Goal: Task Accomplishment & Management: Manage account settings

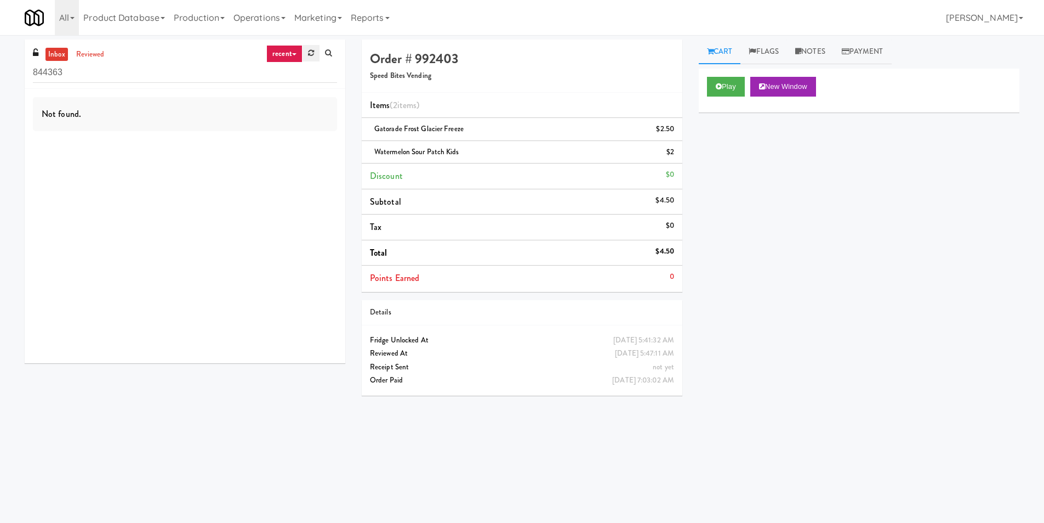
click at [312, 55] on icon at bounding box center [311, 52] width 6 height 7
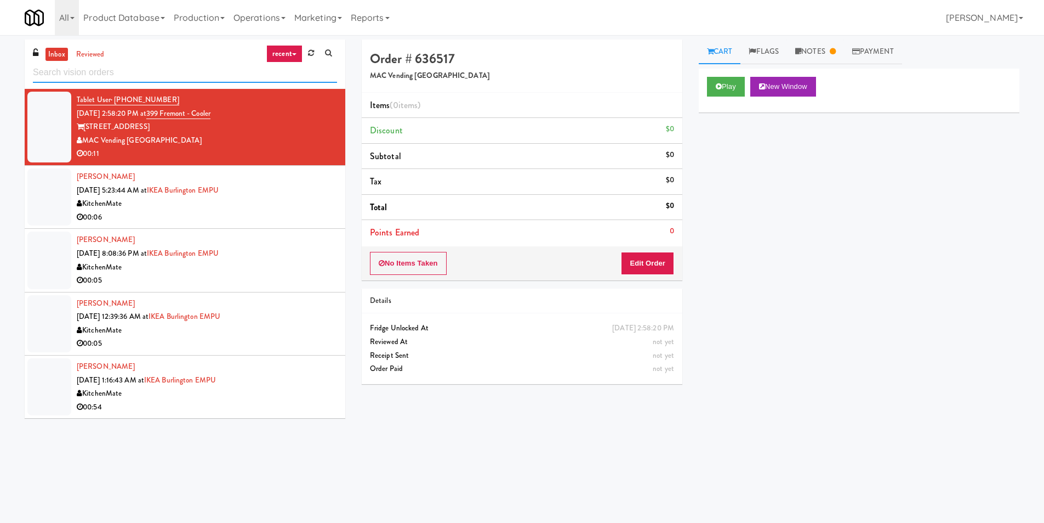
click at [186, 75] on input "text" at bounding box center [185, 73] width 304 height 20
paste input "Gallery 64 - Cooler - Left"
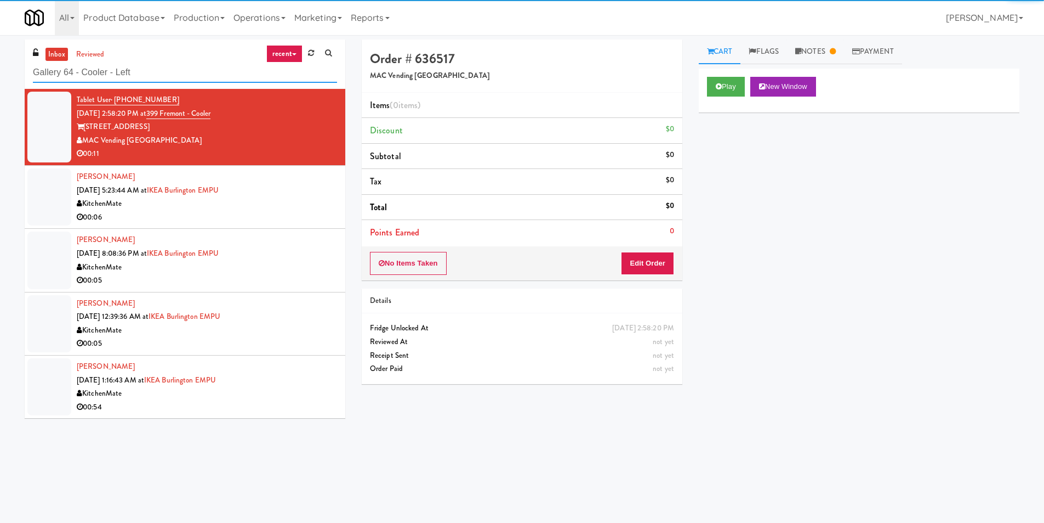
type input "Gallery 64 - Cooler - Left"
click at [275, 141] on div "MAC Vending [GEOGRAPHIC_DATA]" at bounding box center [207, 141] width 260 height 14
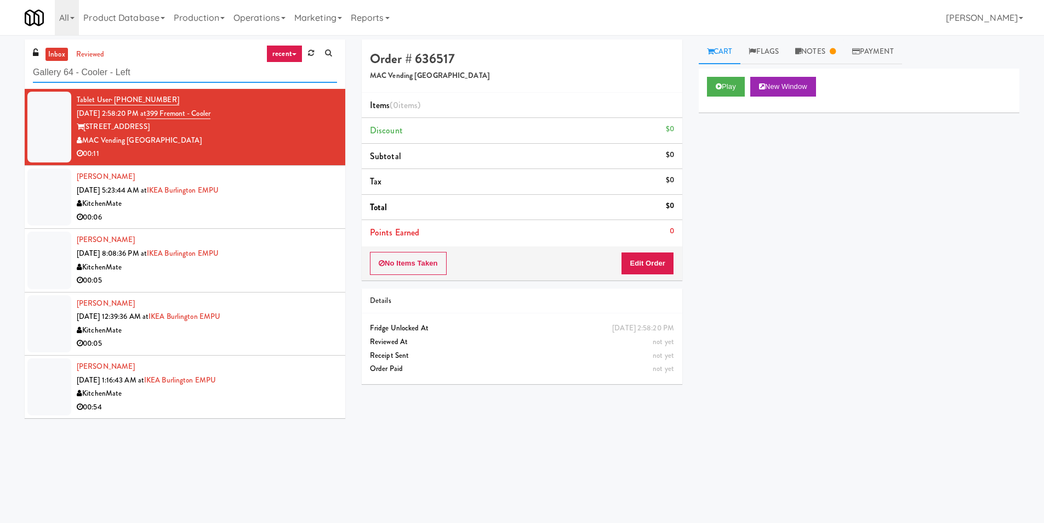
click at [157, 72] on input "Gallery 64 - Cooler - Left" at bounding box center [185, 73] width 304 height 20
click at [157, 71] on input "Gallery 64 - Cooler - Left" at bounding box center [185, 73] width 304 height 20
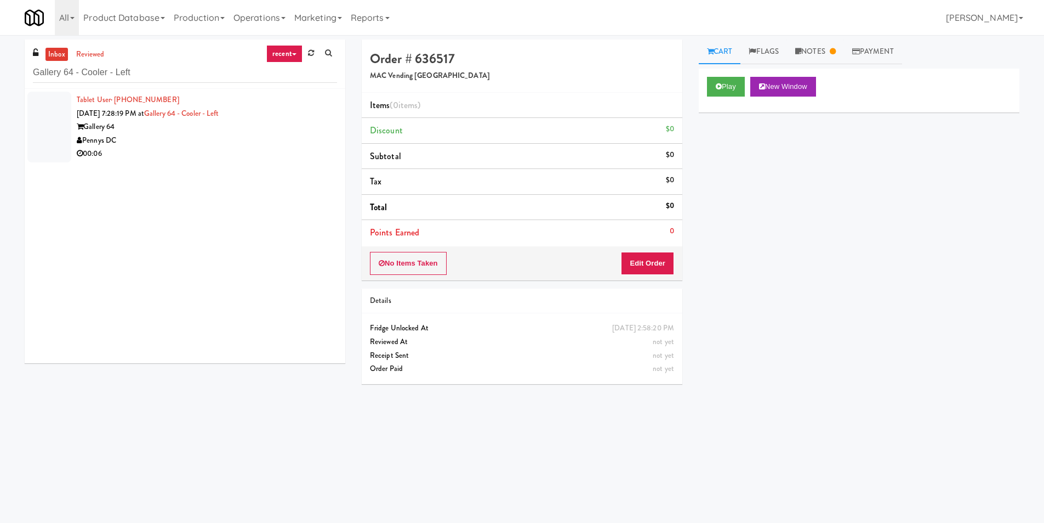
click at [192, 130] on div "Gallery 64" at bounding box center [207, 127] width 260 height 14
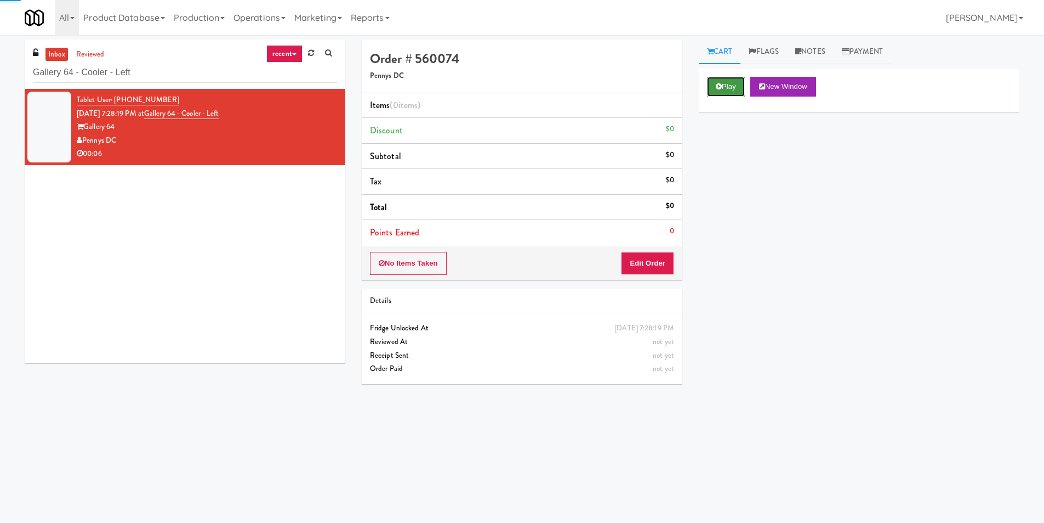
click at [716, 91] on button "Play" at bounding box center [726, 87] width 38 height 20
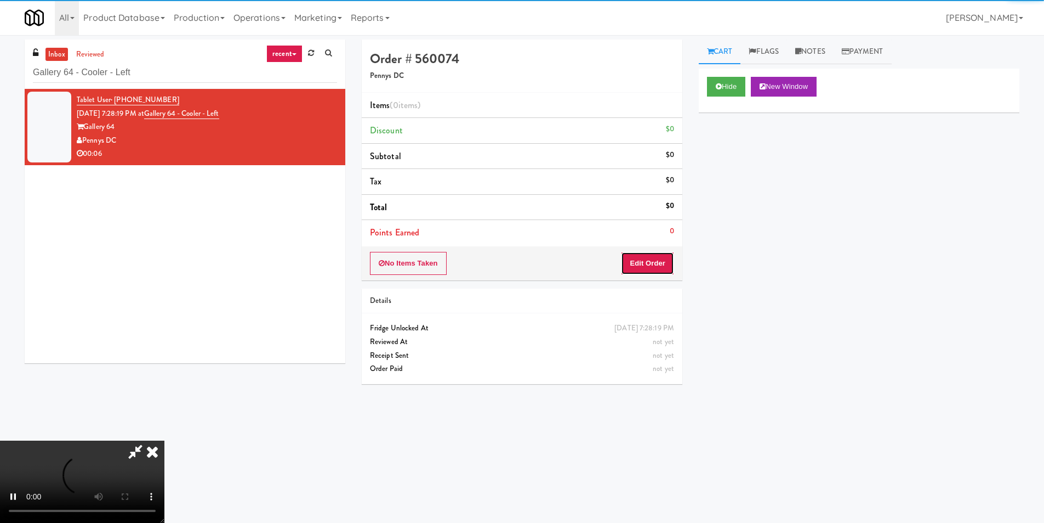
click at [635, 265] on button "Edit Order" at bounding box center [647, 263] width 53 height 23
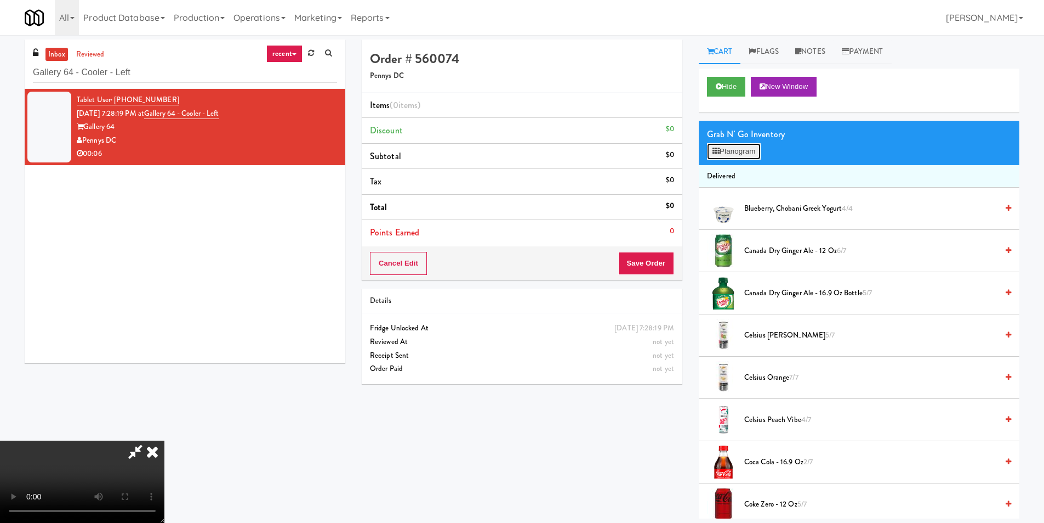
click at [736, 149] on button "Planogram" at bounding box center [734, 151] width 54 height 16
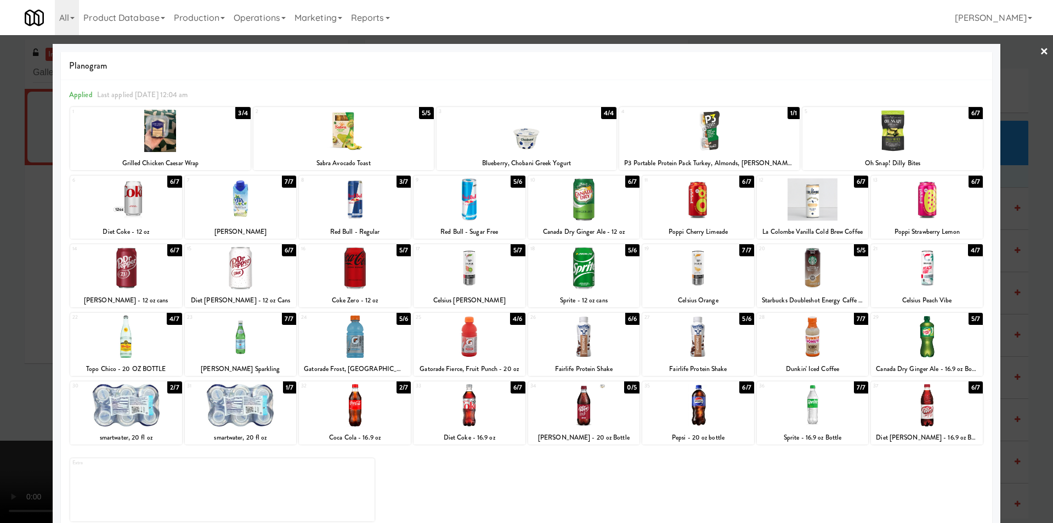
click at [1035, 402] on div at bounding box center [526, 261] width 1053 height 523
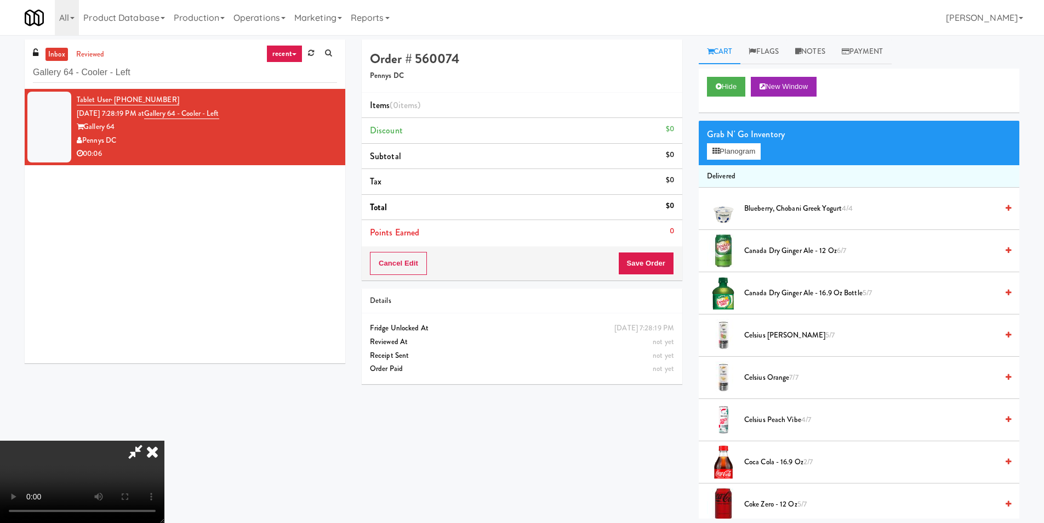
scroll to position [166, 0]
click at [164, 440] on video at bounding box center [82, 481] width 164 height 82
click at [819, 49] on link "Notes" at bounding box center [810, 51] width 47 height 25
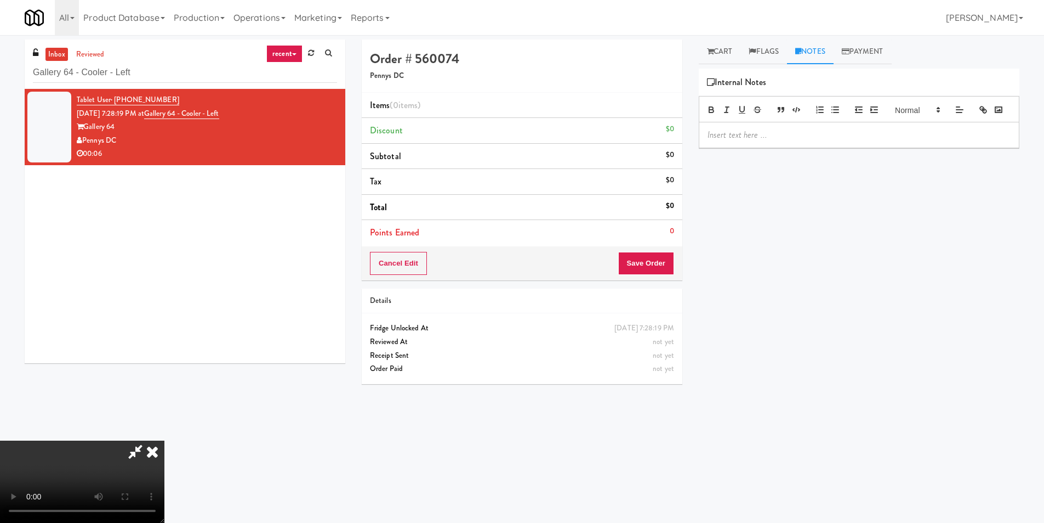
click at [746, 141] on p at bounding box center [859, 135] width 303 height 12
click at [705, 146] on div "Planogram/ inventory discrepancy, customer took product not listed in the curre…" at bounding box center [860, 147] width 320 height 50
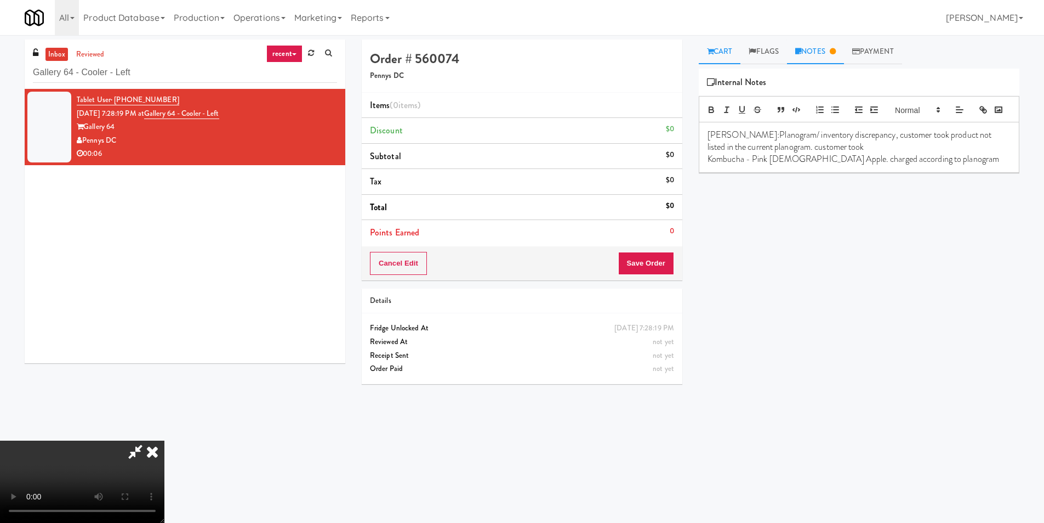
click at [723, 47] on link "Cart" at bounding box center [720, 51] width 42 height 25
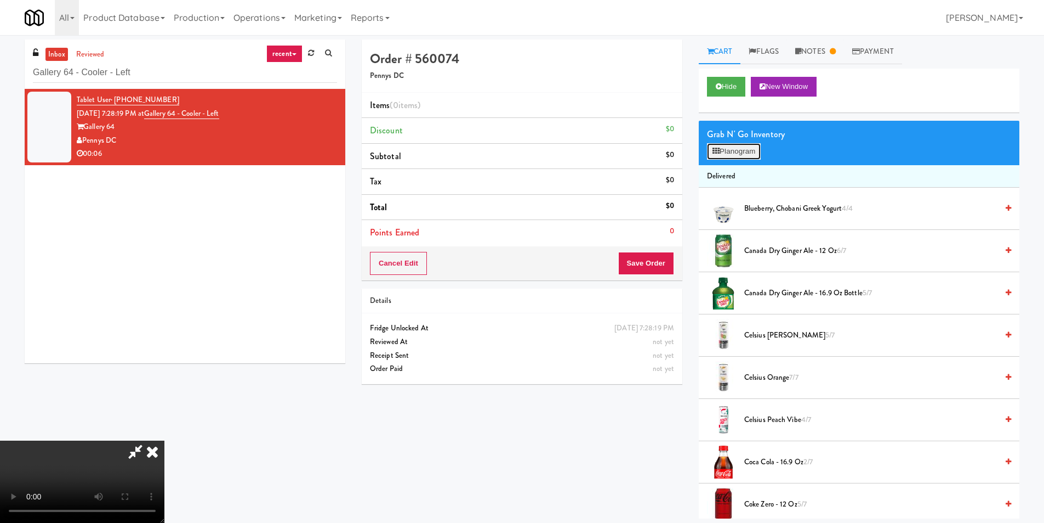
click at [737, 144] on button "Planogram" at bounding box center [734, 151] width 54 height 16
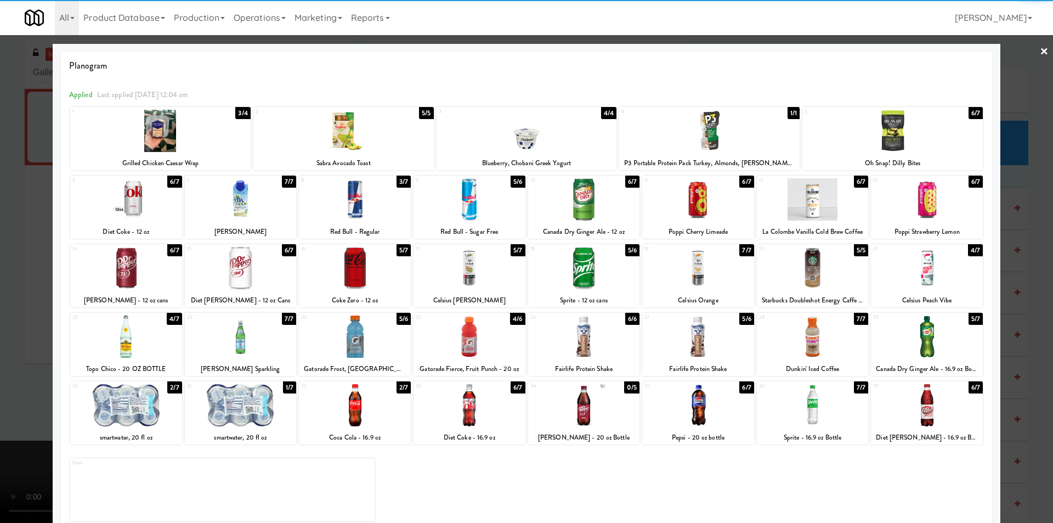
click at [148, 331] on div at bounding box center [126, 336] width 112 height 42
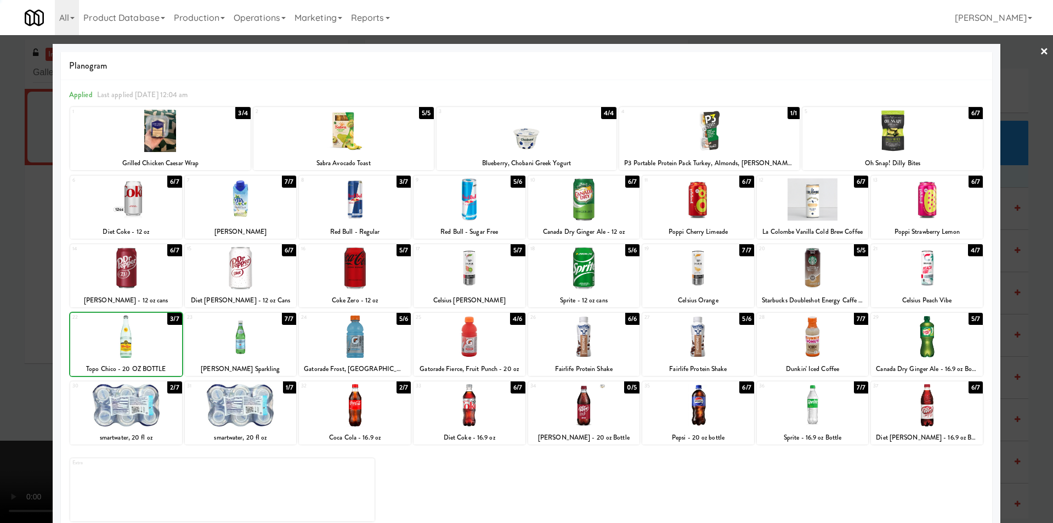
click at [35, 317] on div at bounding box center [526, 261] width 1053 height 523
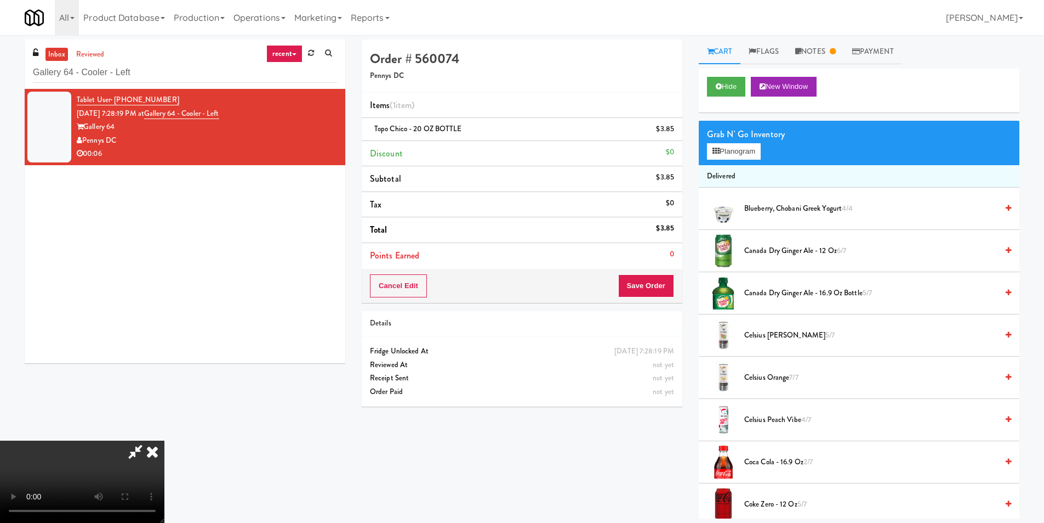
click at [164, 440] on icon at bounding box center [152, 451] width 24 height 22
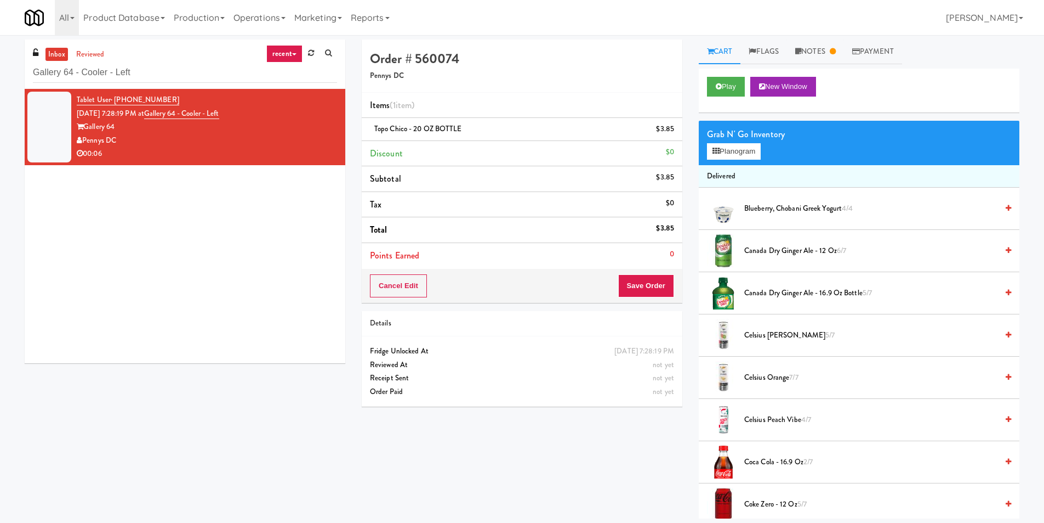
click at [632, 274] on div "Cancel Edit Save Order" at bounding box center [522, 286] width 321 height 34
click at [635, 275] on button "Save Order" at bounding box center [646, 285] width 56 height 23
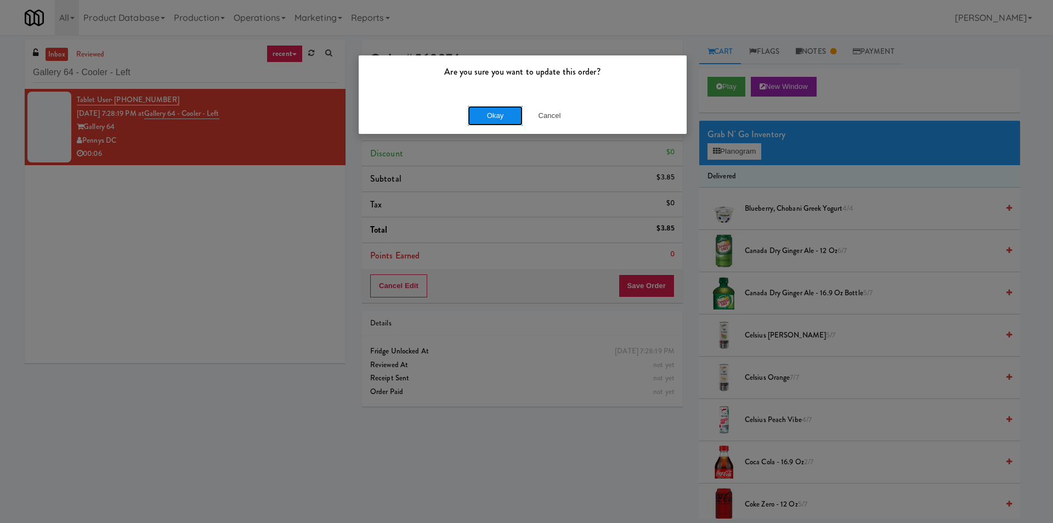
click at [478, 108] on button "Okay" at bounding box center [495, 116] width 55 height 20
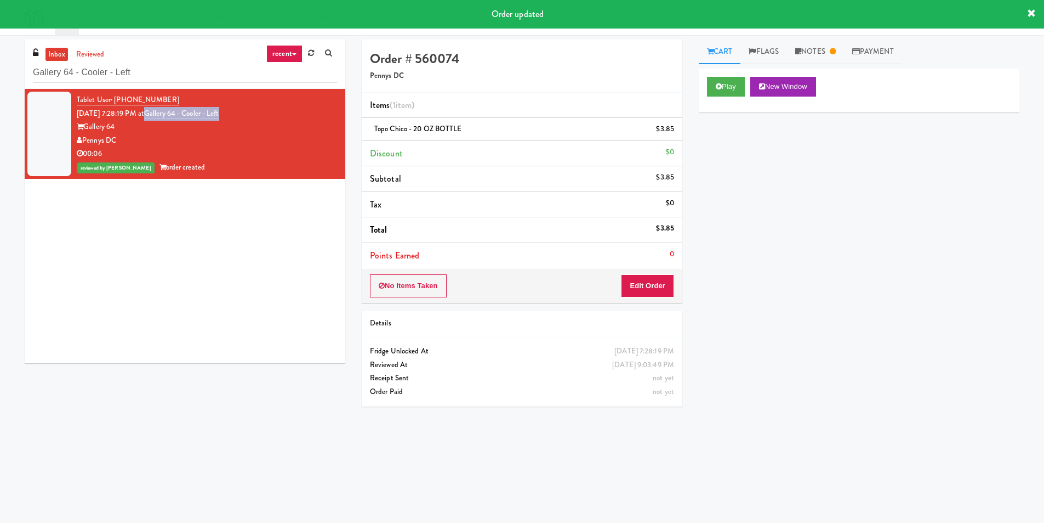
copy link "Gallery 64 - Cooler - Left"
drag, startPoint x: 242, startPoint y: 115, endPoint x: 160, endPoint y: 115, distance: 81.7
click at [160, 115] on div "Tablet User · (202) 717-2527 [DATE] 7:28:19 PM at Gallery 64 - Cooler - Left Ga…" at bounding box center [207, 133] width 260 height 81
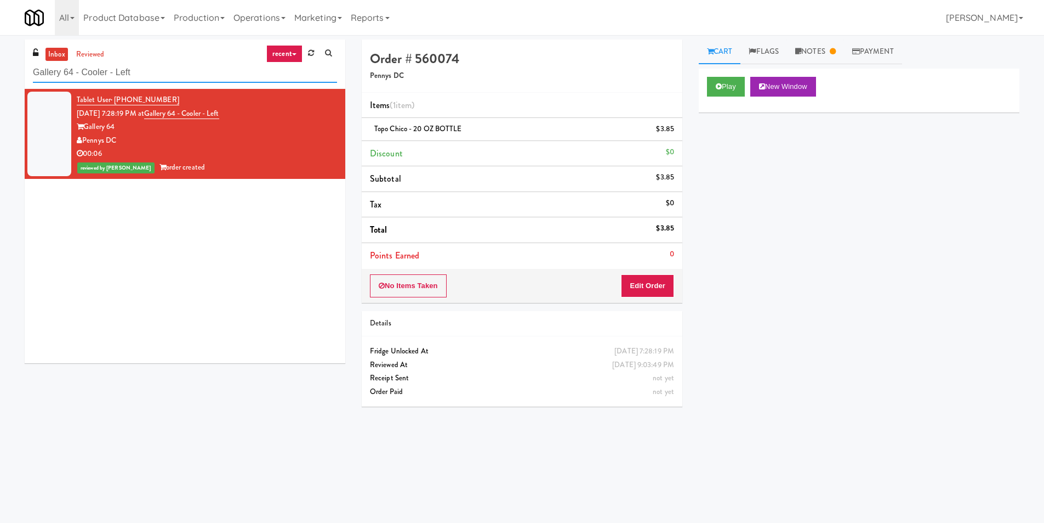
click at [143, 69] on input "Gallery 64 - Cooler - Left" at bounding box center [185, 73] width 304 height 20
paste input "Cosmo Combo Uni"
click at [143, 69] on input "Gallery 64 - Cooler - Cosmo Combo Unit" at bounding box center [185, 73] width 304 height 20
paste input "text"
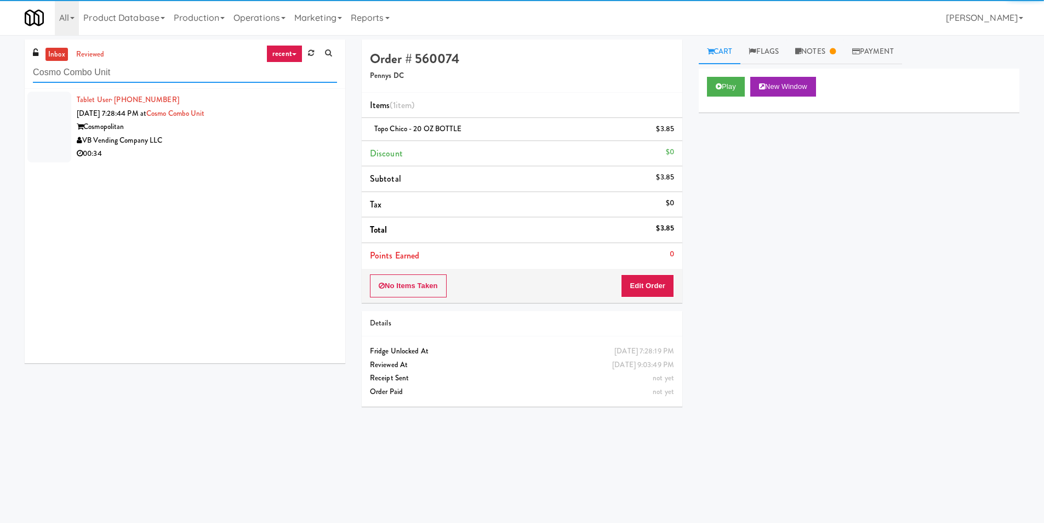
type input "Cosmo Combo Unit"
click at [241, 147] on div "00:34" at bounding box center [207, 154] width 260 height 14
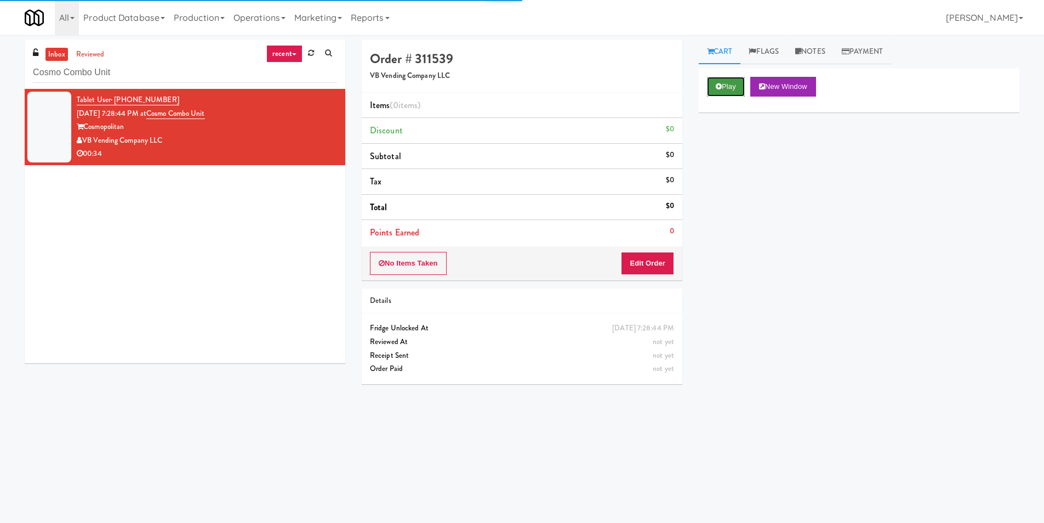
click at [727, 83] on button "Play" at bounding box center [726, 87] width 38 height 20
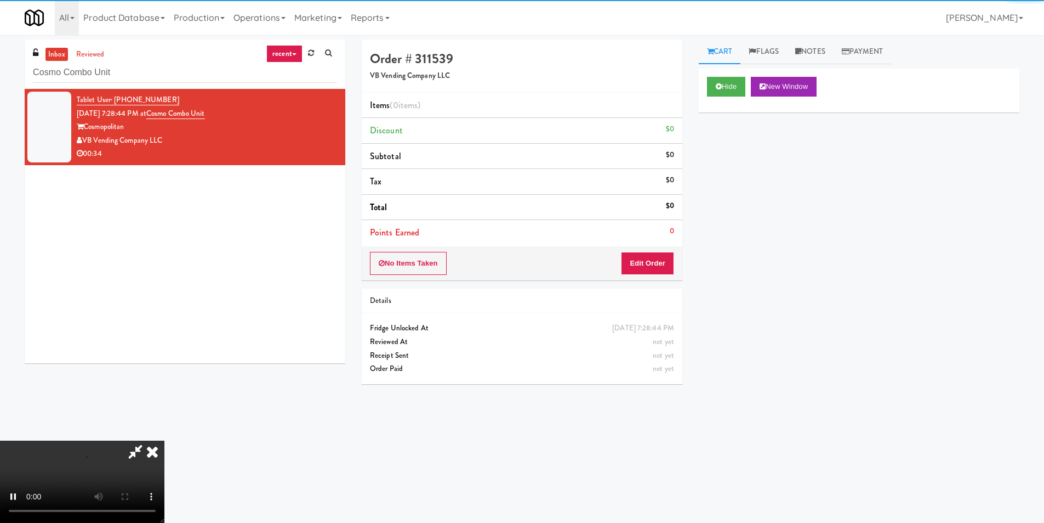
click at [666, 247] on div "No Items Taken Edit Order" at bounding box center [522, 263] width 321 height 34
click at [665, 258] on button "Edit Order" at bounding box center [647, 263] width 53 height 23
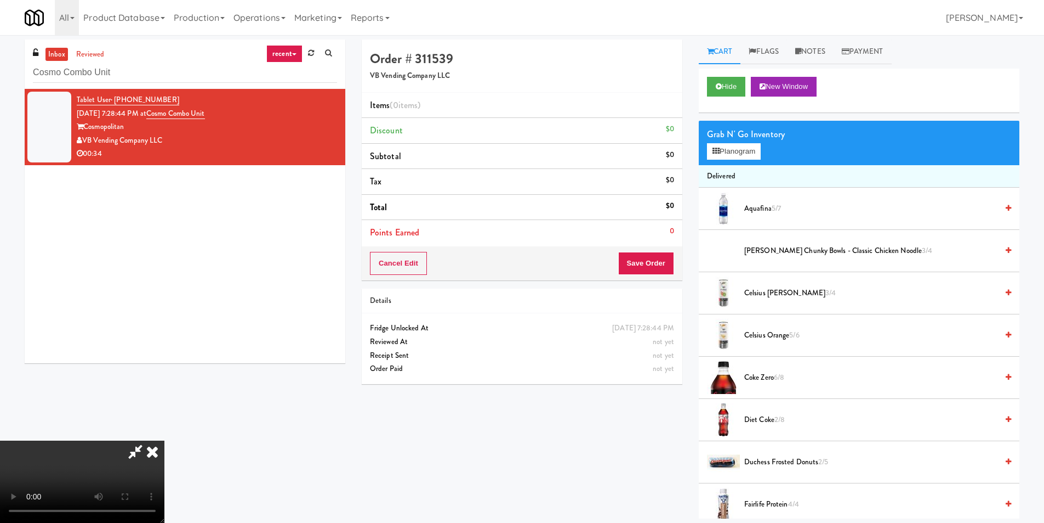
scroll to position [35, 0]
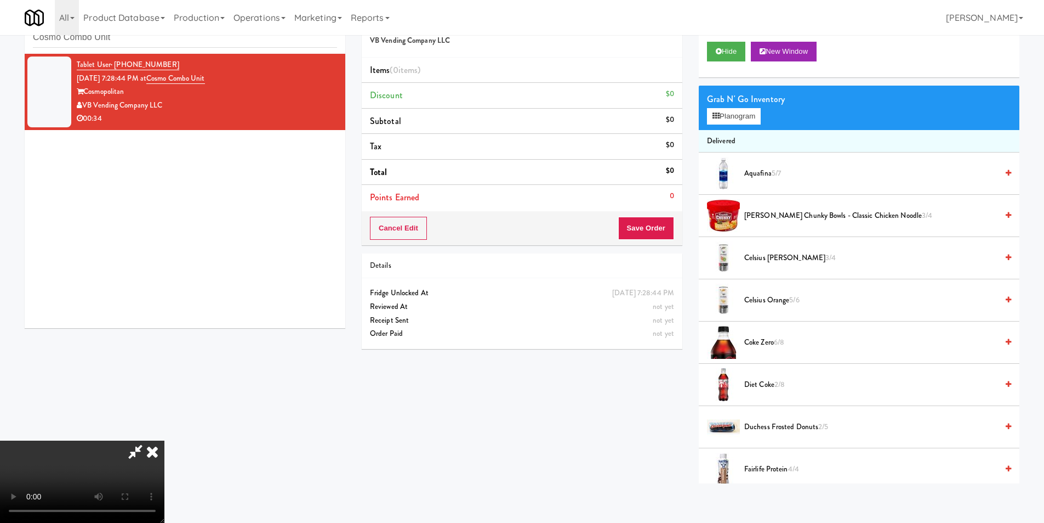
click at [164, 440] on video at bounding box center [82, 481] width 164 height 82
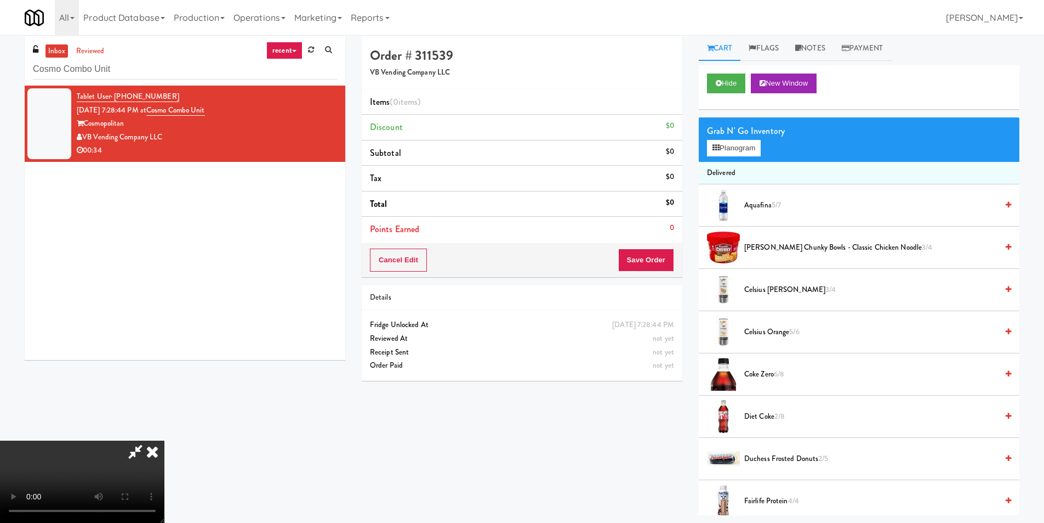
scroll to position [0, 0]
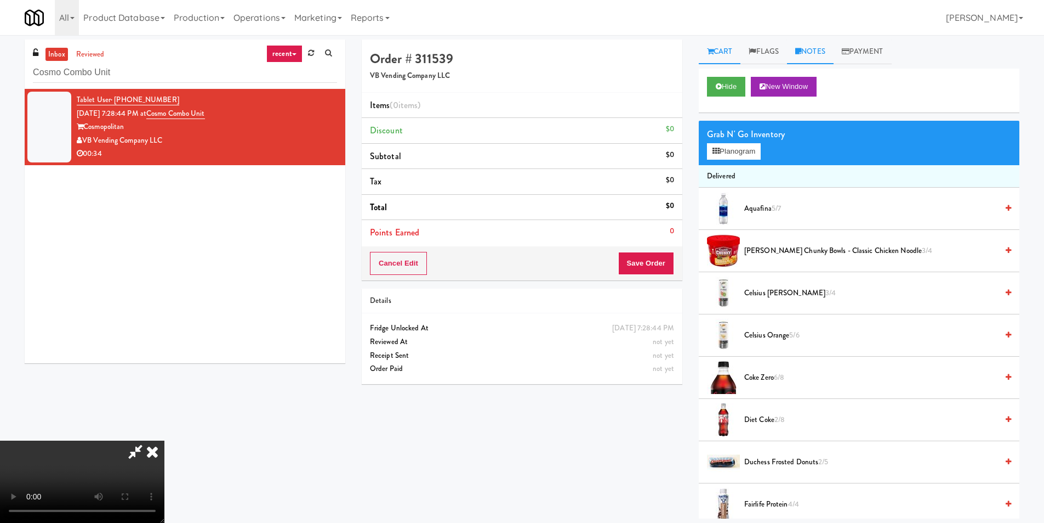
click at [822, 56] on link "Notes" at bounding box center [810, 51] width 47 height 25
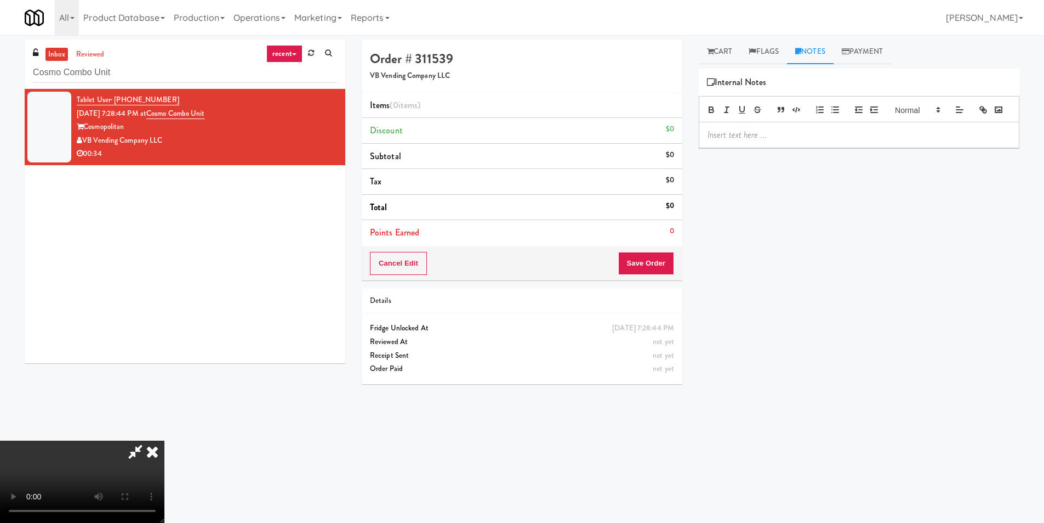
click at [807, 141] on p at bounding box center [859, 135] width 303 height 12
click at [728, 57] on link "Cart" at bounding box center [720, 51] width 42 height 25
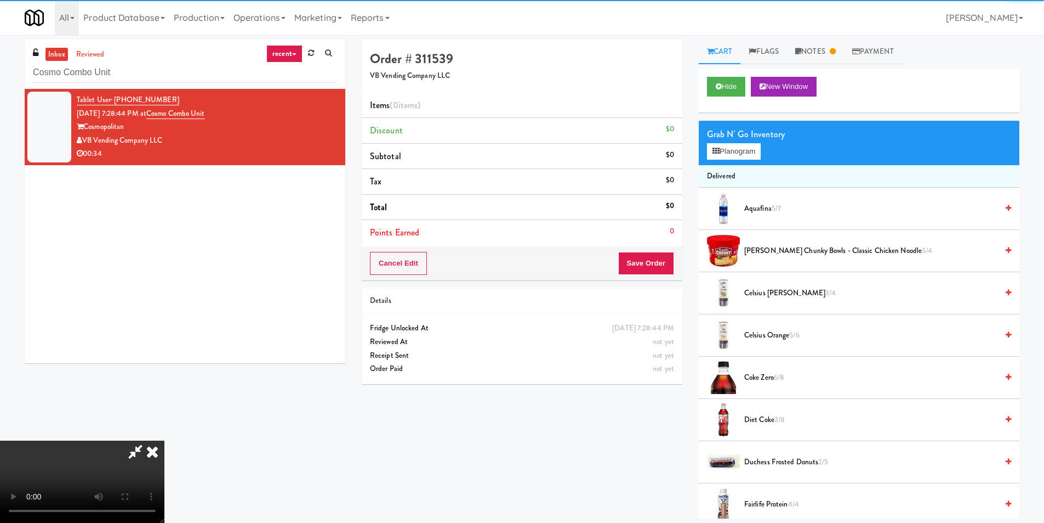
click at [164, 440] on video at bounding box center [82, 481] width 164 height 82
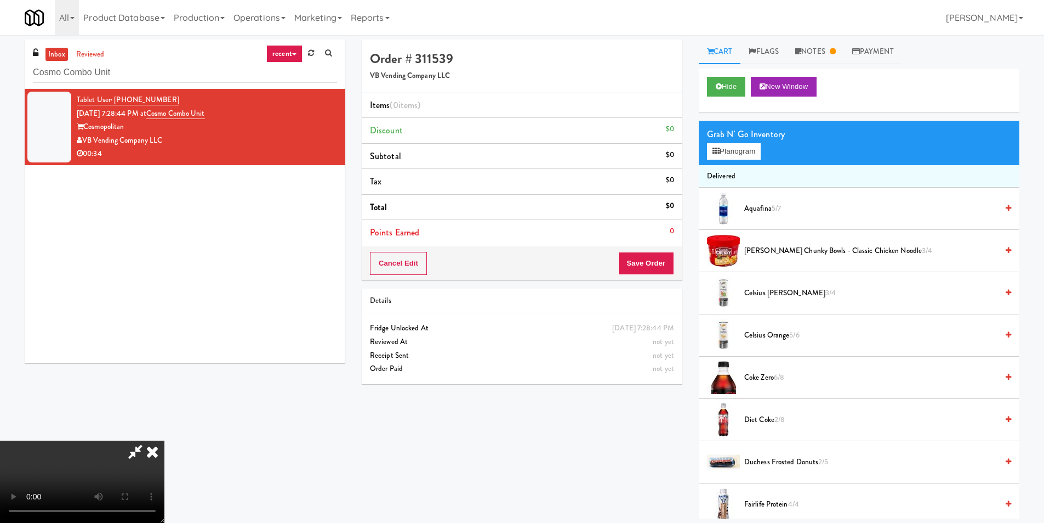
click at [164, 440] on video at bounding box center [82, 481] width 164 height 82
click at [742, 150] on button "Planogram" at bounding box center [734, 151] width 54 height 16
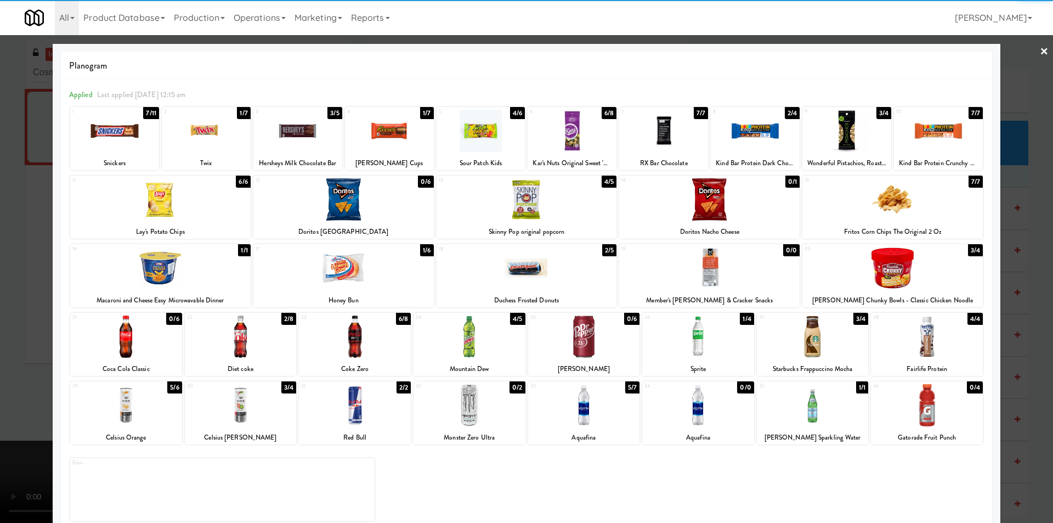
drag, startPoint x: 927, startPoint y: 141, endPoint x: 933, endPoint y: 145, distance: 7.5
click at [927, 141] on div at bounding box center [938, 131] width 89 height 42
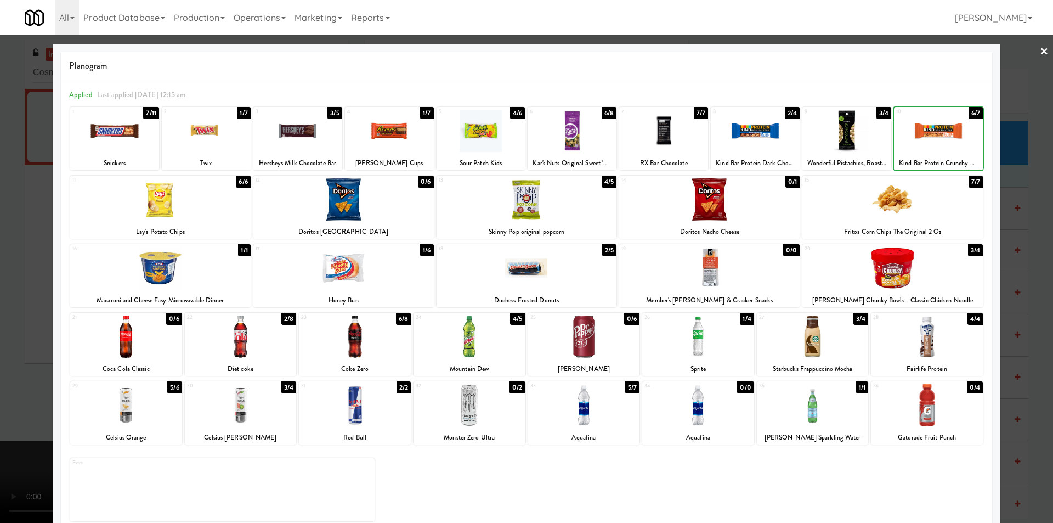
click at [1007, 163] on div at bounding box center [526, 261] width 1053 height 523
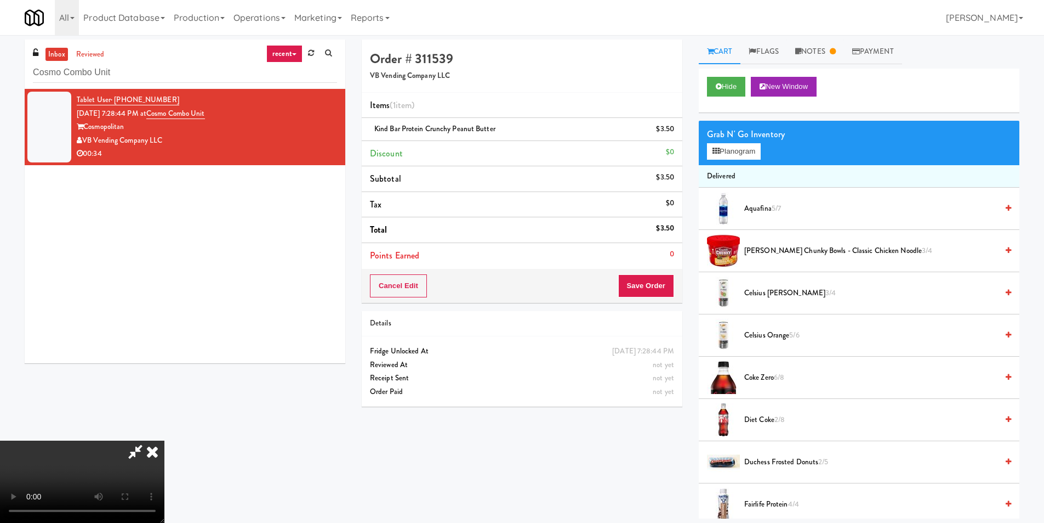
click at [164, 440] on video at bounding box center [82, 481] width 164 height 82
click at [653, 284] on button "Save Order" at bounding box center [646, 285] width 56 height 23
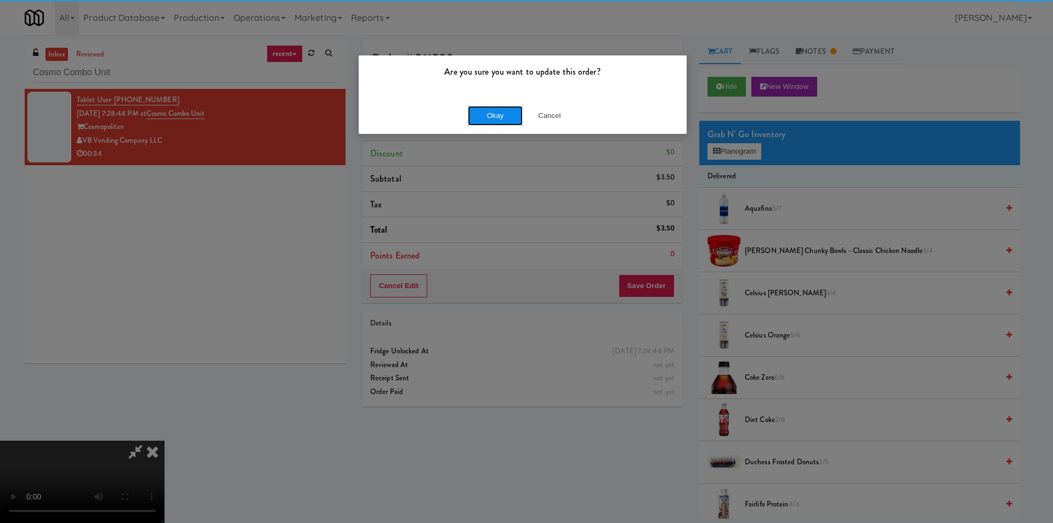
click at [501, 113] on button "Okay" at bounding box center [495, 116] width 55 height 20
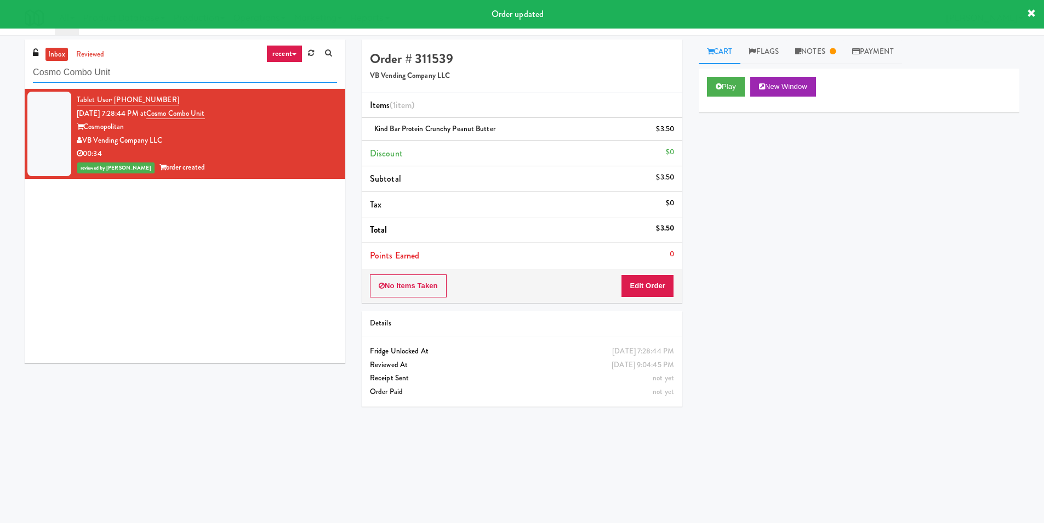
click at [151, 64] on input "Cosmo Combo Unit" at bounding box center [185, 73] width 304 height 20
paste input "Rock Solid Reboot (Left)"
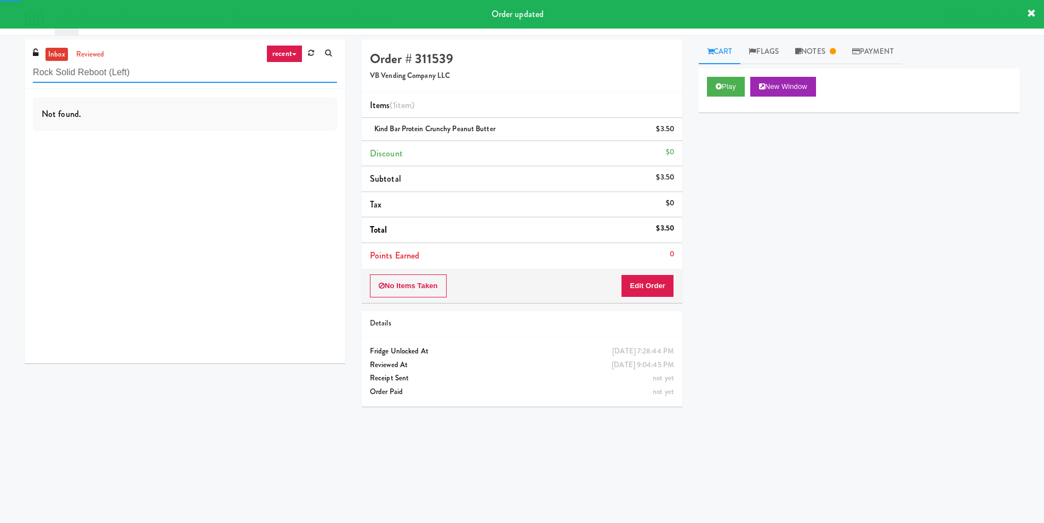
type input "Rock Solid Reboot (Left)"
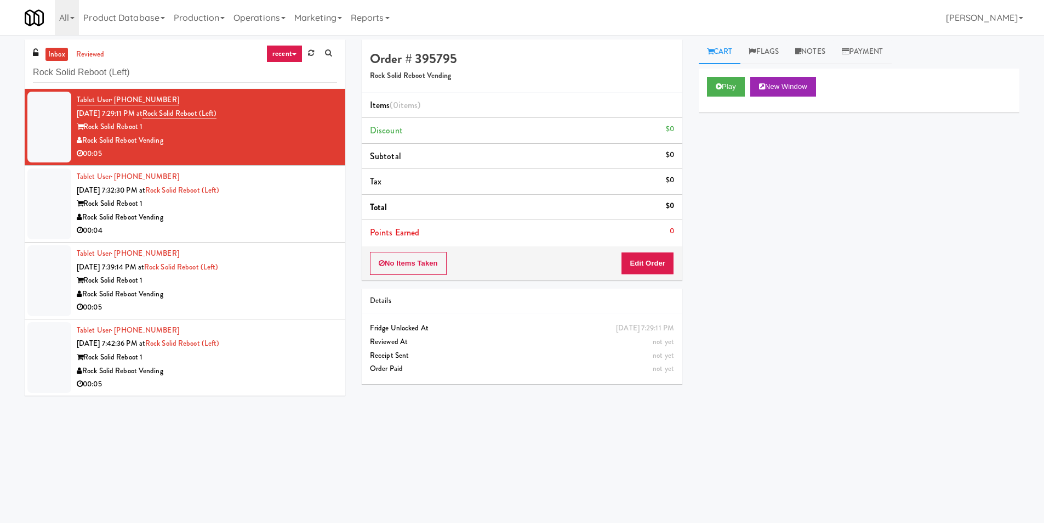
click at [702, 83] on div "Cart Flags Notes Payment Play New Window Primary Flag Clear Flag if unable to d…" at bounding box center [859, 259] width 337 height 440
click at [723, 89] on button "Play" at bounding box center [726, 87] width 38 height 20
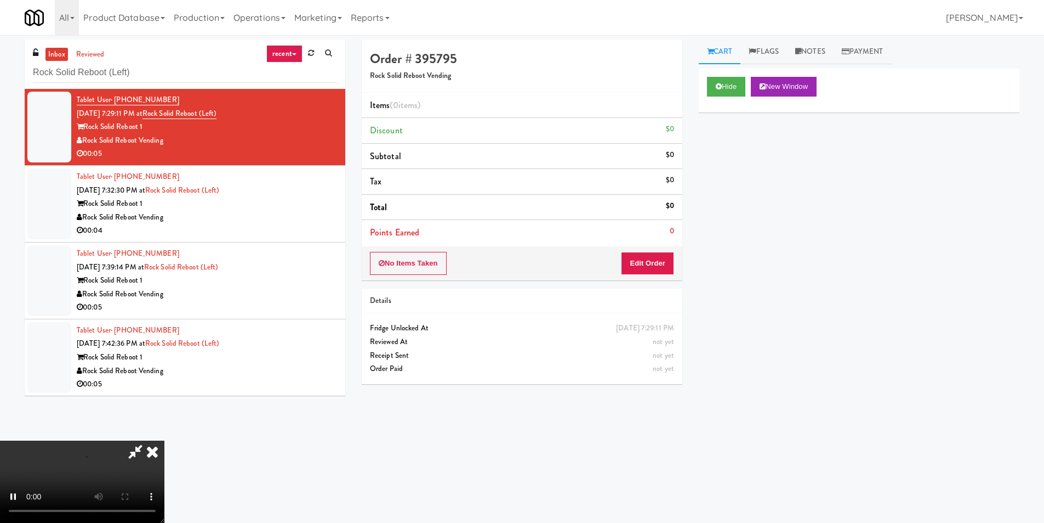
click at [655, 281] on div "Order # 395795 Rock Solid Reboot Vending Items (0 items ) Discount $0 Subtotal …" at bounding box center [522, 215] width 337 height 353
click at [654, 269] on button "Edit Order" at bounding box center [647, 263] width 53 height 23
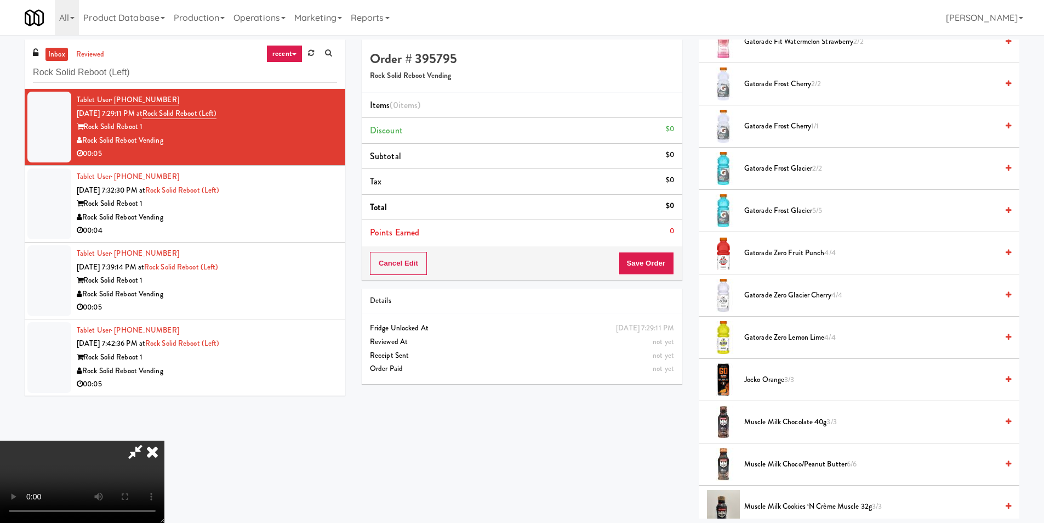
scroll to position [932, 0]
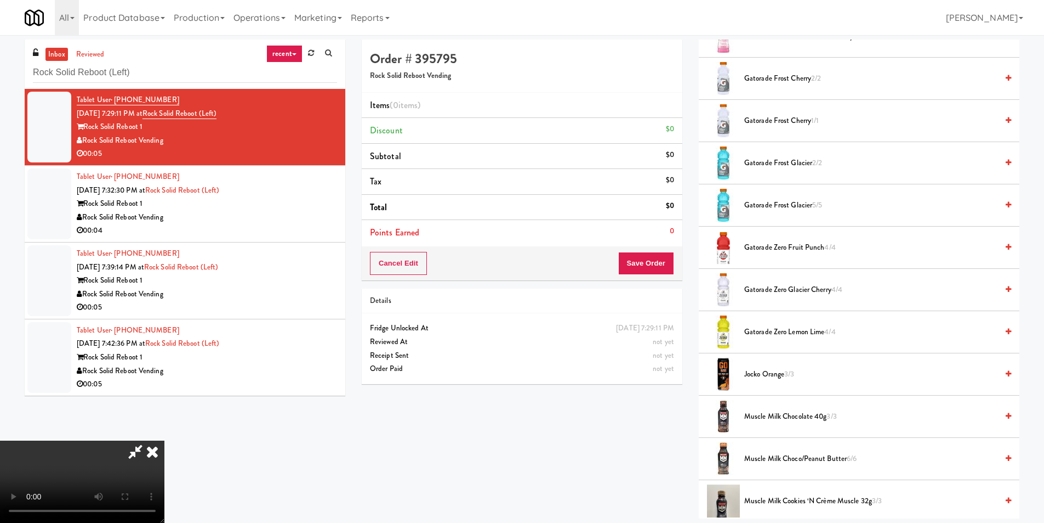
drag, startPoint x: 750, startPoint y: 330, endPoint x: 738, endPoint y: 331, distance: 11.6
click at [750, 330] on span "Gatorade Zero Lemon Lime 4/4" at bounding box center [871, 332] width 253 height 14
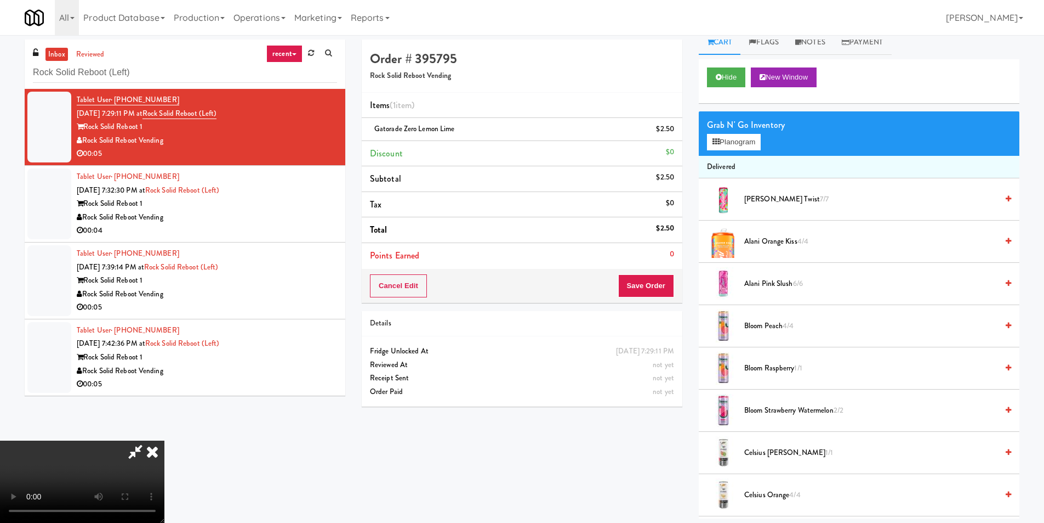
scroll to position [0, 0]
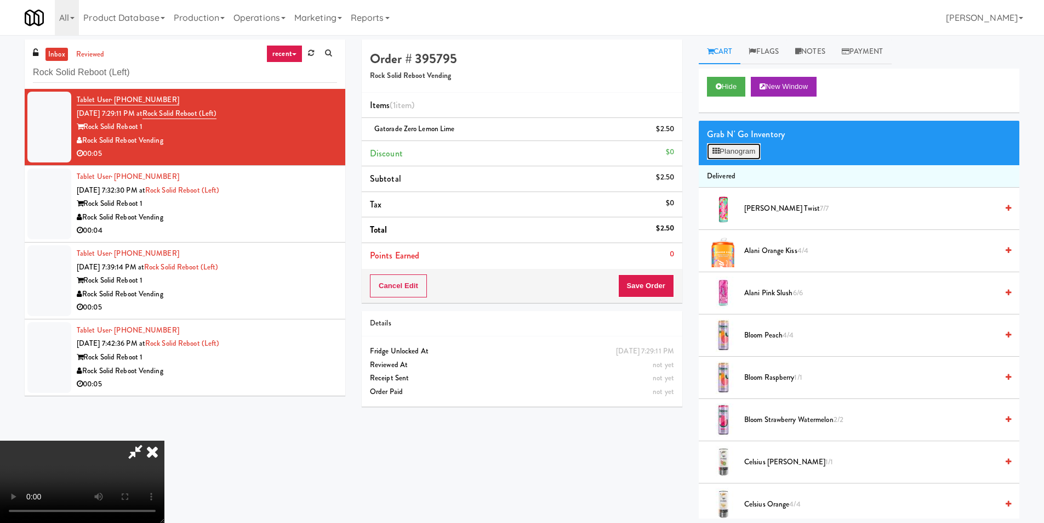
click at [734, 158] on button "Planogram" at bounding box center [734, 151] width 54 height 16
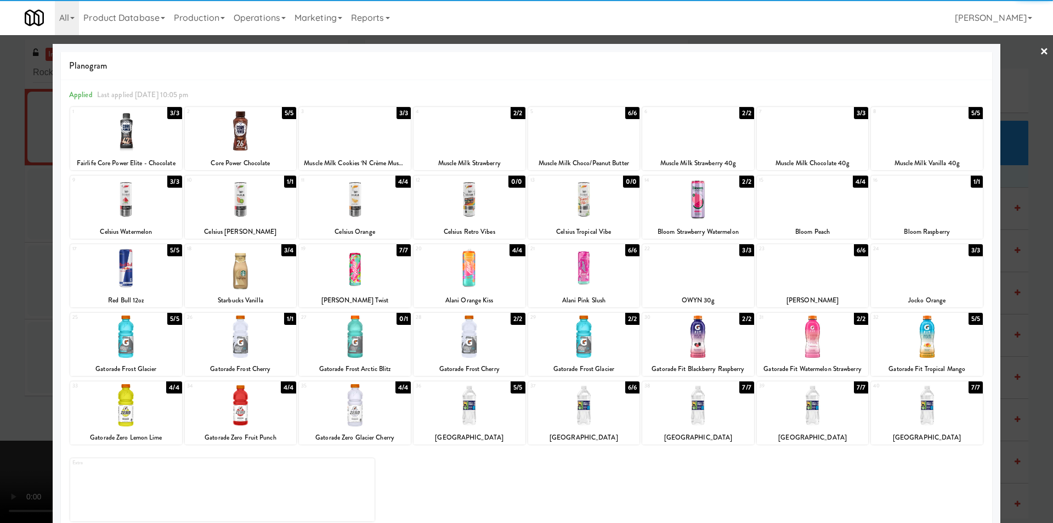
click at [1020, 238] on div at bounding box center [526, 261] width 1053 height 523
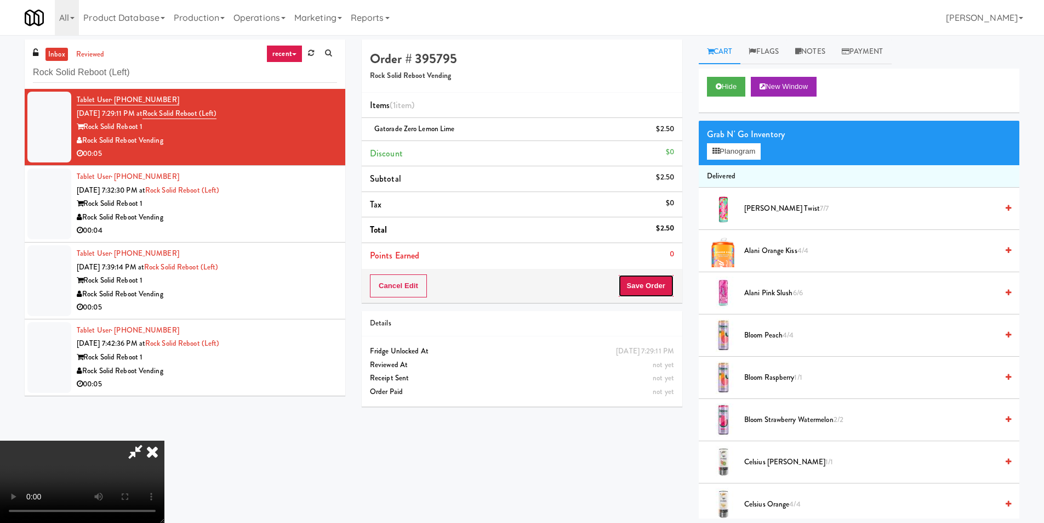
click at [642, 294] on button "Save Order" at bounding box center [646, 285] width 56 height 23
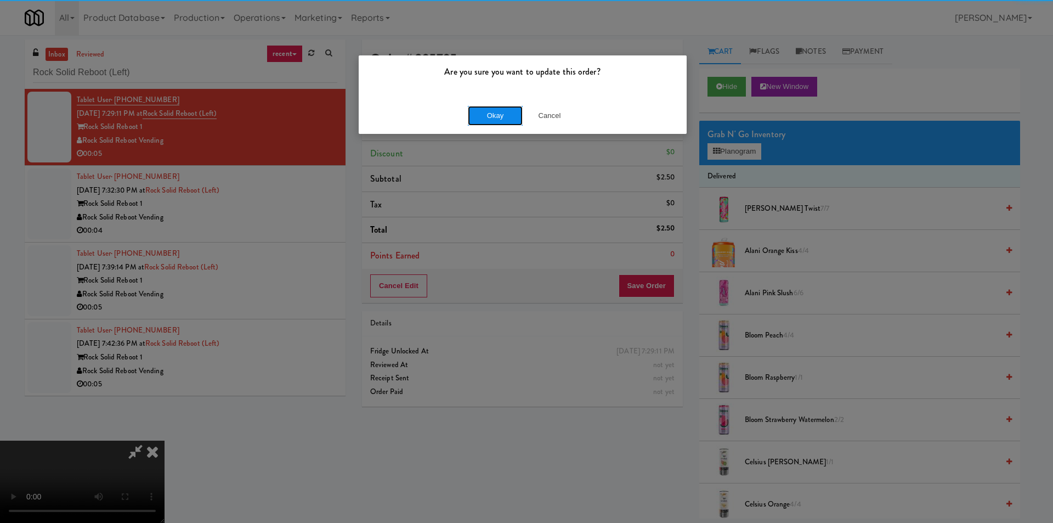
click at [485, 110] on button "Okay" at bounding box center [495, 116] width 55 height 20
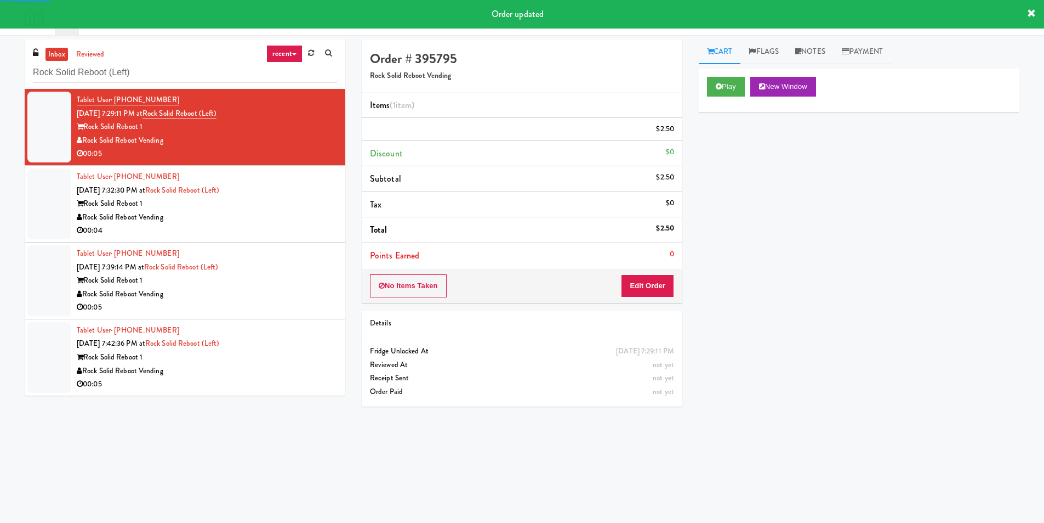
click at [301, 212] on div "Rock Solid Reboot Vending" at bounding box center [207, 218] width 260 height 14
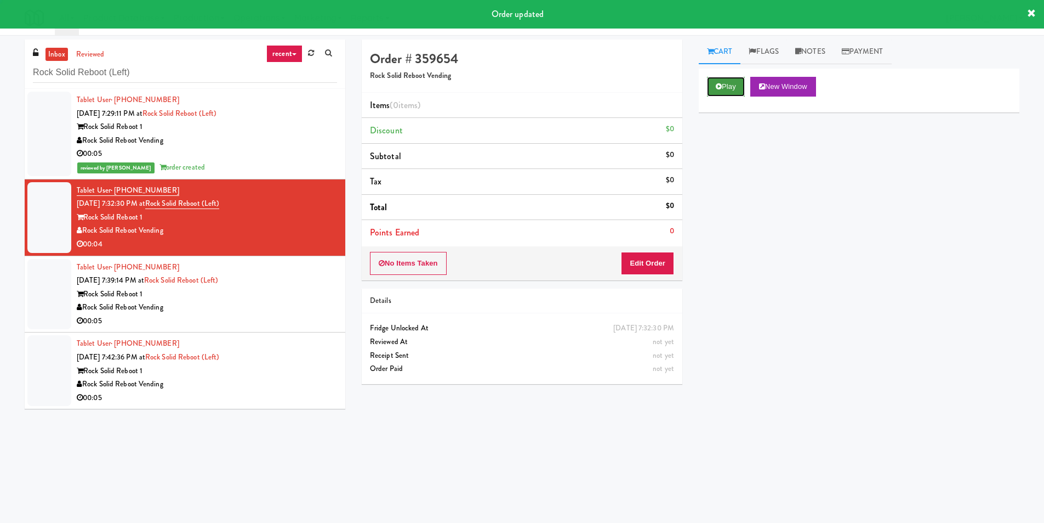
click at [714, 83] on button "Play" at bounding box center [726, 87] width 38 height 20
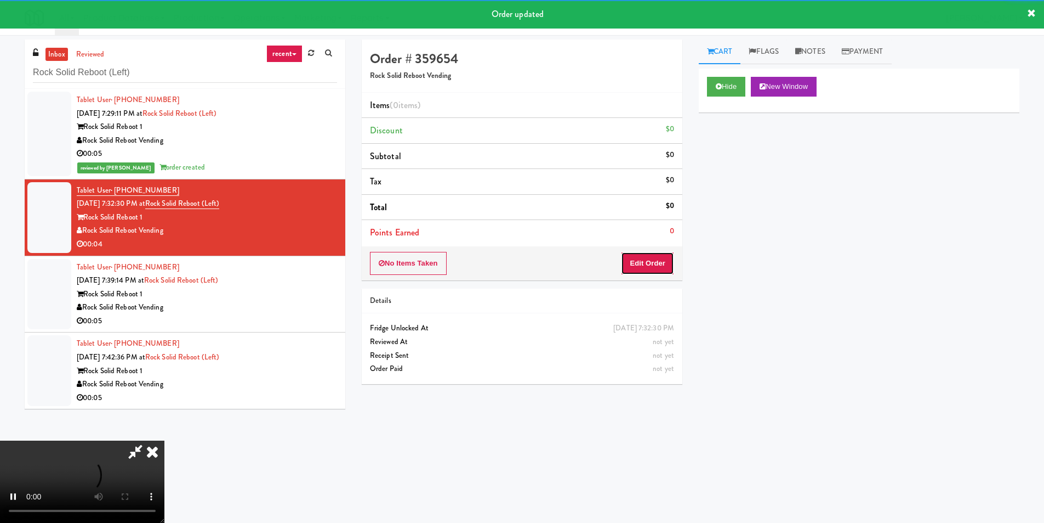
click at [648, 271] on button "Edit Order" at bounding box center [647, 263] width 53 height 23
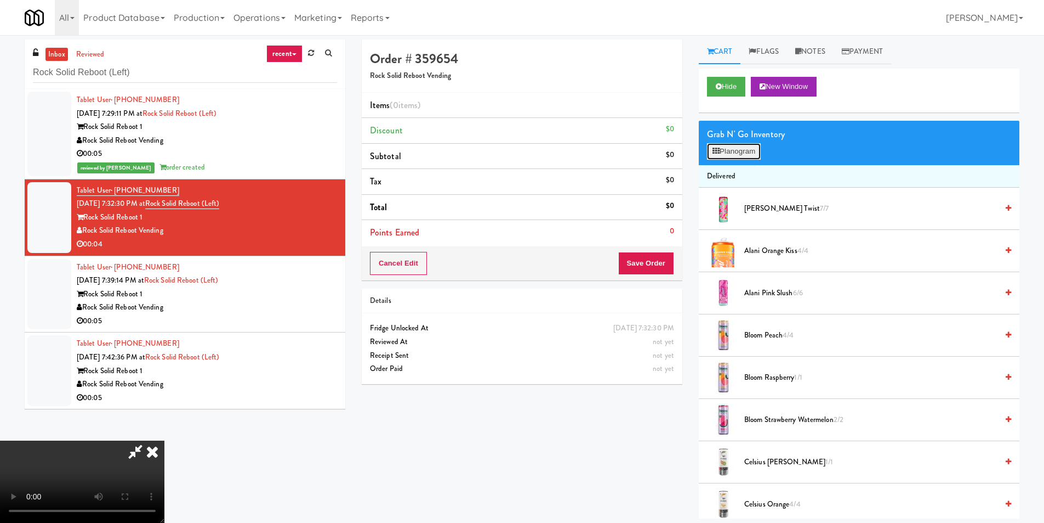
click at [717, 147] on icon at bounding box center [716, 150] width 7 height 7
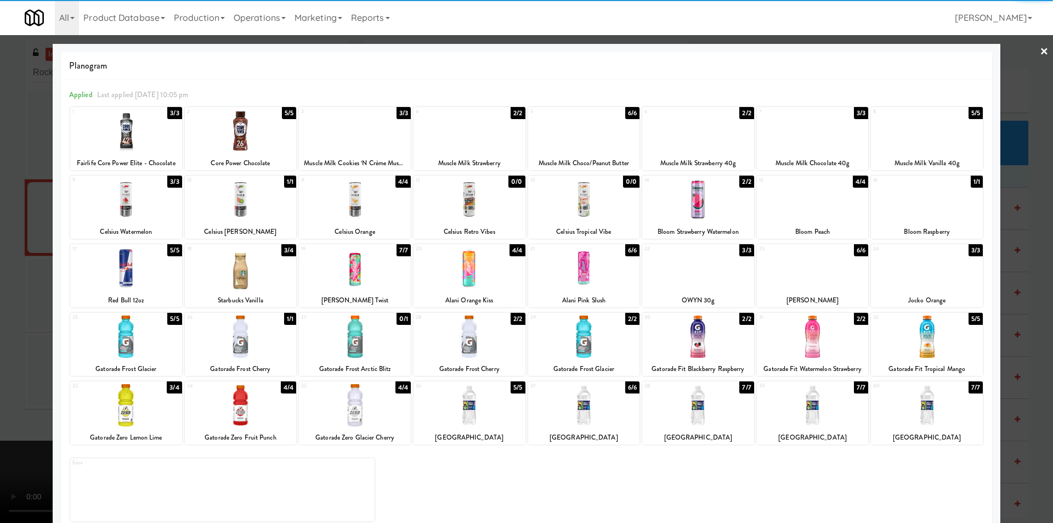
click at [605, 416] on div at bounding box center [584, 405] width 112 height 42
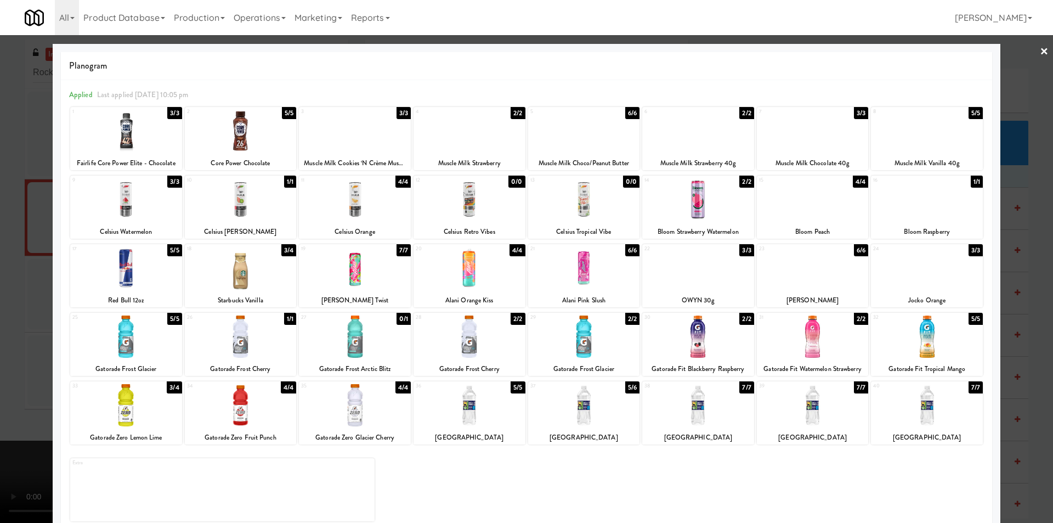
click at [1029, 389] on div at bounding box center [526, 261] width 1053 height 523
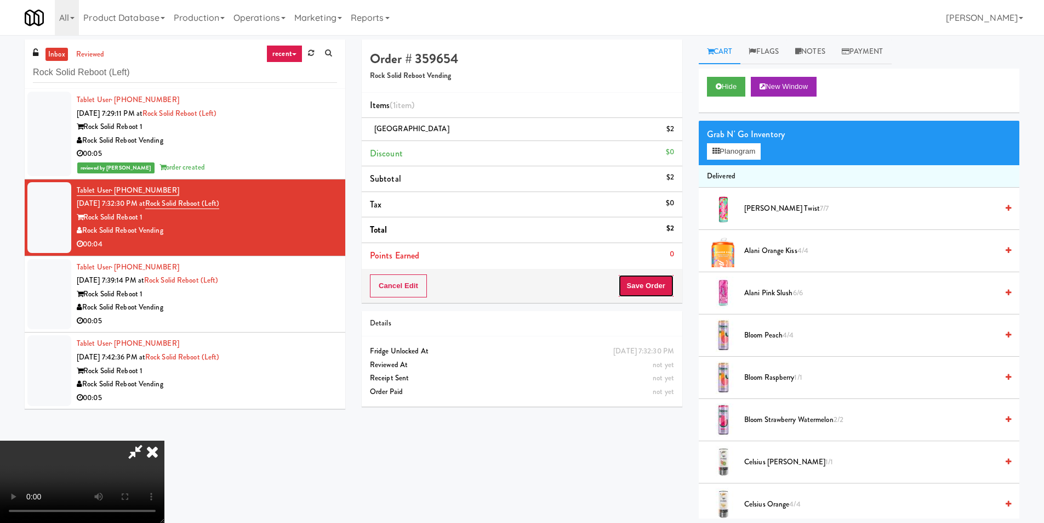
click at [655, 292] on button "Save Order" at bounding box center [646, 285] width 56 height 23
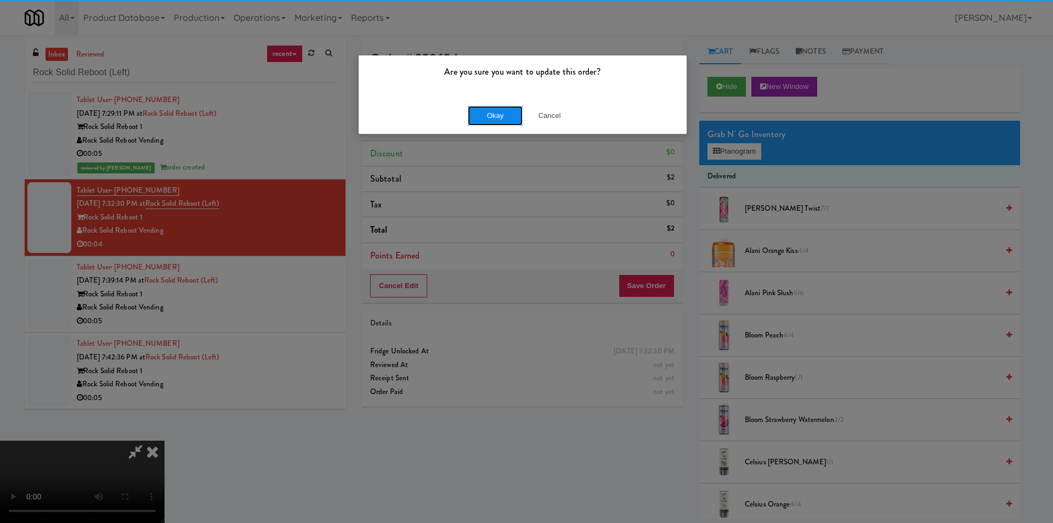
click at [501, 120] on button "Okay" at bounding box center [495, 116] width 55 height 20
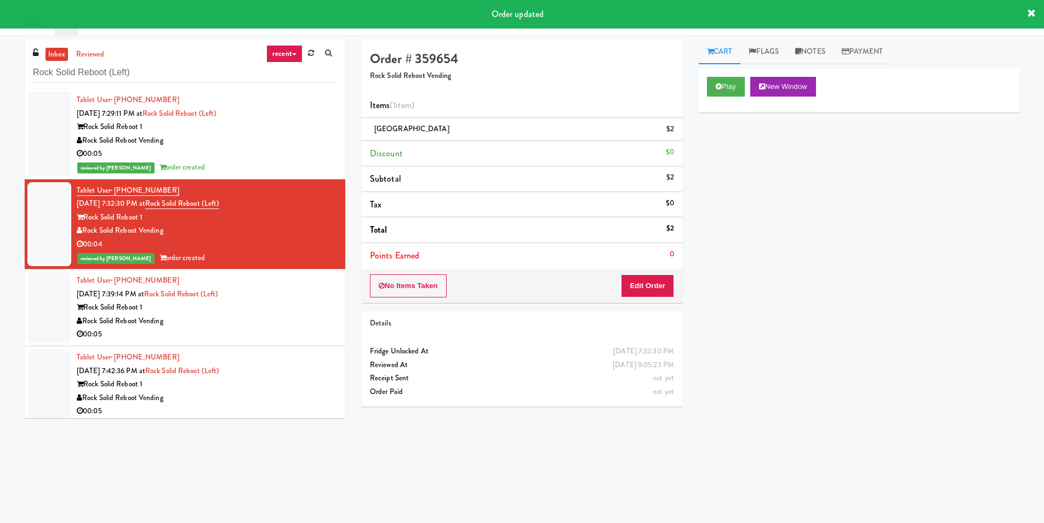
click at [286, 322] on div "Rock Solid Reboot Vending" at bounding box center [207, 321] width 260 height 14
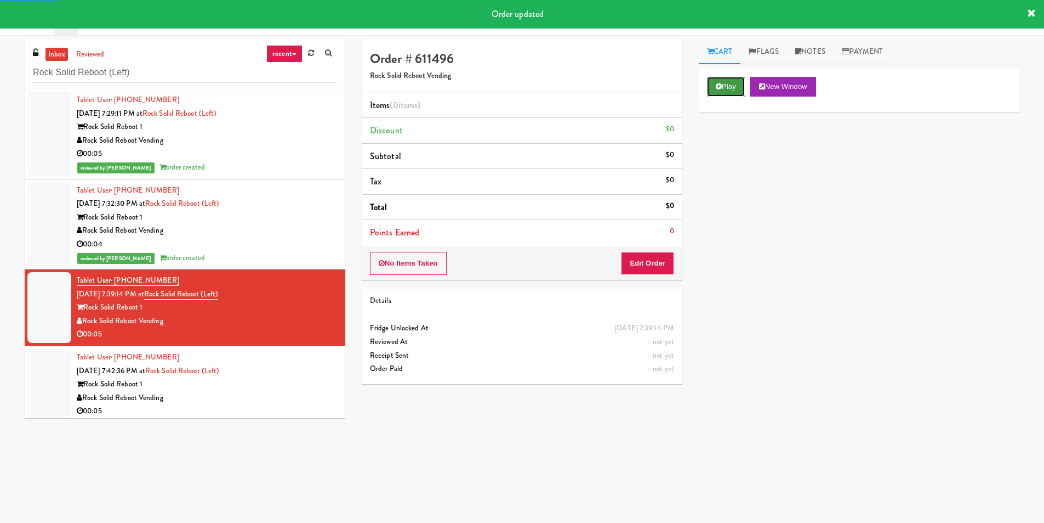
click at [719, 86] on icon at bounding box center [719, 86] width 6 height 7
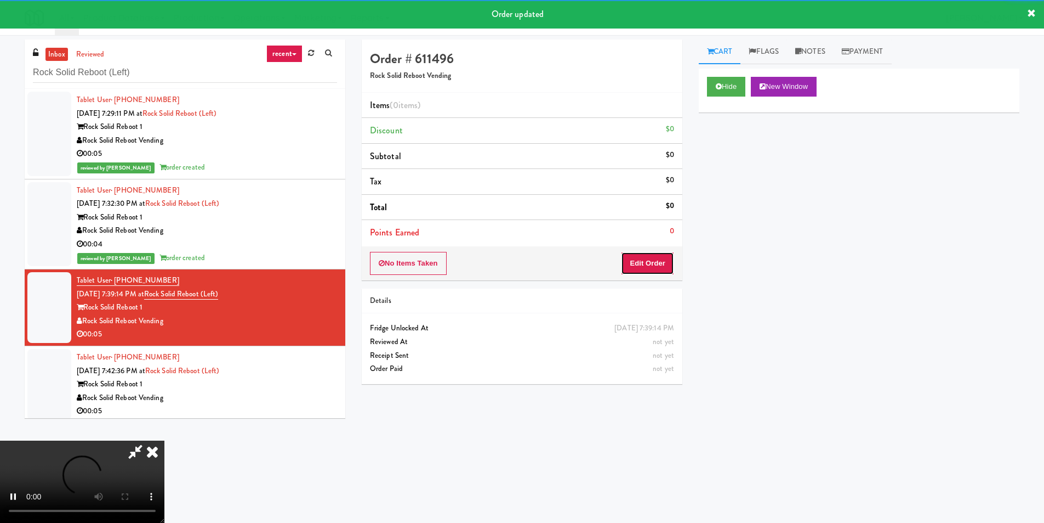
click at [647, 272] on button "Edit Order" at bounding box center [647, 263] width 53 height 23
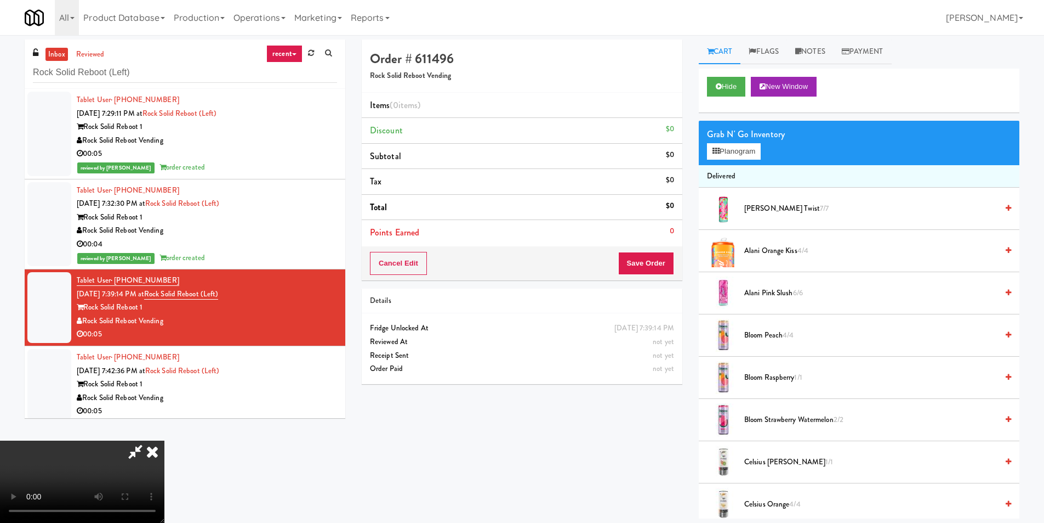
scroll to position [55, 0]
click at [746, 138] on div "Grab N' Go Inventory" at bounding box center [859, 134] width 304 height 16
click at [746, 146] on button "Planogram" at bounding box center [734, 151] width 54 height 16
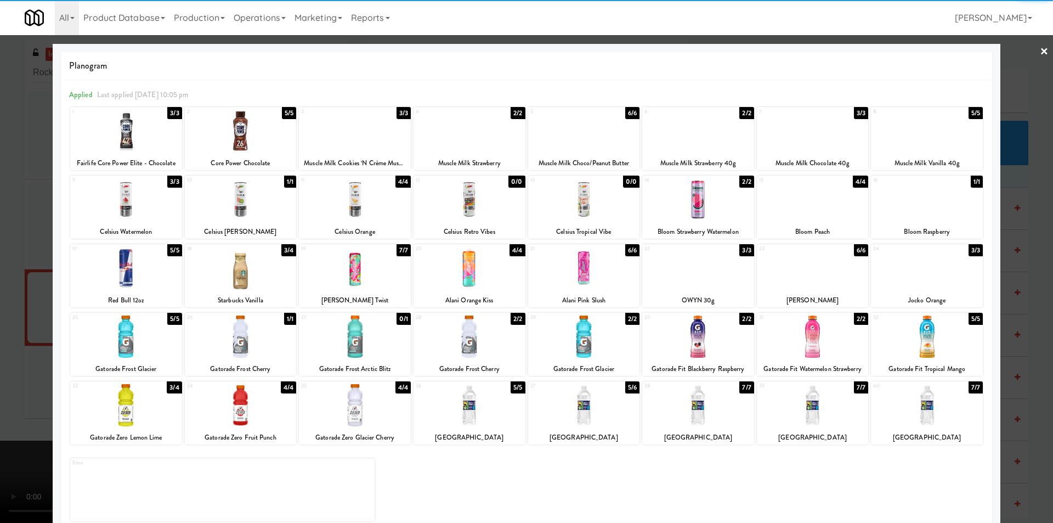
click at [715, 336] on div at bounding box center [698, 336] width 112 height 42
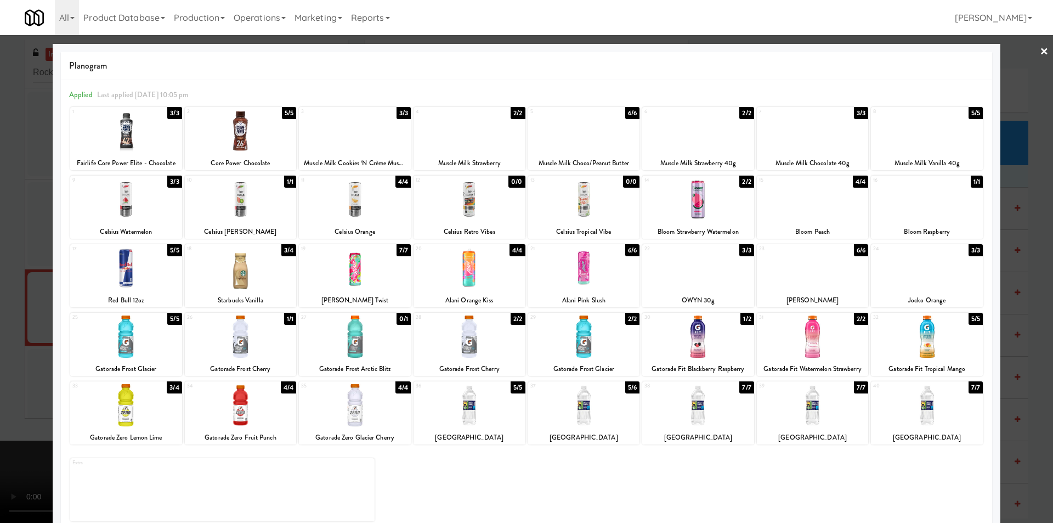
click at [912, 332] on div at bounding box center [927, 336] width 112 height 42
click at [1005, 310] on div at bounding box center [526, 261] width 1053 height 523
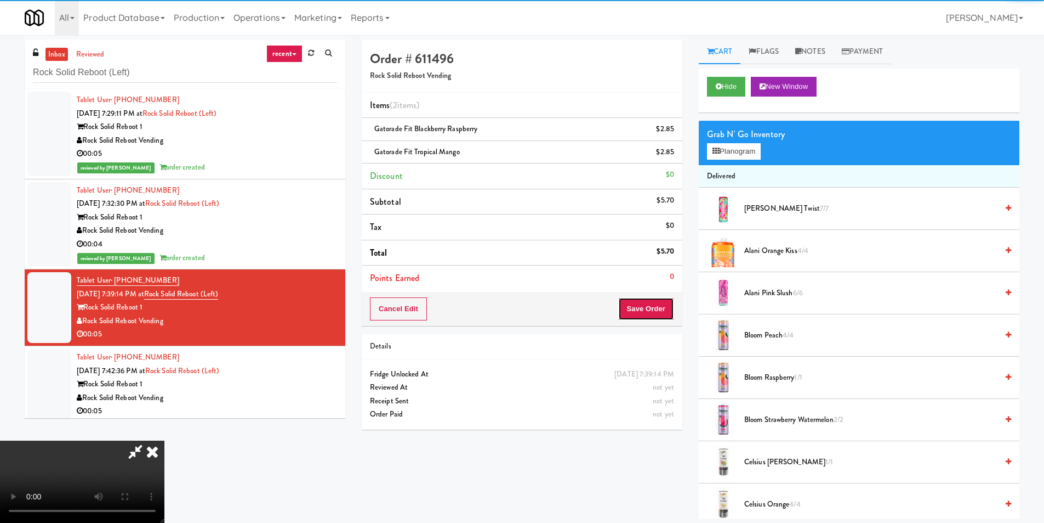
click at [671, 308] on button "Save Order" at bounding box center [646, 308] width 56 height 23
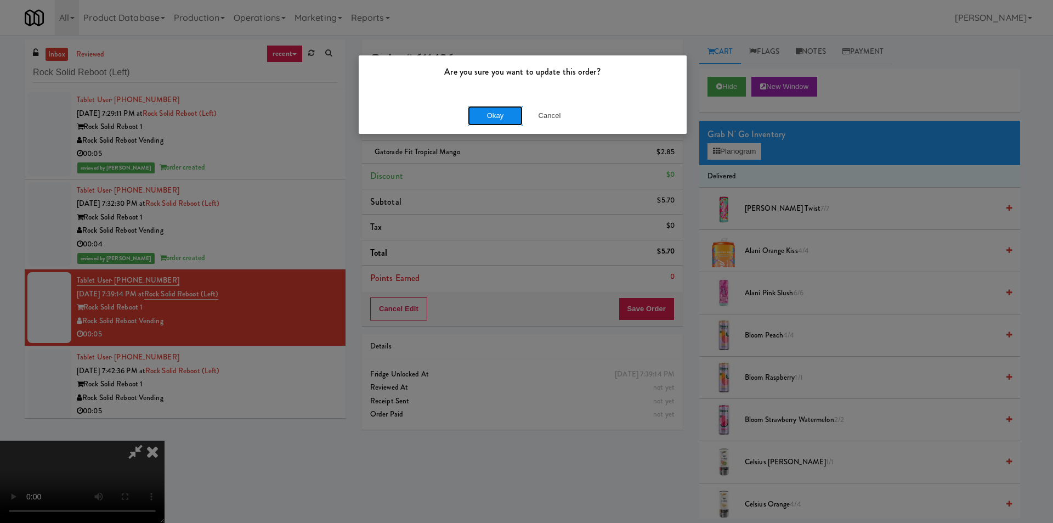
click at [496, 121] on button "Okay" at bounding box center [495, 116] width 55 height 20
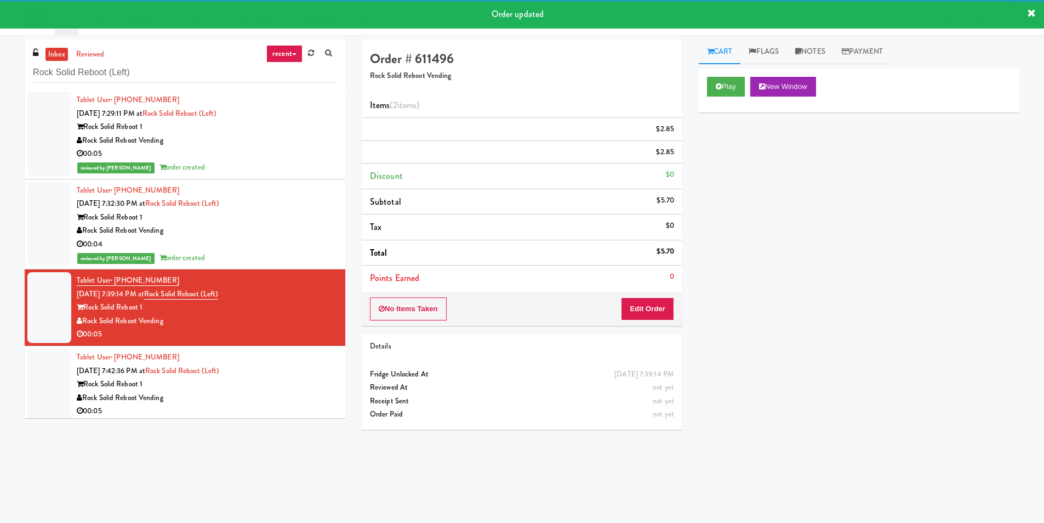
click at [283, 341] on div "Tablet User · (240) 565-8405 [DATE] 7:39:14 PM at Rock Solid Reboot (Left) Rock…" at bounding box center [207, 307] width 260 height 67
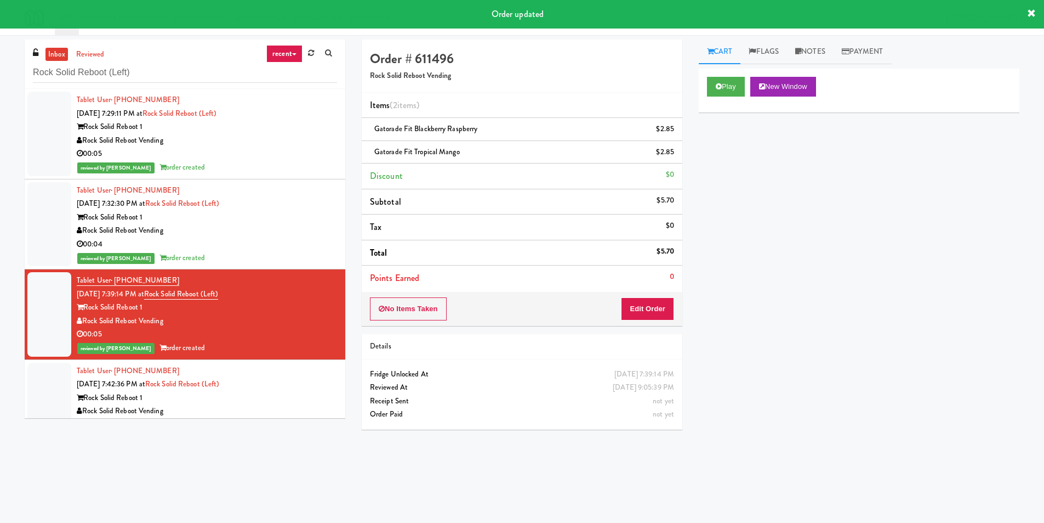
click at [323, 357] on li "Tablet User · (240) 565-8405 [DATE] 7:39:14 PM at Rock Solid Reboot (Left) Rock…" at bounding box center [185, 314] width 321 height 90
click at [310, 362] on li "Tablet User · (443) 525-5963 [DATE] 7:42:36 PM at Rock Solid Reboot (Left) Rock…" at bounding box center [185, 398] width 321 height 76
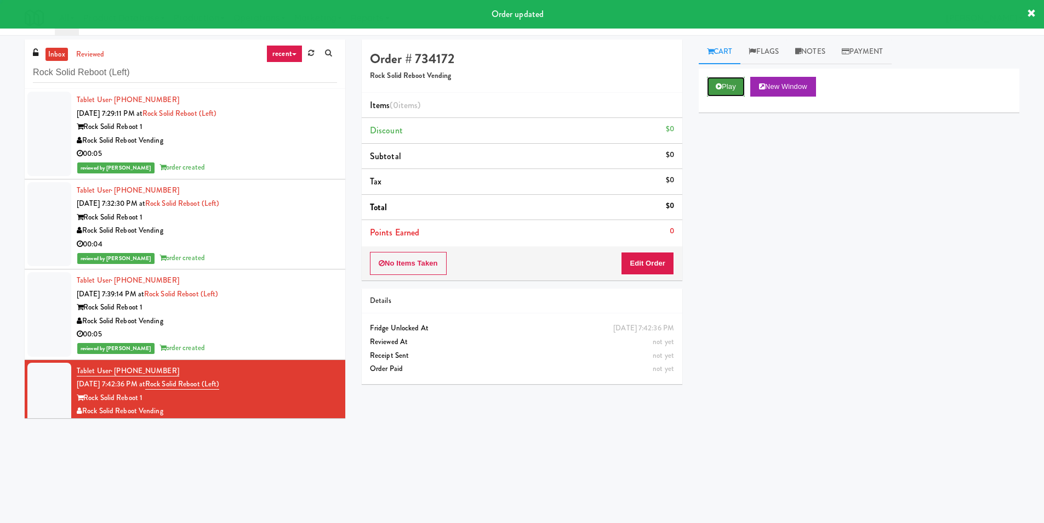
click at [726, 80] on button "Play" at bounding box center [726, 87] width 38 height 20
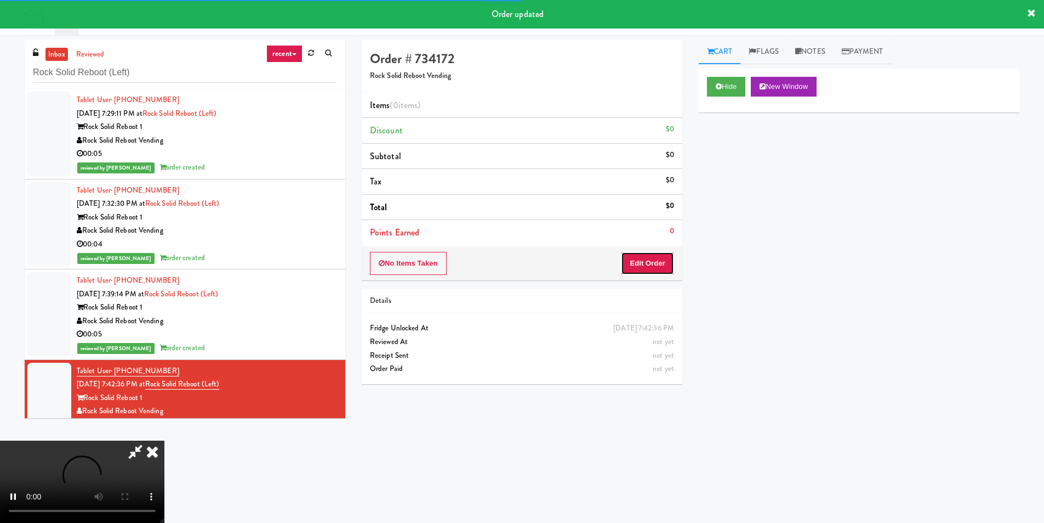
click at [655, 263] on button "Edit Order" at bounding box center [647, 263] width 53 height 23
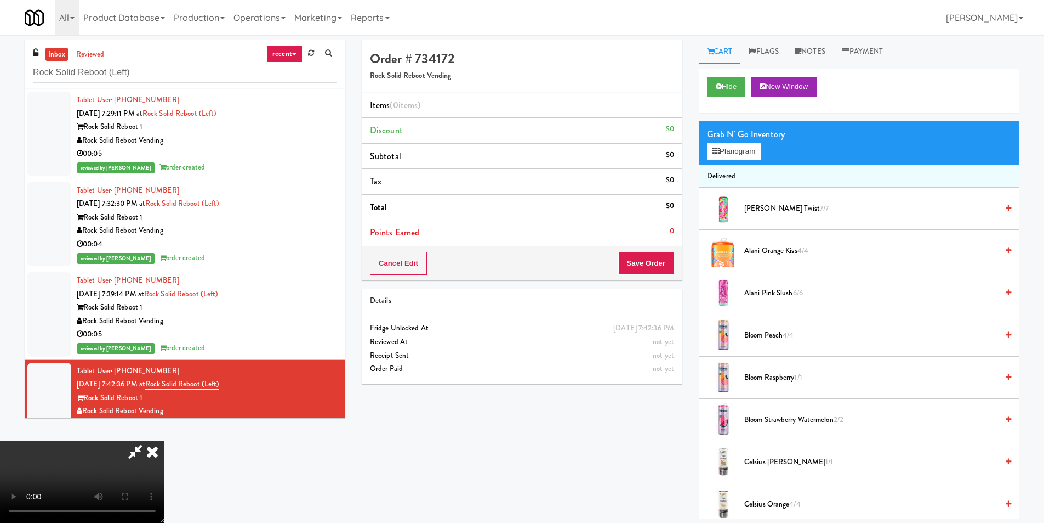
drag, startPoint x: 591, startPoint y: 265, endPoint x: 560, endPoint y: 274, distance: 32.5
click at [164, 440] on video at bounding box center [82, 481] width 164 height 82
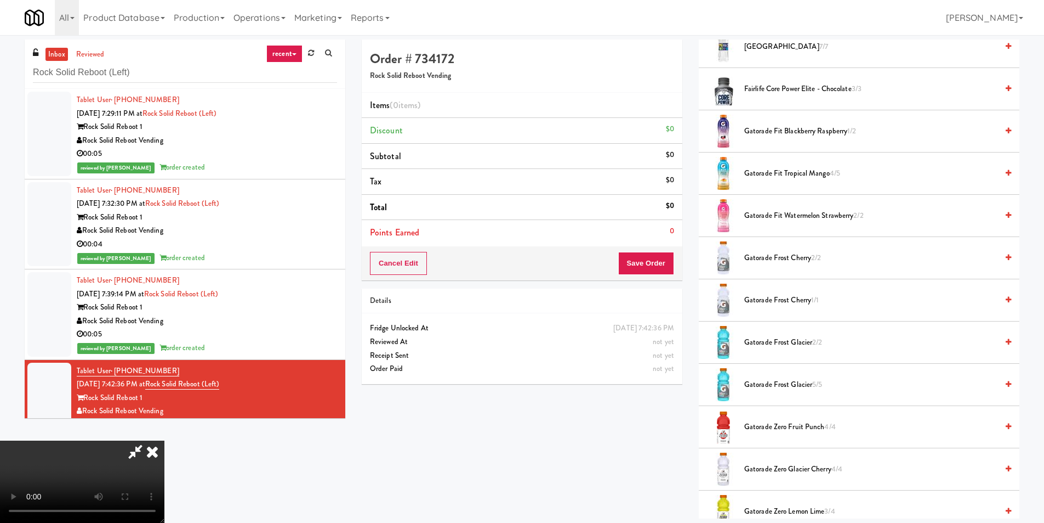
scroll to position [932, 0]
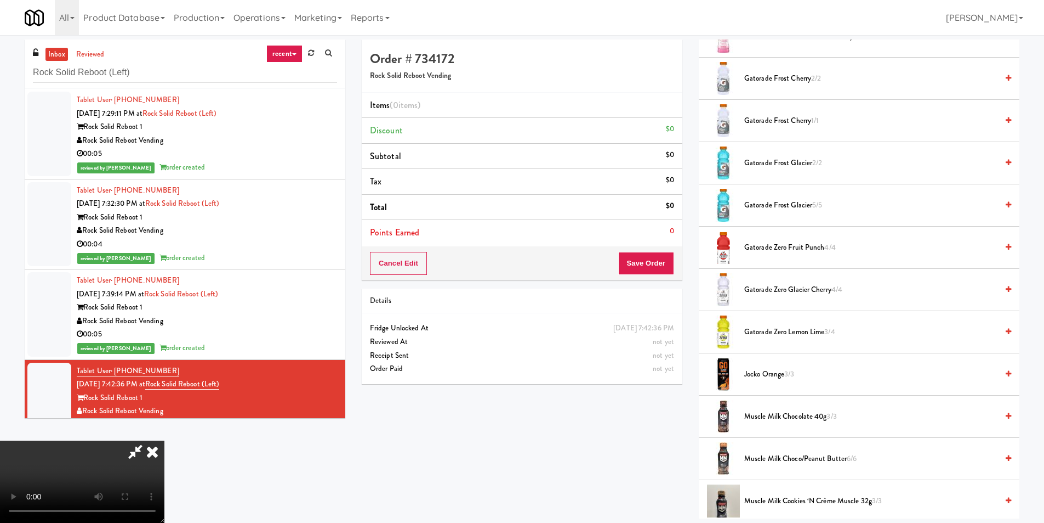
click at [790, 257] on li "Gatorade Zero Fruit Punch 4/4" at bounding box center [859, 247] width 321 height 42
click at [790, 240] on li "Gatorade Zero Fruit Punch 4/4" at bounding box center [859, 247] width 321 height 42
click at [769, 251] on span "Gatorade Zero Fruit Punch 4/4" at bounding box center [871, 248] width 253 height 14
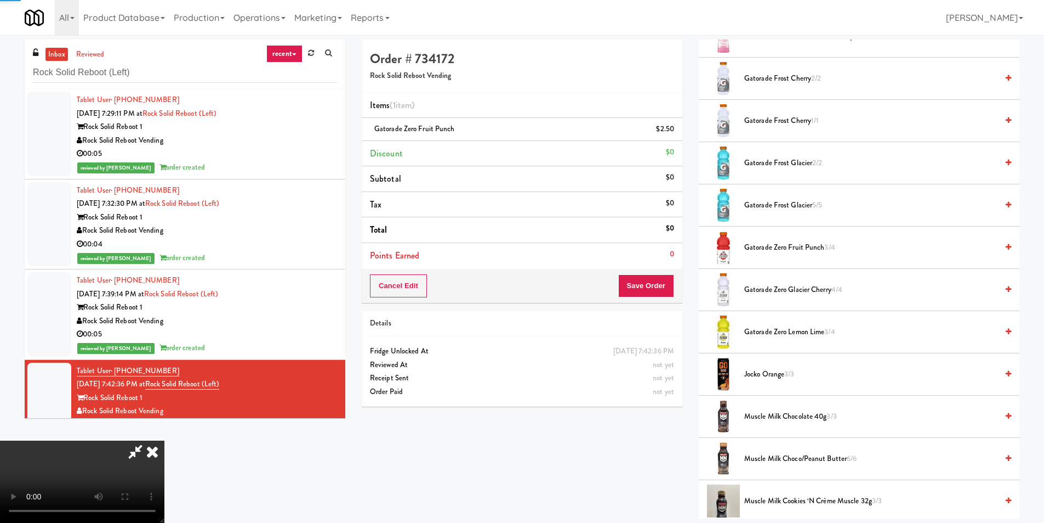
click at [651, 271] on div "Cancel Edit Save Order" at bounding box center [522, 286] width 321 height 34
click at [655, 286] on button "Save Order" at bounding box center [646, 285] width 56 height 23
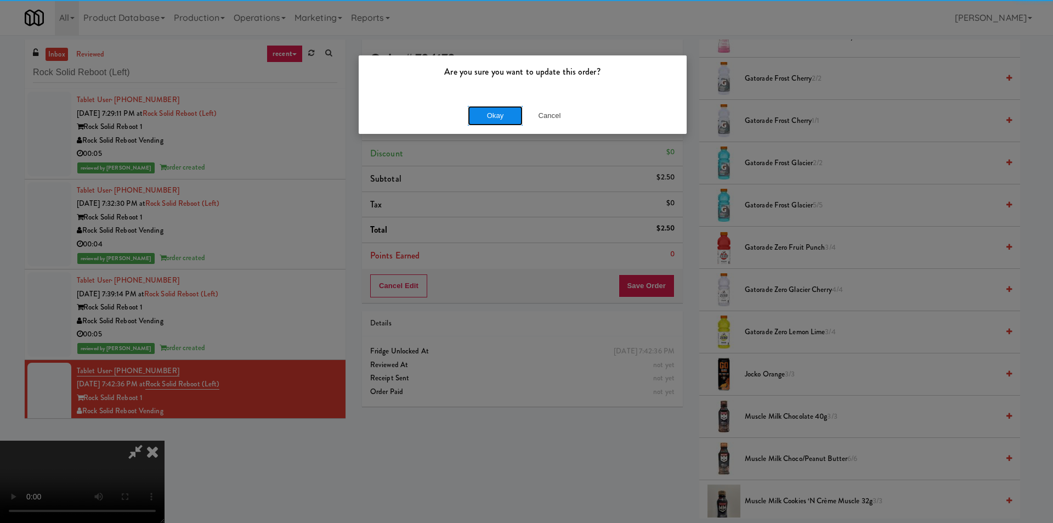
click at [500, 114] on button "Okay" at bounding box center [495, 116] width 55 height 20
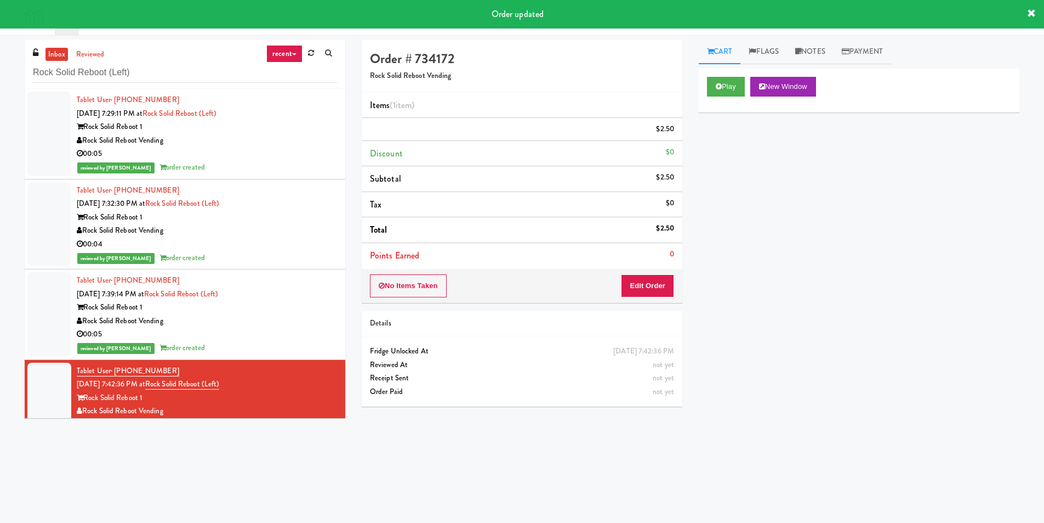
scroll to position [0, 0]
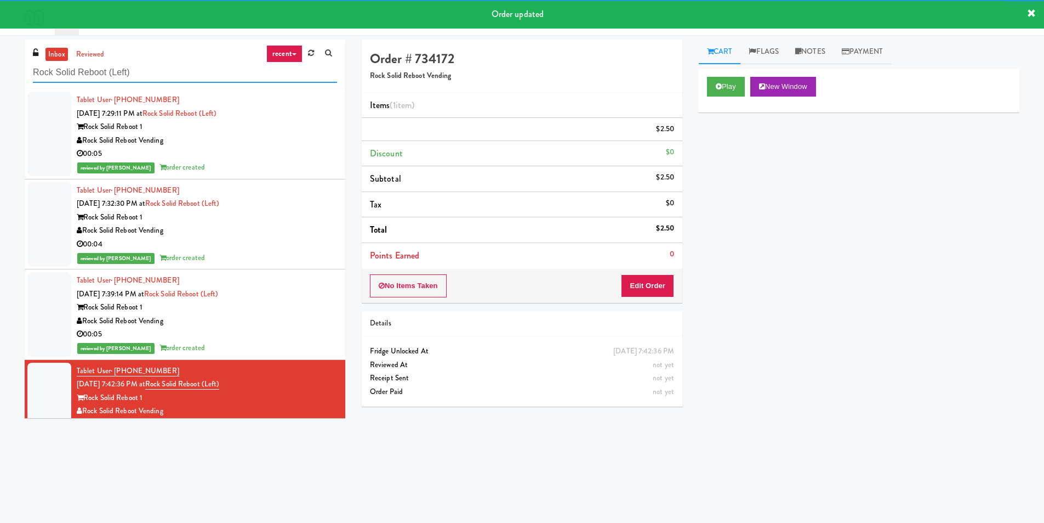
click at [210, 64] on input "Rock Solid Reboot (Left)" at bounding box center [185, 73] width 304 height 20
paste input "Alectra Utilities"
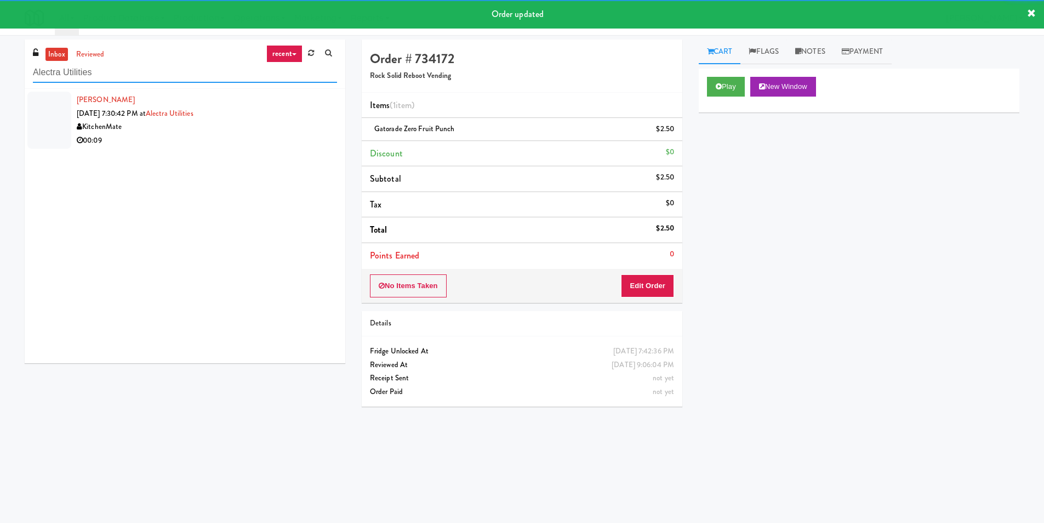
type input "Alectra Utilities"
click at [264, 143] on div "00:09" at bounding box center [207, 141] width 260 height 14
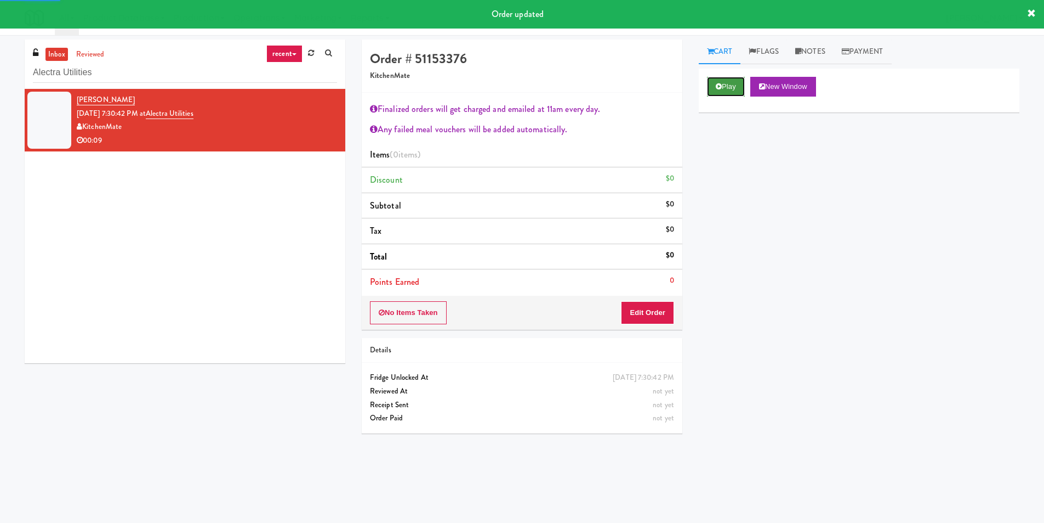
click at [718, 82] on button "Play" at bounding box center [726, 87] width 38 height 20
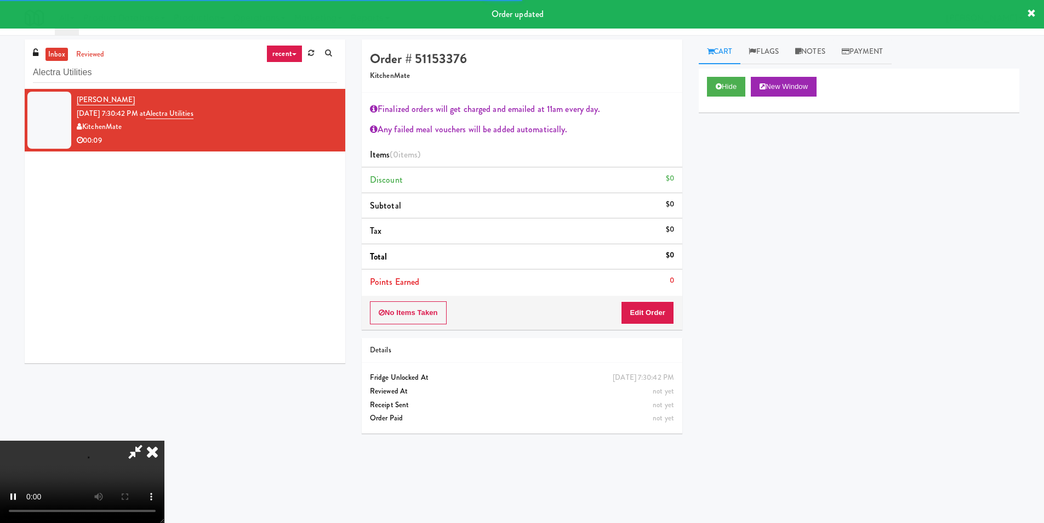
drag, startPoint x: 656, startPoint y: 277, endPoint x: 658, endPoint y: 285, distance: 8.2
click at [656, 278] on li "Points Earned 0" at bounding box center [522, 281] width 321 height 25
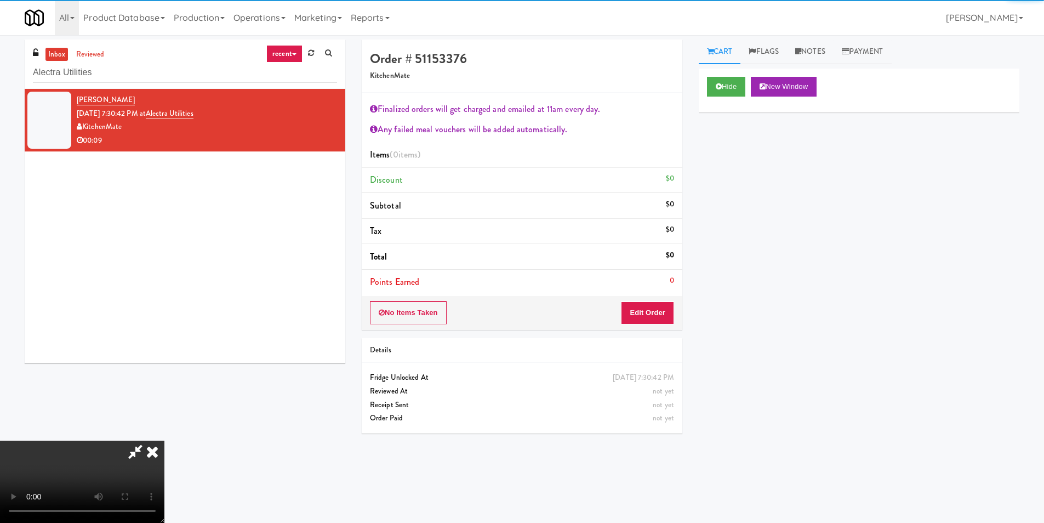
drag, startPoint x: 663, startPoint y: 297, endPoint x: 667, endPoint y: 302, distance: 5.9
click at [665, 298] on div "Order # 51153376 KitchenMate Finalized orders will get charged and emailed at 1…" at bounding box center [522, 184] width 321 height 290
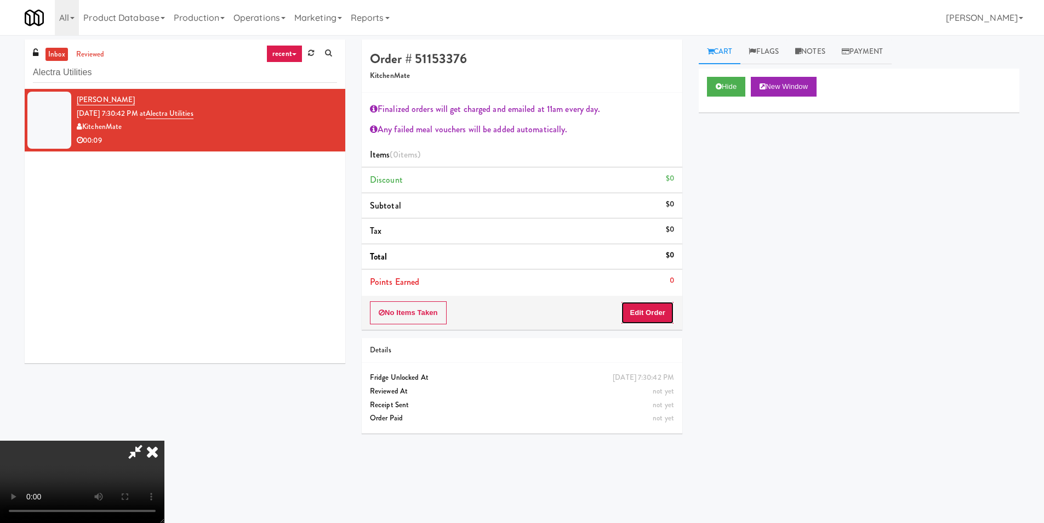
click at [656, 316] on button "Edit Order" at bounding box center [647, 312] width 53 height 23
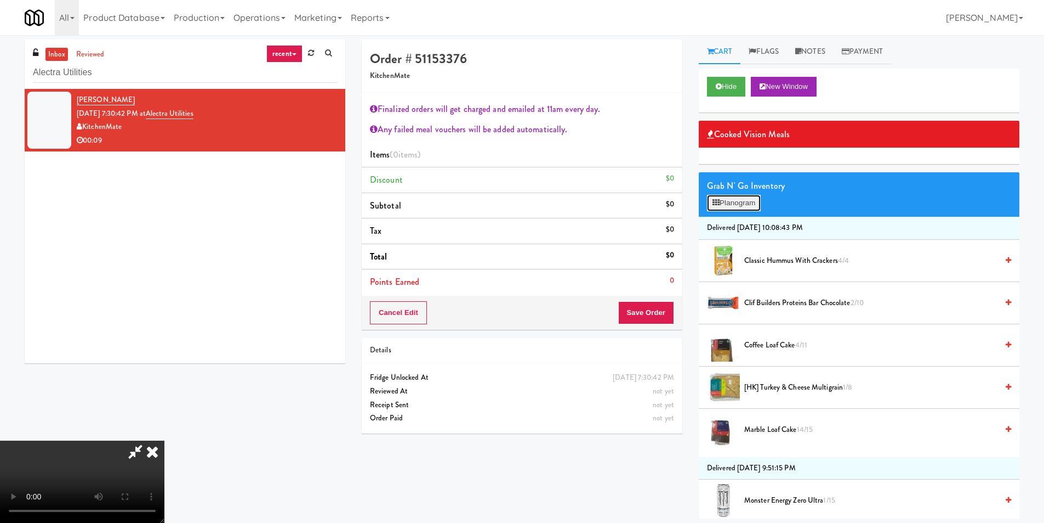
click at [728, 197] on button "Planogram" at bounding box center [734, 203] width 54 height 16
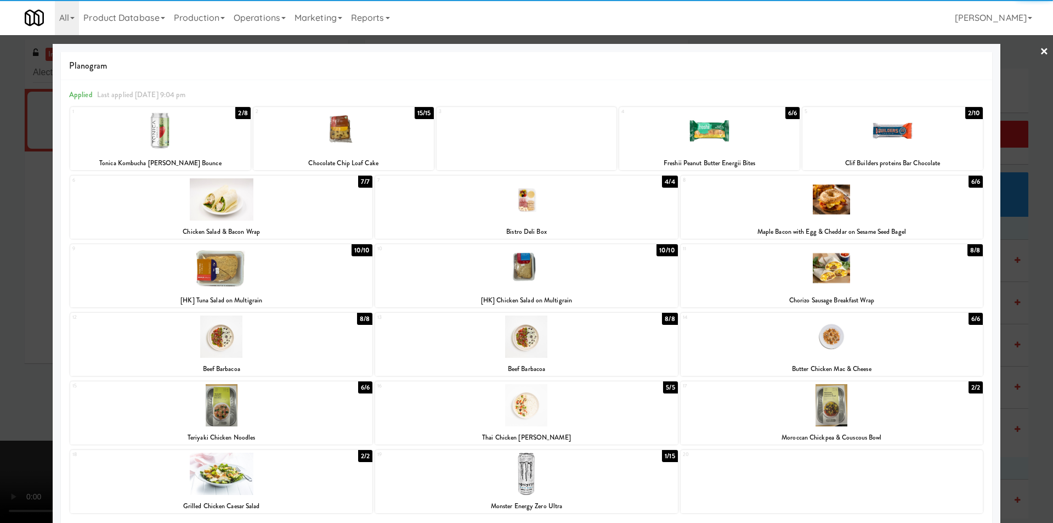
click at [289, 200] on div at bounding box center [221, 199] width 302 height 42
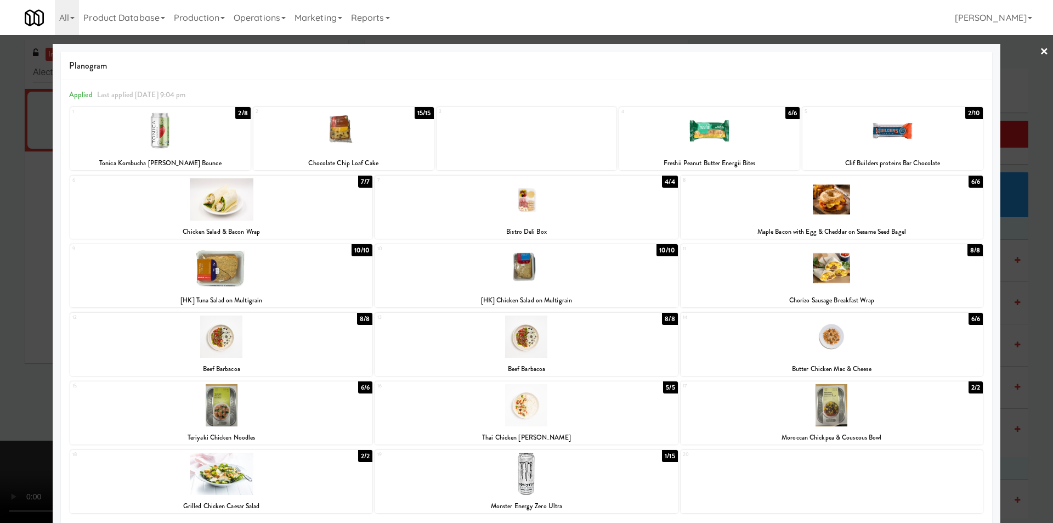
click at [859, 140] on div at bounding box center [892, 131] width 180 height 42
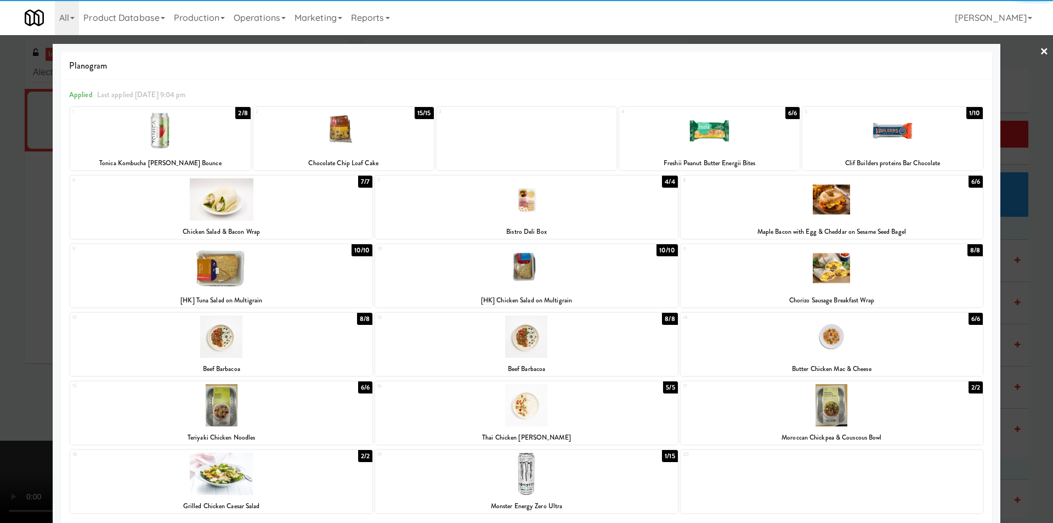
click at [318, 211] on div at bounding box center [221, 199] width 302 height 42
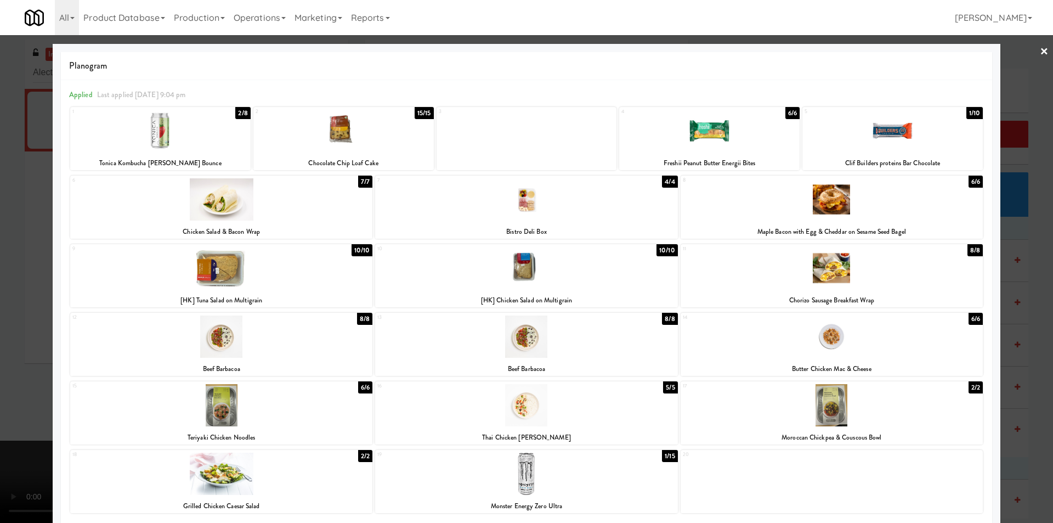
click at [319, 215] on div at bounding box center [221, 199] width 302 height 42
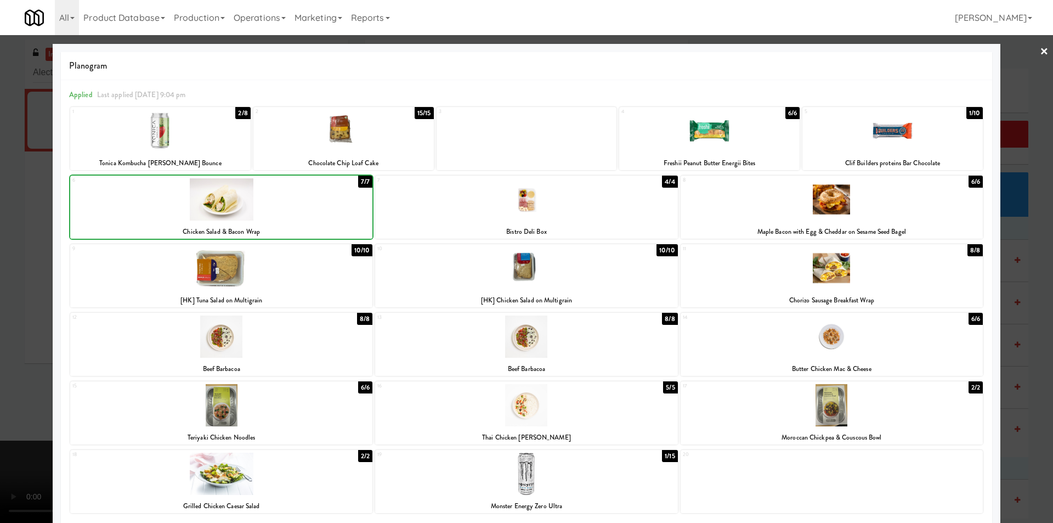
click at [319, 215] on div at bounding box center [221, 199] width 302 height 42
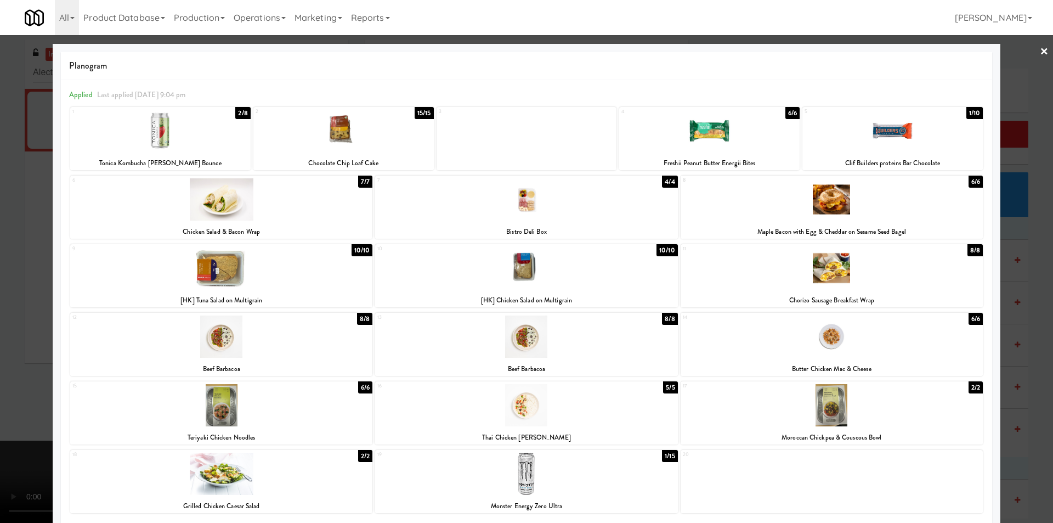
click at [1013, 268] on div at bounding box center [526, 261] width 1053 height 523
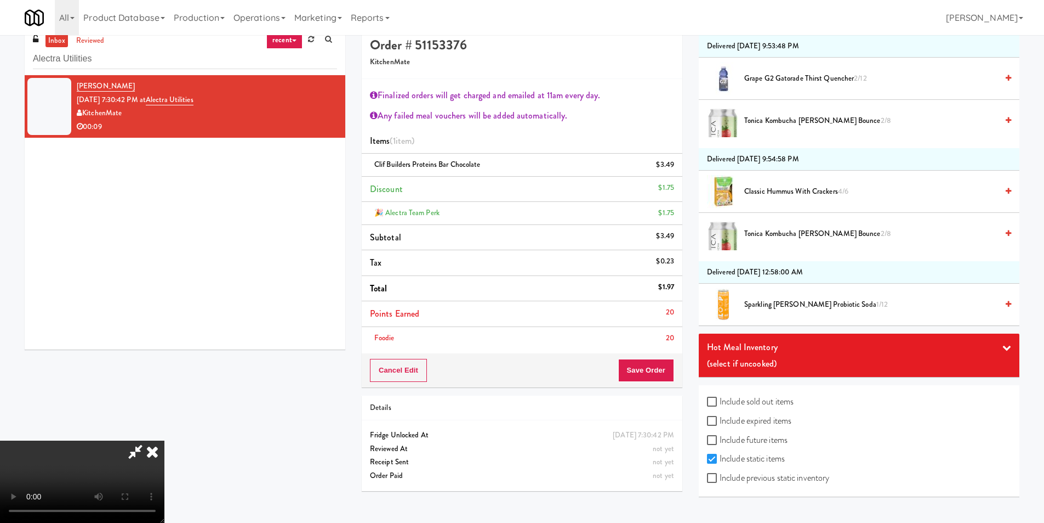
scroll to position [35, 0]
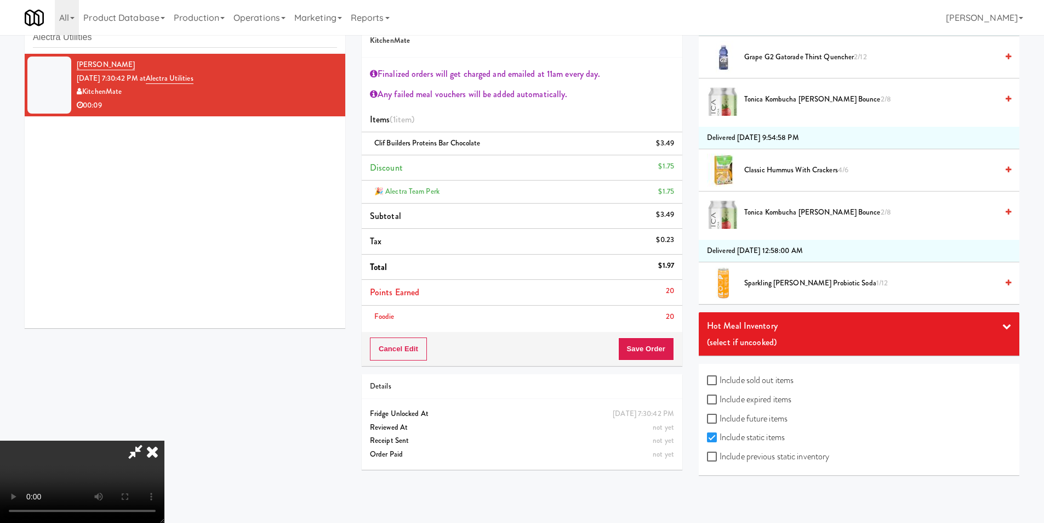
click at [779, 462] on label "Include previous static inventory" at bounding box center [768, 456] width 122 height 16
click at [720, 461] on input "Include previous static inventory" at bounding box center [713, 456] width 13 height 9
checkbox input "true"
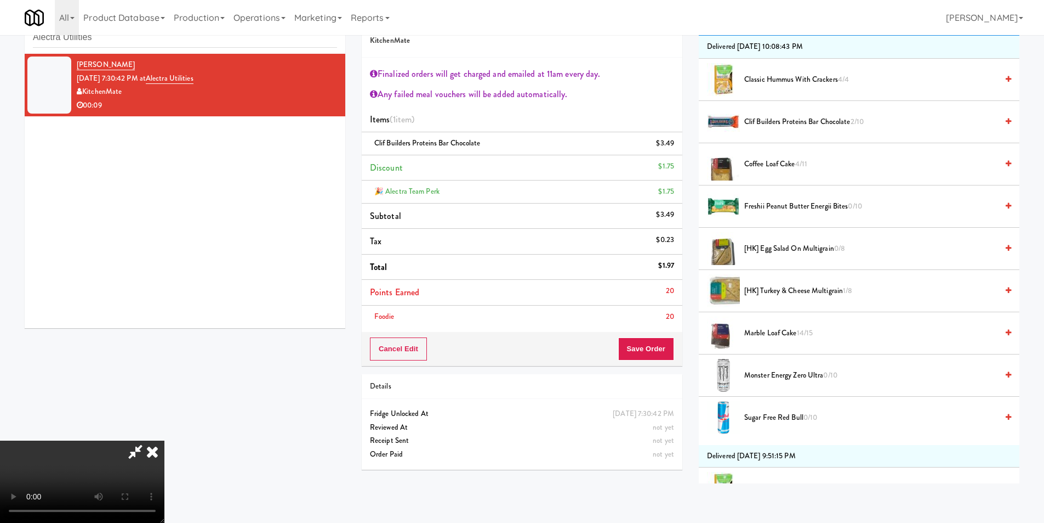
scroll to position [95, 0]
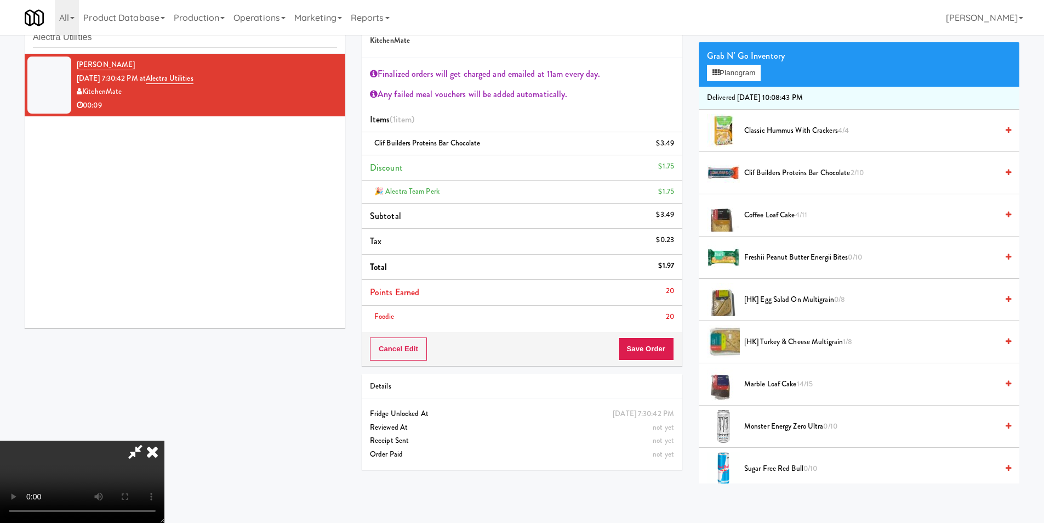
click at [774, 65] on div "Grab N' Go Inventory Planogram" at bounding box center [859, 64] width 321 height 44
click at [759, 68] on button "Planogram" at bounding box center [734, 73] width 54 height 16
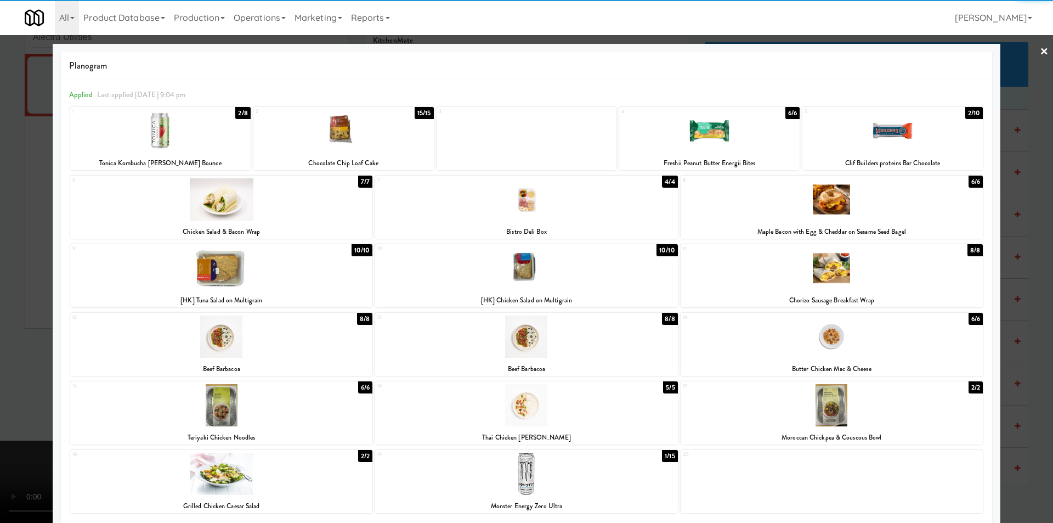
click at [305, 204] on div at bounding box center [221, 199] width 302 height 42
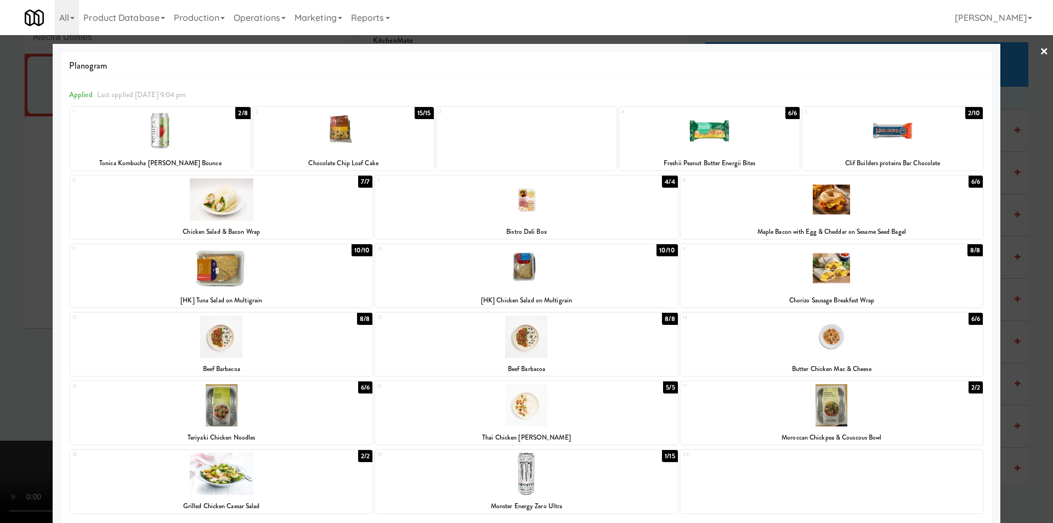
click at [320, 198] on div at bounding box center [221, 199] width 302 height 42
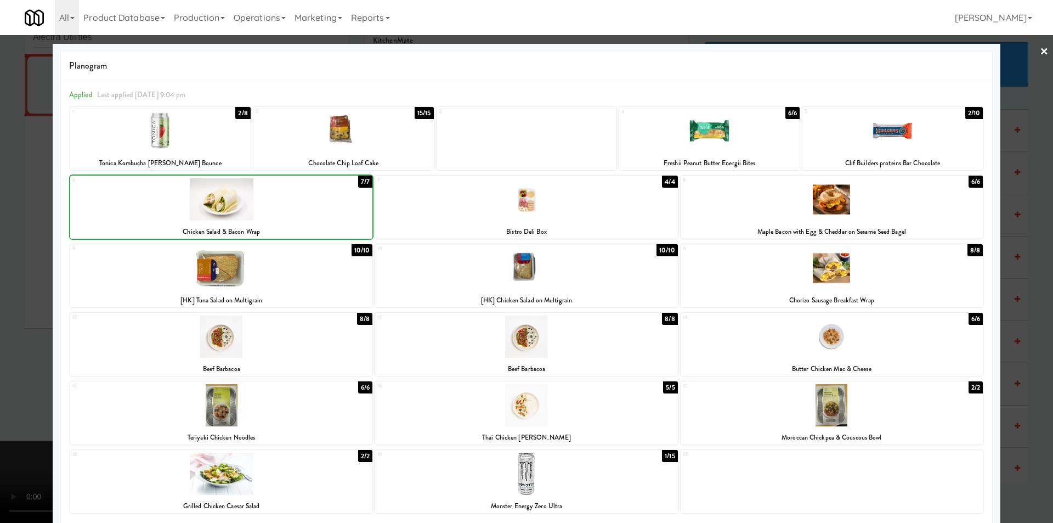
click at [320, 198] on div at bounding box center [221, 199] width 302 height 42
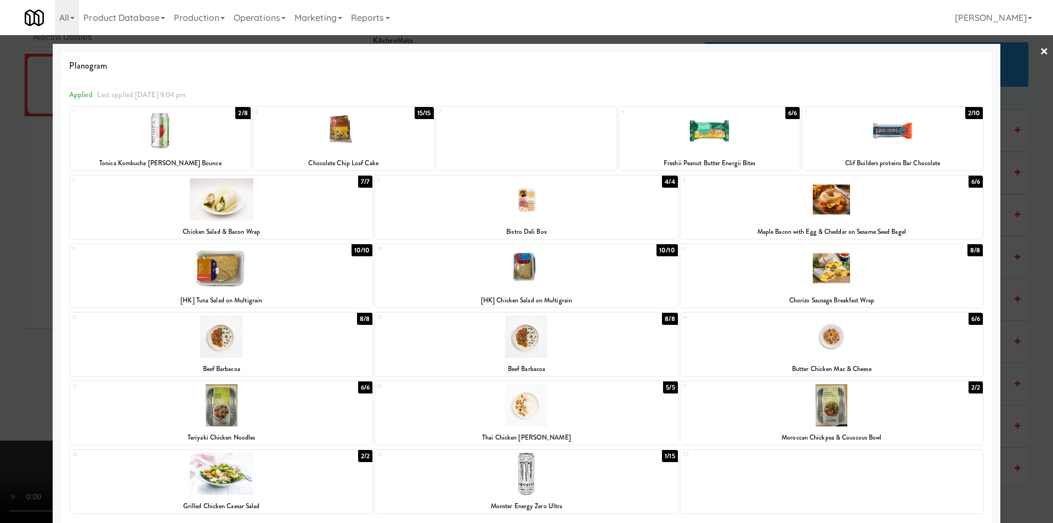
click at [1008, 220] on div at bounding box center [526, 261] width 1053 height 523
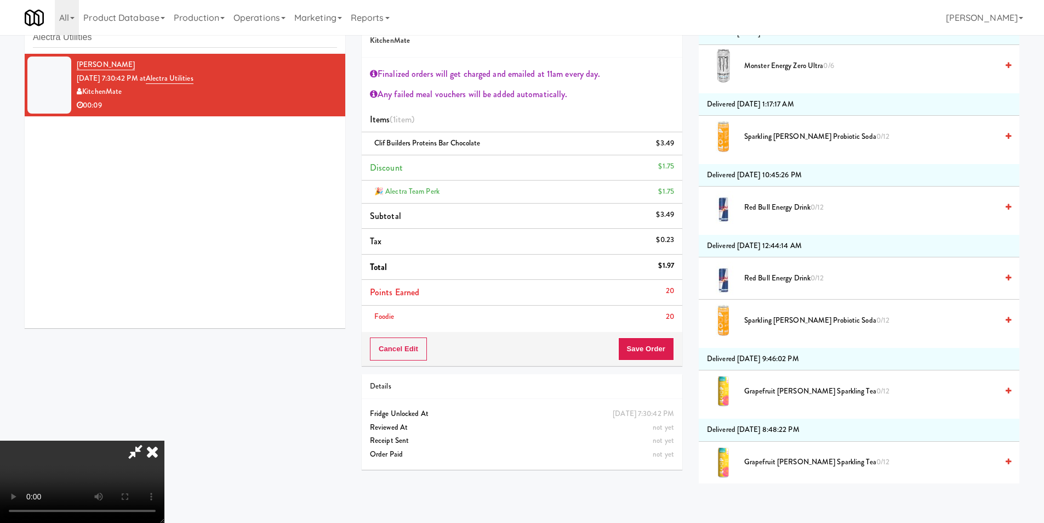
scroll to position [3078, 0]
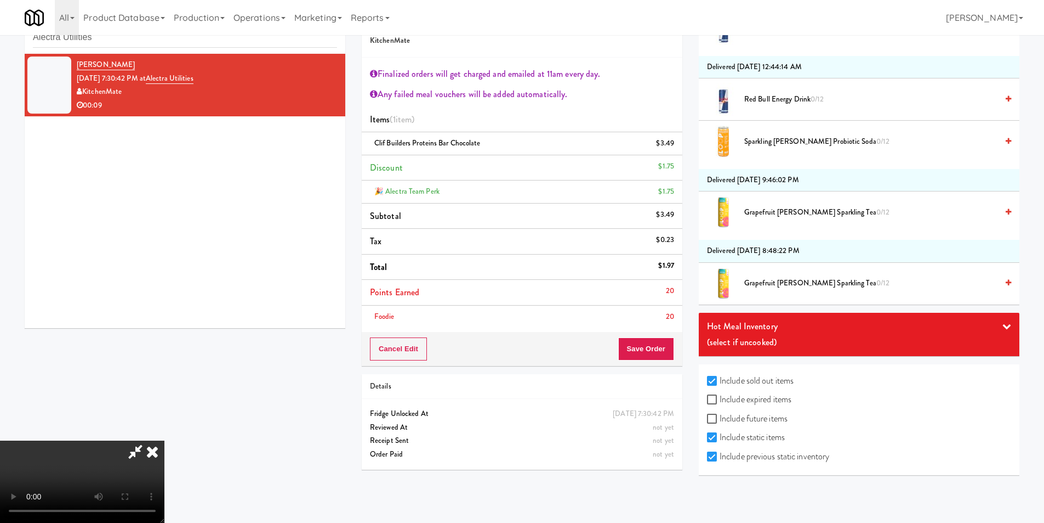
click at [759, 396] on label "Include expired items" at bounding box center [749, 399] width 84 height 16
click at [720, 396] on input "Include expired items" at bounding box center [713, 399] width 13 height 9
checkbox input "true"
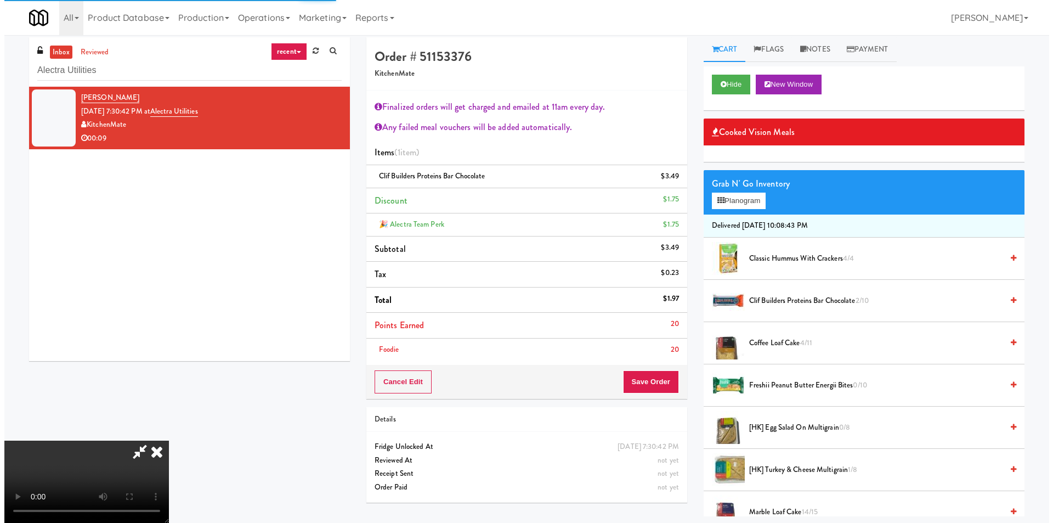
scroll to position [0, 0]
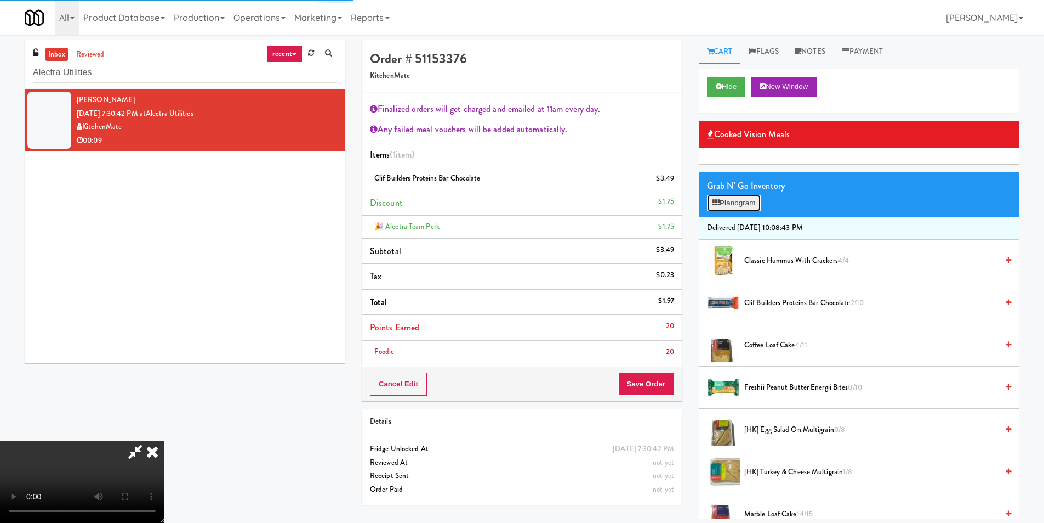
click at [746, 200] on button "Planogram" at bounding box center [734, 203] width 54 height 16
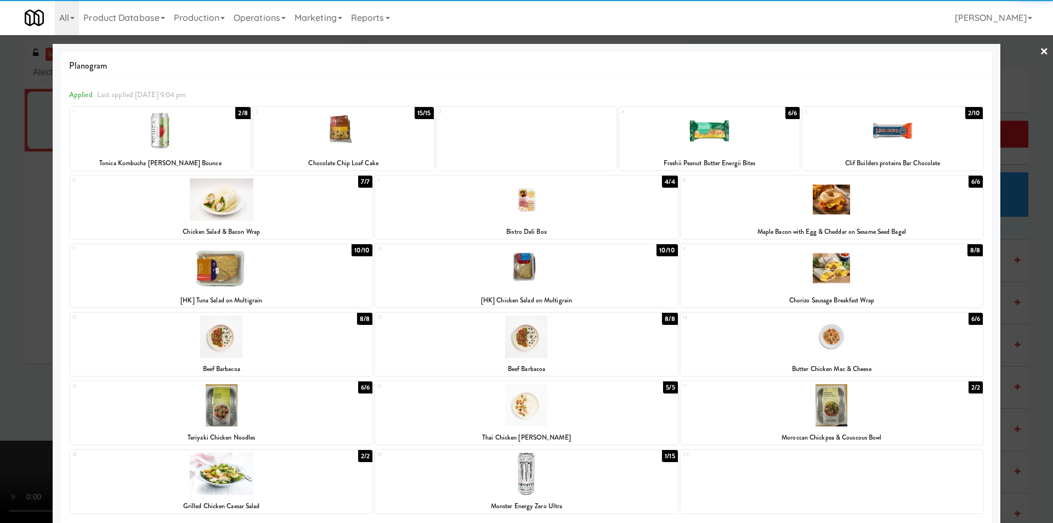
click at [291, 206] on div at bounding box center [221, 199] width 302 height 42
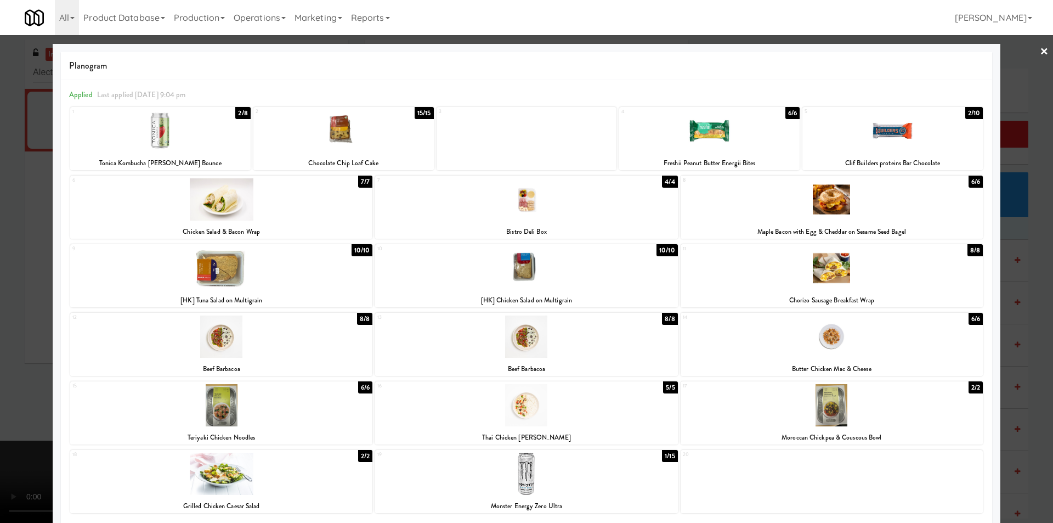
click at [1012, 236] on div at bounding box center [526, 261] width 1053 height 523
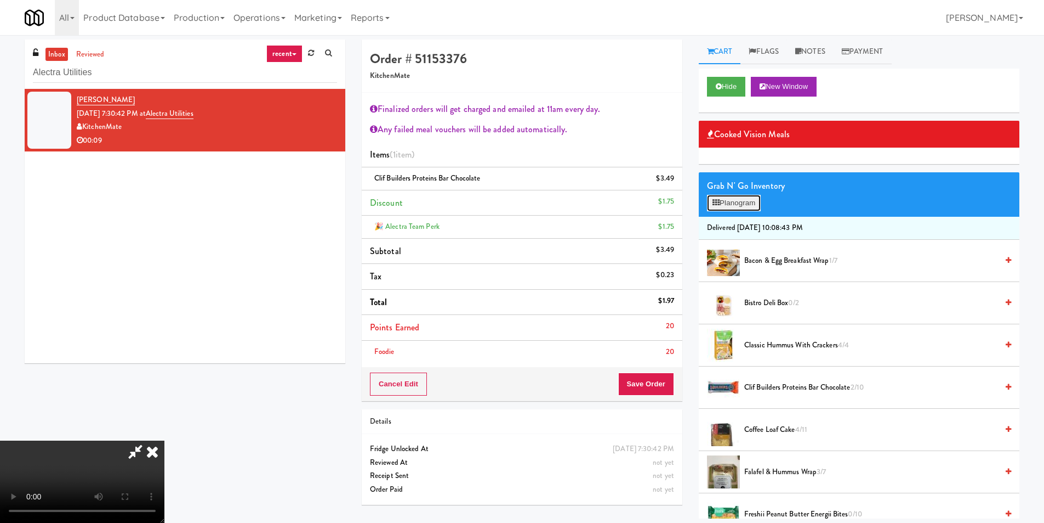
click at [737, 205] on button "Planogram" at bounding box center [734, 203] width 54 height 16
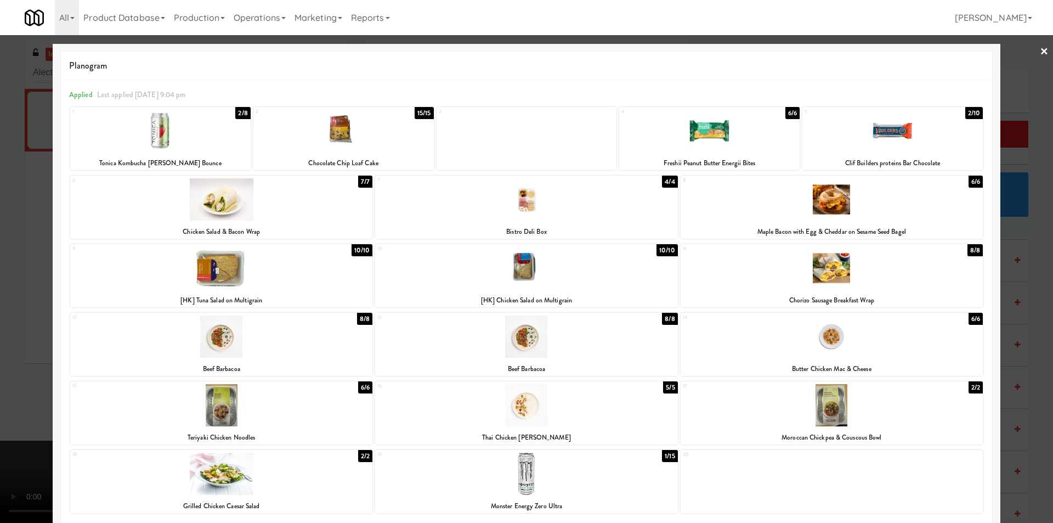
click at [271, 209] on div at bounding box center [221, 199] width 302 height 42
click at [1029, 228] on div at bounding box center [526, 261] width 1053 height 523
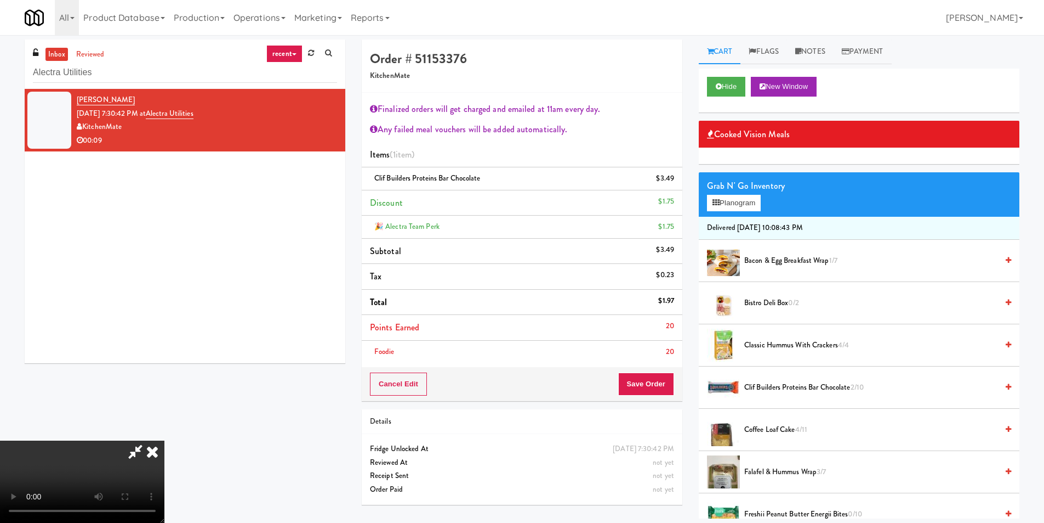
click at [859, 262] on span "Bacon & Egg Breakfast Wrap 1/7" at bounding box center [871, 261] width 253 height 14
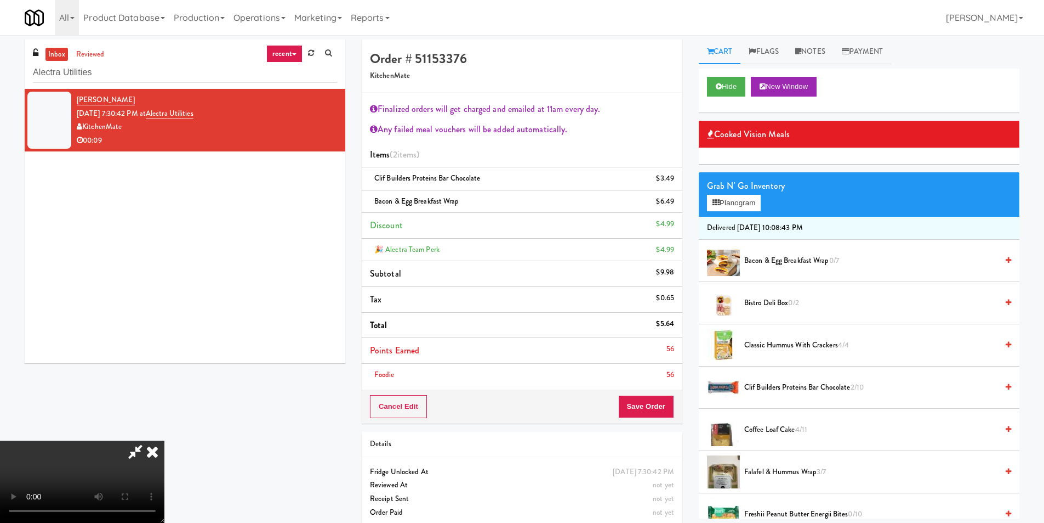
click at [164, 440] on icon at bounding box center [152, 451] width 24 height 22
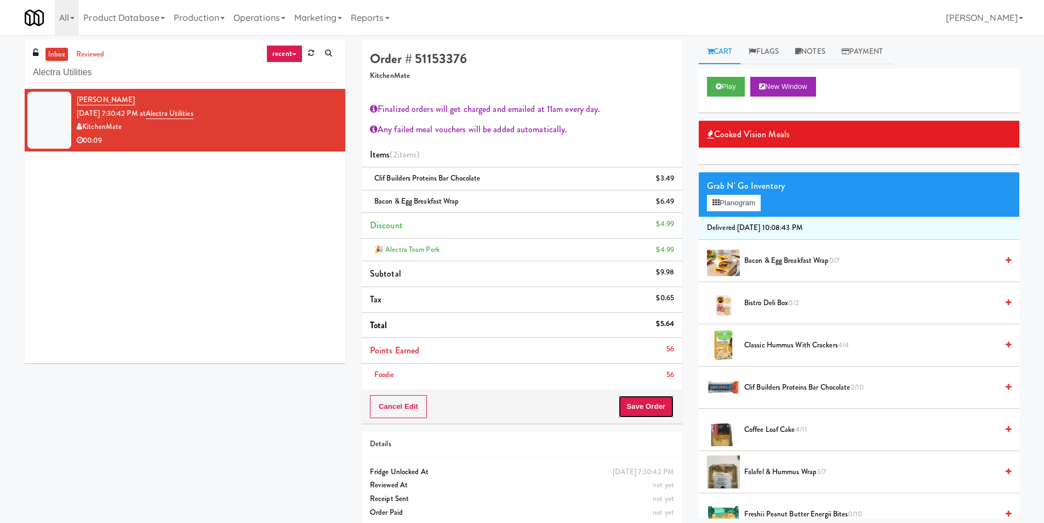
click at [643, 402] on button "Save Order" at bounding box center [646, 406] width 56 height 23
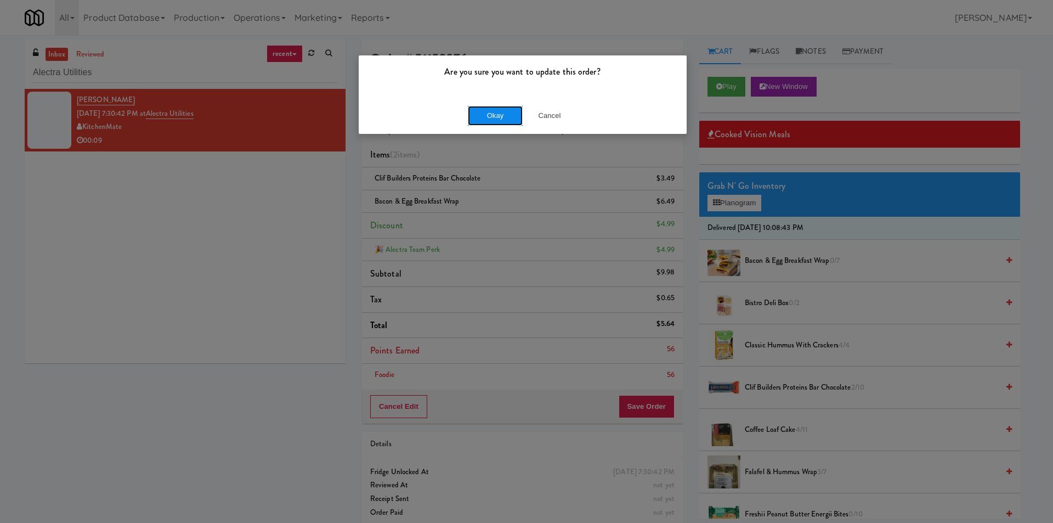
click at [482, 125] on button "Okay" at bounding box center [495, 116] width 55 height 20
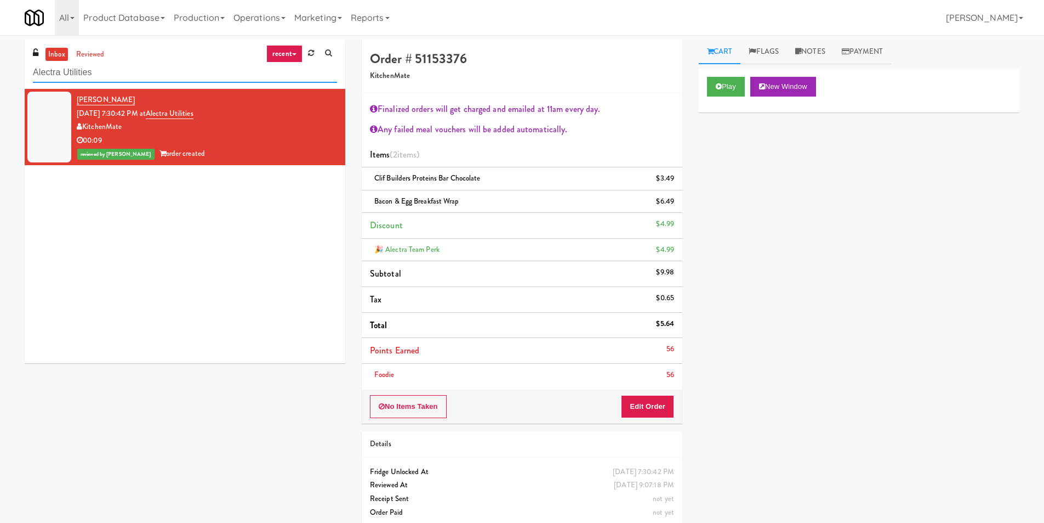
click at [200, 64] on input "Alectra Utilities" at bounding box center [185, 73] width 304 height 20
paste input "[GEOGRAPHIC_DATA] - [GEOGRAPHIC_DATA]."
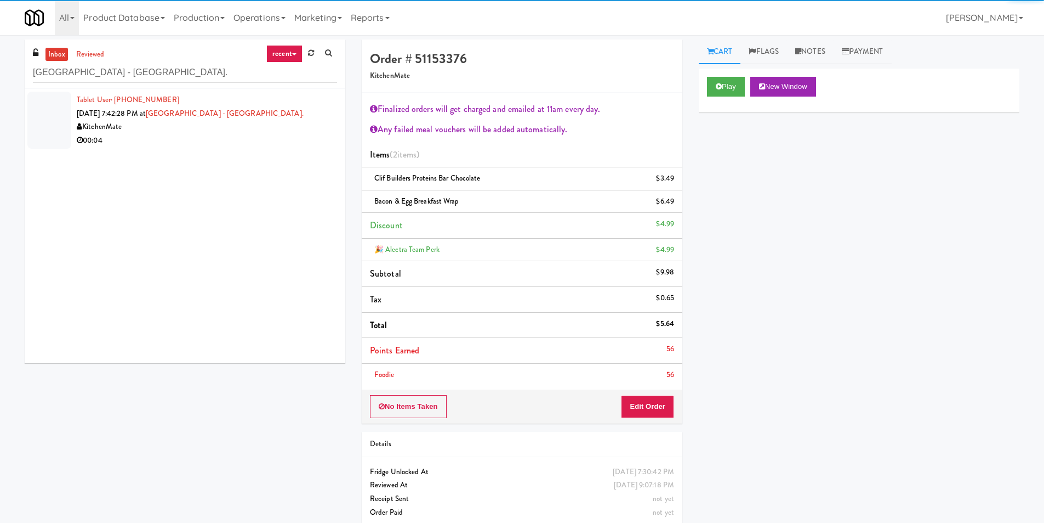
click at [258, 153] on div "Tablet User · (647) 261-3481 [DATE] 7:42:28 PM at [GEOGRAPHIC_DATA] - [GEOGRAPH…" at bounding box center [185, 226] width 321 height 274
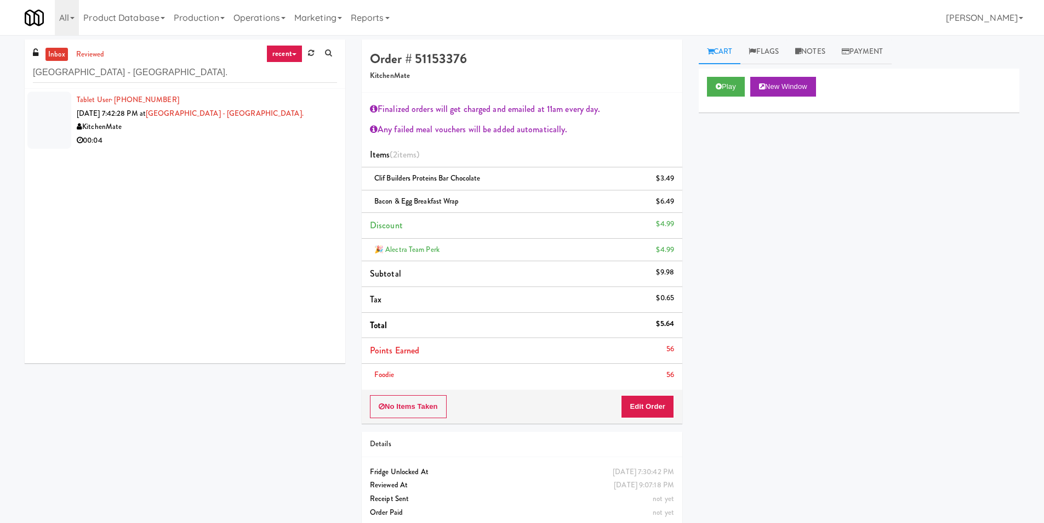
click at [270, 147] on div "00:04" at bounding box center [207, 141] width 260 height 14
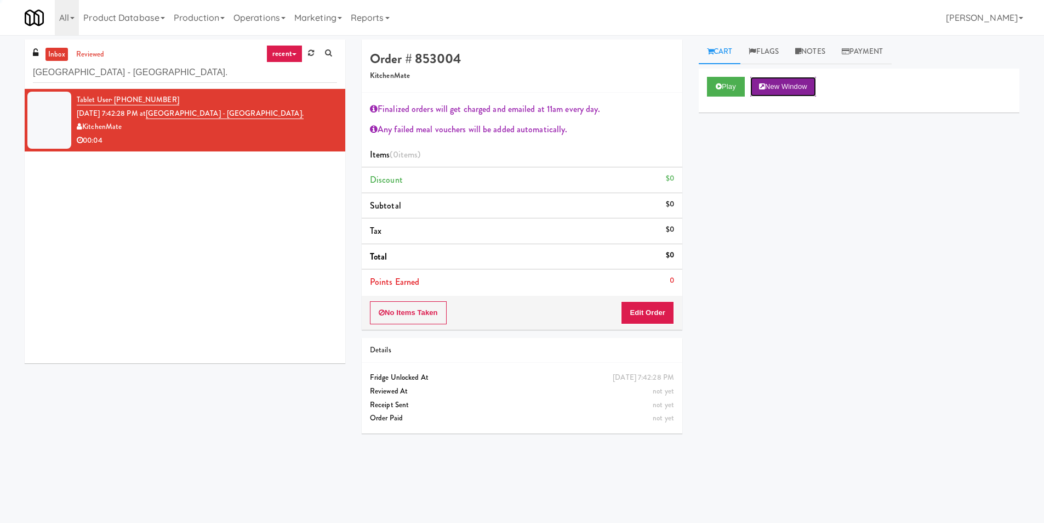
click at [753, 81] on button "New Window" at bounding box center [784, 87] width 66 height 20
click at [711, 86] on button "Play" at bounding box center [726, 87] width 38 height 20
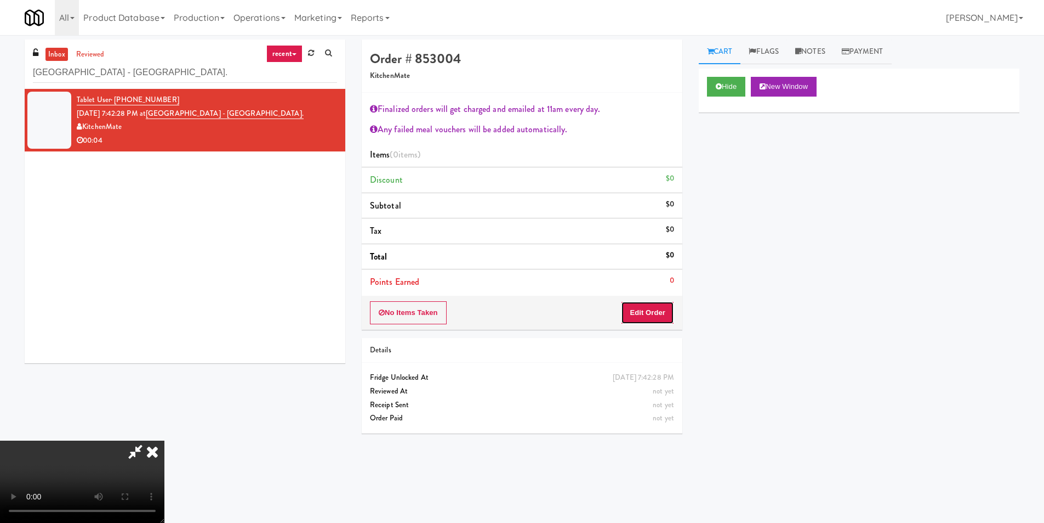
click at [632, 303] on button "Edit Order" at bounding box center [647, 312] width 53 height 23
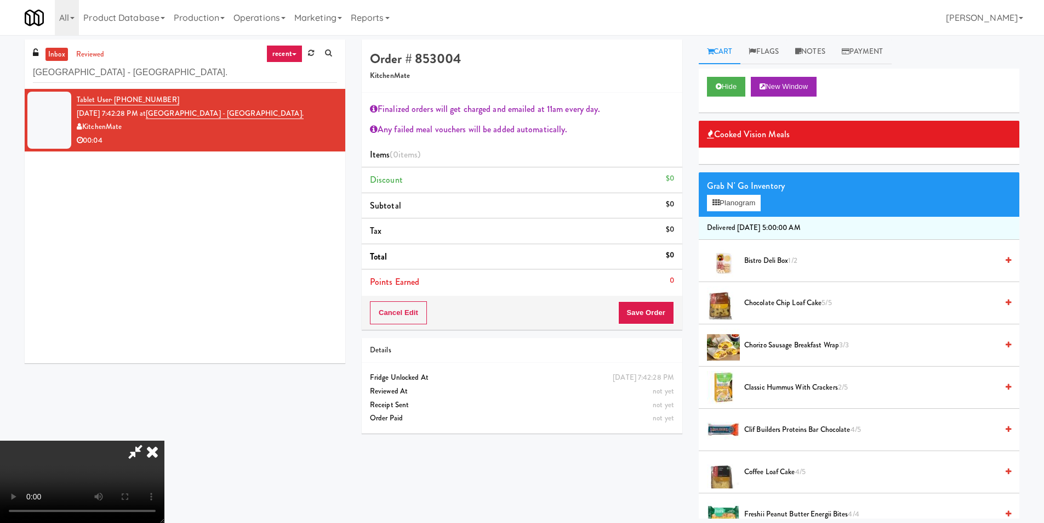
click at [164, 440] on video at bounding box center [82, 481] width 164 height 82
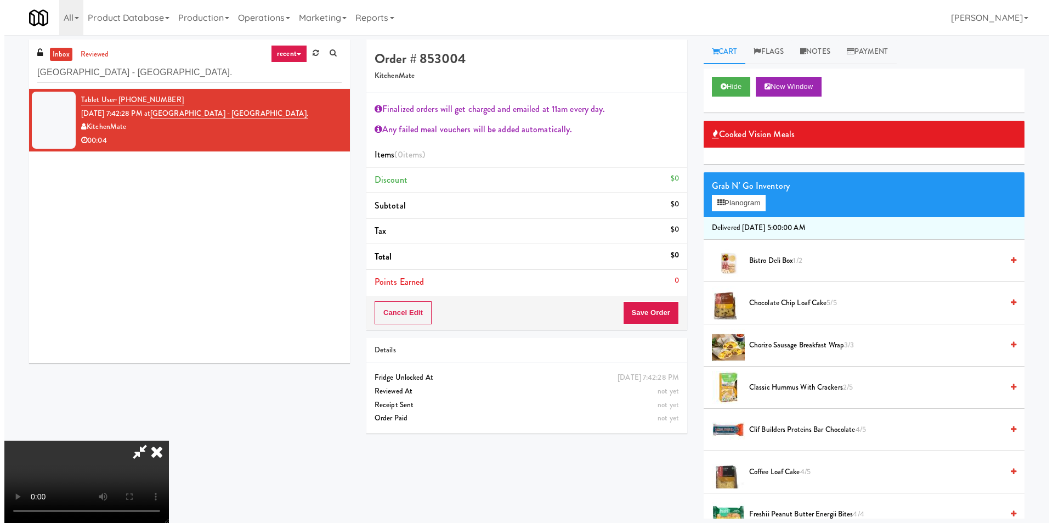
scroll to position [55, 0]
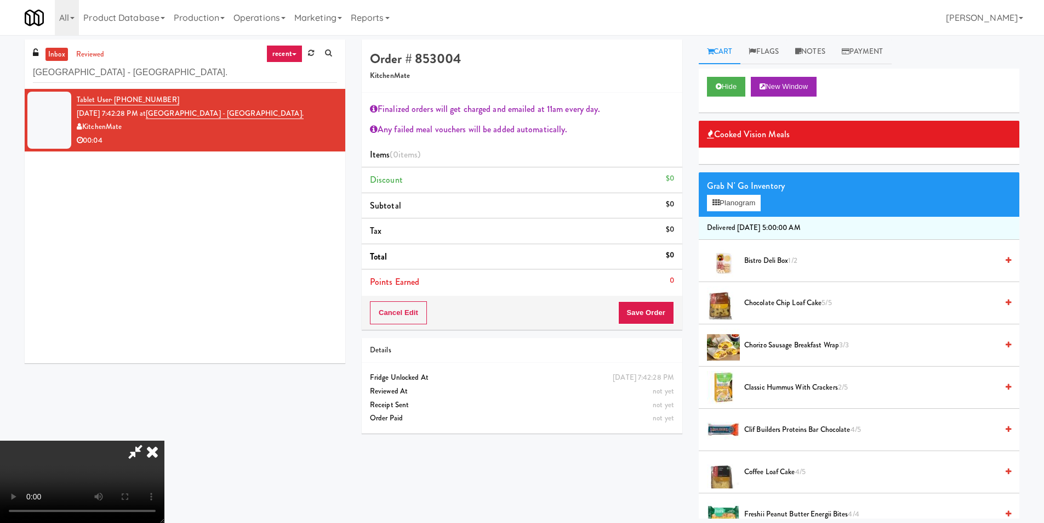
click at [164, 440] on video at bounding box center [82, 481] width 164 height 82
click at [724, 206] on button "Planogram" at bounding box center [734, 203] width 54 height 16
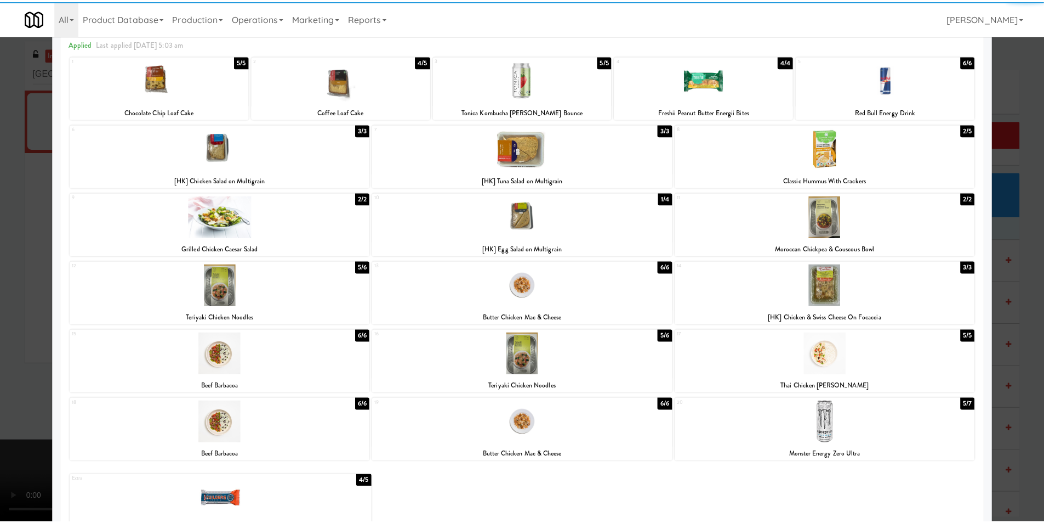
scroll to position [55, 0]
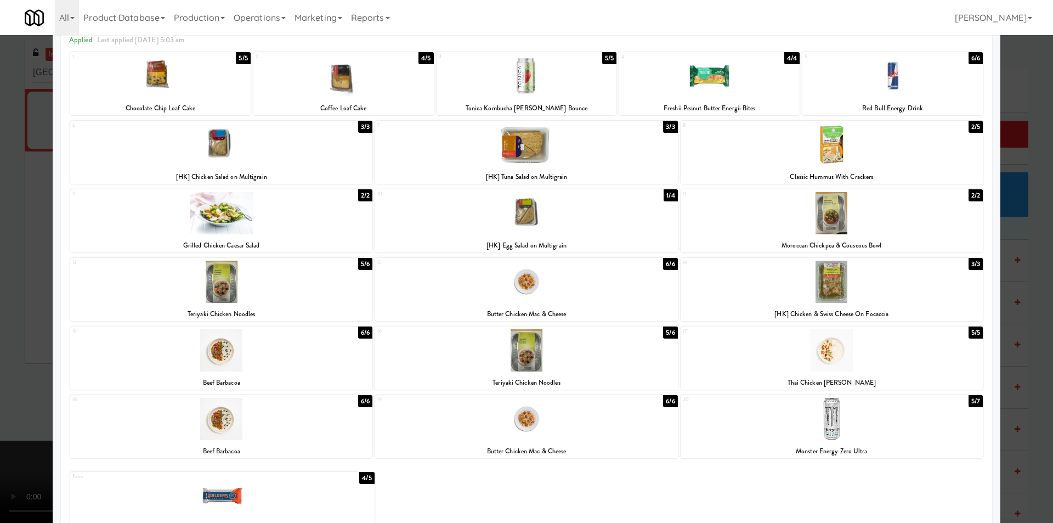
click at [818, 428] on div at bounding box center [831, 419] width 302 height 42
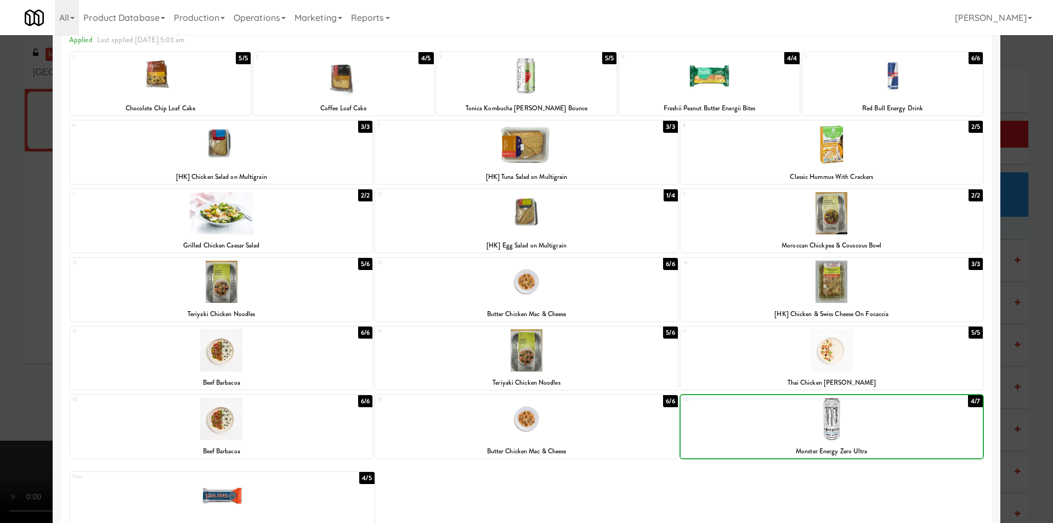
click at [996, 348] on div at bounding box center [526, 261] width 1053 height 523
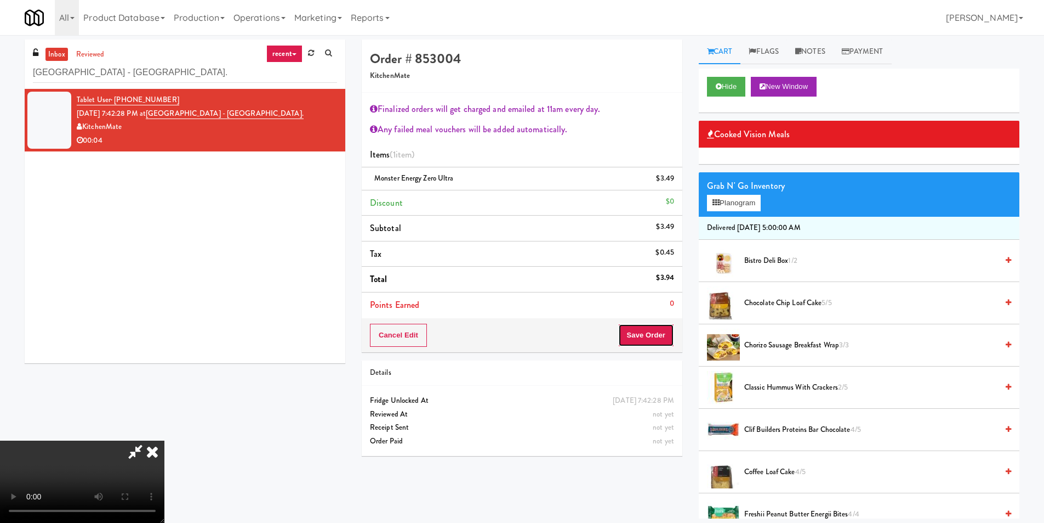
click at [636, 327] on button "Save Order" at bounding box center [646, 334] width 56 height 23
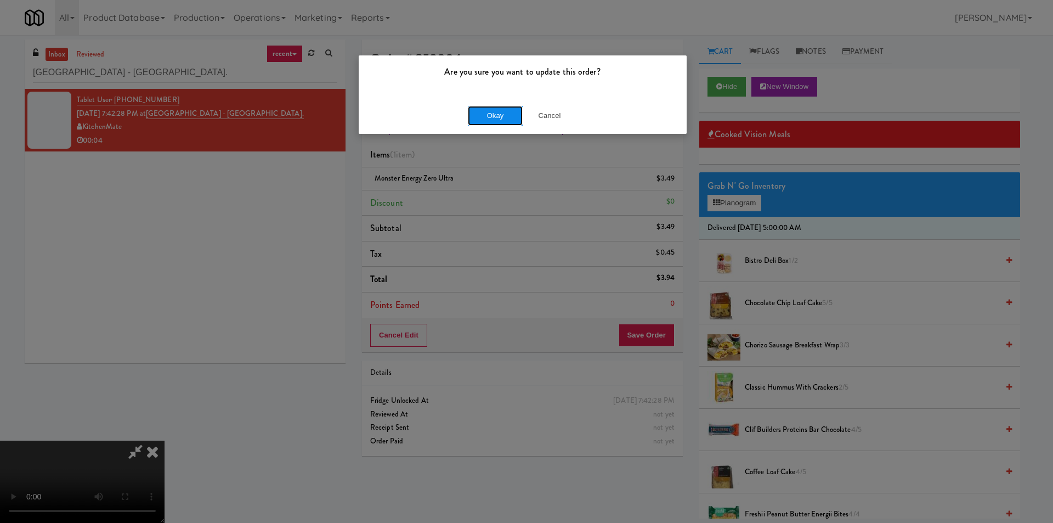
click at [480, 110] on button "Okay" at bounding box center [495, 116] width 55 height 20
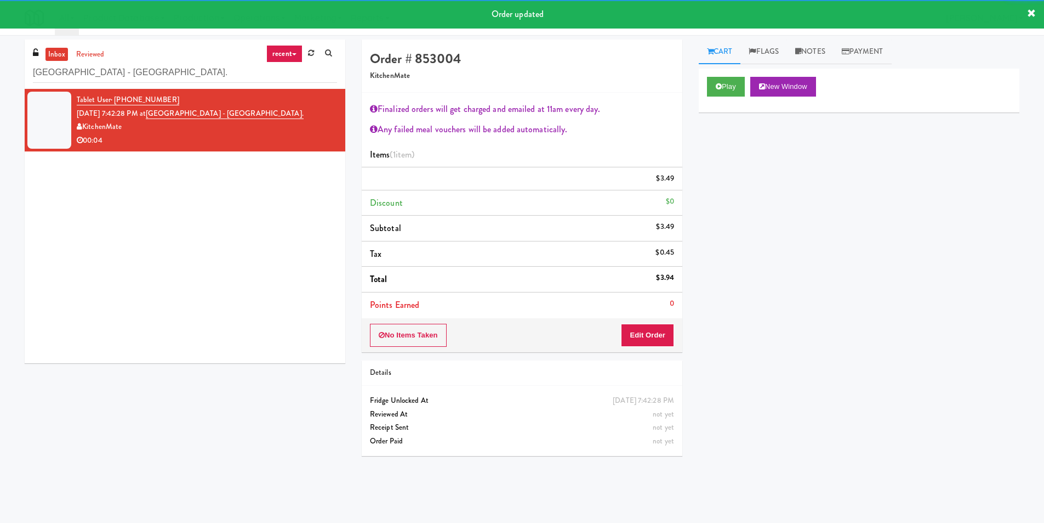
click at [225, 83] on div "inbox reviewed recent all unclear take inventory issue suspicious failed recent…" at bounding box center [185, 63] width 321 height 49
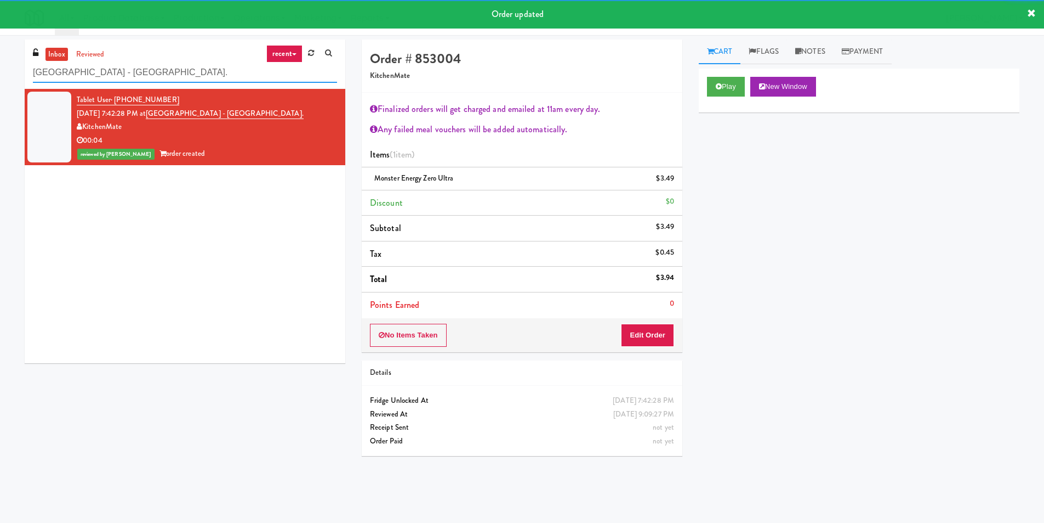
click at [227, 77] on input "[GEOGRAPHIC_DATA] - [GEOGRAPHIC_DATA]." at bounding box center [185, 73] width 304 height 20
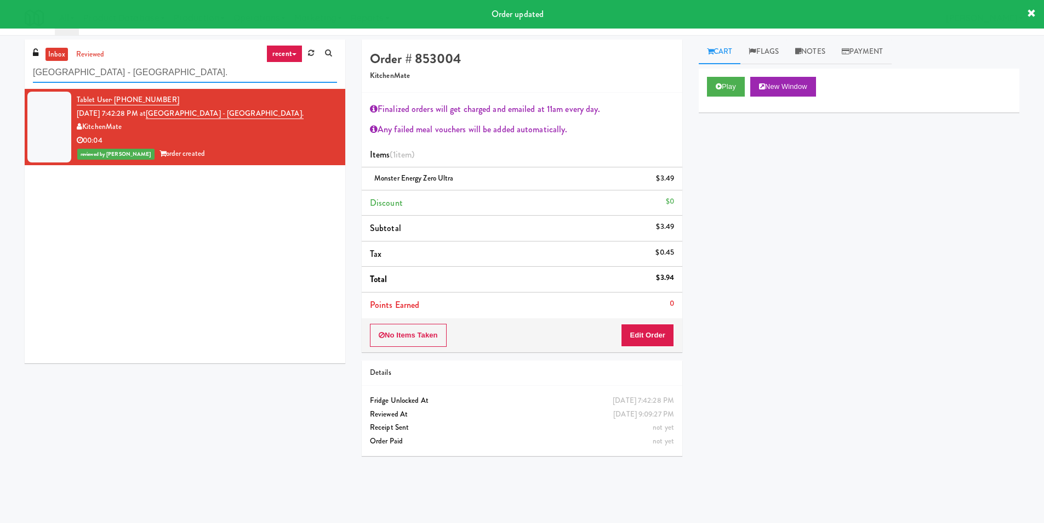
click at [227, 77] on input "[GEOGRAPHIC_DATA] - [GEOGRAPHIC_DATA]." at bounding box center [185, 73] width 304 height 20
paste input "CBS NEWS - Cooler"
type input "CBS NEWS - Cooler"
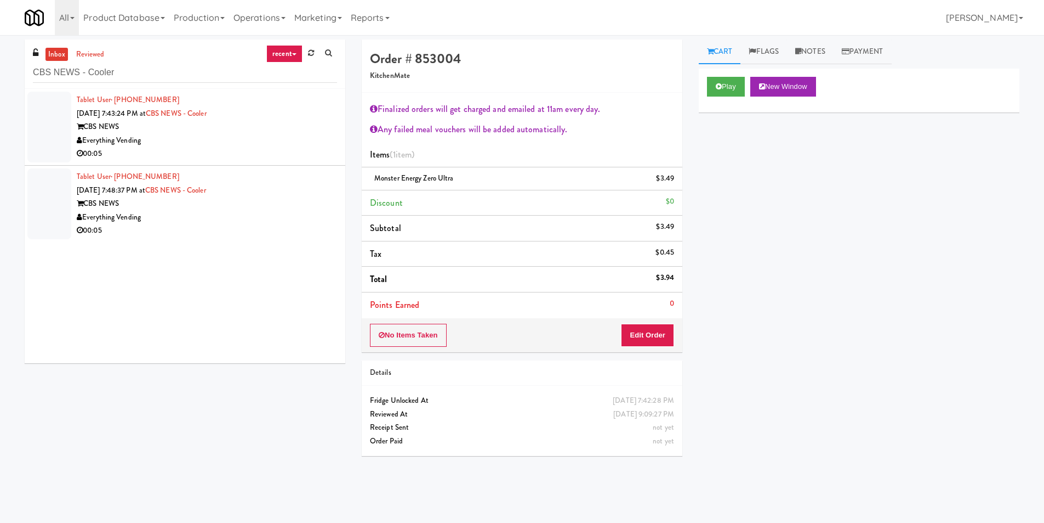
click at [290, 134] on div "Tablet User · (248) 508-8537 [DATE] 7:43:24 PM at CBS NEWS - Cooler CBS NEWS Ev…" at bounding box center [185, 226] width 321 height 274
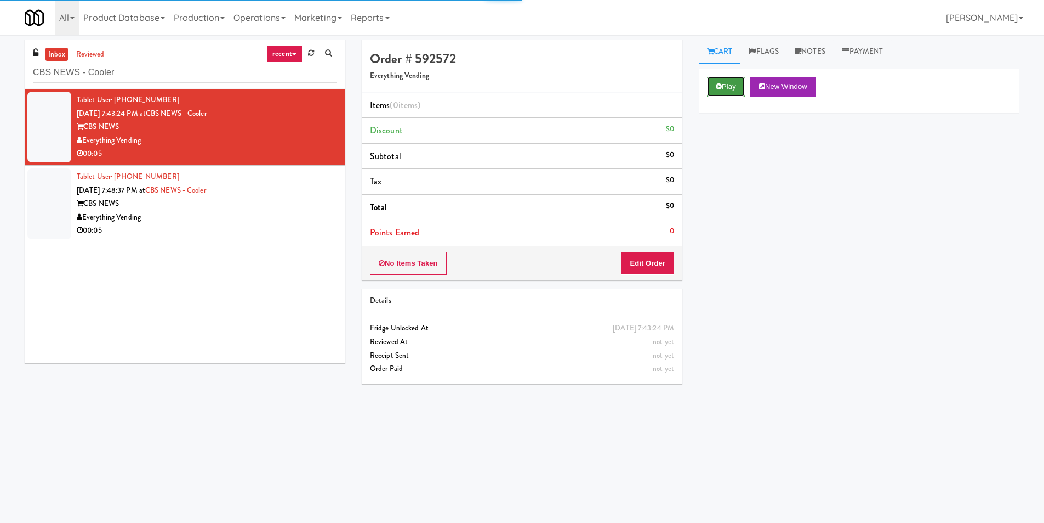
click at [725, 89] on button "Play" at bounding box center [726, 87] width 38 height 20
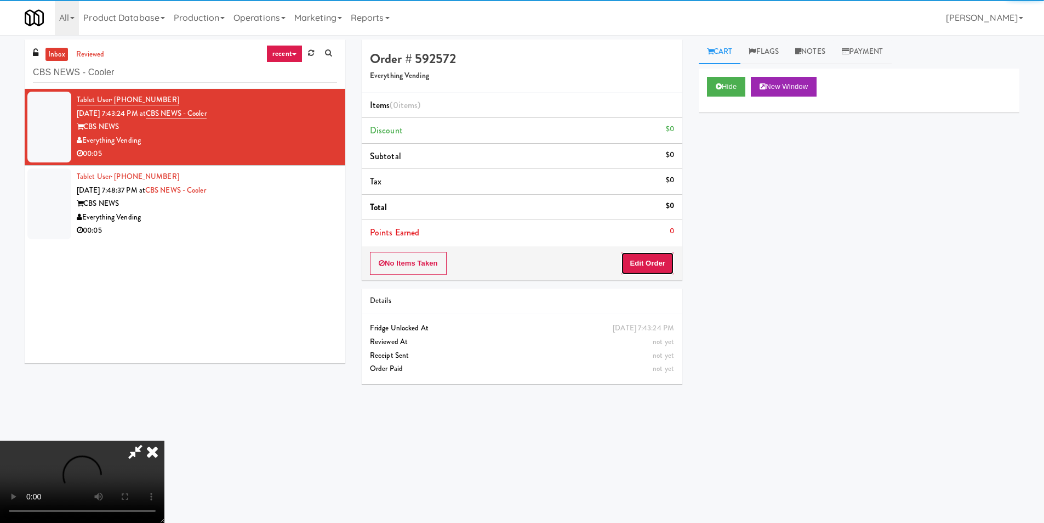
click at [643, 269] on button "Edit Order" at bounding box center [647, 263] width 53 height 23
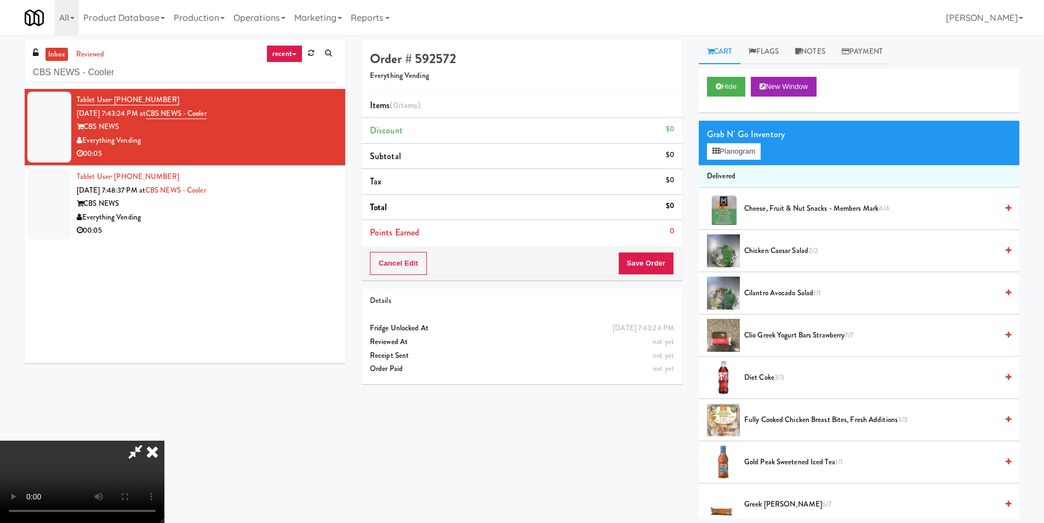
click at [164, 440] on video at bounding box center [82, 481] width 164 height 82
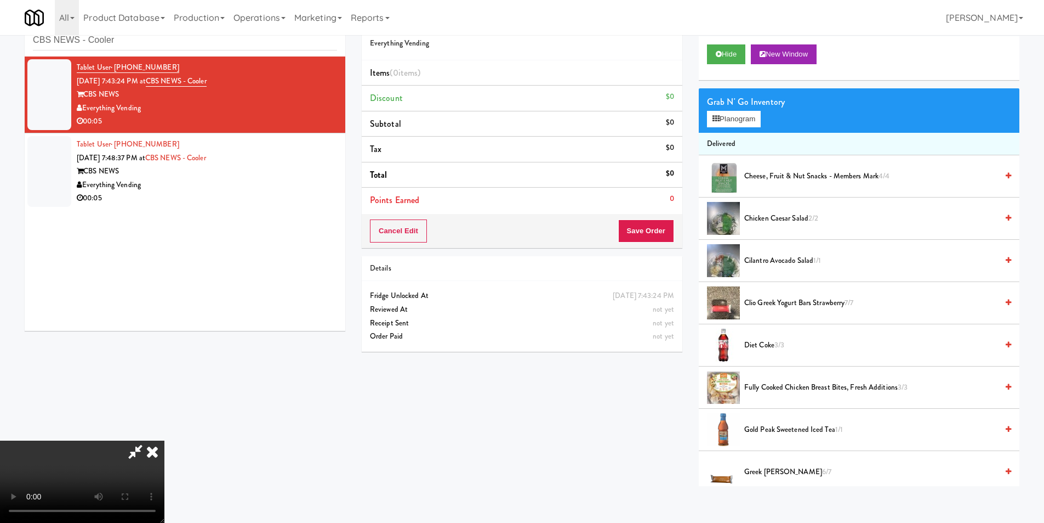
scroll to position [35, 0]
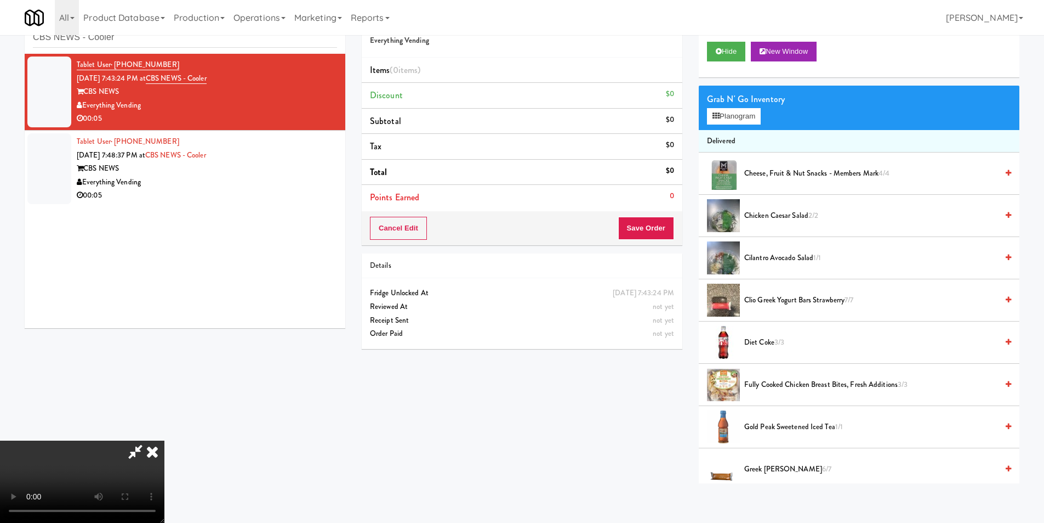
click at [164, 440] on video at bounding box center [82, 481] width 164 height 82
click at [726, 105] on div "Grab N' Go Inventory" at bounding box center [859, 99] width 304 height 16
click at [727, 112] on button "Planogram" at bounding box center [734, 116] width 54 height 16
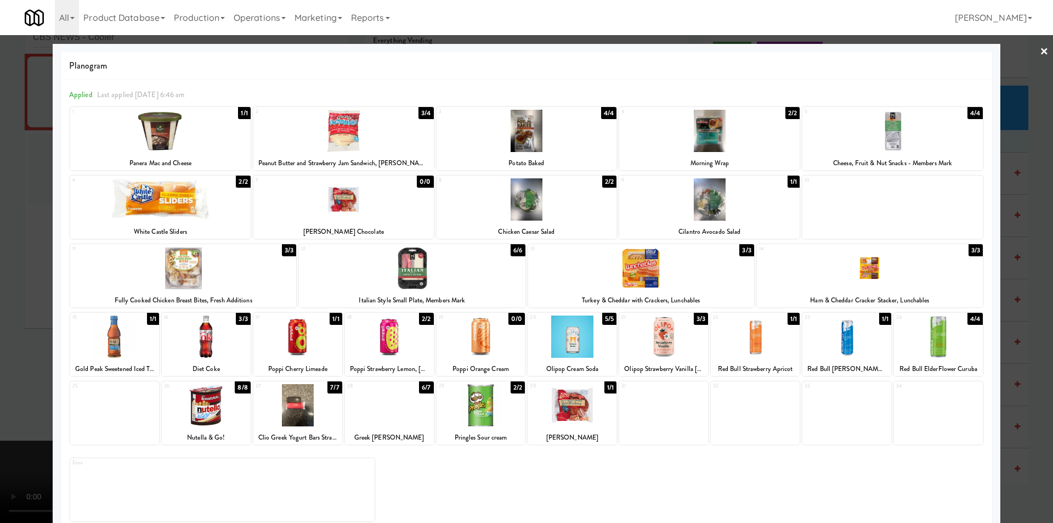
click at [389, 411] on div at bounding box center [389, 405] width 89 height 42
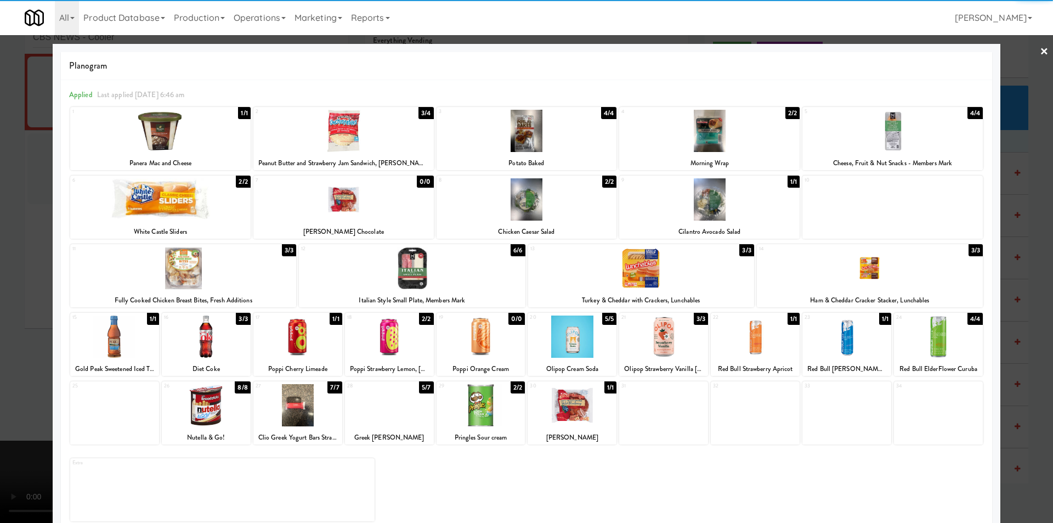
click at [1019, 353] on div at bounding box center [526, 261] width 1053 height 523
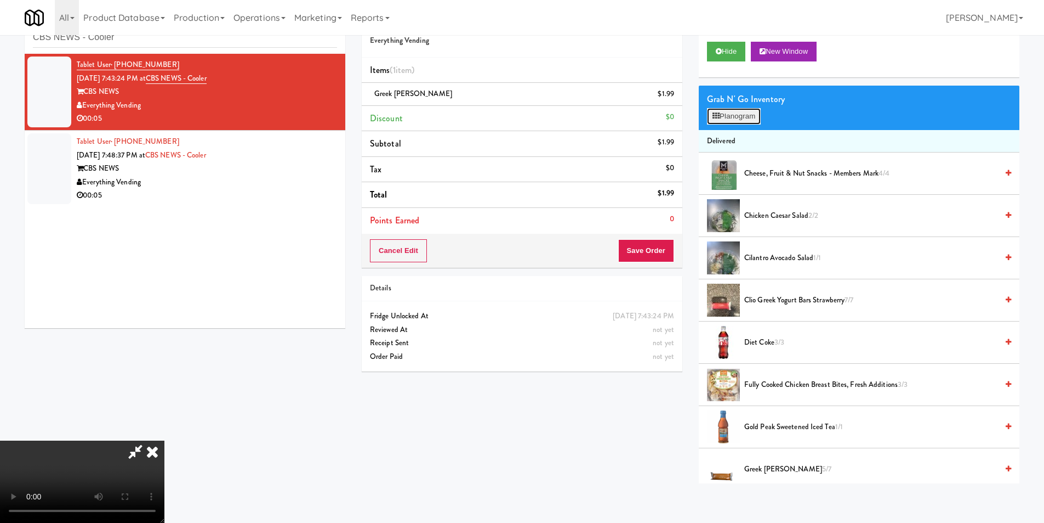
click at [750, 124] on button "Planogram" at bounding box center [734, 116] width 54 height 16
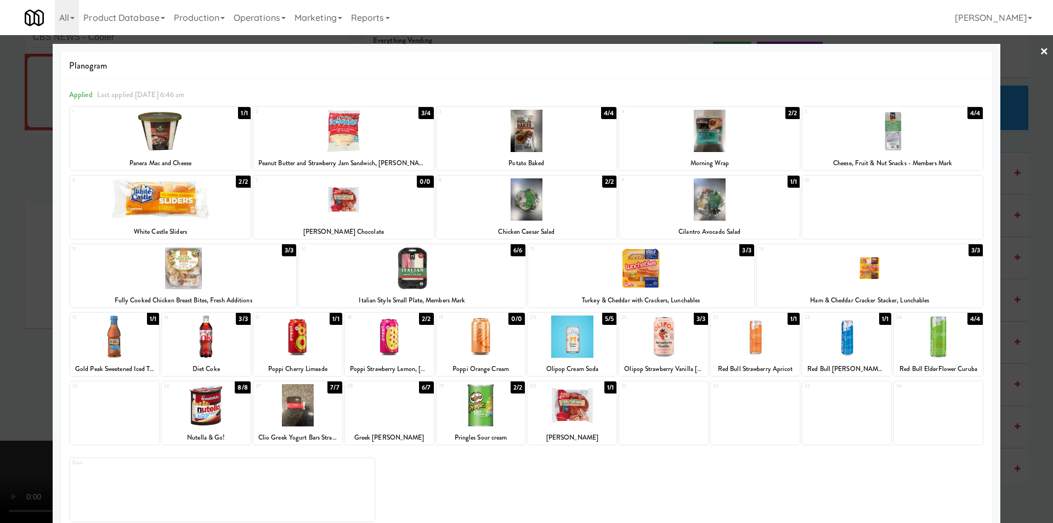
click at [1019, 292] on div at bounding box center [526, 261] width 1053 height 523
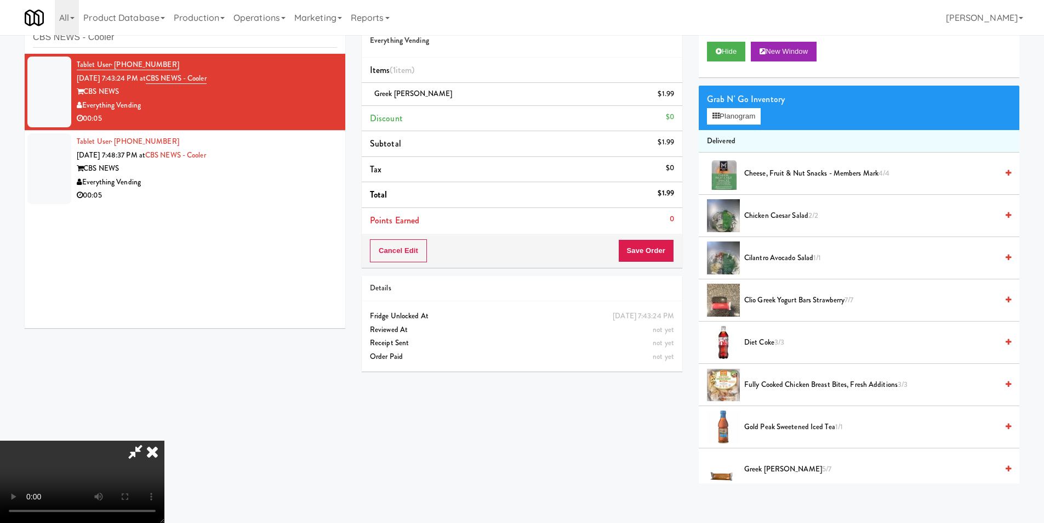
scroll to position [166, 0]
click at [164, 440] on video at bounding box center [82, 481] width 164 height 82
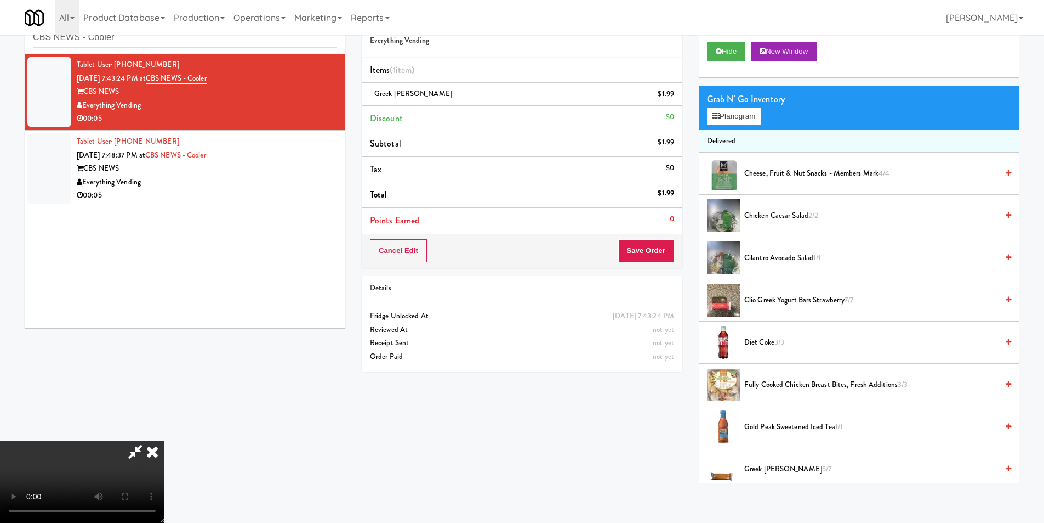
scroll to position [1, 0]
click at [164, 440] on video at bounding box center [82, 481] width 164 height 82
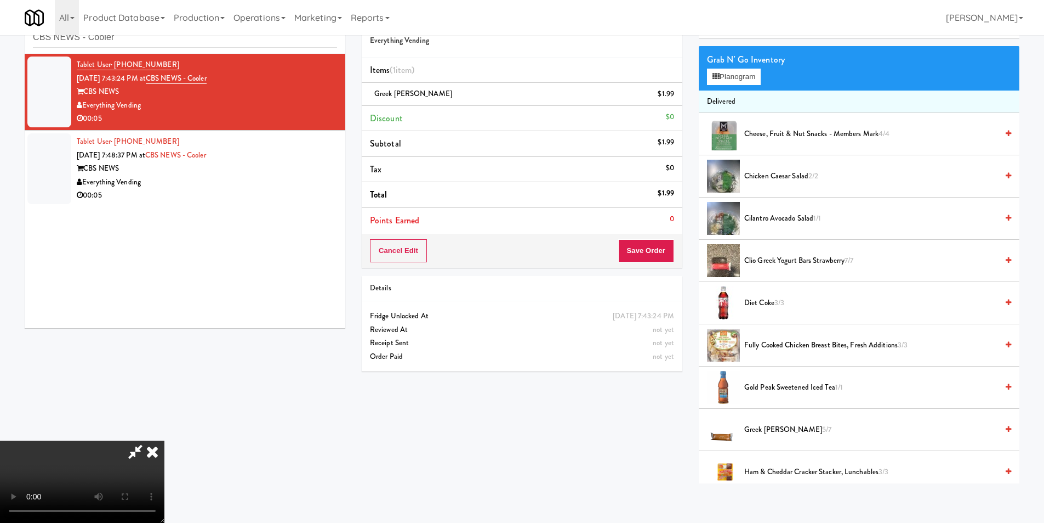
scroll to position [164, 0]
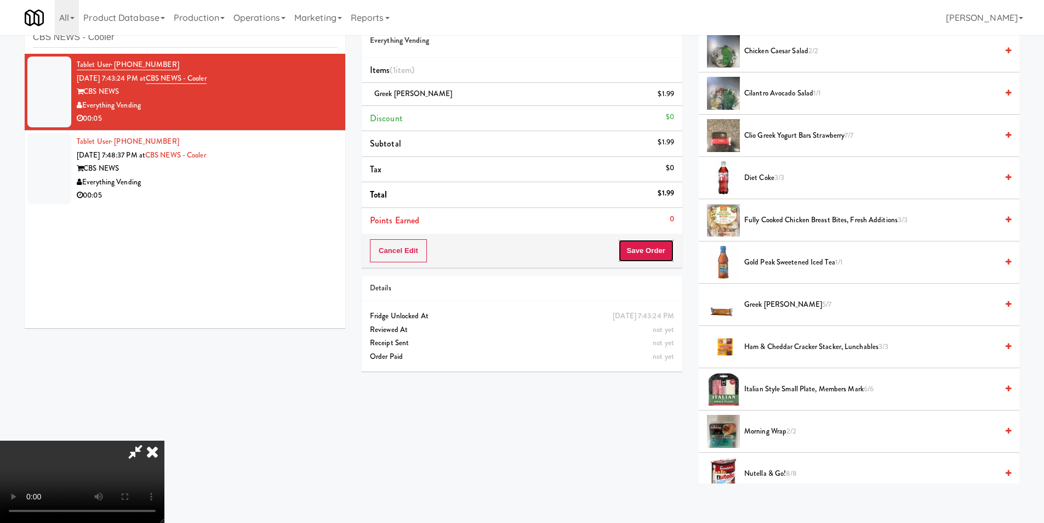
click at [674, 241] on button "Save Order" at bounding box center [646, 250] width 56 height 23
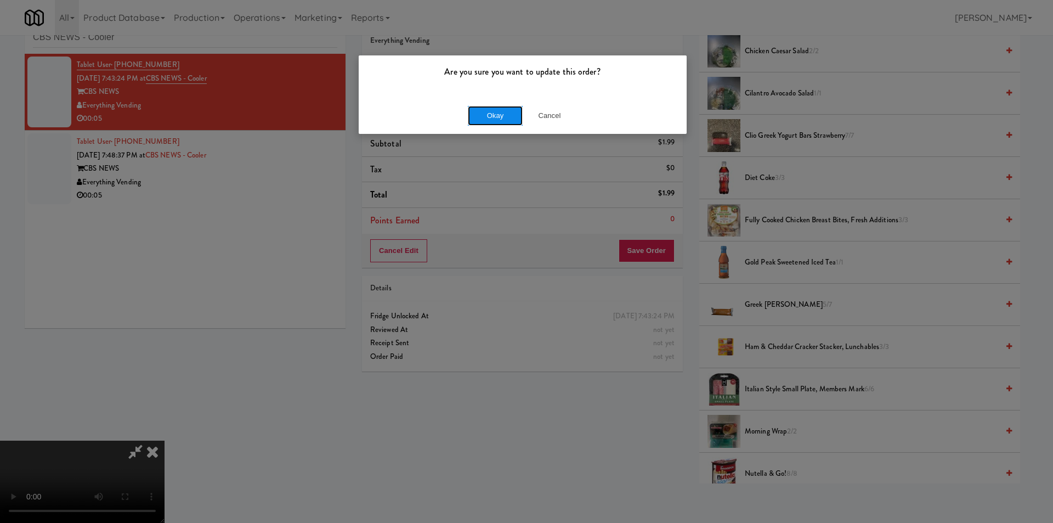
click at [499, 118] on button "Okay" at bounding box center [495, 116] width 55 height 20
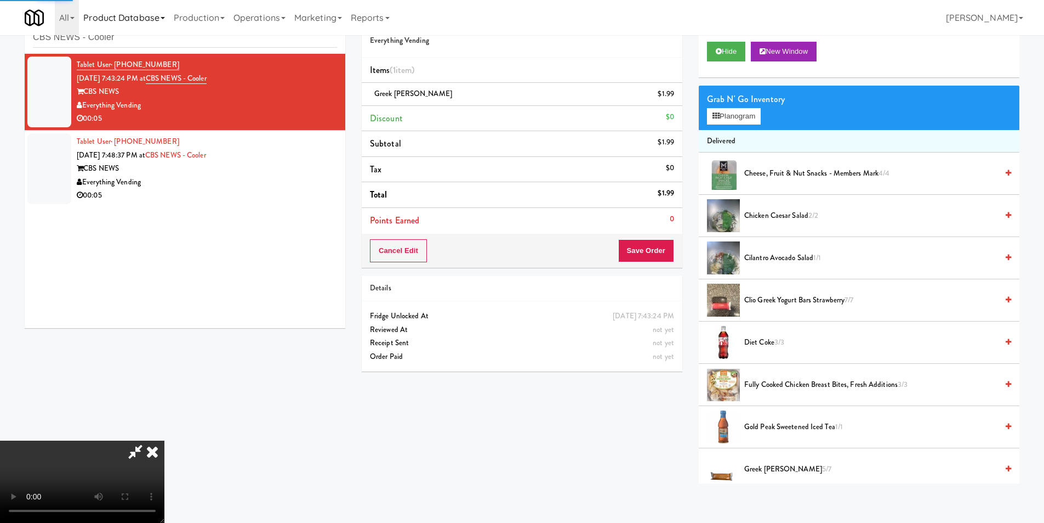
scroll to position [0, 0]
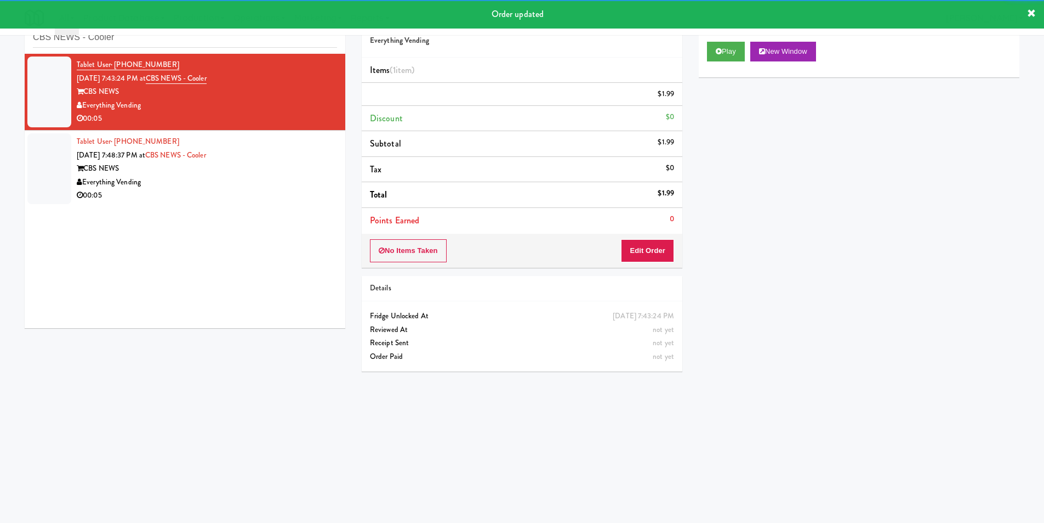
click at [286, 190] on div "Tablet User · (248) 924-8639 [DATE] 7:48:37 PM at CBS NEWS - Cooler CBS NEWS Ev…" at bounding box center [207, 168] width 260 height 67
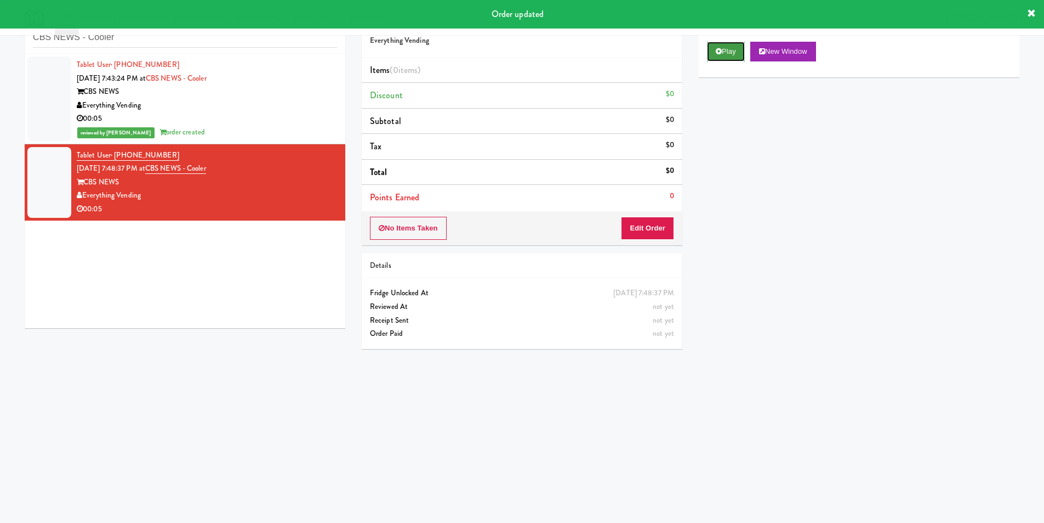
click at [723, 49] on button "Play" at bounding box center [726, 52] width 38 height 20
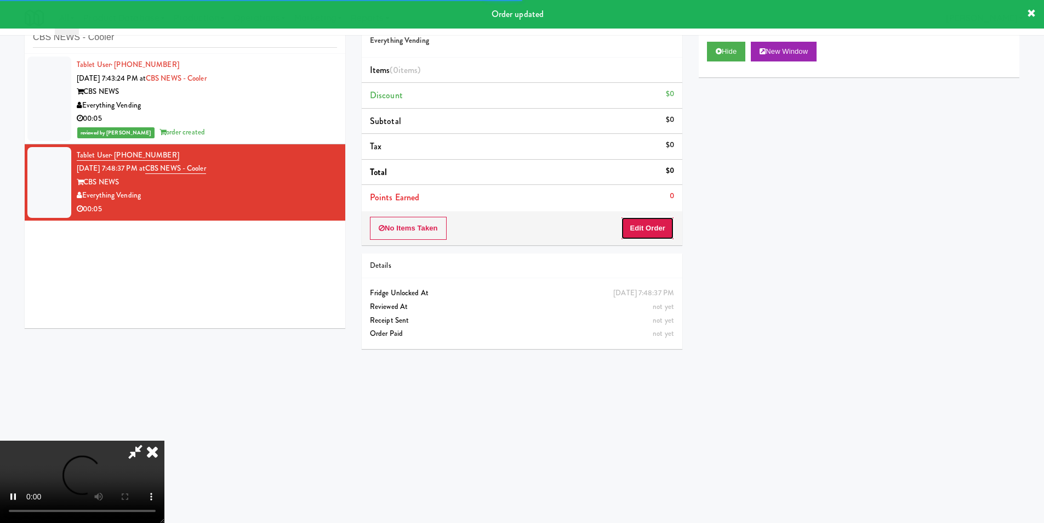
click at [666, 237] on button "Edit Order" at bounding box center [647, 228] width 53 height 23
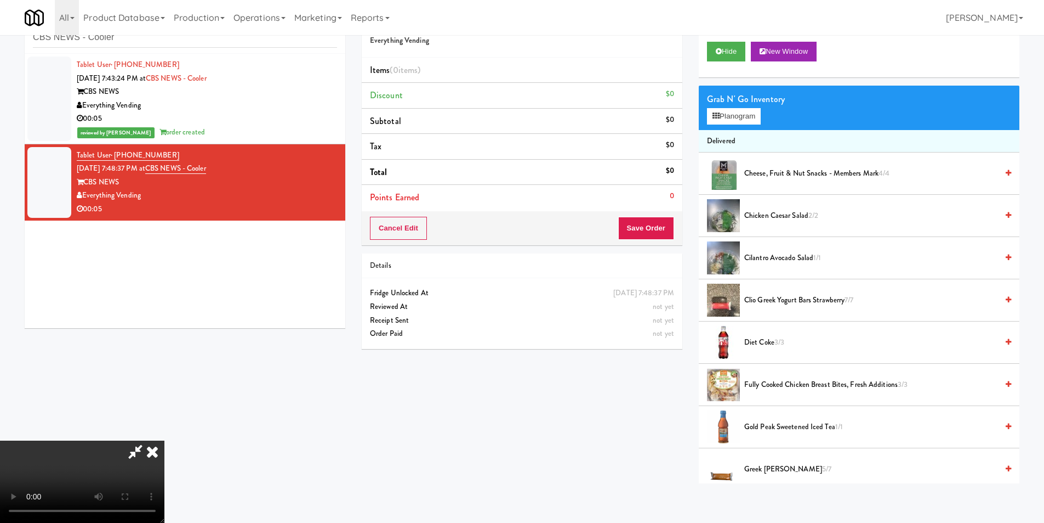
click at [164, 440] on video at bounding box center [82, 481] width 164 height 82
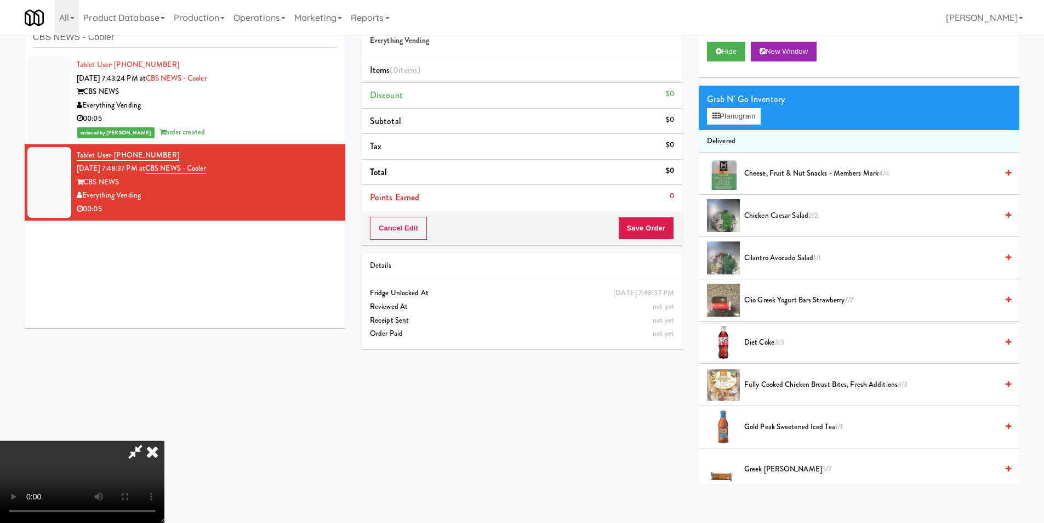
click at [164, 440] on video at bounding box center [82, 481] width 164 height 82
click at [734, 108] on button "Planogram" at bounding box center [734, 116] width 54 height 16
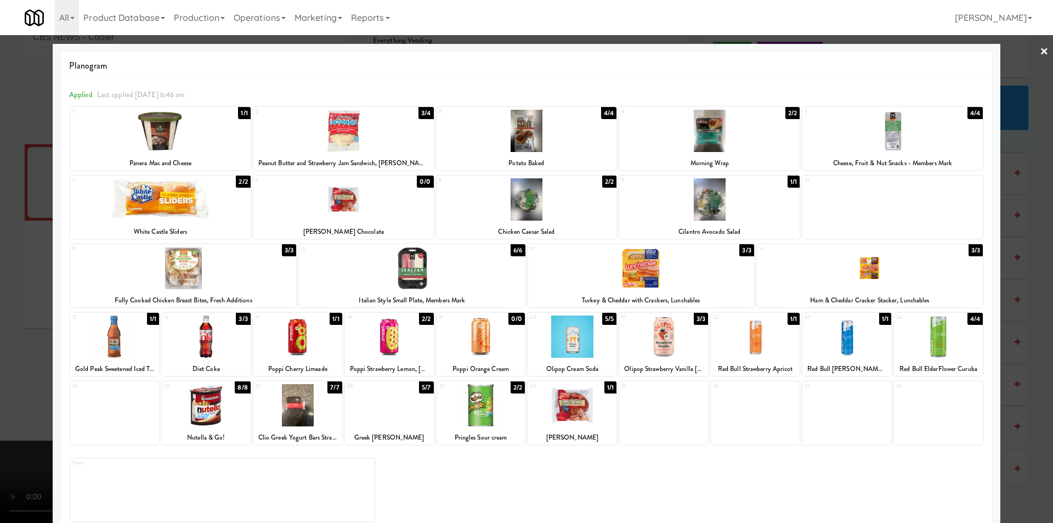
click at [469, 270] on div at bounding box center [412, 268] width 226 height 42
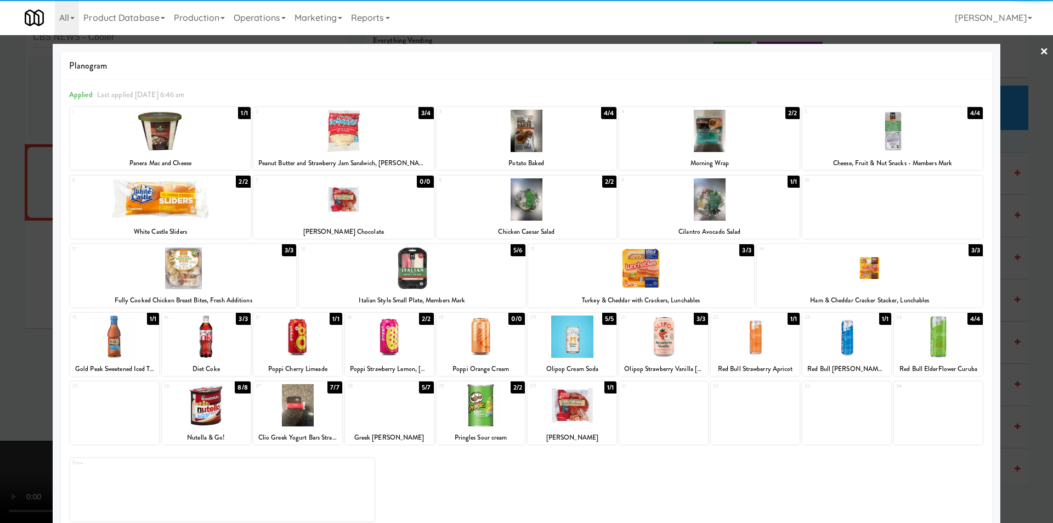
click at [1010, 265] on div at bounding box center [526, 261] width 1053 height 523
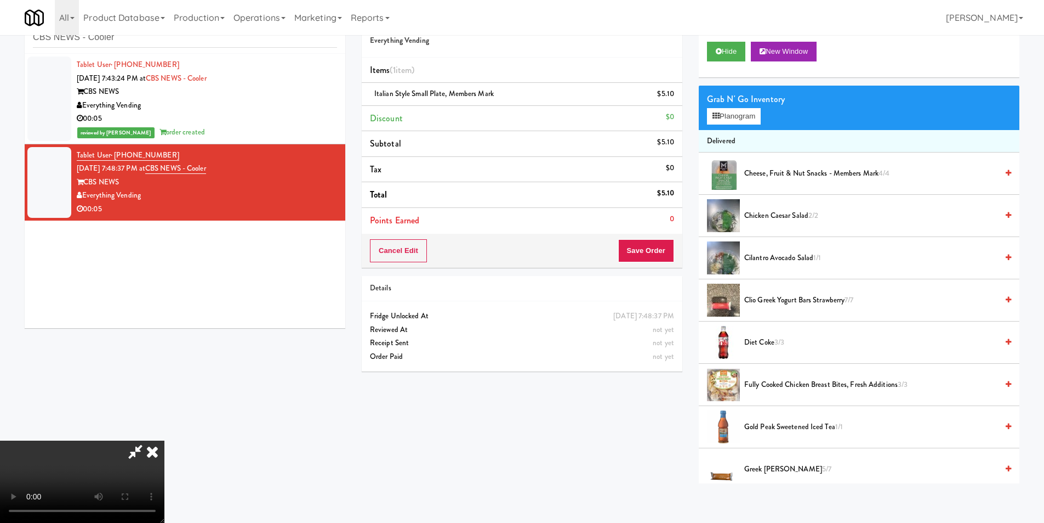
scroll to position [56, 0]
click at [164, 440] on video at bounding box center [82, 481] width 164 height 82
click at [654, 239] on button "Save Order" at bounding box center [646, 250] width 56 height 23
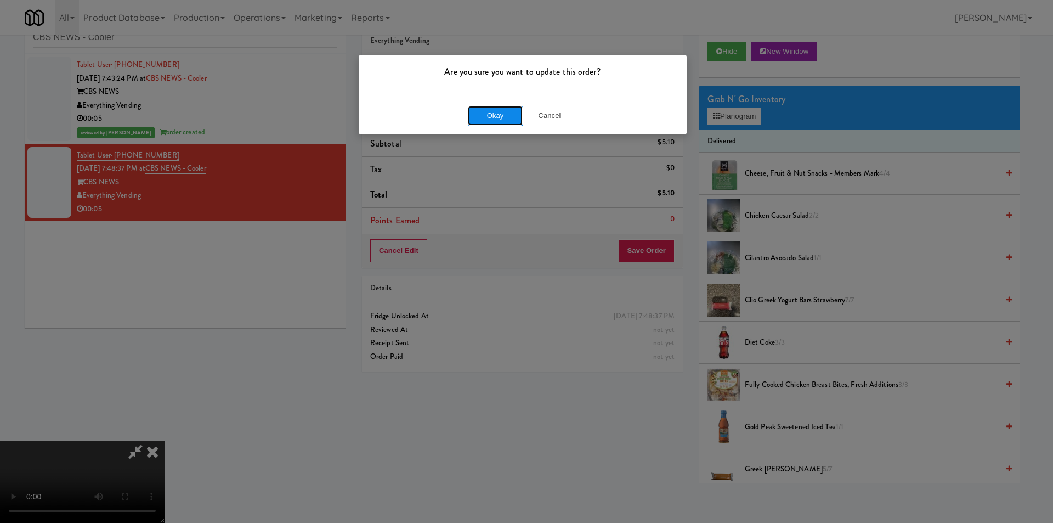
click at [498, 117] on button "Okay" at bounding box center [495, 116] width 55 height 20
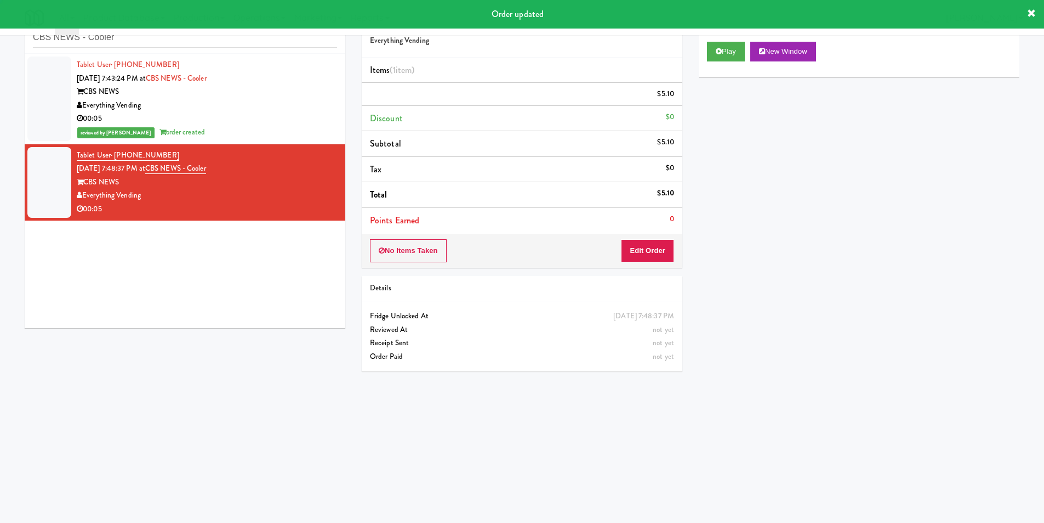
scroll to position [0, 0]
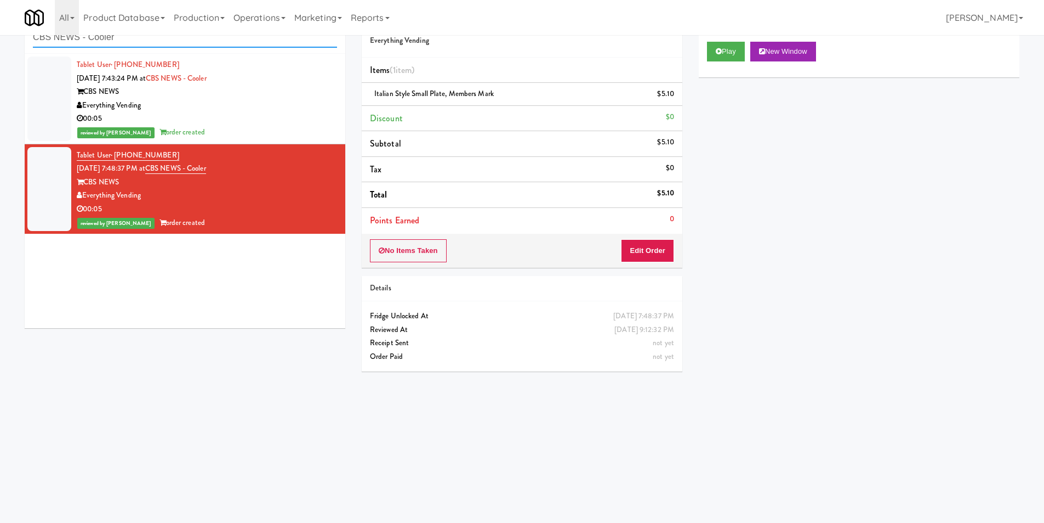
click at [185, 41] on input "CBS NEWS - Cooler" at bounding box center [185, 37] width 304 height 20
paste input "[MEDICAL_DATA] - Main Floo"
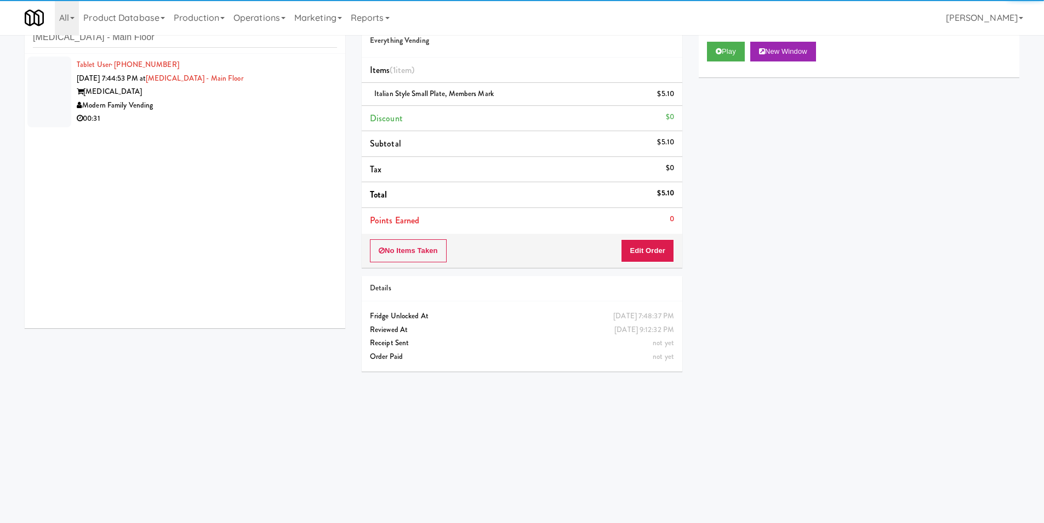
click at [242, 127] on li "Tablet User · (480) 338-4923 [DATE] 7:44:53 PM at [MEDICAL_DATA][GEOGRAPHIC_DAT…" at bounding box center [185, 92] width 321 height 76
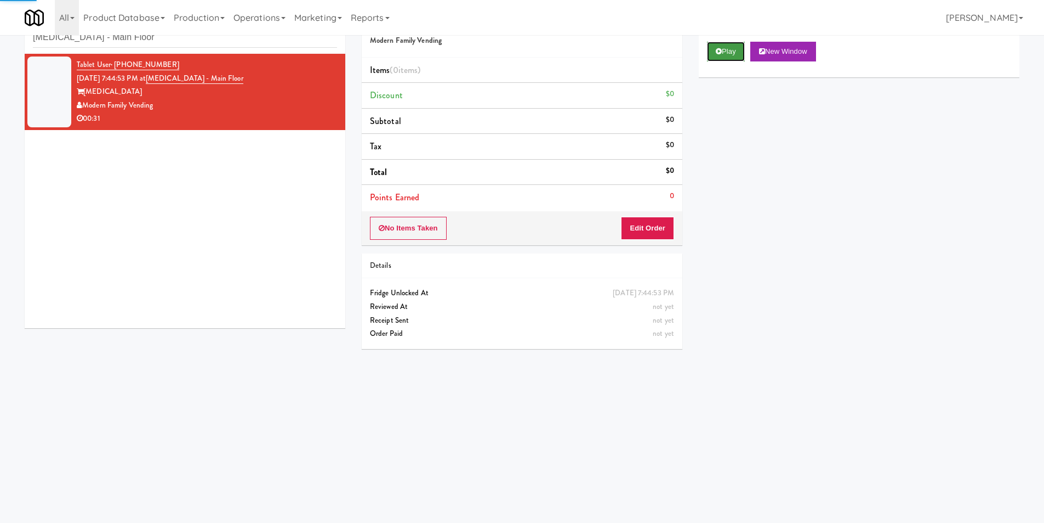
click at [708, 46] on button "Play" at bounding box center [726, 52] width 38 height 20
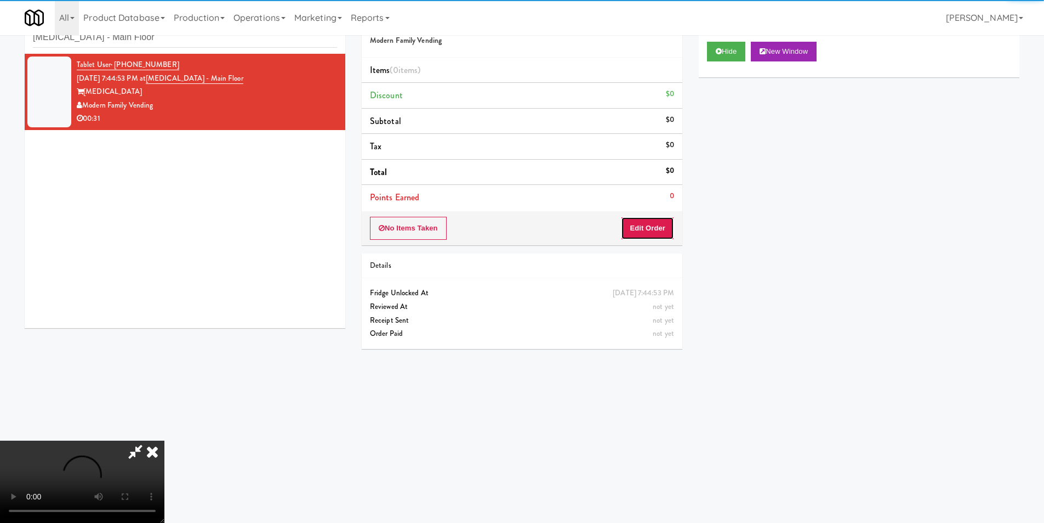
click at [622, 232] on button "Edit Order" at bounding box center [647, 228] width 53 height 23
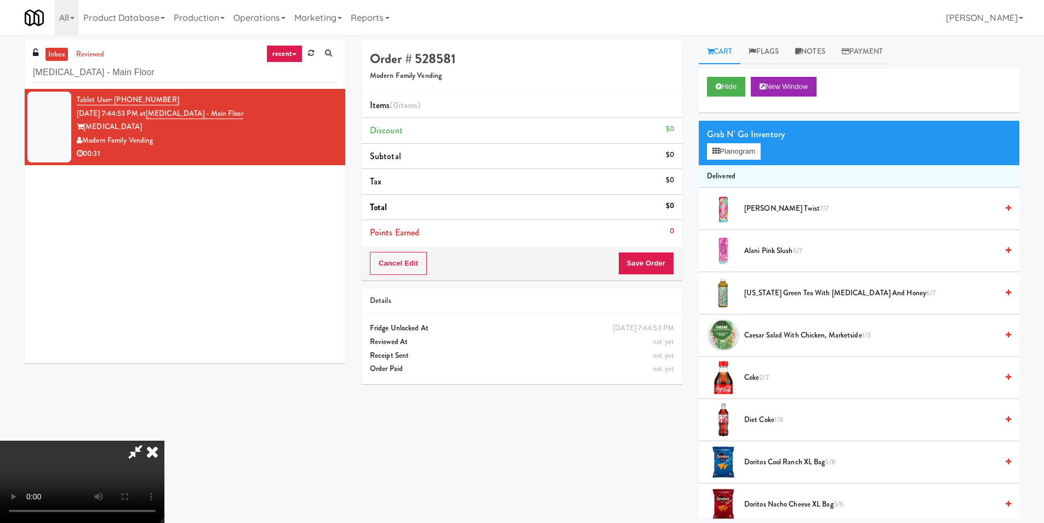
scroll to position [55, 0]
click at [164, 440] on video at bounding box center [82, 481] width 164 height 82
click at [754, 155] on button "Planogram" at bounding box center [734, 151] width 54 height 16
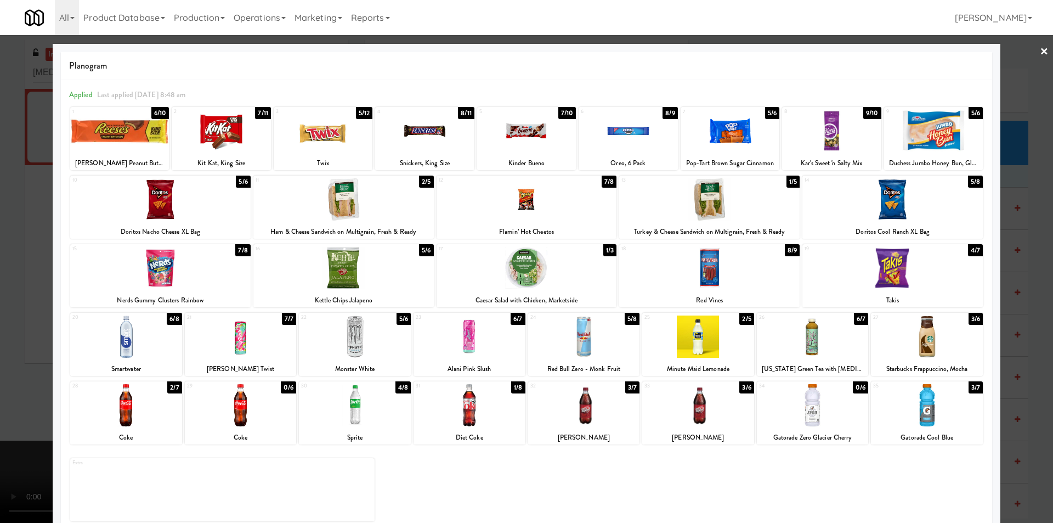
click at [488, 345] on div at bounding box center [469, 336] width 112 height 42
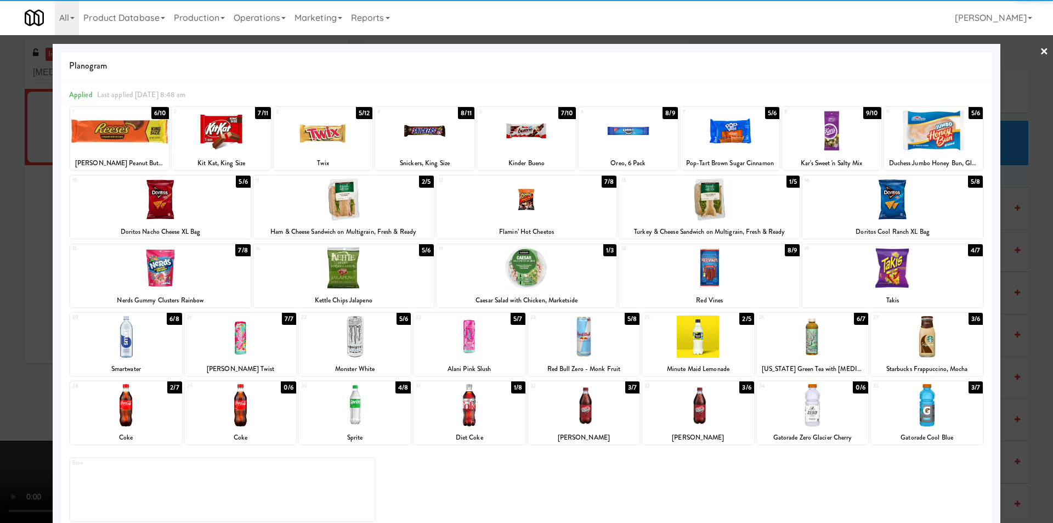
click at [563, 270] on div at bounding box center [526, 268] width 180 height 42
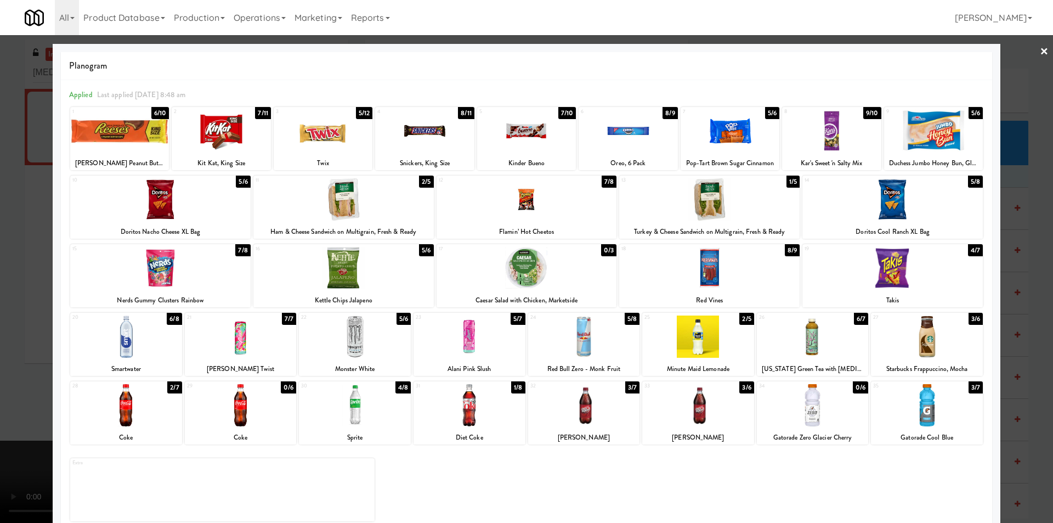
click at [1006, 279] on div at bounding box center [526, 261] width 1053 height 523
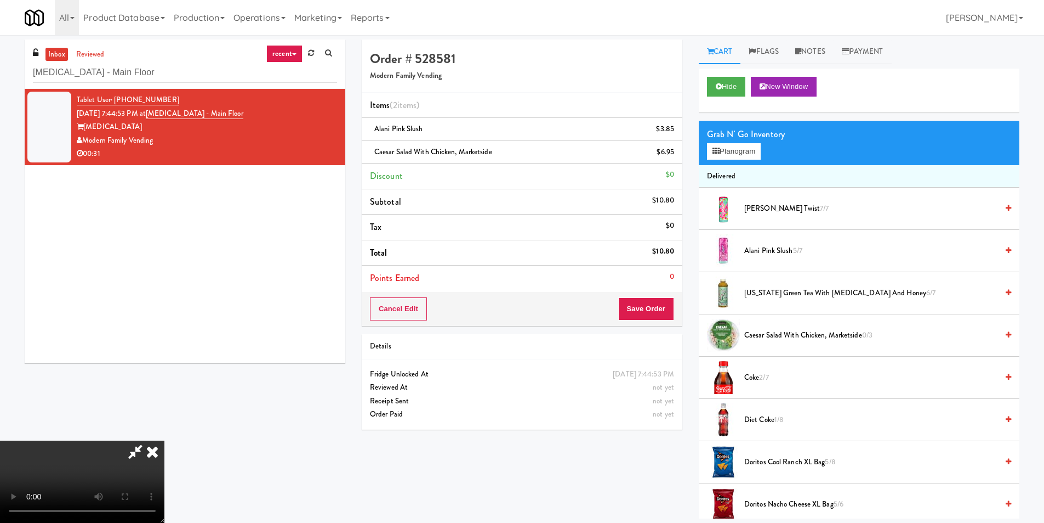
click at [164, 440] on video at bounding box center [82, 481] width 164 height 82
click at [642, 310] on button "Save Order" at bounding box center [646, 308] width 56 height 23
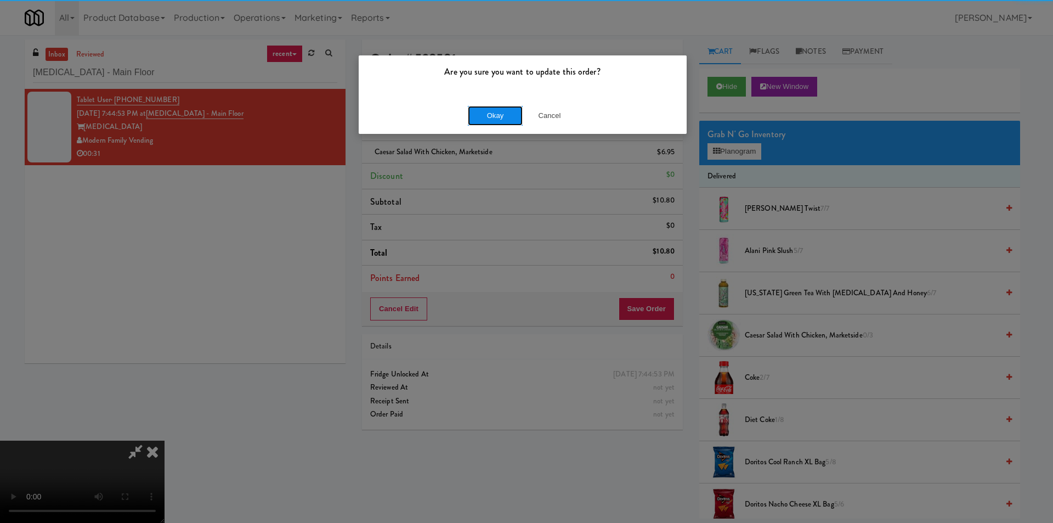
click at [498, 113] on button "Okay" at bounding box center [495, 116] width 55 height 20
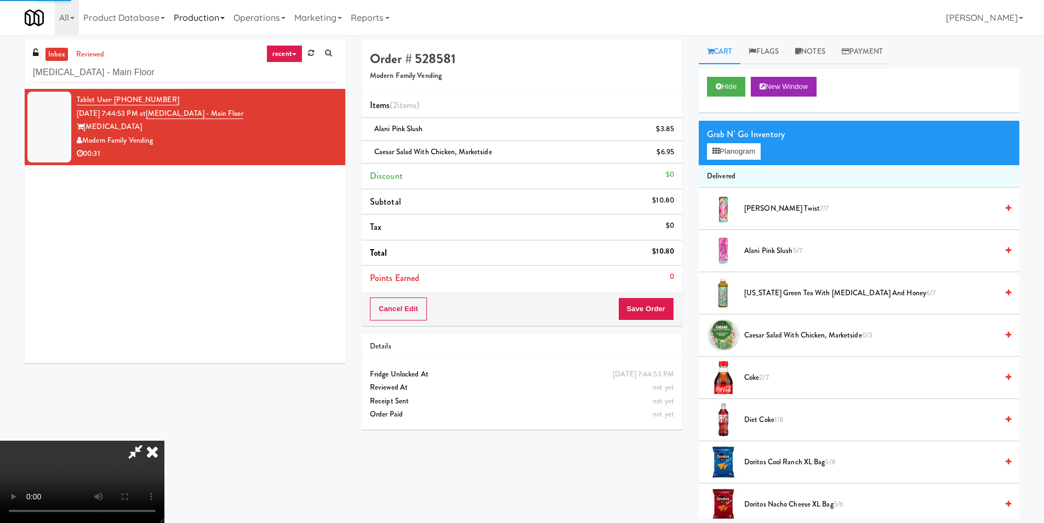
scroll to position [0, 0]
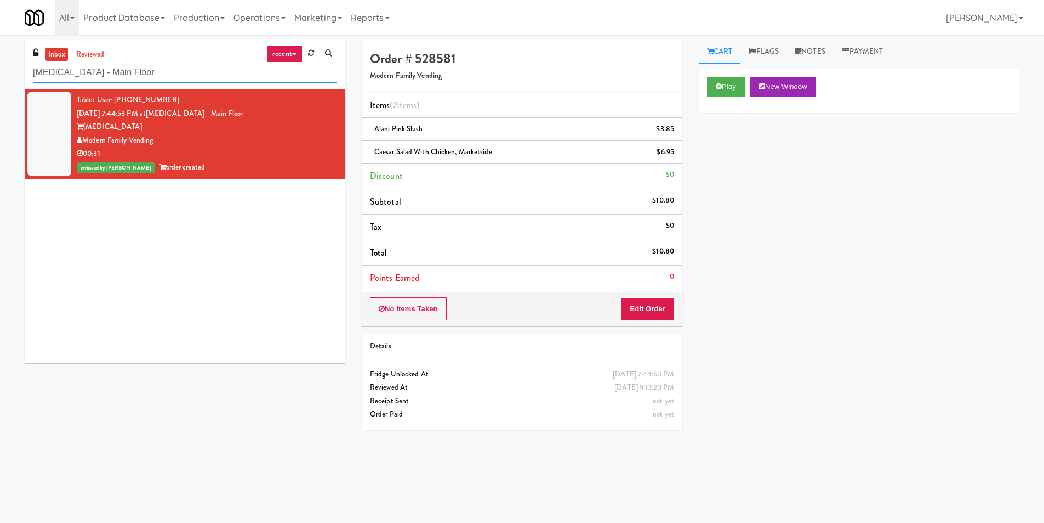
click at [215, 76] on input "[MEDICAL_DATA] - Main Floor" at bounding box center [185, 73] width 304 height 20
paste input "Phase II - Combo Coole"
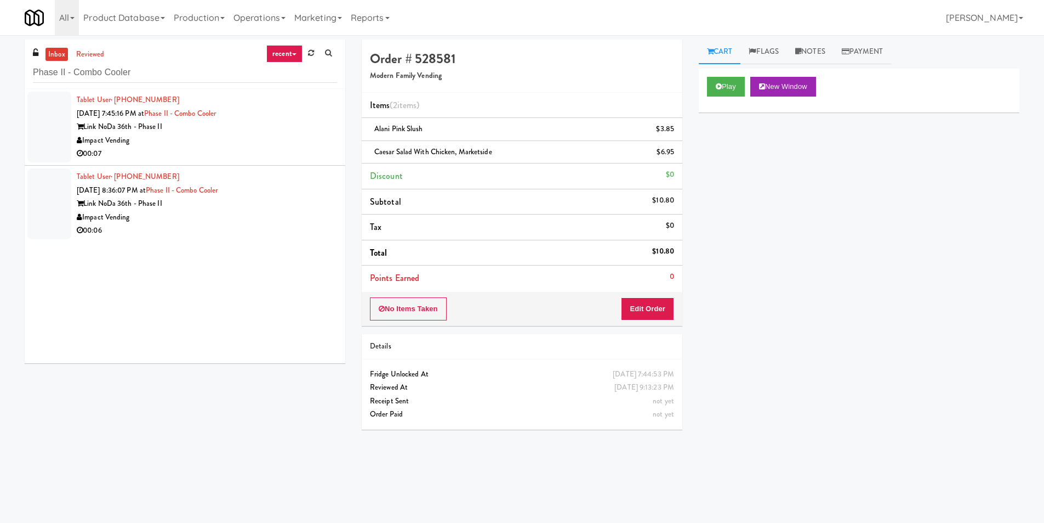
click at [196, 140] on div "Impact Vending" at bounding box center [207, 141] width 260 height 14
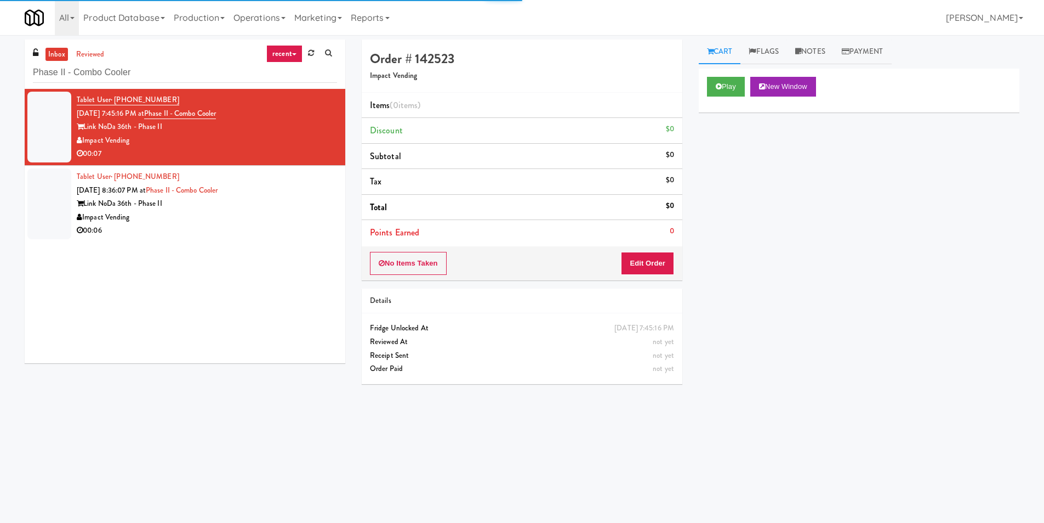
click at [697, 76] on div "Cart Flags Notes Payment Play New Window Primary Flag Clear Flag if unable to d…" at bounding box center [859, 259] width 337 height 440
click at [723, 82] on button "Play" at bounding box center [726, 87] width 38 height 20
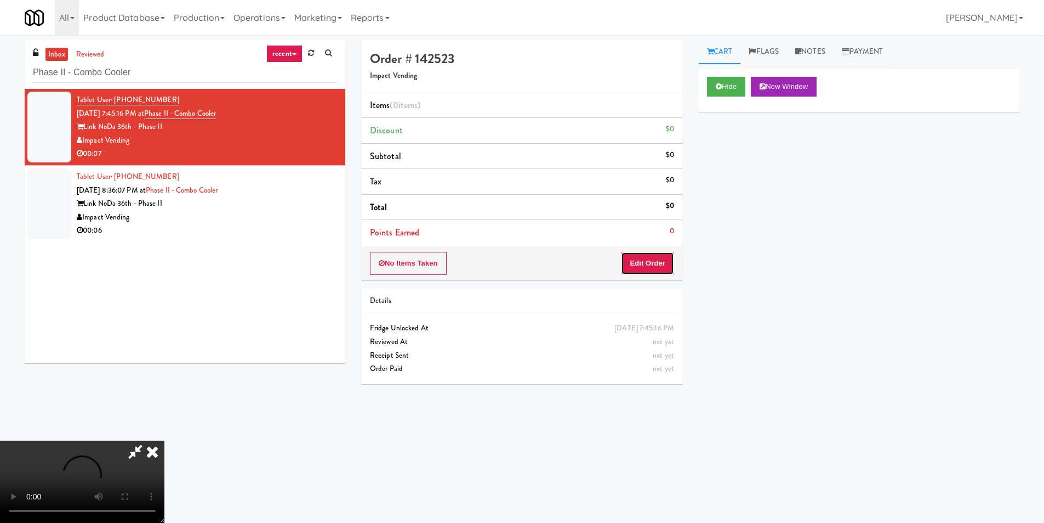
click at [656, 274] on button "Edit Order" at bounding box center [647, 263] width 53 height 23
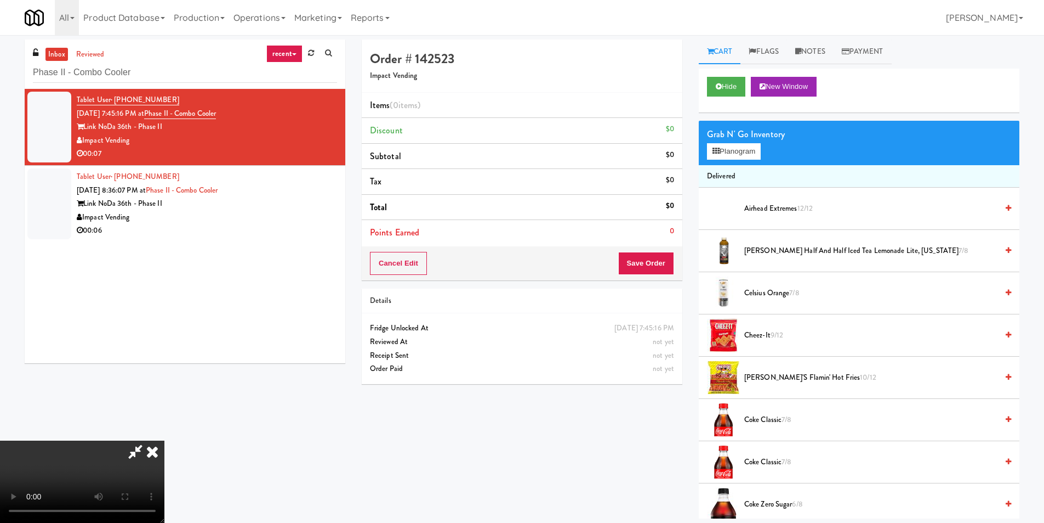
scroll to position [166, 0]
click at [164, 440] on video at bounding box center [82, 481] width 164 height 82
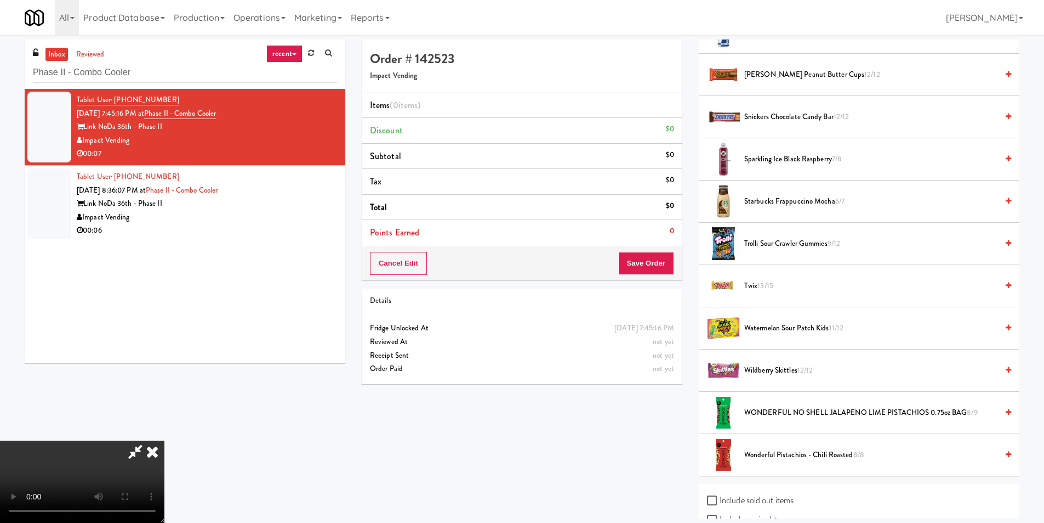
scroll to position [1207, 0]
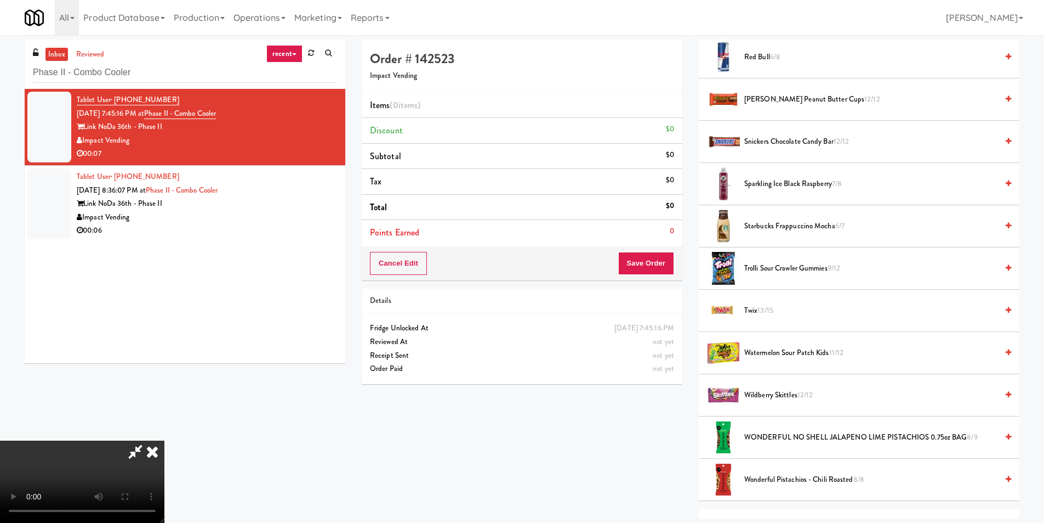
click at [771, 223] on span "Starbucks Frappuccino Mocha 6/7" at bounding box center [871, 226] width 253 height 14
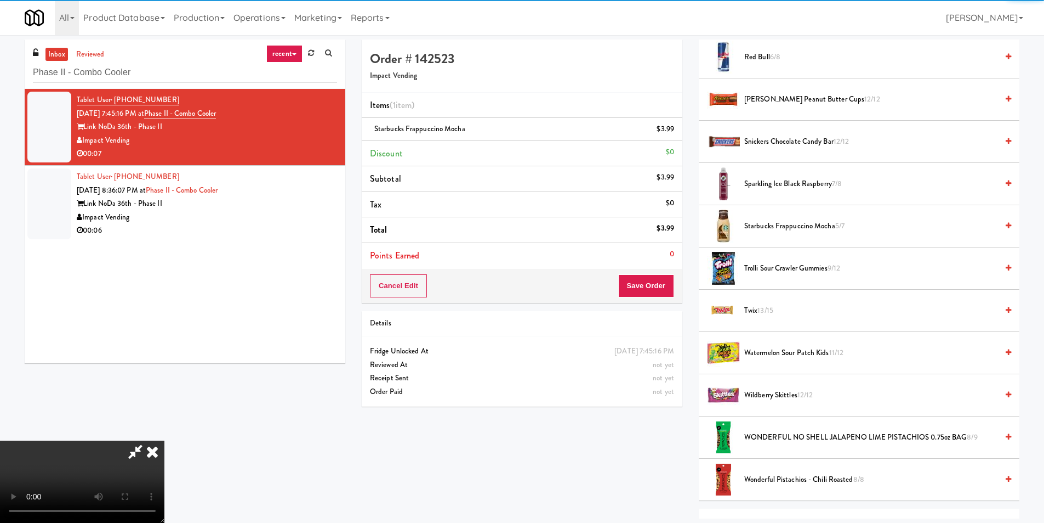
click at [164, 440] on video at bounding box center [82, 481] width 164 height 82
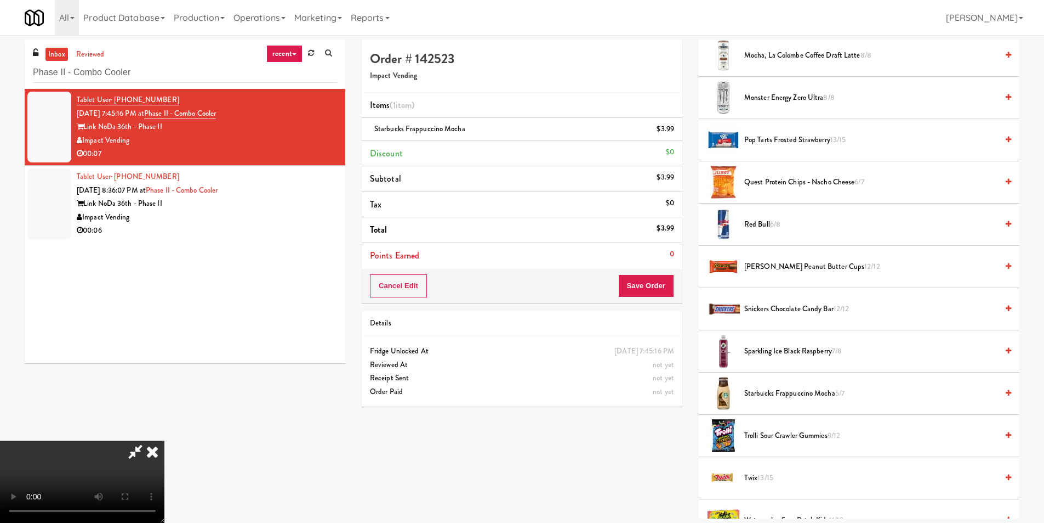
scroll to position [933, 0]
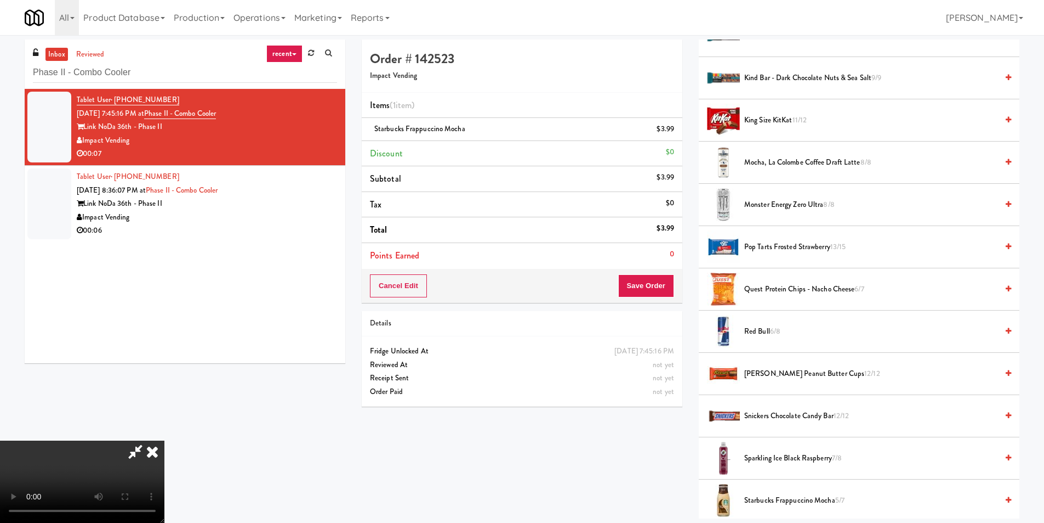
click at [777, 332] on span "6/8" at bounding box center [775, 331] width 10 height 10
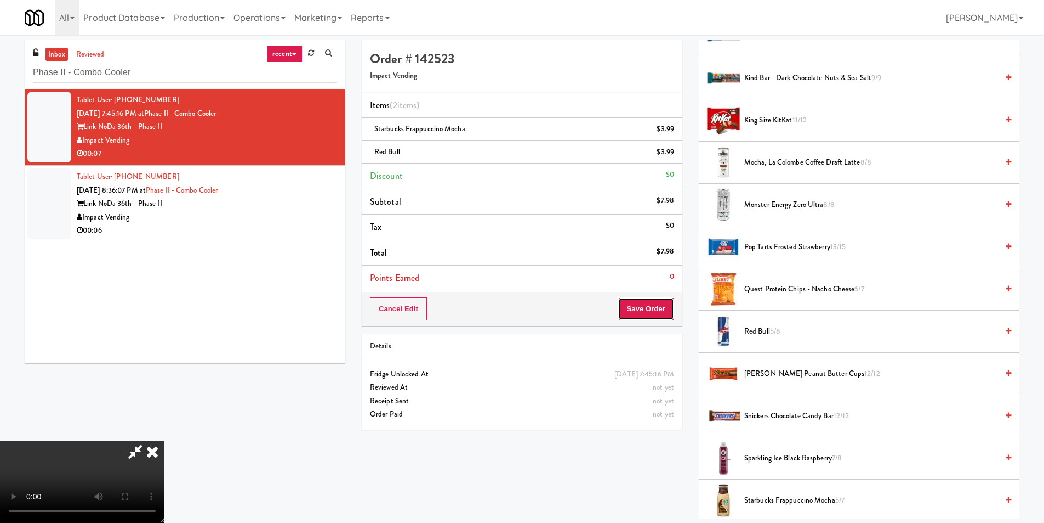
click at [659, 306] on button "Save Order" at bounding box center [646, 308] width 56 height 23
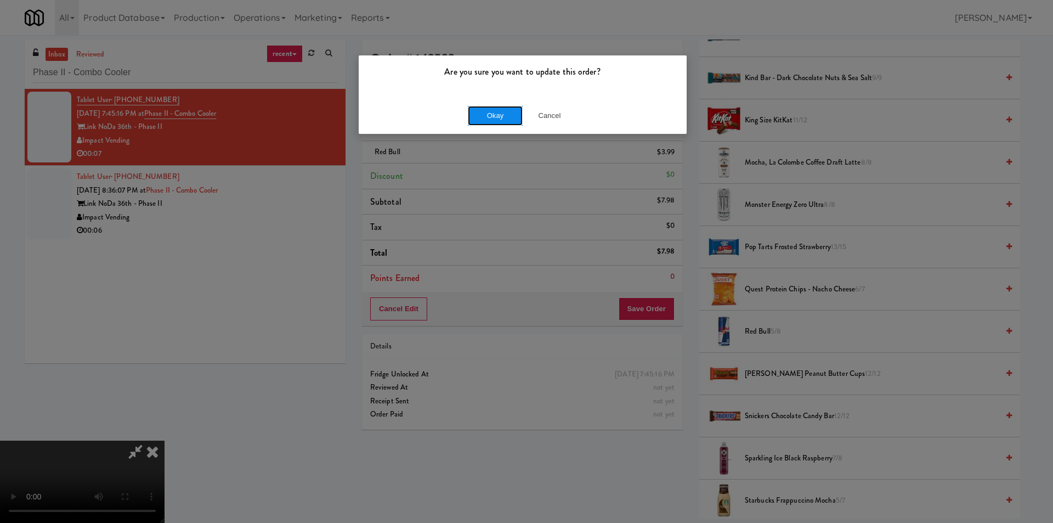
click at [499, 117] on button "Okay" at bounding box center [495, 116] width 55 height 20
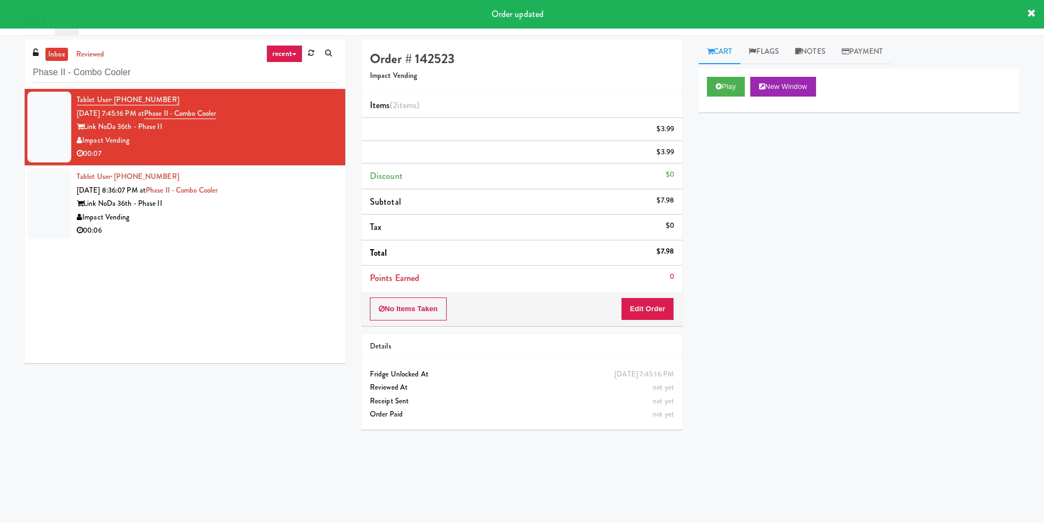
scroll to position [0, 0]
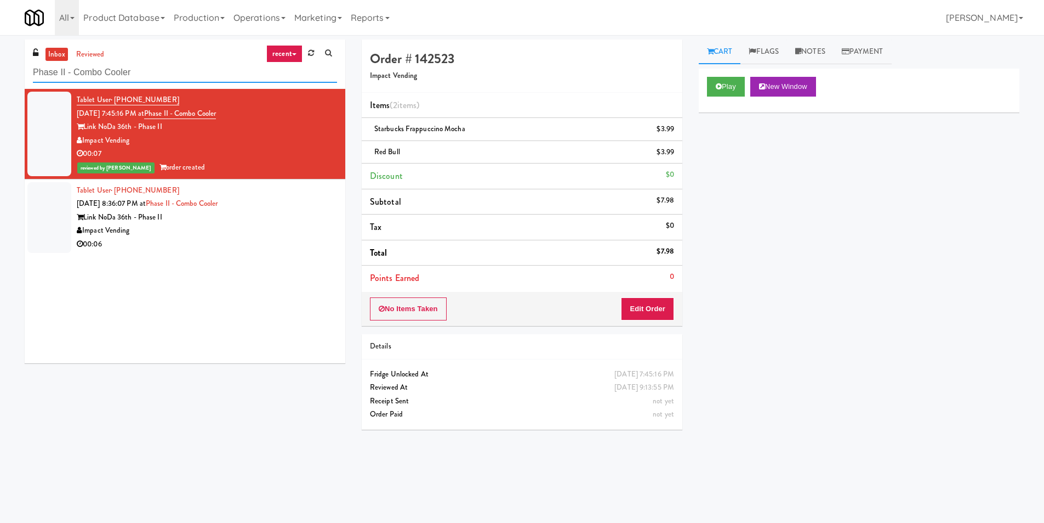
click at [201, 65] on input "Phase II - Combo Cooler" at bounding box center [185, 73] width 304 height 20
click at [201, 64] on input "Phase II - Combo Cooler" at bounding box center [185, 73] width 304 height 20
paste input "[GEOGRAPHIC_DATA]-"
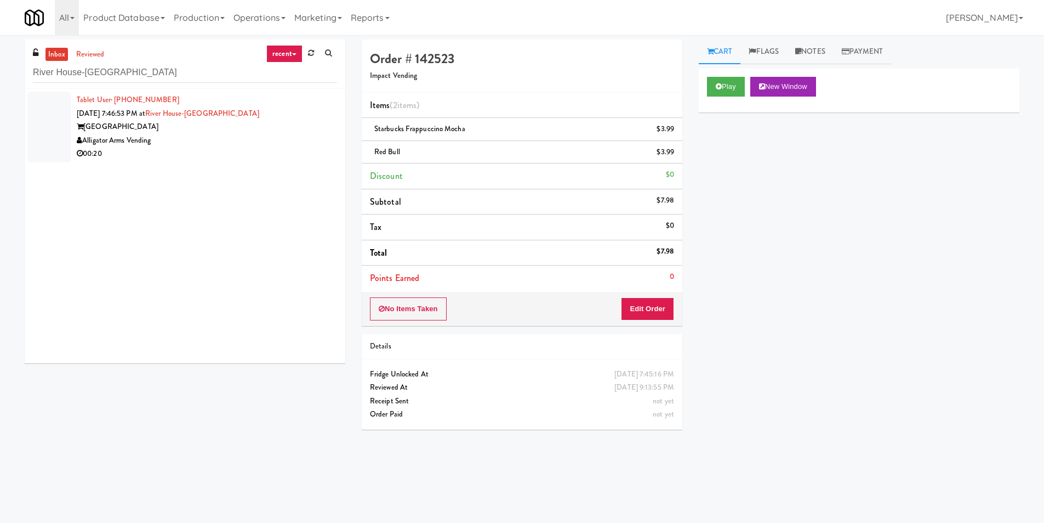
click at [233, 146] on div "Alligator Arms Vending" at bounding box center [207, 141] width 260 height 14
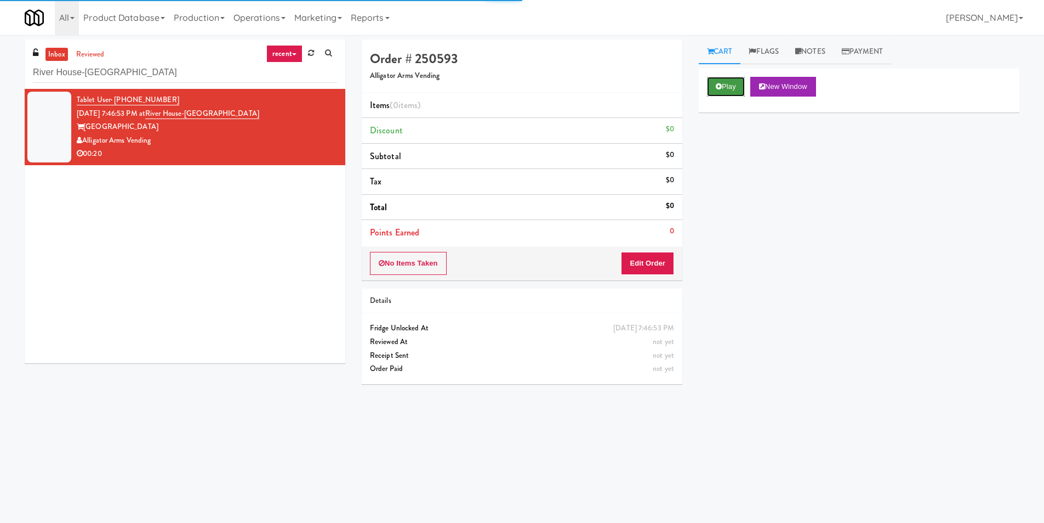
click at [711, 81] on button "Play" at bounding box center [726, 87] width 38 height 20
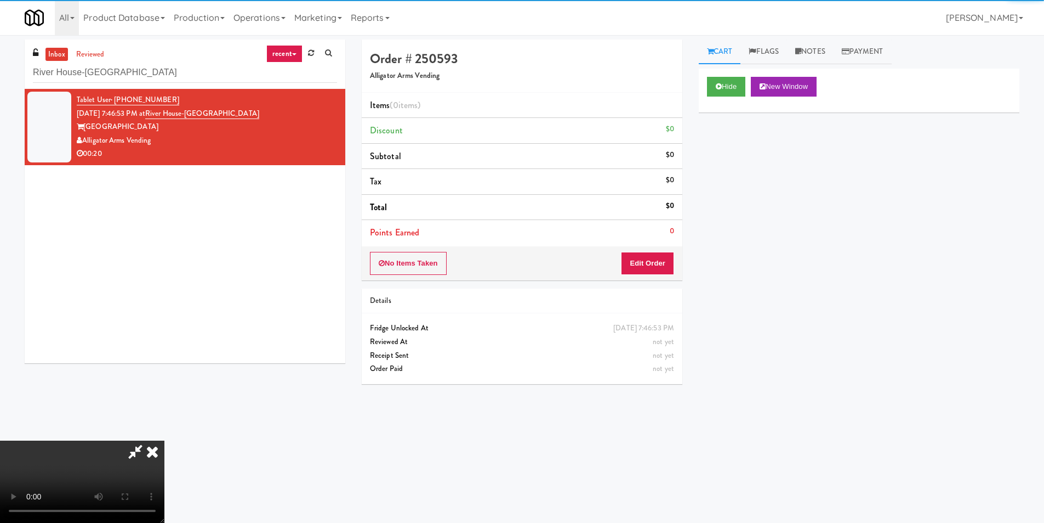
click at [657, 277] on div "No Items Taken Edit Order" at bounding box center [522, 263] width 321 height 34
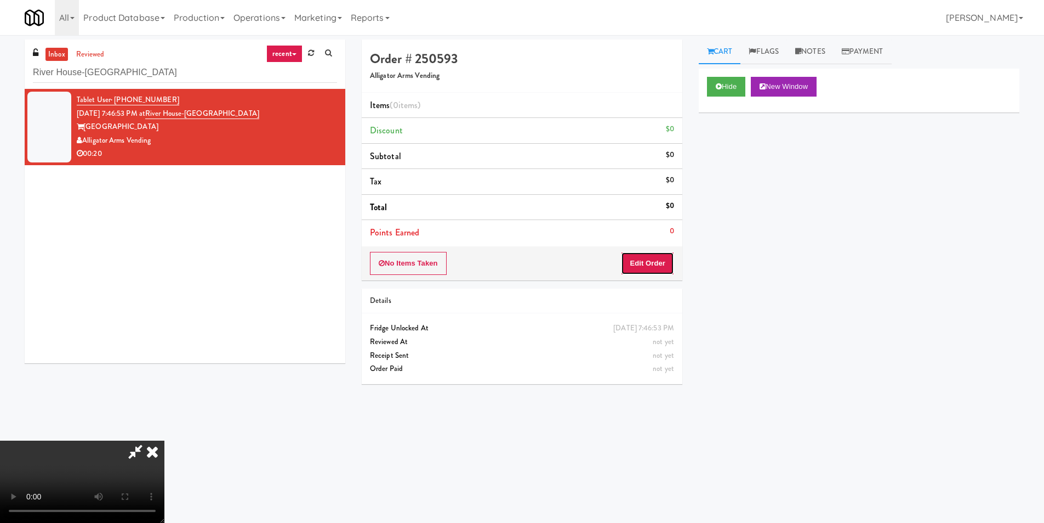
click at [657, 269] on button "Edit Order" at bounding box center [647, 263] width 53 height 23
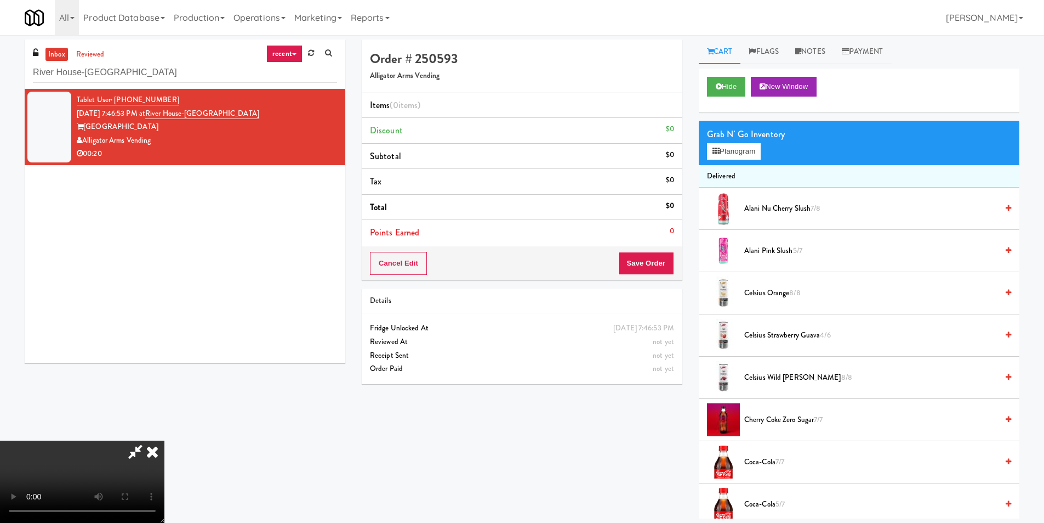
click at [164, 440] on video at bounding box center [82, 481] width 164 height 82
click at [800, 209] on span "Alani Nu Cherry Slush 7/8" at bounding box center [871, 209] width 253 height 14
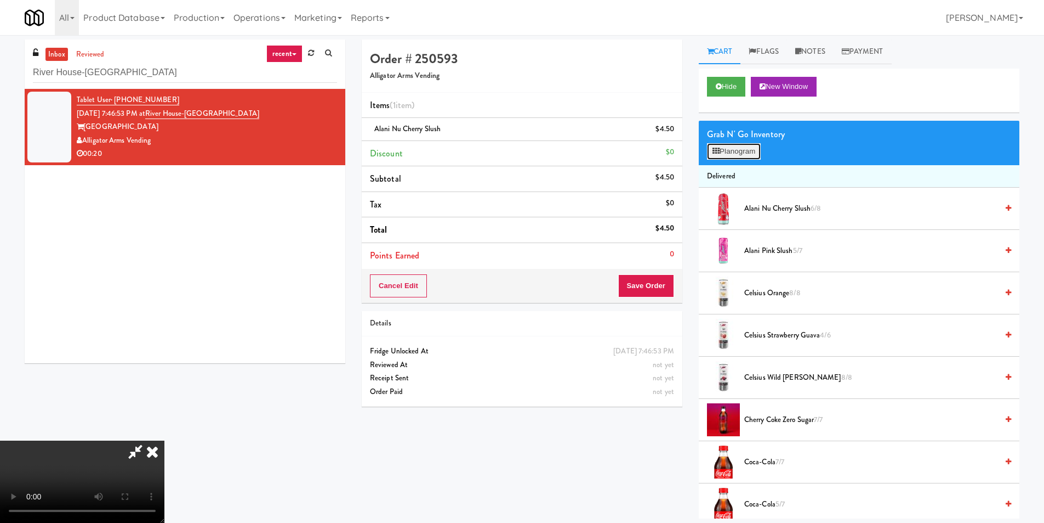
click at [752, 158] on button "Planogram" at bounding box center [734, 151] width 54 height 16
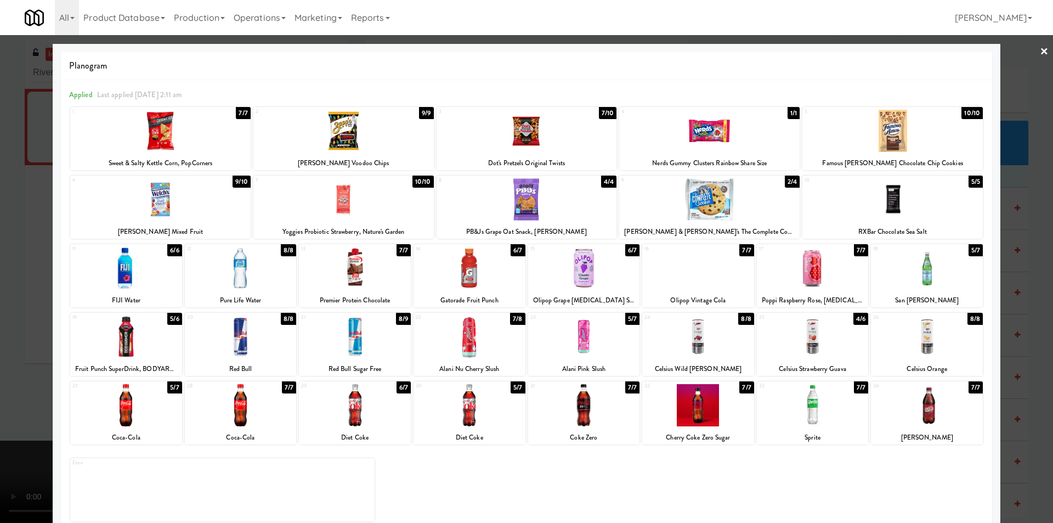
click at [1013, 273] on div at bounding box center [526, 261] width 1053 height 523
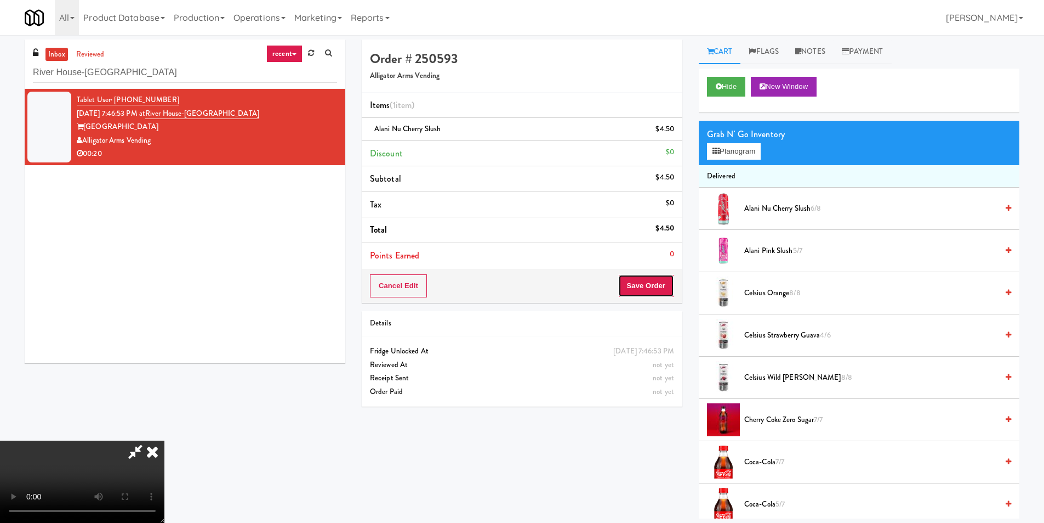
click at [635, 289] on button "Save Order" at bounding box center [646, 285] width 56 height 23
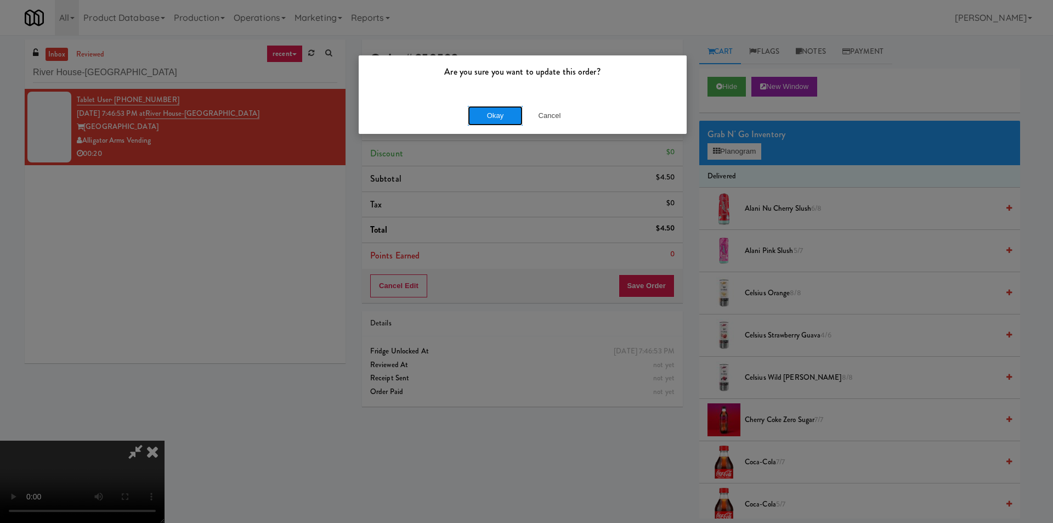
click at [504, 121] on button "Okay" at bounding box center [495, 116] width 55 height 20
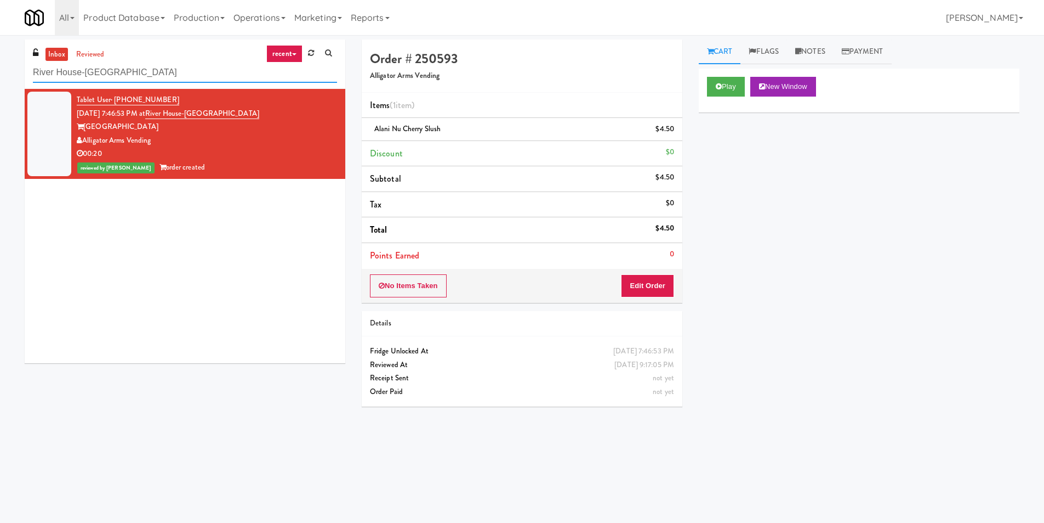
click at [241, 82] on input "River House-[GEOGRAPHIC_DATA]" at bounding box center [185, 73] width 304 height 20
paste input "Origin - Pantry - Right"
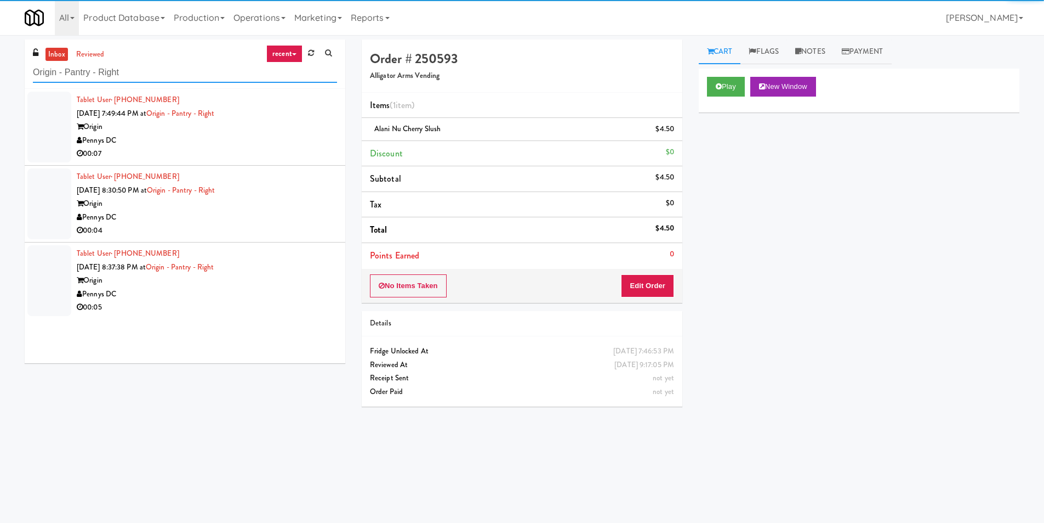
type input "Origin - Pantry - Right"
drag, startPoint x: 214, startPoint y: 148, endPoint x: 294, endPoint y: 150, distance: 80.1
click at [214, 147] on div "00:07" at bounding box center [207, 154] width 260 height 14
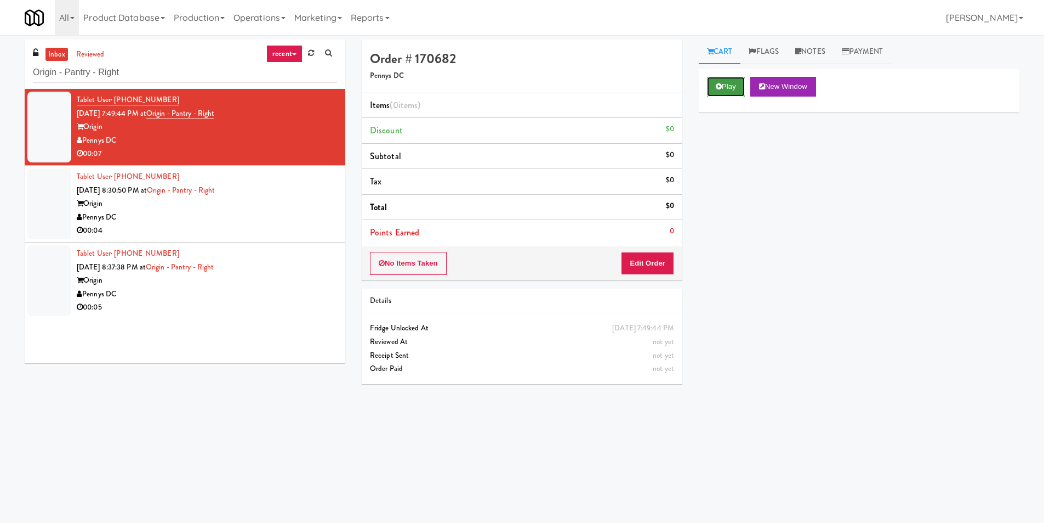
click at [717, 85] on icon at bounding box center [719, 86] width 6 height 7
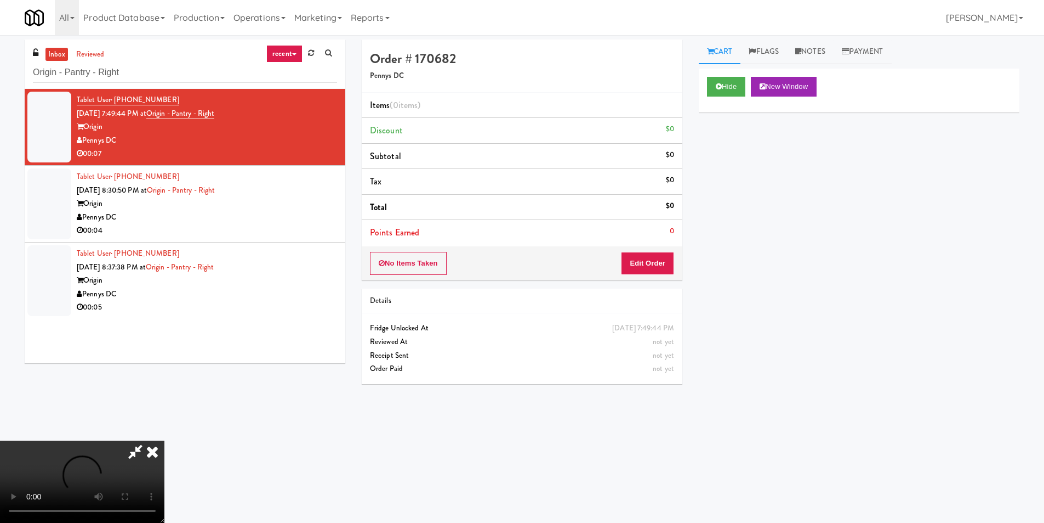
click at [164, 440] on video at bounding box center [82, 481] width 164 height 82
click at [645, 266] on button "Edit Order" at bounding box center [647, 263] width 53 height 23
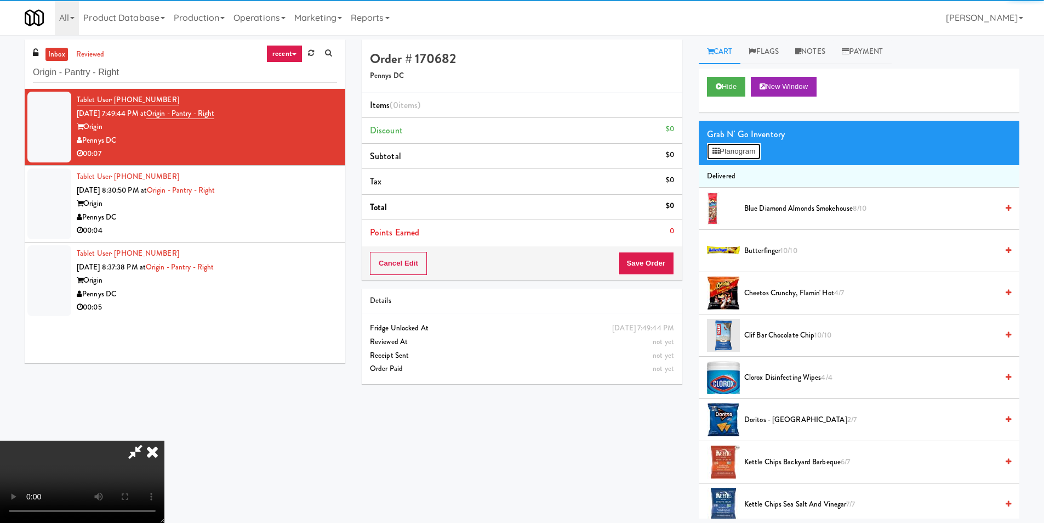
click at [741, 145] on button "Planogram" at bounding box center [734, 151] width 54 height 16
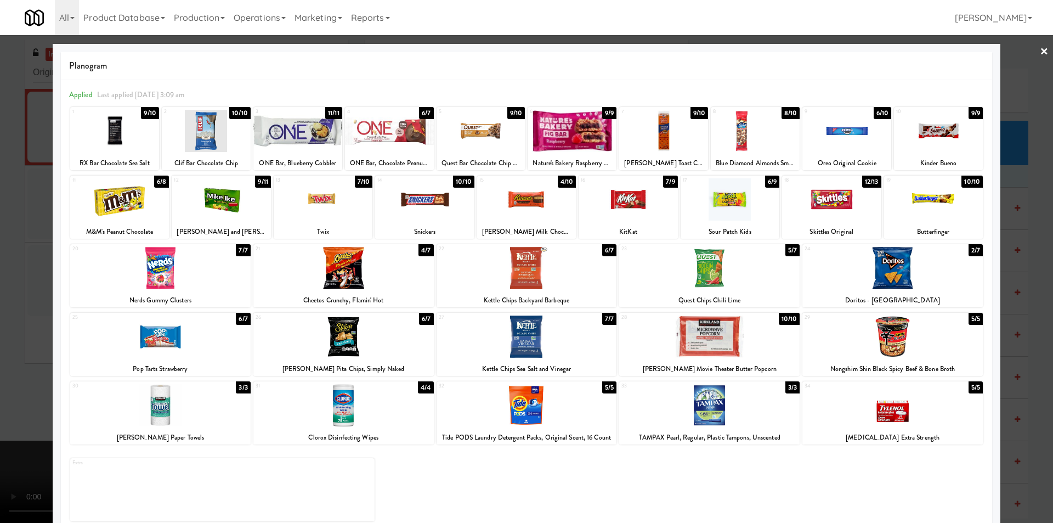
click at [1002, 175] on div at bounding box center [526, 261] width 1053 height 523
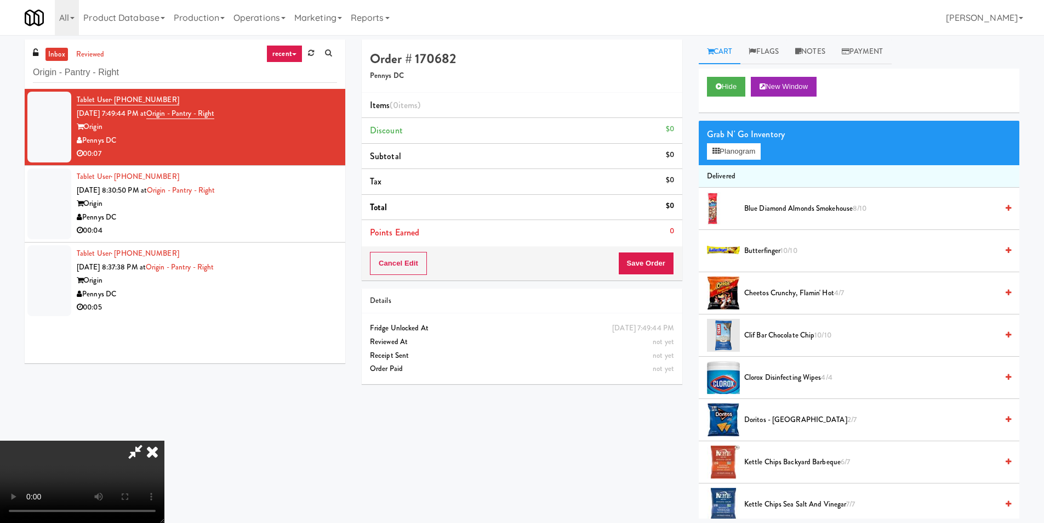
click at [164, 440] on video at bounding box center [82, 481] width 164 height 82
click at [706, 152] on div "Grab N' Go Inventory Planogram" at bounding box center [859, 143] width 321 height 44
click at [723, 143] on button "Planogram" at bounding box center [734, 151] width 54 height 16
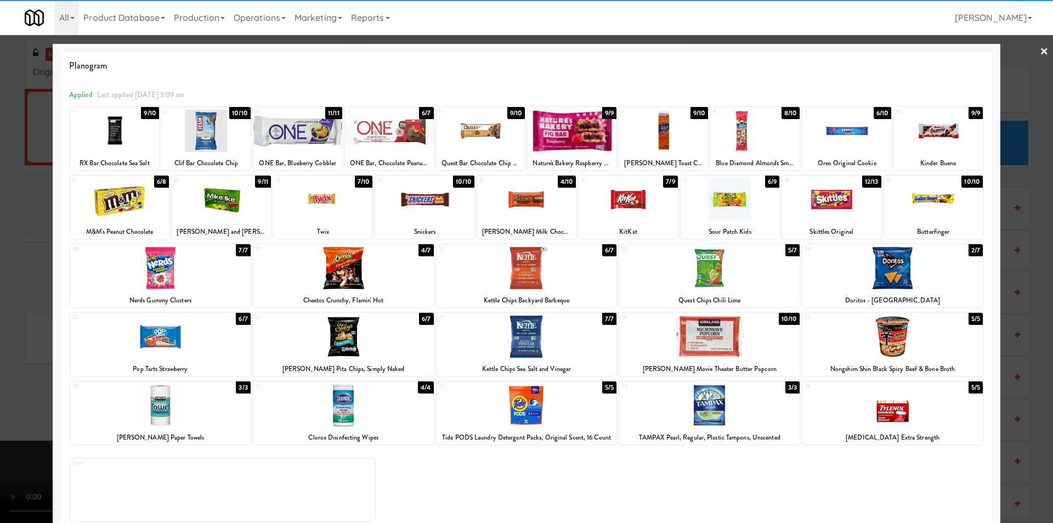
click at [412, 128] on div at bounding box center [389, 131] width 89 height 42
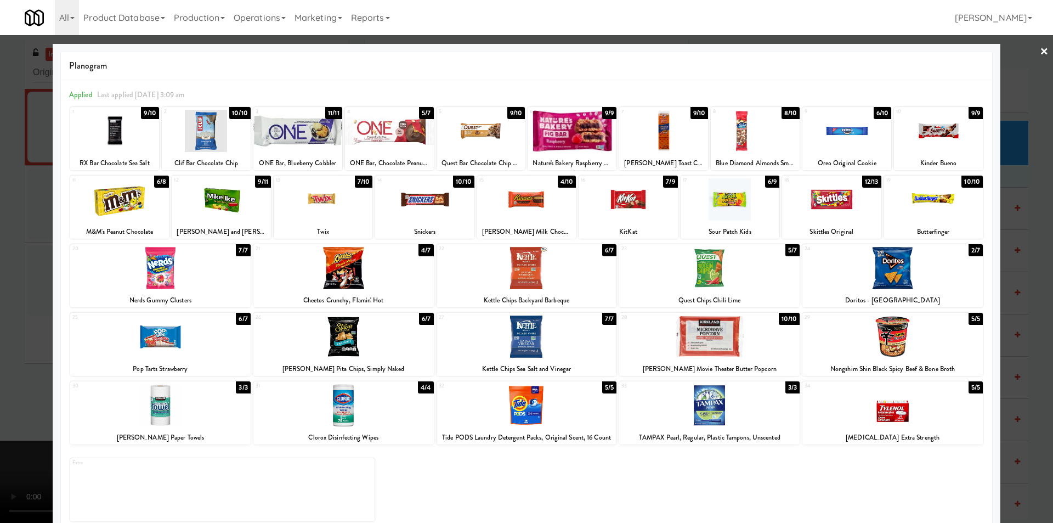
click at [580, 155] on div "6 9/9 Nature's Bakery Raspberry Fig Bar" at bounding box center [571, 138] width 89 height 63
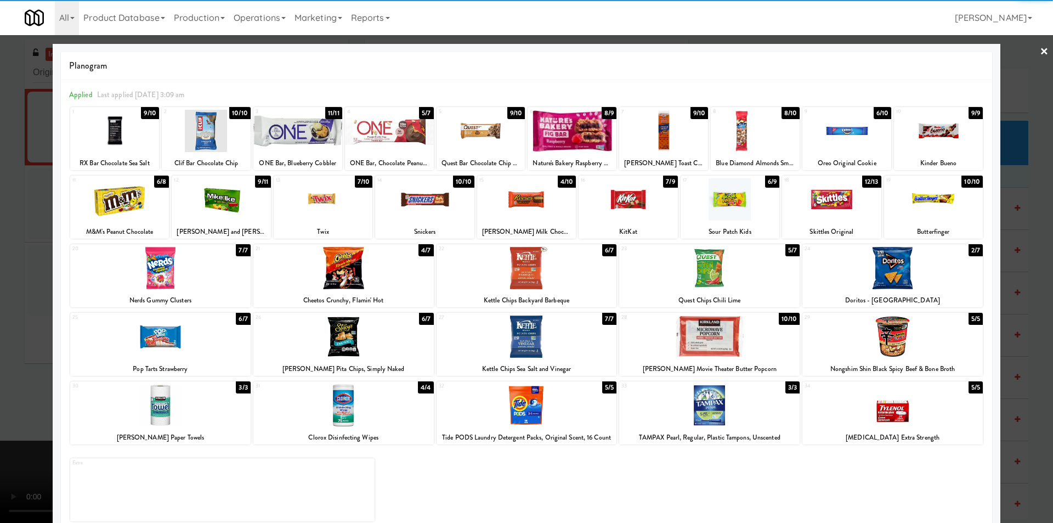
click at [1029, 234] on div at bounding box center [526, 261] width 1053 height 523
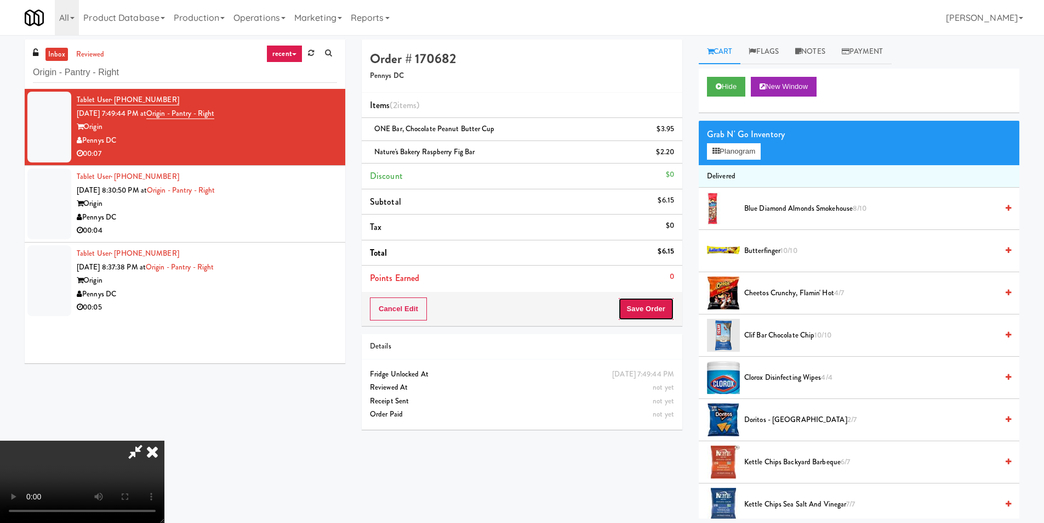
click at [670, 309] on button "Save Order" at bounding box center [646, 308] width 56 height 23
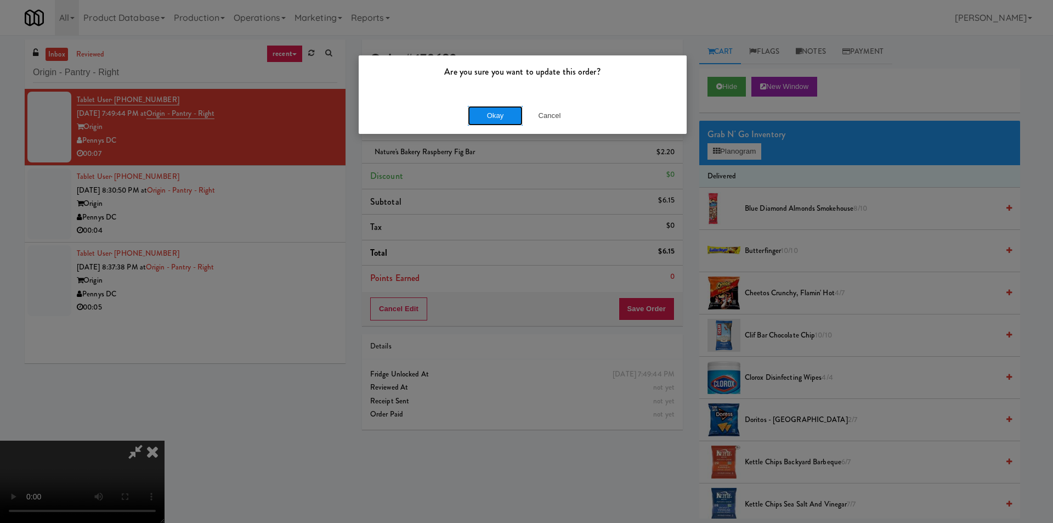
click at [480, 114] on button "Okay" at bounding box center [495, 116] width 55 height 20
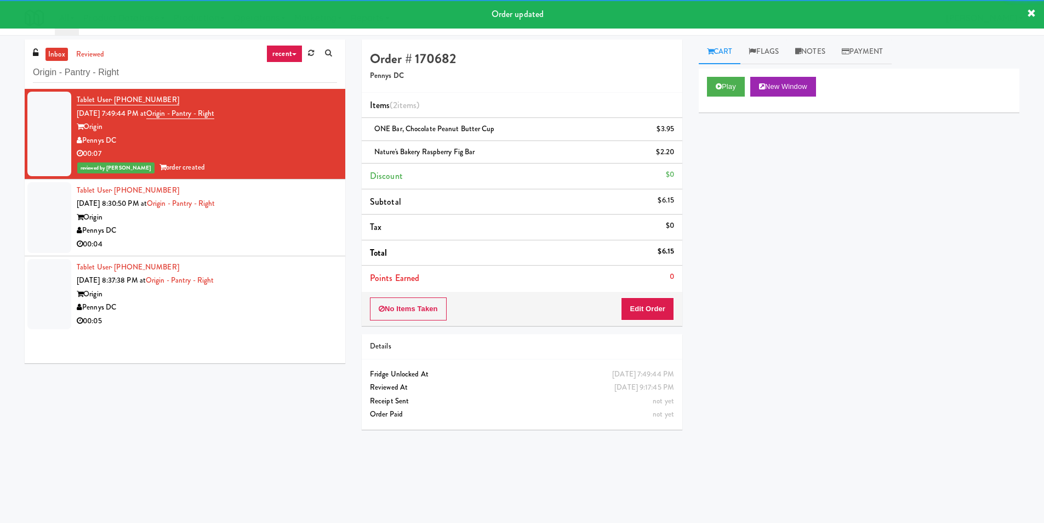
click at [280, 229] on div "Pennys DC" at bounding box center [207, 231] width 260 height 14
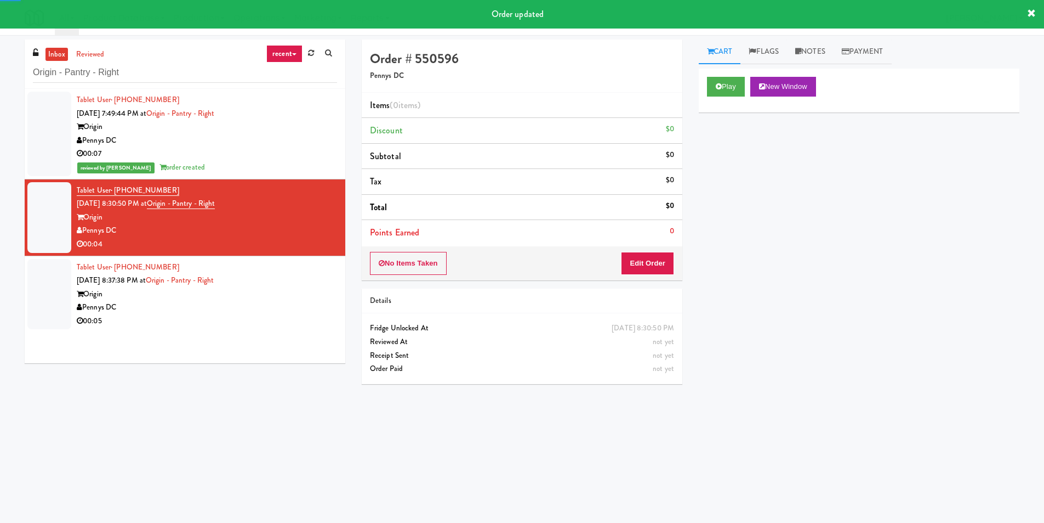
click at [722, 74] on div "Play New Window" at bounding box center [859, 91] width 321 height 44
click at [722, 86] on icon at bounding box center [719, 86] width 6 height 7
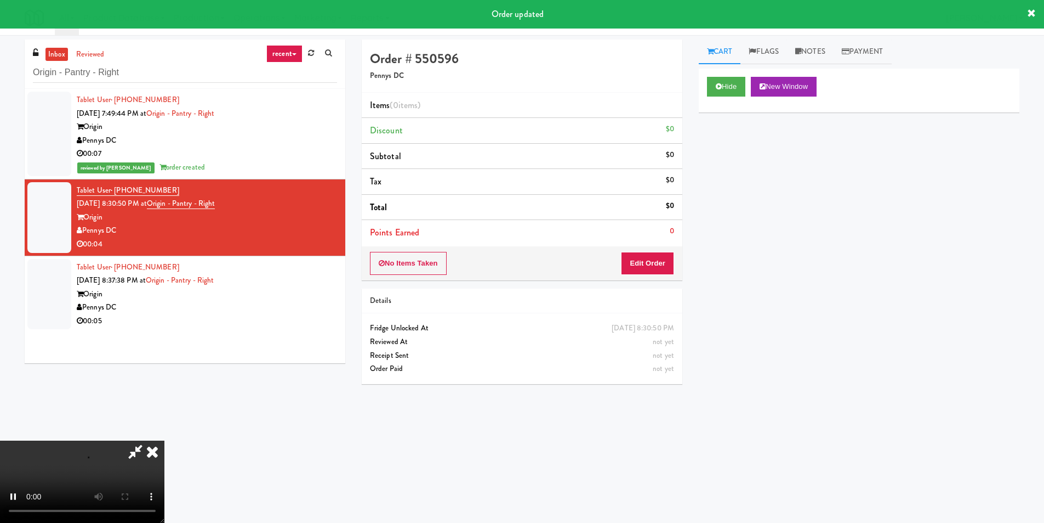
click at [656, 249] on div "No Items Taken Edit Order" at bounding box center [522, 263] width 321 height 34
click at [654, 257] on button "Edit Order" at bounding box center [647, 263] width 53 height 23
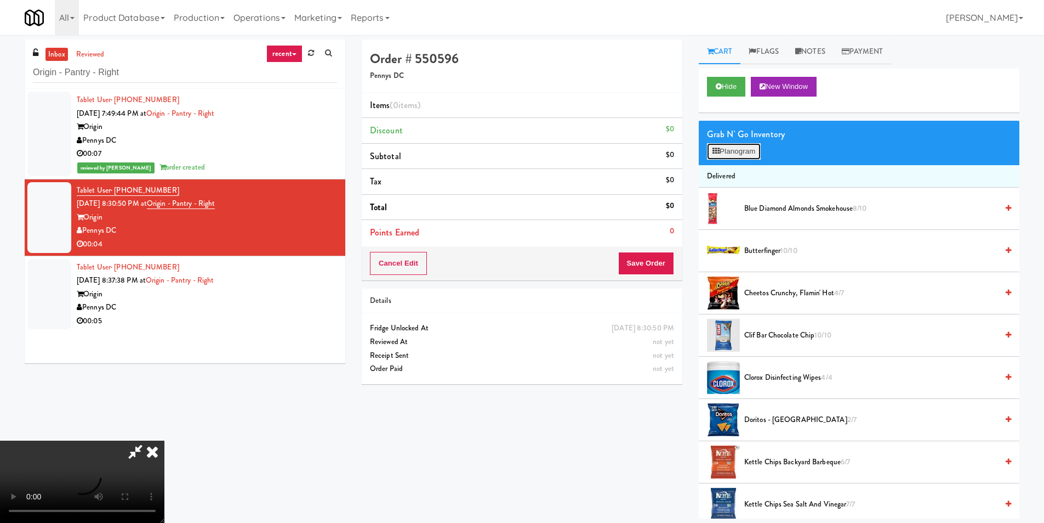
click at [725, 153] on button "Planogram" at bounding box center [734, 151] width 54 height 16
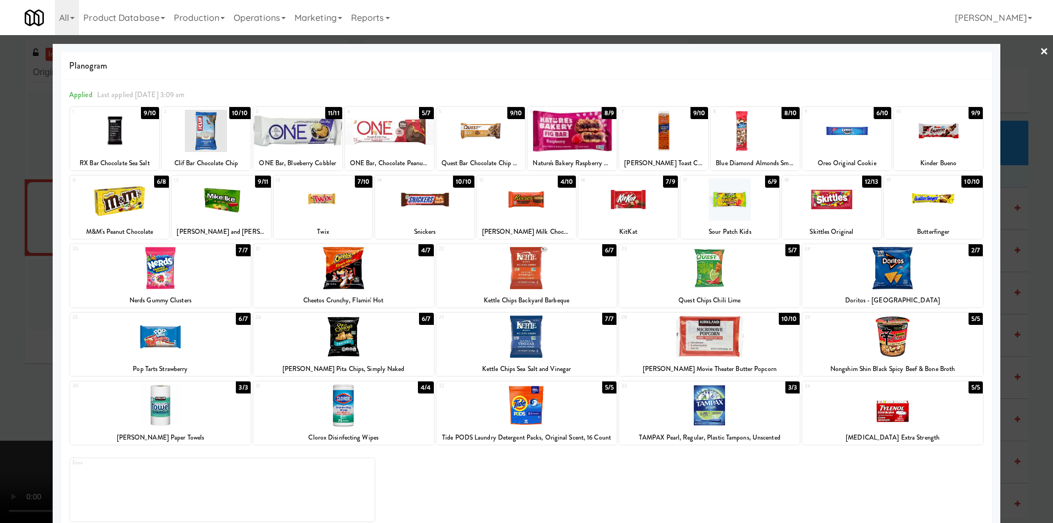
click at [586, 138] on div at bounding box center [571, 131] width 89 height 42
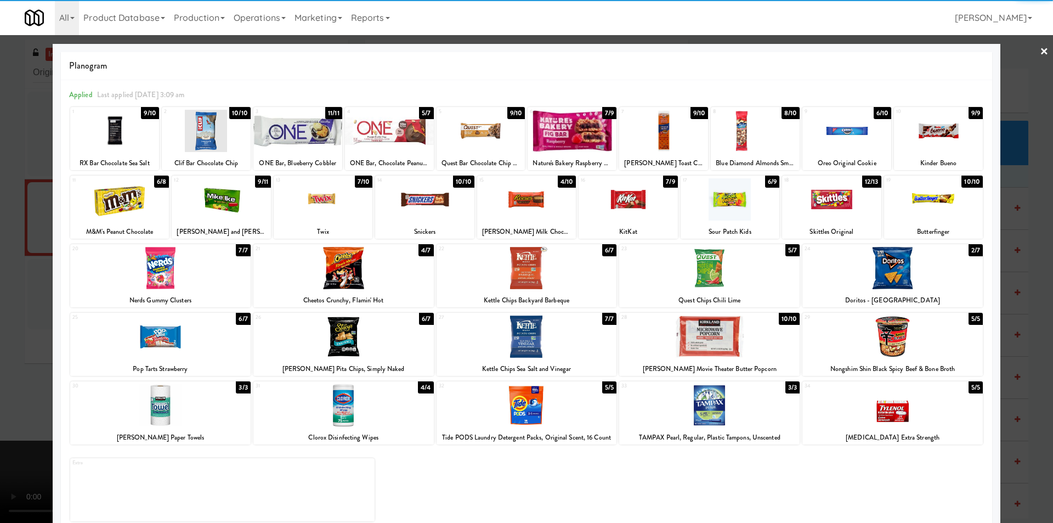
drag, startPoint x: 1017, startPoint y: 202, endPoint x: 996, endPoint y: 201, distance: 20.9
click at [1018, 202] on div at bounding box center [526, 261] width 1053 height 523
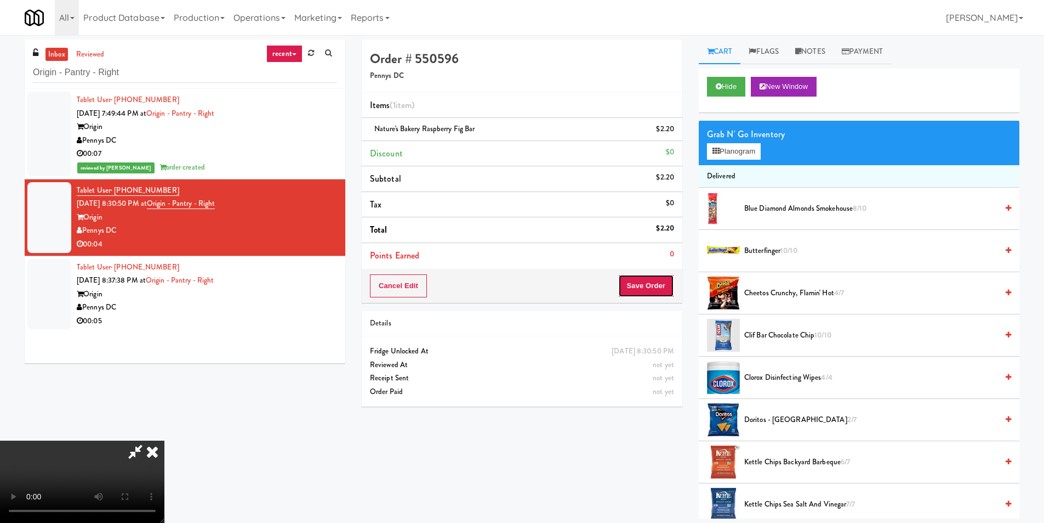
click at [666, 285] on button "Save Order" at bounding box center [646, 285] width 56 height 23
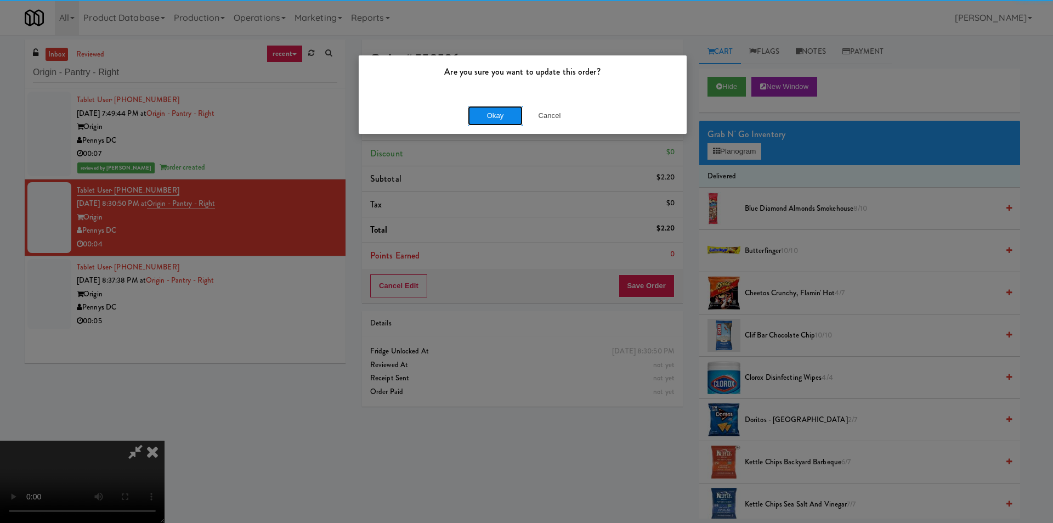
click at [490, 117] on button "Okay" at bounding box center [495, 116] width 55 height 20
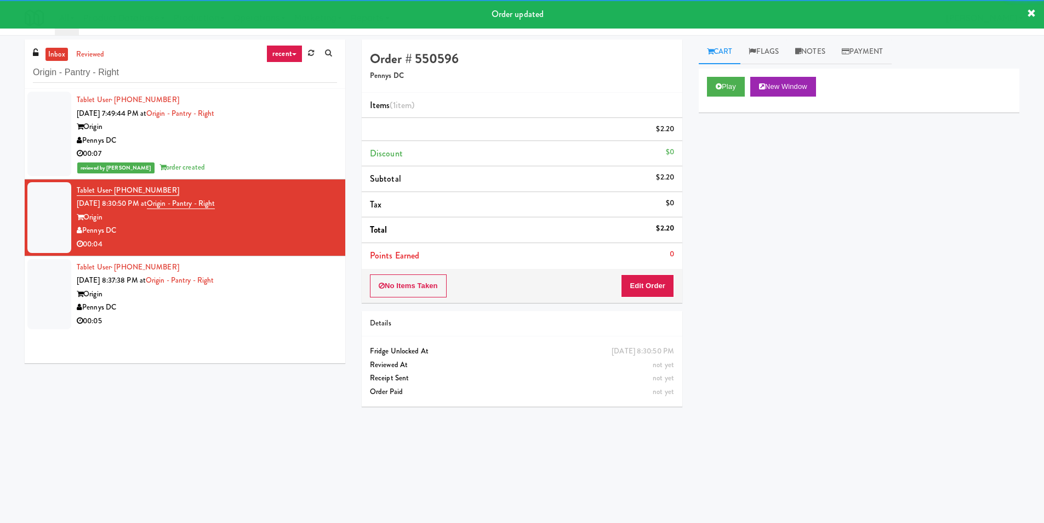
click at [280, 288] on div "Origin" at bounding box center [207, 294] width 260 height 14
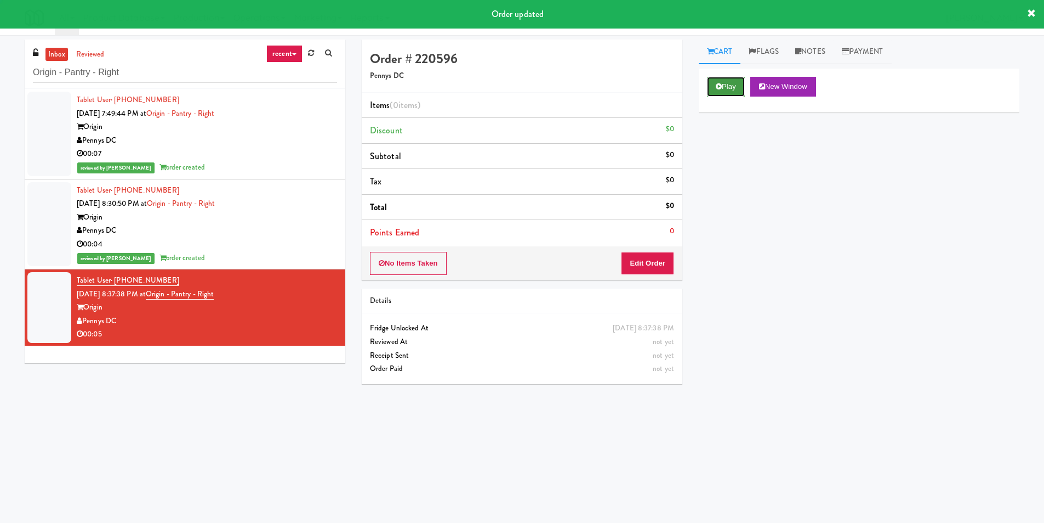
click at [742, 89] on button "Play" at bounding box center [726, 87] width 38 height 20
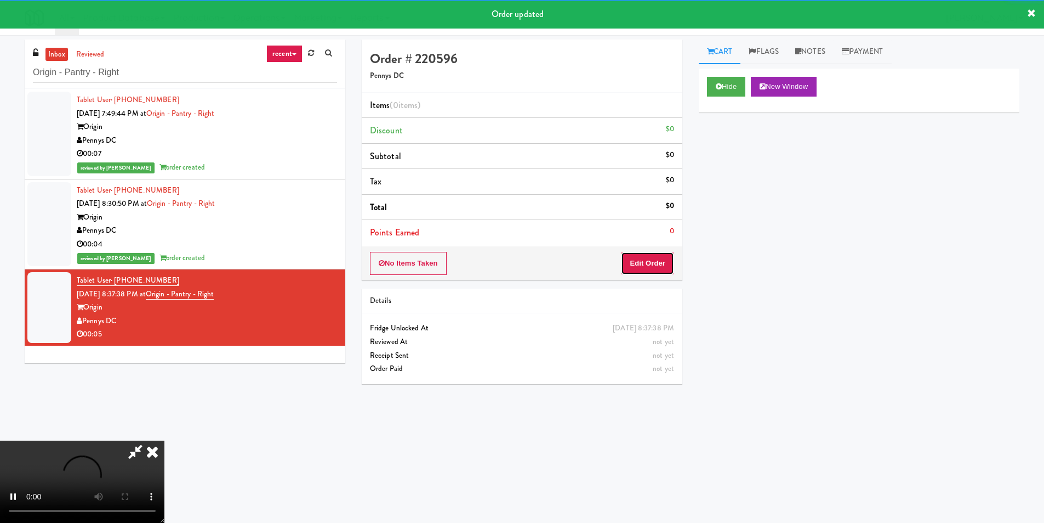
click at [665, 268] on button "Edit Order" at bounding box center [647, 263] width 53 height 23
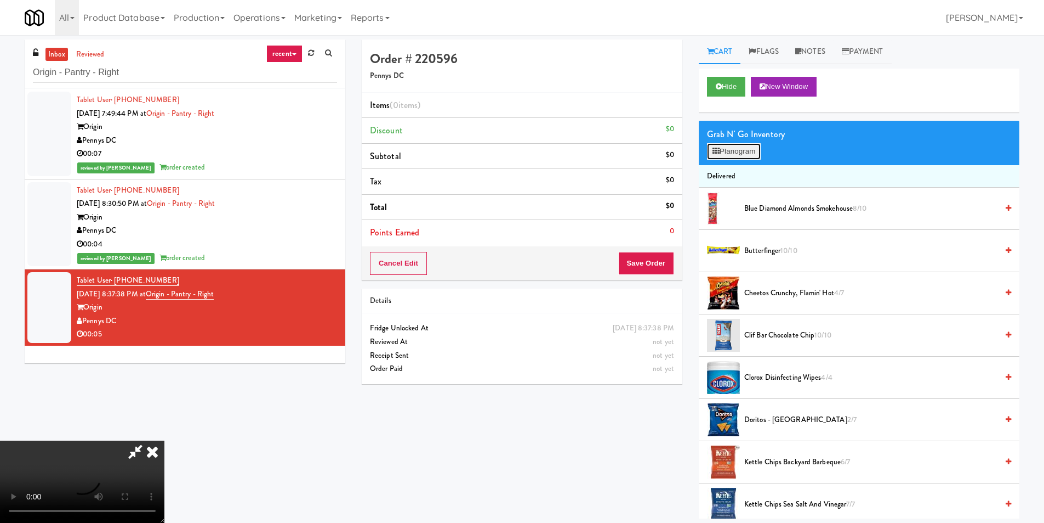
click at [747, 148] on button "Planogram" at bounding box center [734, 151] width 54 height 16
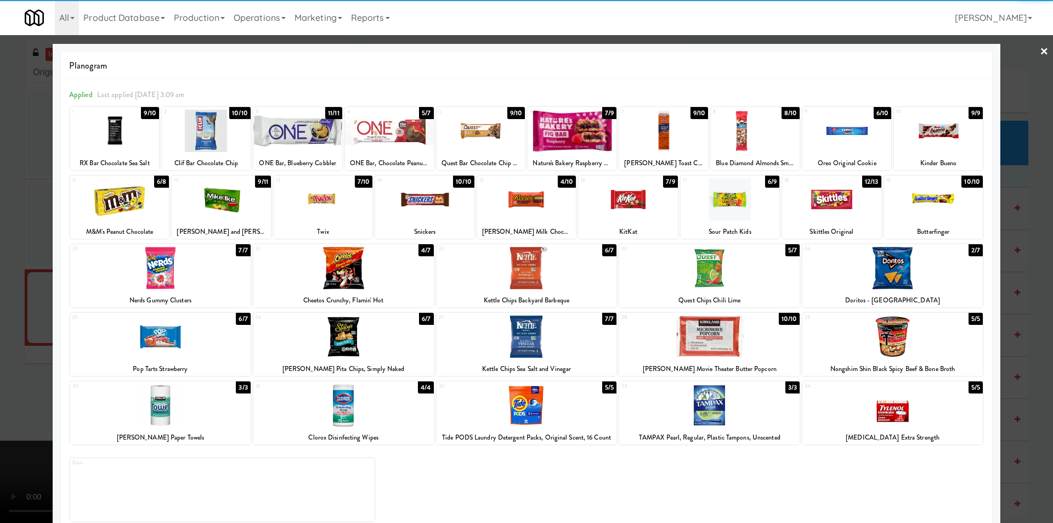
click at [225, 145] on div at bounding box center [206, 131] width 89 height 42
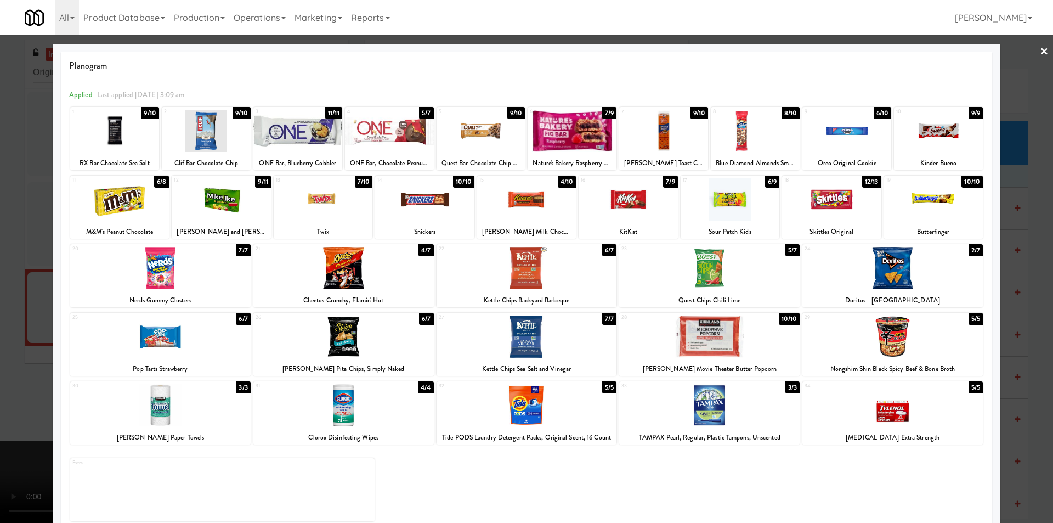
drag, startPoint x: 1003, startPoint y: 192, endPoint x: 961, endPoint y: 200, distance: 42.4
click at [1003, 192] on div at bounding box center [526, 261] width 1053 height 523
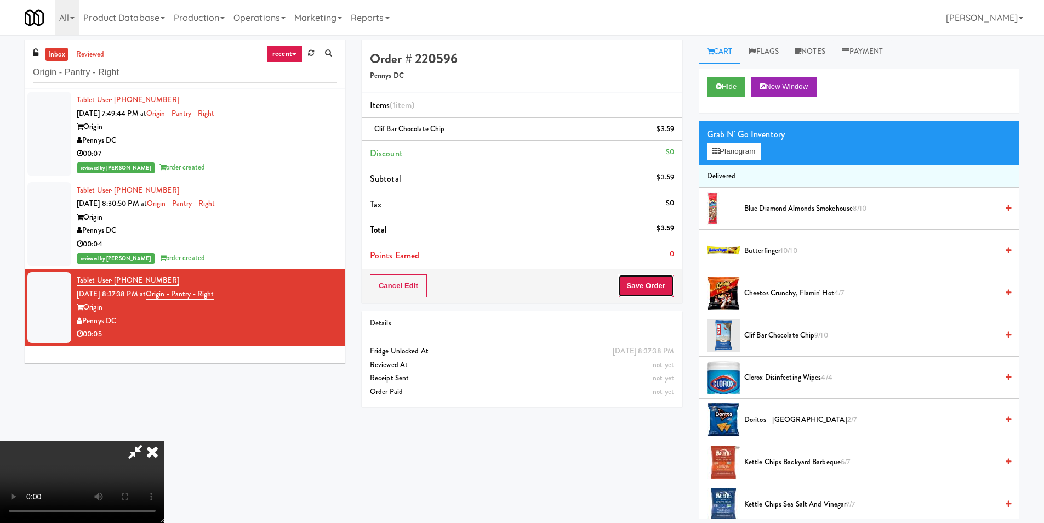
click at [671, 281] on button "Save Order" at bounding box center [646, 285] width 56 height 23
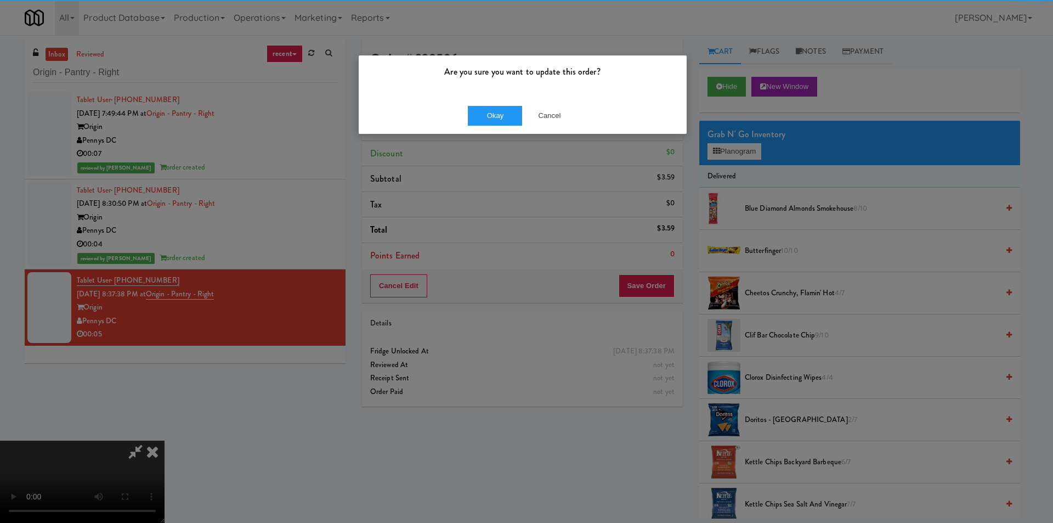
click at [467, 120] on div "Okay Cancel" at bounding box center [523, 115] width 328 height 37
click at [474, 118] on button "Okay" at bounding box center [495, 116] width 55 height 20
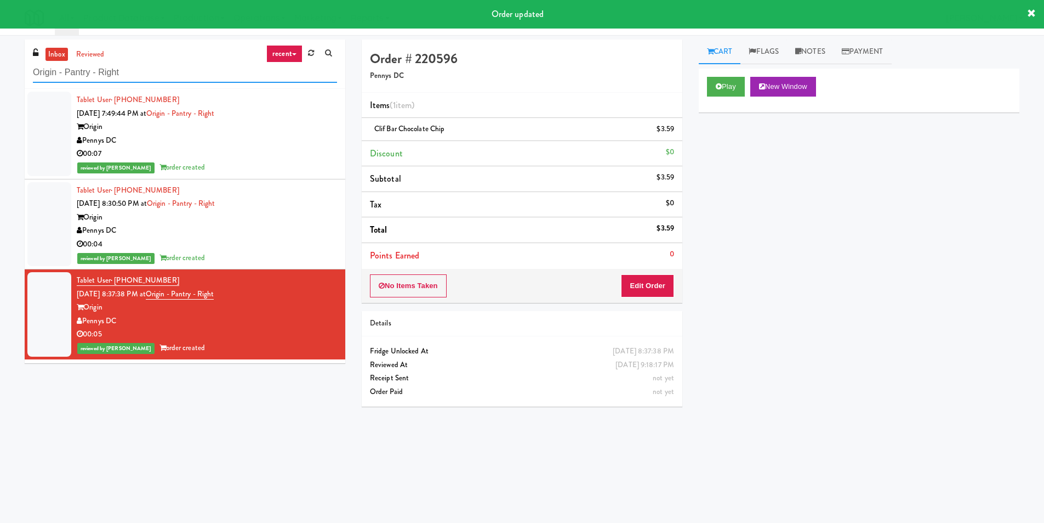
click at [252, 78] on input "Origin - Pantry - Right" at bounding box center [185, 73] width 304 height 20
paste input "UHN - [GEOGRAPHIC_DATA] - Cafe Lobby"
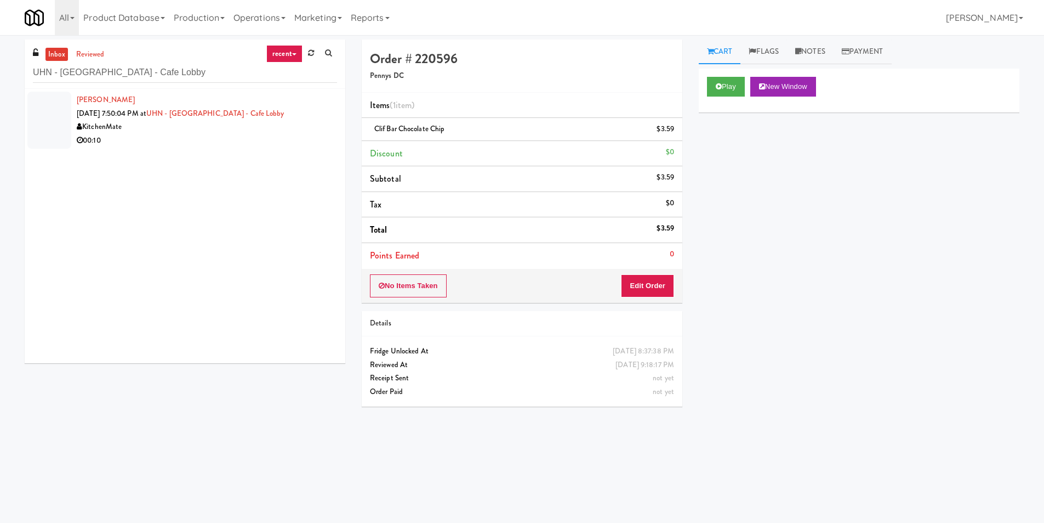
click at [266, 157] on div "[PERSON_NAME] [DATE] 7:50:04 PM at [GEOGRAPHIC_DATA] - Cafe Lobby KitchenMate 0…" at bounding box center [185, 226] width 321 height 274
click at [272, 144] on div "00:10" at bounding box center [207, 141] width 260 height 14
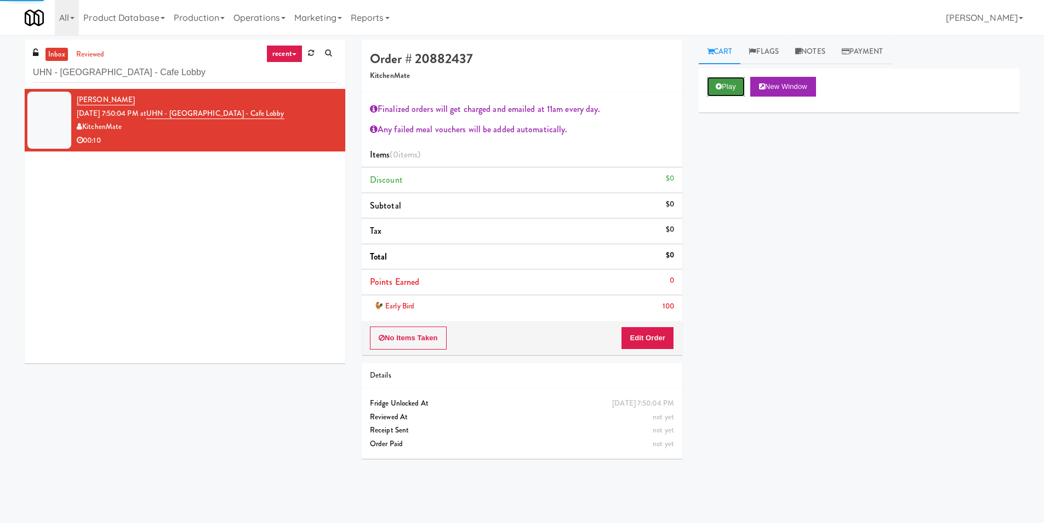
click at [717, 88] on icon at bounding box center [719, 86] width 6 height 7
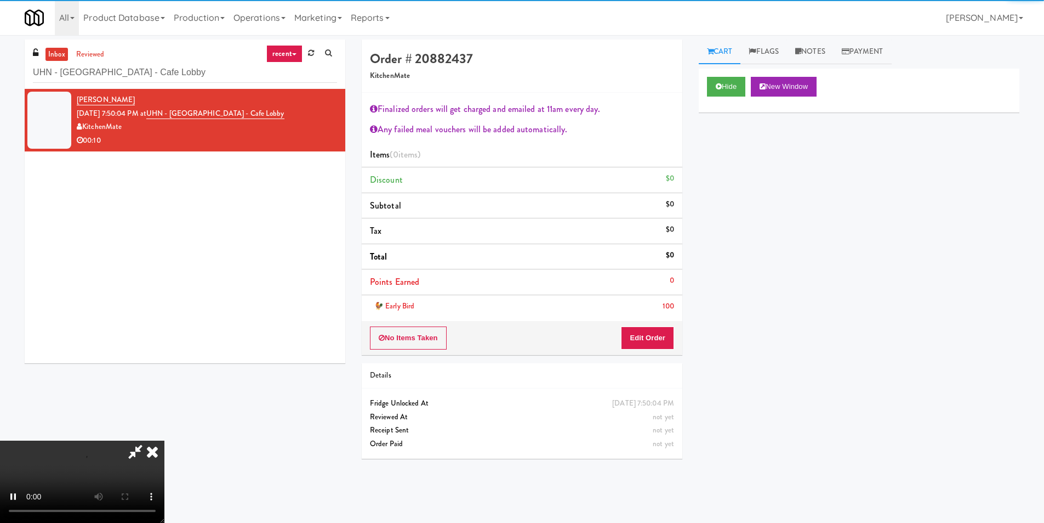
click at [647, 319] on div "Finalized orders will get charged and emailed at 11am every day. Any failed mea…" at bounding box center [522, 207] width 321 height 229
click at [646, 334] on button "Edit Order" at bounding box center [647, 337] width 53 height 23
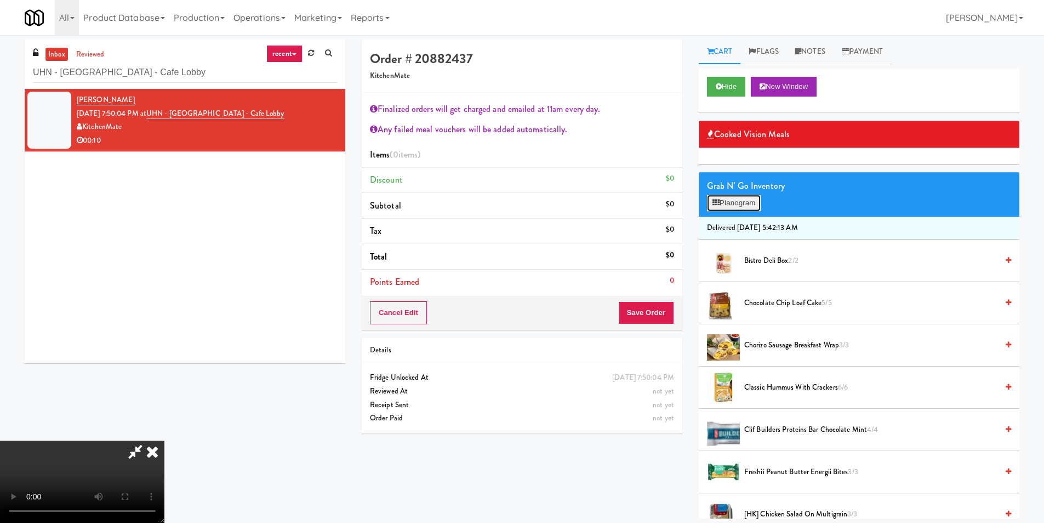
click at [731, 197] on button "Planogram" at bounding box center [734, 203] width 54 height 16
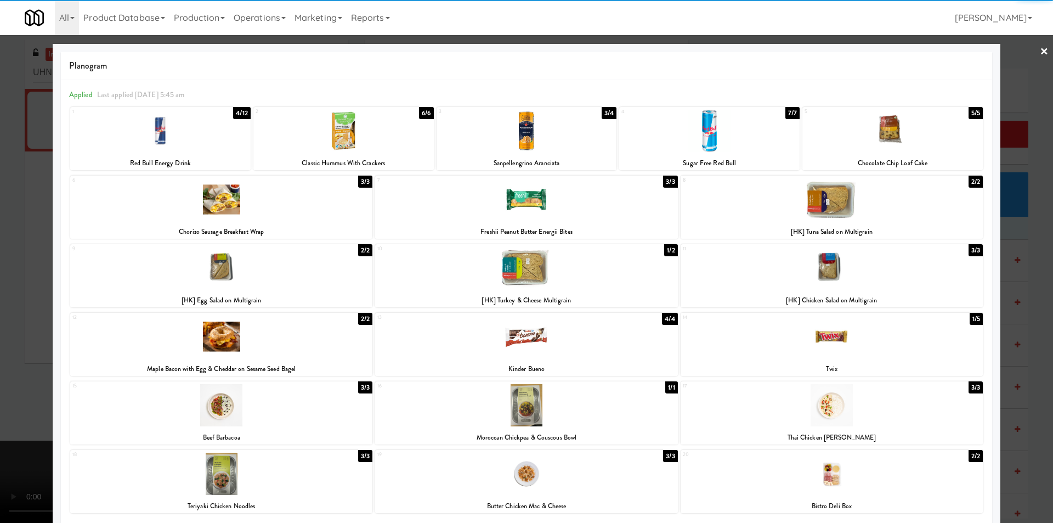
click at [559, 334] on div at bounding box center [526, 336] width 302 height 42
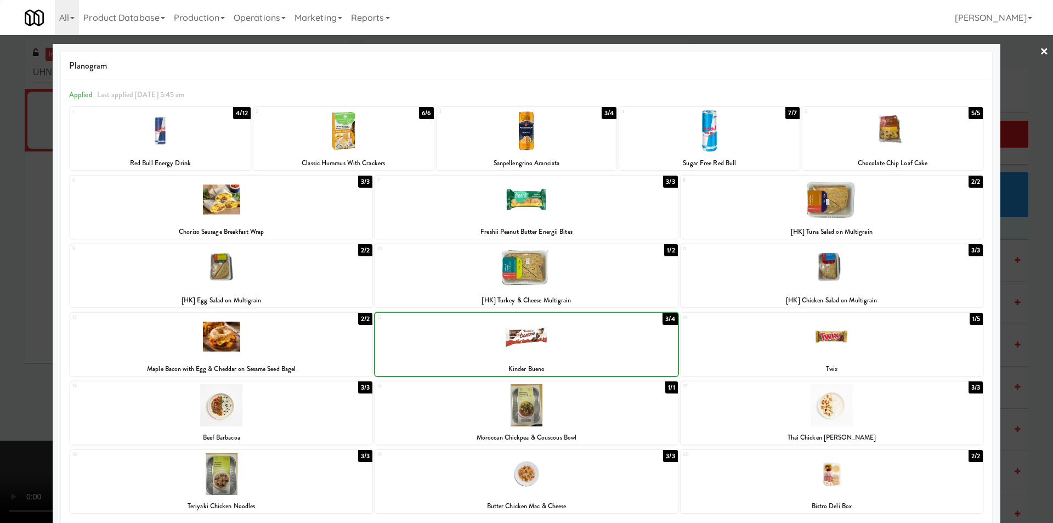
click at [560, 336] on div at bounding box center [526, 336] width 302 height 42
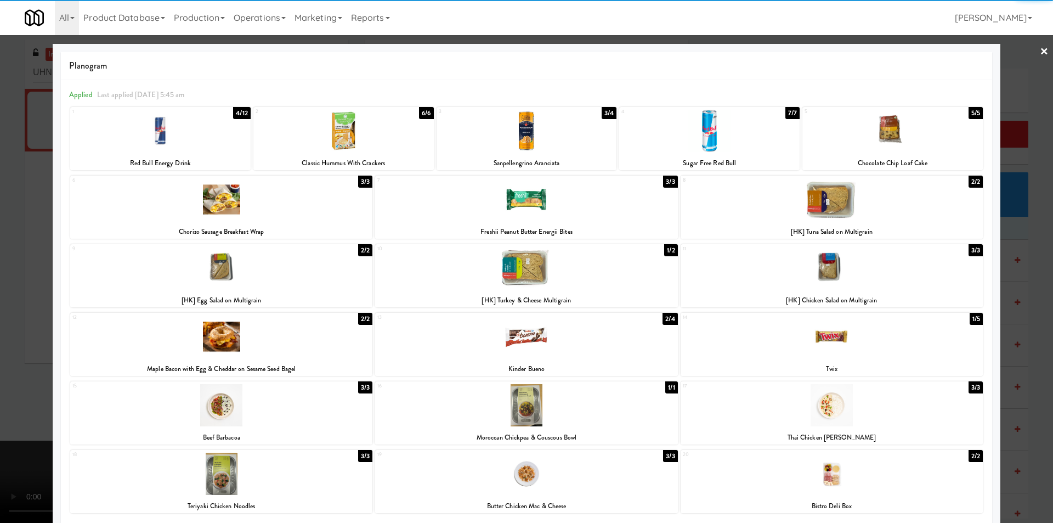
click at [1004, 286] on div at bounding box center [526, 261] width 1053 height 523
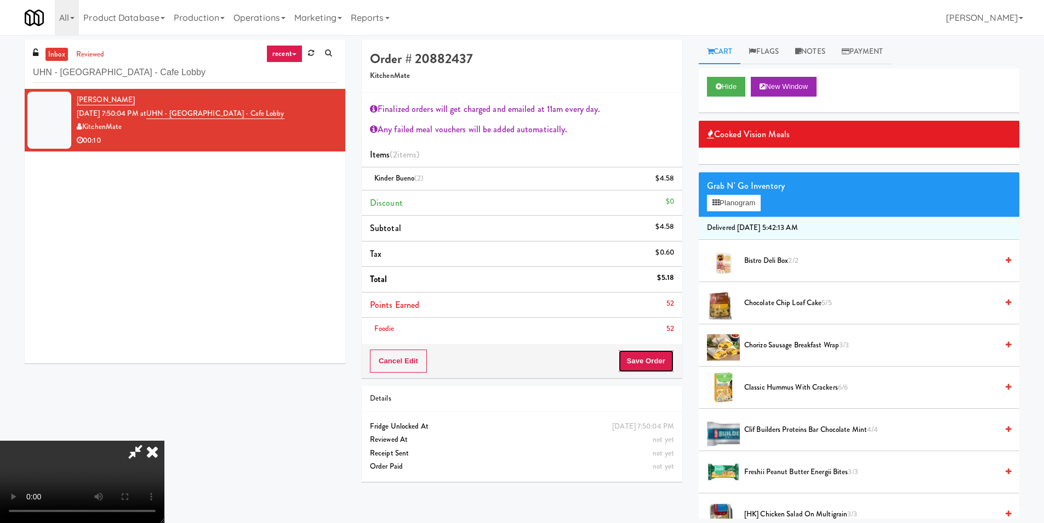
click at [652, 363] on button "Save Order" at bounding box center [646, 360] width 56 height 23
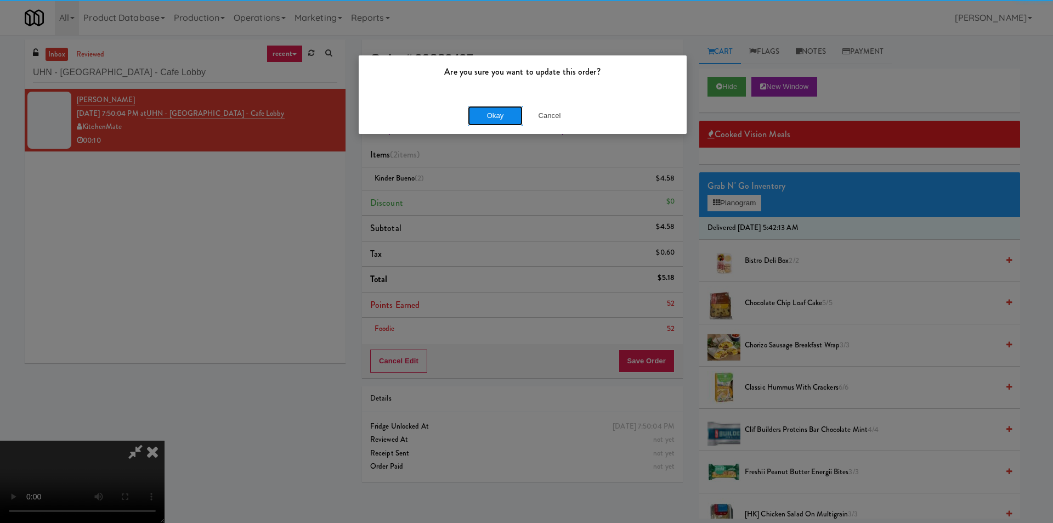
click at [510, 115] on button "Okay" at bounding box center [495, 116] width 55 height 20
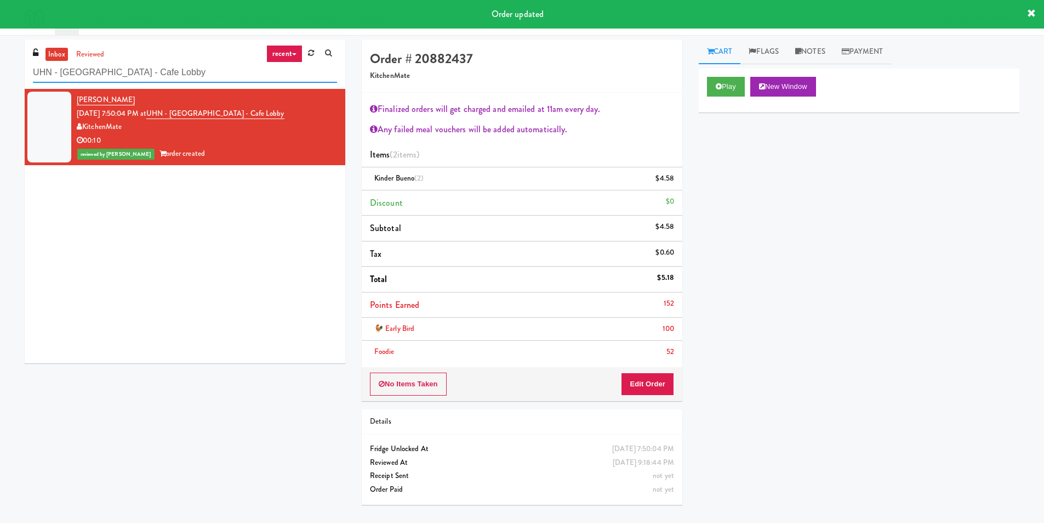
click at [109, 81] on input "UHN - [GEOGRAPHIC_DATA] - Cafe Lobby" at bounding box center [185, 73] width 304 height 20
paste input "Rising Sun - Drinks"
type input "Rising Sun - Drinks"
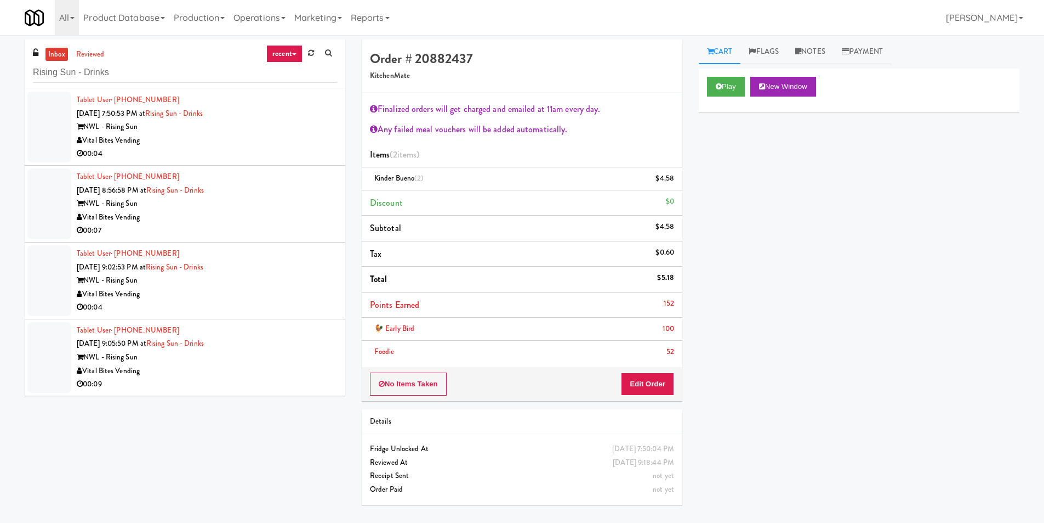
click at [283, 127] on div "NWL - Rising Sun" at bounding box center [207, 127] width 260 height 14
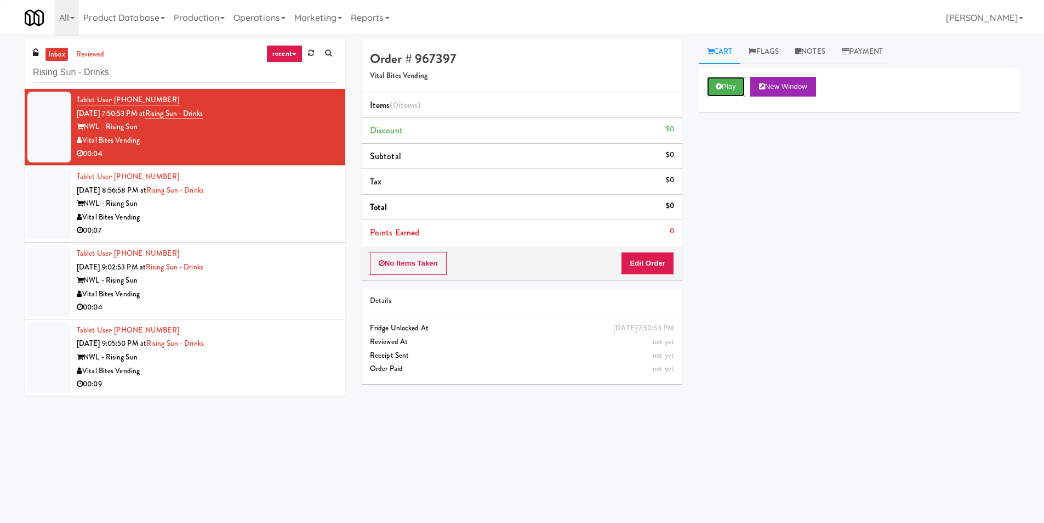
click at [742, 83] on button "Play" at bounding box center [726, 87] width 38 height 20
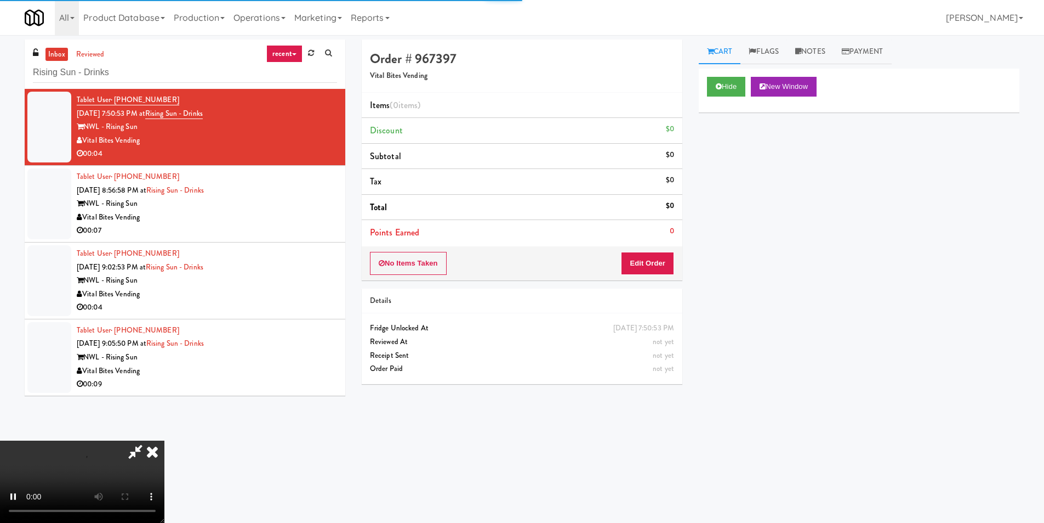
click at [664, 248] on div "Order # 967397 Vital Bites Vending Items (0 items ) Discount $0 Subtotal $0 Tax…" at bounding box center [522, 159] width 321 height 241
click at [663, 266] on button "Edit Order" at bounding box center [647, 263] width 53 height 23
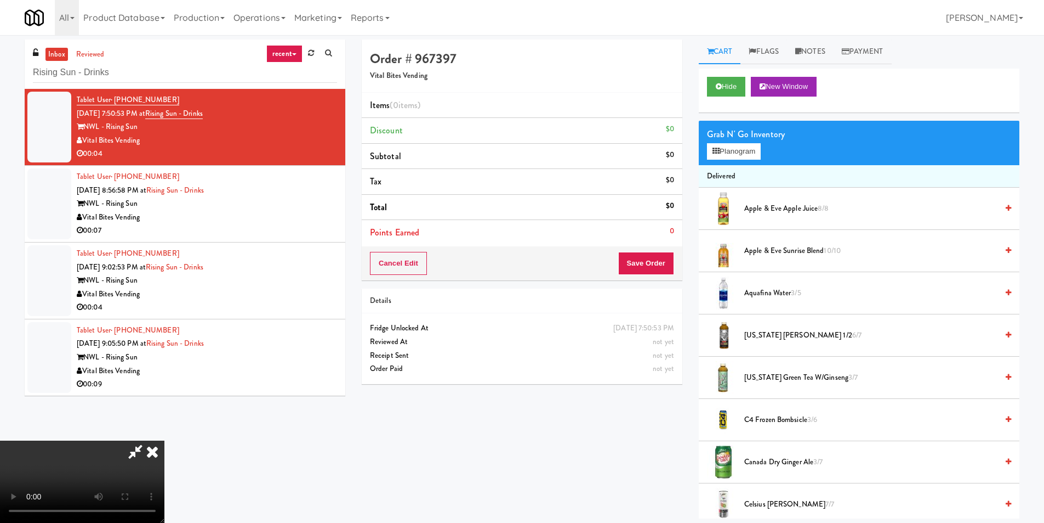
click at [164, 440] on video at bounding box center [82, 481] width 164 height 82
click at [745, 151] on button "Planogram" at bounding box center [734, 151] width 54 height 16
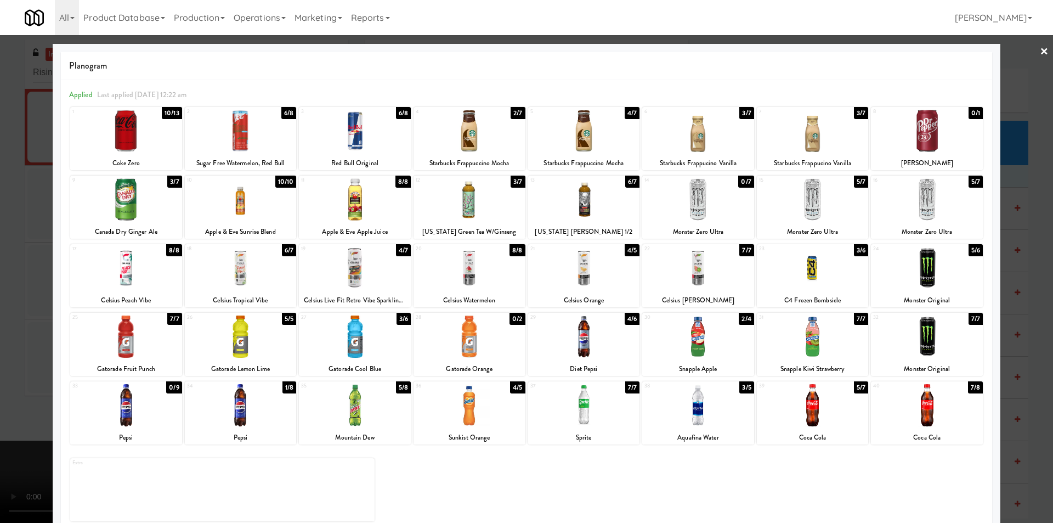
click at [824, 270] on div at bounding box center [813, 268] width 112 height 42
click at [1017, 241] on div at bounding box center [526, 261] width 1053 height 523
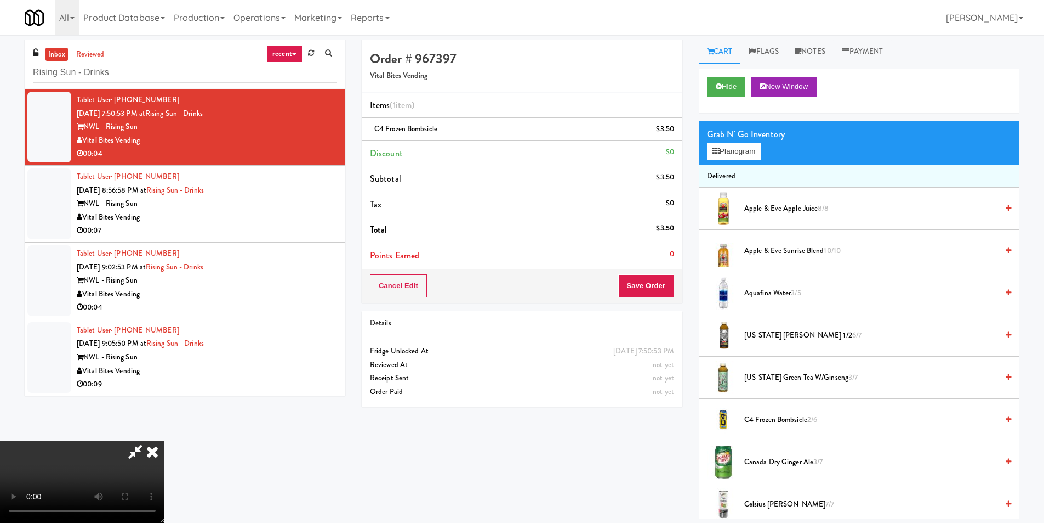
click at [164, 440] on video at bounding box center [82, 481] width 164 height 82
click at [646, 290] on button "Save Order" at bounding box center [646, 285] width 56 height 23
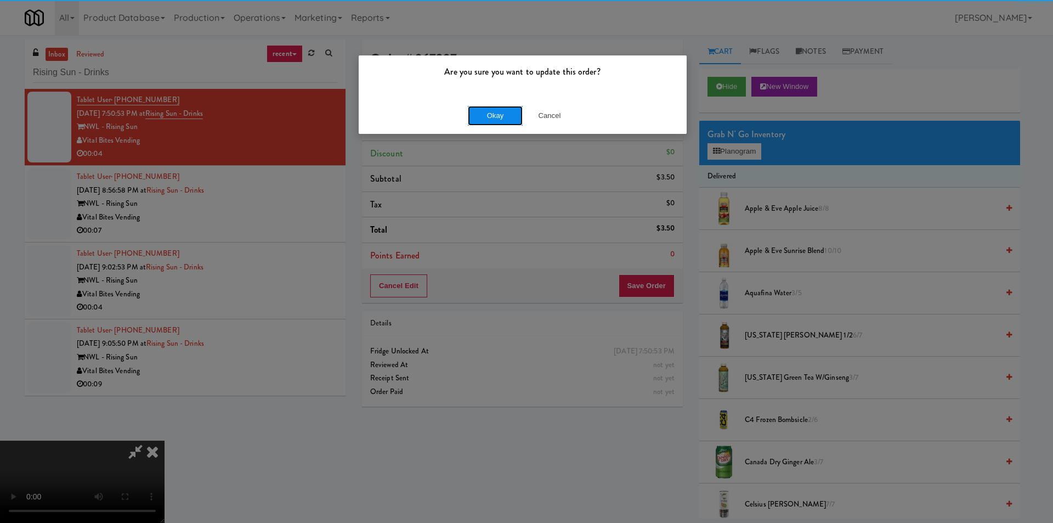
click at [492, 120] on button "Okay" at bounding box center [495, 116] width 55 height 20
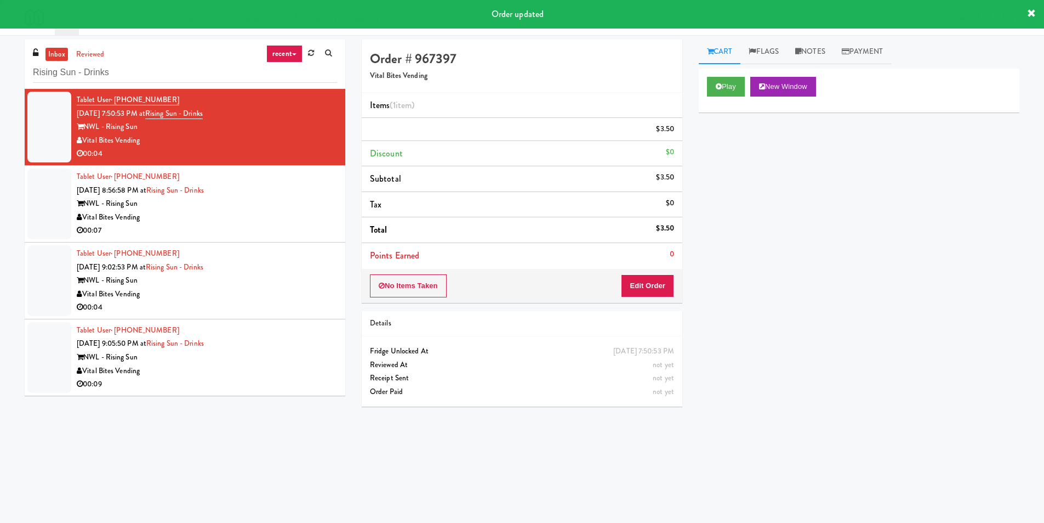
click at [300, 234] on div "00:07" at bounding box center [207, 231] width 260 height 14
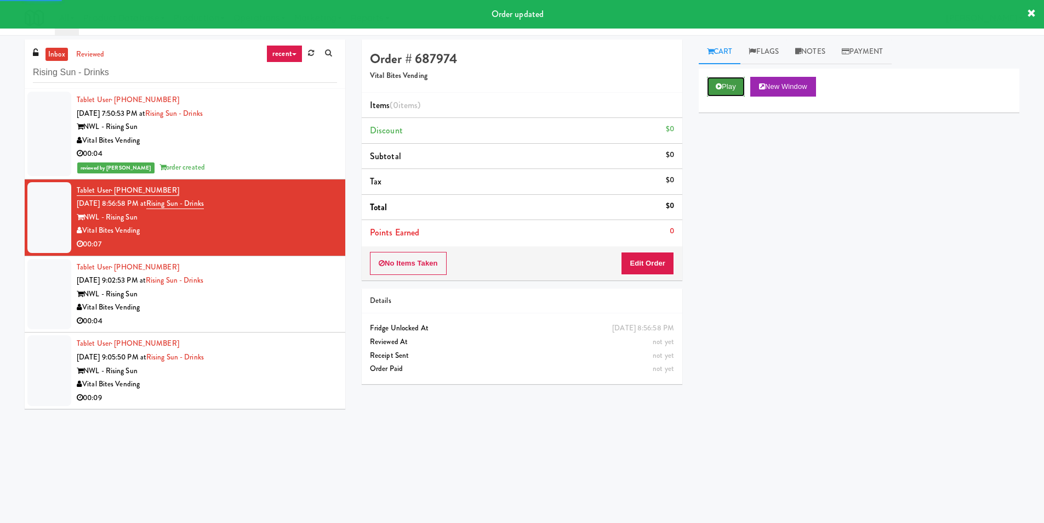
click at [730, 84] on button "Play" at bounding box center [726, 87] width 38 height 20
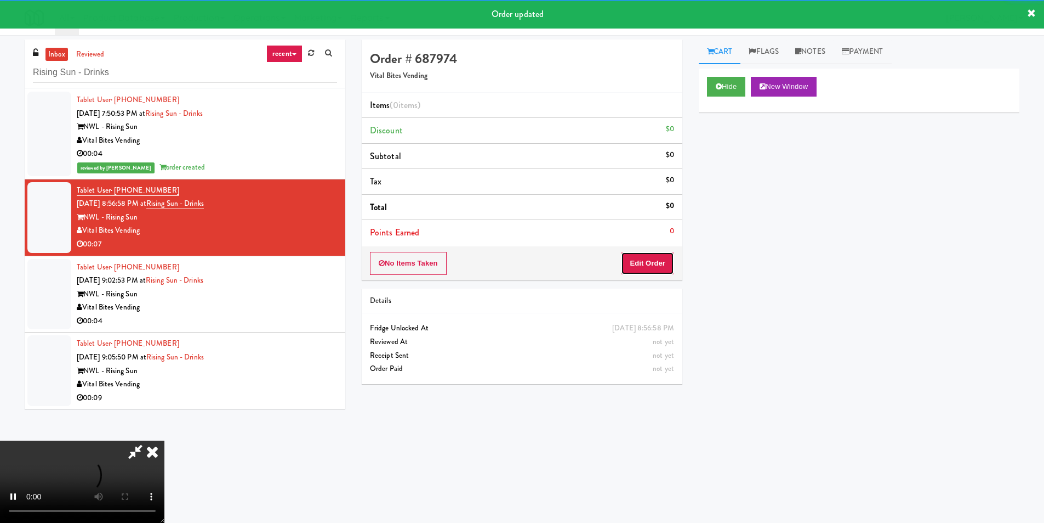
click at [662, 257] on button "Edit Order" at bounding box center [647, 263] width 53 height 23
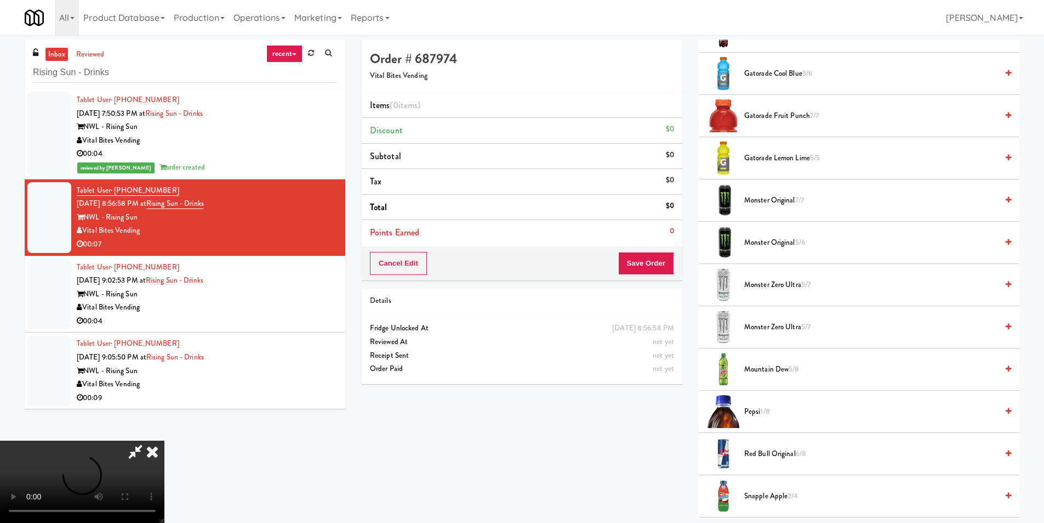
scroll to position [877, 0]
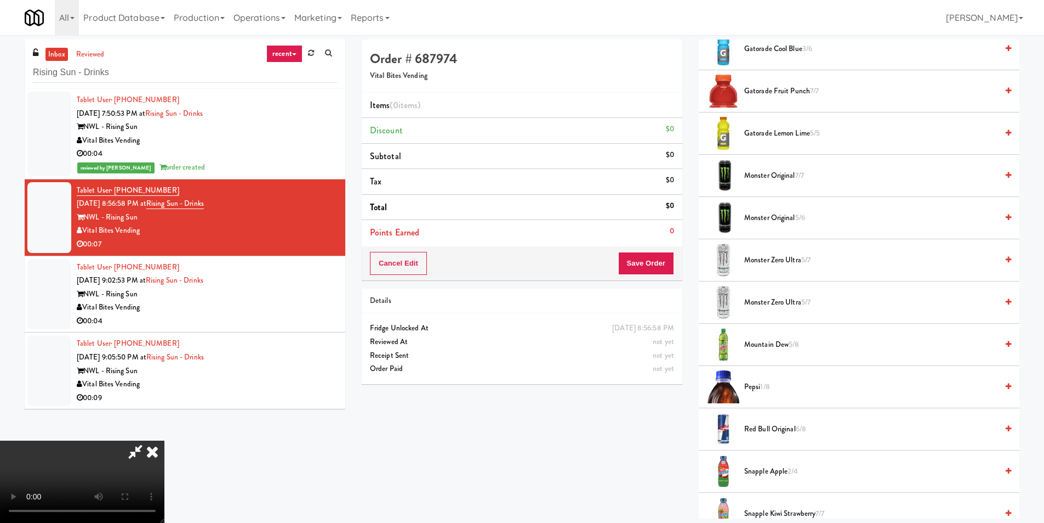
click at [765, 390] on span "1/8" at bounding box center [764, 386] width 9 height 10
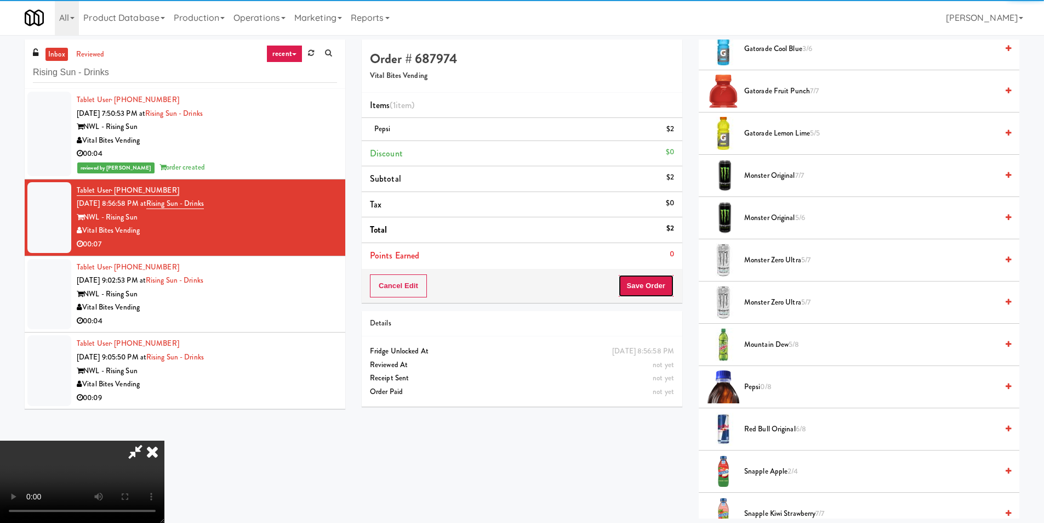
click at [651, 296] on button "Save Order" at bounding box center [646, 285] width 56 height 23
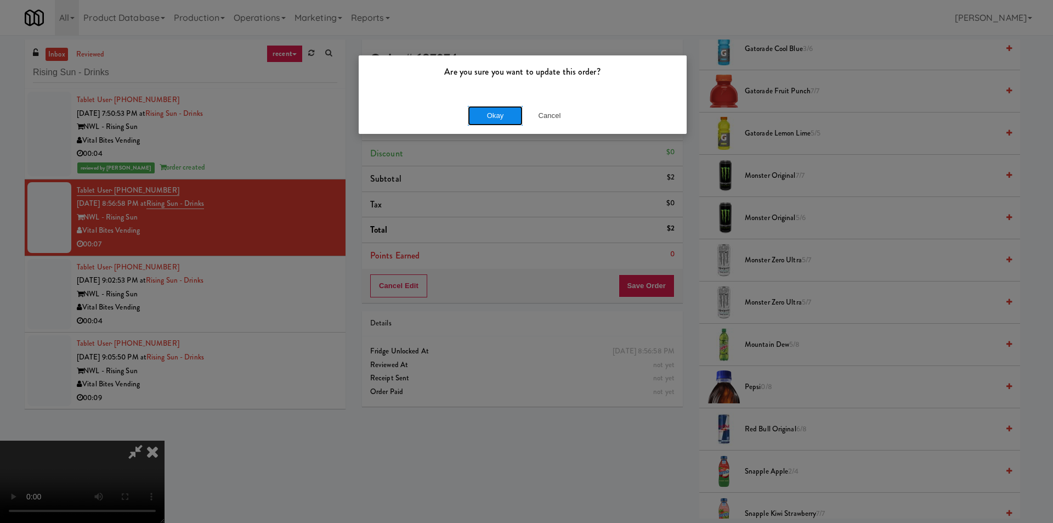
click at [492, 120] on button "Okay" at bounding box center [495, 116] width 55 height 20
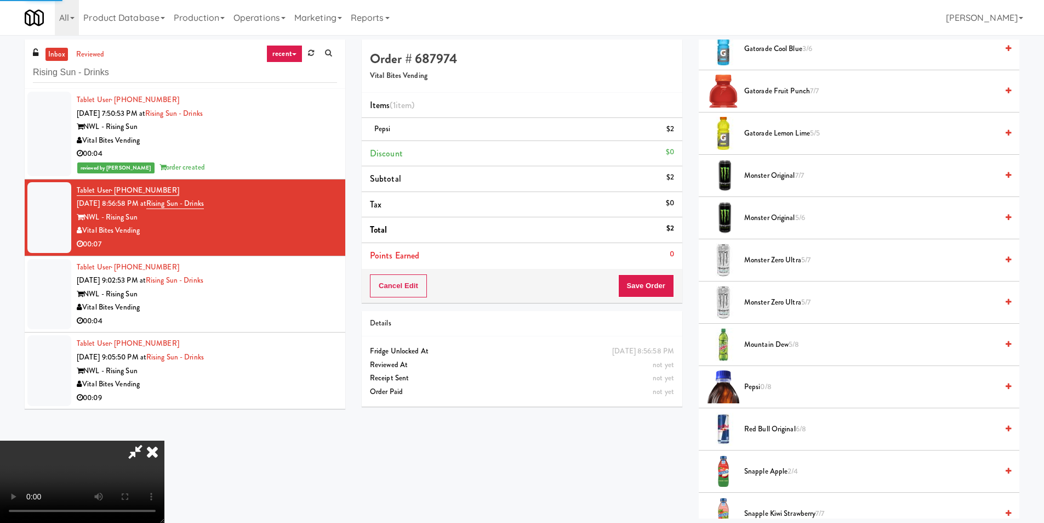
scroll to position [0, 0]
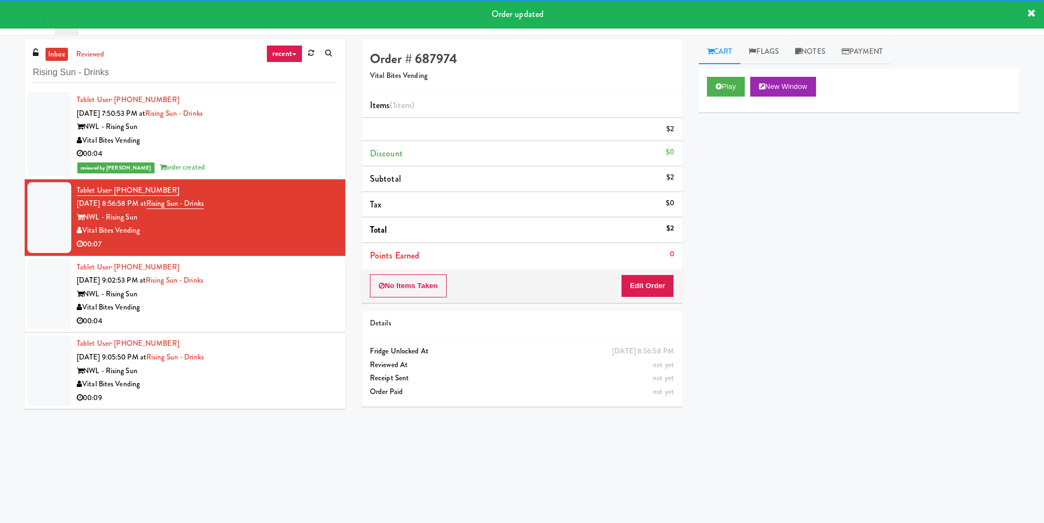
click at [281, 315] on div "00:04" at bounding box center [207, 321] width 260 height 14
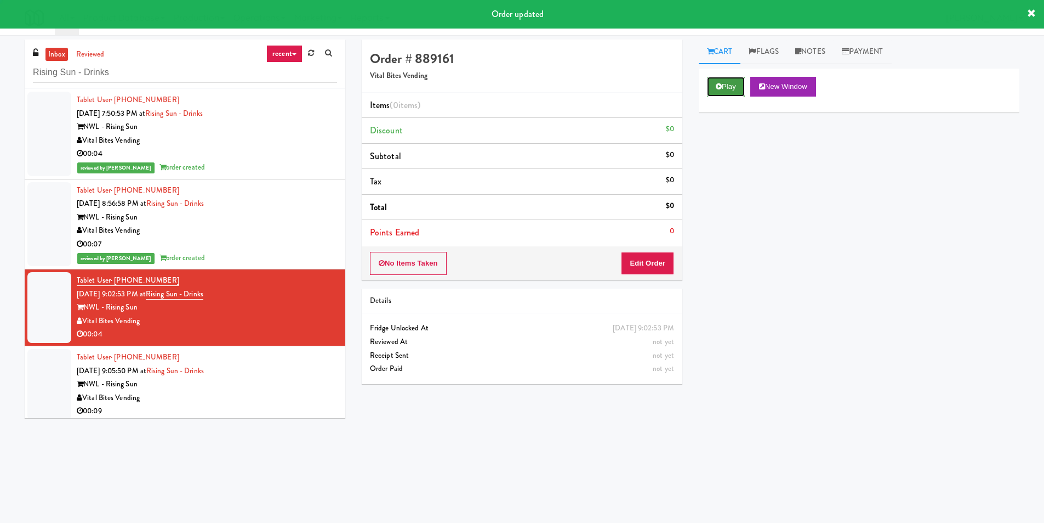
click at [734, 85] on button "Play" at bounding box center [726, 87] width 38 height 20
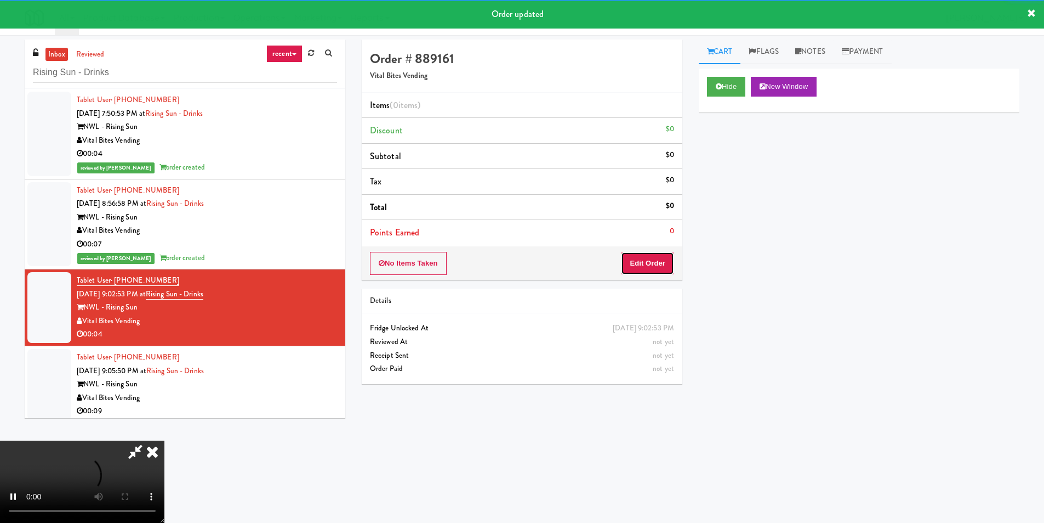
click at [667, 269] on button "Edit Order" at bounding box center [647, 263] width 53 height 23
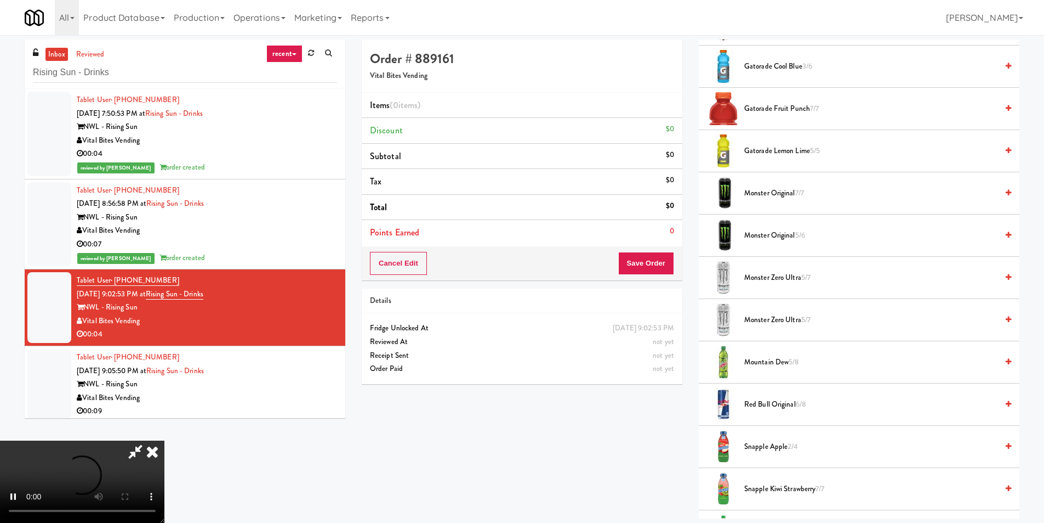
scroll to position [877, 0]
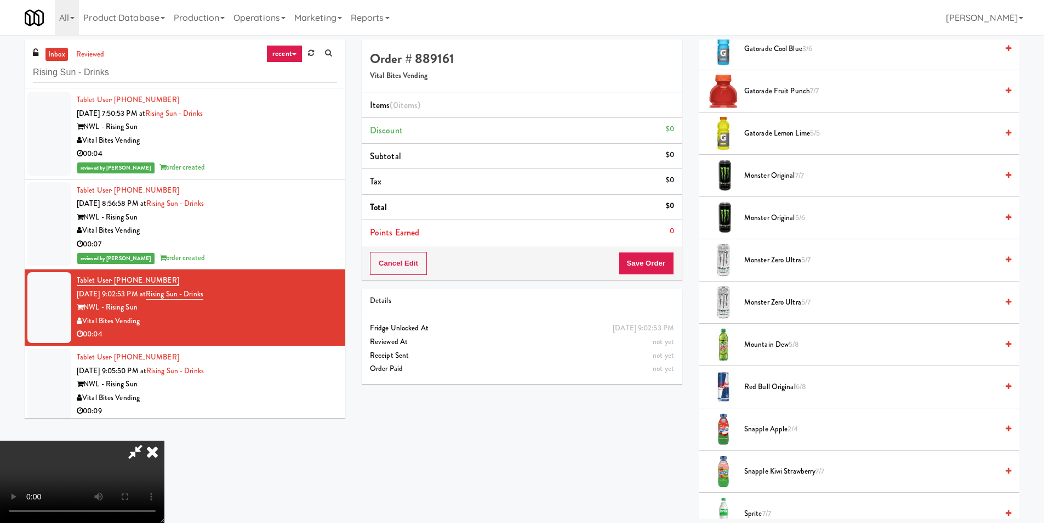
click at [785, 266] on span "Monster Zero Ultra 5/7" at bounding box center [871, 260] width 253 height 14
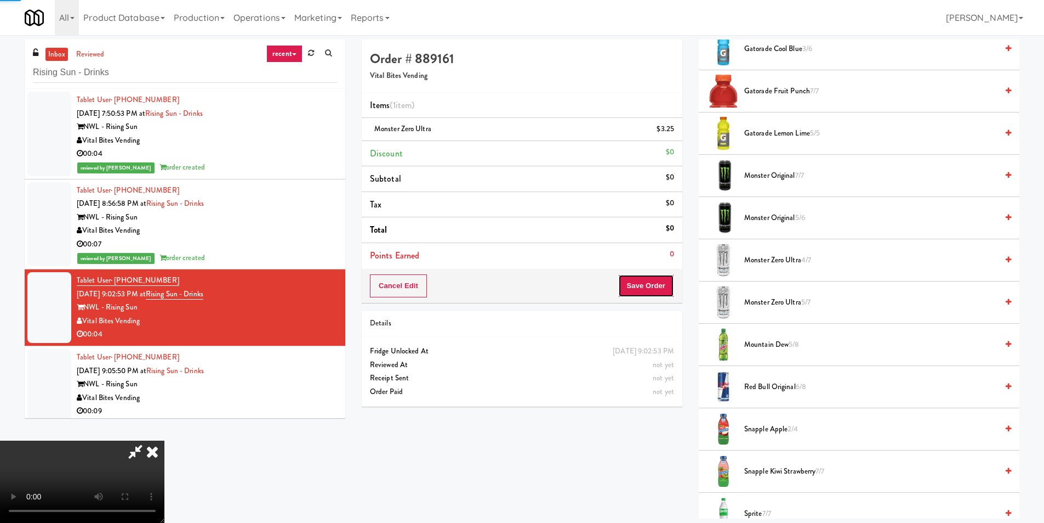
click at [650, 279] on button "Save Order" at bounding box center [646, 285] width 56 height 23
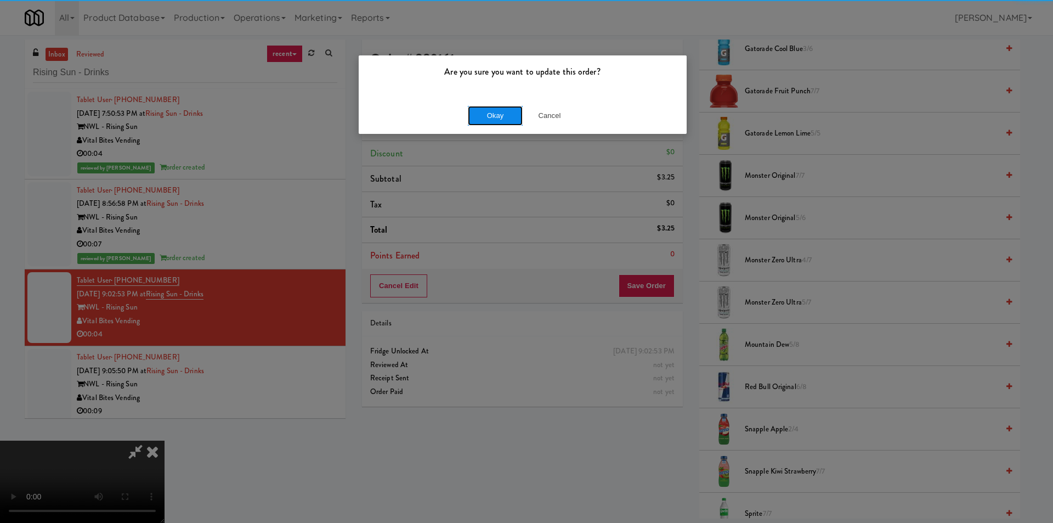
click at [515, 116] on button "Okay" at bounding box center [495, 116] width 55 height 20
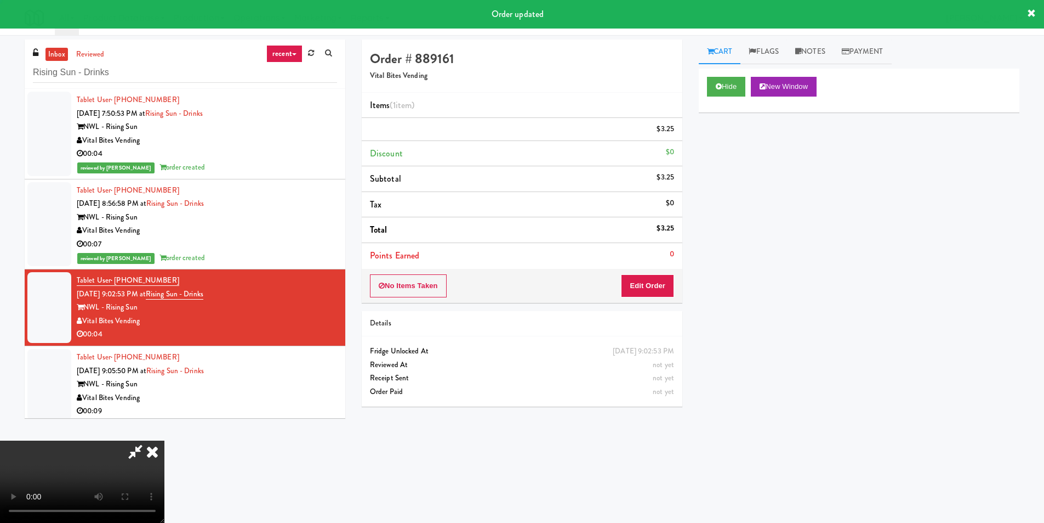
scroll to position [0, 0]
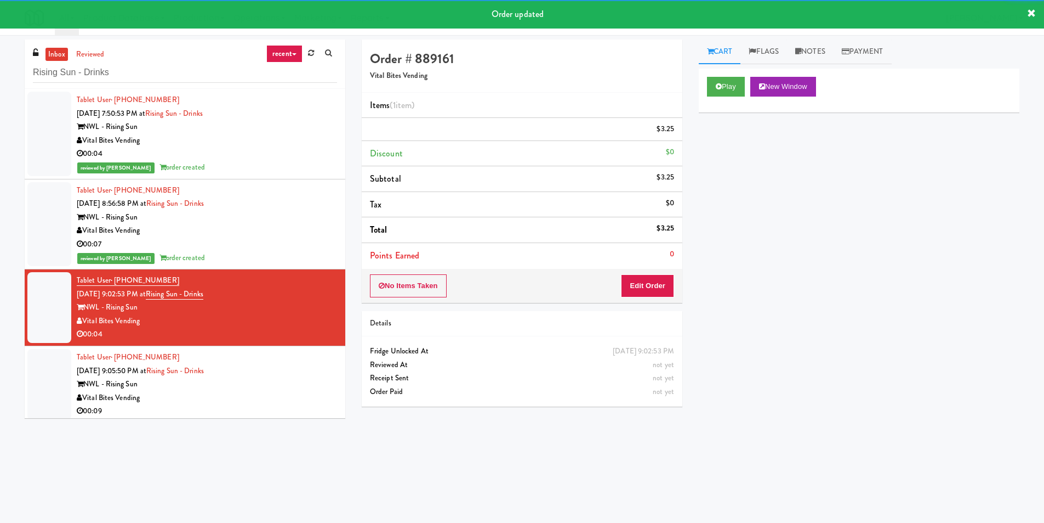
click at [276, 345] on li "Tablet User · (609) 621-6659 [DATE] 9:02:53 PM at Rising Sun - Drinks NWL - Ris…" at bounding box center [185, 307] width 321 height 77
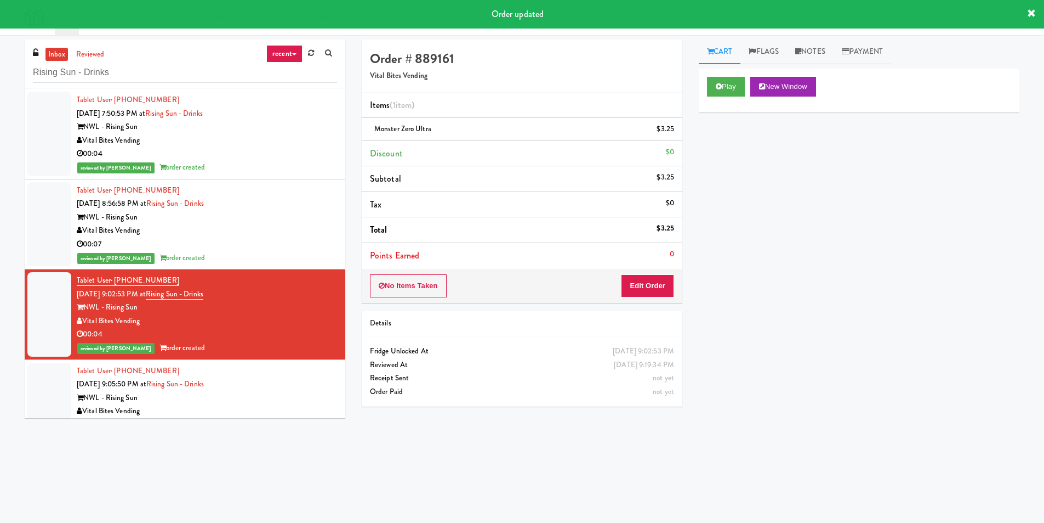
click at [325, 369] on div "Tablet User · (609) 647-7415 [DATE] 9:05:50 PM at Rising Sun - Drinks NWL - Ris…" at bounding box center [207, 397] width 260 height 67
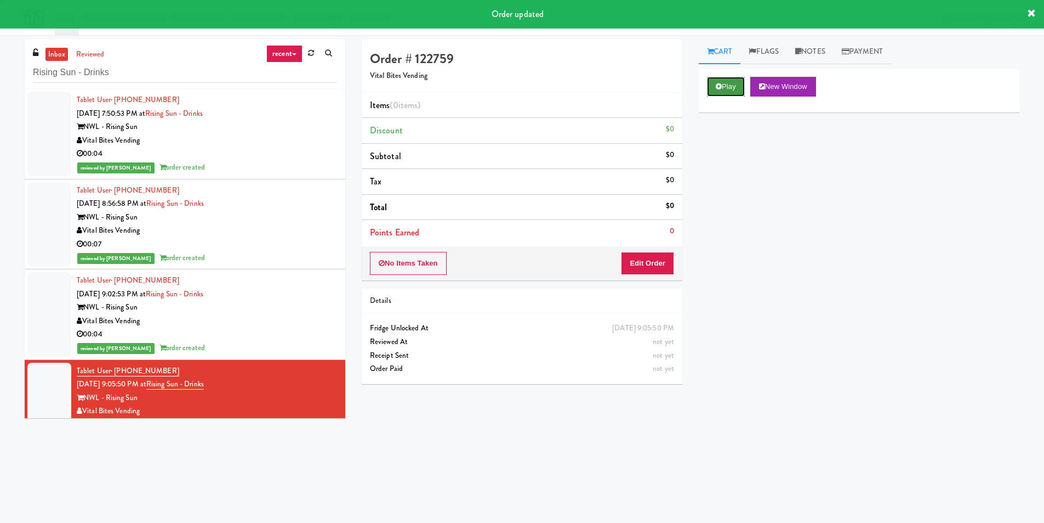
click at [739, 84] on button "Play" at bounding box center [726, 87] width 38 height 20
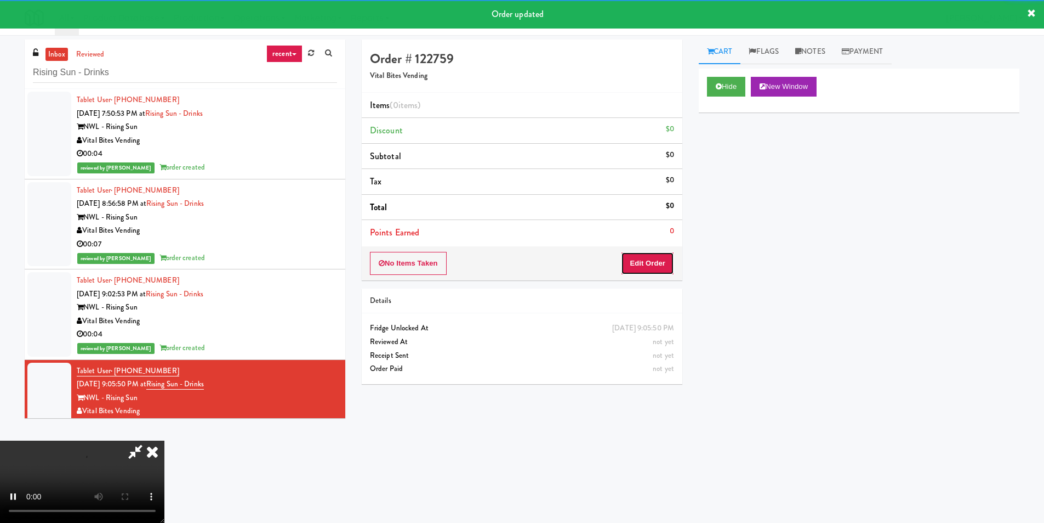
click at [661, 262] on button "Edit Order" at bounding box center [647, 263] width 53 height 23
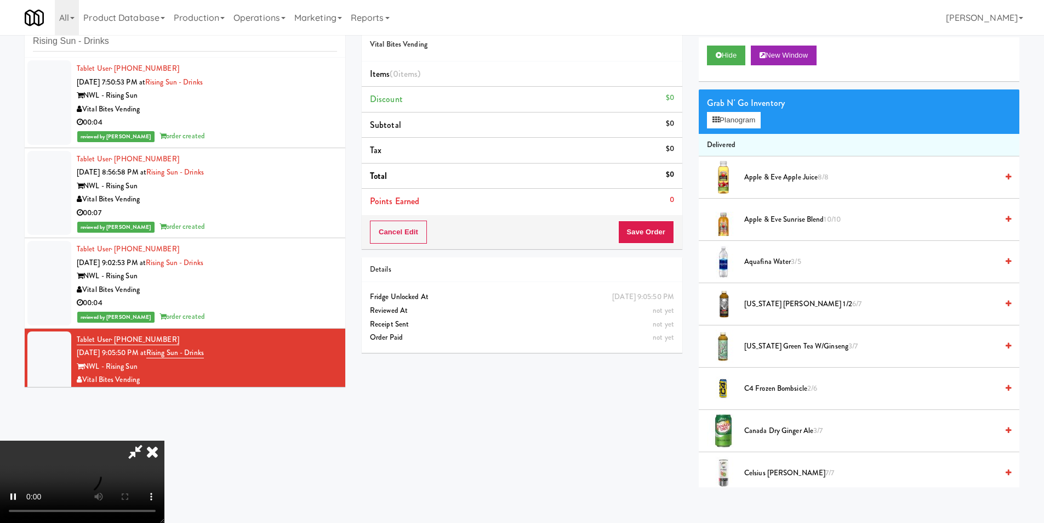
scroll to position [35, 0]
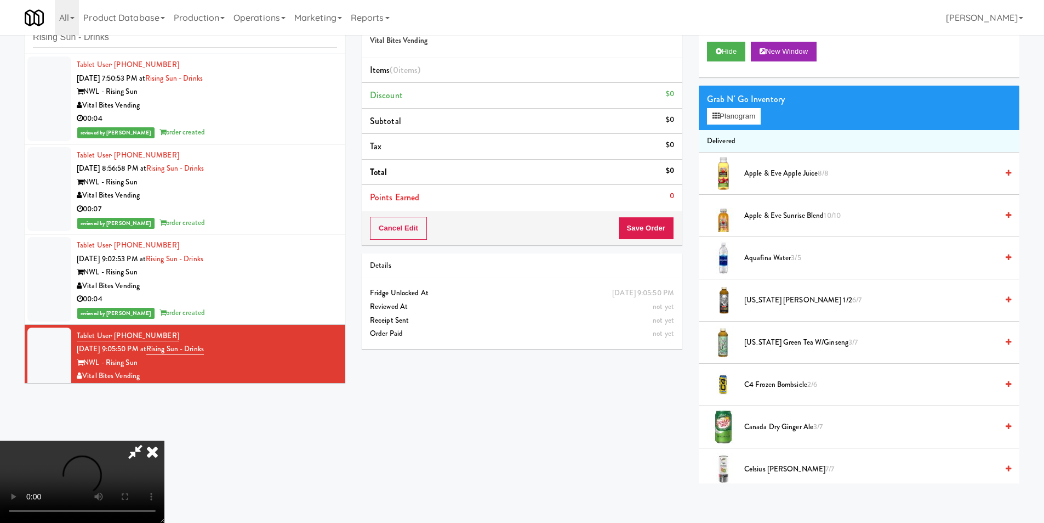
click at [164, 440] on video at bounding box center [82, 481] width 164 height 82
click at [722, 117] on button "Planogram" at bounding box center [734, 116] width 54 height 16
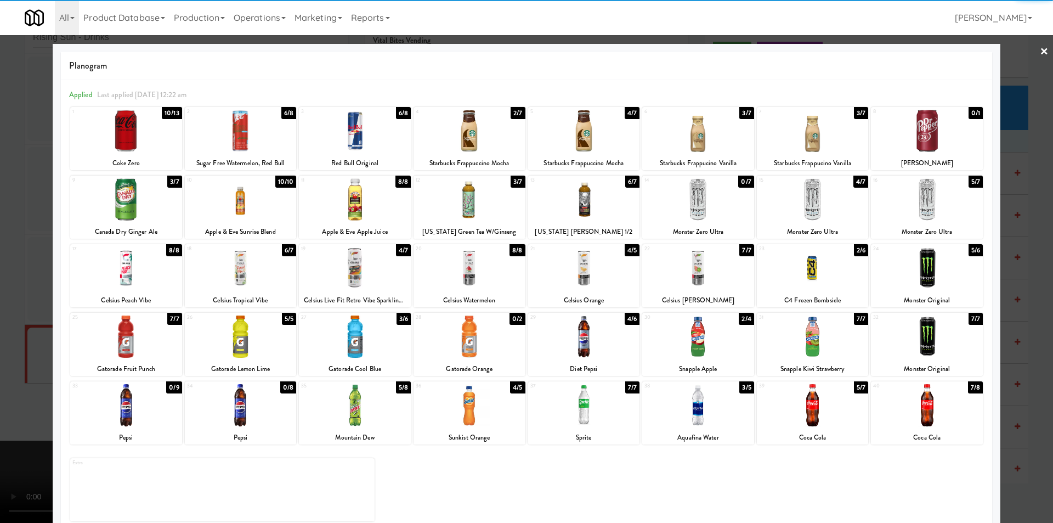
click at [474, 195] on div at bounding box center [469, 199] width 112 height 42
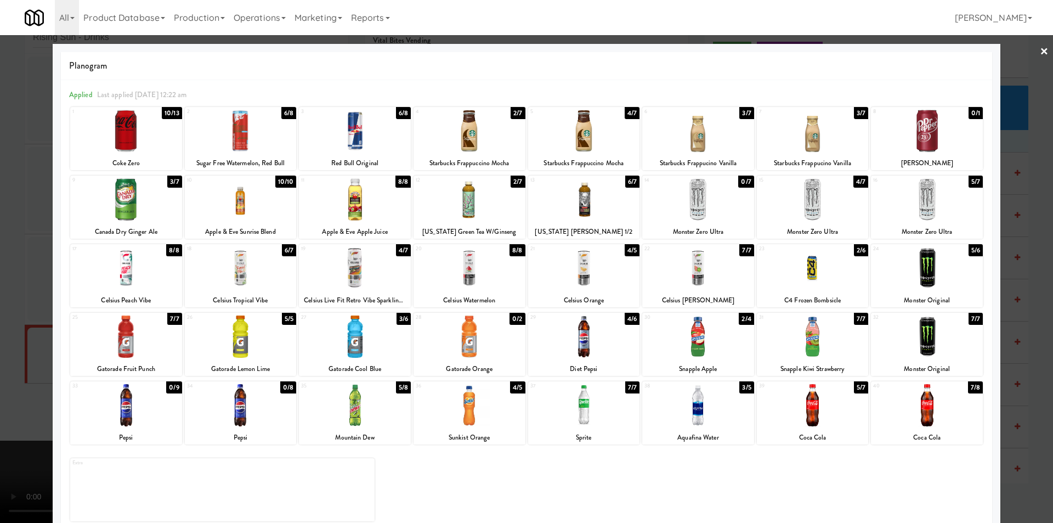
click at [465, 132] on div at bounding box center [469, 131] width 112 height 42
click at [1001, 203] on div at bounding box center [526, 261] width 1053 height 523
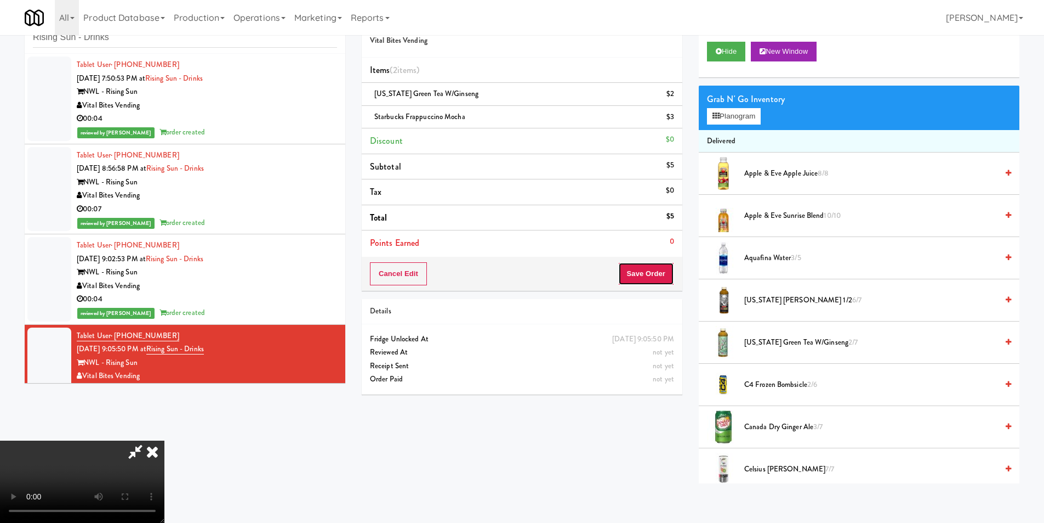
click at [663, 281] on button "Save Order" at bounding box center [646, 273] width 56 height 23
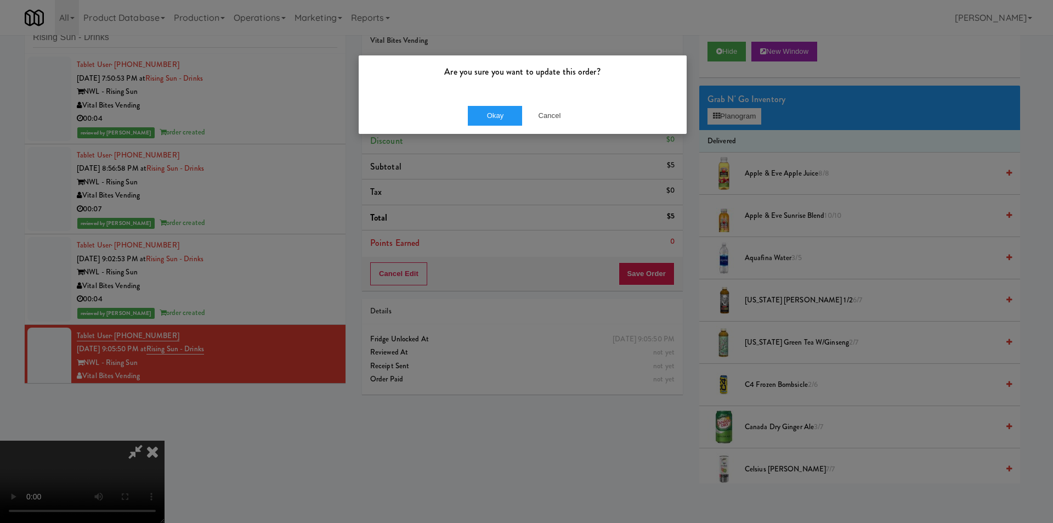
click at [501, 103] on div "Okay Cancel" at bounding box center [523, 115] width 328 height 37
click at [503, 122] on button "Okay" at bounding box center [495, 116] width 55 height 20
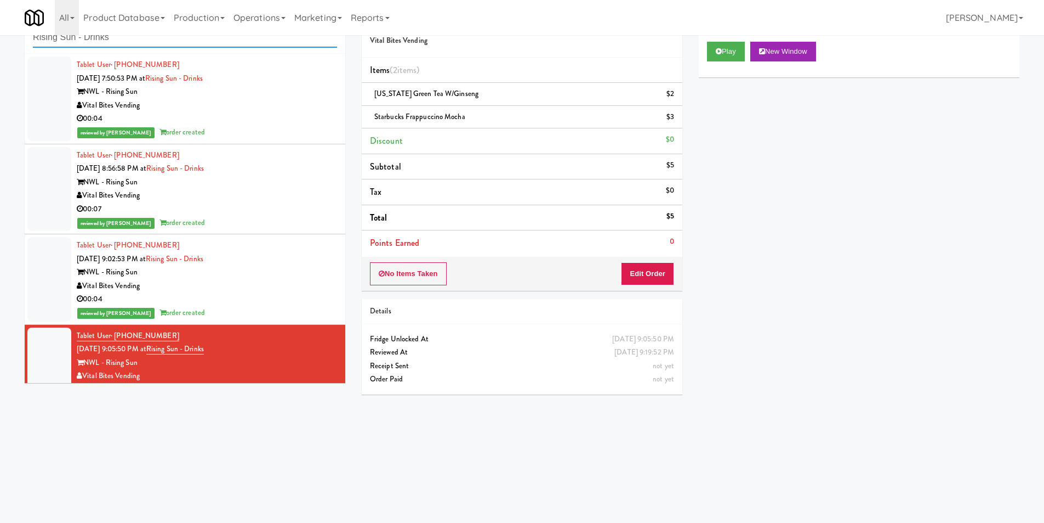
click at [160, 42] on input "Rising Sun - Drinks" at bounding box center [185, 37] width 304 height 20
paste input "APCU - Cooler - Middle"
click at [160, 42] on input "Rising Sun - Drinks" at bounding box center [185, 37] width 304 height 20
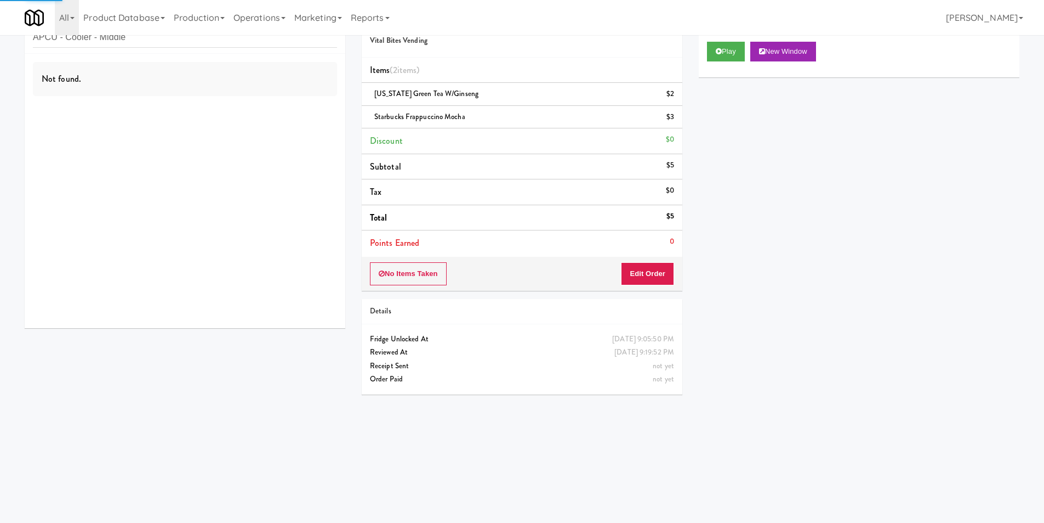
click at [297, 112] on div "Not found." at bounding box center [185, 191] width 321 height 274
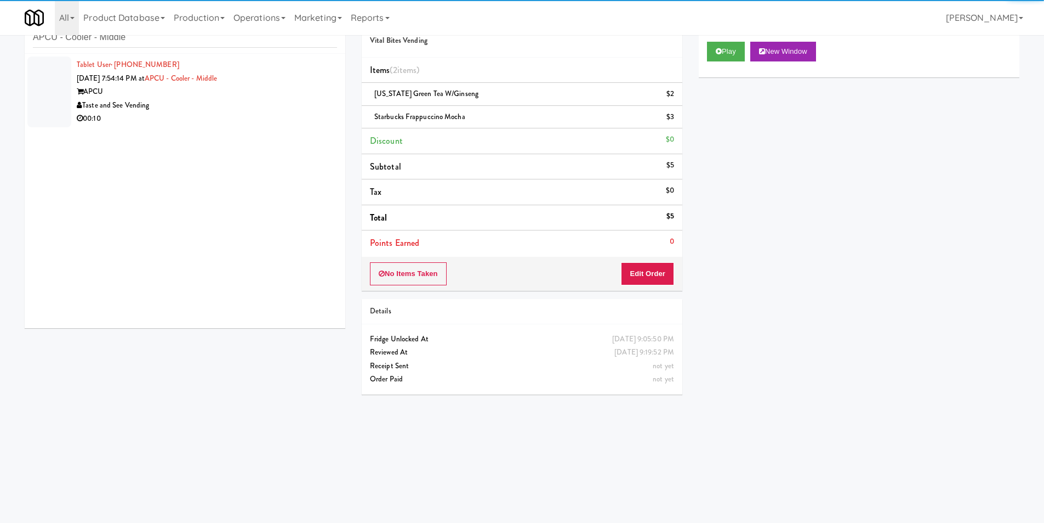
click at [298, 113] on div "00:10" at bounding box center [207, 119] width 260 height 14
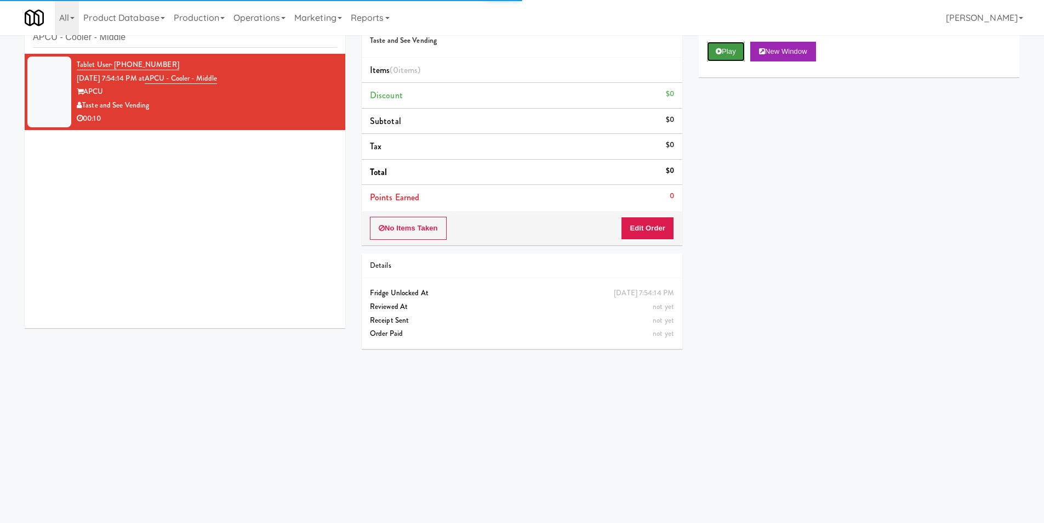
click at [720, 50] on icon at bounding box center [719, 51] width 6 height 7
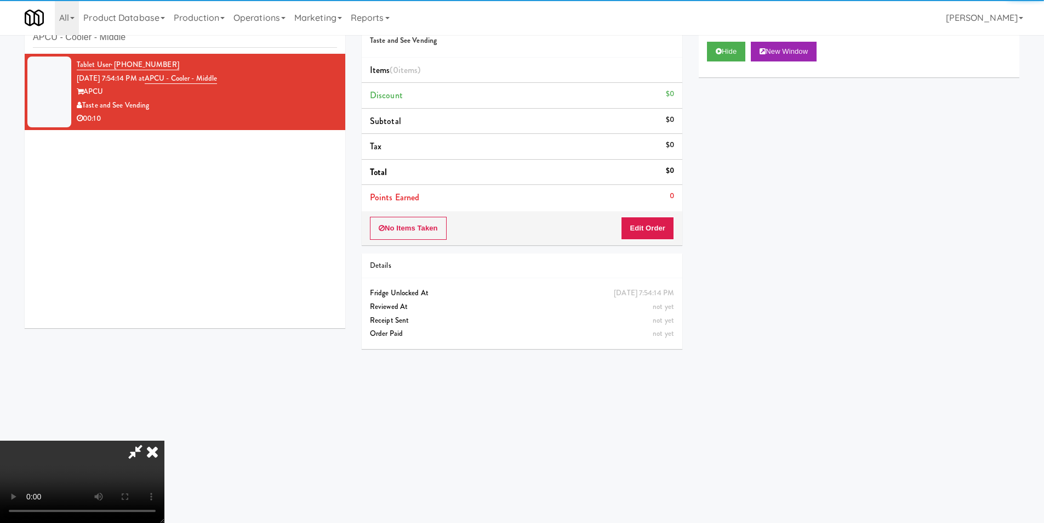
click at [640, 206] on li "Points Earned 0" at bounding box center [522, 197] width 321 height 25
click at [642, 219] on button "Edit Order" at bounding box center [647, 228] width 53 height 23
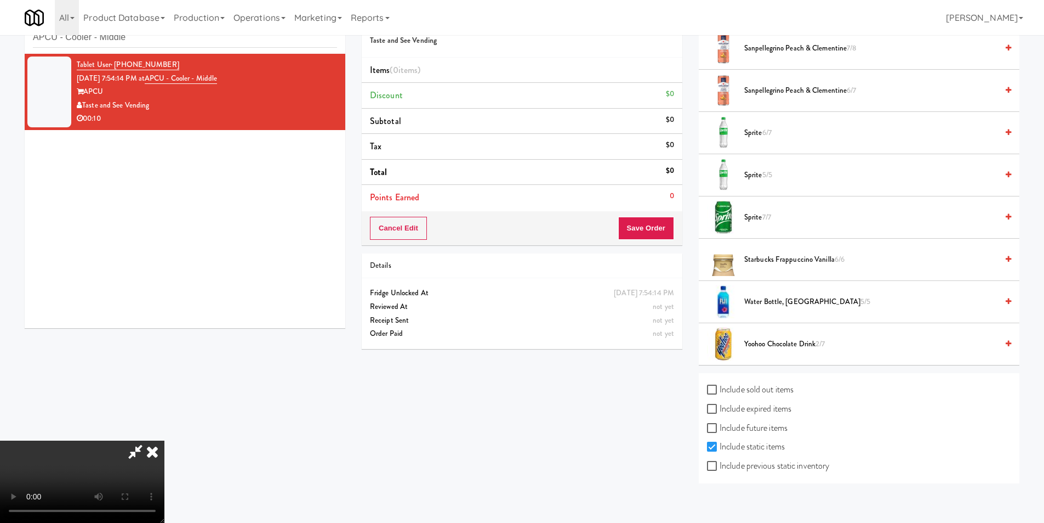
scroll to position [1401, 0]
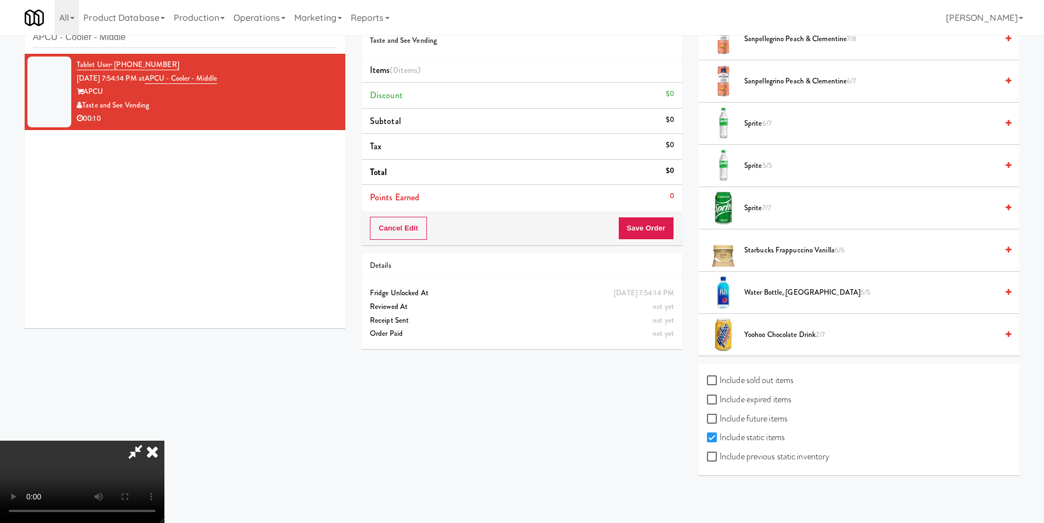
click at [774, 247] on span "Starbucks Frappuccino Vanilla 6/6" at bounding box center [871, 250] width 253 height 14
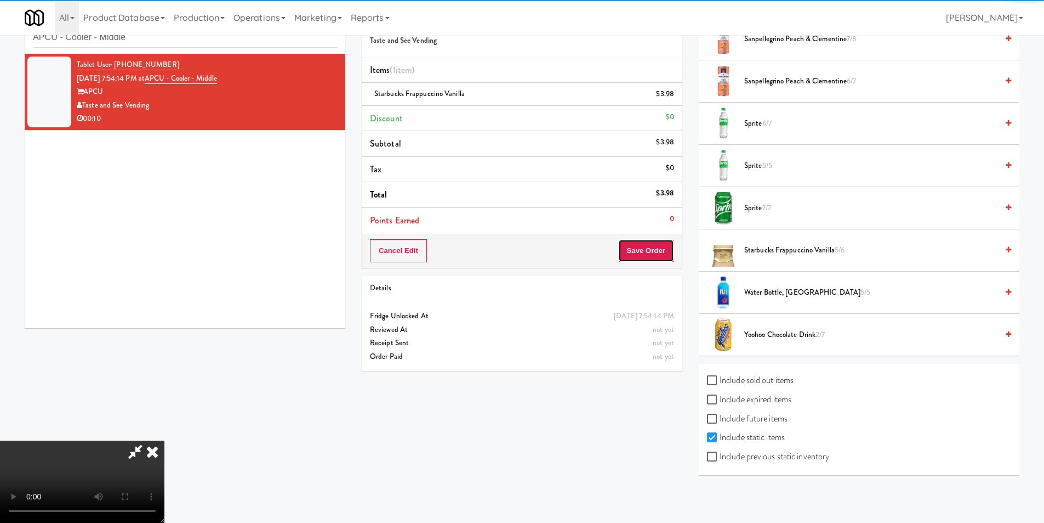
click at [665, 251] on button "Save Order" at bounding box center [646, 250] width 56 height 23
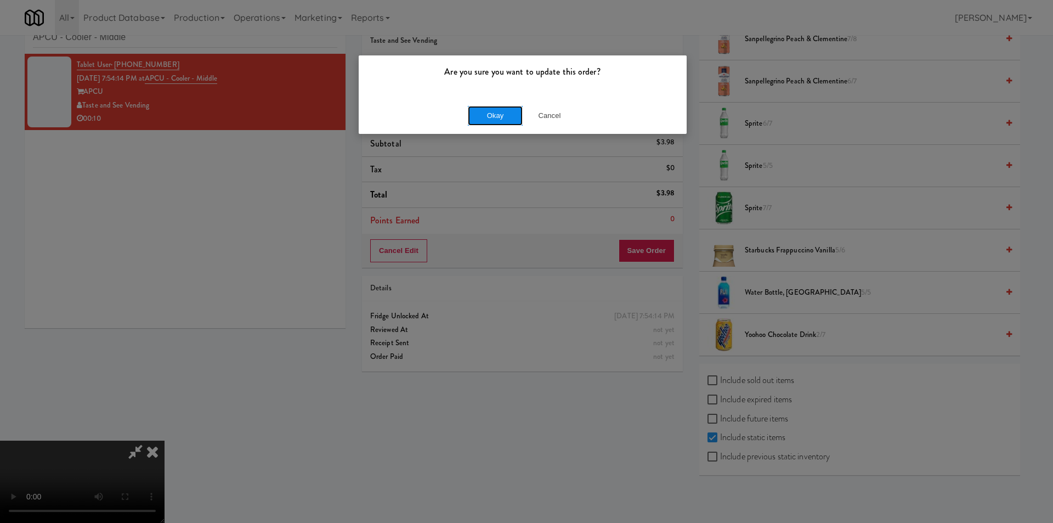
click at [486, 115] on button "Okay" at bounding box center [495, 116] width 55 height 20
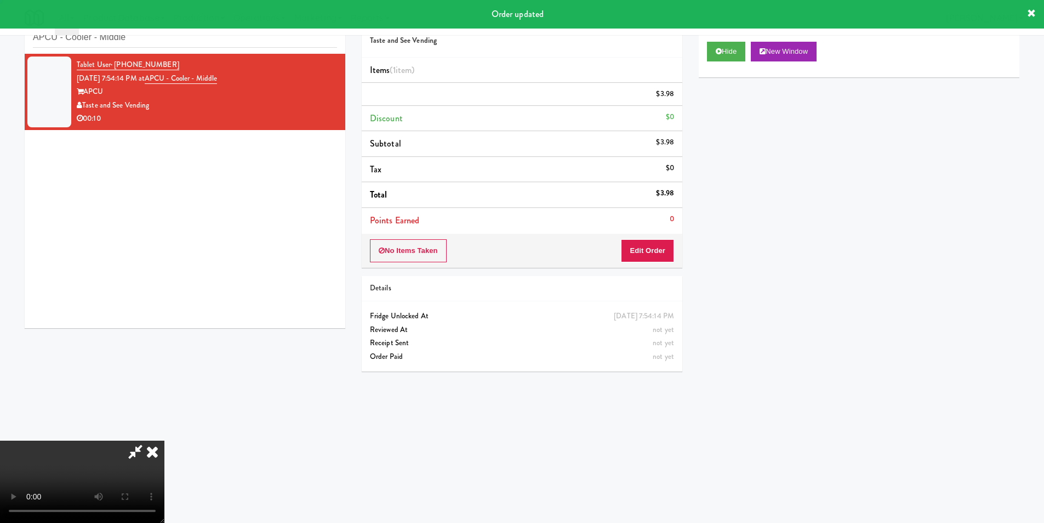
scroll to position [0, 0]
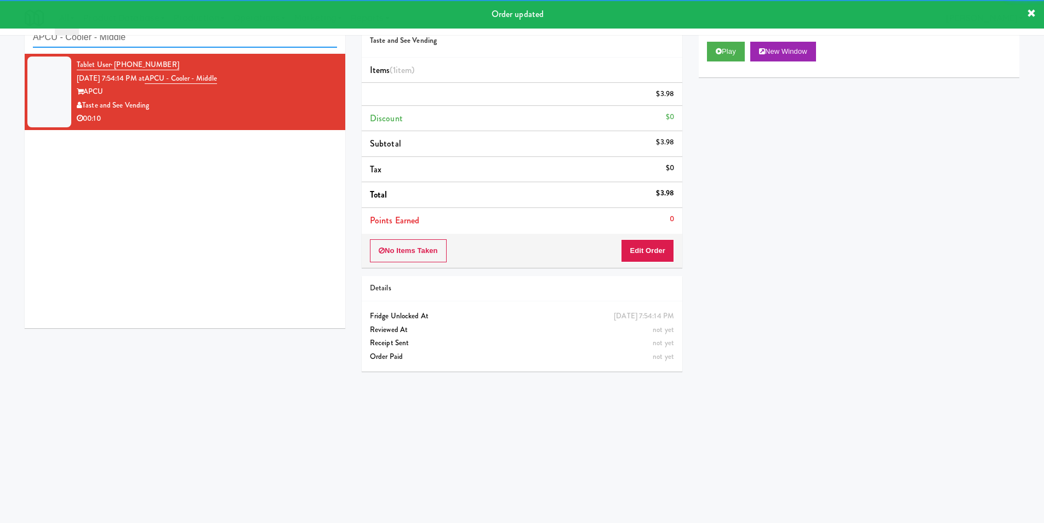
click at [205, 39] on input "APCU - Cooler - Middle" at bounding box center [185, 37] width 304 height 20
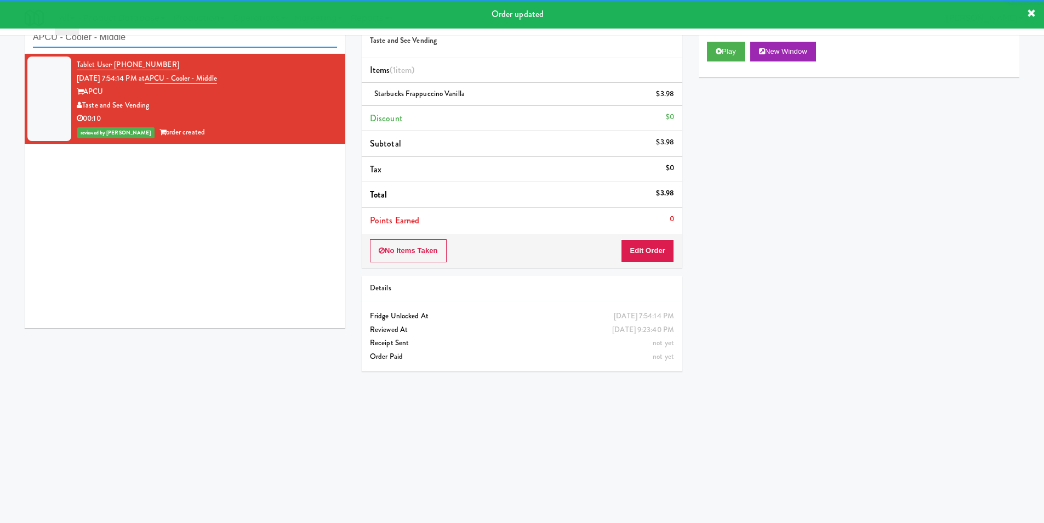
click at [205, 39] on input "APCU - Cooler - Middle" at bounding box center [185, 37] width 304 height 20
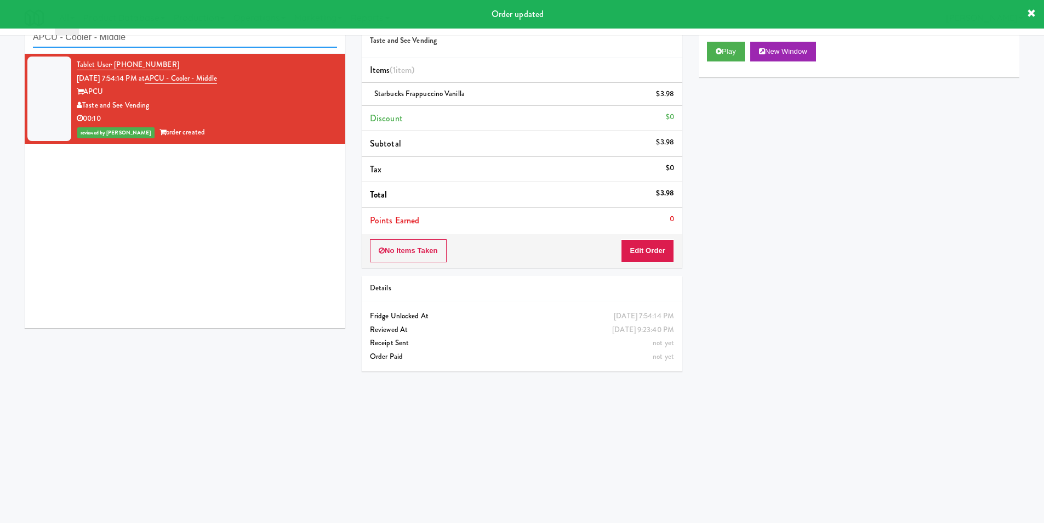
paste input "[PERSON_NAME] Injury Attorneys - Cooler"
type input "[PERSON_NAME] Injury Attorneys - Cooler"
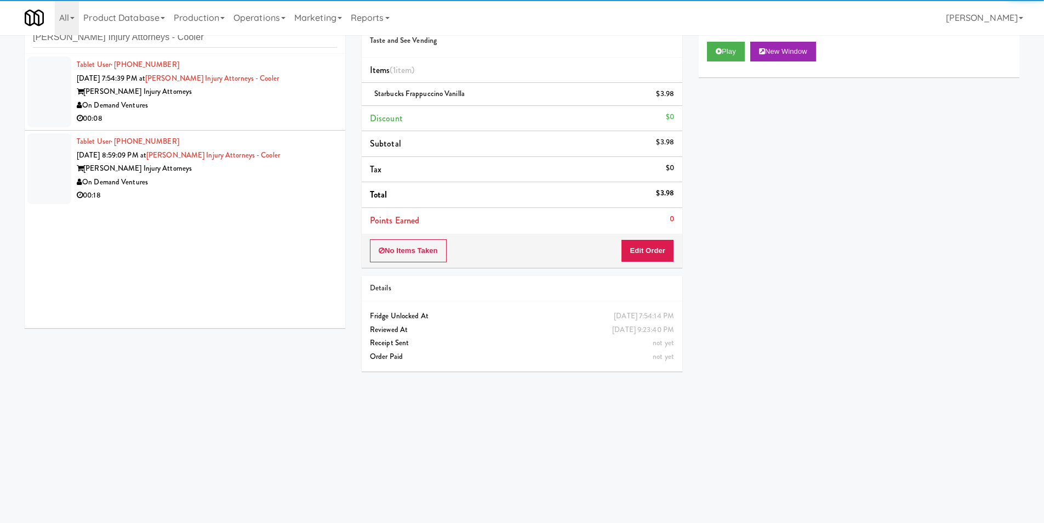
click at [301, 115] on div "00:08" at bounding box center [207, 119] width 260 height 14
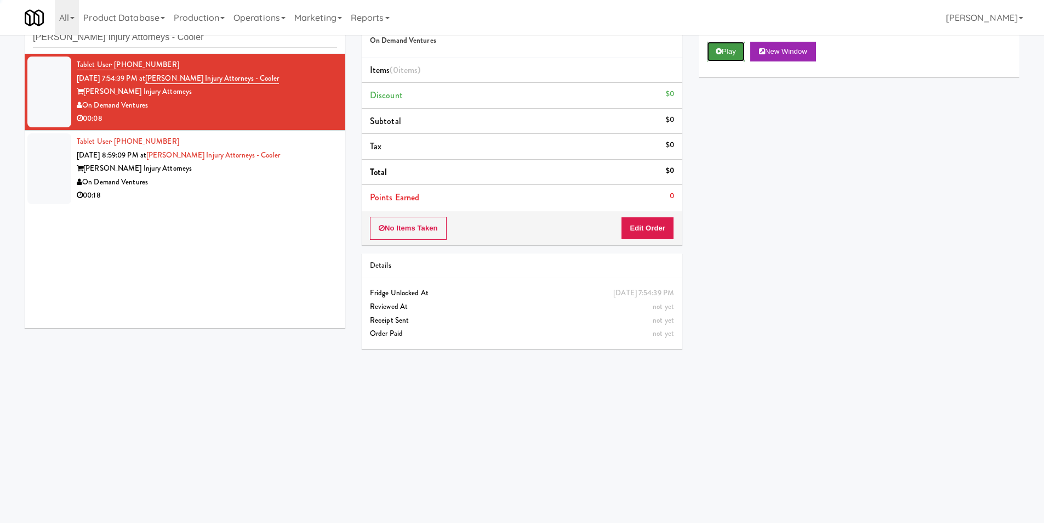
click at [718, 52] on icon at bounding box center [719, 51] width 6 height 7
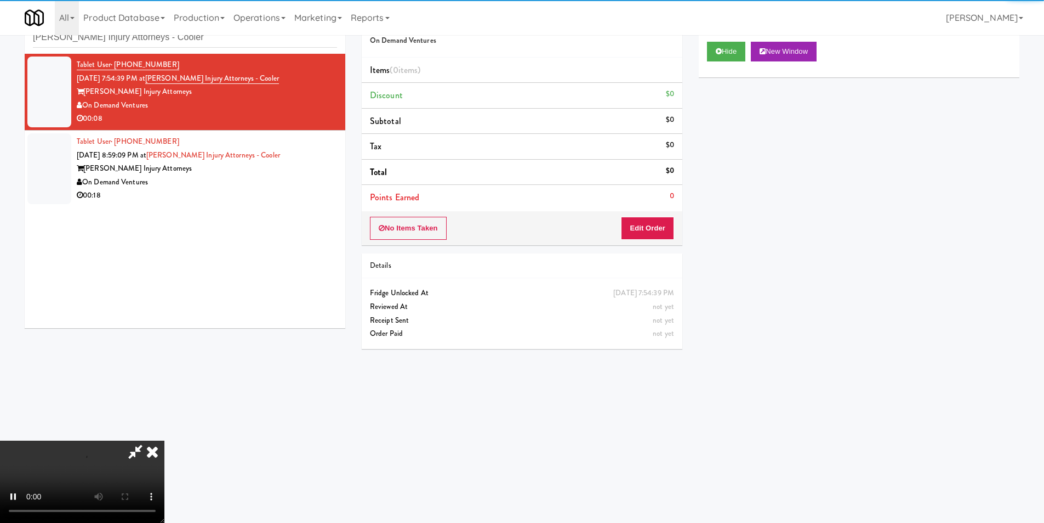
click at [621, 233] on div "No Items Taken Edit Order" at bounding box center [522, 228] width 321 height 34
click at [633, 225] on button "Edit Order" at bounding box center [647, 228] width 53 height 23
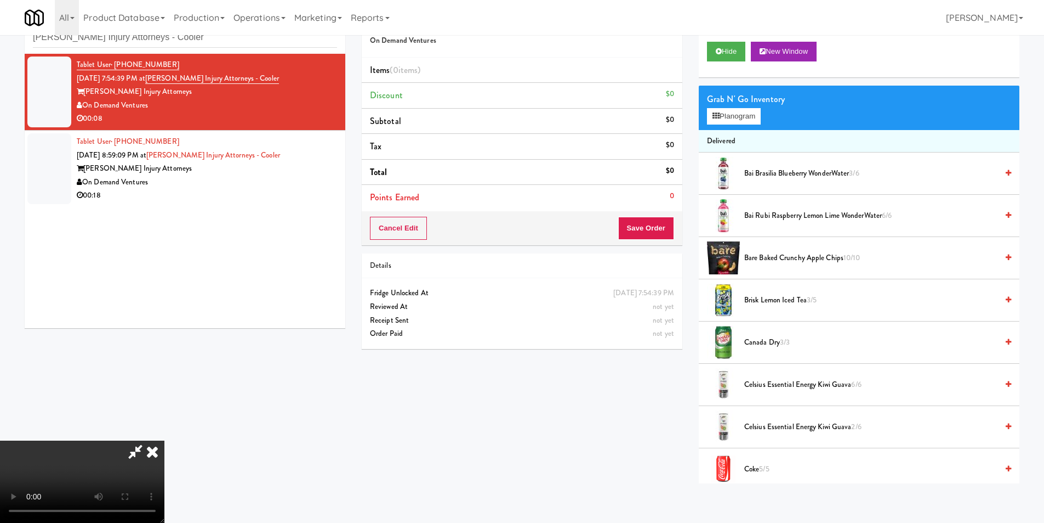
scroll to position [1, 0]
click at [164, 440] on video at bounding box center [82, 481] width 164 height 82
click at [738, 121] on button "Planogram" at bounding box center [734, 116] width 54 height 16
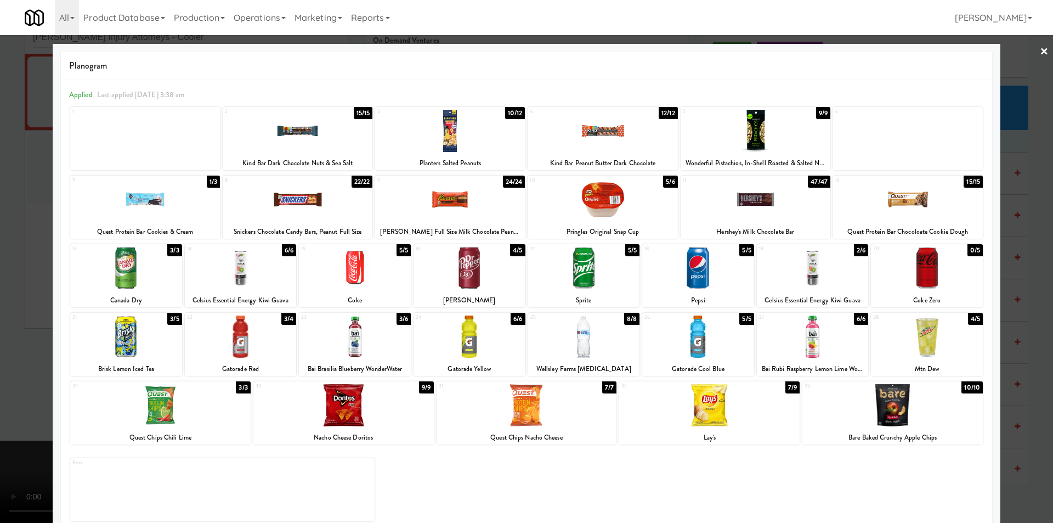
click at [363, 335] on div at bounding box center [355, 336] width 112 height 42
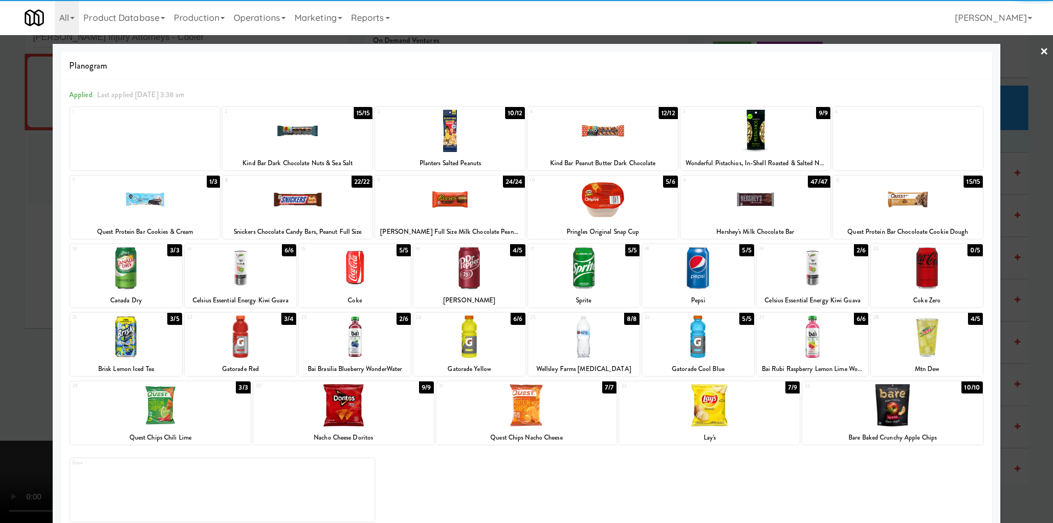
click at [1024, 289] on div at bounding box center [526, 261] width 1053 height 523
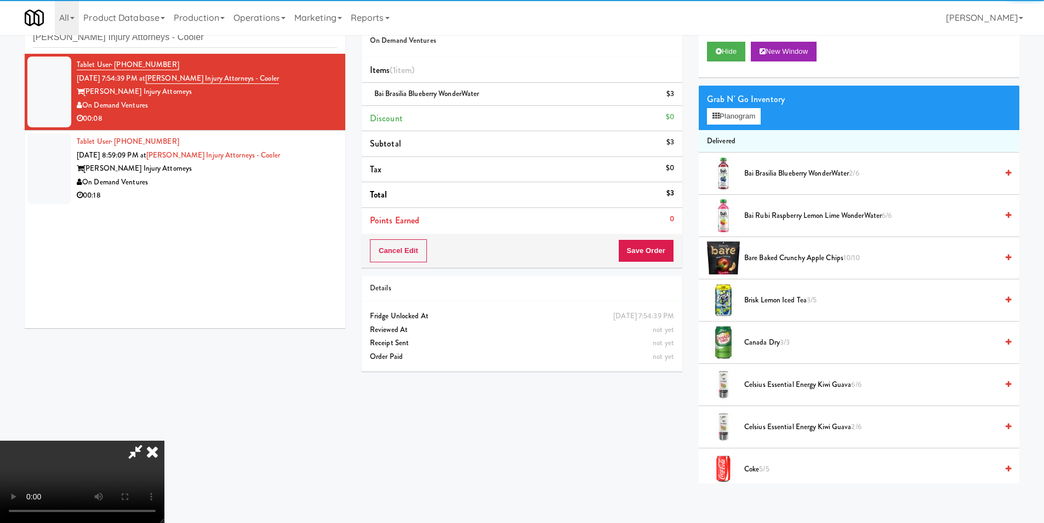
click at [164, 440] on video at bounding box center [82, 481] width 164 height 82
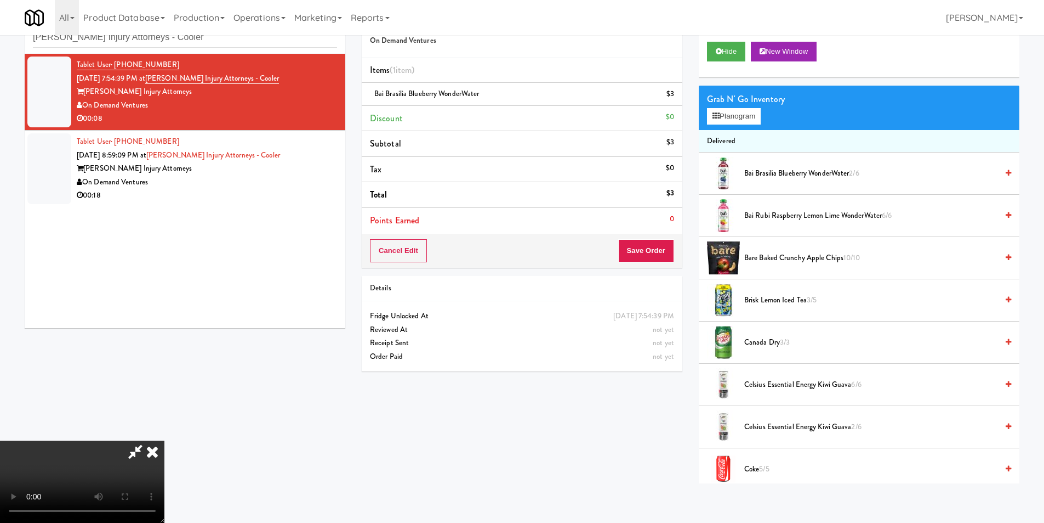
click at [164, 440] on video at bounding box center [82, 481] width 164 height 82
click at [737, 127] on div "Grab N' Go Inventory Planogram" at bounding box center [859, 108] width 321 height 44
click at [738, 122] on button "Planogram" at bounding box center [734, 116] width 54 height 16
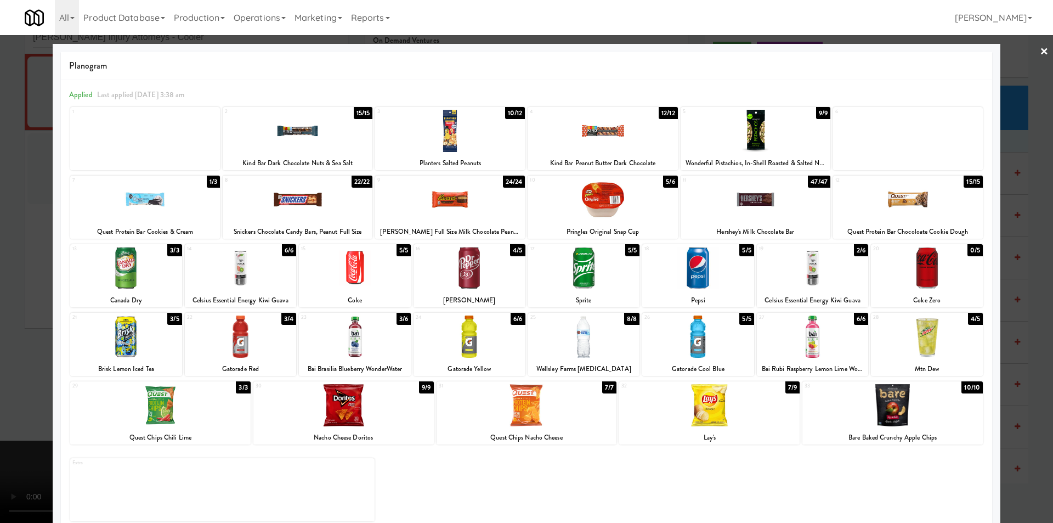
click at [798, 272] on div at bounding box center [813, 268] width 112 height 42
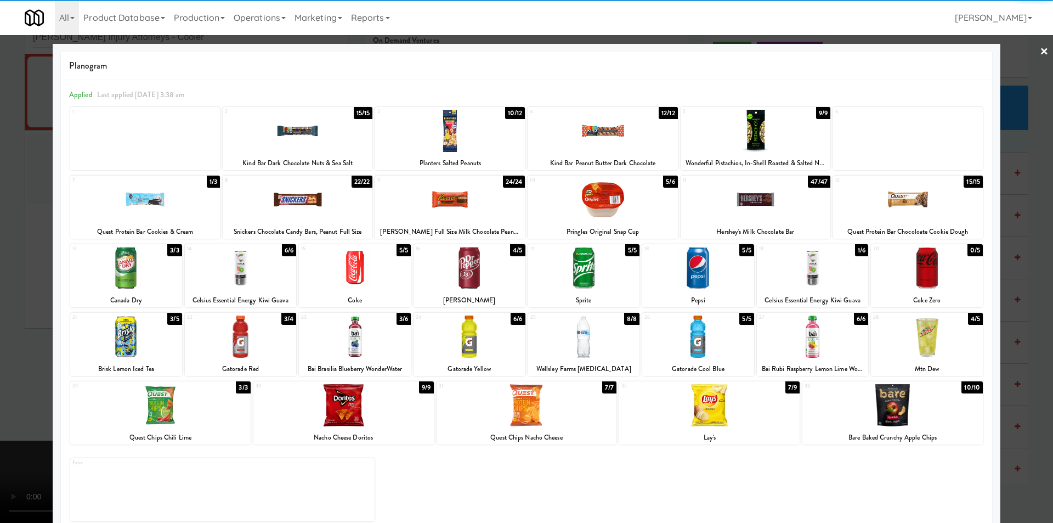
click at [1019, 294] on div at bounding box center [526, 261] width 1053 height 523
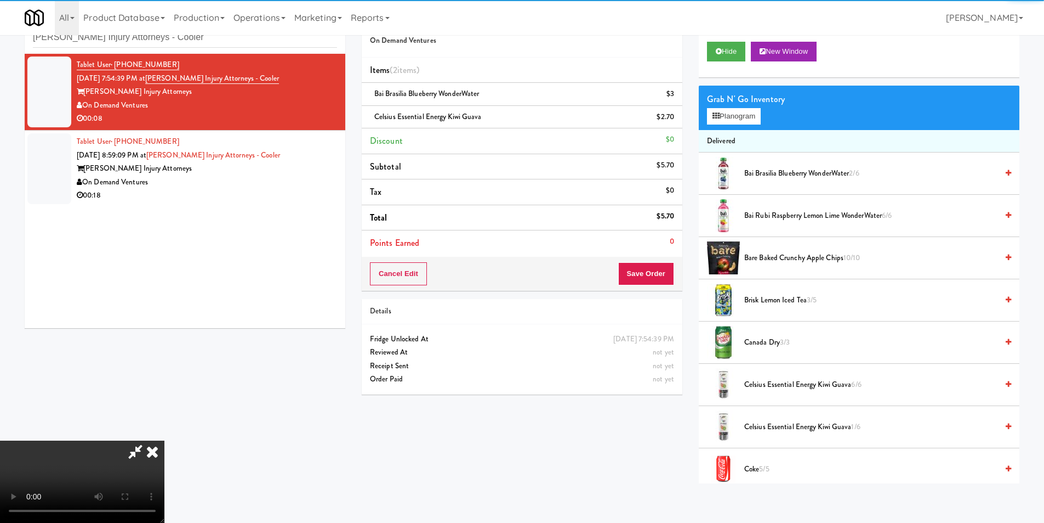
click at [164, 440] on video at bounding box center [82, 481] width 164 height 82
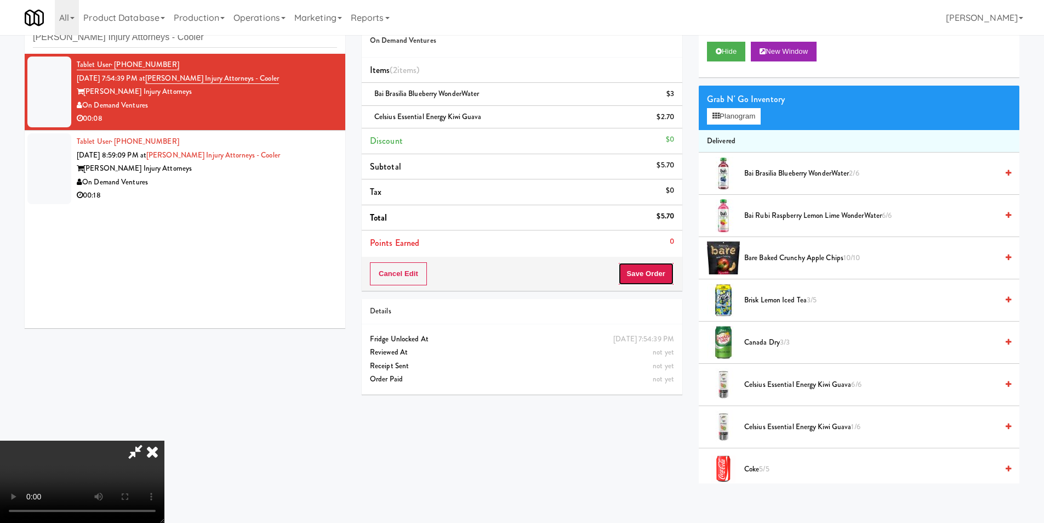
click at [643, 277] on button "Save Order" at bounding box center [646, 273] width 56 height 23
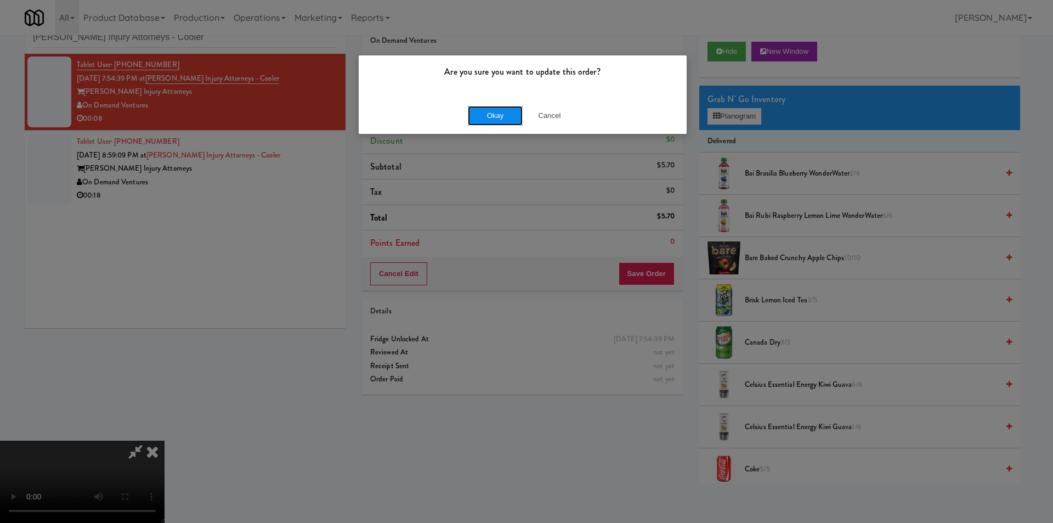
click at [485, 117] on button "Okay" at bounding box center [495, 116] width 55 height 20
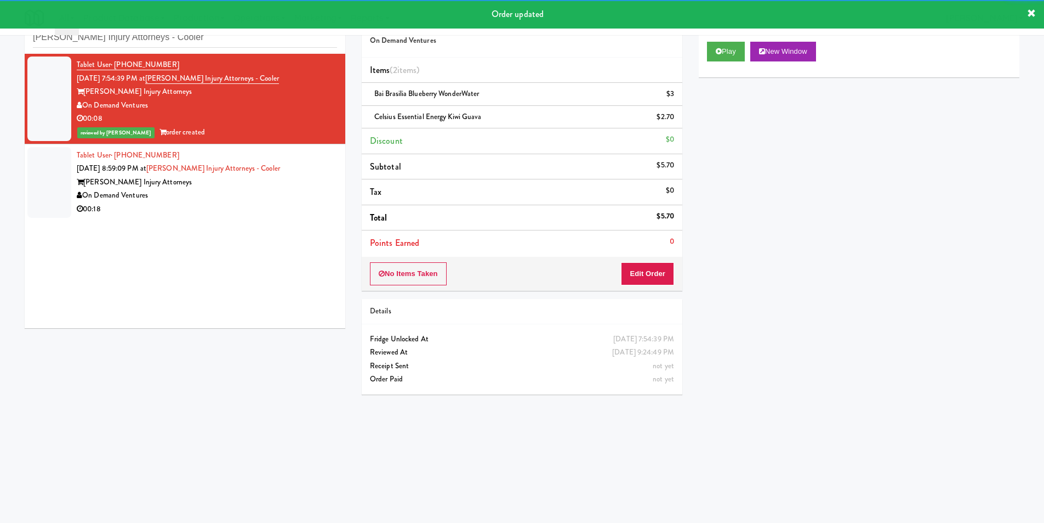
click at [281, 193] on div "On Demand Ventures" at bounding box center [207, 196] width 260 height 14
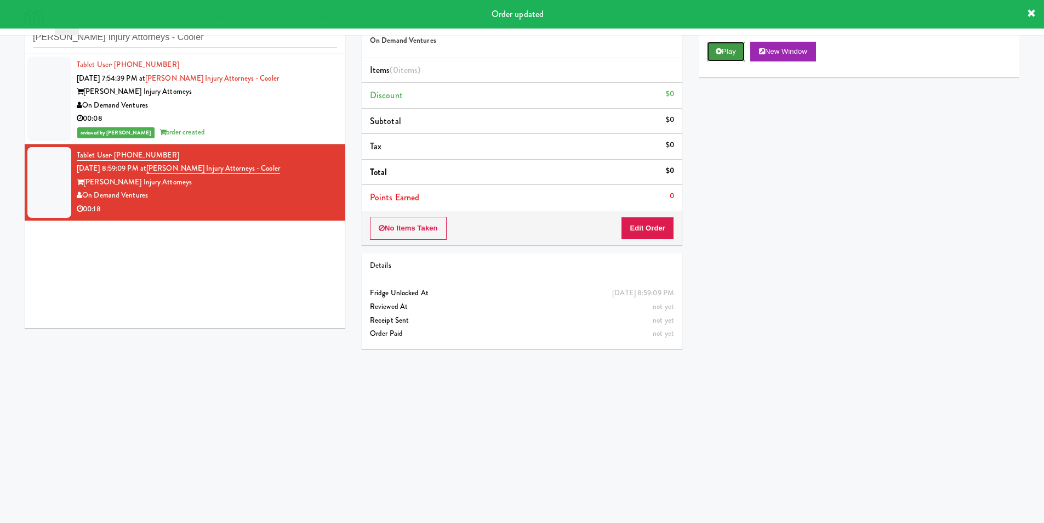
click at [719, 54] on button "Play" at bounding box center [726, 52] width 38 height 20
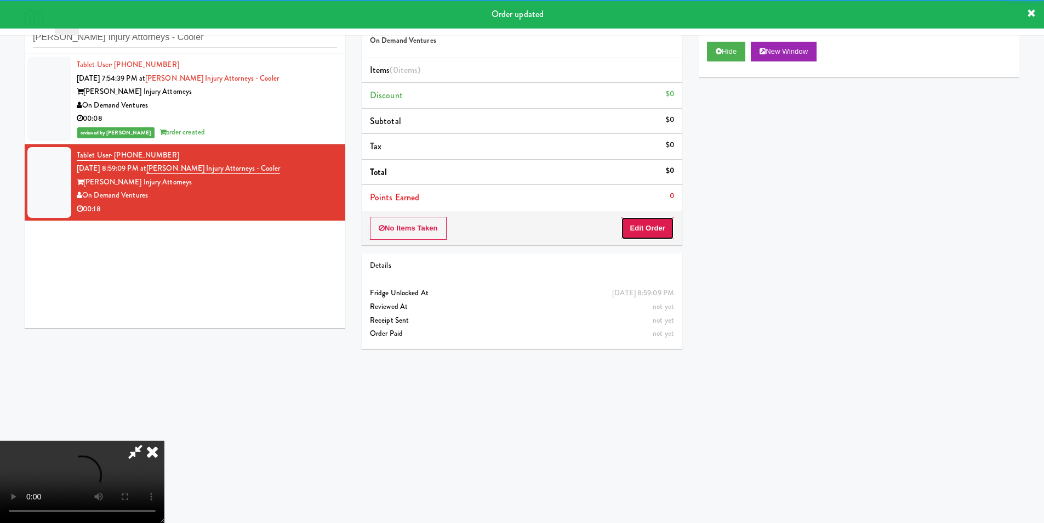
click at [667, 225] on button "Edit Order" at bounding box center [647, 228] width 53 height 23
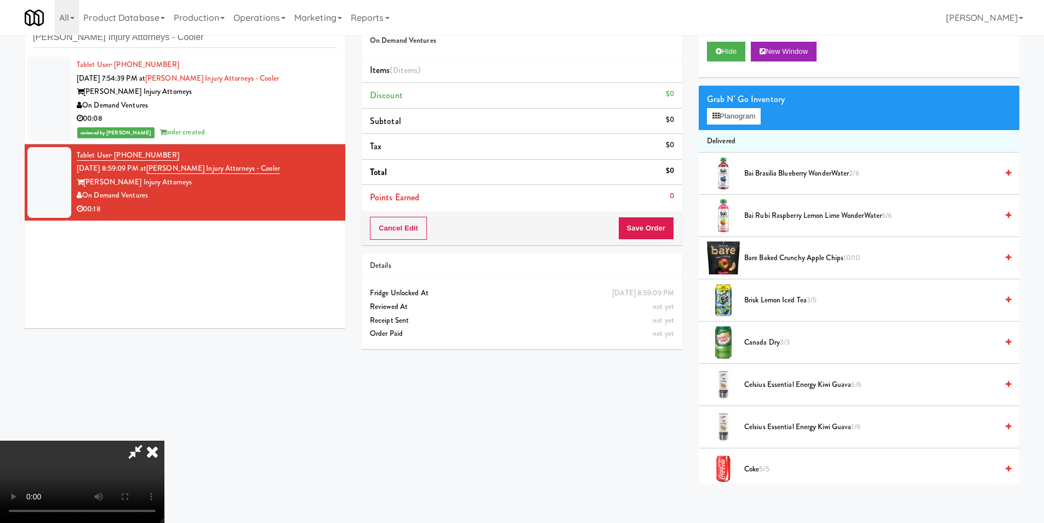
scroll to position [1, 0]
click at [164, 440] on video at bounding box center [82, 481] width 164 height 82
click at [731, 103] on div "Grab N' Go Inventory" at bounding box center [859, 99] width 304 height 16
click at [731, 115] on button "Planogram" at bounding box center [734, 116] width 54 height 16
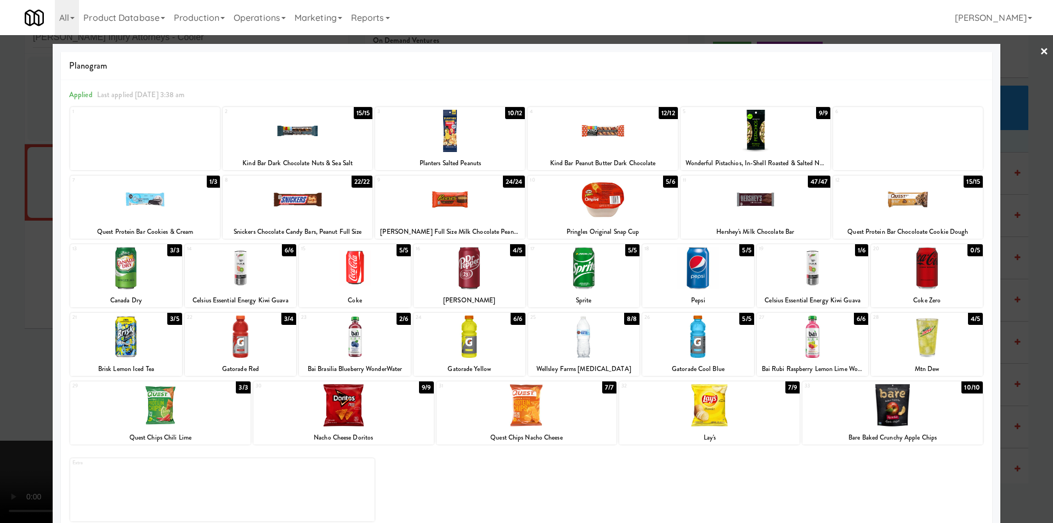
click at [790, 271] on div at bounding box center [813, 268] width 112 height 42
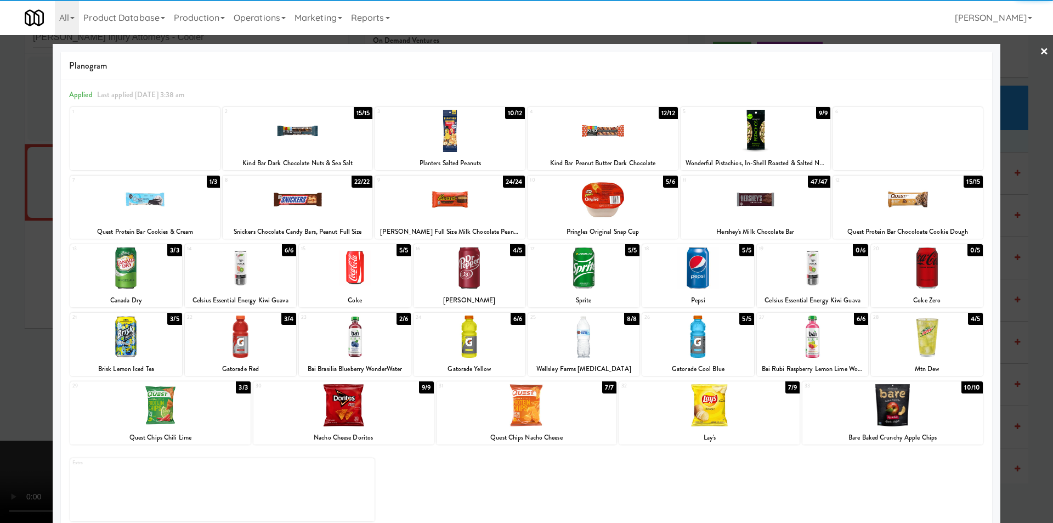
click at [1017, 280] on div at bounding box center [526, 261] width 1053 height 523
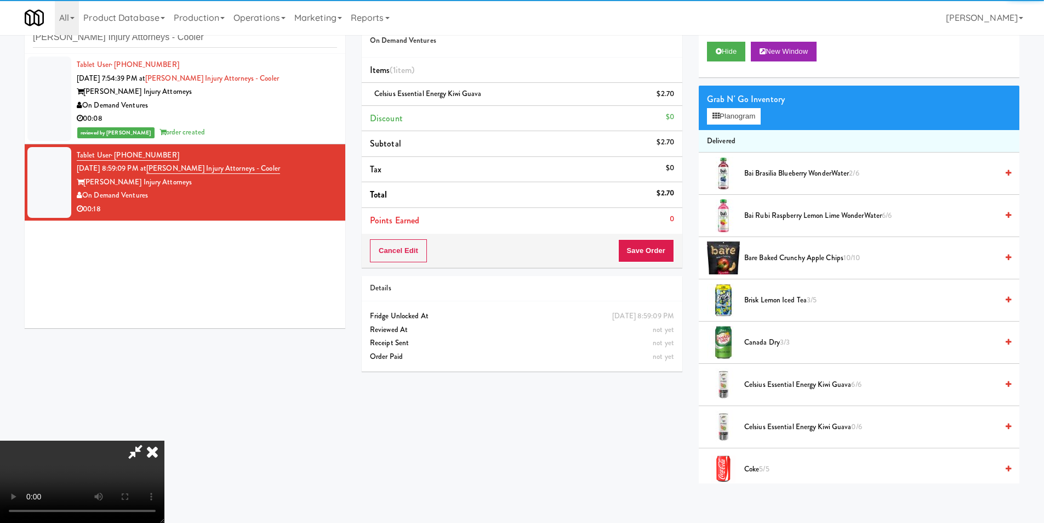
click at [164, 440] on video at bounding box center [82, 481] width 164 height 82
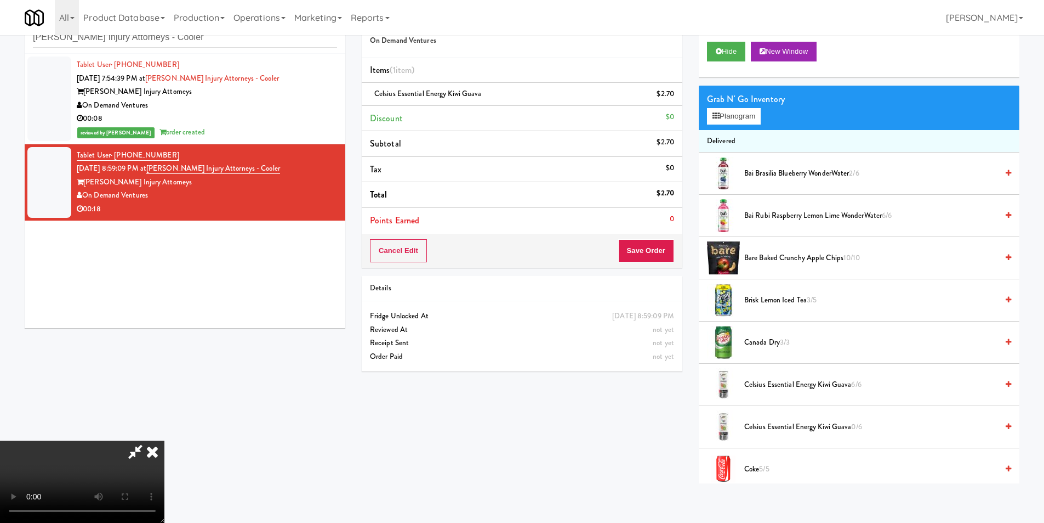
click at [164, 440] on video at bounding box center [82, 481] width 164 height 82
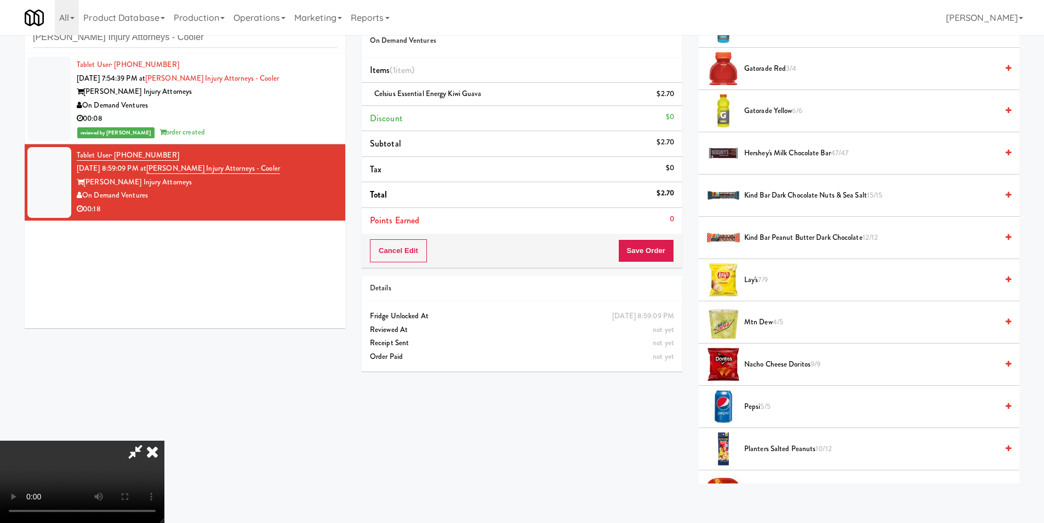
scroll to position [493, 0]
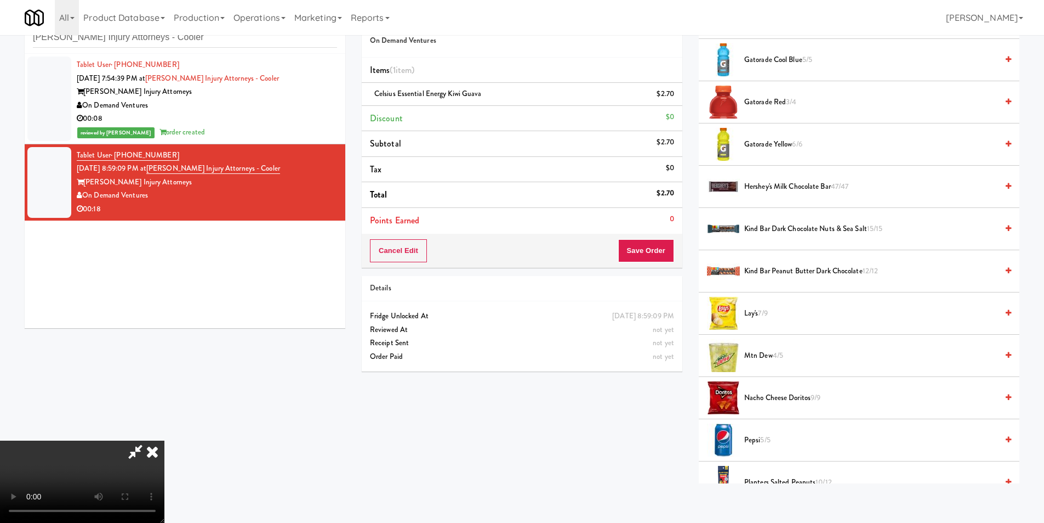
click at [787, 186] on span "Hershey's Milk Chocolate Bar 47/47" at bounding box center [871, 187] width 253 height 14
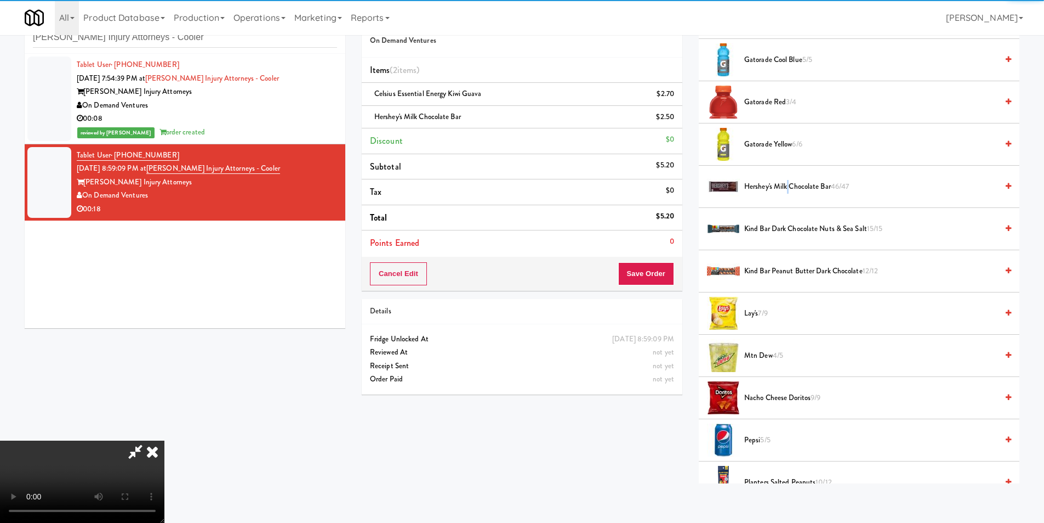
click at [787, 186] on span "Hershey's Milk Chocolate Bar 46/47" at bounding box center [871, 187] width 253 height 14
click at [787, 186] on span "Hershey's Milk Chocolate Bar 45/47" at bounding box center [871, 187] width 253 height 14
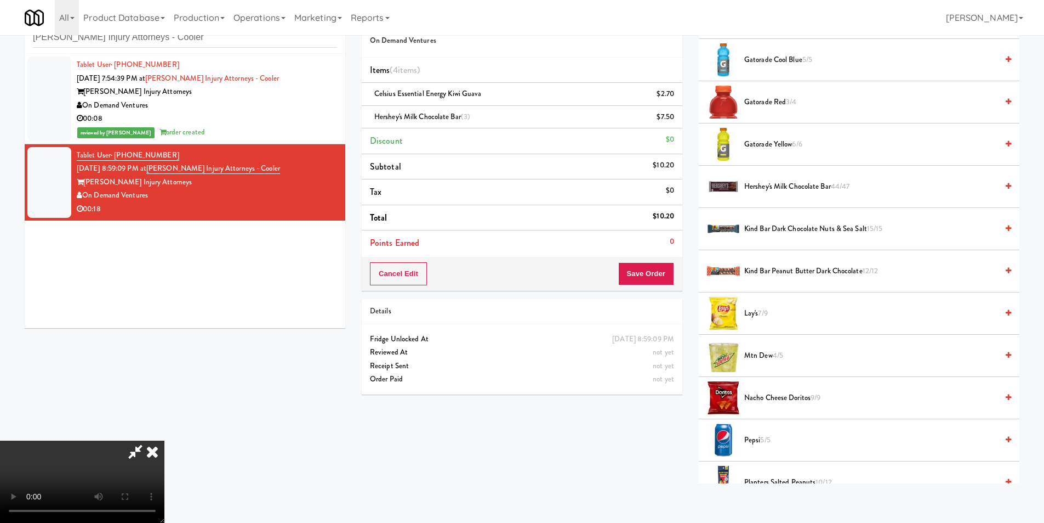
scroll to position [0, 0]
click at [164, 440] on icon at bounding box center [152, 451] width 24 height 22
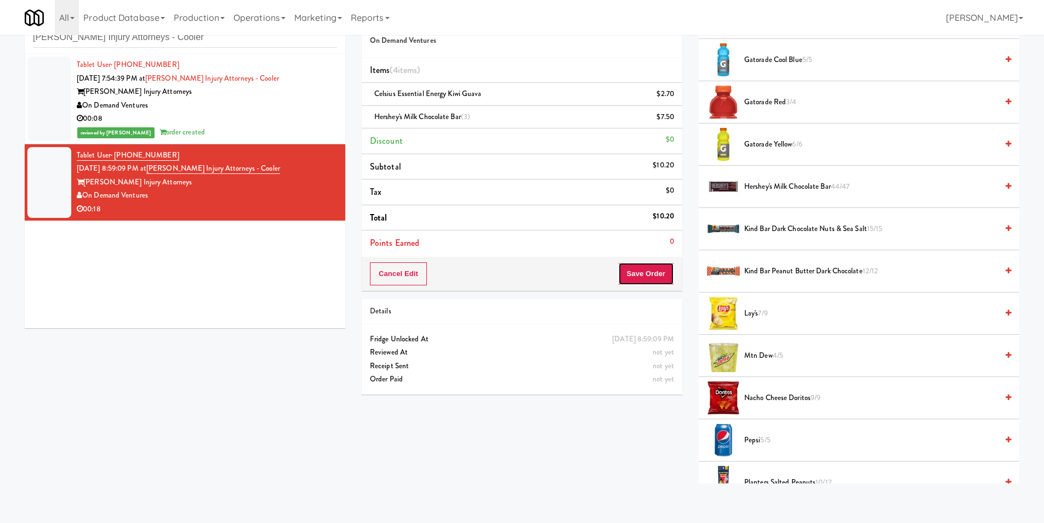
click at [644, 273] on button "Save Order" at bounding box center [646, 273] width 56 height 23
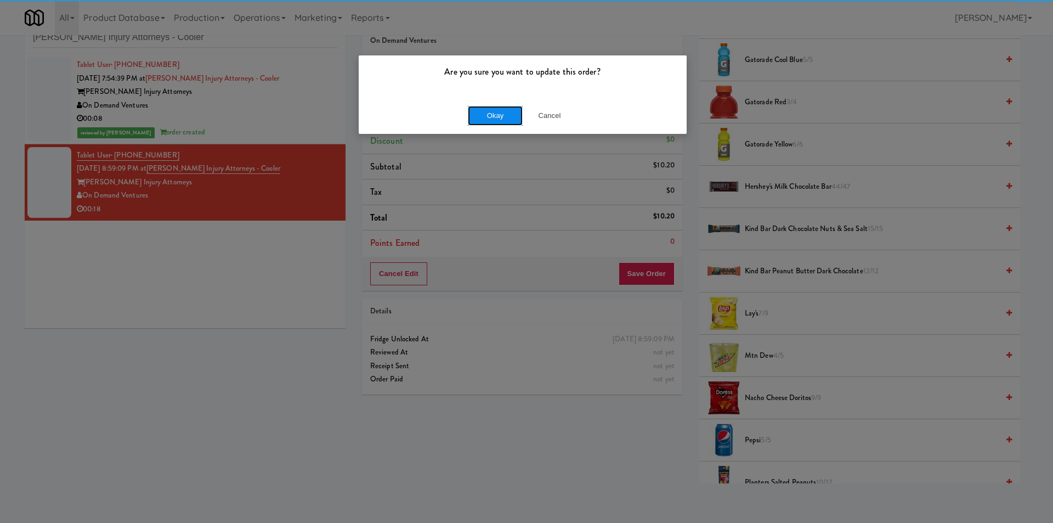
click at [490, 107] on button "Okay" at bounding box center [495, 116] width 55 height 20
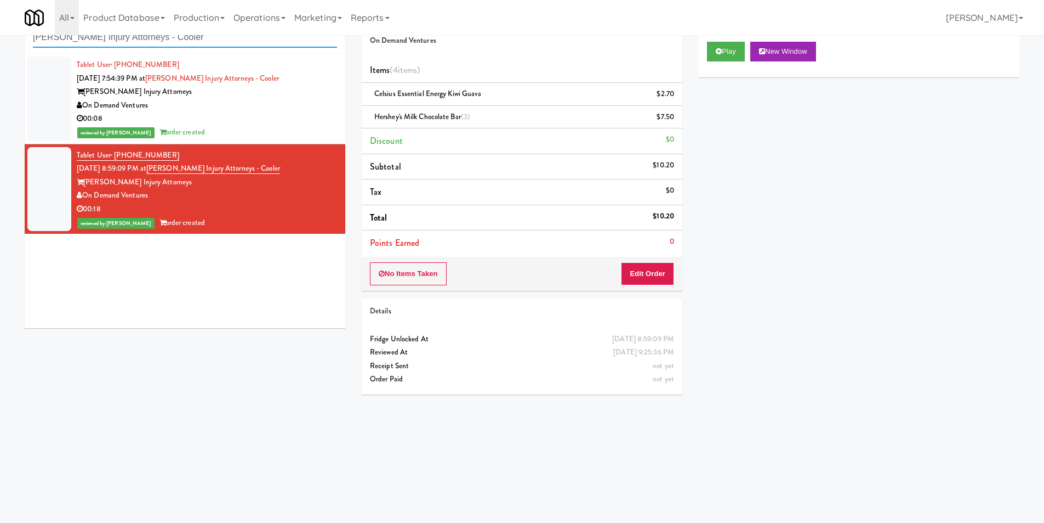
click at [239, 39] on input "[PERSON_NAME] Injury Attorneys - Cooler" at bounding box center [185, 37] width 304 height 20
paste input "The Sur"
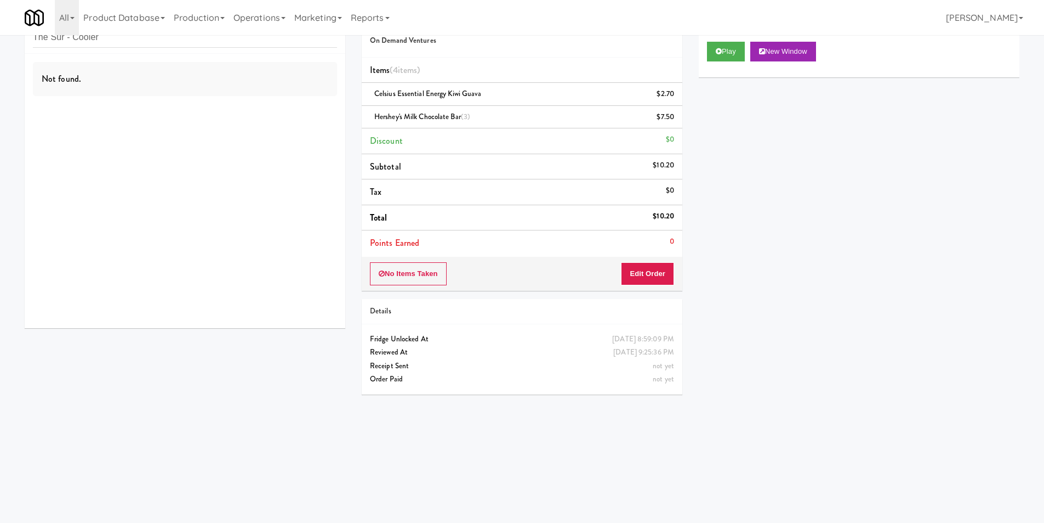
click at [226, 112] on div "Not found." at bounding box center [185, 191] width 321 height 274
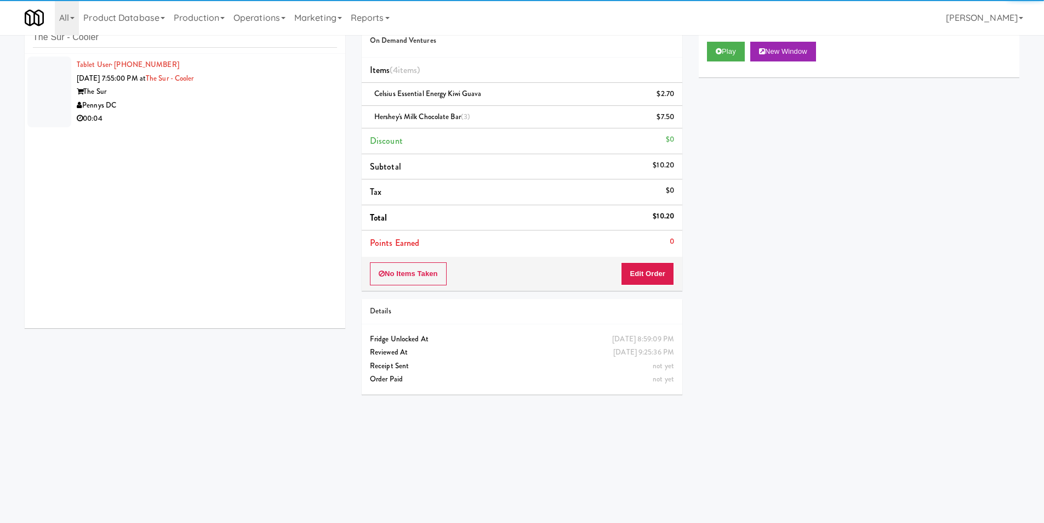
click at [313, 113] on div "00:04" at bounding box center [207, 119] width 260 height 14
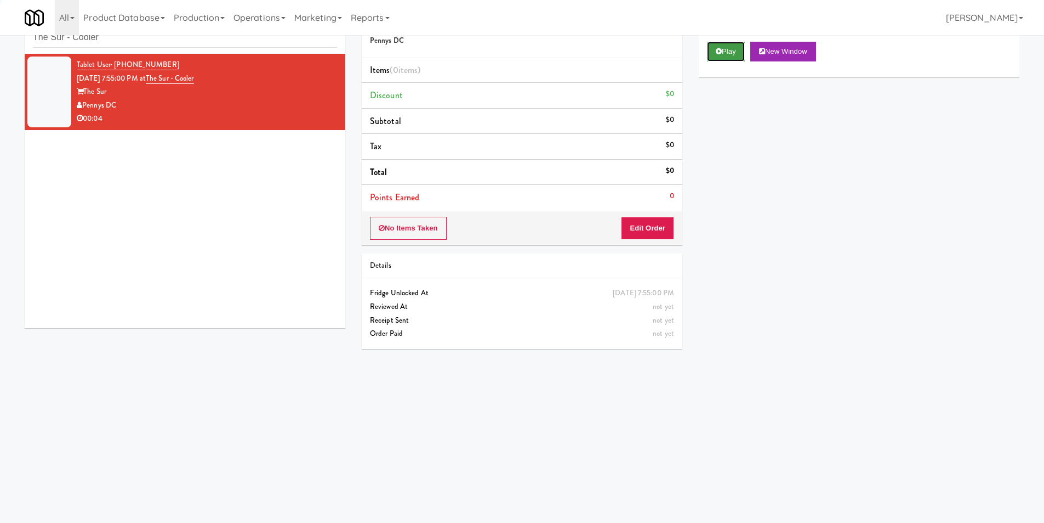
click at [731, 47] on button "Play" at bounding box center [726, 52] width 38 height 20
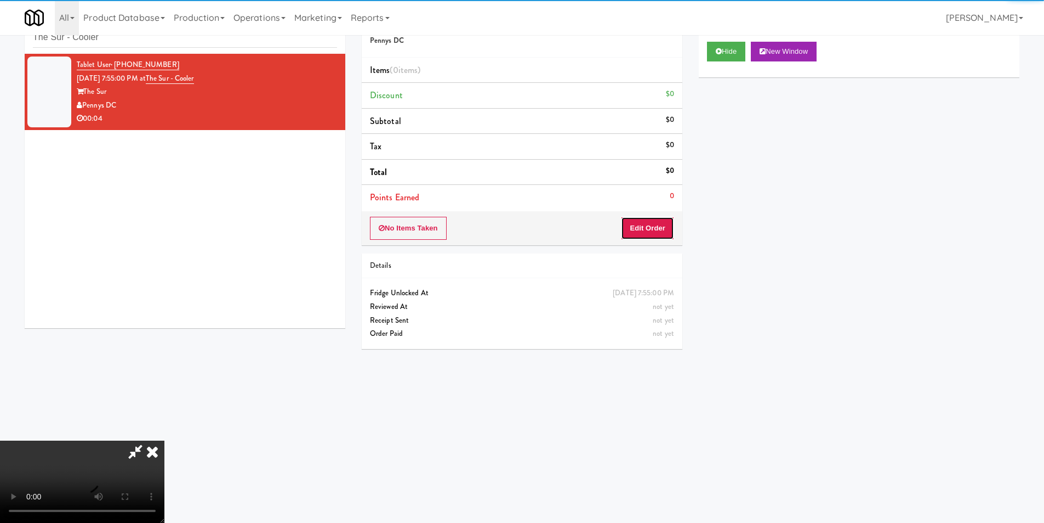
click at [649, 229] on button "Edit Order" at bounding box center [647, 228] width 53 height 23
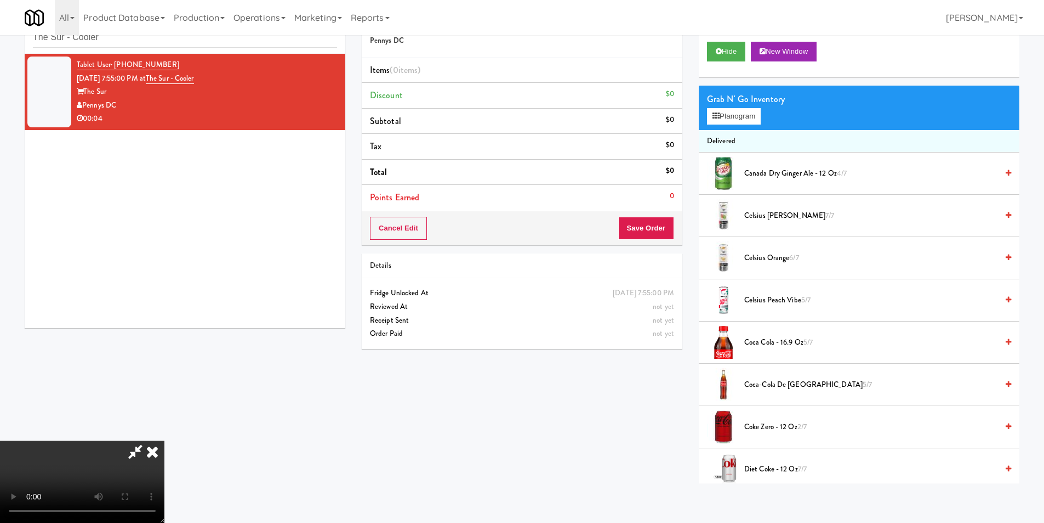
scroll to position [1, 0]
click at [164, 440] on video at bounding box center [82, 481] width 164 height 82
click at [728, 125] on div "Grab N' Go Inventory Planogram" at bounding box center [859, 108] width 321 height 44
click at [729, 126] on div "Grab N' Go Inventory Planogram" at bounding box center [859, 108] width 321 height 44
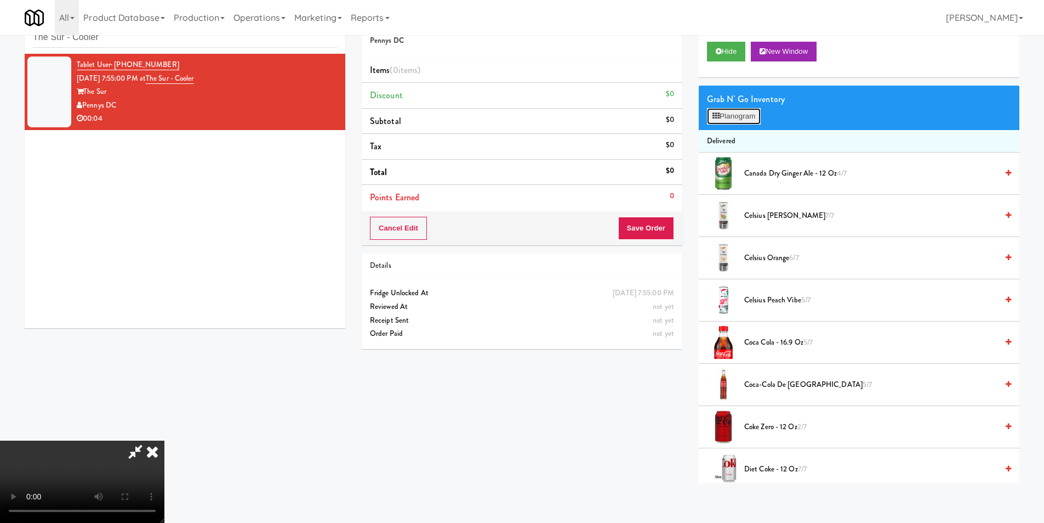
click at [729, 122] on button "Planogram" at bounding box center [734, 116] width 54 height 16
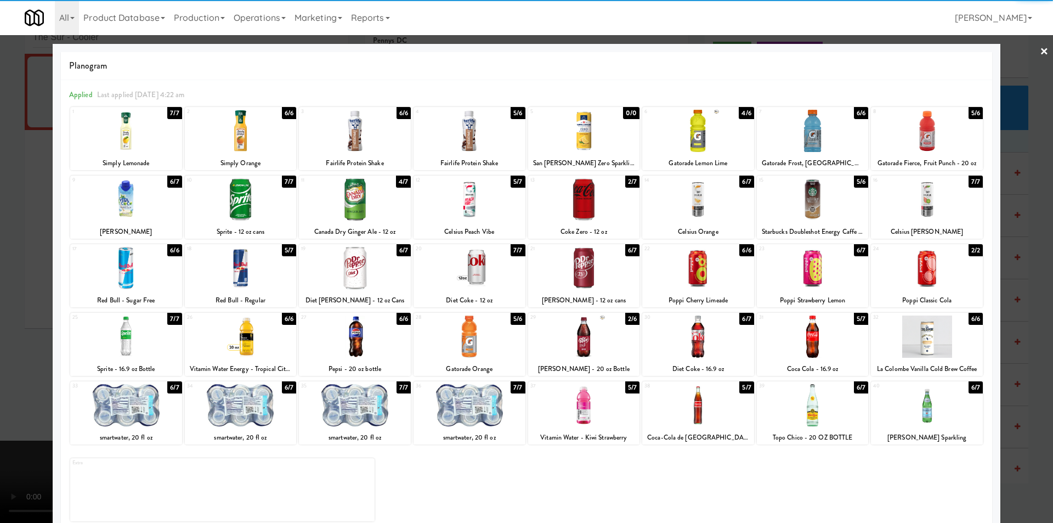
click at [484, 194] on div at bounding box center [469, 199] width 112 height 42
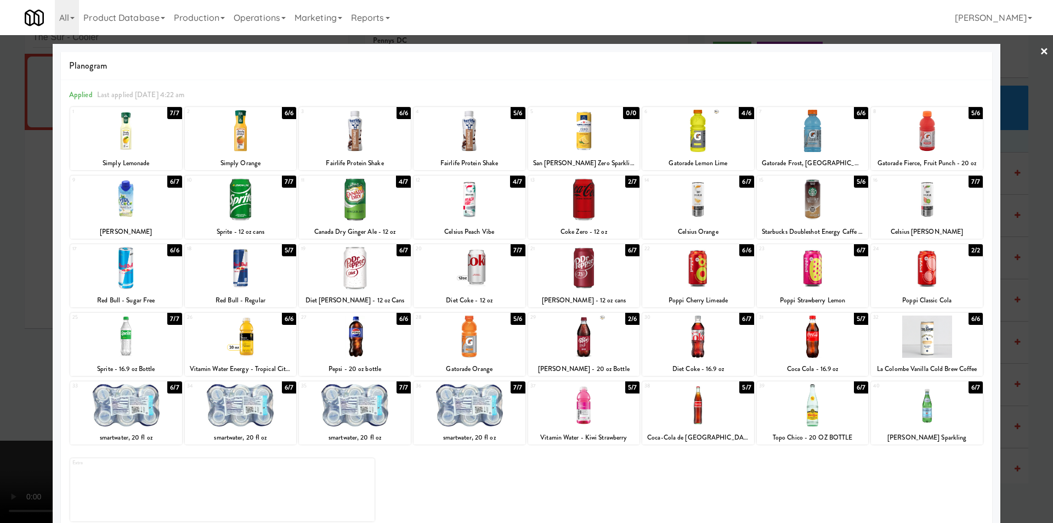
click at [1044, 223] on div at bounding box center [526, 261] width 1053 height 523
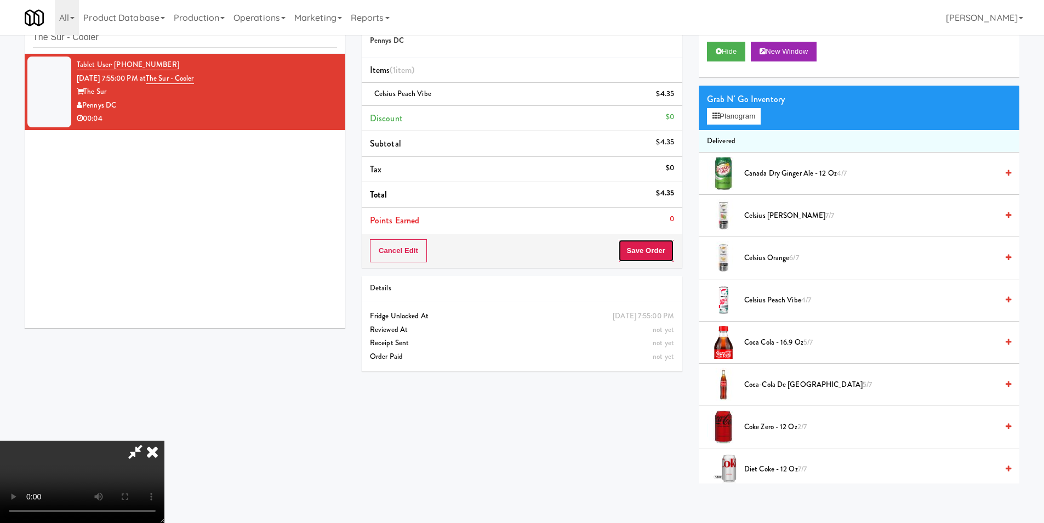
click at [658, 257] on button "Save Order" at bounding box center [646, 250] width 56 height 23
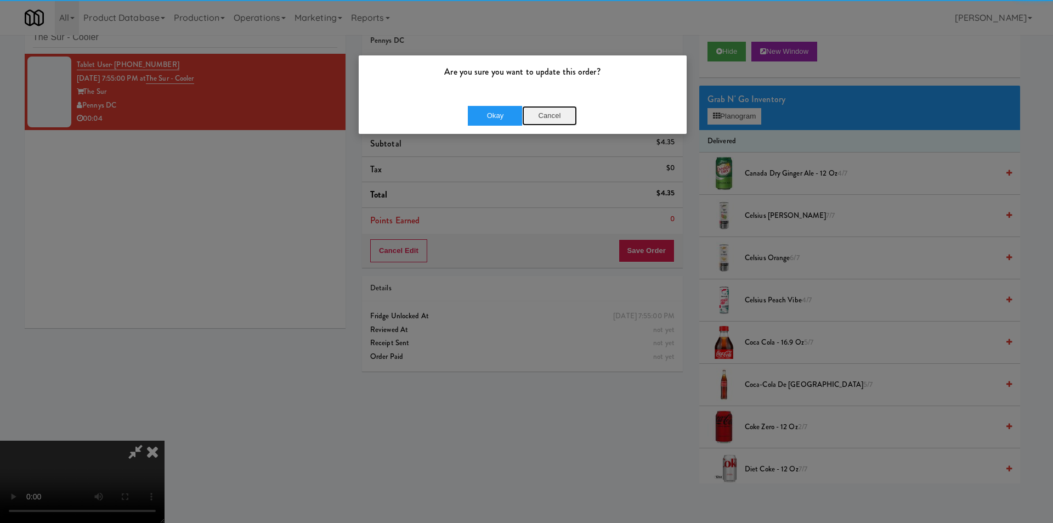
click at [524, 112] on button "Cancel" at bounding box center [549, 116] width 55 height 20
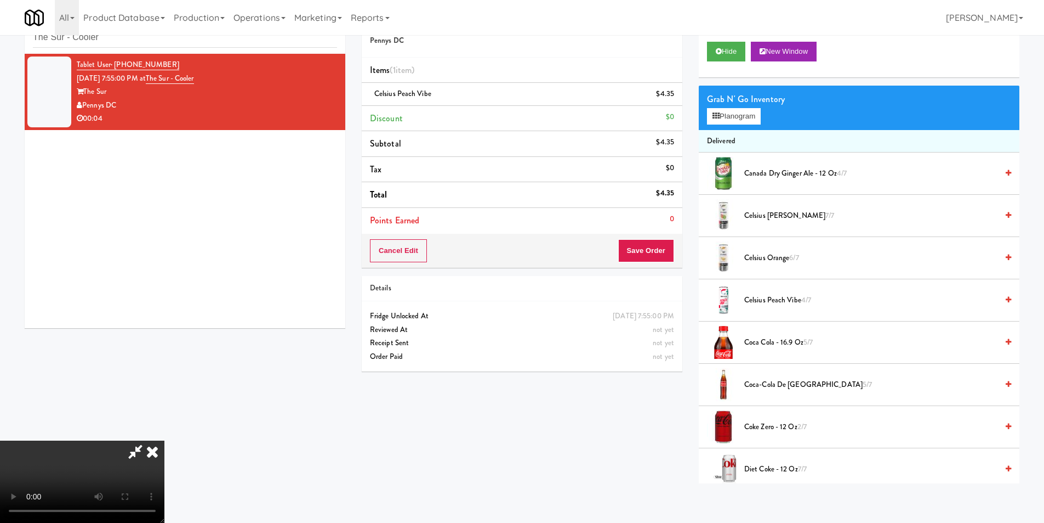
click at [628, 237] on div "Cancel Edit Save Order" at bounding box center [522, 251] width 321 height 34
click at [644, 251] on button "Save Order" at bounding box center [646, 250] width 56 height 23
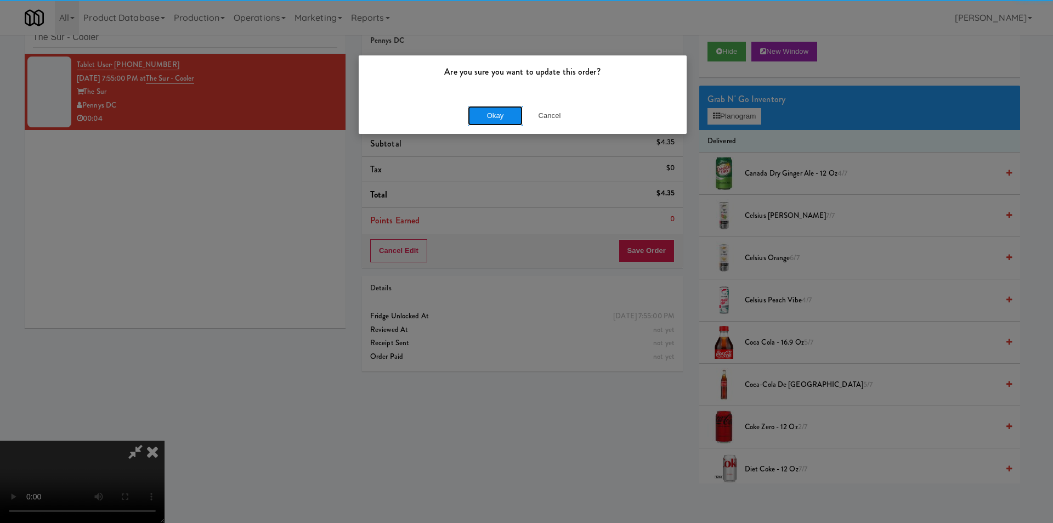
click at [472, 107] on button "Okay" at bounding box center [495, 116] width 55 height 20
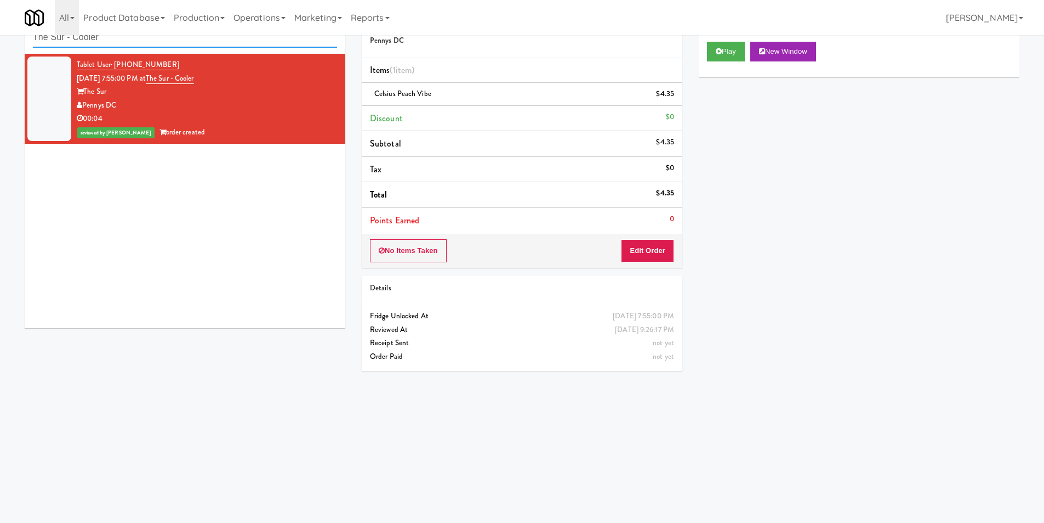
click at [196, 46] on input "The Sur - Cooler" at bounding box center [185, 37] width 304 height 20
paste input "WPW - Left - Fridge"
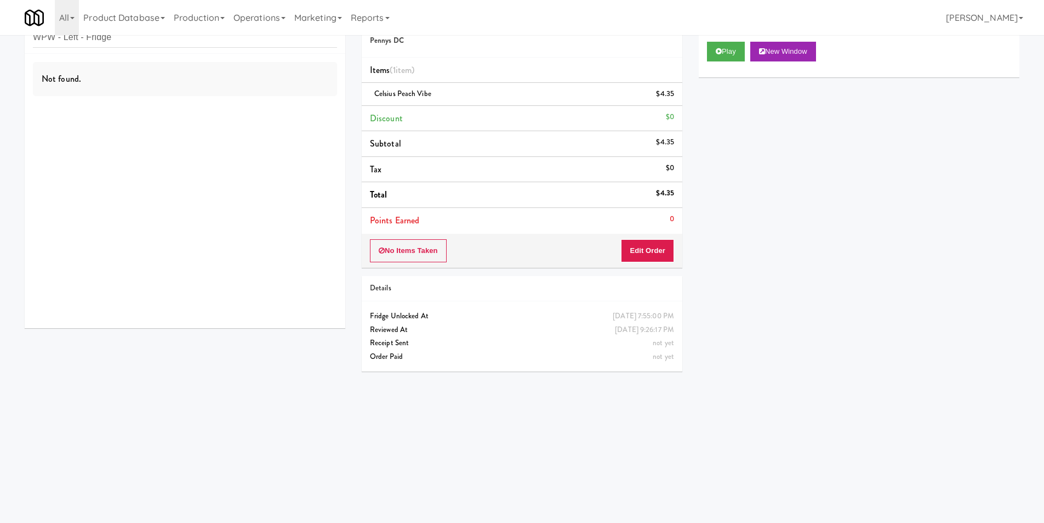
click at [217, 106] on div "Not found." at bounding box center [185, 191] width 321 height 274
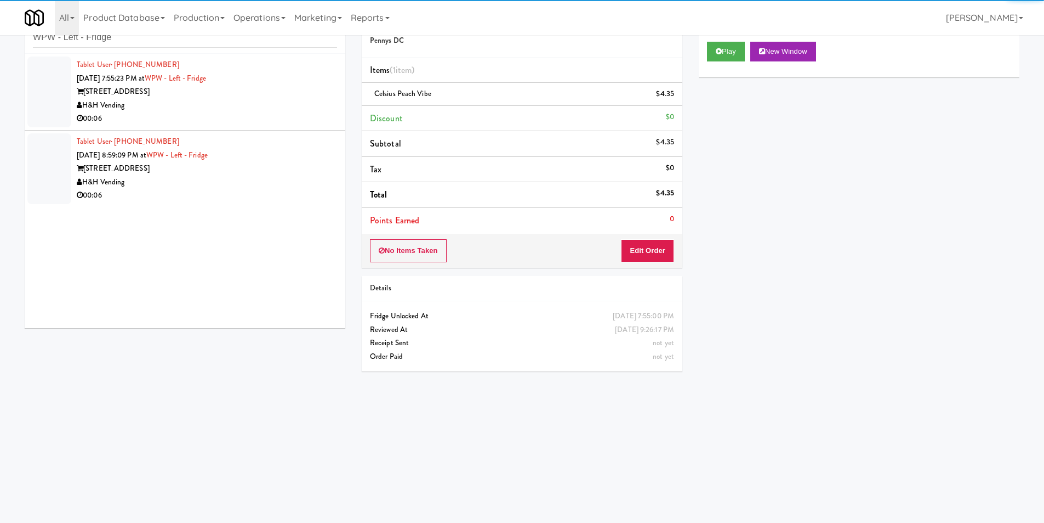
click at [266, 119] on div "00:06" at bounding box center [207, 119] width 260 height 14
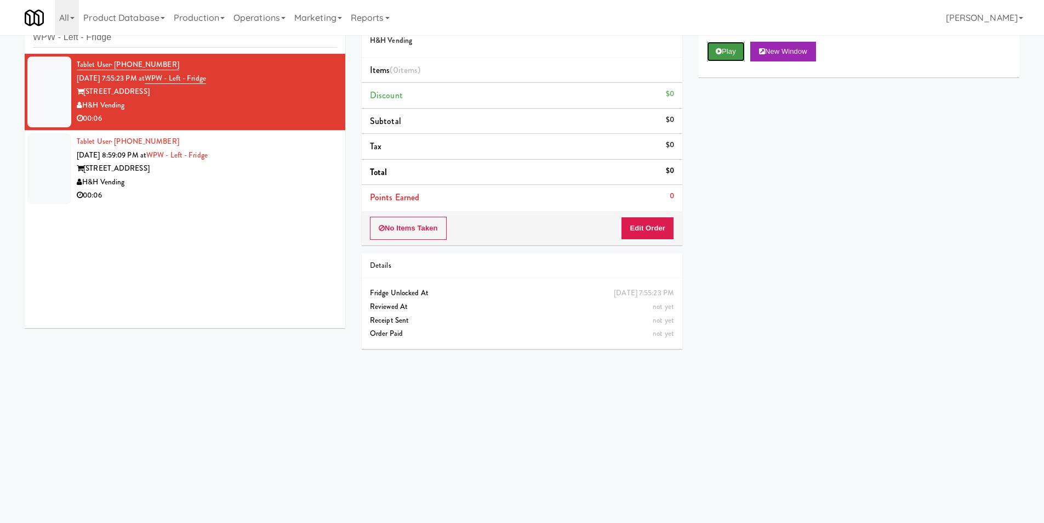
click at [739, 47] on button "Play" at bounding box center [726, 52] width 38 height 20
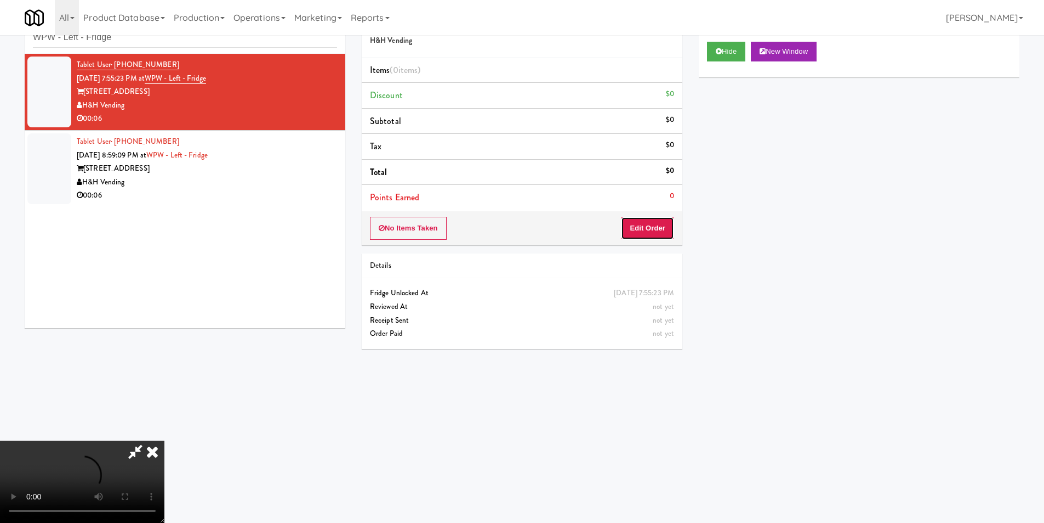
click at [663, 223] on button "Edit Order" at bounding box center [647, 228] width 53 height 23
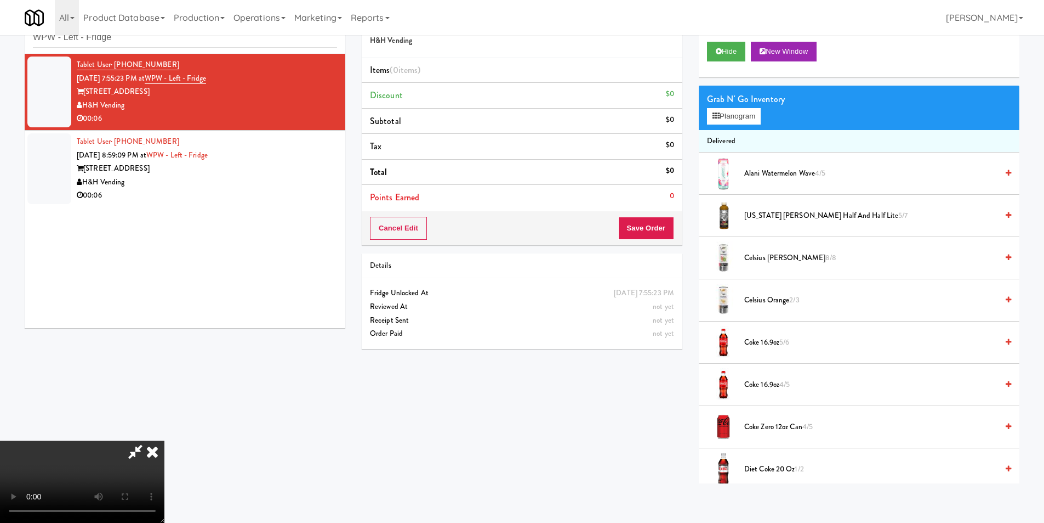
click at [164, 440] on video at bounding box center [82, 481] width 164 height 82
click at [745, 121] on button "Planogram" at bounding box center [734, 116] width 54 height 16
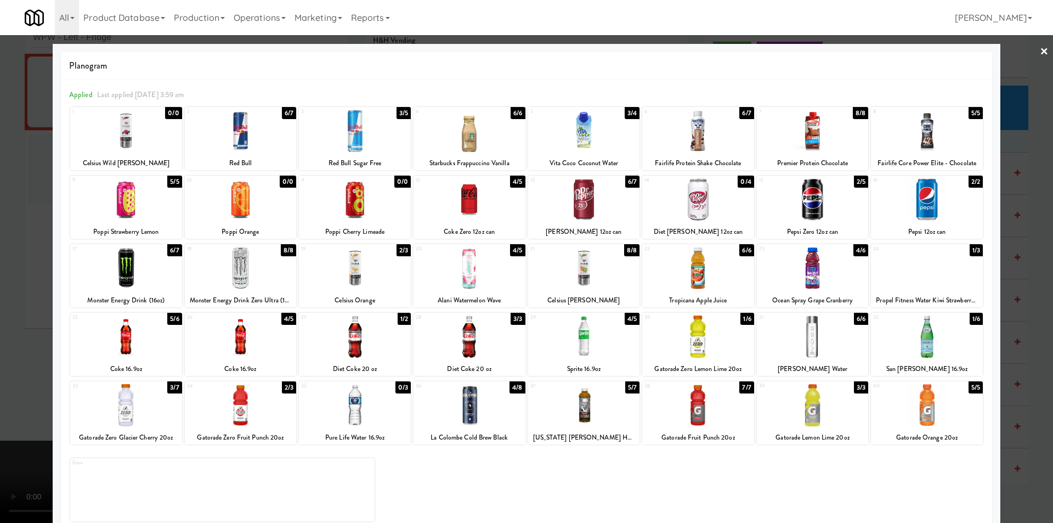
click at [574, 270] on div at bounding box center [584, 268] width 112 height 42
click at [1015, 252] on div at bounding box center [526, 261] width 1053 height 523
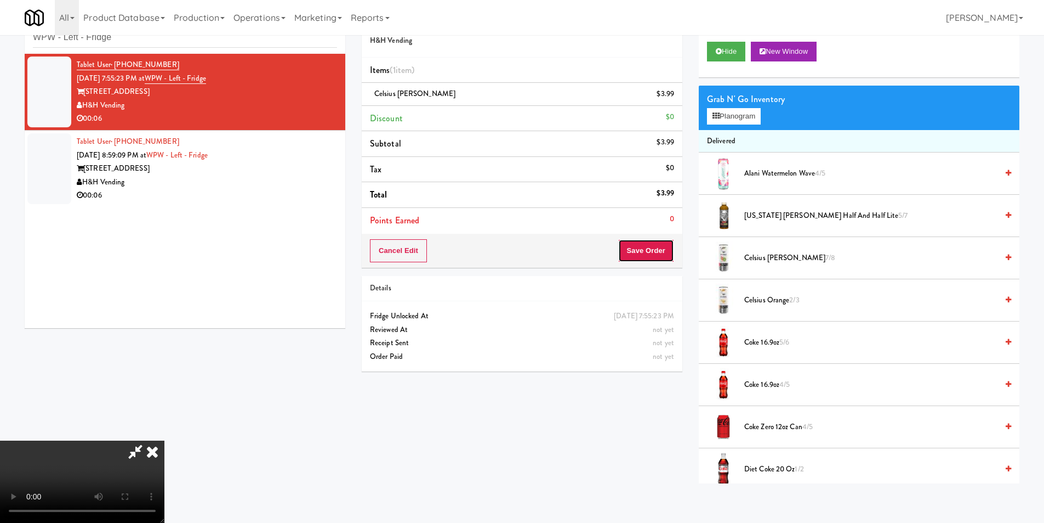
click at [640, 257] on button "Save Order" at bounding box center [646, 250] width 56 height 23
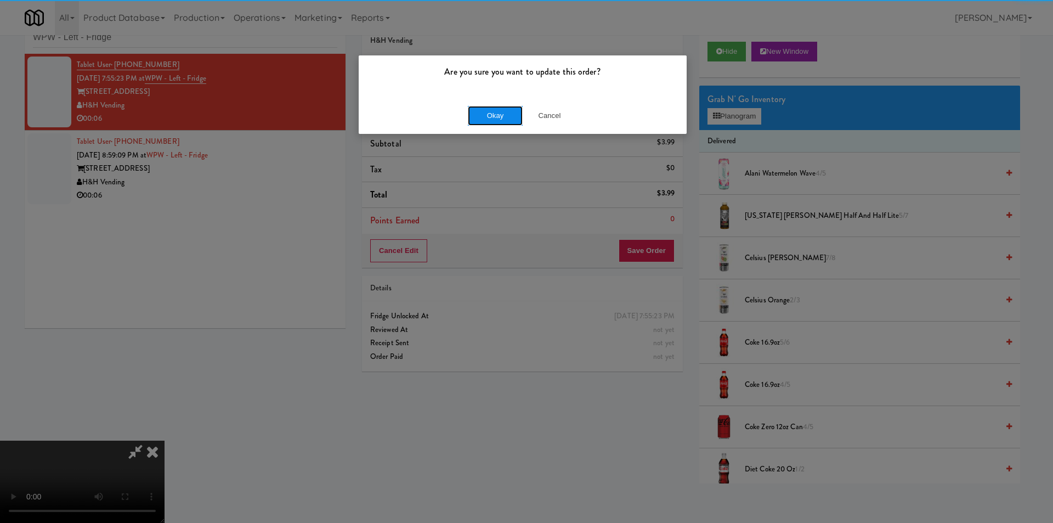
click at [498, 113] on button "Okay" at bounding box center [495, 116] width 55 height 20
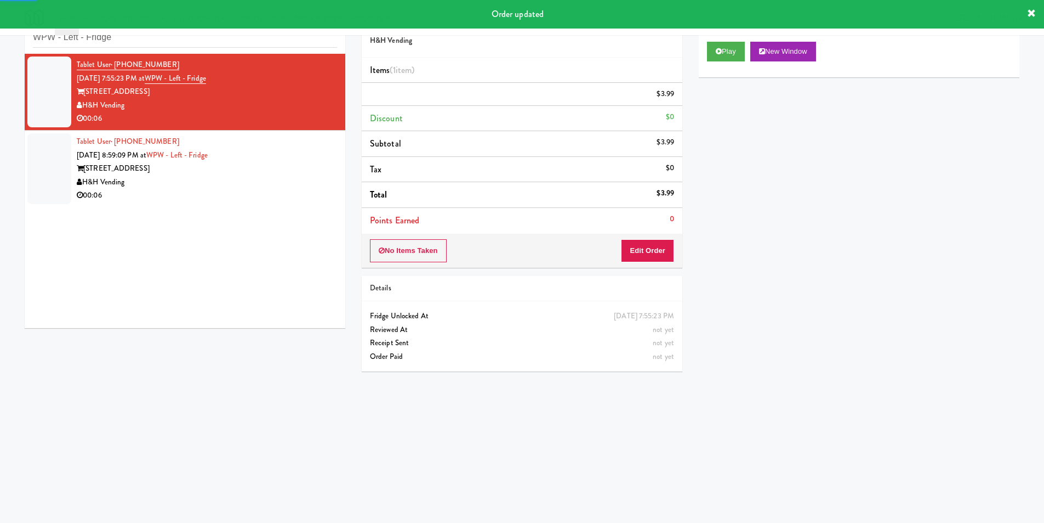
click at [292, 173] on div "[STREET_ADDRESS]" at bounding box center [207, 169] width 260 height 14
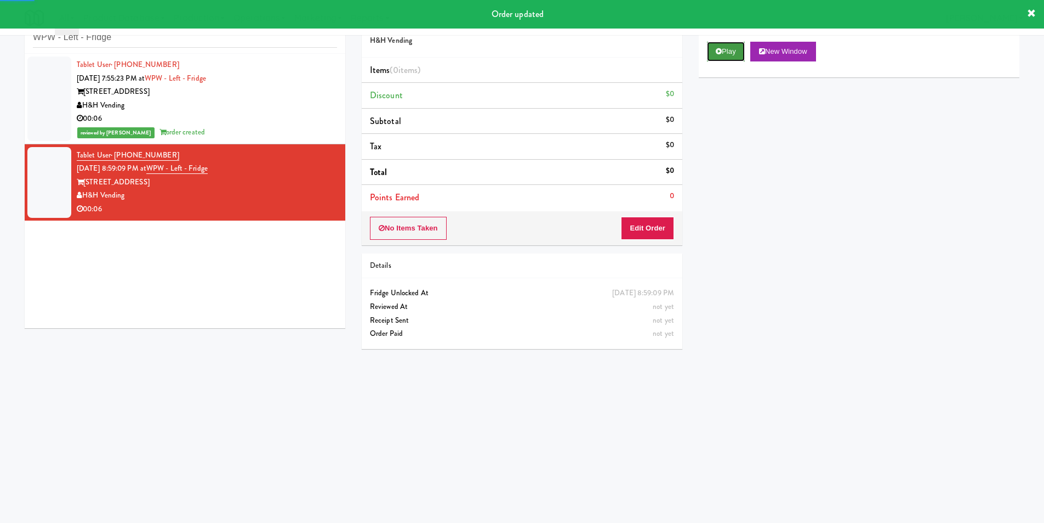
click at [723, 54] on button "Play" at bounding box center [726, 52] width 38 height 20
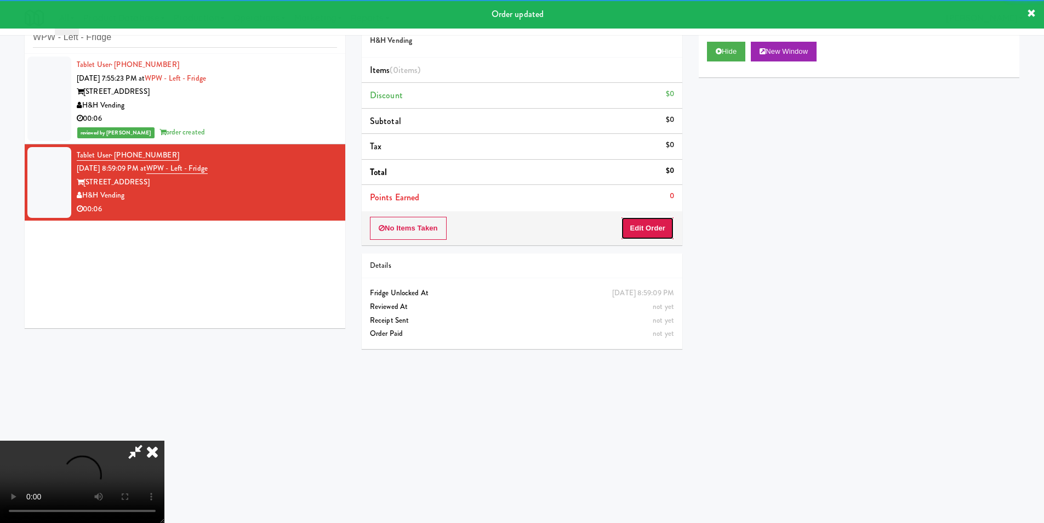
click at [657, 217] on button "Edit Order" at bounding box center [647, 228] width 53 height 23
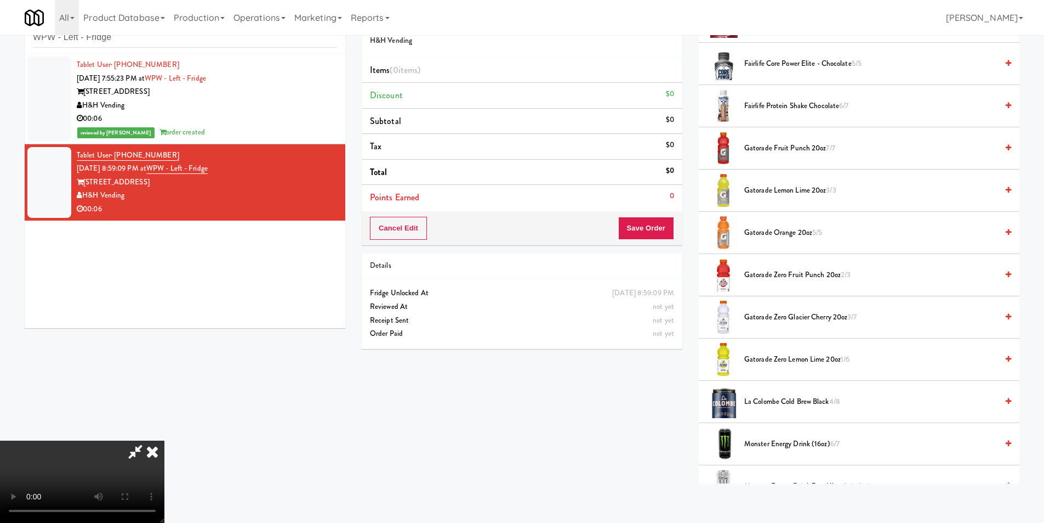
scroll to position [493, 0]
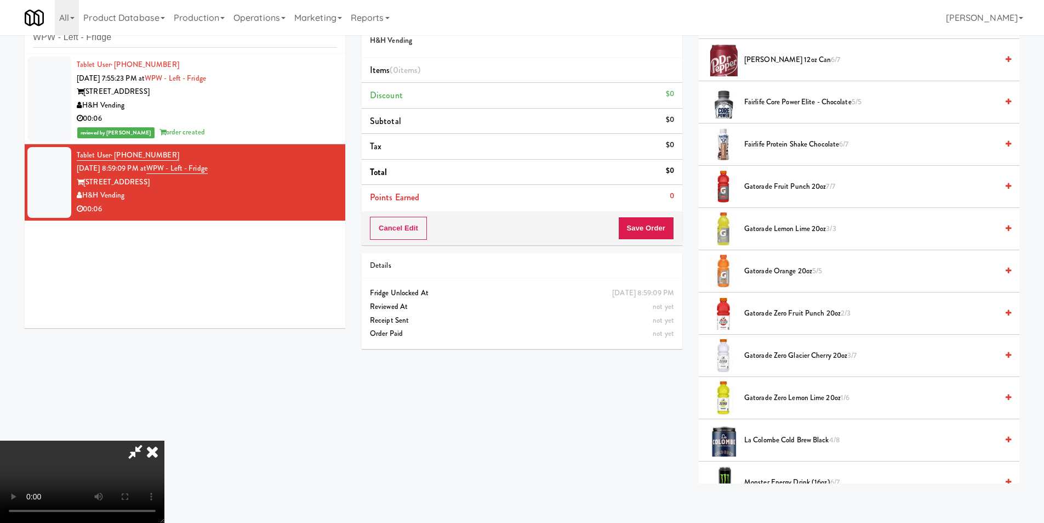
click at [768, 194] on li "Gatorade Fruit Punch 20oz 7/7" at bounding box center [859, 187] width 321 height 42
click at [768, 184] on span "Gatorade Fruit Punch 20oz 7/7" at bounding box center [871, 187] width 253 height 14
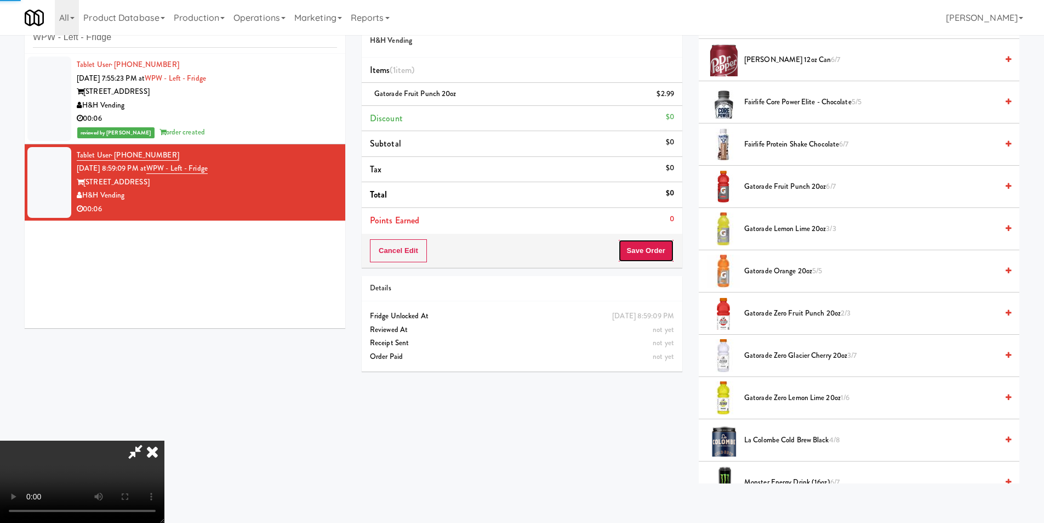
click at [658, 255] on button "Save Order" at bounding box center [646, 250] width 56 height 23
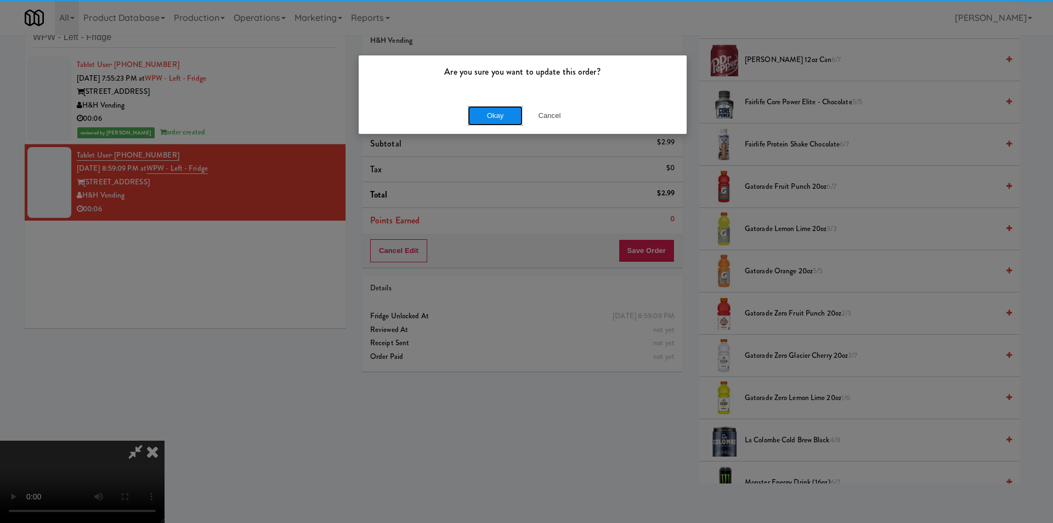
click at [512, 113] on button "Okay" at bounding box center [495, 116] width 55 height 20
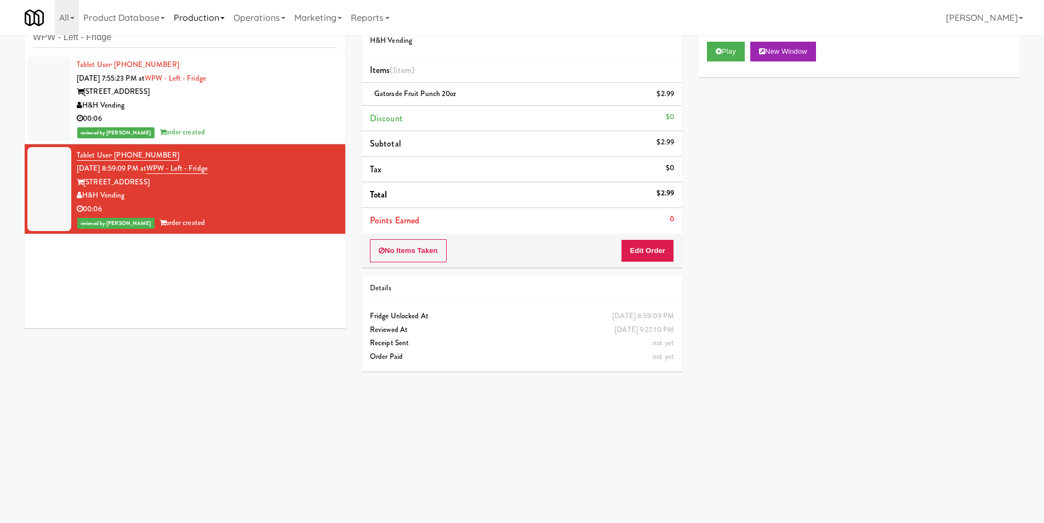
scroll to position [0, 0]
click at [178, 49] on div "inbox reviewed recent all unclear take inventory issue suspicious failed recent…" at bounding box center [185, 28] width 321 height 49
click at [178, 48] on div "inbox reviewed recent all unclear take inventory issue suspicious failed recent…" at bounding box center [185, 28] width 321 height 49
click at [179, 43] on input "WPW - Left - Fridge" at bounding box center [185, 37] width 304 height 20
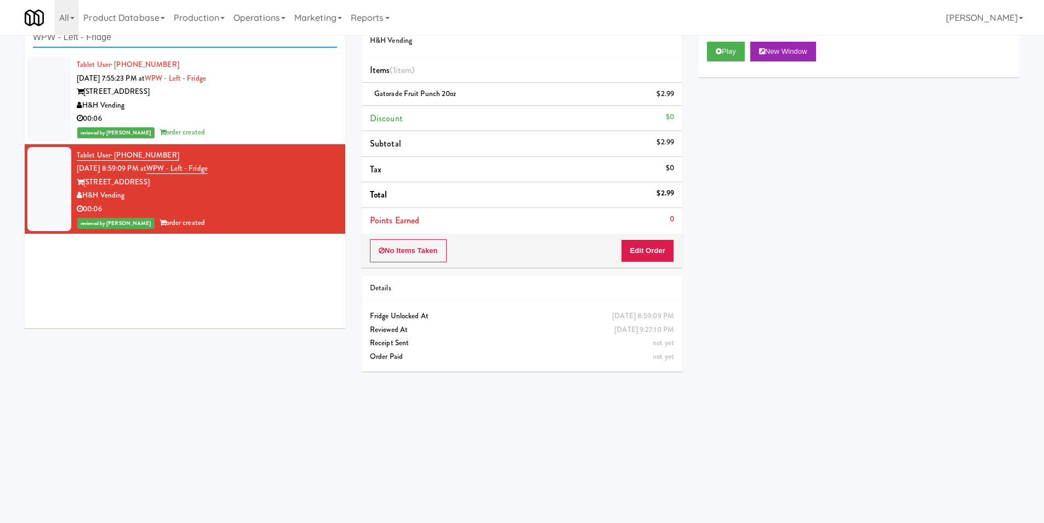
click at [179, 43] on input "WPW - Left - Fridge" at bounding box center [185, 37] width 304 height 20
paste input "[PERSON_NAME]"
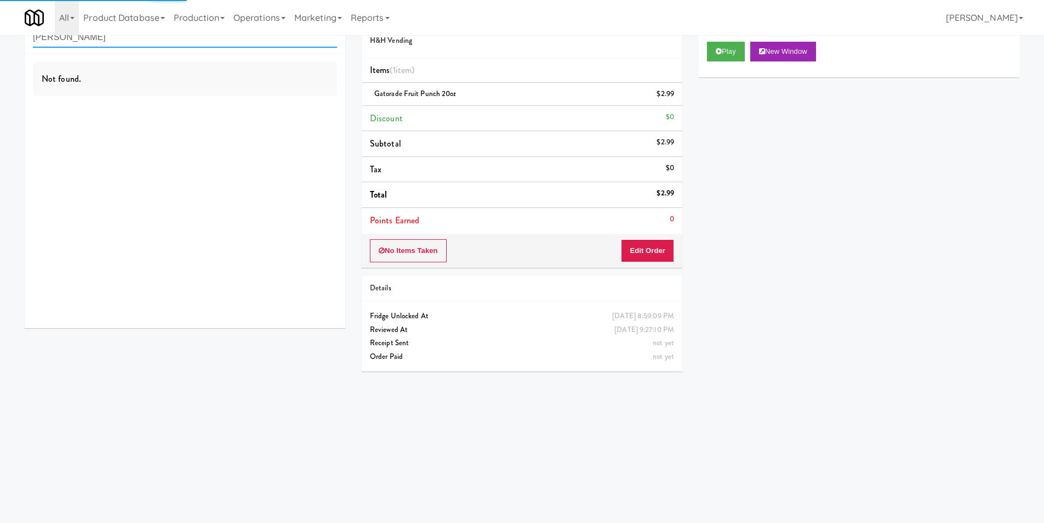
type input "[PERSON_NAME]"
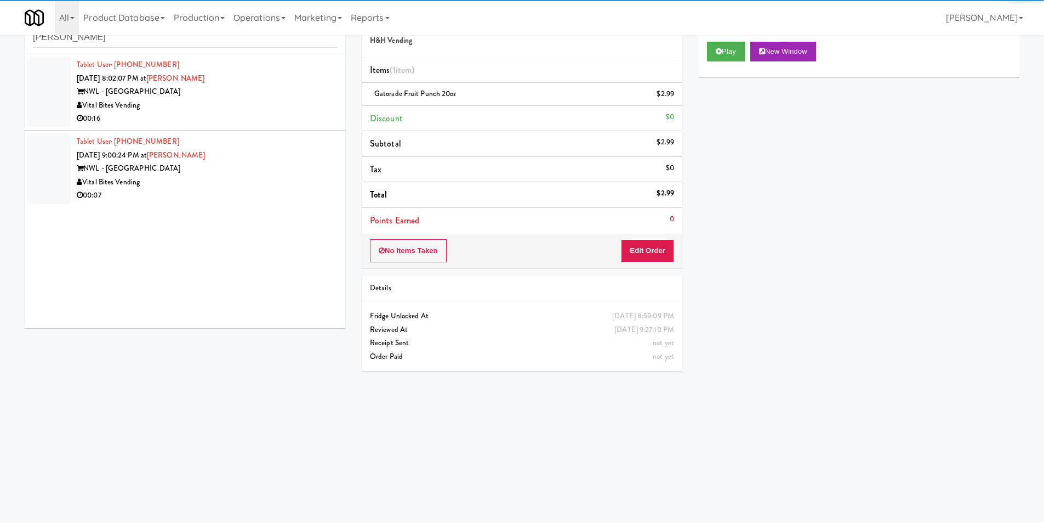
click at [294, 122] on div "00:16" at bounding box center [207, 119] width 260 height 14
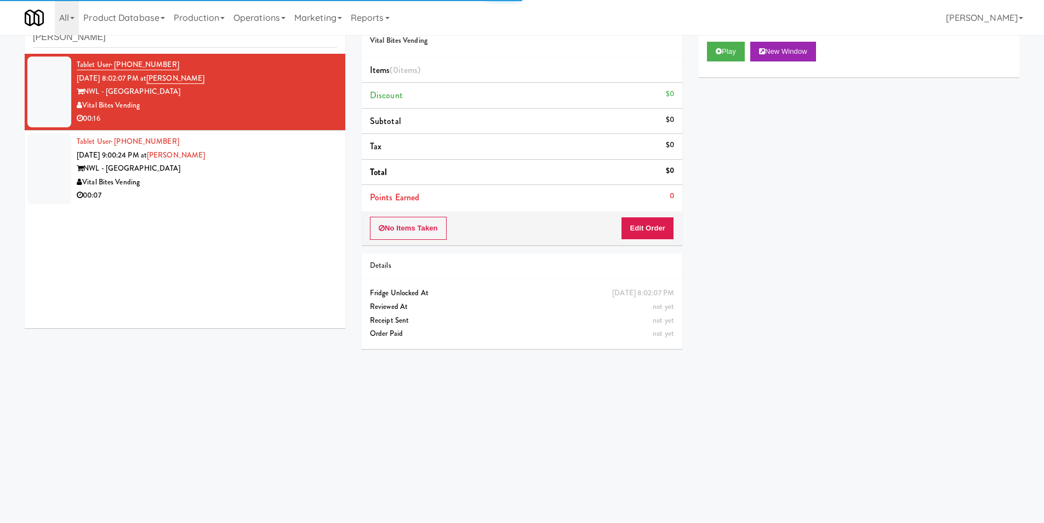
click at [704, 52] on div "Play New Window" at bounding box center [859, 55] width 321 height 44
click at [715, 56] on button "Play" at bounding box center [726, 52] width 38 height 20
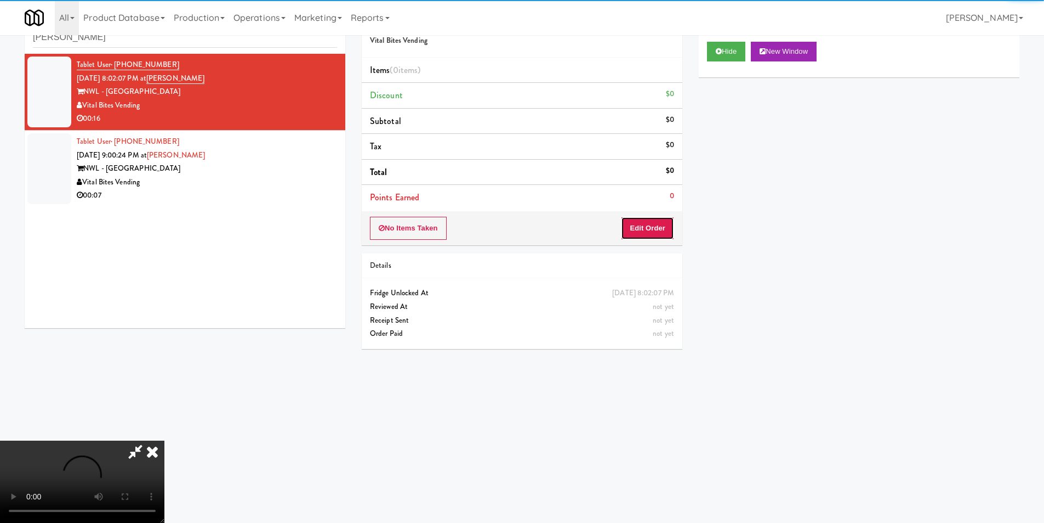
click at [656, 219] on button "Edit Order" at bounding box center [647, 228] width 53 height 23
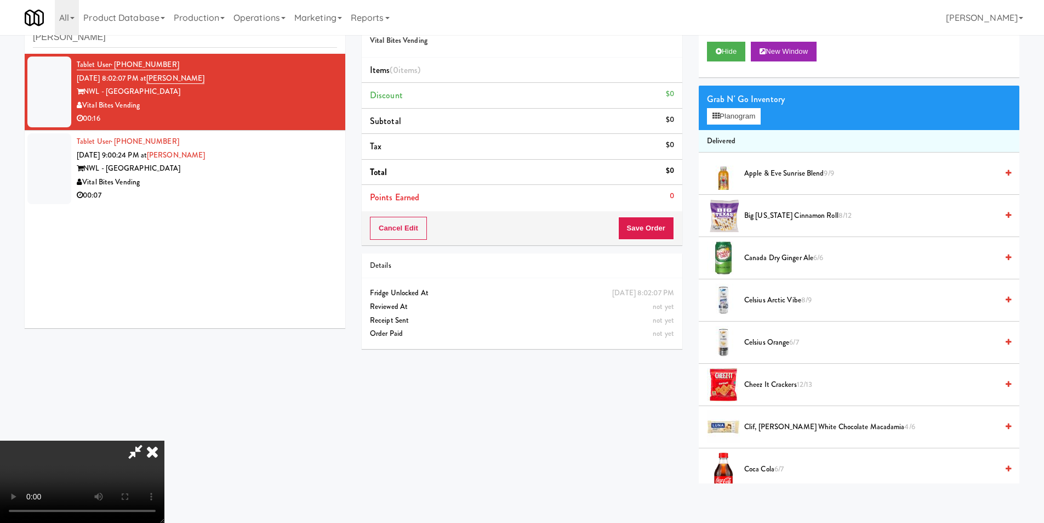
click at [164, 440] on video at bounding box center [82, 481] width 164 height 82
click at [743, 128] on div "Grab N' Go Inventory Planogram" at bounding box center [859, 108] width 321 height 44
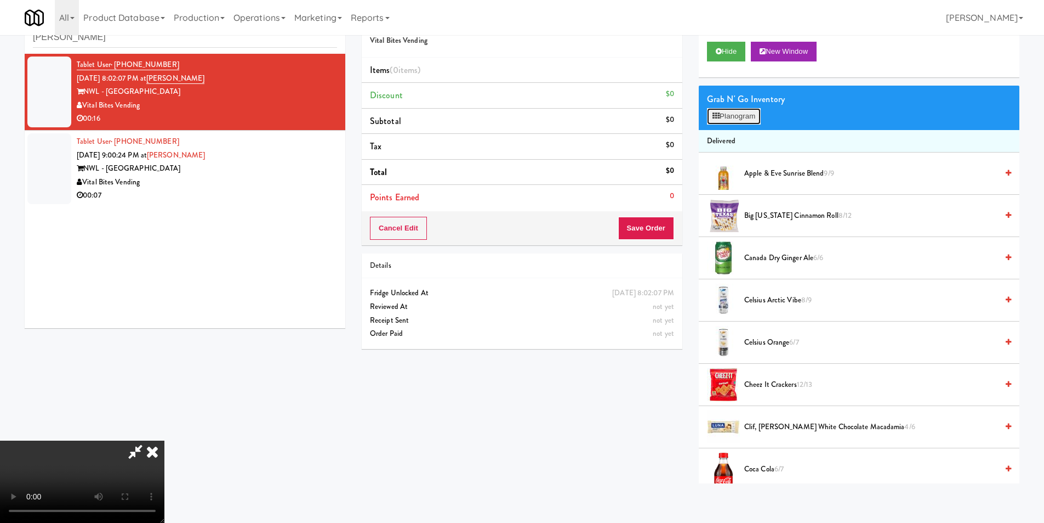
click at [740, 123] on button "Planogram" at bounding box center [734, 116] width 54 height 16
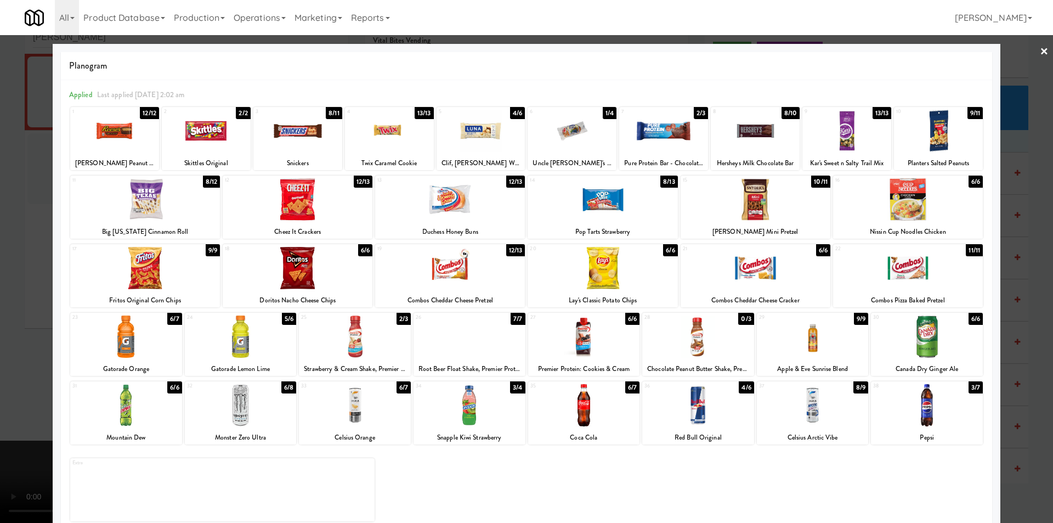
click at [583, 340] on div at bounding box center [584, 336] width 112 height 42
click at [476, 147] on div at bounding box center [480, 131] width 89 height 42
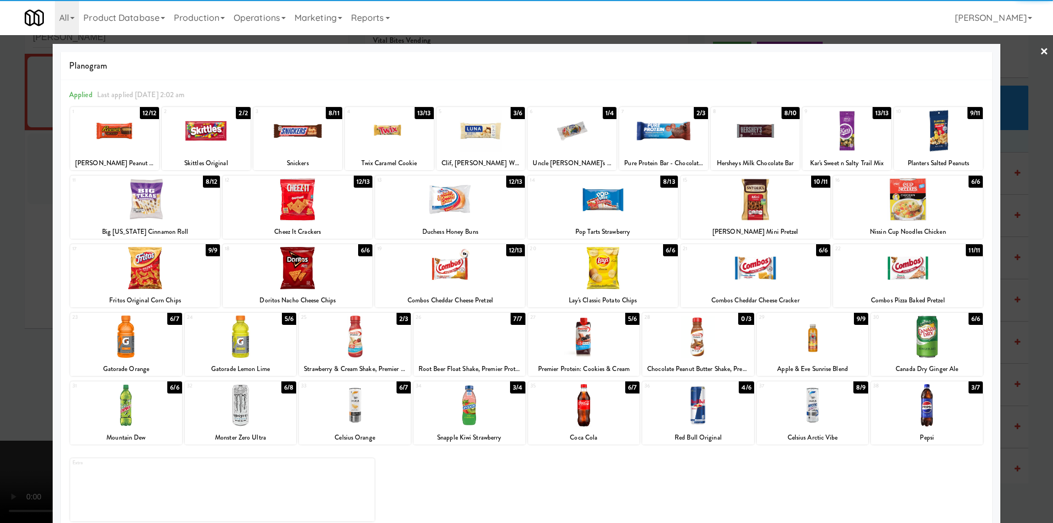
click at [1017, 249] on div at bounding box center [526, 261] width 1053 height 523
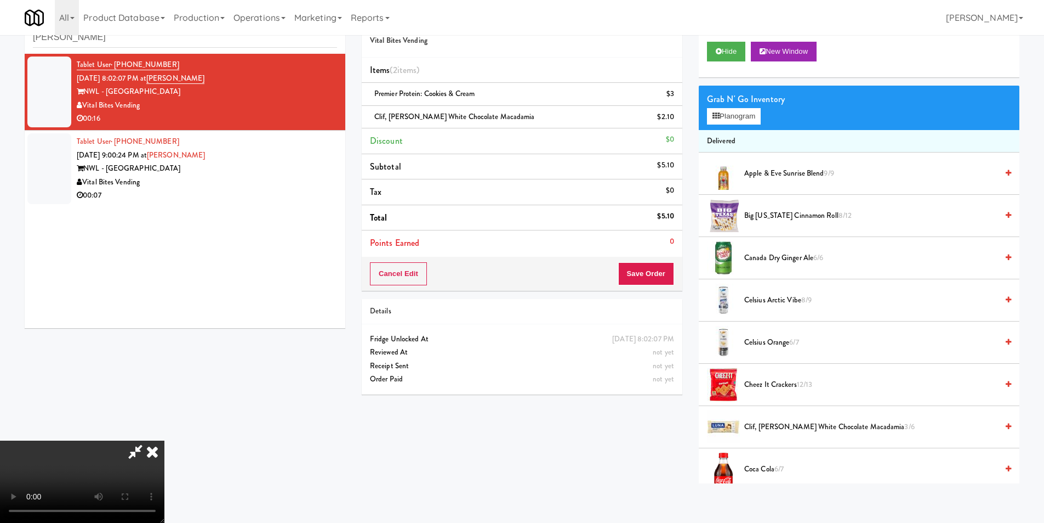
click at [164, 440] on video at bounding box center [82, 481] width 164 height 82
click at [645, 268] on button "Save Order" at bounding box center [646, 273] width 56 height 23
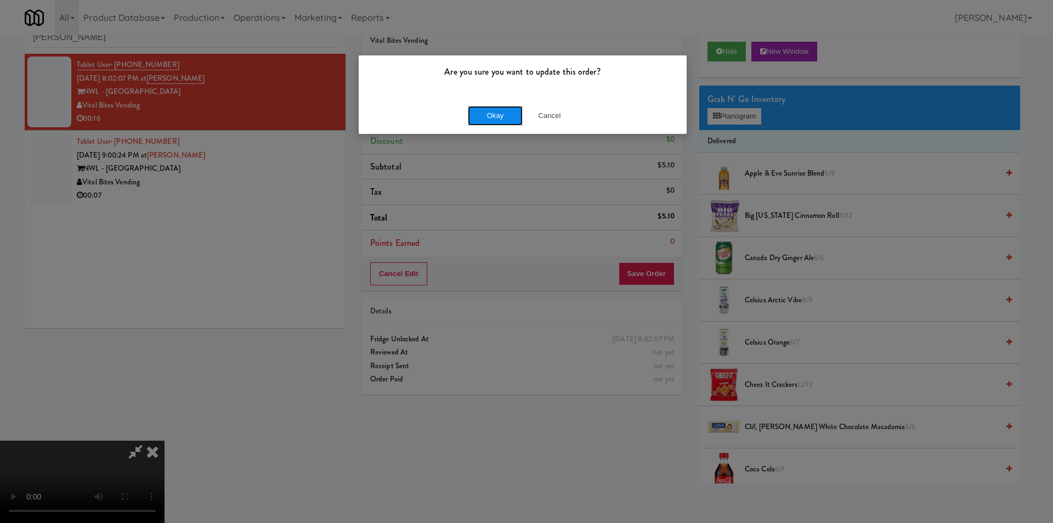
click at [493, 108] on button "Okay" at bounding box center [495, 116] width 55 height 20
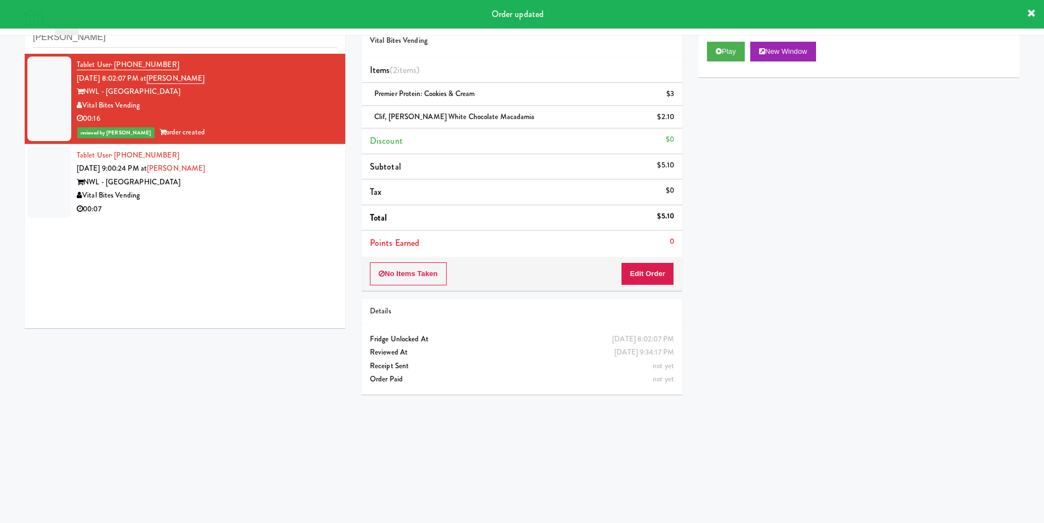
click at [280, 157] on div "Tablet User · (267) 407-5283 [DATE] 9:00:24 PM at [PERSON_NAME][GEOGRAPHIC_DATA…" at bounding box center [207, 182] width 260 height 67
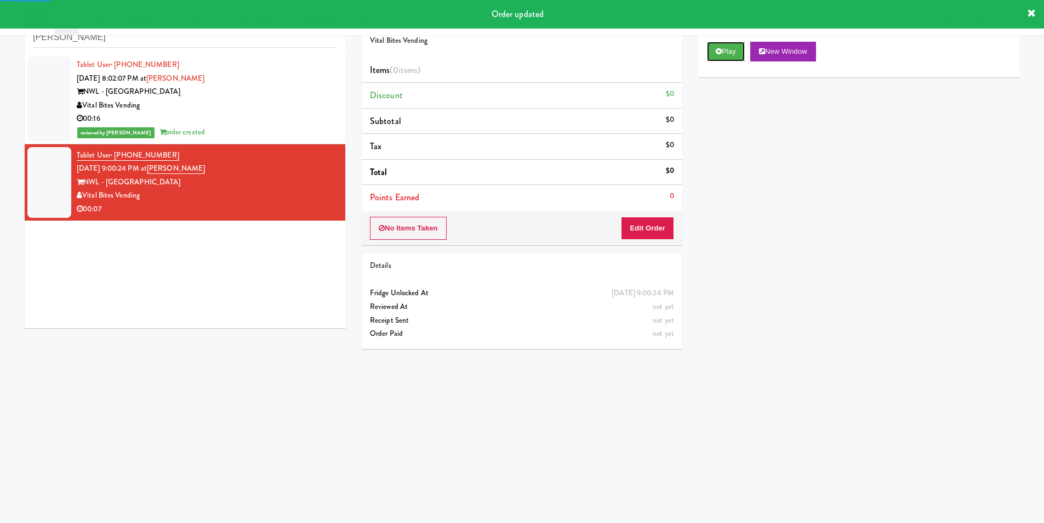
click at [729, 55] on button "Play" at bounding box center [726, 52] width 38 height 20
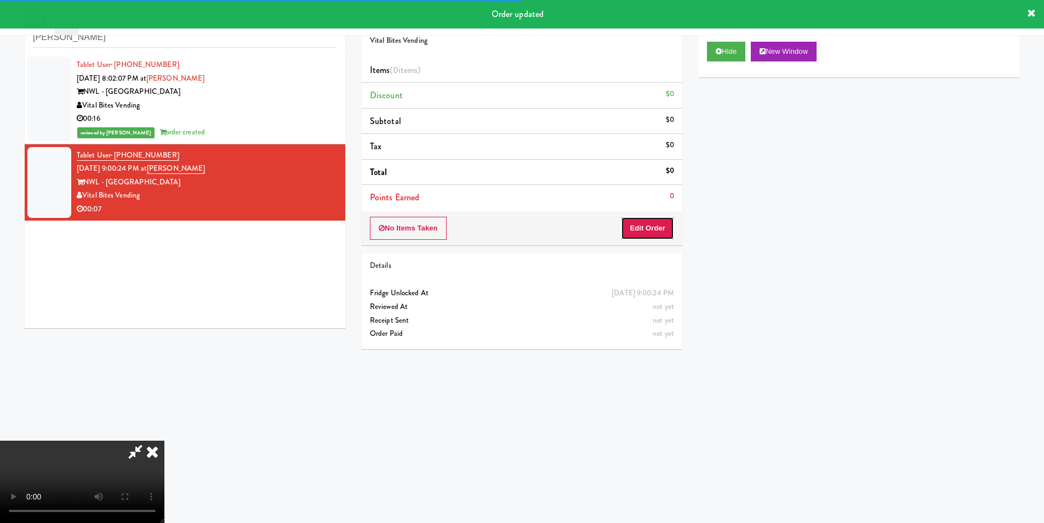
click at [640, 231] on button "Edit Order" at bounding box center [647, 228] width 53 height 23
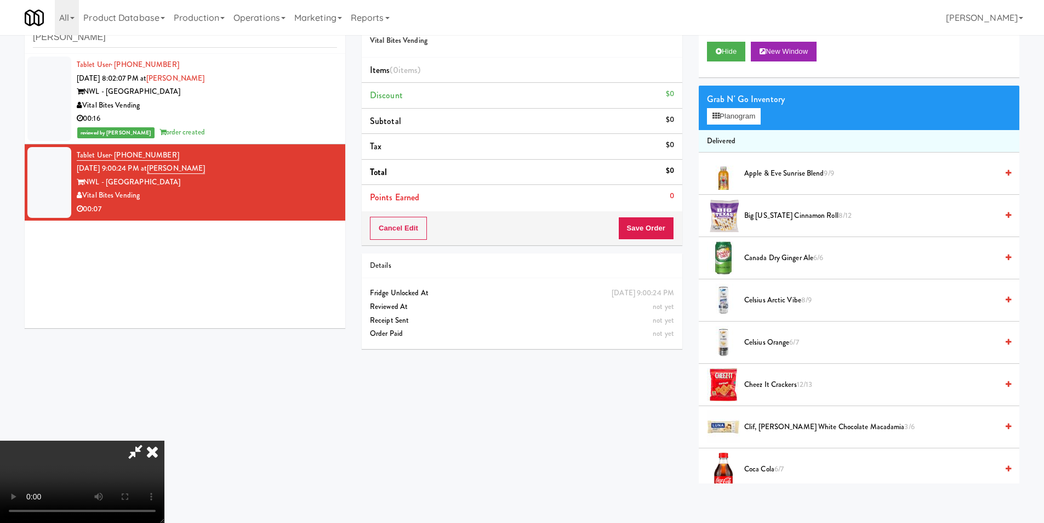
click at [164, 440] on video at bounding box center [82, 481] width 164 height 82
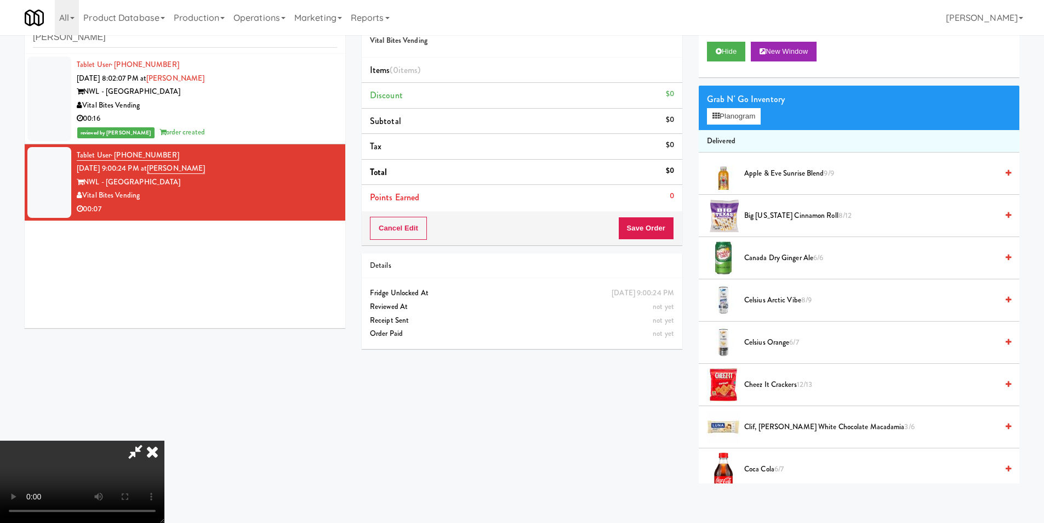
click at [164, 440] on video at bounding box center [82, 481] width 164 height 82
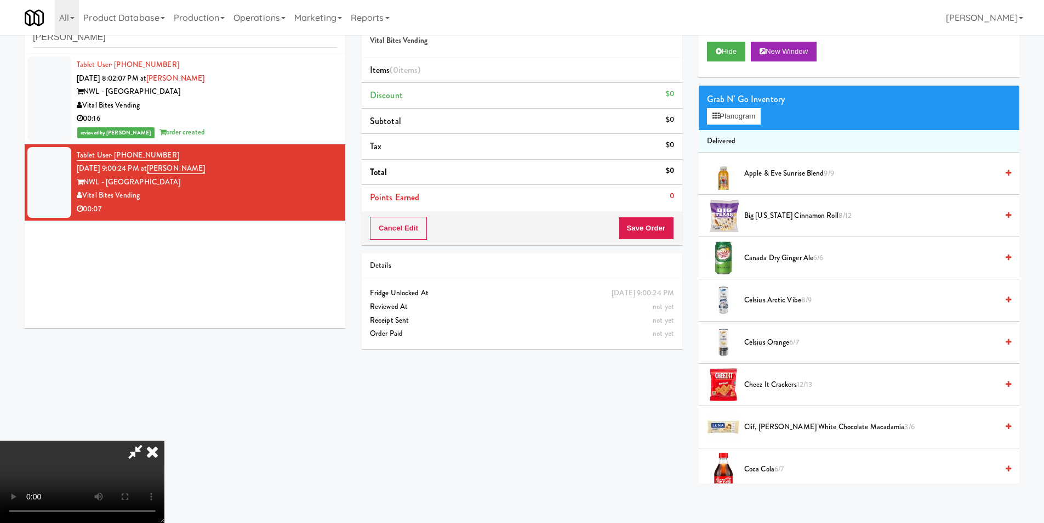
click at [164, 440] on video at bounding box center [82, 481] width 164 height 82
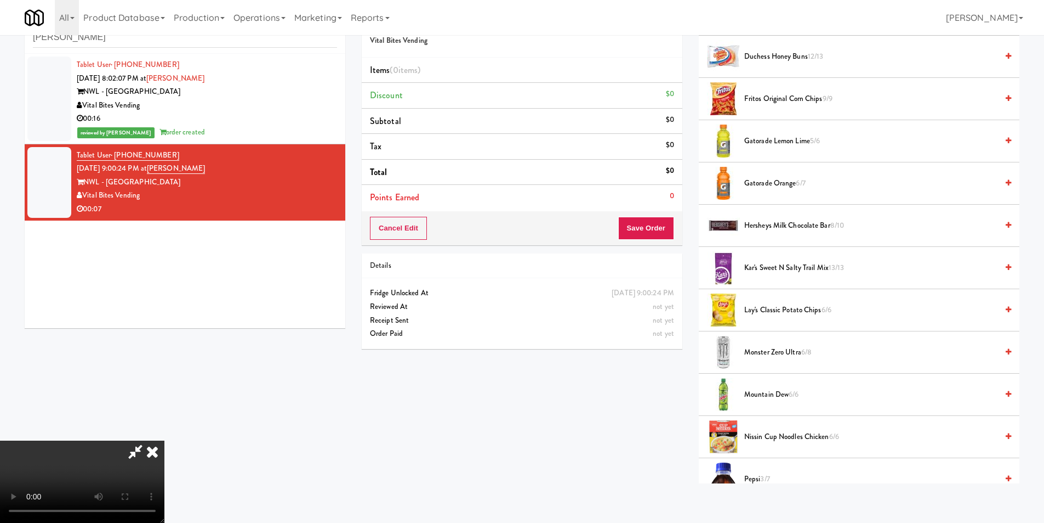
scroll to position [603, 0]
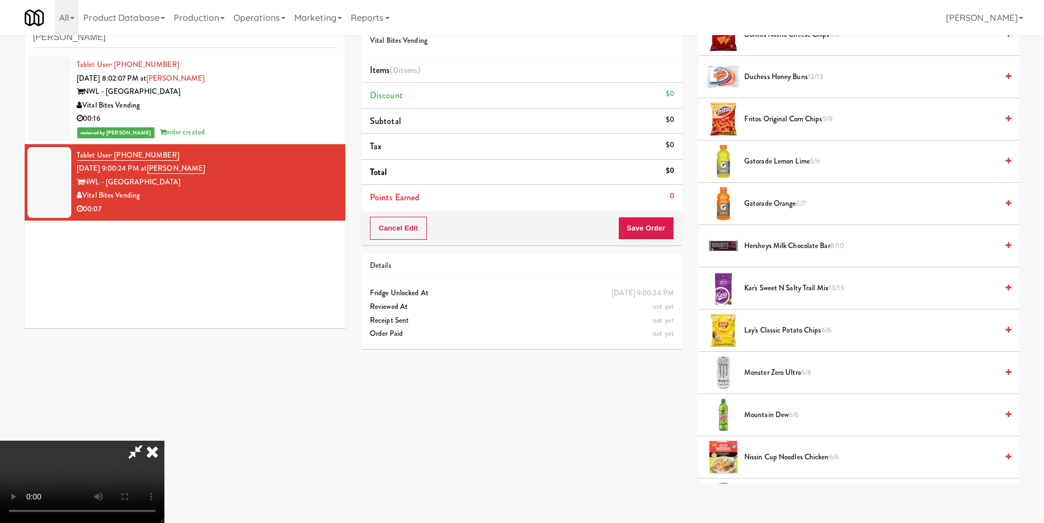
click at [784, 242] on span "Hersheys Milk Chocolate Bar 8/10" at bounding box center [871, 246] width 253 height 14
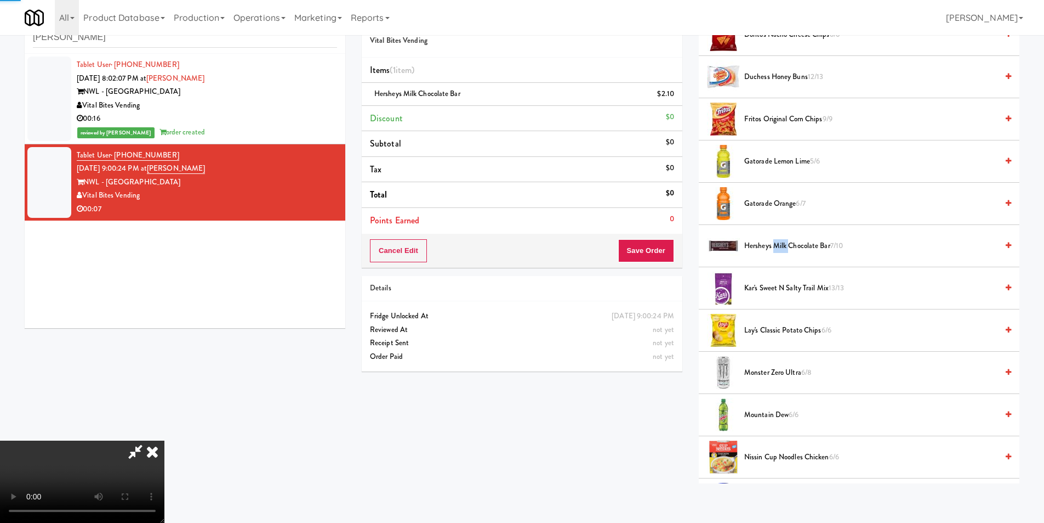
click at [784, 243] on span "Hersheys Milk Chocolate Bar 7/10" at bounding box center [871, 246] width 253 height 14
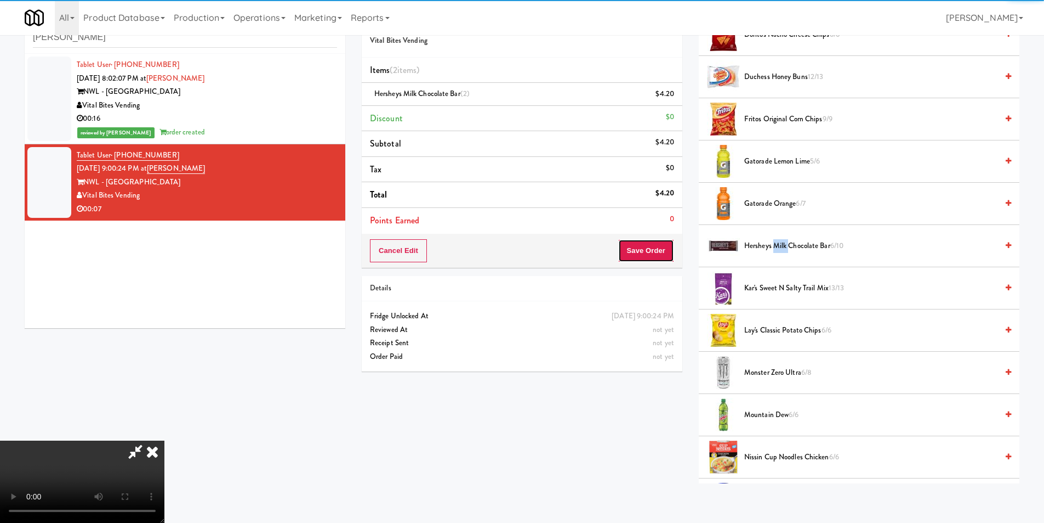
click at [661, 253] on button "Save Order" at bounding box center [646, 250] width 56 height 23
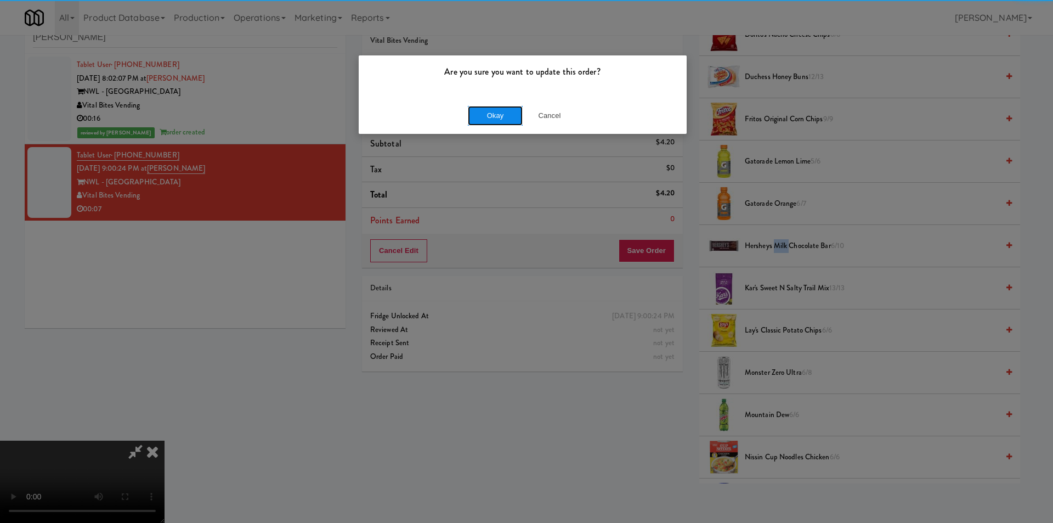
click at [492, 112] on button "Okay" at bounding box center [495, 116] width 55 height 20
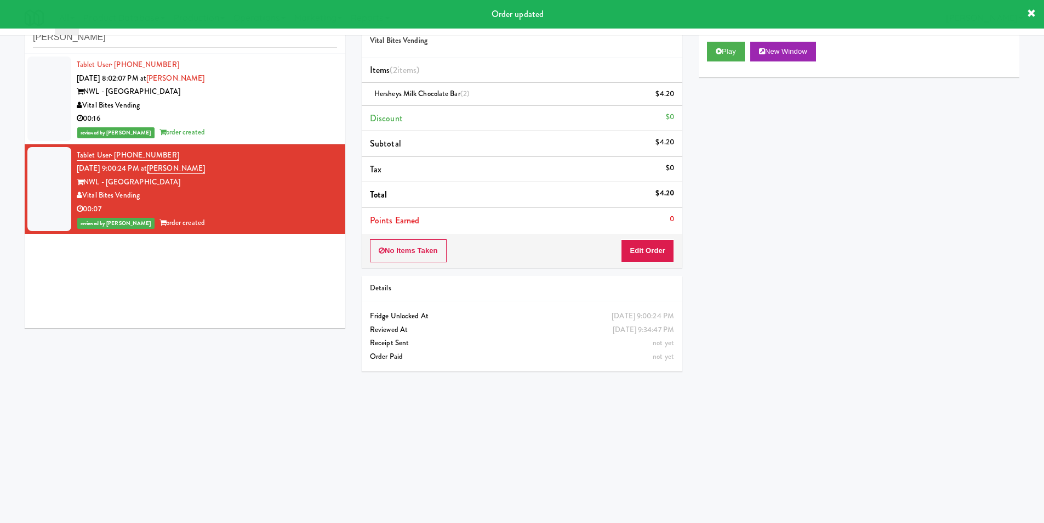
scroll to position [0, 0]
click at [222, 43] on input "[PERSON_NAME]" at bounding box center [185, 37] width 304 height 20
paste input "Fridge Right-1 Columbus"
click at [222, 43] on input "[PERSON_NAME]" at bounding box center [185, 37] width 304 height 20
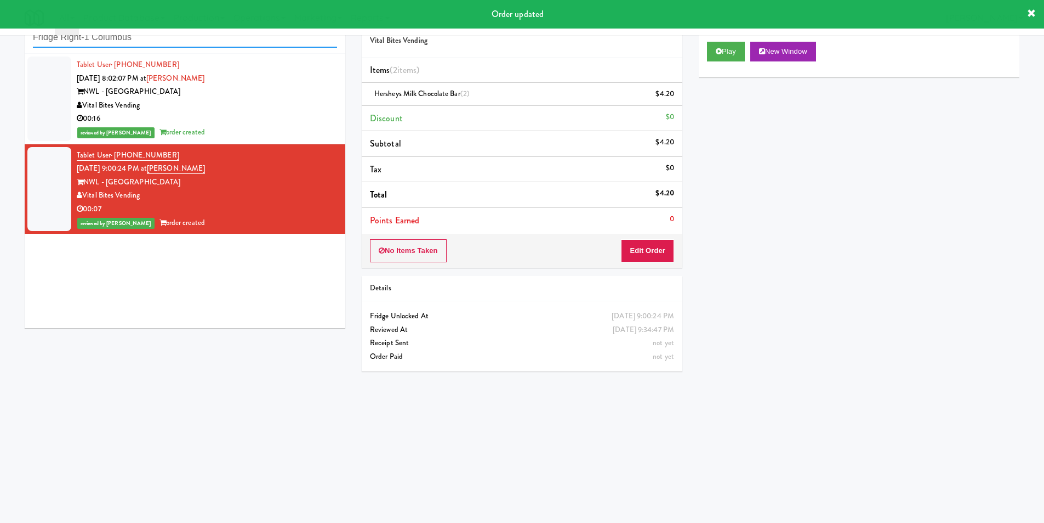
type input "Fridge Right-1 Columbus"
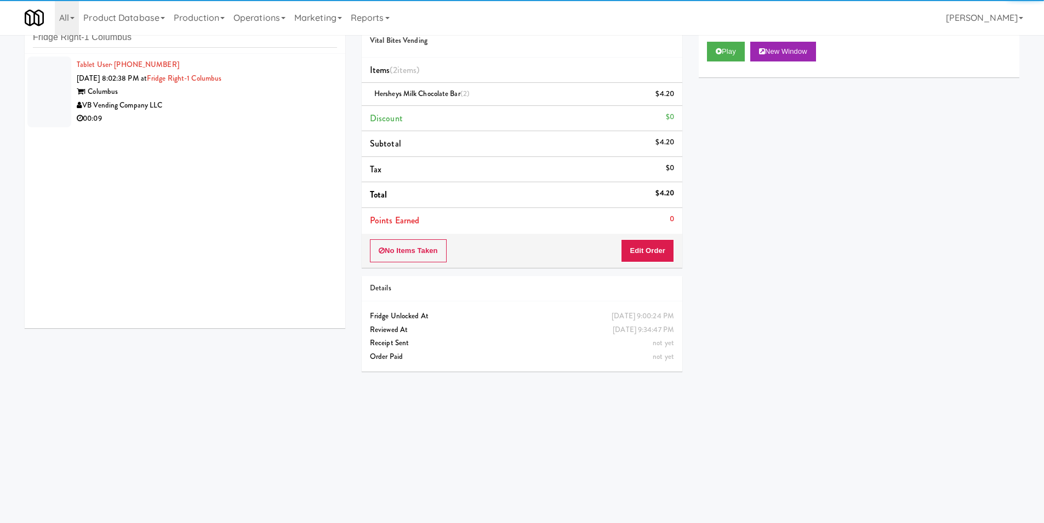
click at [238, 112] on div "00:09" at bounding box center [207, 119] width 260 height 14
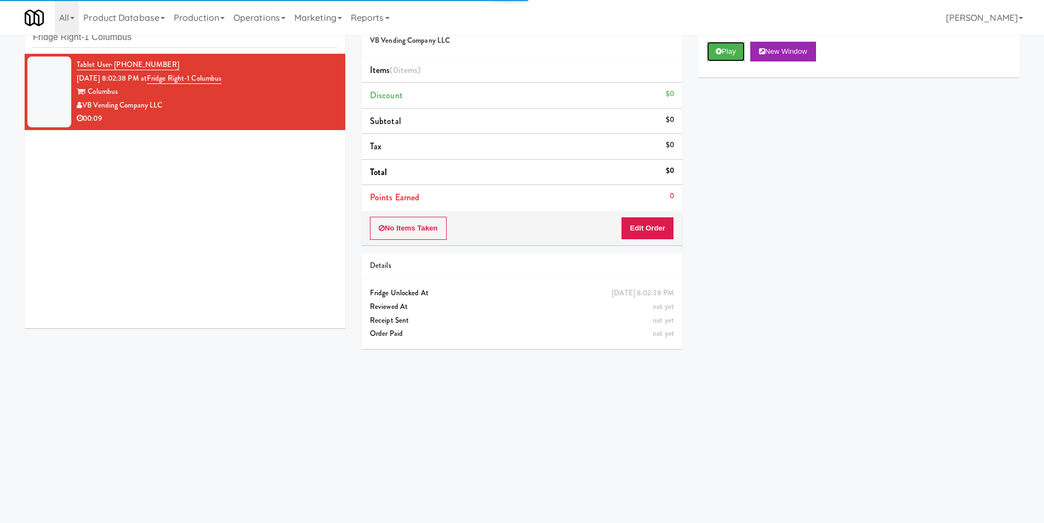
drag, startPoint x: 710, startPoint y: 54, endPoint x: 710, endPoint y: 62, distance: 7.7
click at [710, 54] on button "Play" at bounding box center [726, 52] width 38 height 20
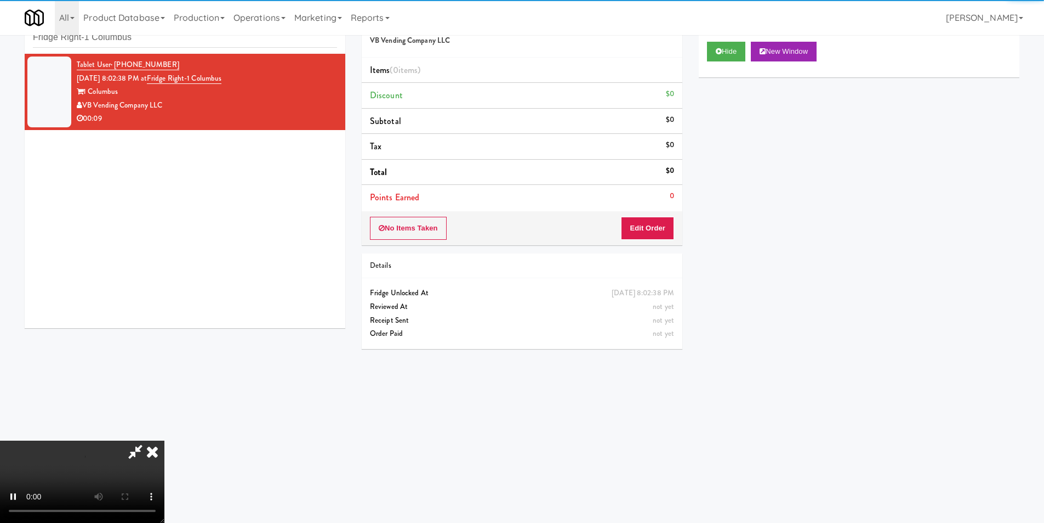
click at [657, 211] on div "No Items Taken Edit Order" at bounding box center [522, 228] width 321 height 34
click at [656, 222] on button "Edit Order" at bounding box center [647, 228] width 53 height 23
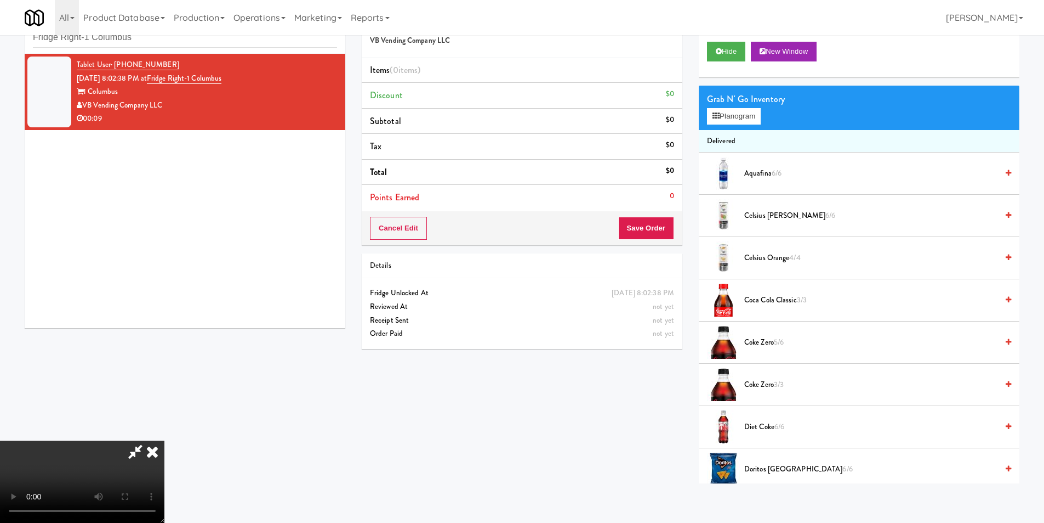
click at [164, 440] on video at bounding box center [82, 481] width 164 height 82
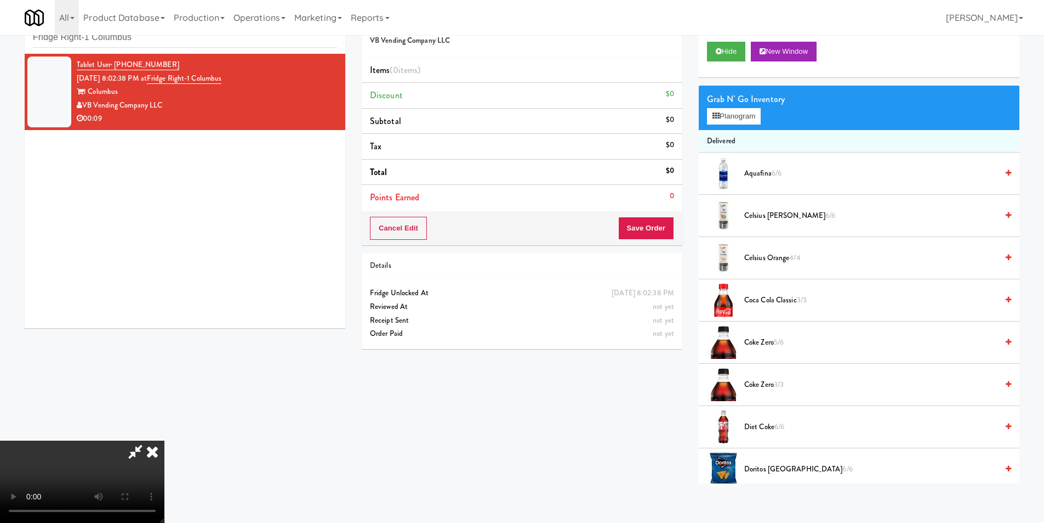
click at [164, 440] on video at bounding box center [82, 481] width 164 height 82
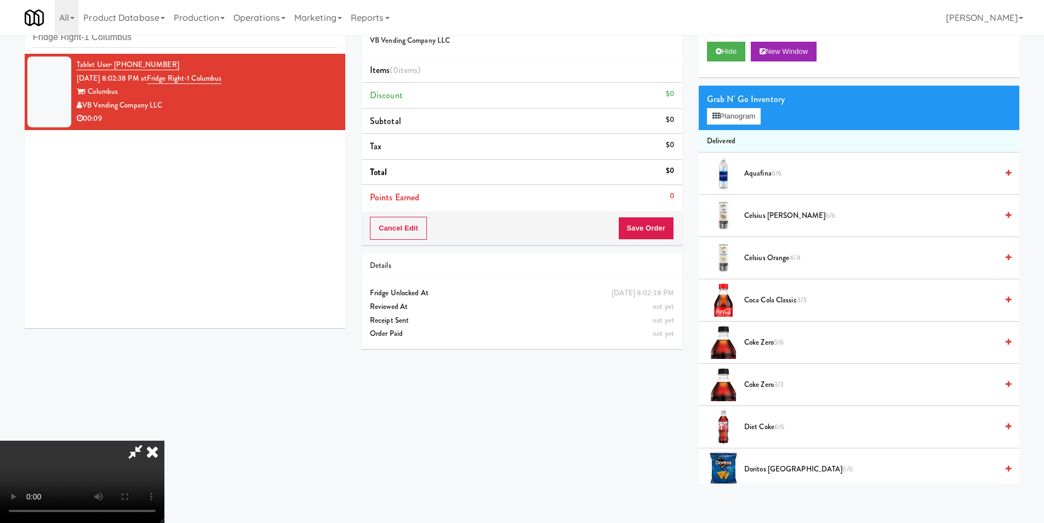
click at [164, 440] on video at bounding box center [82, 481] width 164 height 82
click at [746, 113] on button "Planogram" at bounding box center [734, 116] width 54 height 16
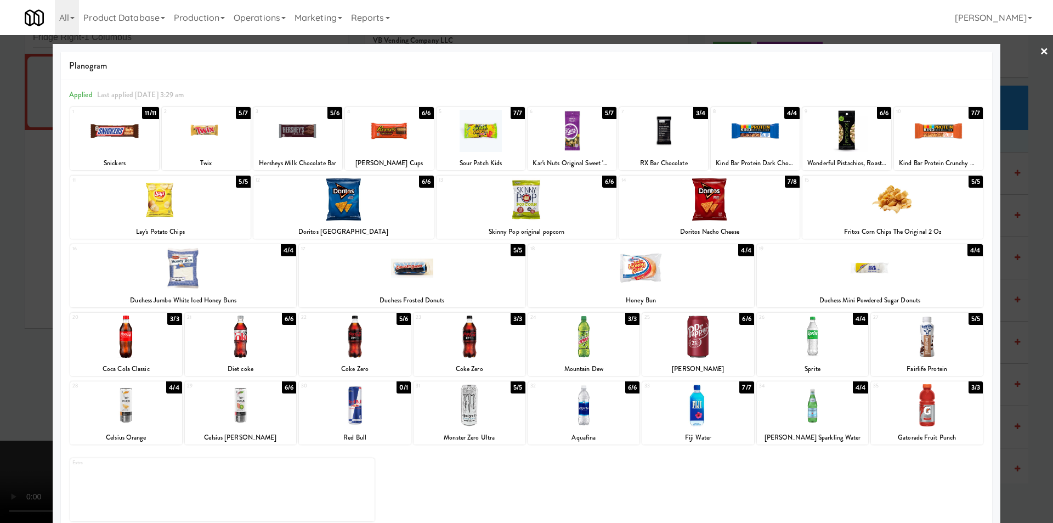
click at [118, 141] on div at bounding box center [114, 131] width 89 height 42
click at [122, 141] on div at bounding box center [114, 131] width 89 height 42
click at [225, 142] on div at bounding box center [206, 131] width 89 height 42
click at [149, 407] on div at bounding box center [126, 405] width 112 height 42
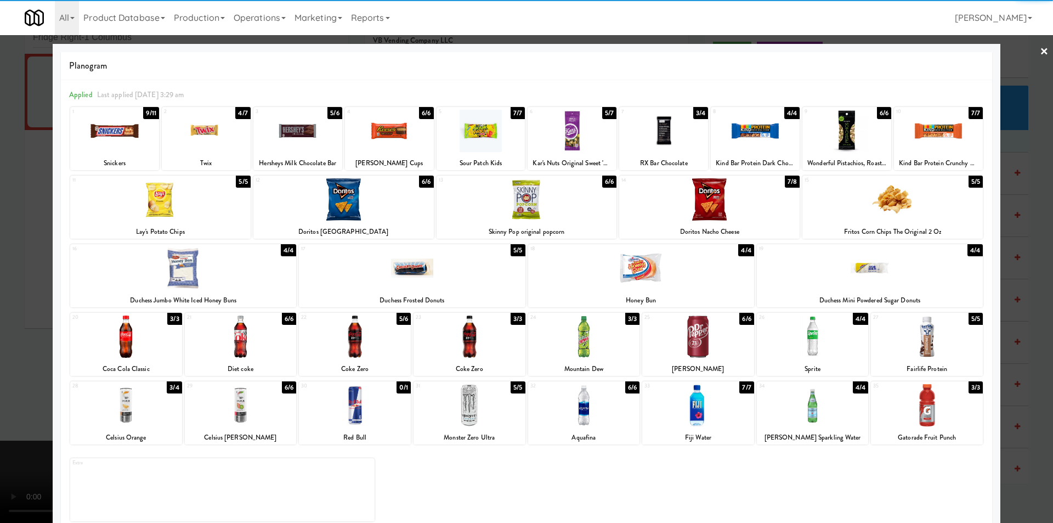
click at [8, 354] on div at bounding box center [526, 261] width 1053 height 523
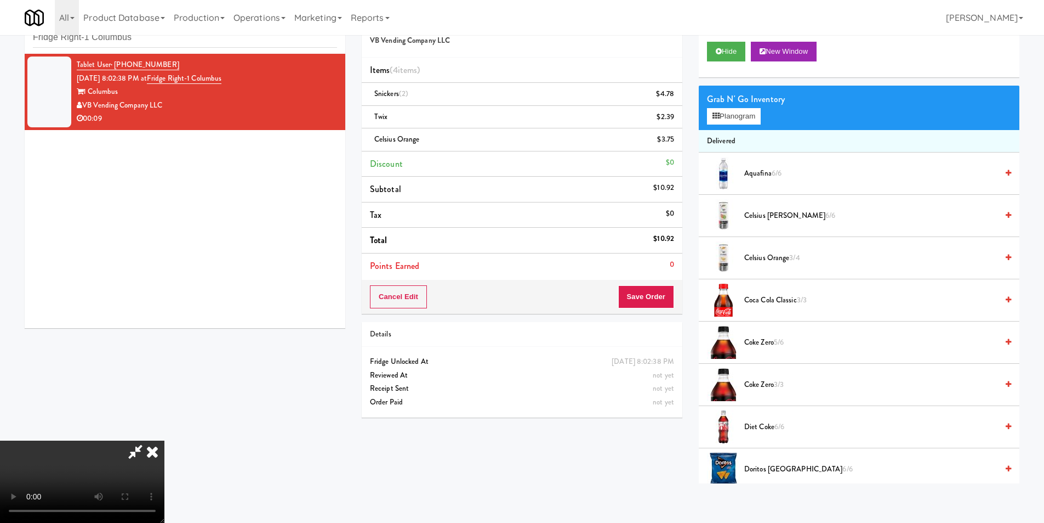
click at [164, 440] on video at bounding box center [82, 481] width 164 height 82
click at [643, 305] on button "Save Order" at bounding box center [646, 296] width 56 height 23
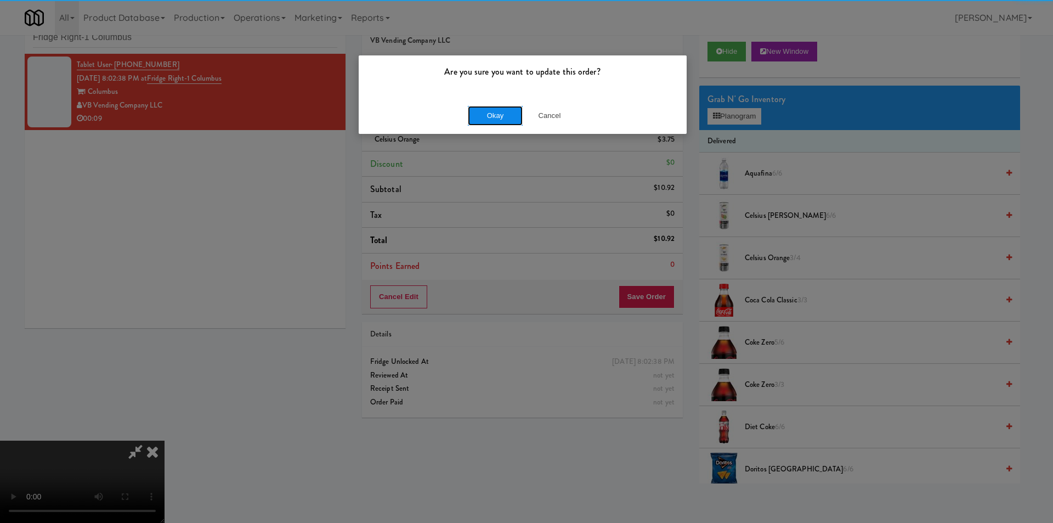
click at [486, 107] on button "Okay" at bounding box center [495, 116] width 55 height 20
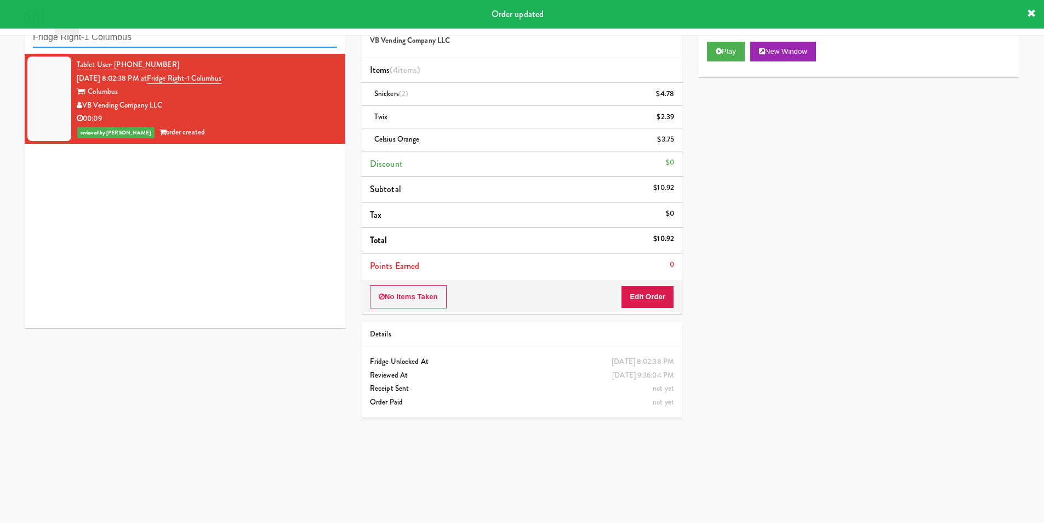
click at [148, 42] on input "Fridge Right-1 Columbus" at bounding box center [185, 37] width 304 height 20
paste input "Revology Car"
type input "Revology Cars"
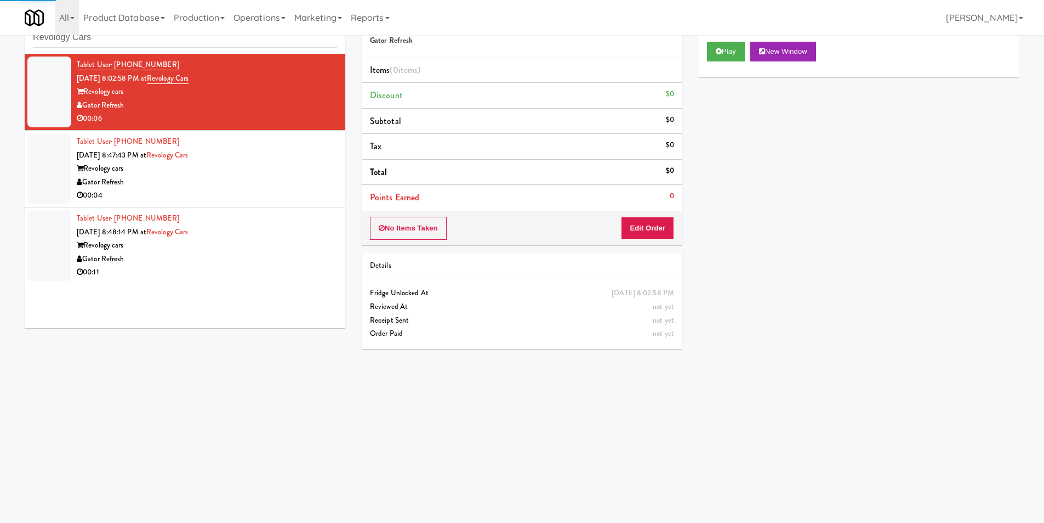
click at [713, 36] on div "Play New Window" at bounding box center [859, 55] width 321 height 44
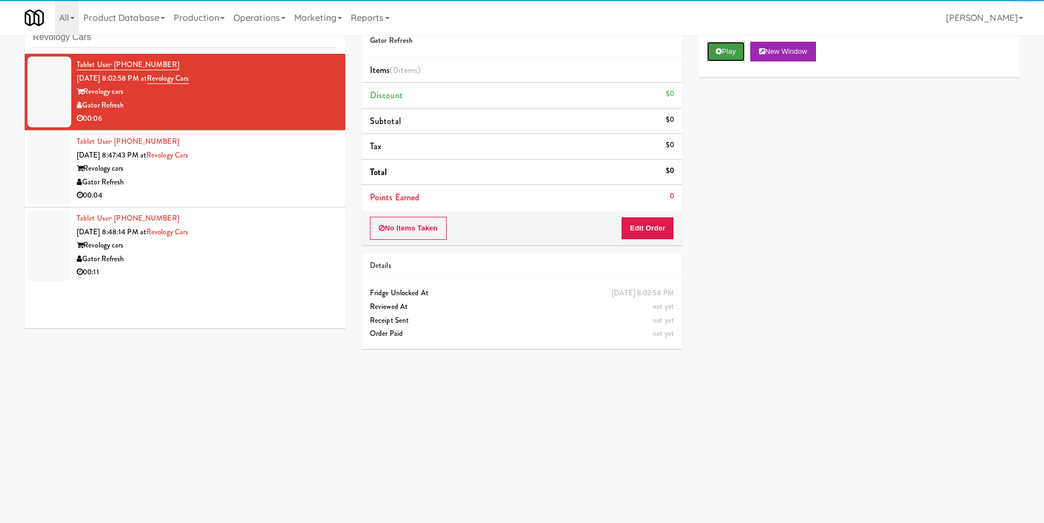
click at [717, 53] on icon at bounding box center [719, 51] width 6 height 7
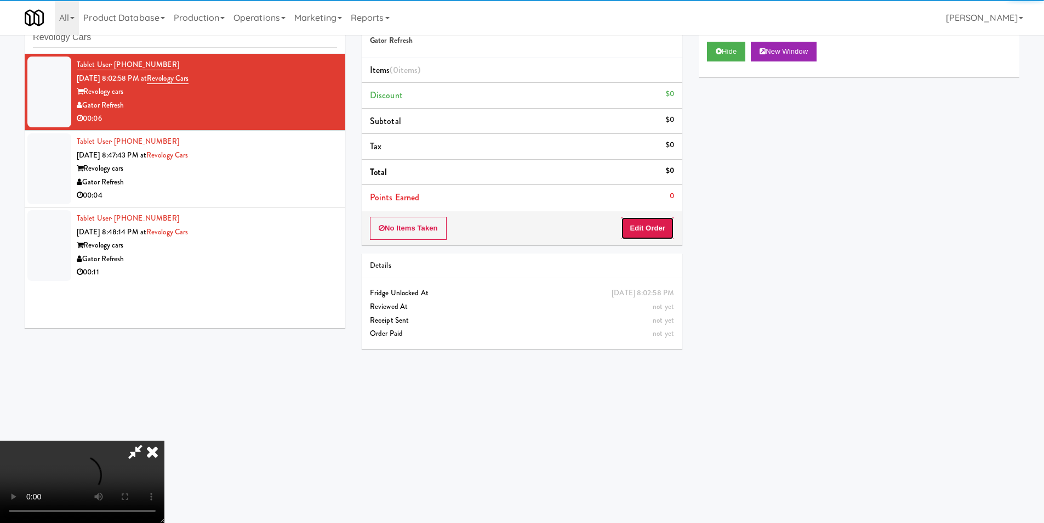
click at [652, 224] on button "Edit Order" at bounding box center [647, 228] width 53 height 23
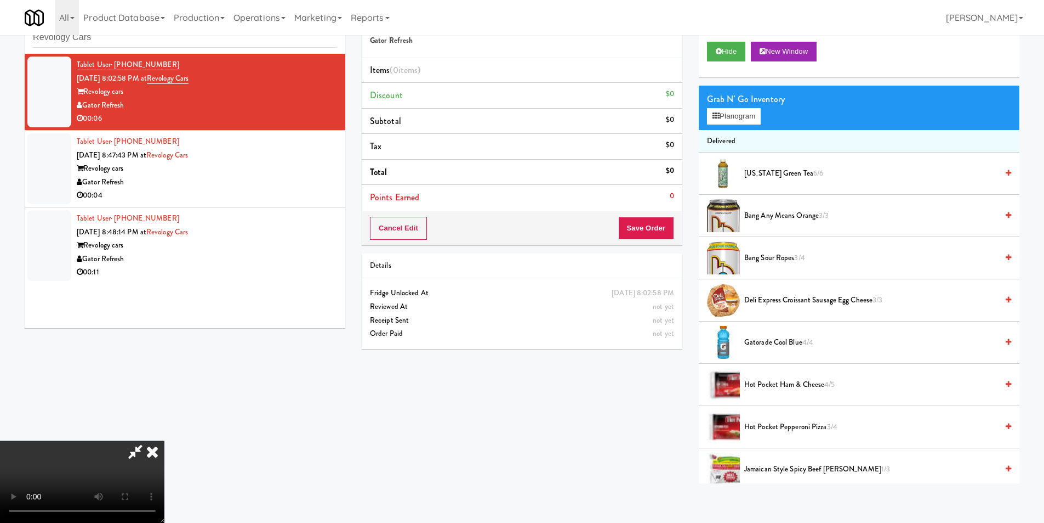
click at [164, 440] on video at bounding box center [82, 481] width 164 height 82
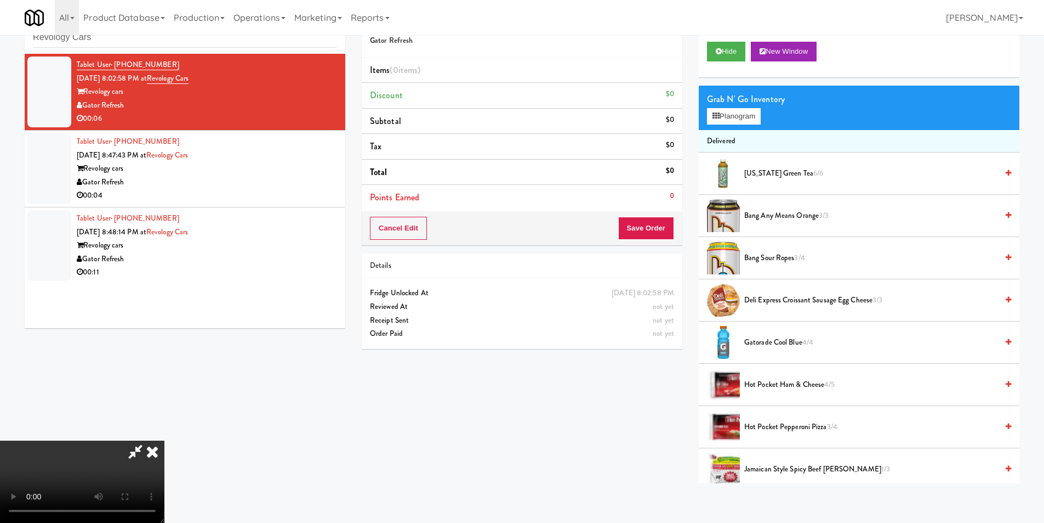
click at [164, 440] on video at bounding box center [82, 481] width 164 height 82
click at [747, 124] on button "Planogram" at bounding box center [734, 116] width 54 height 16
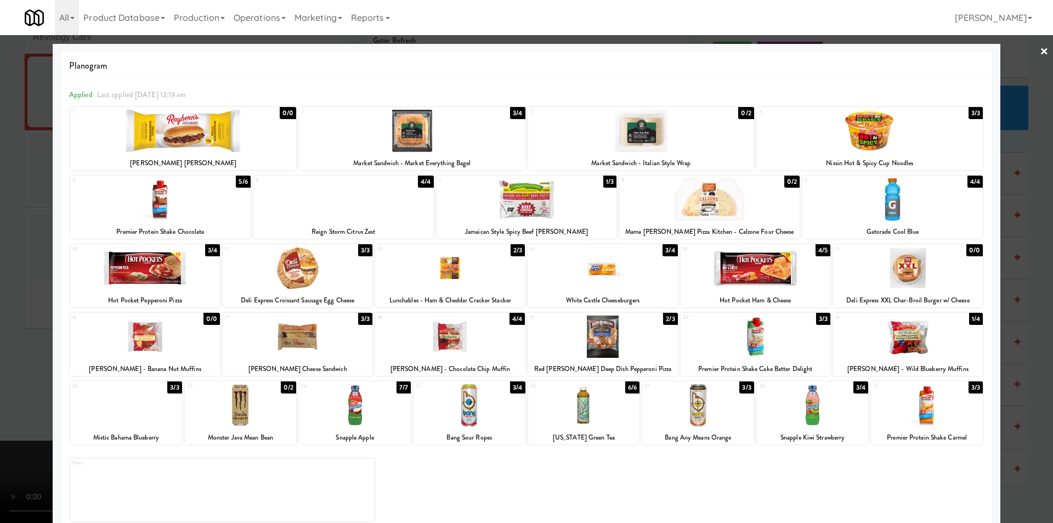
click at [442, 269] on div at bounding box center [450, 268] width 150 height 42
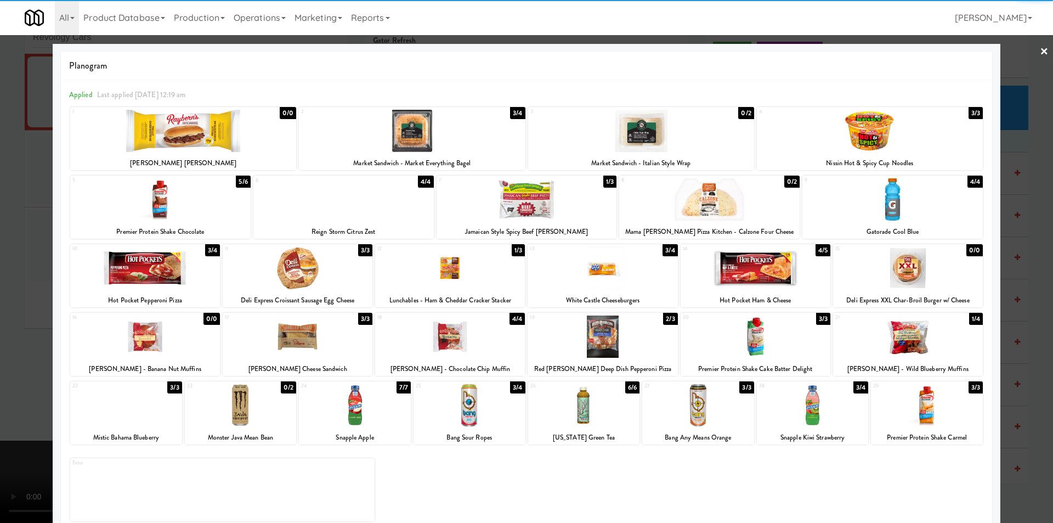
click at [586, 411] on div at bounding box center [584, 405] width 112 height 42
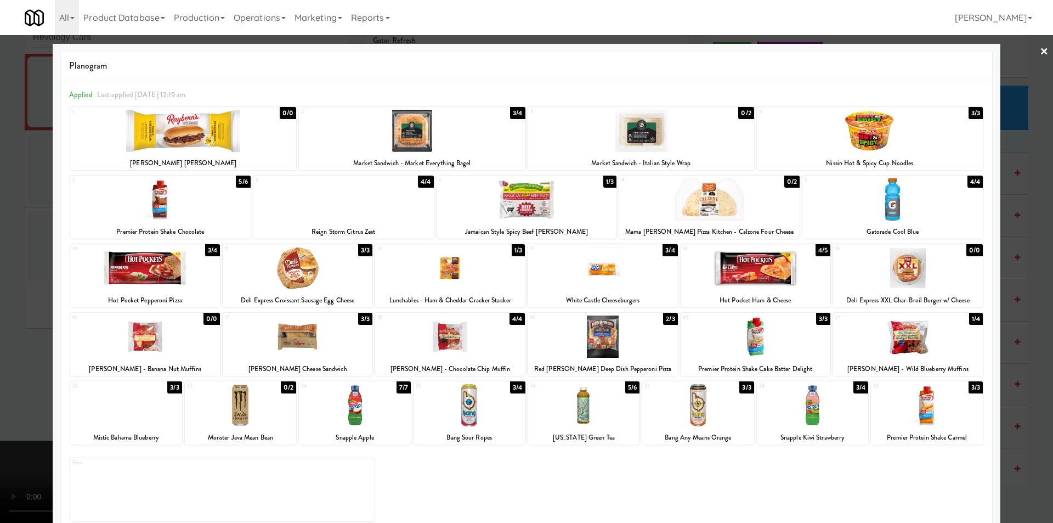
click at [1008, 324] on div at bounding box center [526, 261] width 1053 height 523
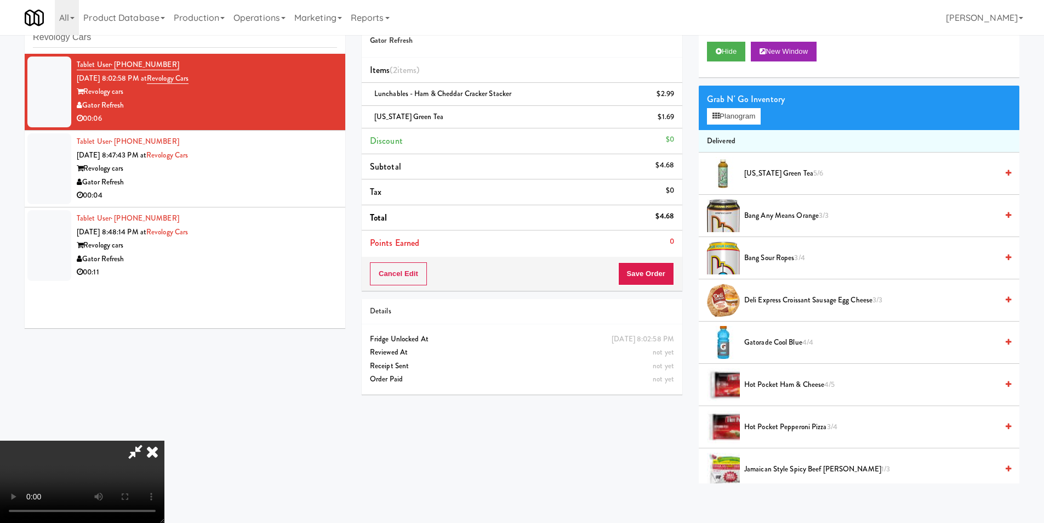
click at [679, 271] on div "Cancel Edit Save Order" at bounding box center [522, 274] width 321 height 34
click at [663, 273] on button "Save Order" at bounding box center [646, 273] width 56 height 23
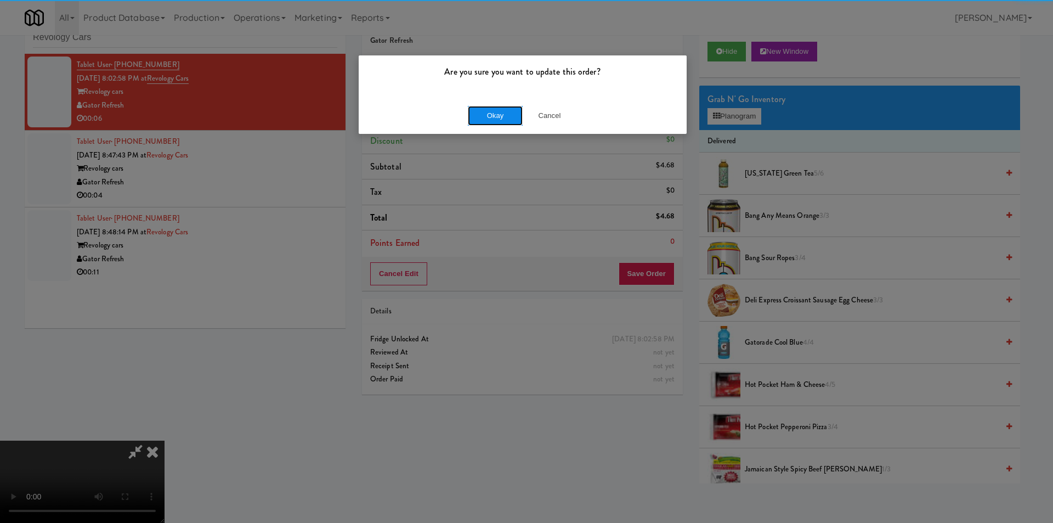
click at [487, 106] on button "Okay" at bounding box center [495, 116] width 55 height 20
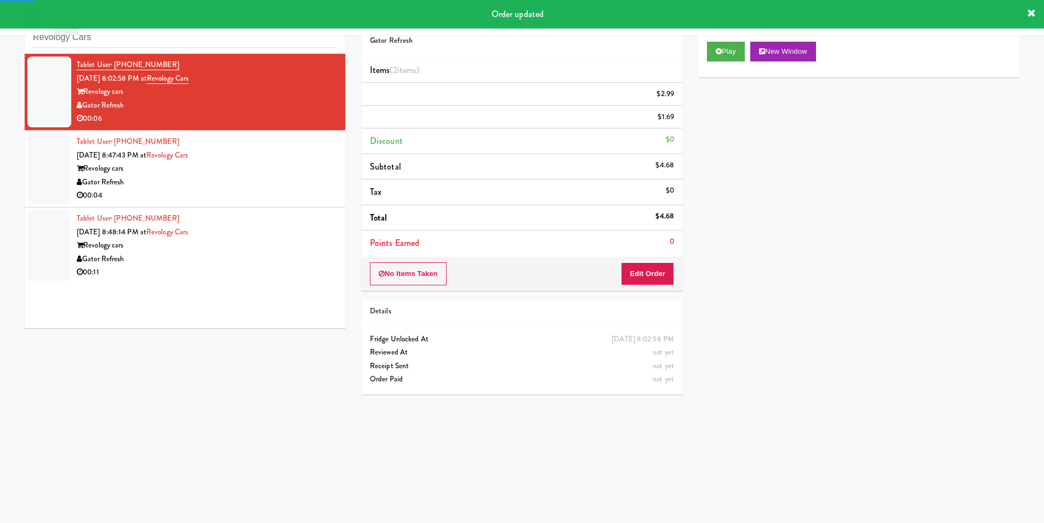
click at [254, 189] on div "Tablet User · (386) 898-1991 [DATE] 8:47:43 PM at Revology Cars Revology cars G…" at bounding box center [207, 168] width 260 height 67
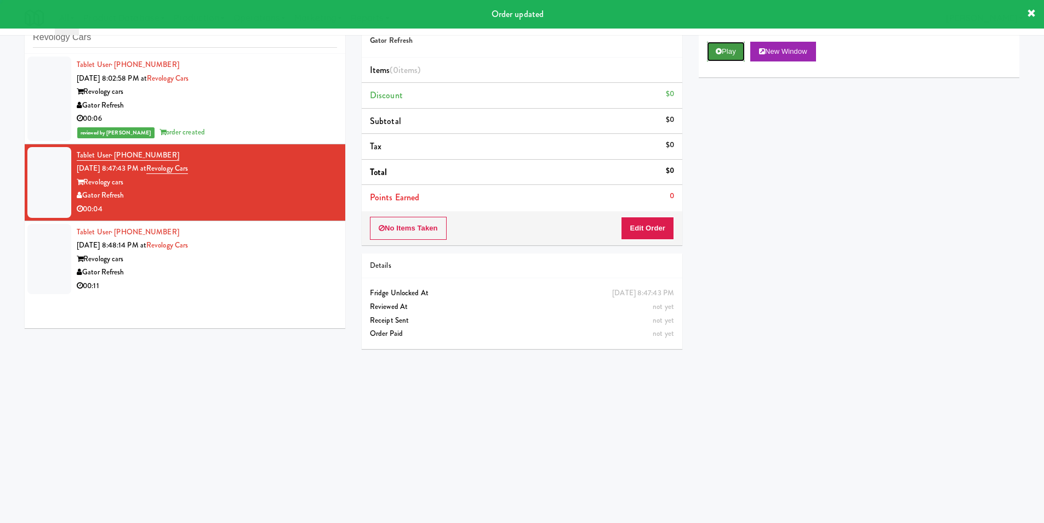
click at [725, 53] on button "Play" at bounding box center [726, 52] width 38 height 20
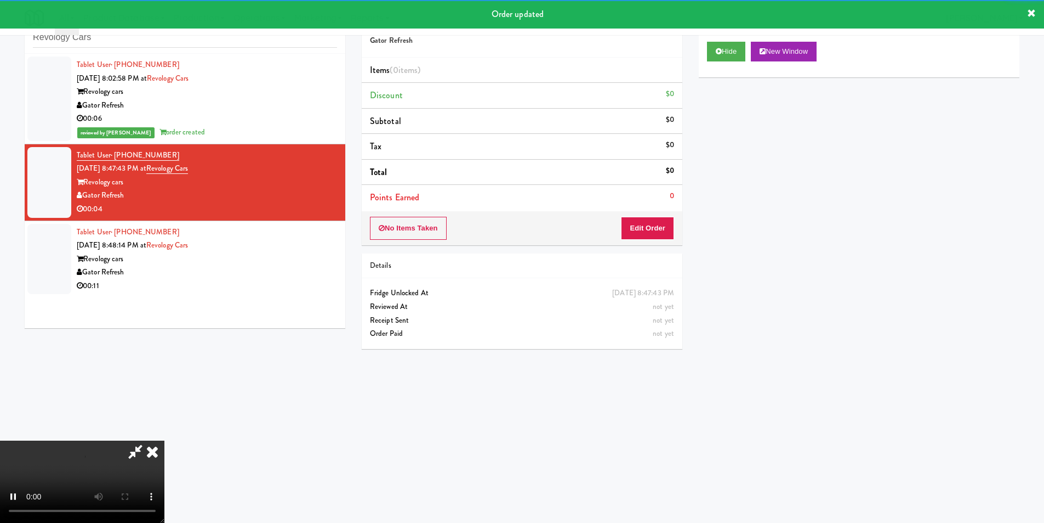
click at [649, 200] on li "Points Earned 0" at bounding box center [522, 197] width 321 height 25
click at [647, 219] on button "Edit Order" at bounding box center [647, 228] width 53 height 23
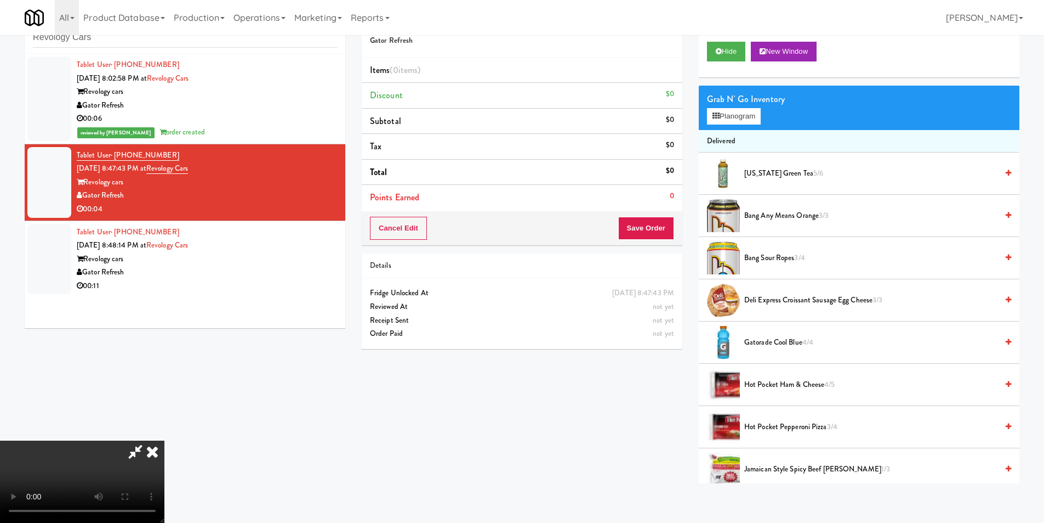
scroll to position [1, 0]
click at [164, 440] on video at bounding box center [82, 481] width 164 height 82
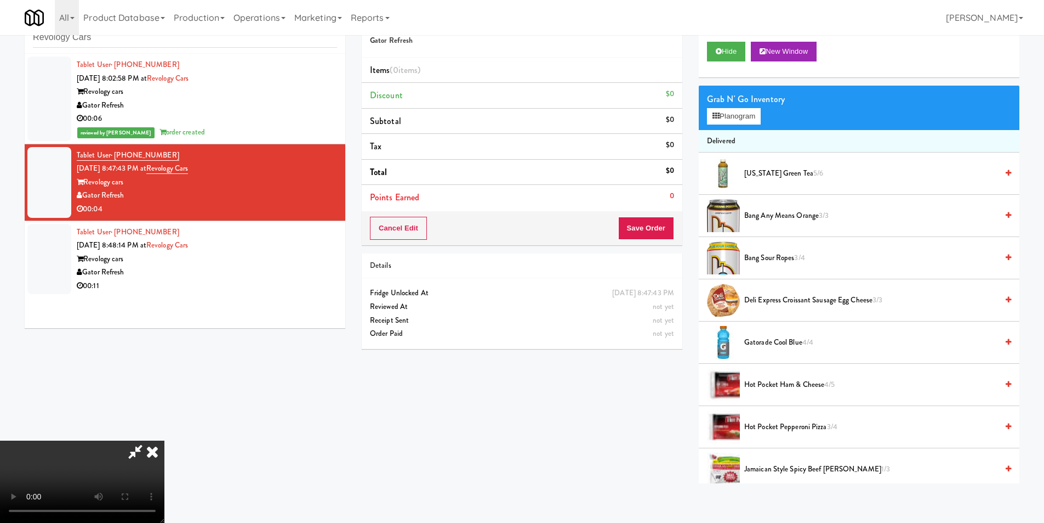
click at [164, 440] on video at bounding box center [82, 481] width 164 height 82
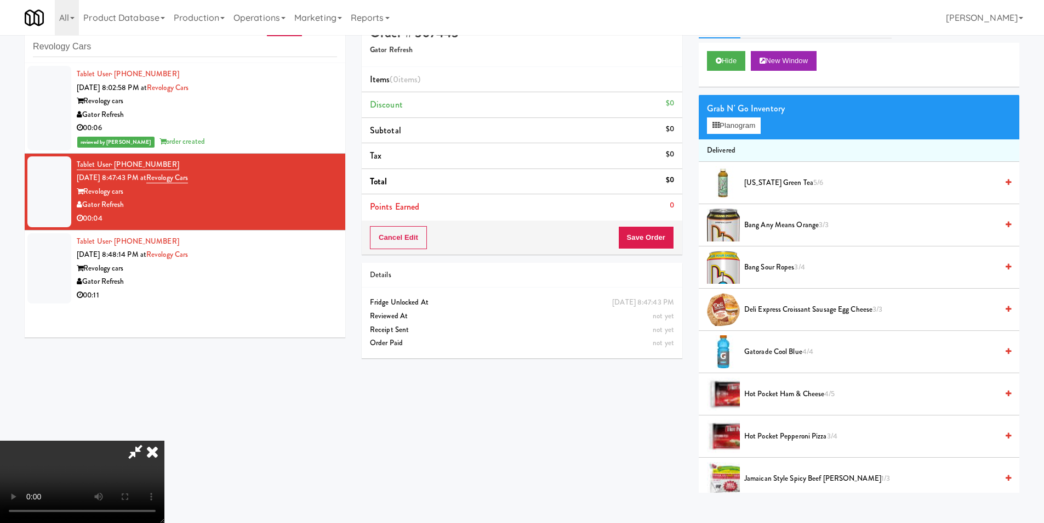
scroll to position [0, 0]
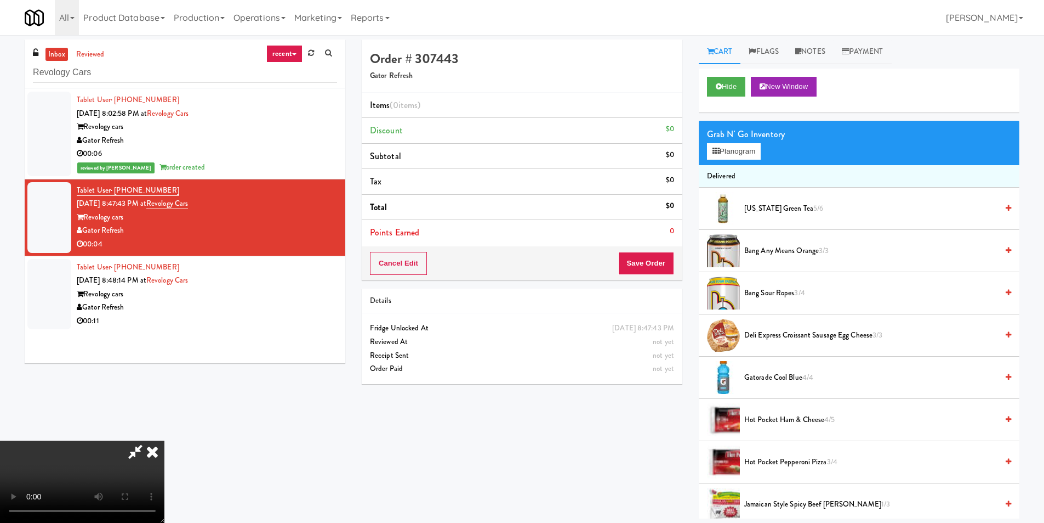
click at [721, 142] on div "Grab N' Go Inventory Planogram" at bounding box center [859, 143] width 321 height 44
click at [726, 152] on button "Planogram" at bounding box center [734, 151] width 54 height 16
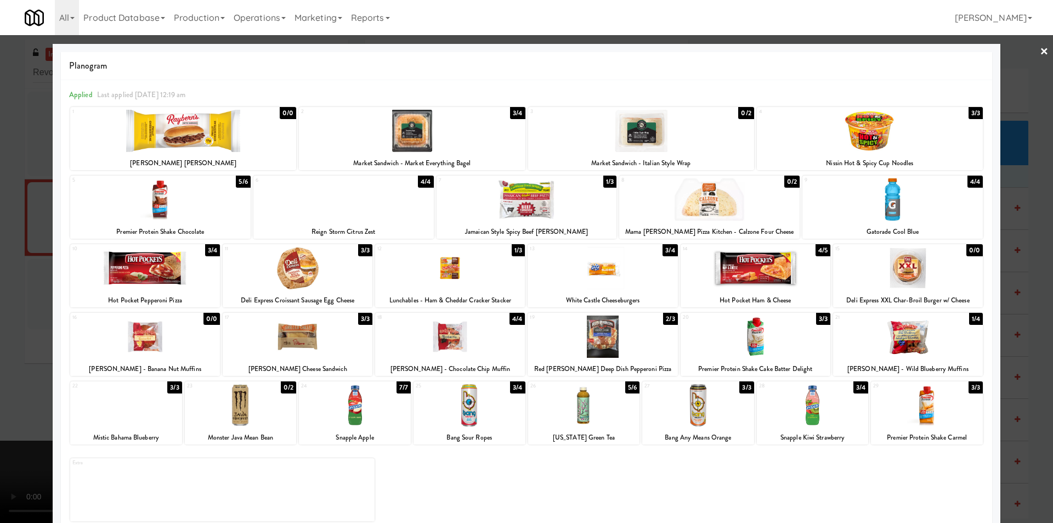
click at [900, 333] on div at bounding box center [908, 336] width 150 height 42
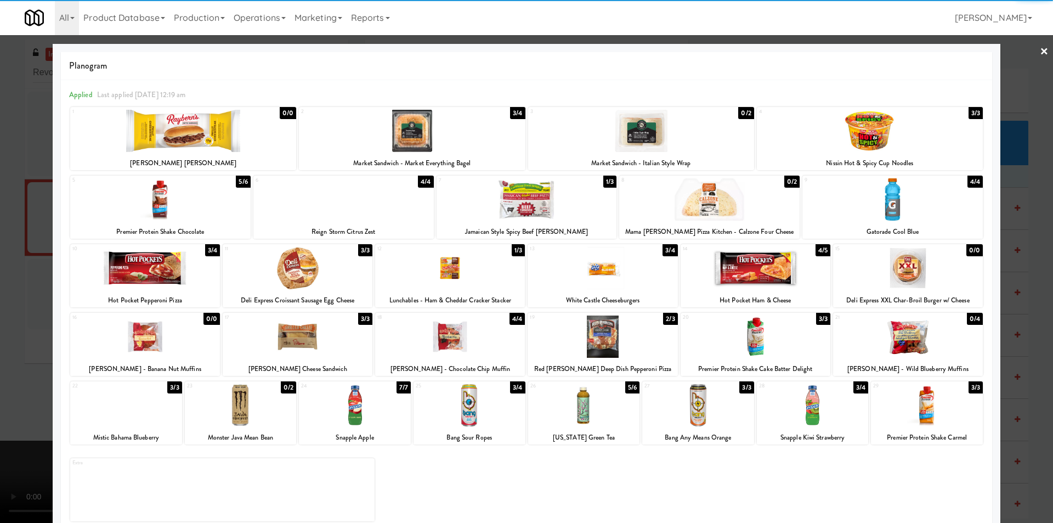
click at [1007, 327] on div at bounding box center [526, 261] width 1053 height 523
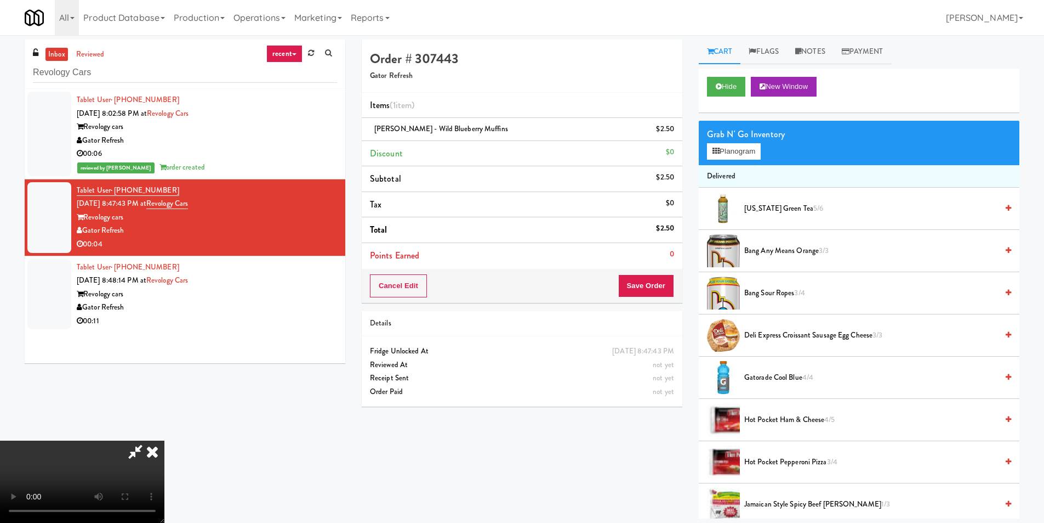
click at [164, 440] on video at bounding box center [82, 481] width 164 height 82
click at [647, 284] on button "Save Order" at bounding box center [646, 285] width 56 height 23
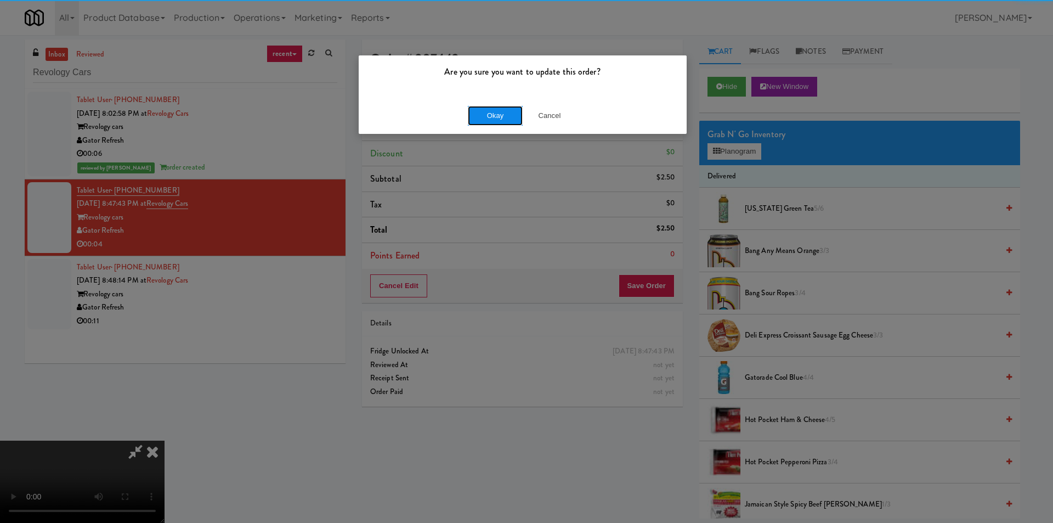
click at [504, 109] on button "Okay" at bounding box center [495, 116] width 55 height 20
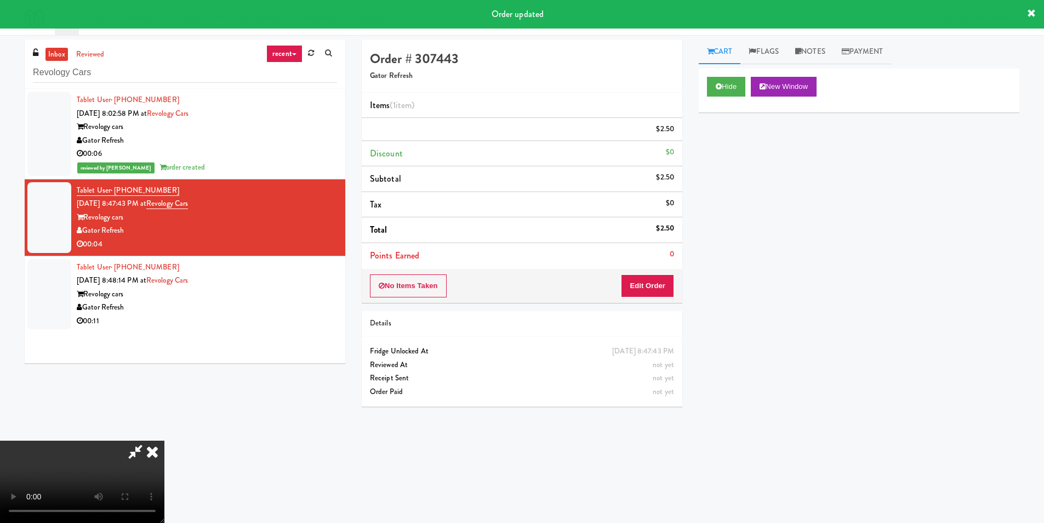
scroll to position [0, 0]
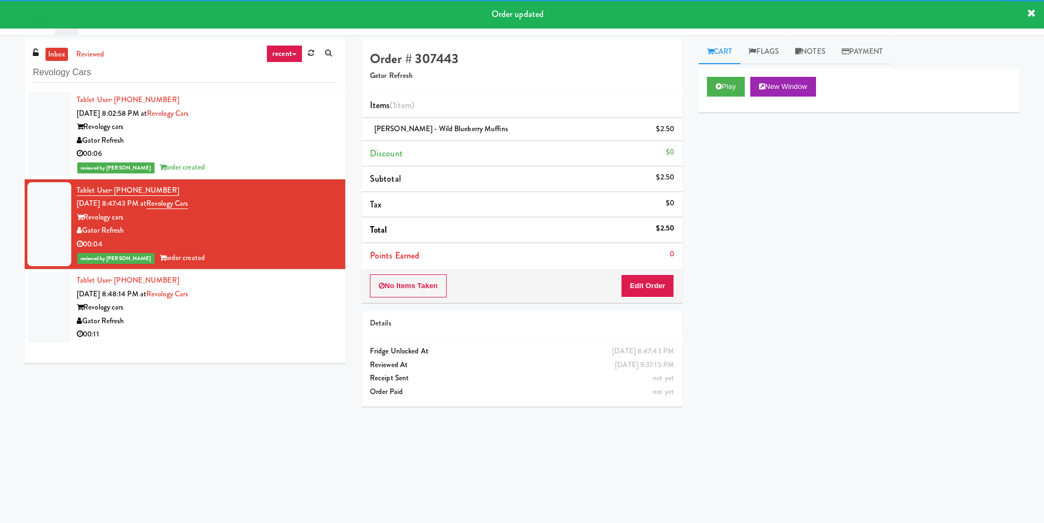
click at [294, 298] on div "Tablet User · (321) 302-0397 [DATE] 8:48:14 PM at Revology Cars Revology cars G…" at bounding box center [207, 307] width 260 height 67
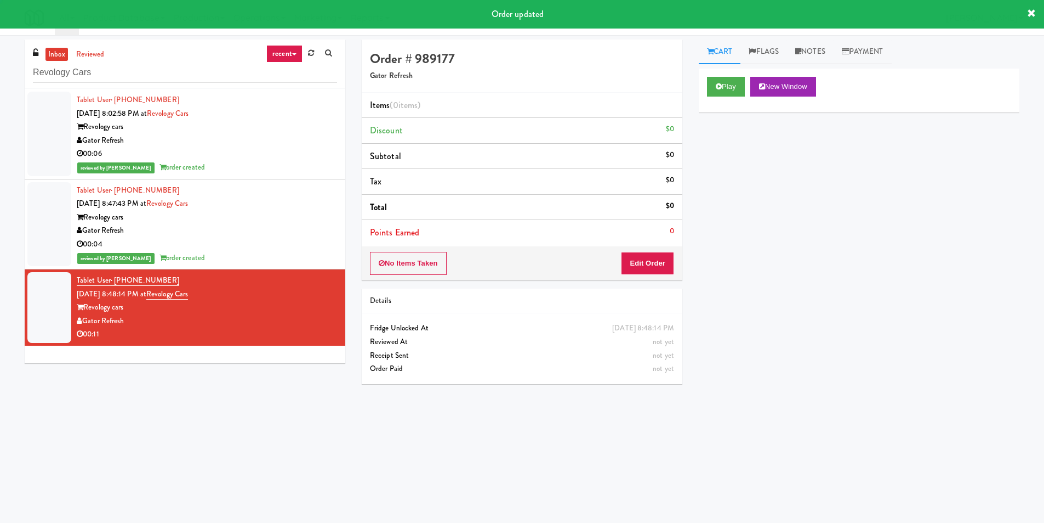
click at [751, 72] on div "Play New Window" at bounding box center [859, 91] width 321 height 44
click at [736, 81] on button "Play" at bounding box center [726, 87] width 38 height 20
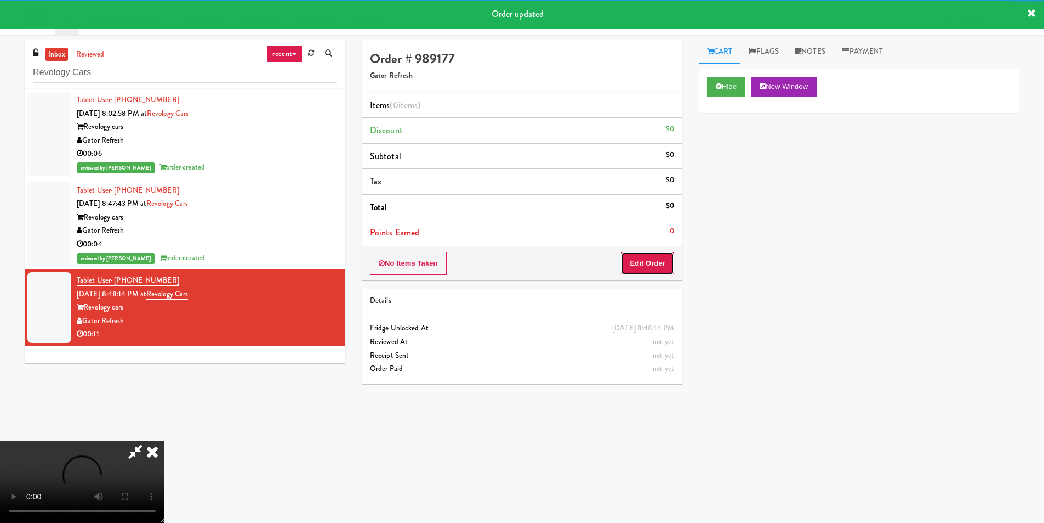
click at [632, 259] on button "Edit Order" at bounding box center [647, 263] width 53 height 23
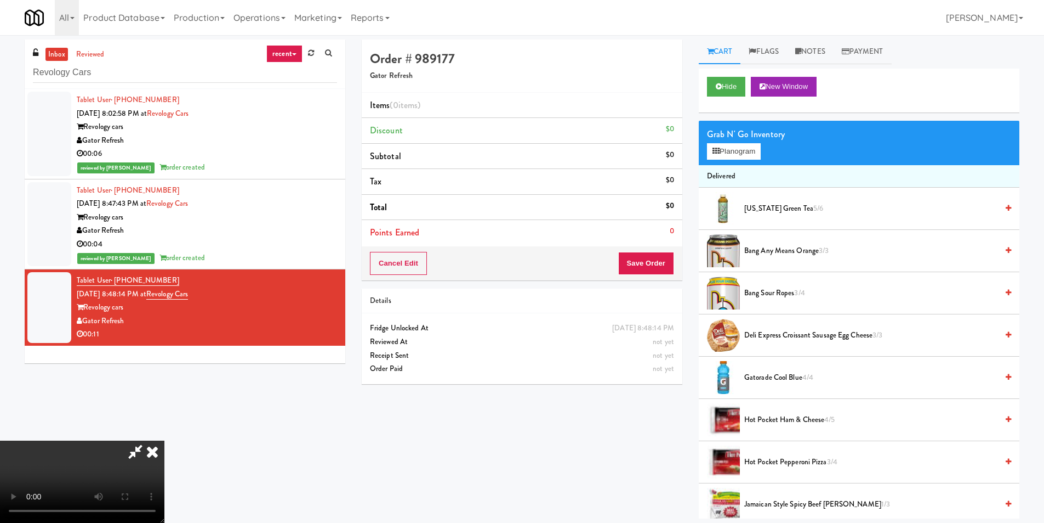
scroll to position [166, 0]
click at [164, 440] on video at bounding box center [82, 481] width 164 height 82
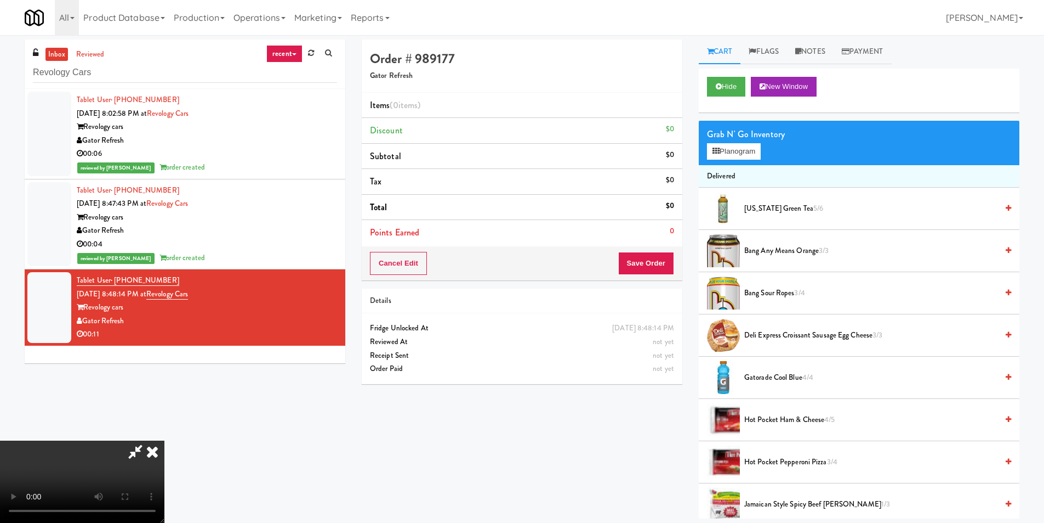
click at [164, 440] on video at bounding box center [82, 481] width 164 height 82
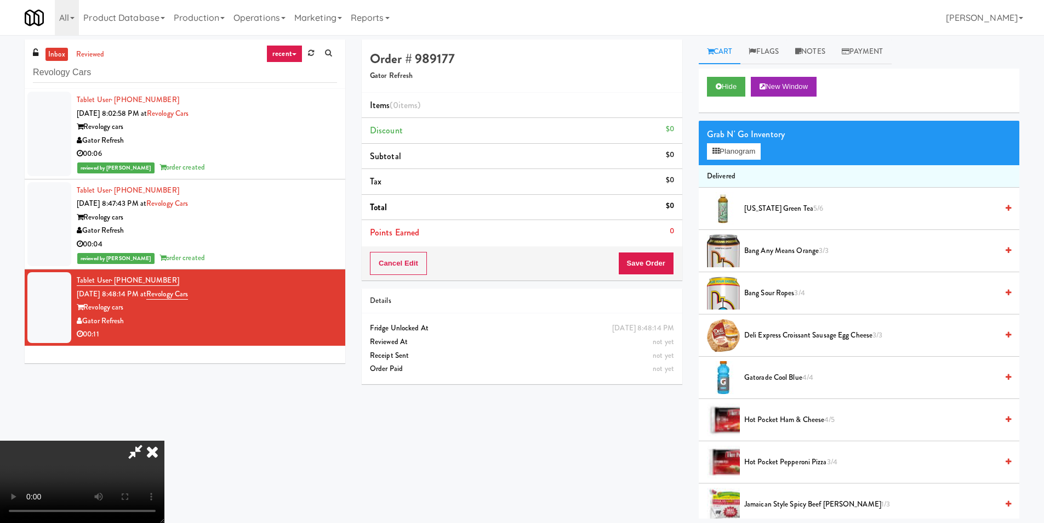
click at [164, 440] on video at bounding box center [82, 481] width 164 height 82
click at [724, 144] on button "Planogram" at bounding box center [734, 151] width 54 height 16
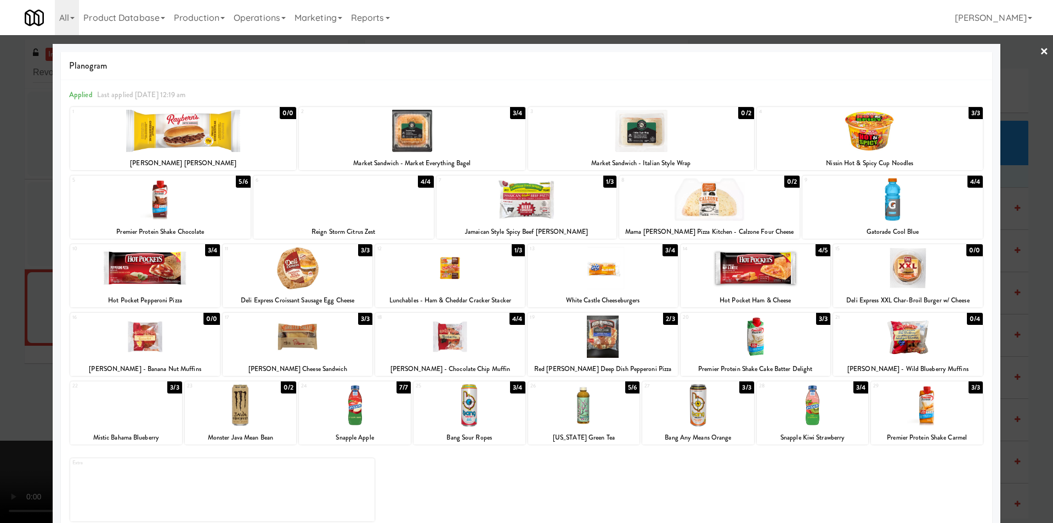
click at [456, 331] on div at bounding box center [450, 336] width 150 height 42
click at [1029, 262] on div at bounding box center [526, 261] width 1053 height 523
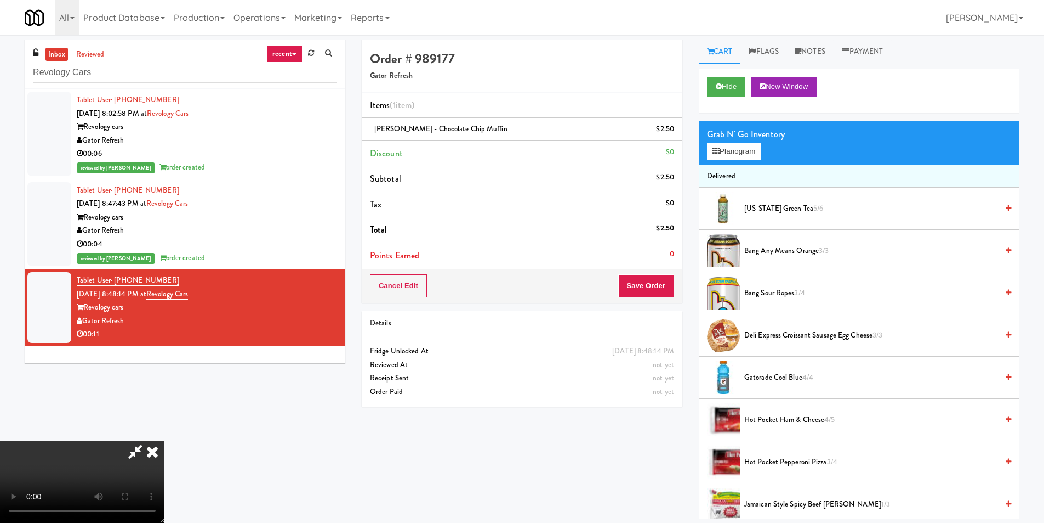
click at [164, 440] on video at bounding box center [82, 481] width 164 height 82
click at [720, 157] on button "Planogram" at bounding box center [734, 151] width 54 height 16
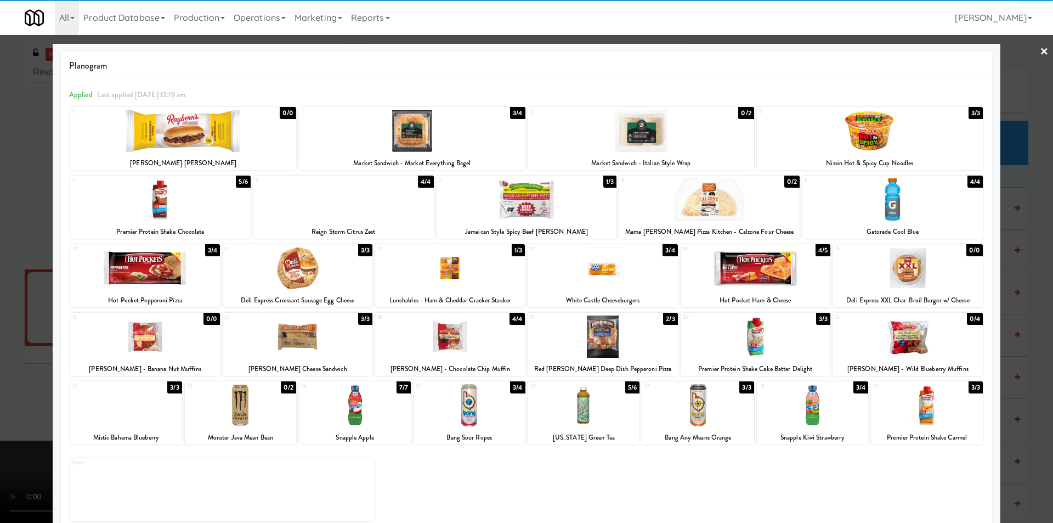
click at [1015, 267] on div at bounding box center [526, 261] width 1053 height 523
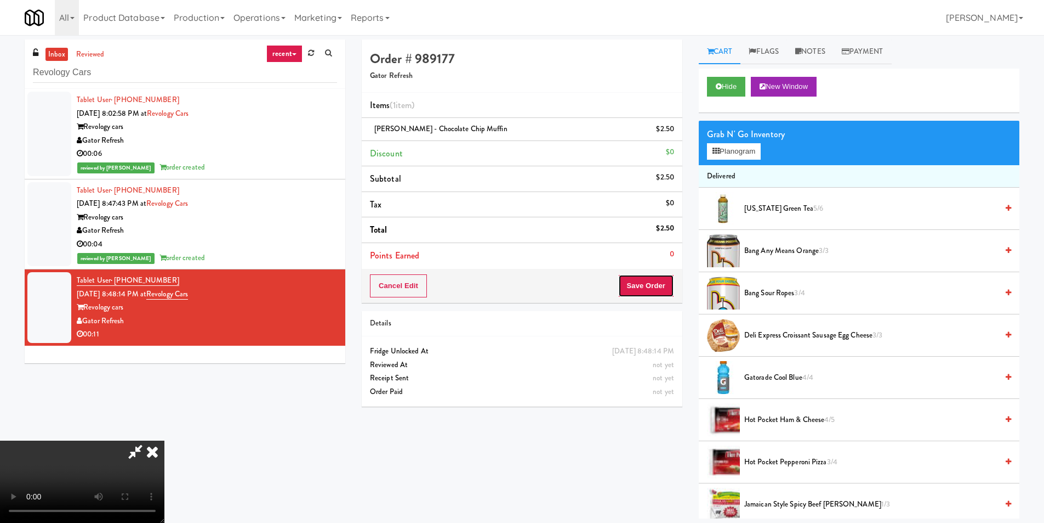
click at [640, 291] on button "Save Order" at bounding box center [646, 285] width 56 height 23
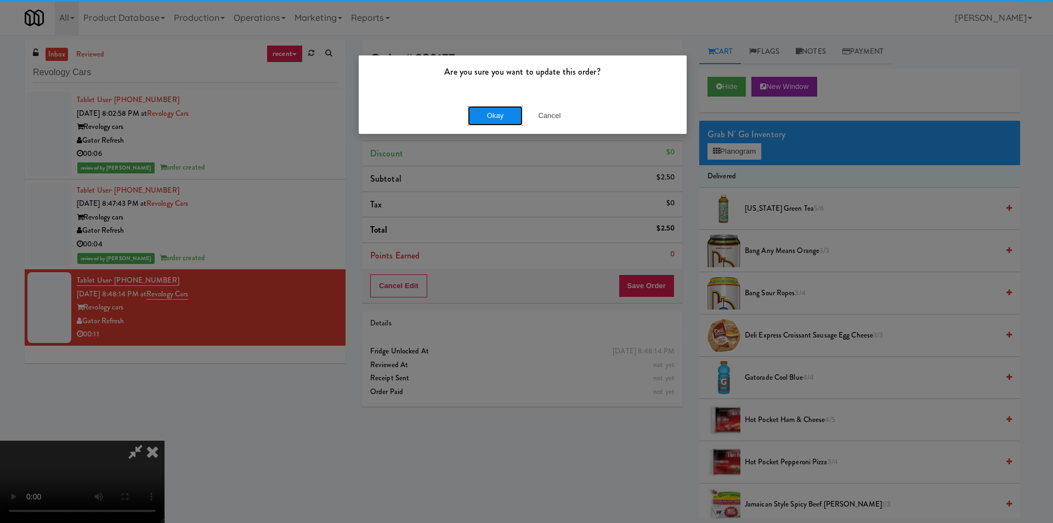
click at [501, 114] on button "Okay" at bounding box center [495, 116] width 55 height 20
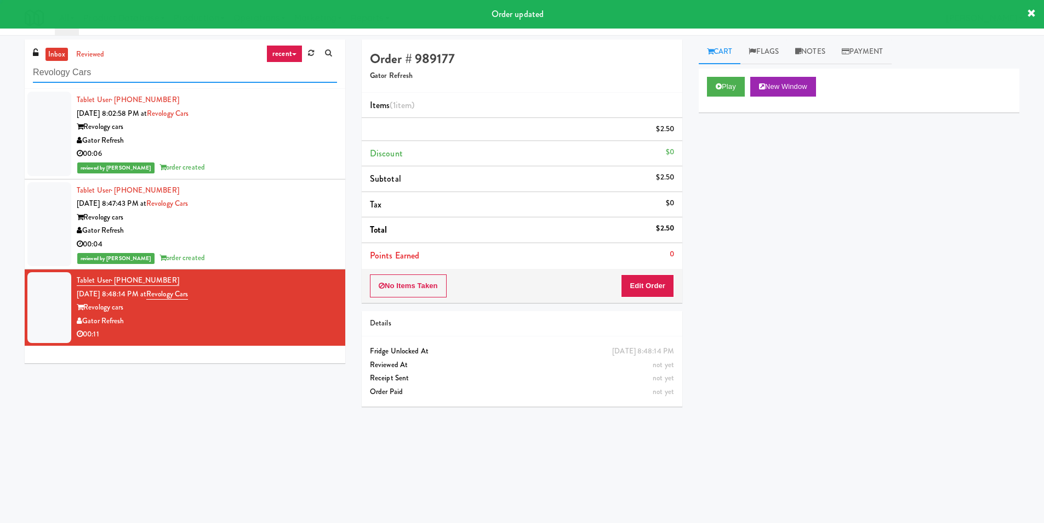
click at [178, 71] on input "Revology Cars" at bounding box center [185, 73] width 304 height 20
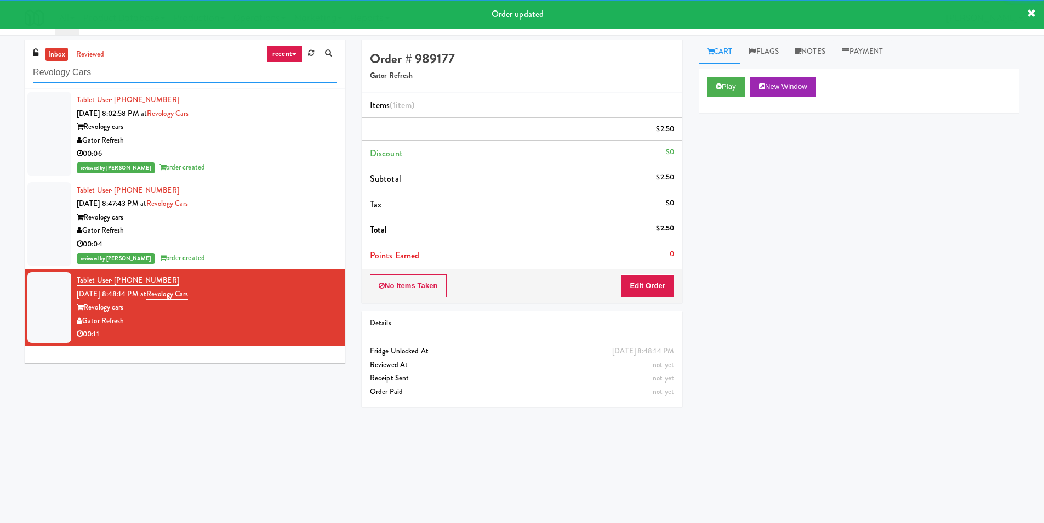
click at [178, 71] on input "Revology Cars" at bounding box center [185, 73] width 304 height 20
paste input "VOC - Cooler"
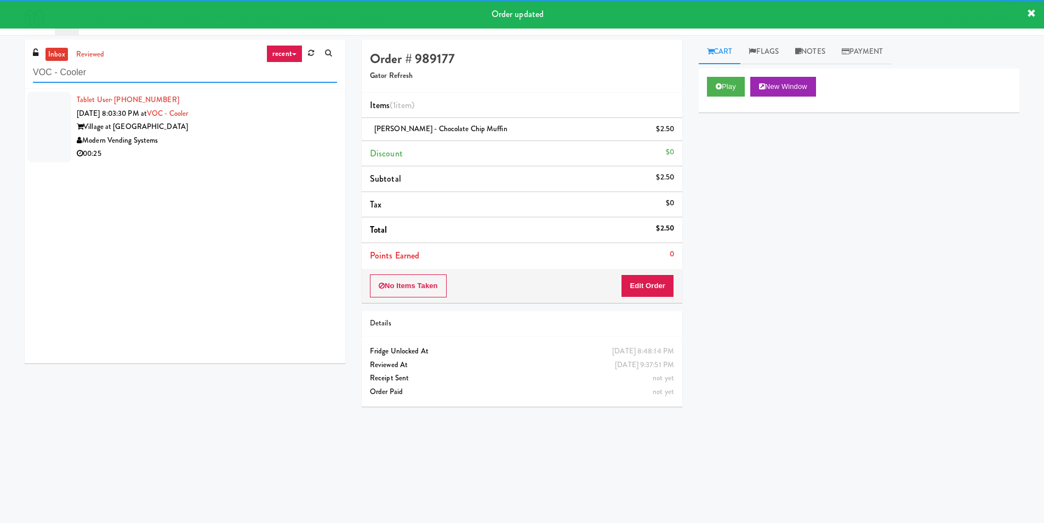
type input "VOC - Cooler"
click at [302, 150] on div "00:25" at bounding box center [207, 154] width 260 height 14
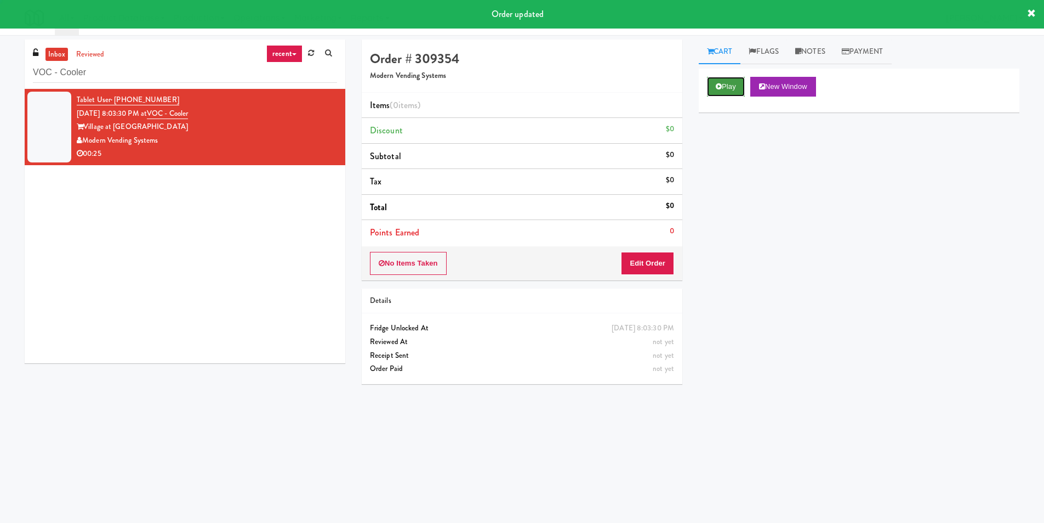
click at [729, 86] on button "Play" at bounding box center [726, 87] width 38 height 20
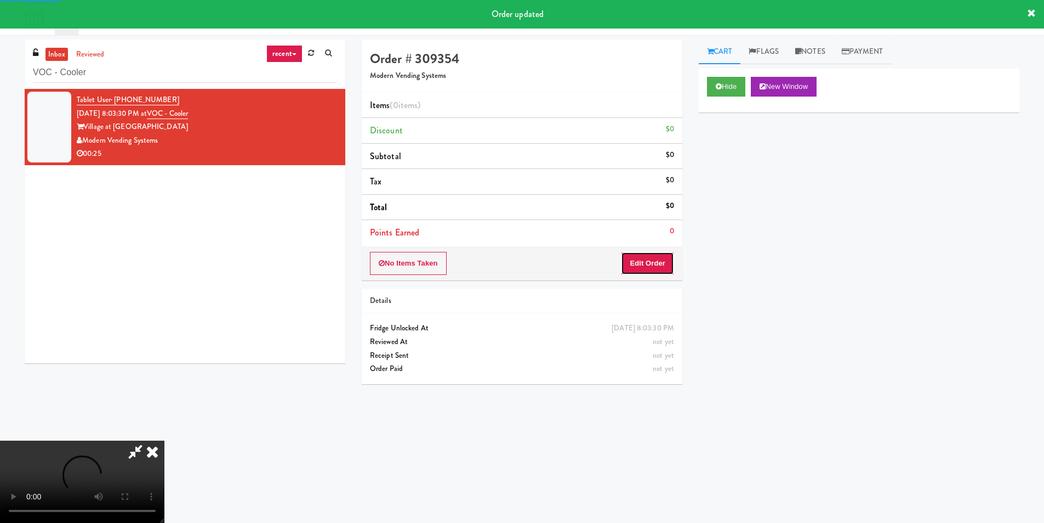
click at [639, 253] on button "Edit Order" at bounding box center [647, 263] width 53 height 23
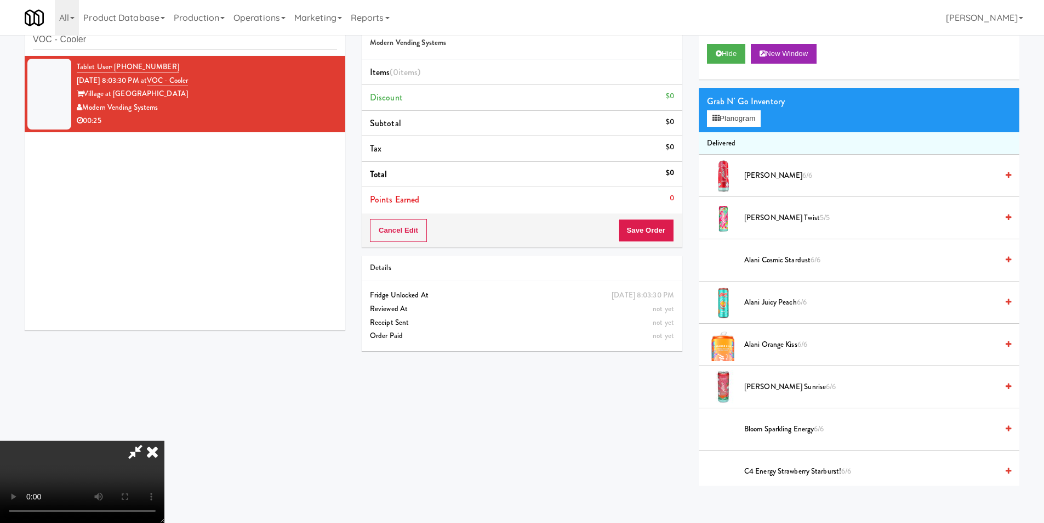
scroll to position [35, 0]
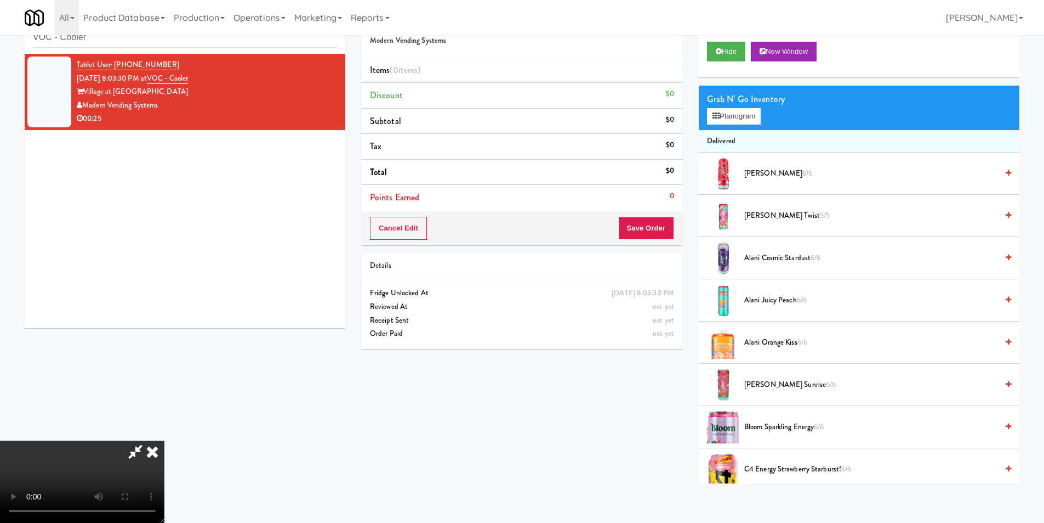
click at [164, 440] on video at bounding box center [82, 481] width 164 height 82
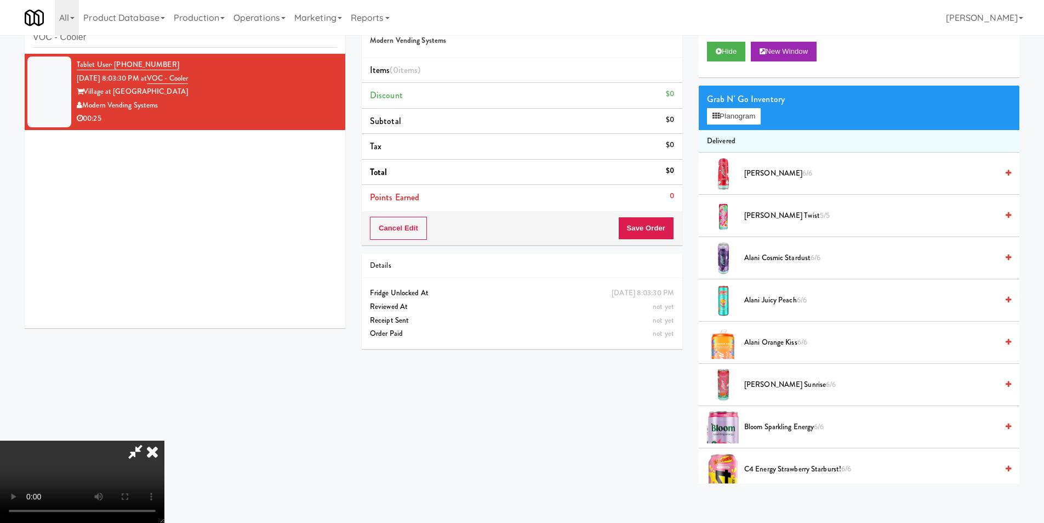
click at [164, 440] on video at bounding box center [82, 481] width 164 height 82
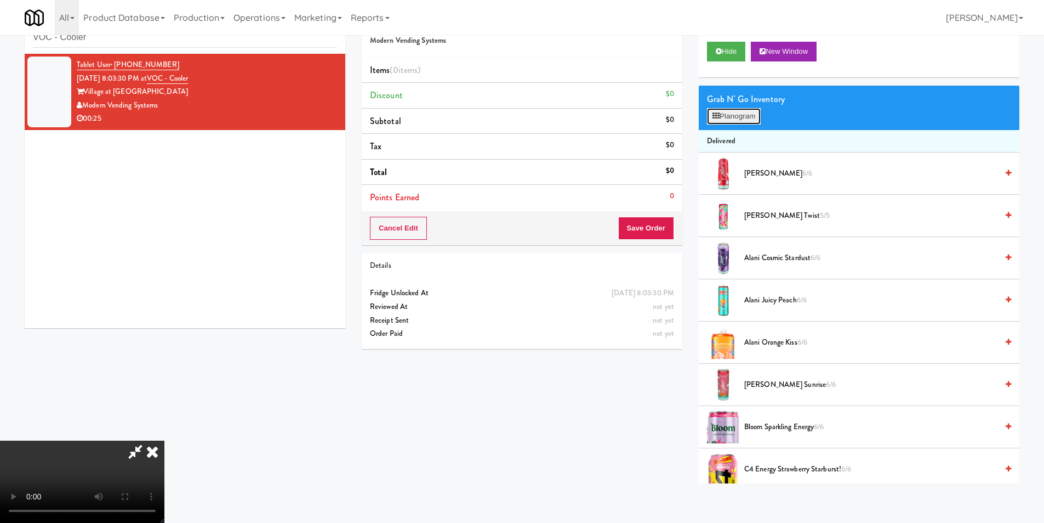
click at [723, 119] on button "Planogram" at bounding box center [734, 116] width 54 height 16
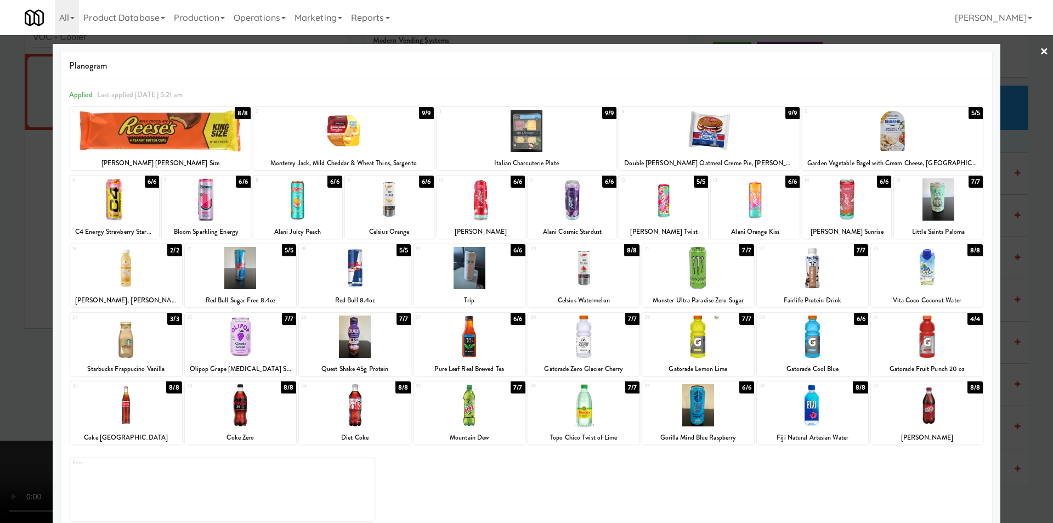
click at [515, 135] on div at bounding box center [526, 131] width 180 height 42
click at [379, 204] on div at bounding box center [389, 199] width 89 height 42
click at [1034, 236] on div at bounding box center [526, 261] width 1053 height 523
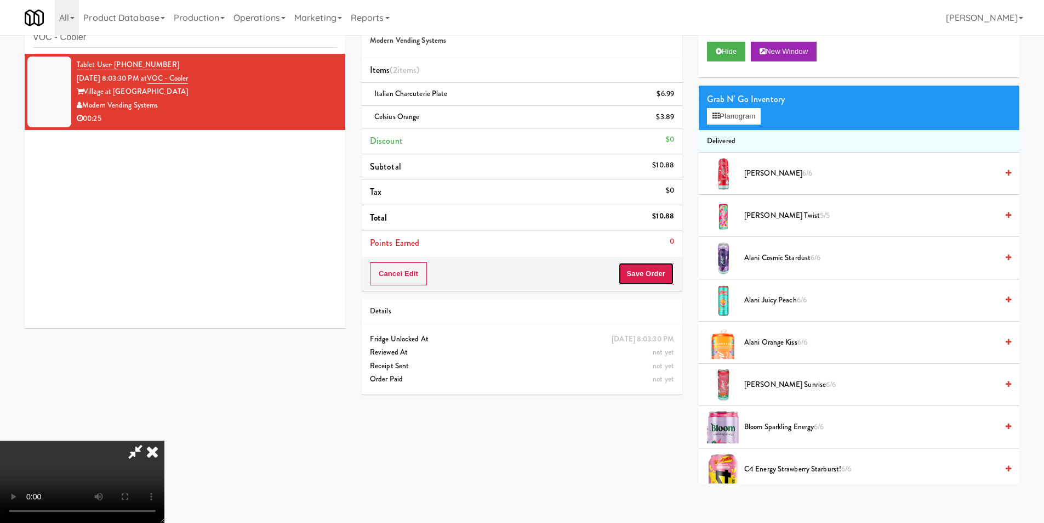
click at [674, 266] on button "Save Order" at bounding box center [646, 273] width 56 height 23
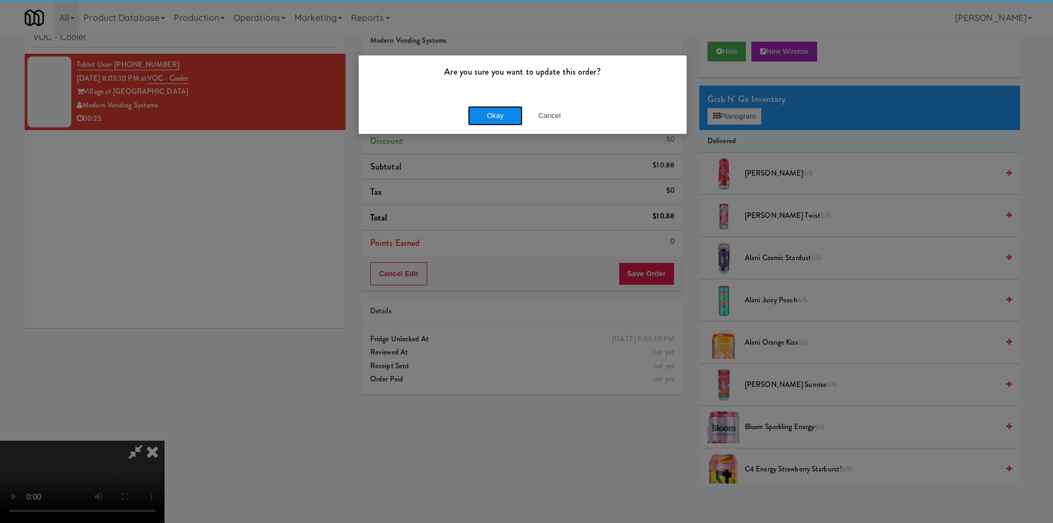
click at [506, 113] on button "Okay" at bounding box center [495, 116] width 55 height 20
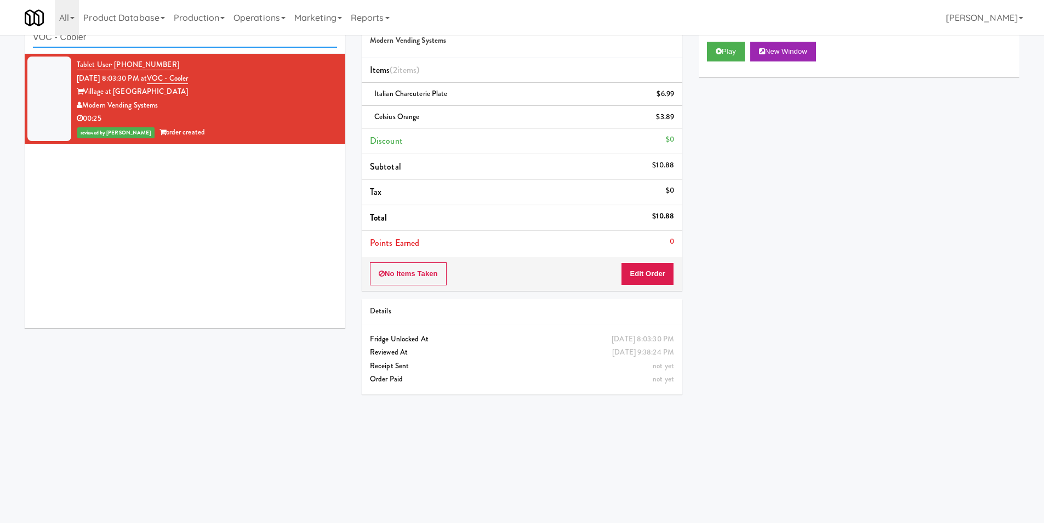
click at [217, 43] on input "VOC - Cooler" at bounding box center [185, 37] width 304 height 20
paste input "Sentral Fridge"
type input "Sentral Fridge"
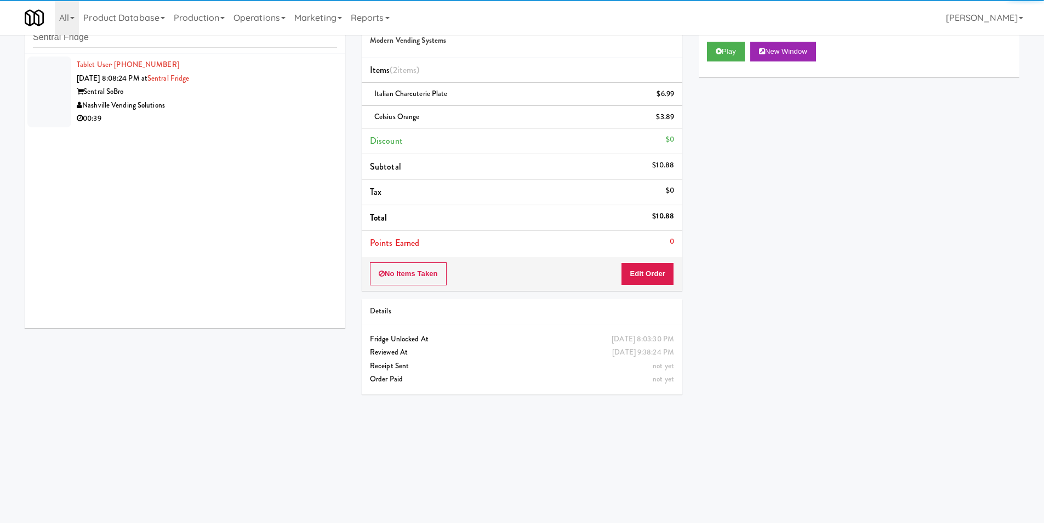
click at [295, 118] on div "00:39" at bounding box center [207, 119] width 260 height 14
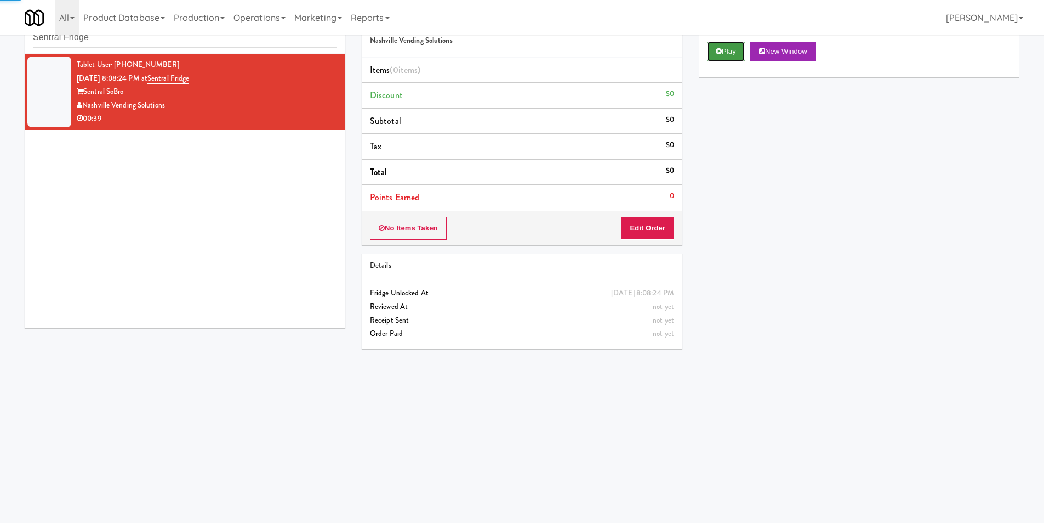
click at [713, 56] on button "Play" at bounding box center [726, 52] width 38 height 20
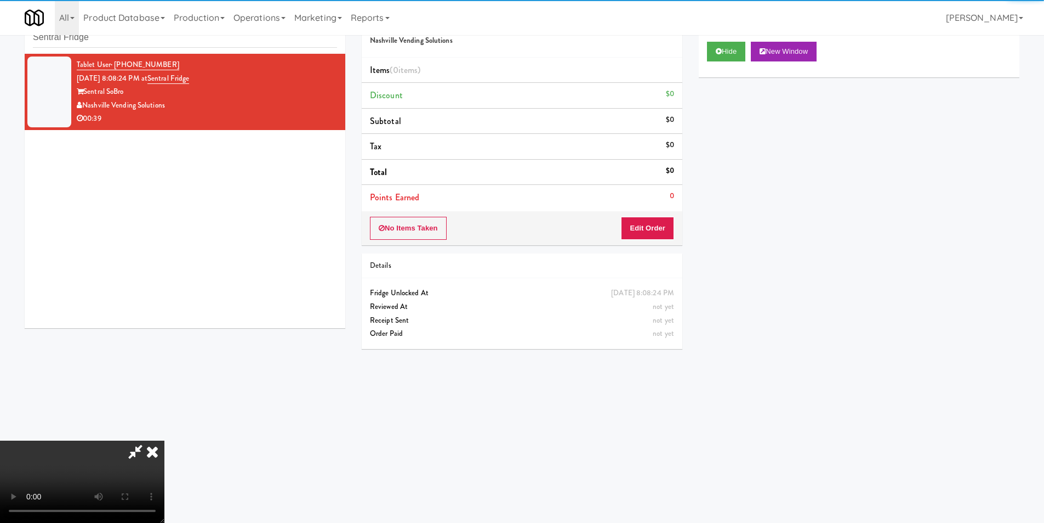
click at [656, 215] on div "No Items Taken Edit Order" at bounding box center [522, 228] width 321 height 34
click at [656, 226] on button "Edit Order" at bounding box center [647, 228] width 53 height 23
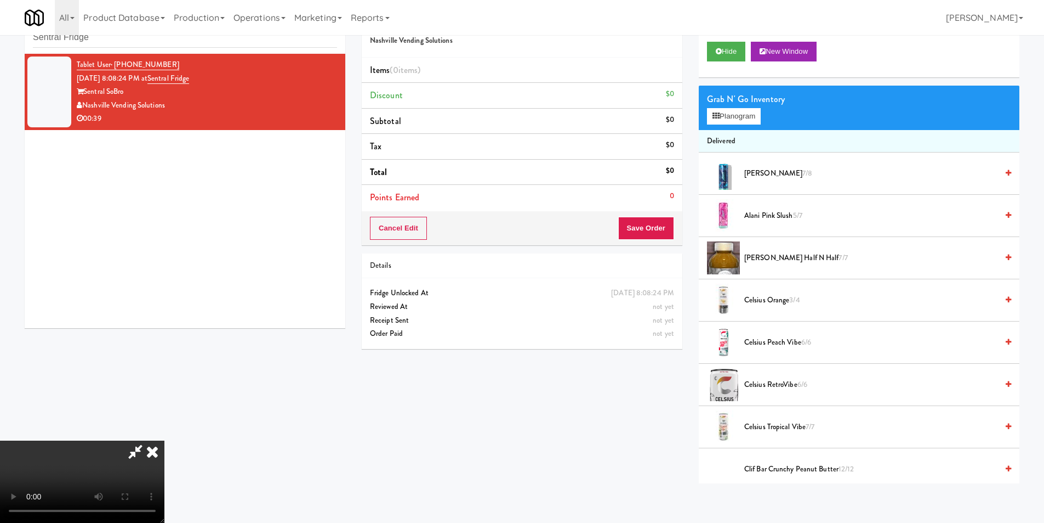
click at [164, 440] on video at bounding box center [82, 481] width 164 height 82
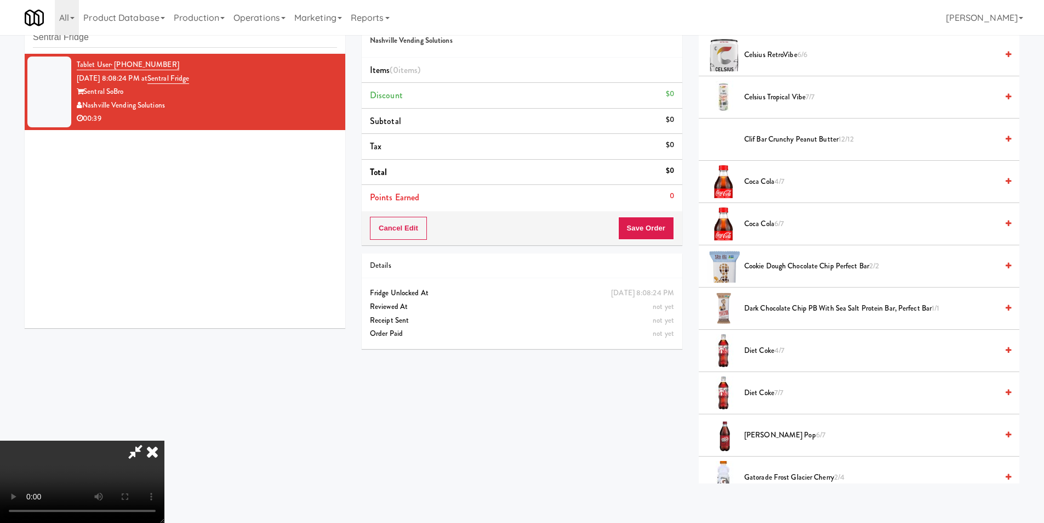
scroll to position [329, 0]
click at [756, 224] on span "Coca Cola 6/7" at bounding box center [871, 225] width 253 height 14
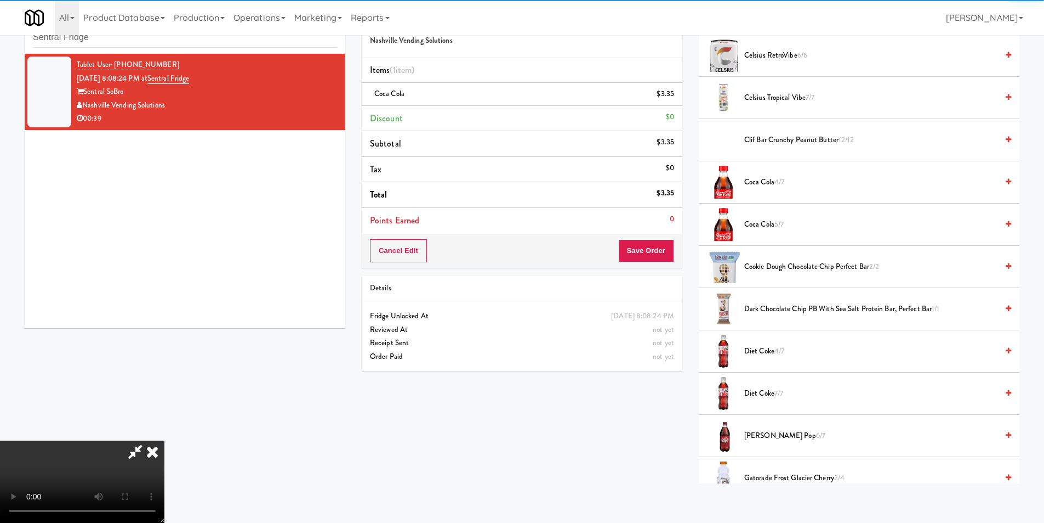
scroll to position [166, 0]
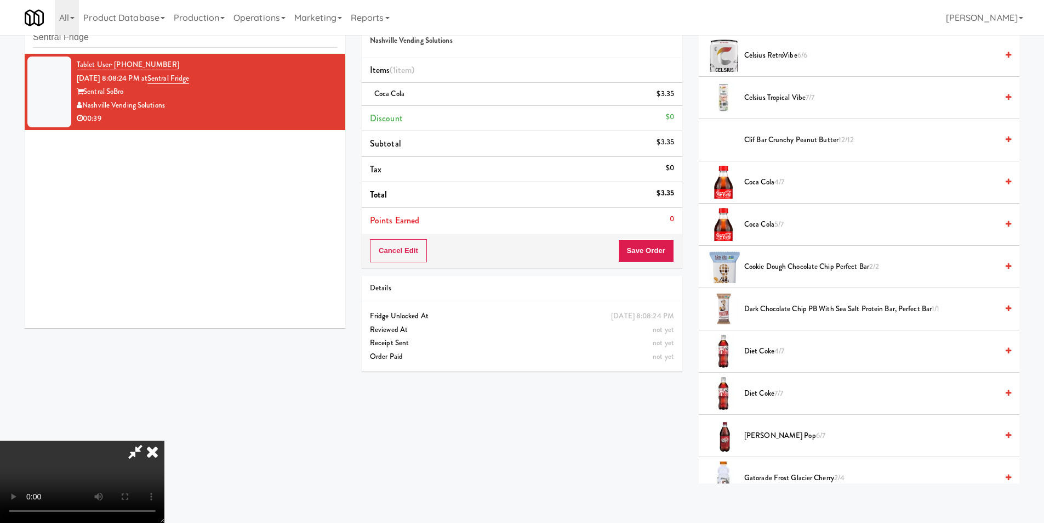
click at [164, 440] on video at bounding box center [82, 481] width 164 height 82
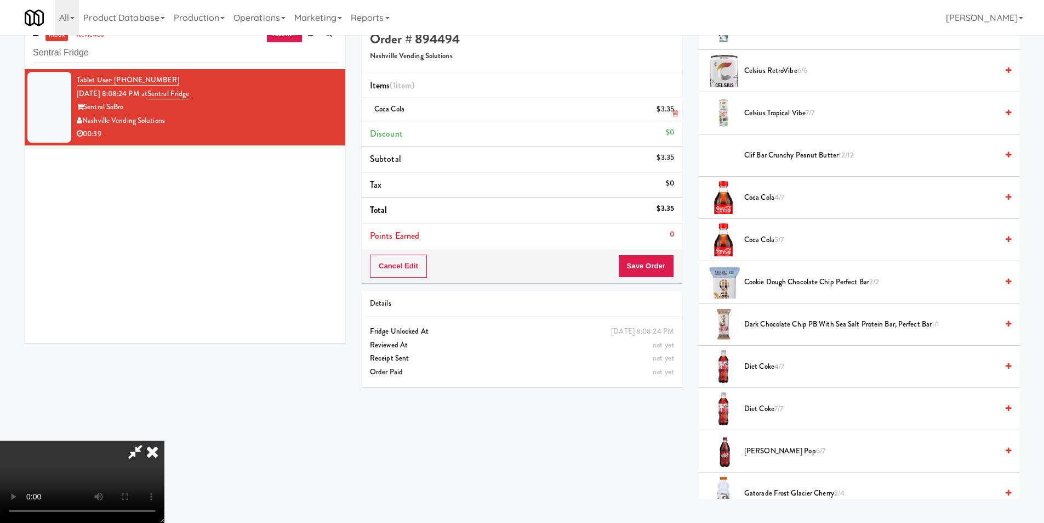
scroll to position [0, 0]
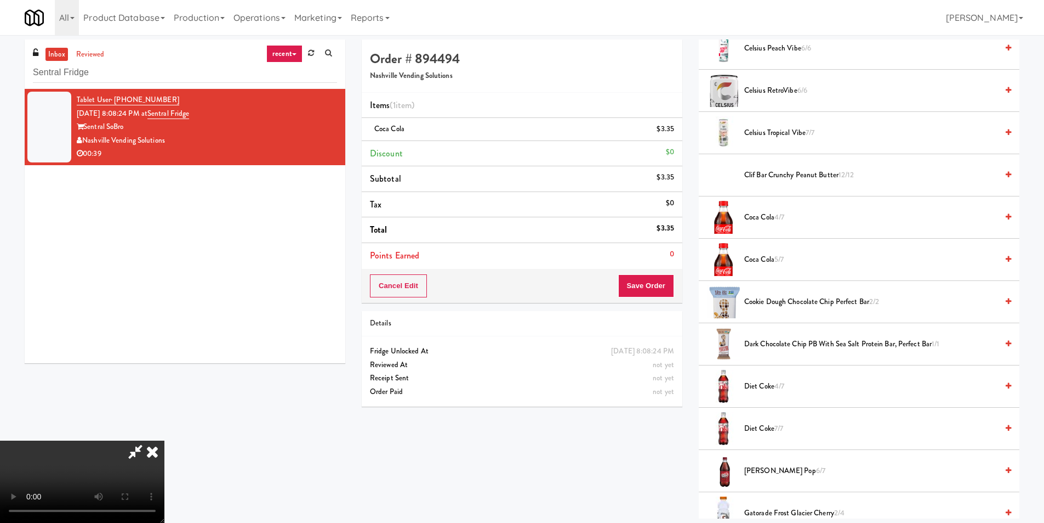
click at [674, 133] on icon at bounding box center [675, 132] width 5 height 7
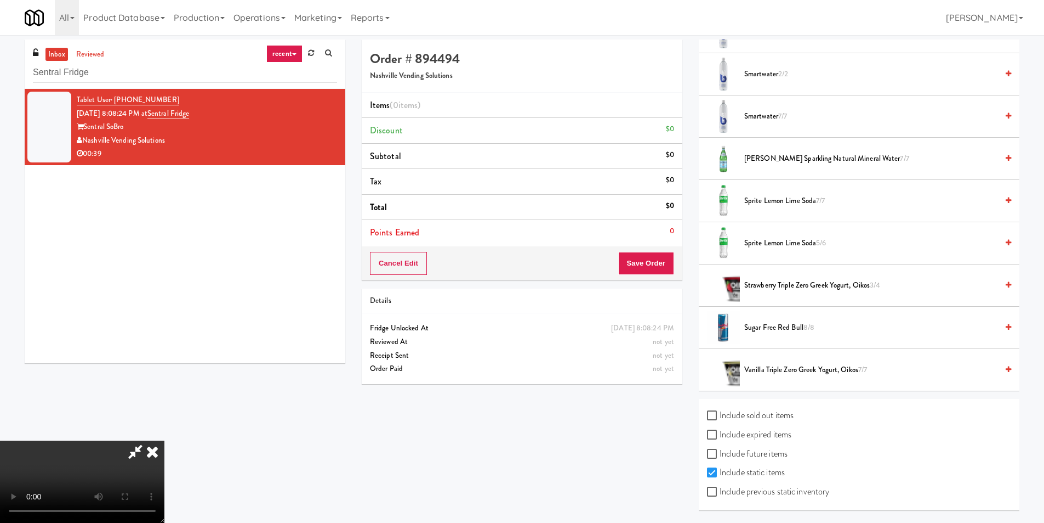
scroll to position [166, 0]
click at [797, 199] on span "Sprite Lemon Lime Soda 7/7" at bounding box center [871, 201] width 253 height 14
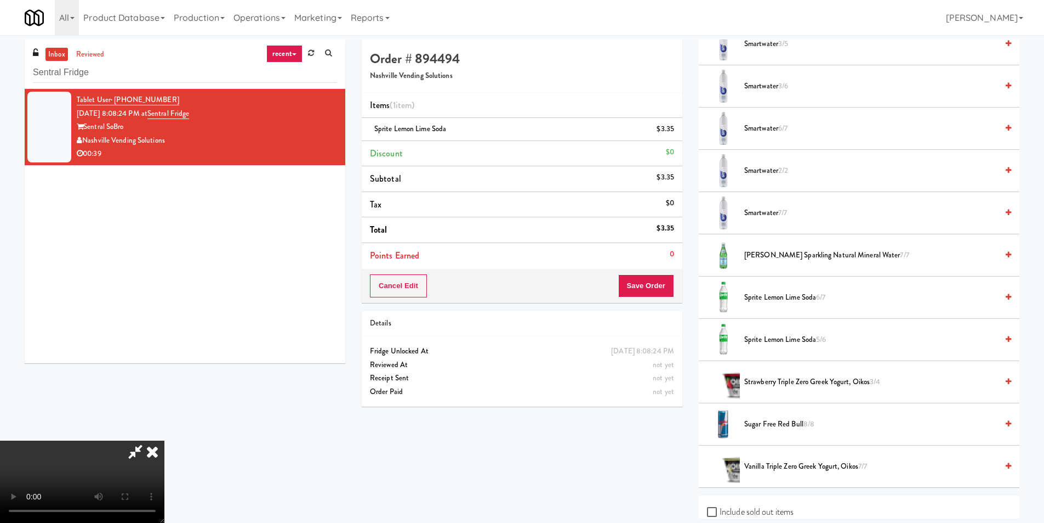
scroll to position [1122, 0]
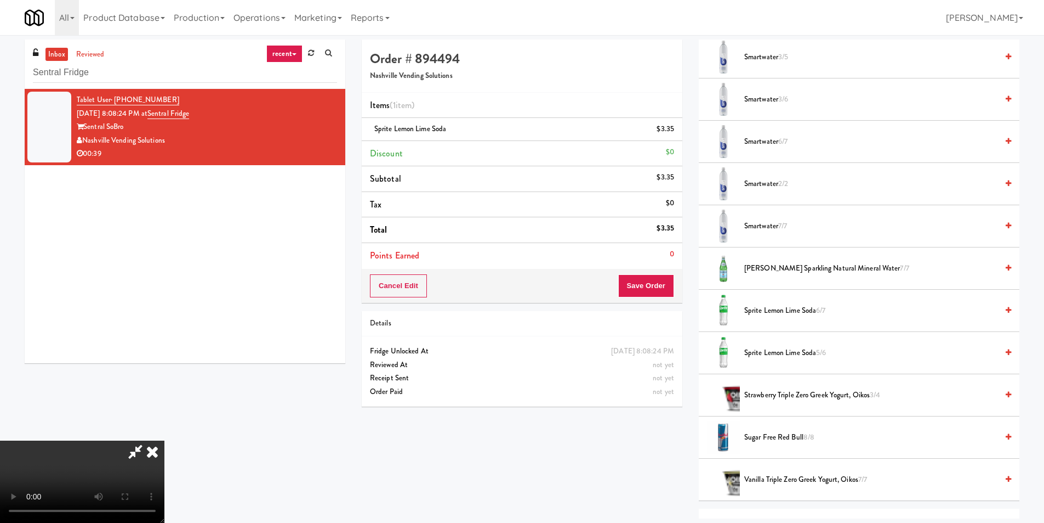
click at [768, 149] on li "Smartwater 6/7" at bounding box center [859, 142] width 321 height 42
click at [768, 141] on span "Smartwater 6/7" at bounding box center [871, 142] width 253 height 14
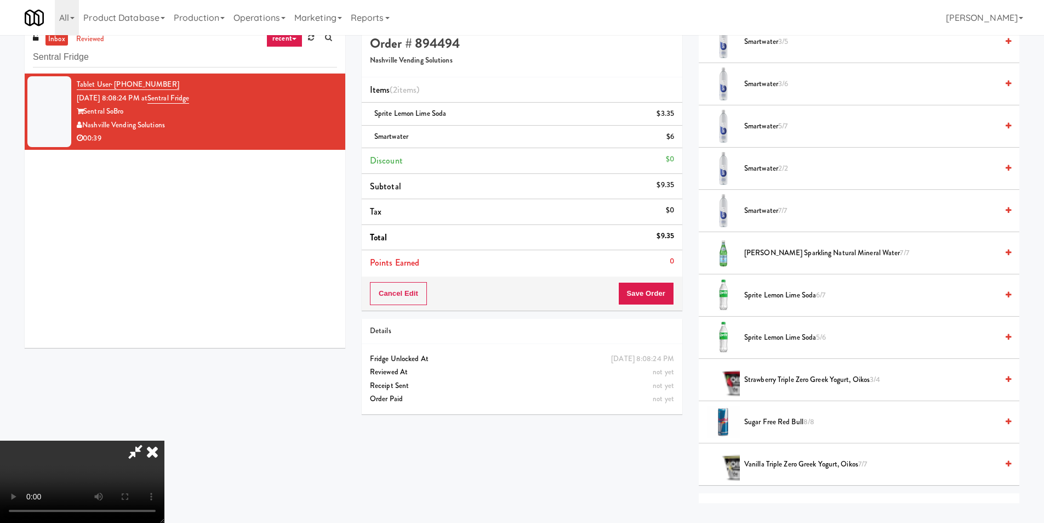
scroll to position [35, 0]
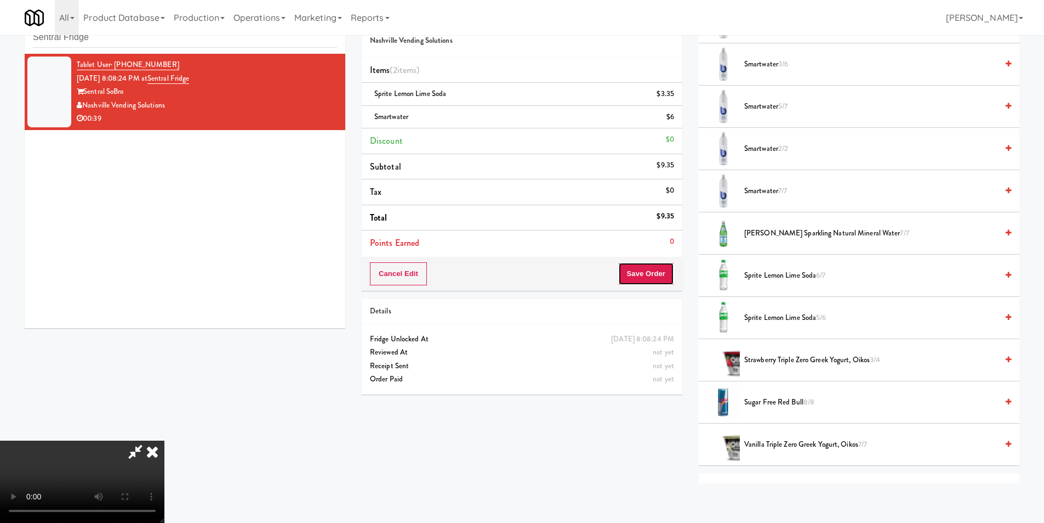
click at [663, 271] on button "Save Order" at bounding box center [646, 273] width 56 height 23
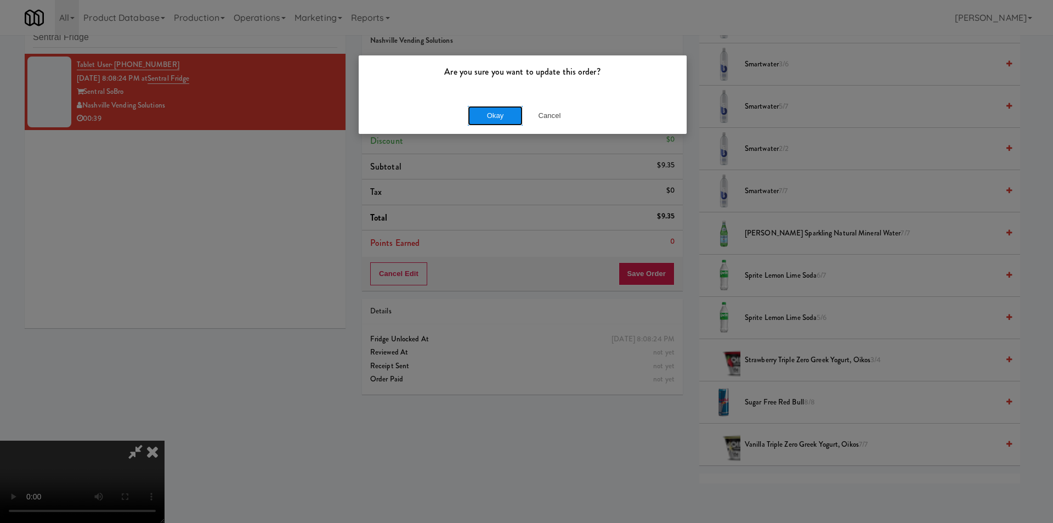
click at [510, 111] on button "Okay" at bounding box center [495, 116] width 55 height 20
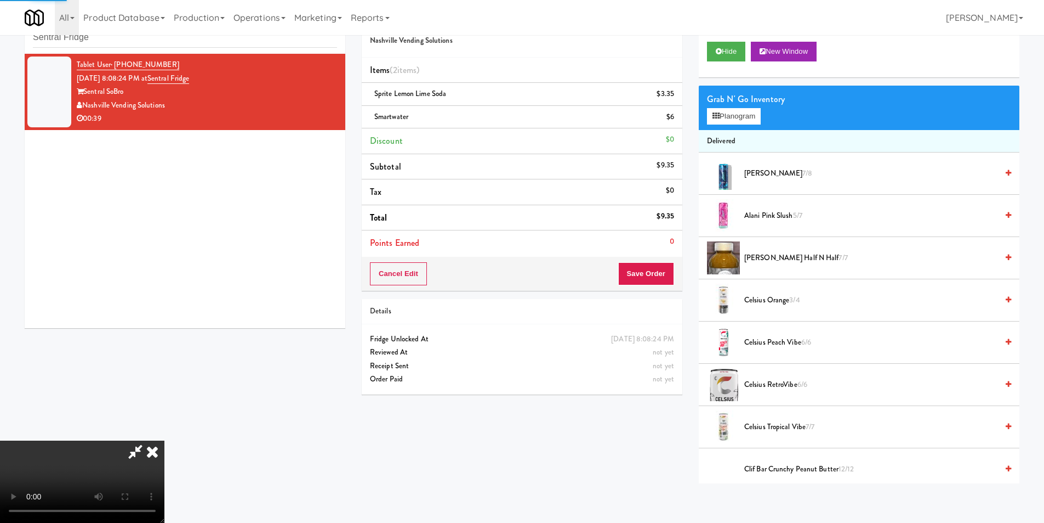
scroll to position [0, 0]
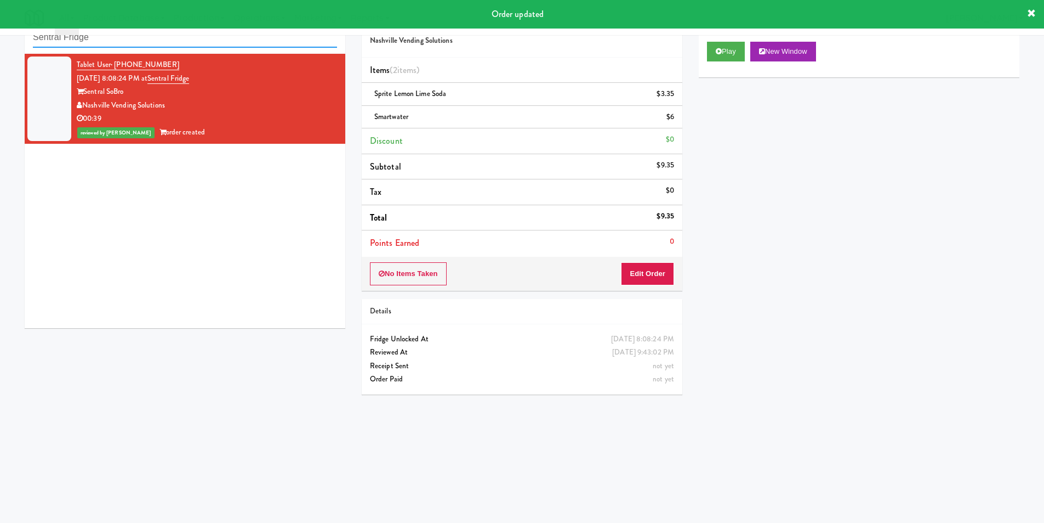
click at [235, 46] on input "Sentral Fridge" at bounding box center [185, 37] width 304 height 20
paste input "Kado - Combo Cooler"
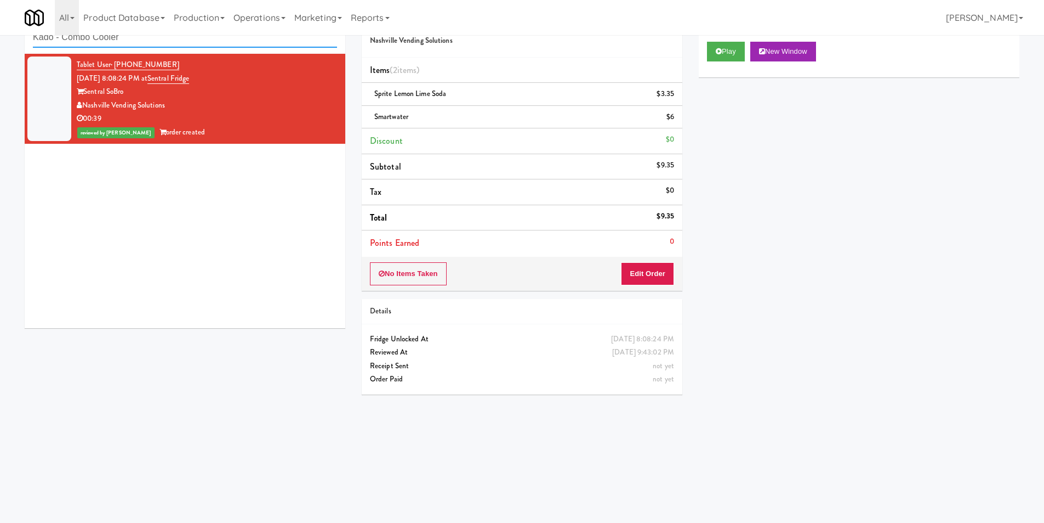
type input "Kado - Combo Cooler"
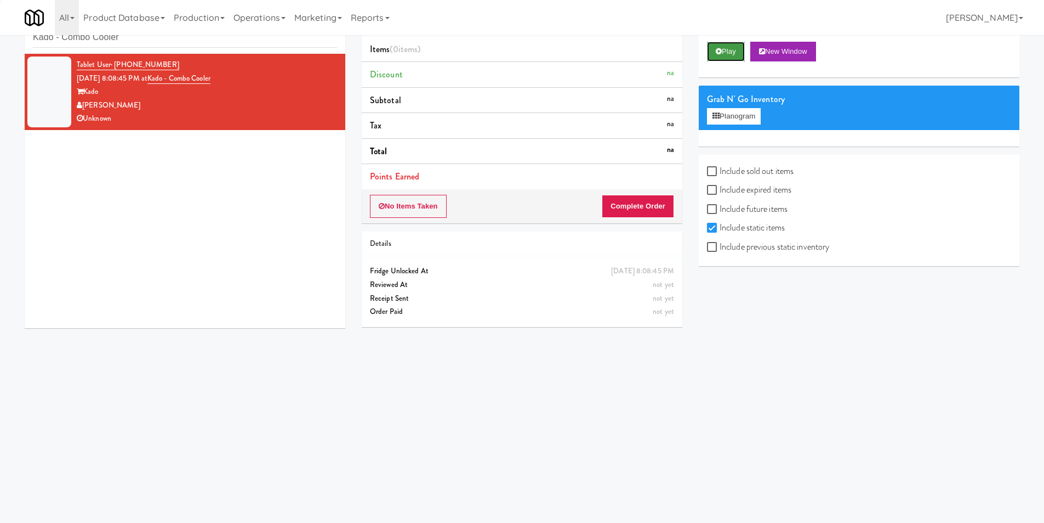
click at [711, 57] on button "Play" at bounding box center [726, 52] width 38 height 20
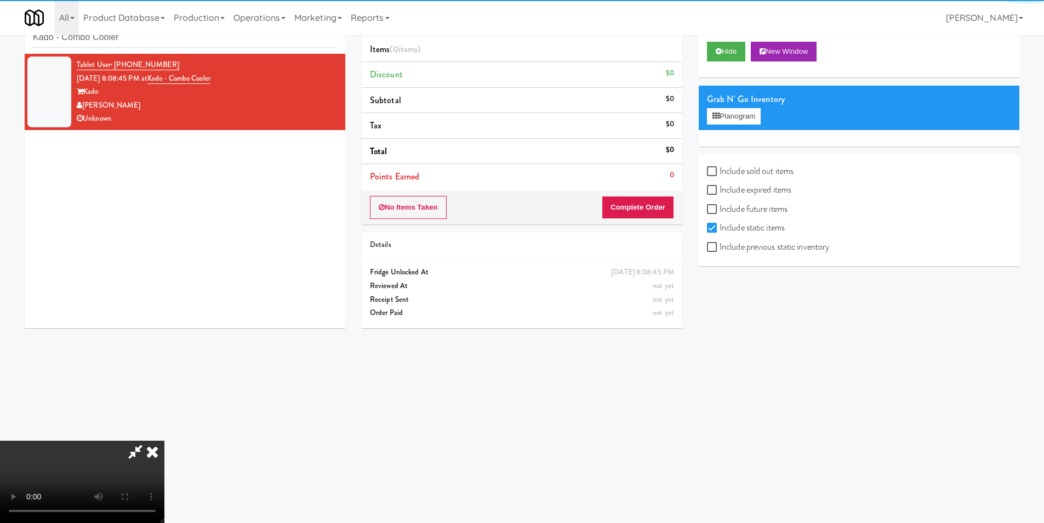
click at [626, 219] on div "No Items Taken Complete Order" at bounding box center [522, 207] width 321 height 34
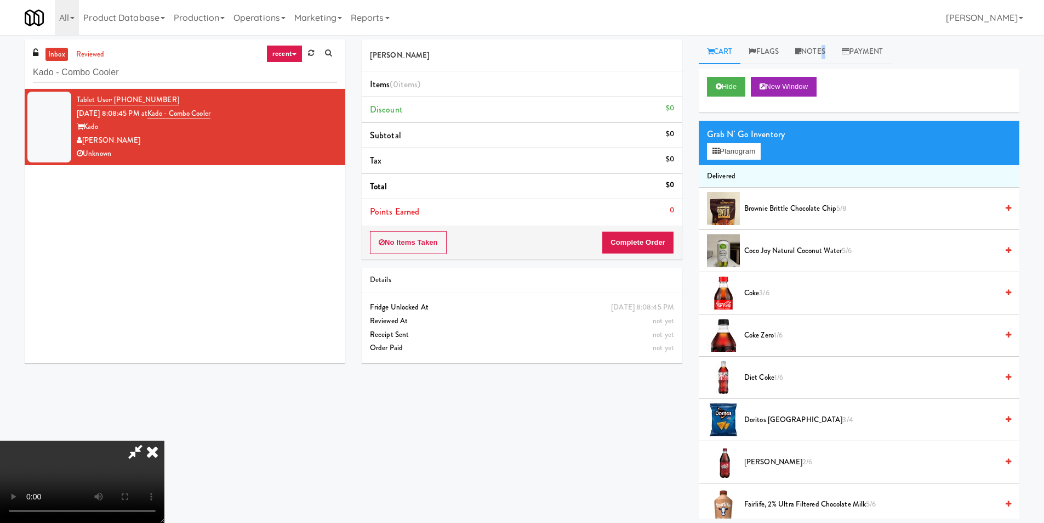
drag, startPoint x: 824, startPoint y: 52, endPoint x: 813, endPoint y: 76, distance: 27.0
click at [823, 52] on link "Notes" at bounding box center [810, 51] width 47 height 25
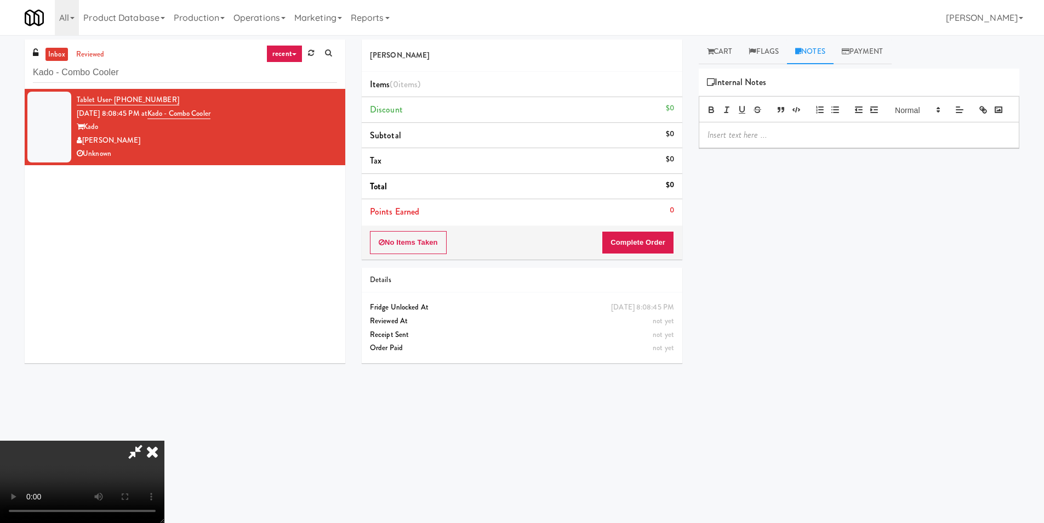
click at [790, 141] on p at bounding box center [859, 135] width 303 height 12
click at [724, 363] on div "Hide New Window Grab N' Go Inventory Planogram Delivered Brownie Brittle Chocol…" at bounding box center [859, 274] width 321 height 411
click at [721, 54] on link "Cart" at bounding box center [720, 51] width 42 height 25
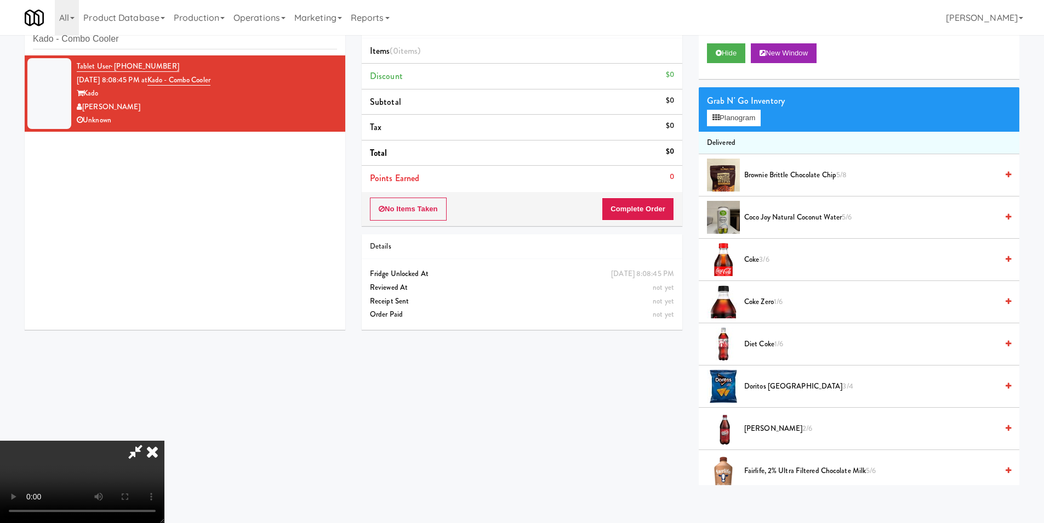
scroll to position [35, 0]
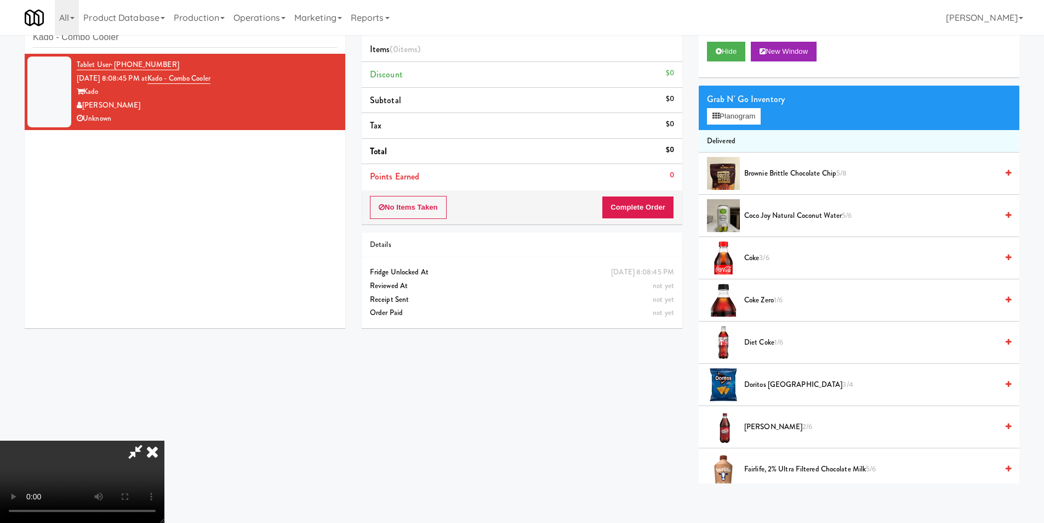
click at [668, 473] on div "Davey Vending Items (0 items ) Discount $0 Subtotal $0 Tax $0 Total $0 Points E…" at bounding box center [691, 243] width 674 height 479
click at [164, 440] on video at bounding box center [82, 481] width 164 height 82
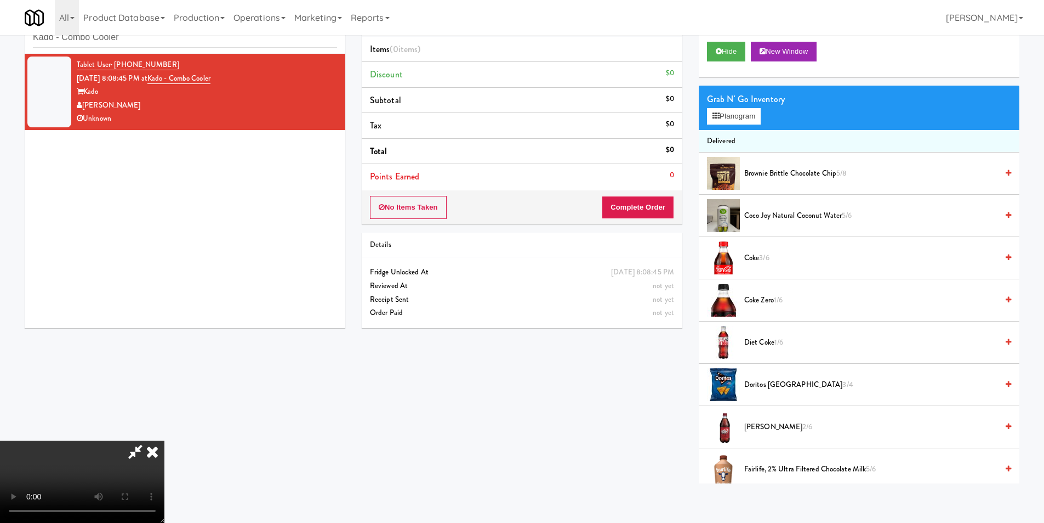
click at [164, 440] on video at bounding box center [82, 481] width 164 height 82
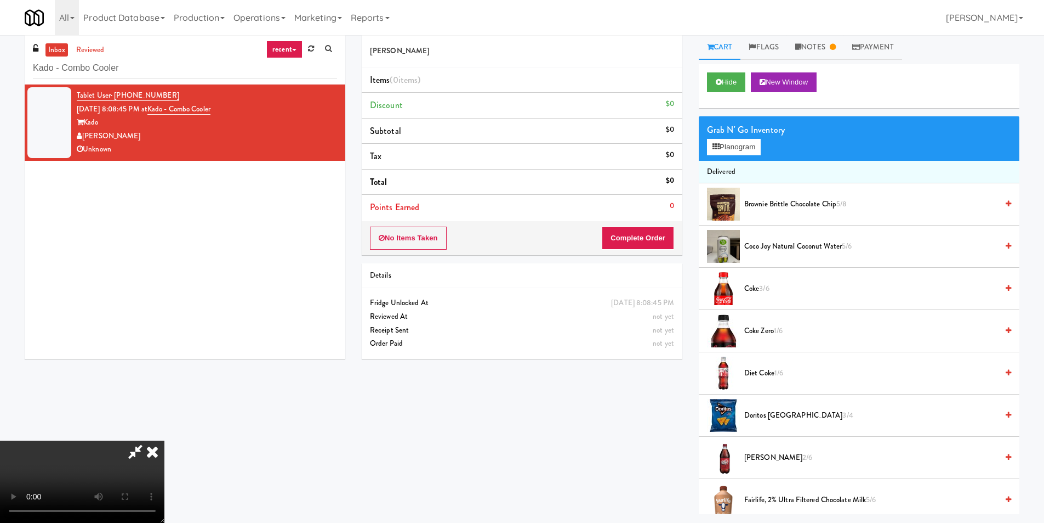
scroll to position [0, 0]
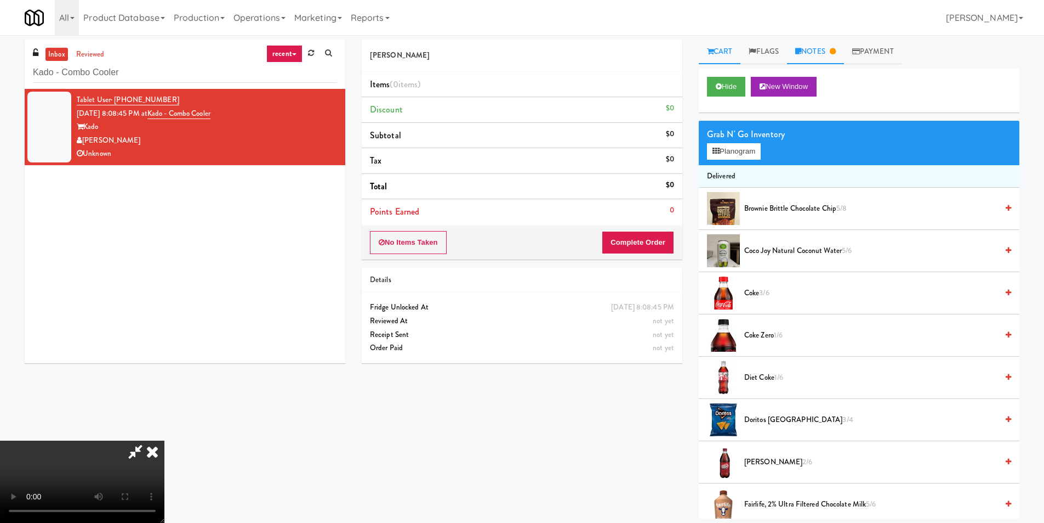
click at [821, 51] on link "Notes" at bounding box center [815, 51] width 57 height 25
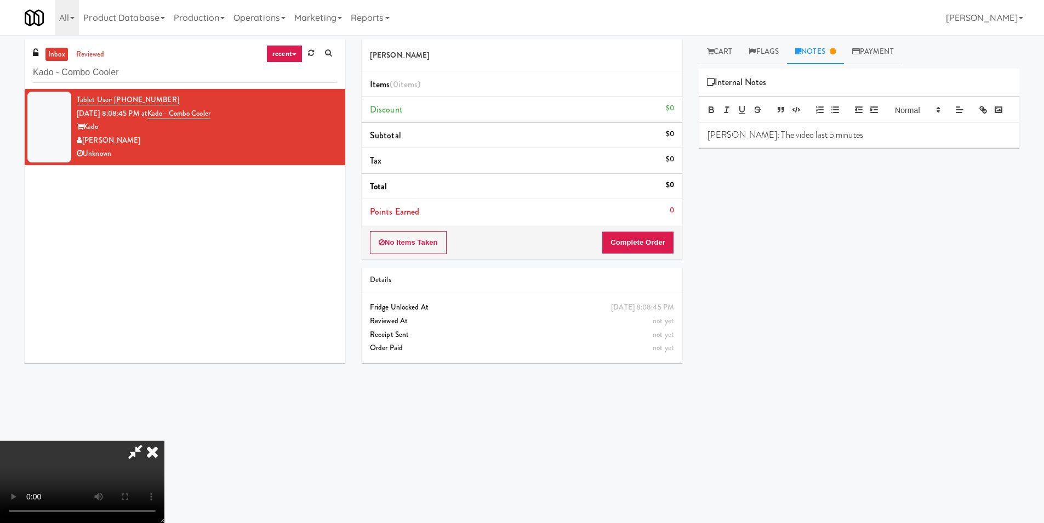
click at [839, 141] on p "[PERSON_NAME]: The video last 5 minutes" at bounding box center [859, 135] width 303 height 12
click at [707, 60] on link "Cart" at bounding box center [720, 51] width 42 height 25
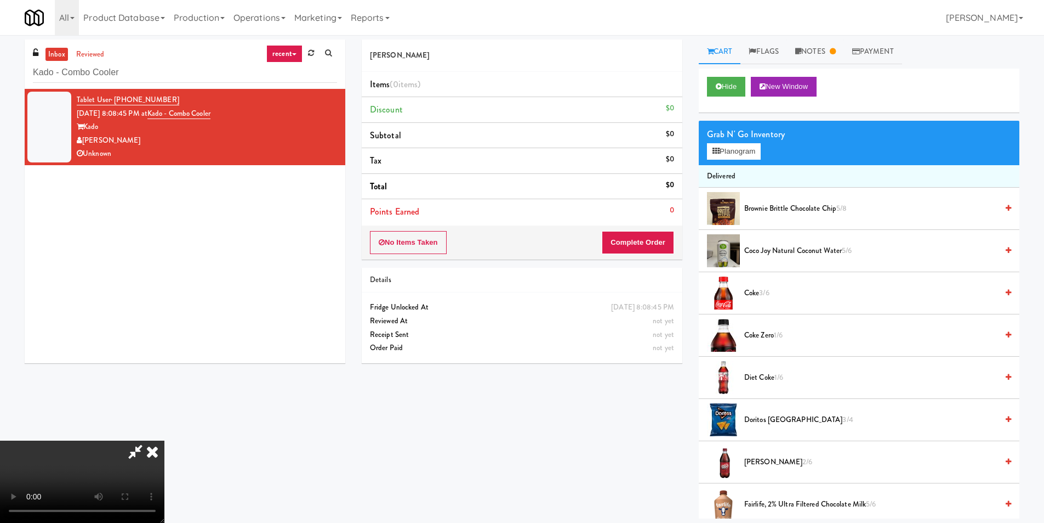
copy div "[PERSON_NAME]"
drag, startPoint x: 133, startPoint y: 141, endPoint x: 86, endPoint y: 141, distance: 47.2
click at [86, 141] on div "[PERSON_NAME]" at bounding box center [207, 141] width 260 height 14
click at [164, 440] on icon at bounding box center [152, 451] width 24 height 22
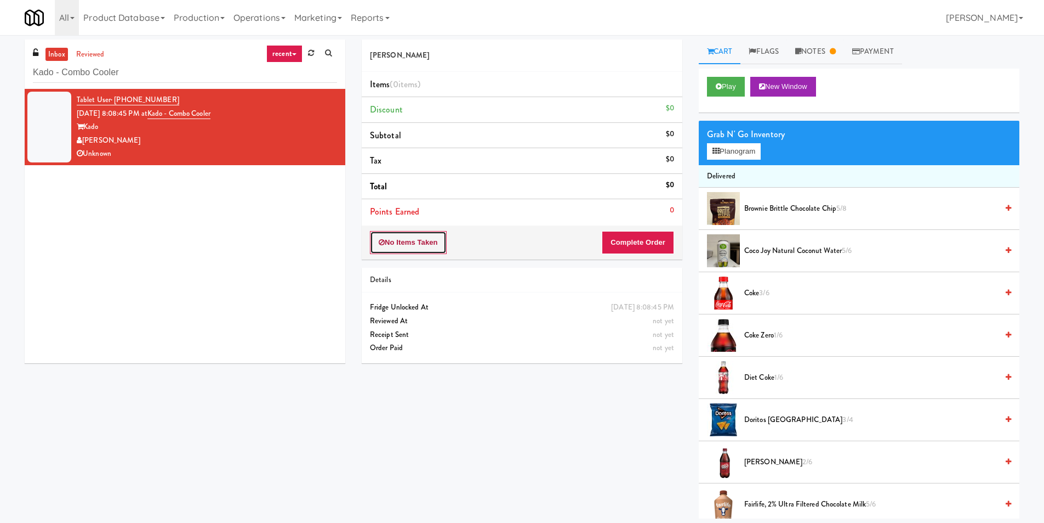
click at [382, 245] on icon at bounding box center [382, 242] width 6 height 7
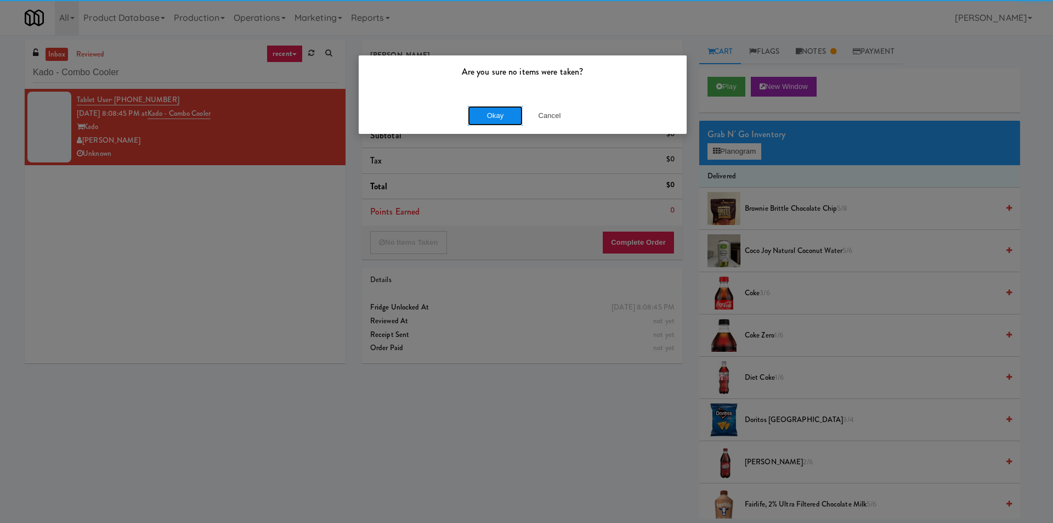
click at [489, 114] on button "Okay" at bounding box center [495, 116] width 55 height 20
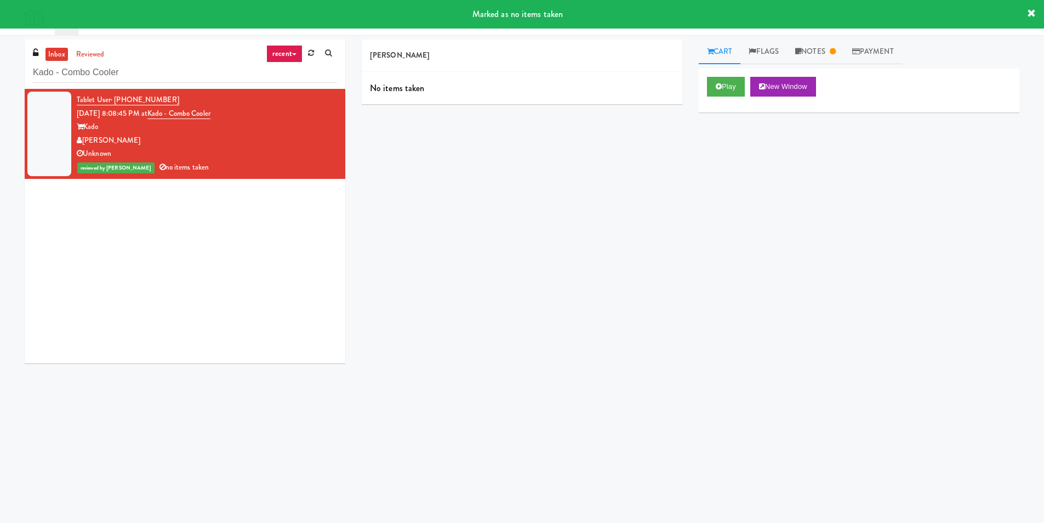
click at [194, 59] on div "inbox reviewed recent all unclear take inventory issue suspicious failed recent…" at bounding box center [185, 63] width 321 height 49
drag, startPoint x: 194, startPoint y: 59, endPoint x: 193, endPoint y: 68, distance: 8.8
click at [194, 60] on div "inbox reviewed recent all unclear take inventory issue suspicious failed recent…" at bounding box center [185, 63] width 321 height 49
click at [193, 72] on input "Kado - Combo Cooler" at bounding box center [185, 73] width 304 height 20
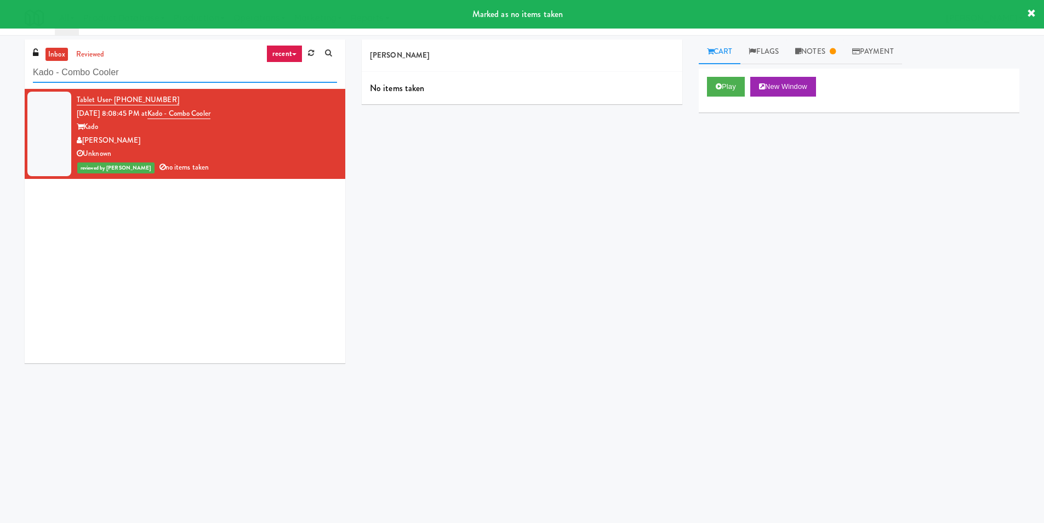
click at [193, 72] on input "Kado - Combo Cooler" at bounding box center [185, 73] width 304 height 20
paste input "Crossing West - Cooler - Right"
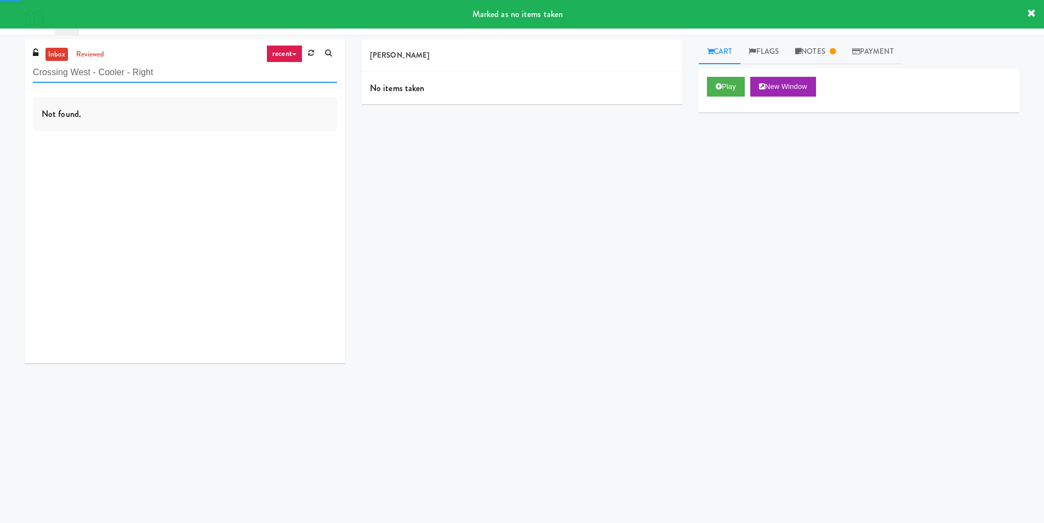
type input "Crossing West - Cooler - Right"
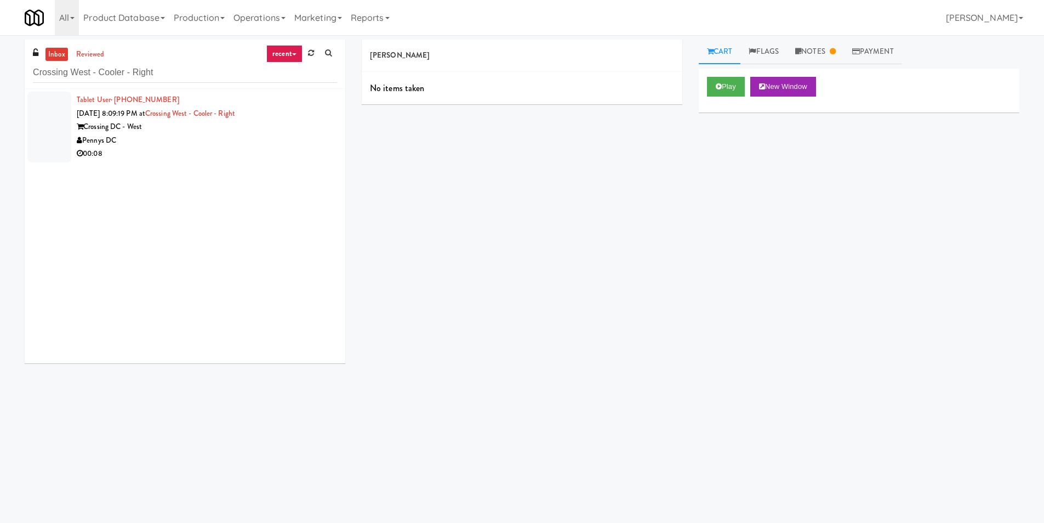
drag, startPoint x: 231, startPoint y: 162, endPoint x: 240, endPoint y: 164, distance: 8.9
click at [233, 163] on li "Tablet User · (239) 340-9913 [DATE] 8:09:19 PM at [GEOGRAPHIC_DATA] - Right Cro…" at bounding box center [185, 127] width 321 height 76
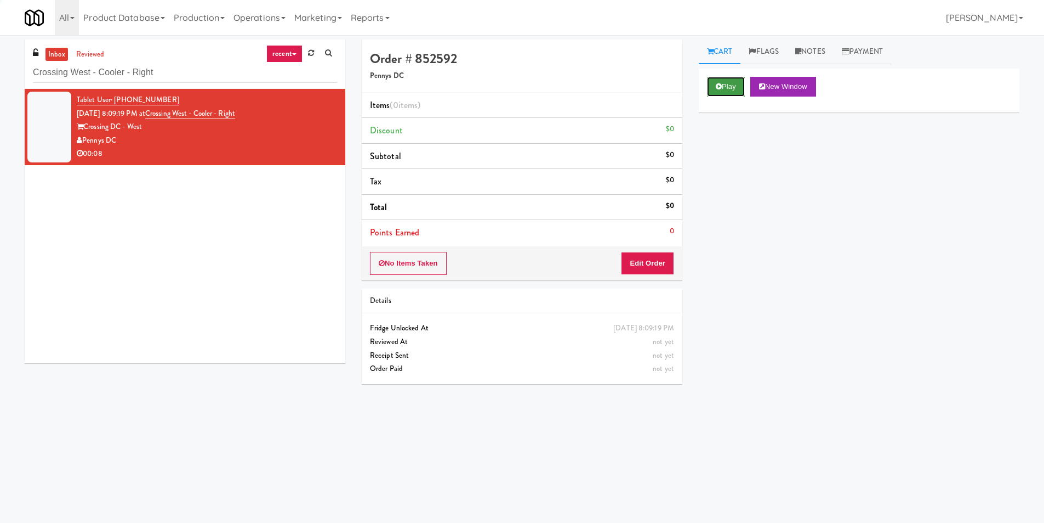
click at [718, 81] on button "Play" at bounding box center [726, 87] width 38 height 20
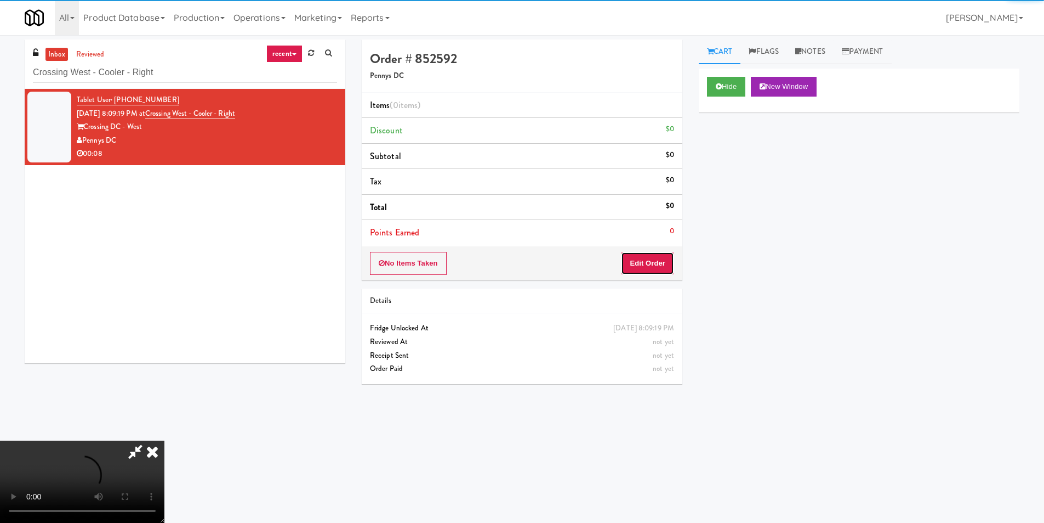
click at [663, 252] on button "Edit Order" at bounding box center [647, 263] width 53 height 23
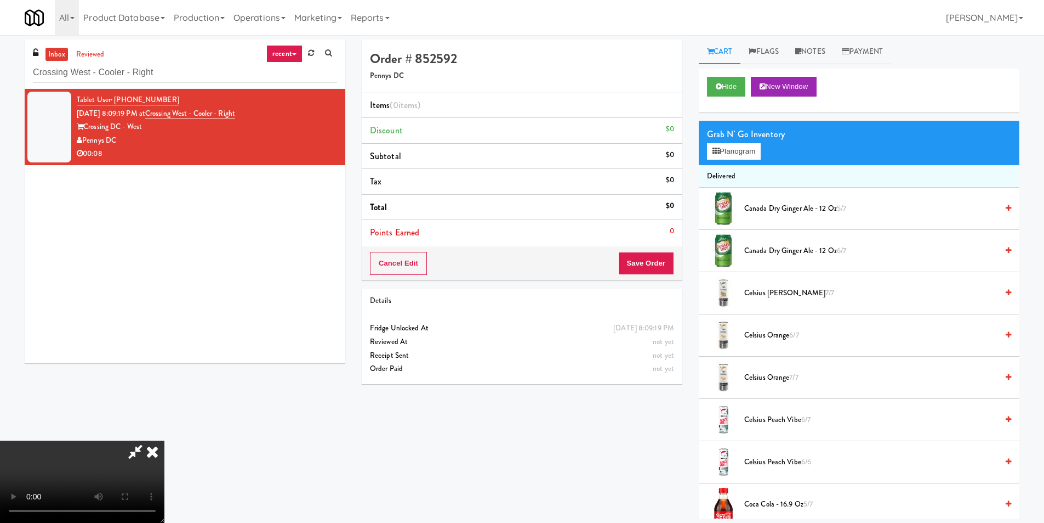
click at [164, 440] on video at bounding box center [82, 481] width 164 height 82
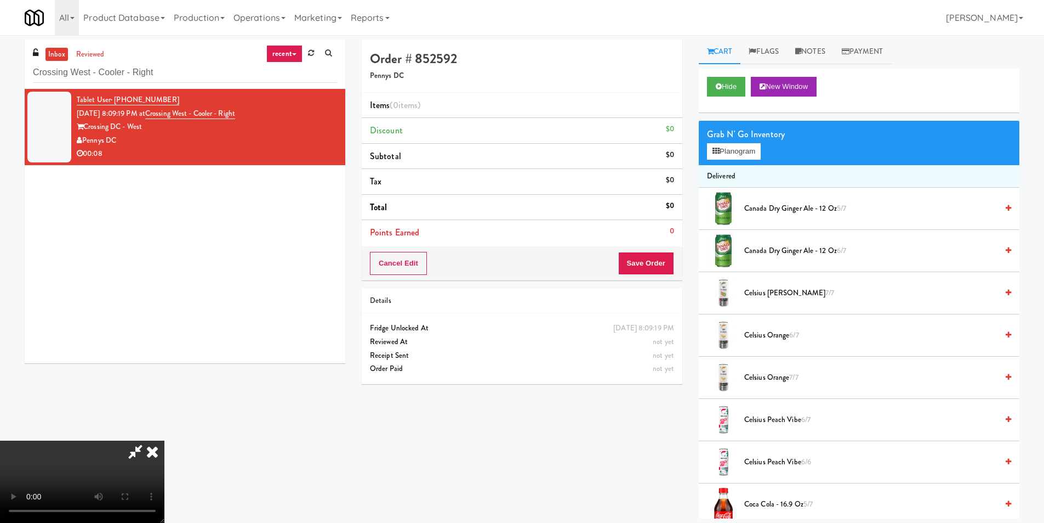
click at [164, 440] on video at bounding box center [82, 481] width 164 height 82
click at [756, 158] on div "Grab N' Go Inventory Planogram" at bounding box center [859, 143] width 321 height 44
click at [756, 158] on button "Planogram" at bounding box center [734, 151] width 54 height 16
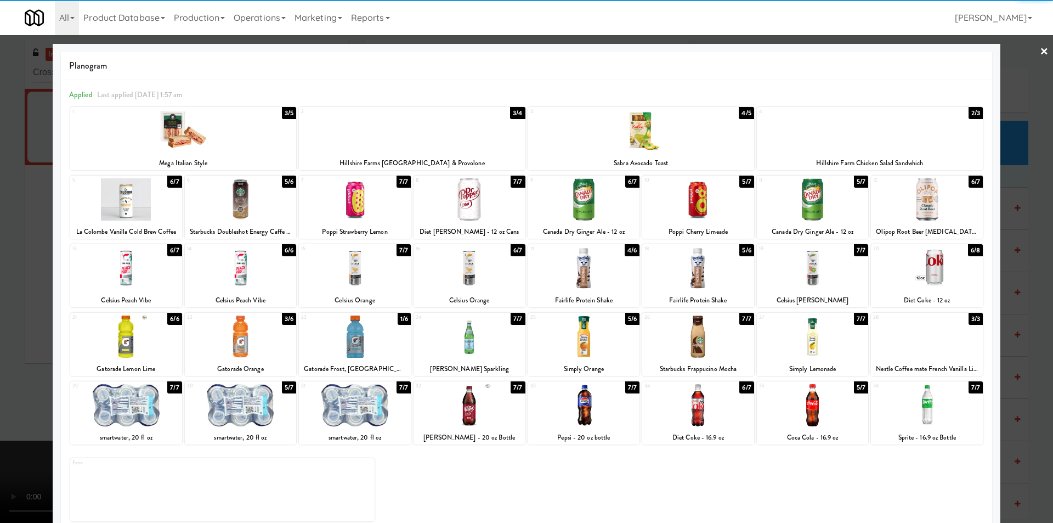
click at [499, 343] on div at bounding box center [469, 336] width 112 height 42
click at [1011, 310] on div at bounding box center [526, 261] width 1053 height 523
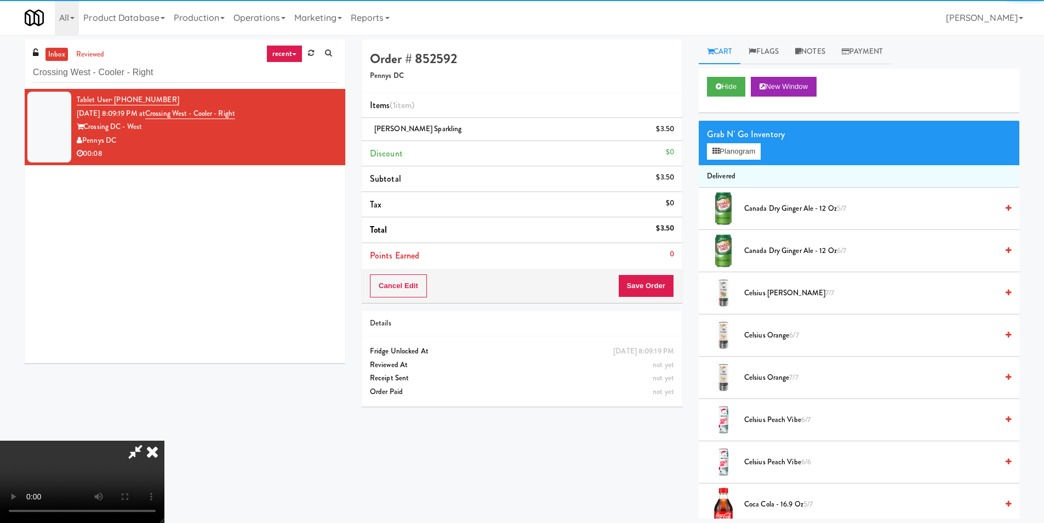
click at [164, 440] on video at bounding box center [82, 481] width 164 height 82
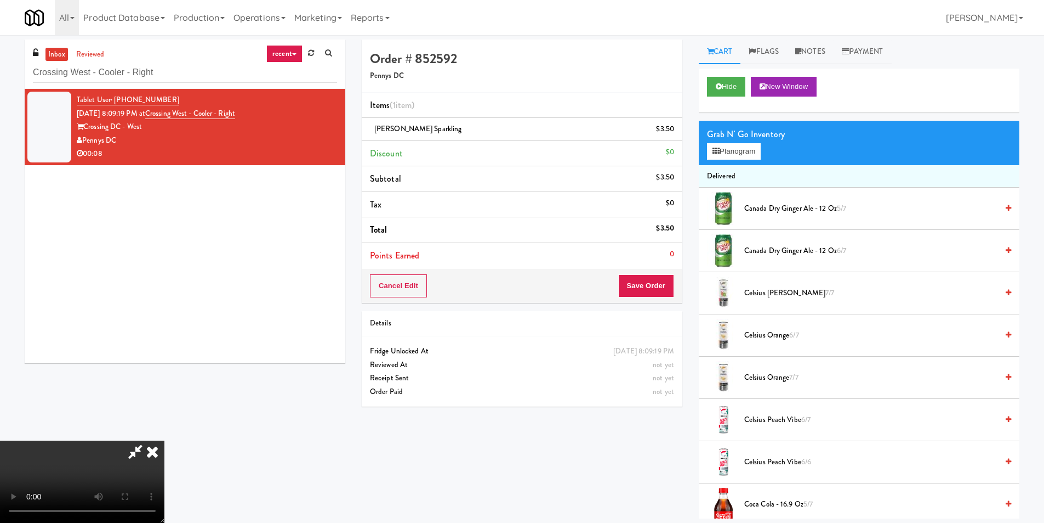
click at [164, 440] on video at bounding box center [82, 481] width 164 height 82
click at [721, 146] on button "Planogram" at bounding box center [734, 151] width 54 height 16
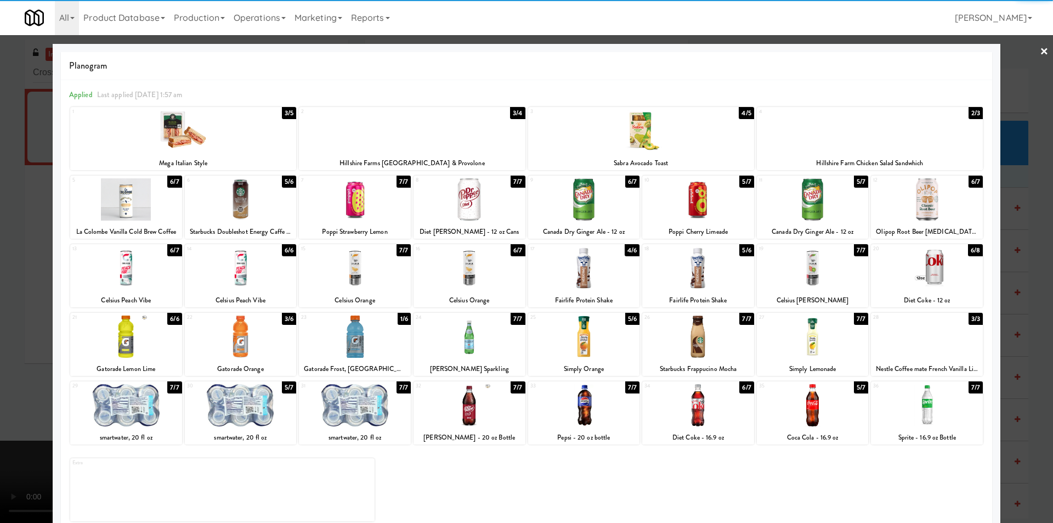
click at [246, 200] on div at bounding box center [241, 199] width 112 height 42
click at [1021, 231] on div at bounding box center [526, 261] width 1053 height 523
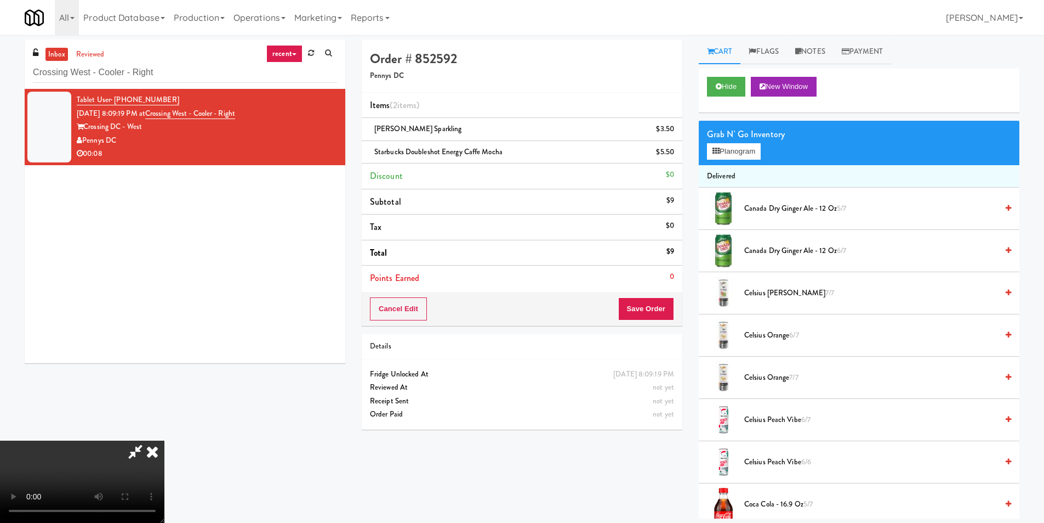
click at [663, 296] on div "Cancel Edit Save Order" at bounding box center [522, 309] width 321 height 34
click at [666, 307] on button "Save Order" at bounding box center [646, 308] width 56 height 23
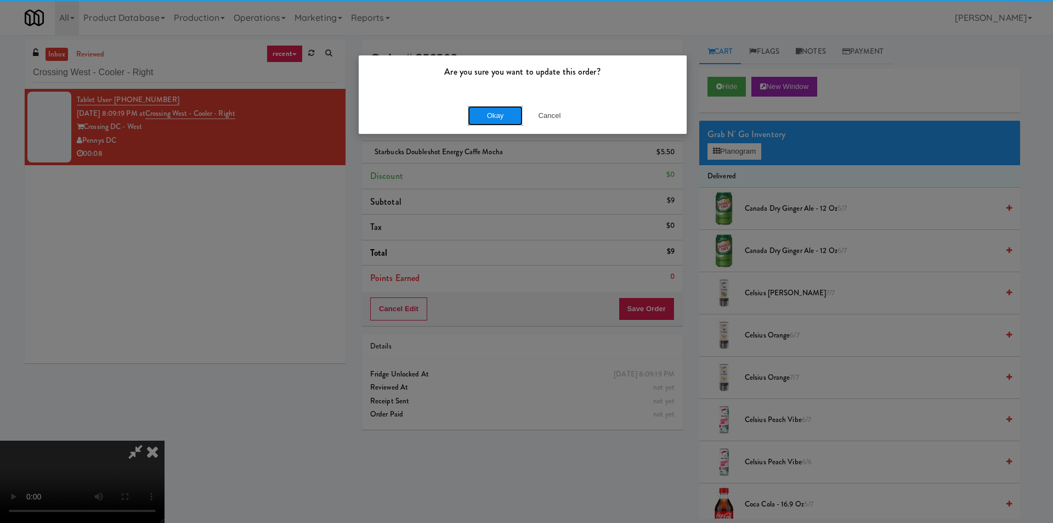
click at [507, 114] on button "Okay" at bounding box center [495, 116] width 55 height 20
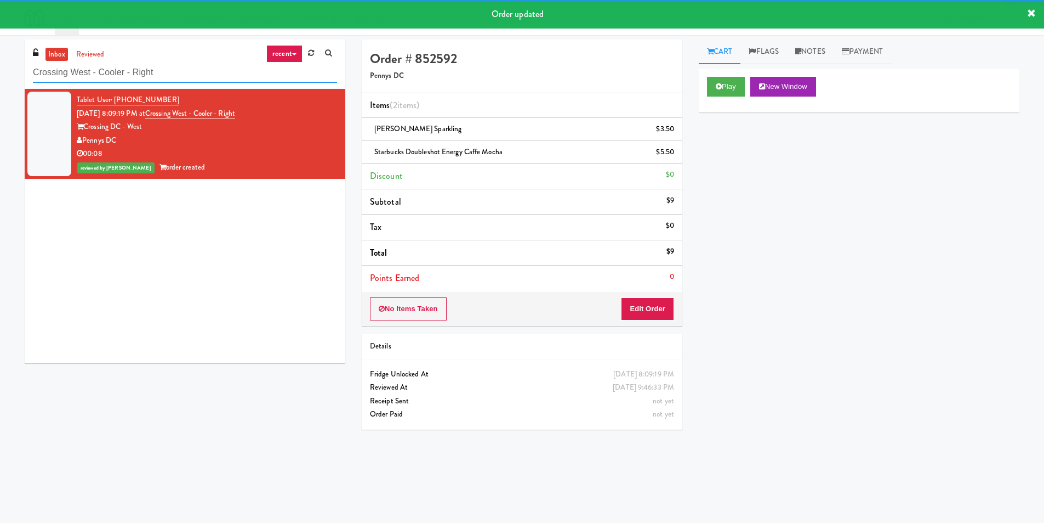
click at [242, 80] on input "Crossing West - Cooler - Right" at bounding box center [185, 73] width 304 height 20
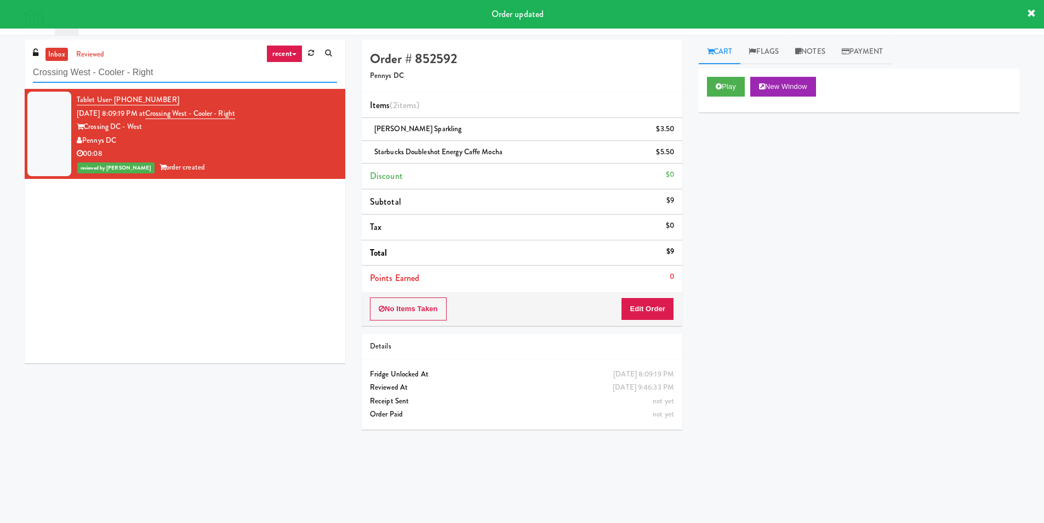
click at [242, 80] on input "Crossing West - Cooler - Right" at bounding box center [185, 73] width 304 height 20
paste input "Estate - Cooler - Lef"
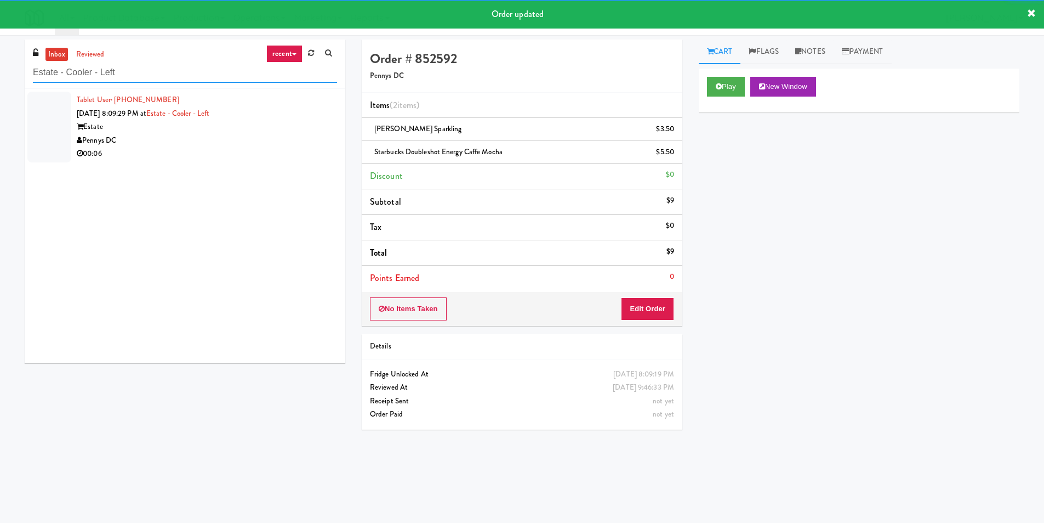
type input "Estate - Cooler - Left"
click at [298, 140] on div "Pennys DC" at bounding box center [207, 141] width 260 height 14
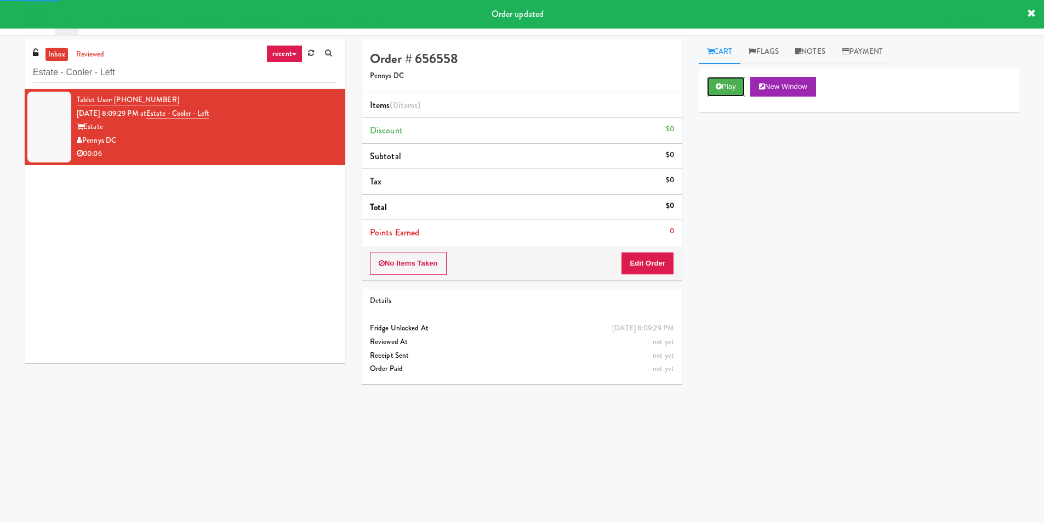
click at [710, 94] on button "Play" at bounding box center [726, 87] width 38 height 20
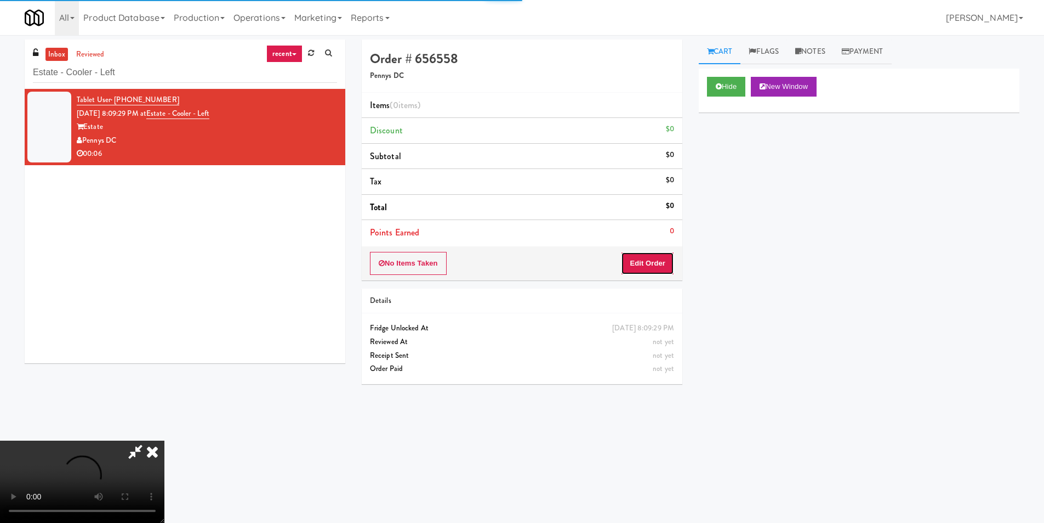
click at [650, 265] on button "Edit Order" at bounding box center [647, 263] width 53 height 23
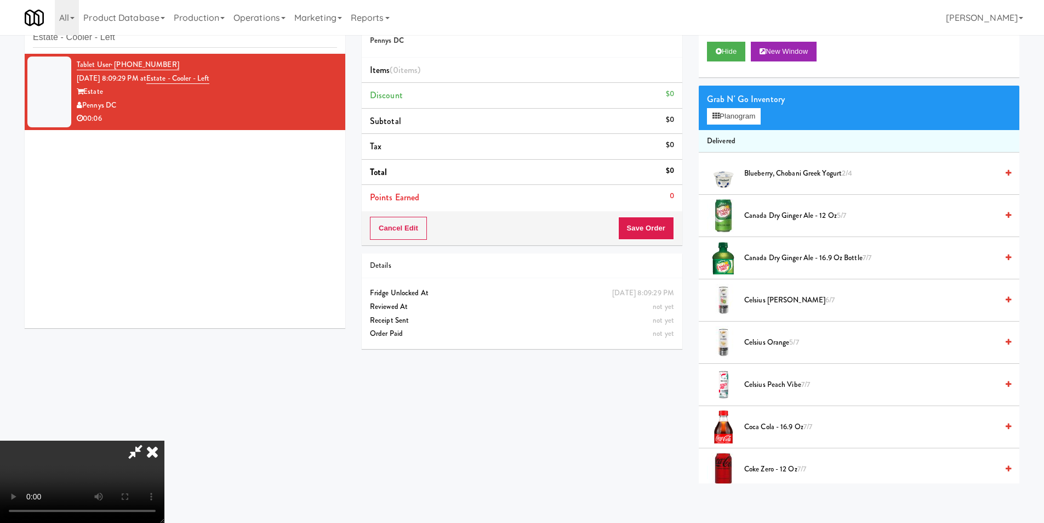
scroll to position [166, 0]
click at [164, 440] on video at bounding box center [82, 481] width 164 height 82
click at [726, 112] on button "Planogram" at bounding box center [734, 116] width 54 height 16
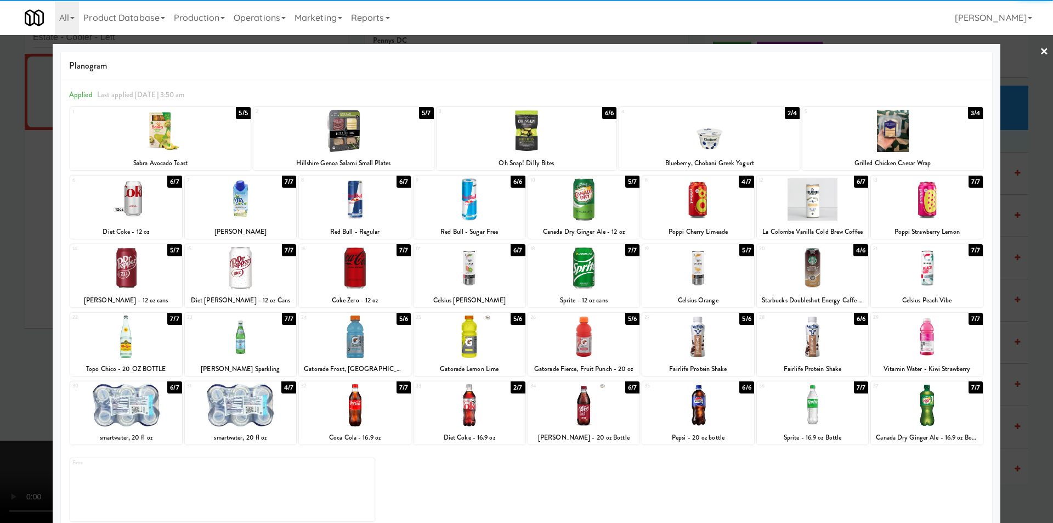
click at [806, 202] on div at bounding box center [813, 199] width 112 height 42
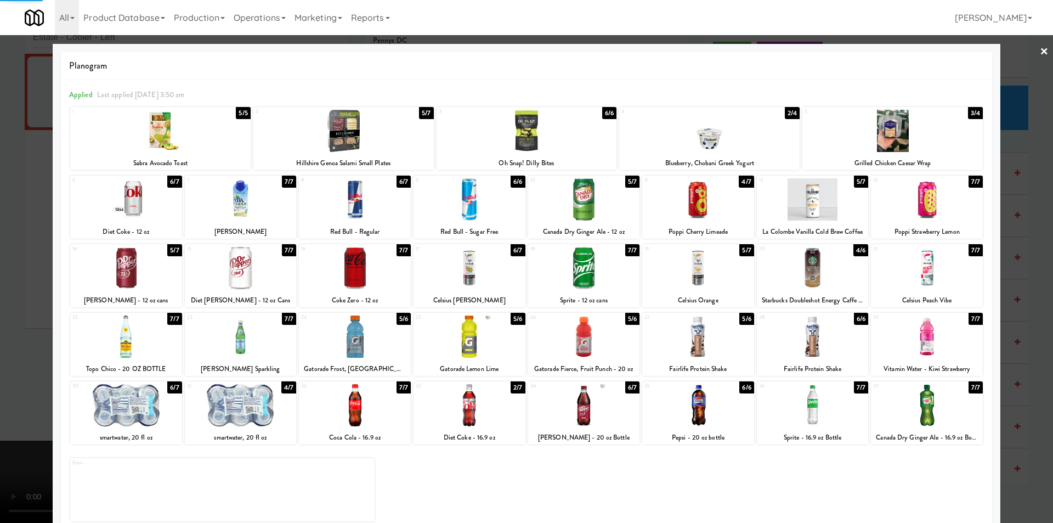
click at [1015, 207] on div at bounding box center [526, 261] width 1053 height 523
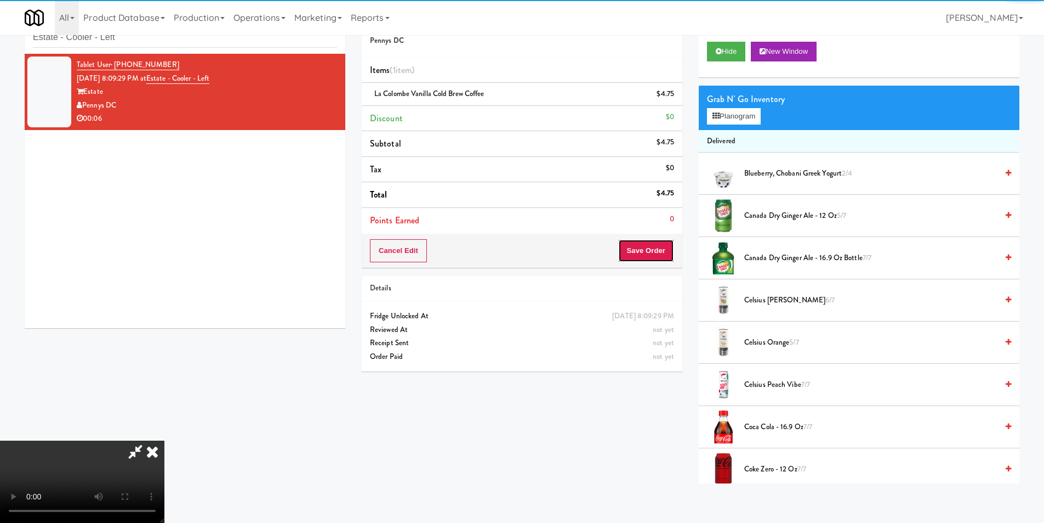
click at [657, 258] on button "Save Order" at bounding box center [646, 250] width 56 height 23
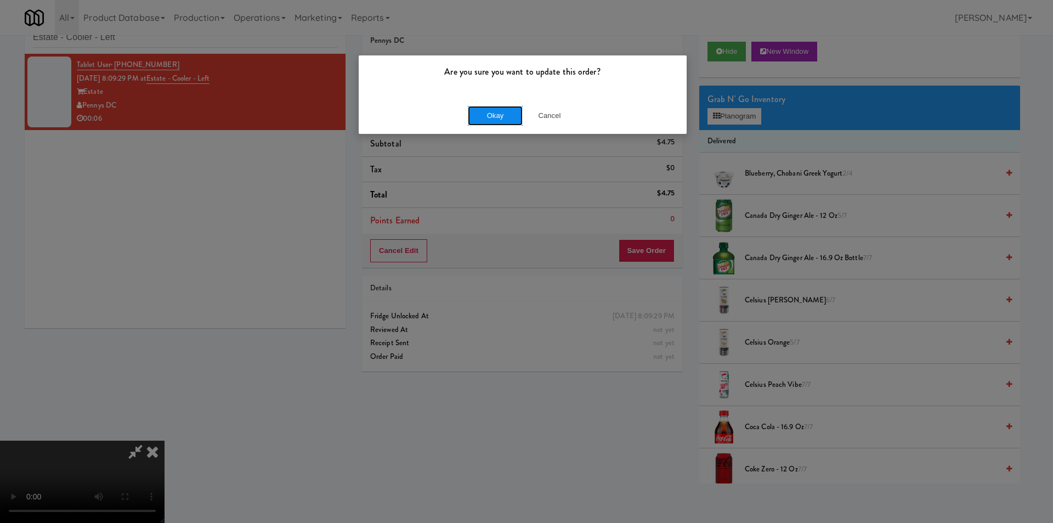
click at [486, 116] on button "Okay" at bounding box center [495, 116] width 55 height 20
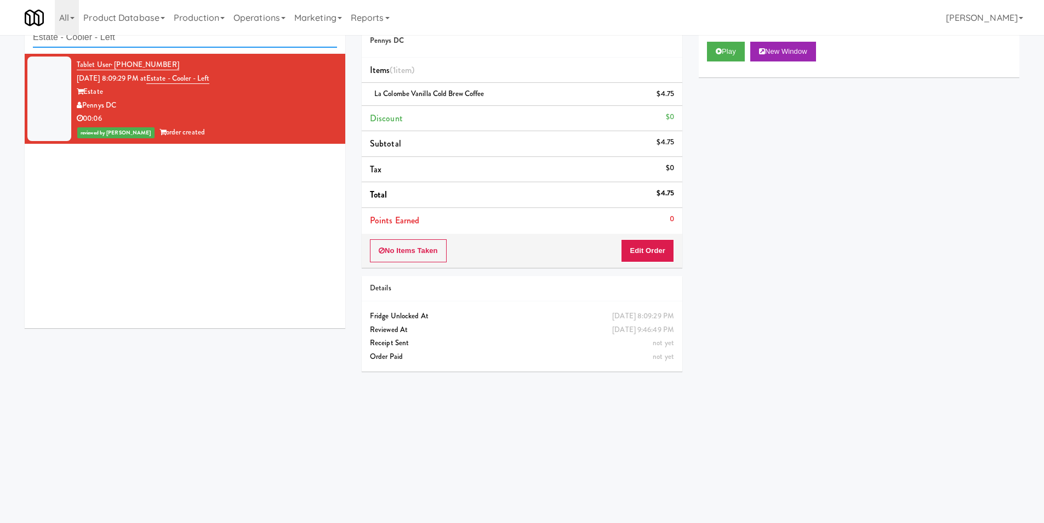
click at [157, 38] on input "Estate - Cooler - Left" at bounding box center [185, 37] width 304 height 20
paste input "The Mo - Fridge"
type input "The Mo - Fridge"
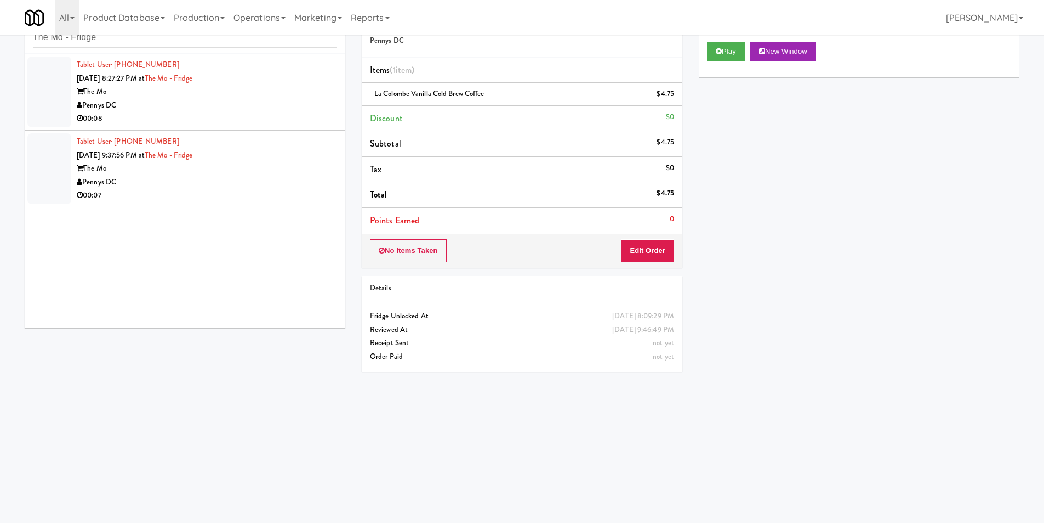
click at [270, 109] on div "Pennys DC" at bounding box center [207, 106] width 260 height 14
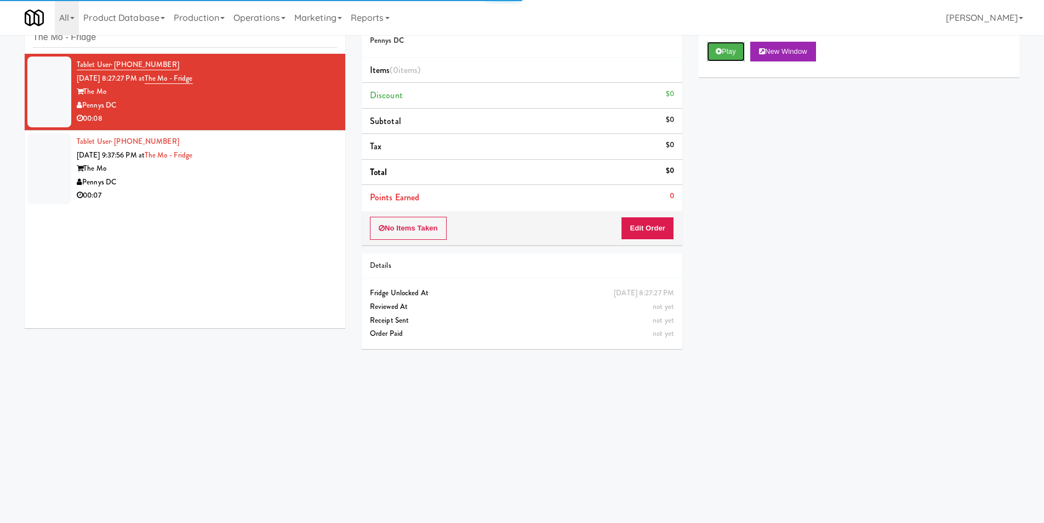
drag, startPoint x: 709, startPoint y: 56, endPoint x: 704, endPoint y: 64, distance: 9.1
click at [709, 55] on button "Play" at bounding box center [726, 52] width 38 height 20
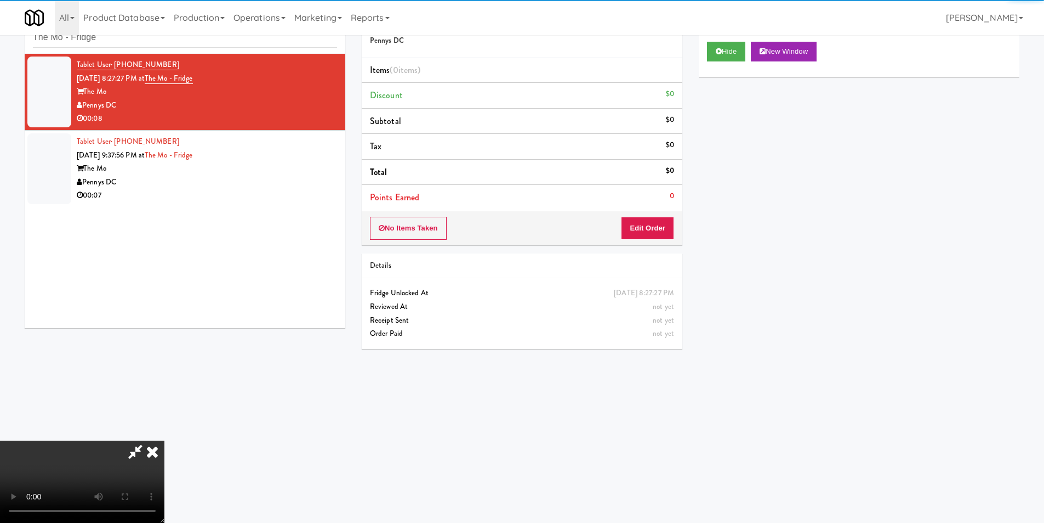
click at [641, 217] on div "No Items Taken Edit Order" at bounding box center [522, 228] width 321 height 34
click at [640, 231] on button "Edit Order" at bounding box center [647, 228] width 53 height 23
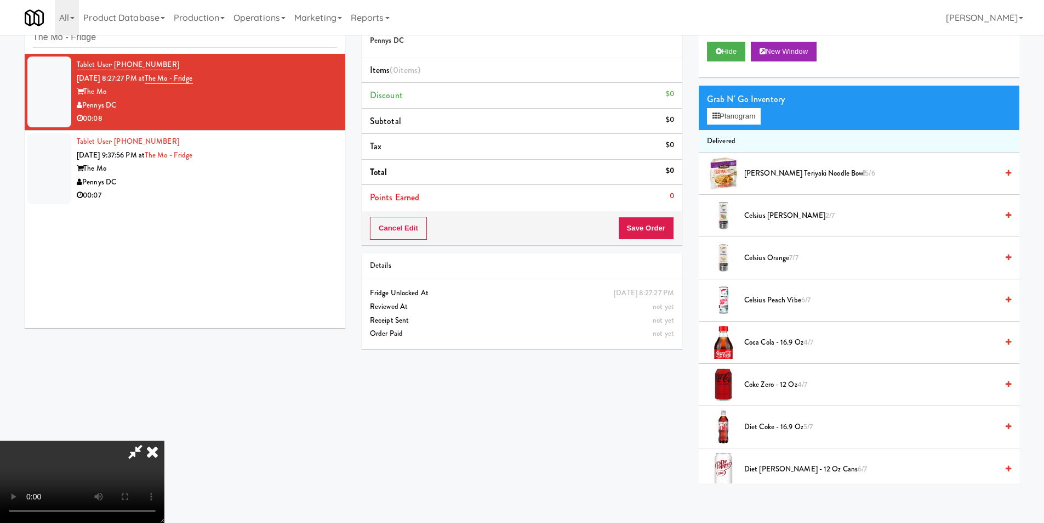
scroll to position [1, 0]
click at [164, 440] on video at bounding box center [82, 481] width 164 height 82
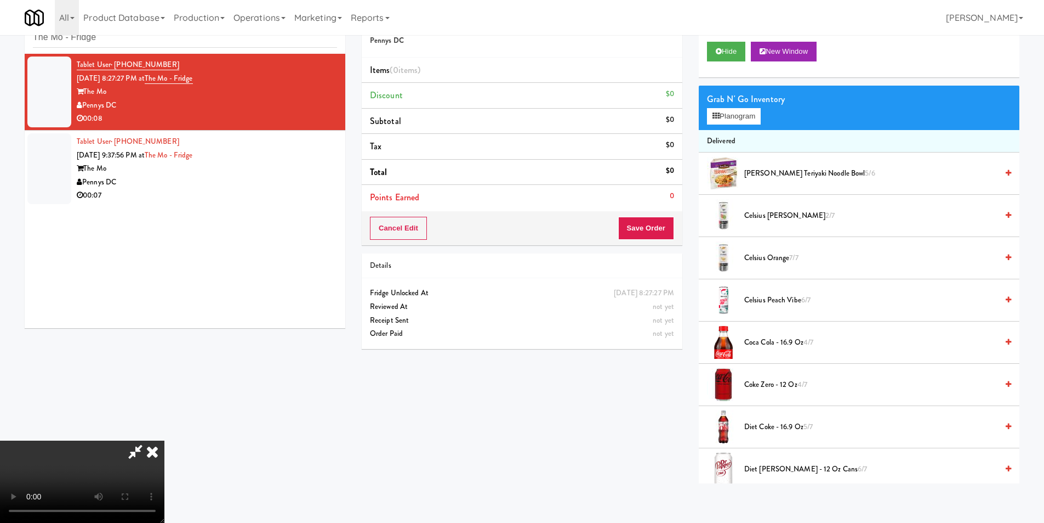
click at [164, 440] on video at bounding box center [82, 481] width 164 height 82
click at [734, 120] on button "Planogram" at bounding box center [734, 116] width 54 height 16
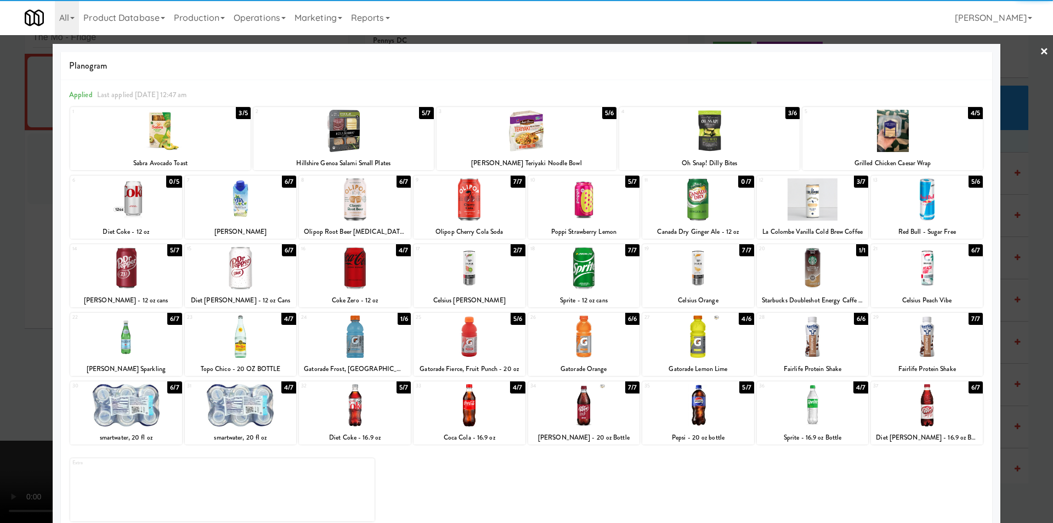
click at [805, 292] on div "20 1/1 Starbucks Doubleshot Energy Caffe Mocha" at bounding box center [813, 275] width 112 height 63
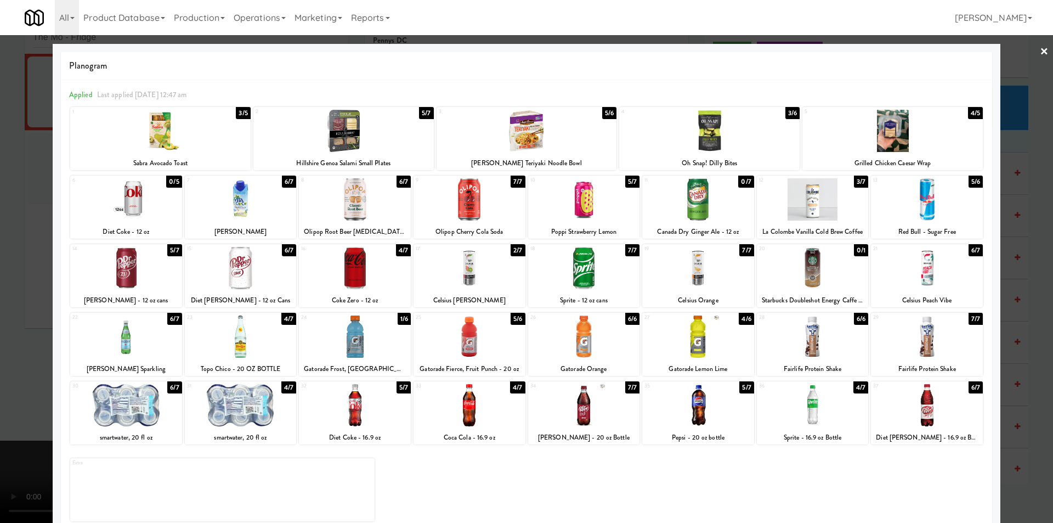
click at [1010, 289] on div at bounding box center [526, 261] width 1053 height 523
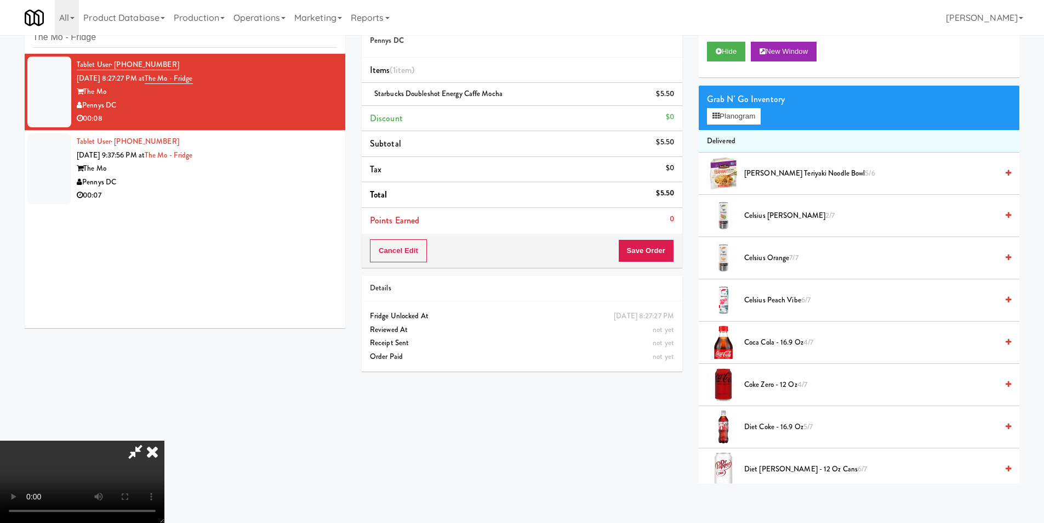
click at [164, 440] on video at bounding box center [82, 481] width 164 height 82
click at [643, 250] on button "Save Order" at bounding box center [646, 250] width 56 height 23
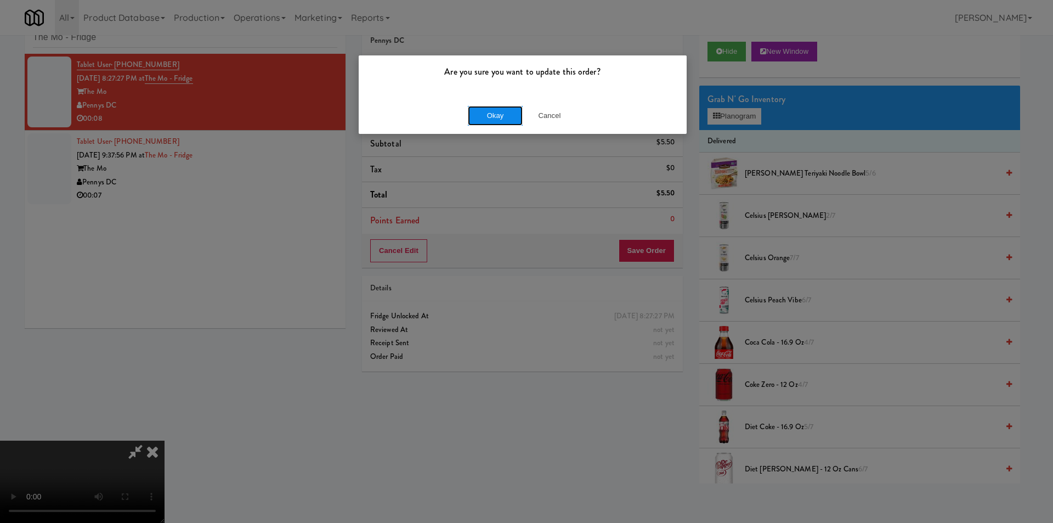
click at [488, 118] on button "Okay" at bounding box center [495, 116] width 55 height 20
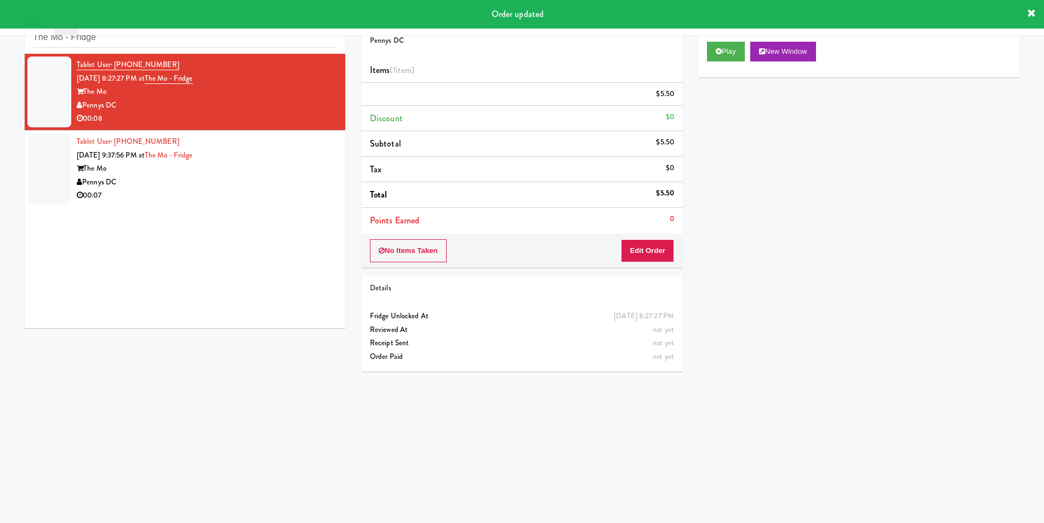
scroll to position [0, 0]
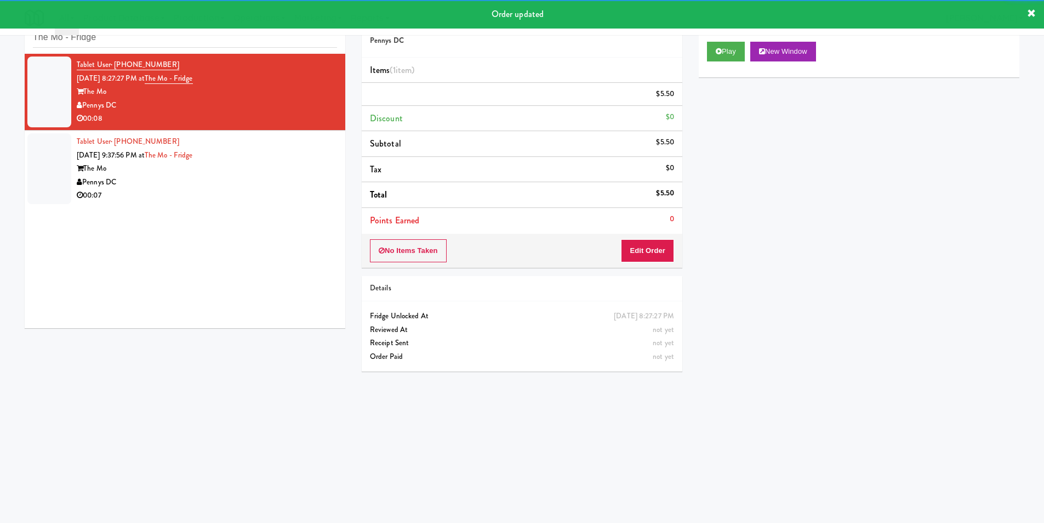
click at [249, 200] on div "00:07" at bounding box center [207, 196] width 260 height 14
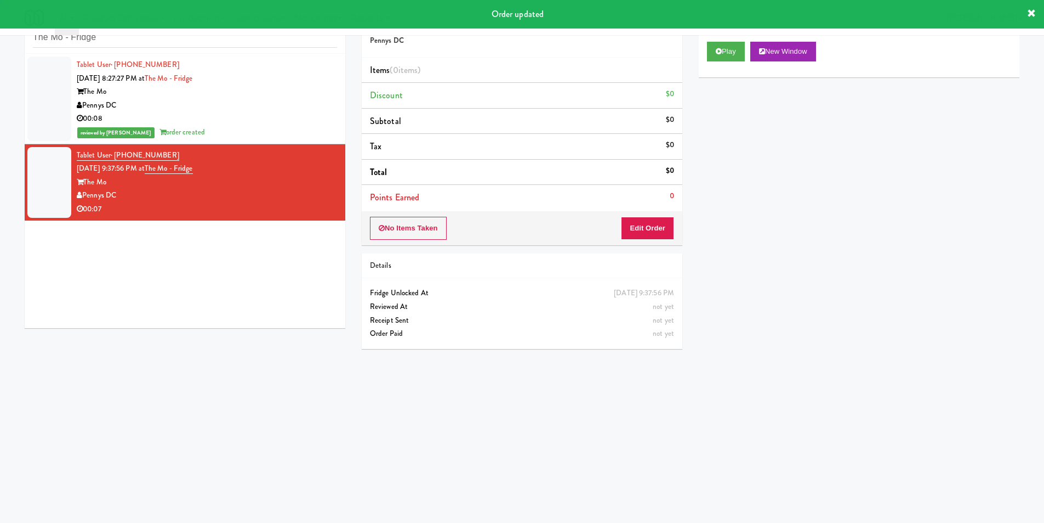
click at [699, 73] on div "Play New Window" at bounding box center [859, 55] width 321 height 44
click at [725, 55] on button "Play" at bounding box center [726, 52] width 38 height 20
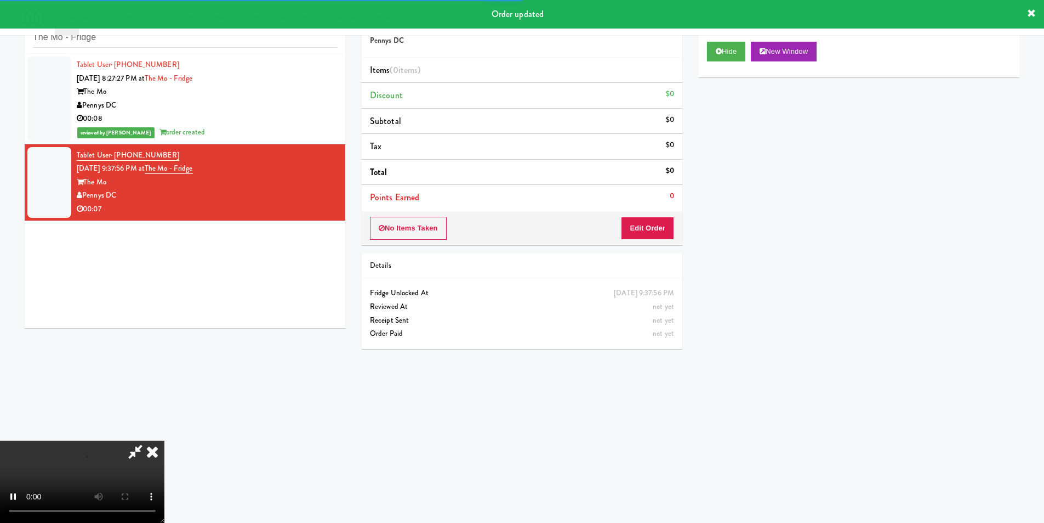
click at [659, 215] on div "No Items Taken Edit Order" at bounding box center [522, 228] width 321 height 34
click at [658, 225] on button "Edit Order" at bounding box center [647, 228] width 53 height 23
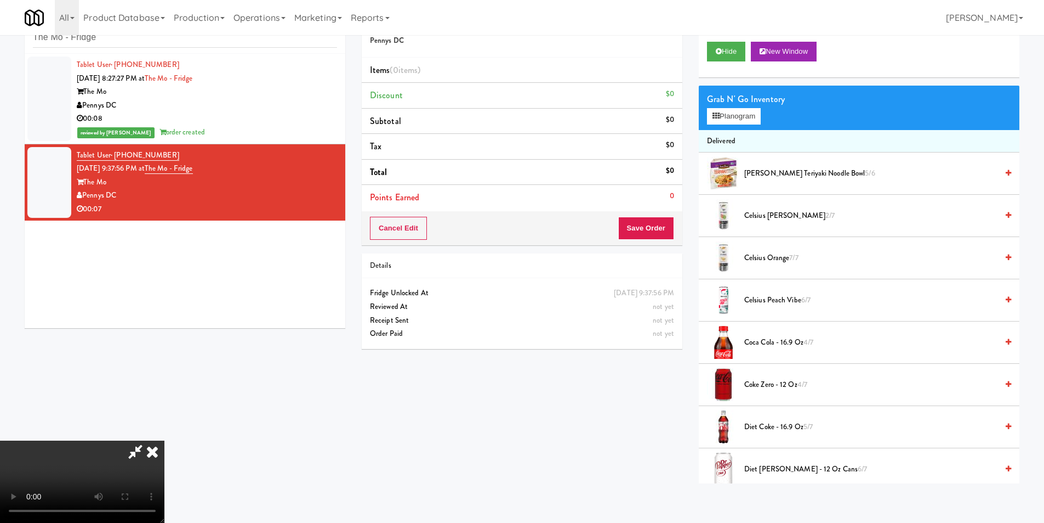
click at [164, 440] on video at bounding box center [82, 481] width 164 height 82
click at [723, 106] on div "Grab N' Go Inventory" at bounding box center [859, 99] width 304 height 16
click at [728, 111] on button "Planogram" at bounding box center [734, 116] width 54 height 16
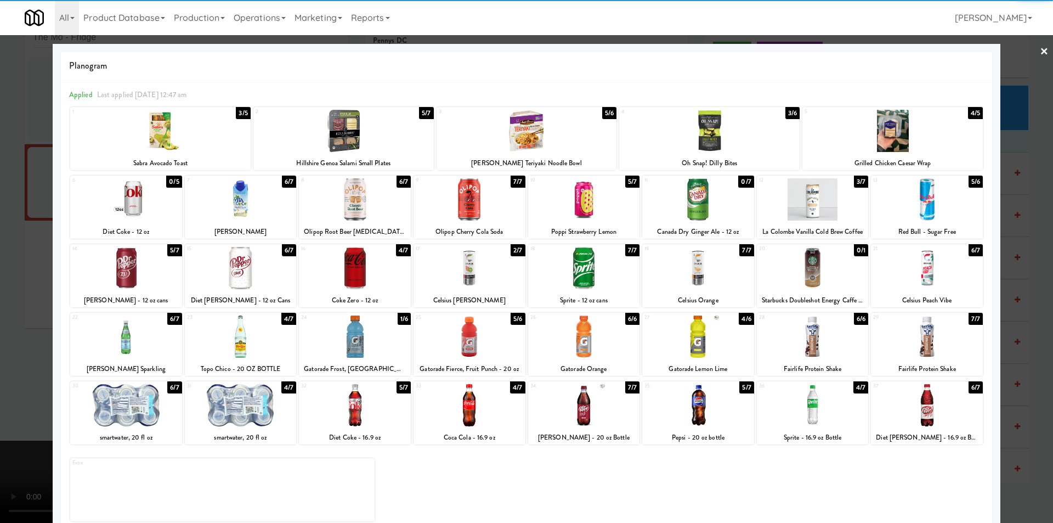
click at [913, 192] on div at bounding box center [927, 199] width 112 height 42
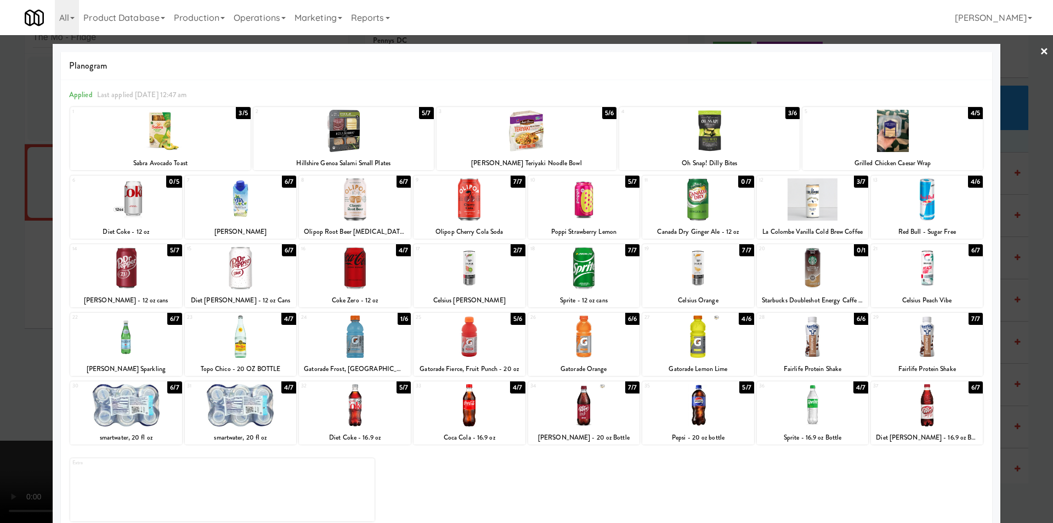
click at [274, 403] on div at bounding box center [241, 405] width 112 height 42
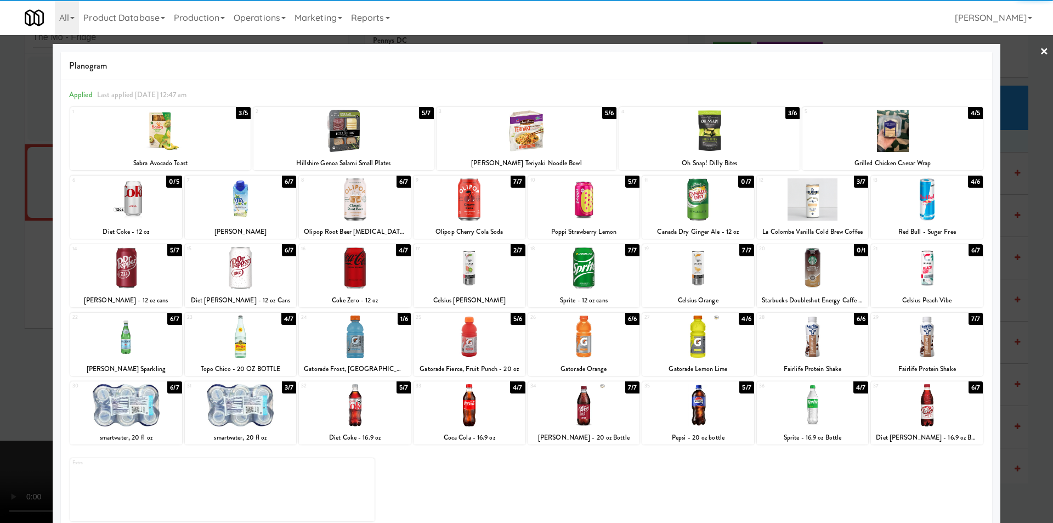
click at [1020, 327] on div at bounding box center [526, 261] width 1053 height 523
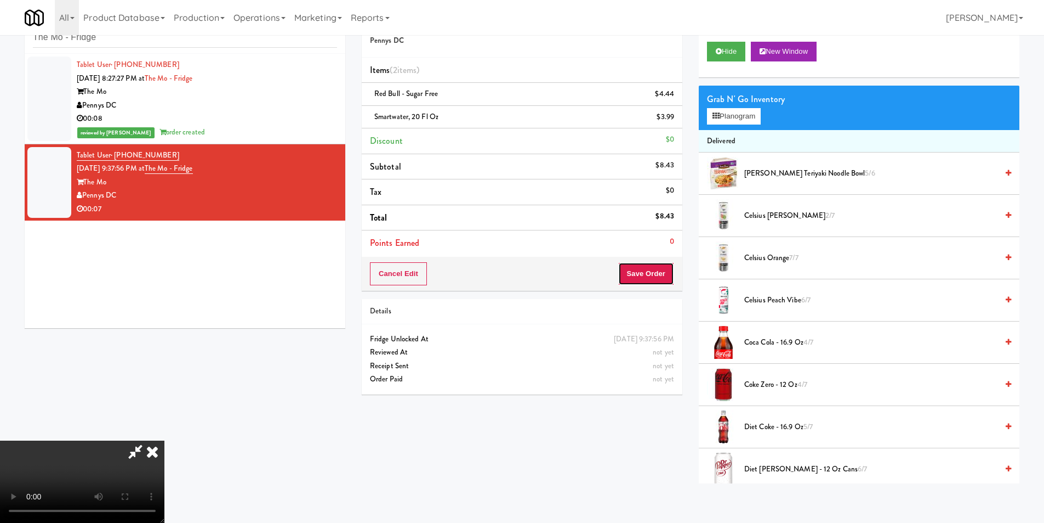
click at [671, 278] on button "Save Order" at bounding box center [646, 273] width 56 height 23
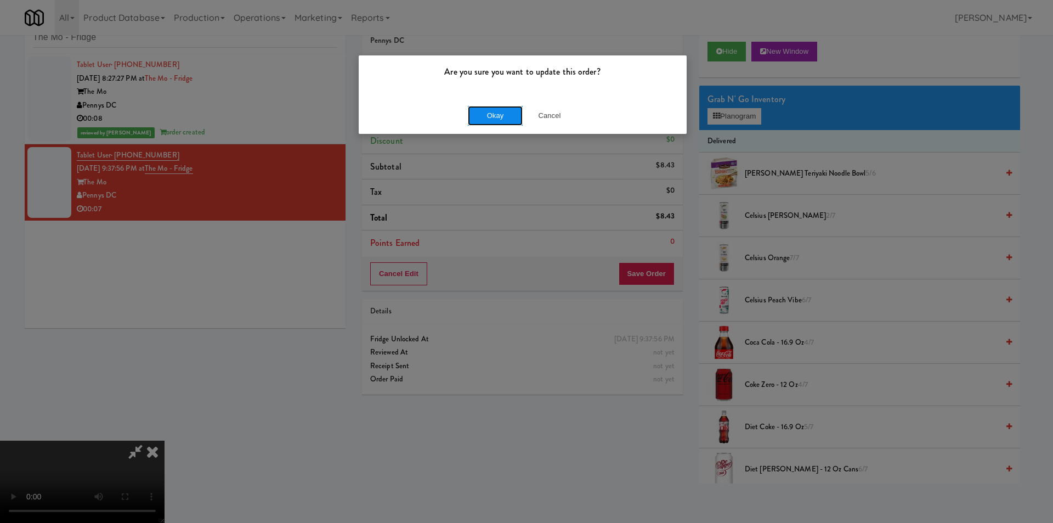
click at [496, 117] on button "Okay" at bounding box center [495, 116] width 55 height 20
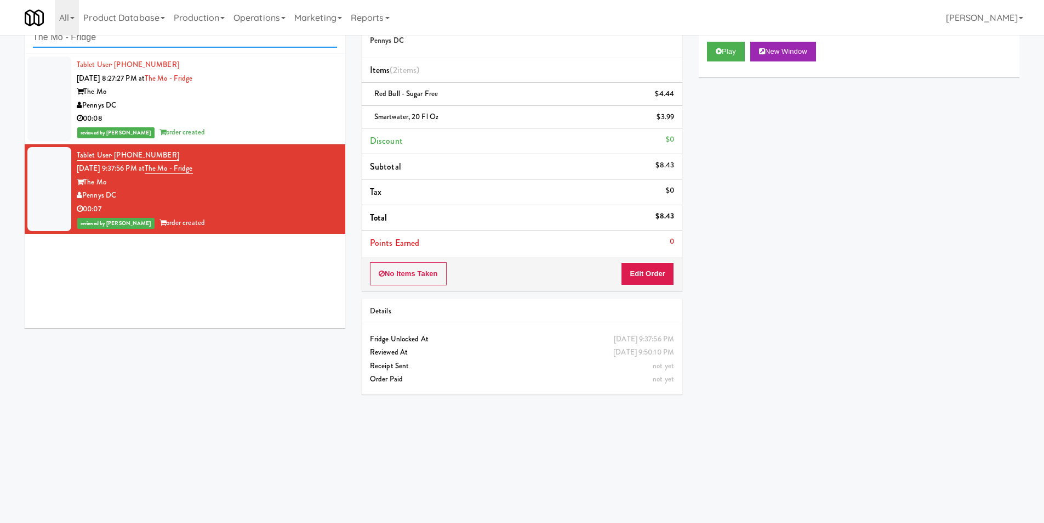
click at [133, 36] on input "The Mo - Fridge" at bounding box center [185, 37] width 304 height 20
paste input "[PERSON_NAME][GEOGRAPHIC_DATA]"
click at [133, 36] on input "[PERSON_NAME][GEOGRAPHIC_DATA]" at bounding box center [185, 37] width 304 height 20
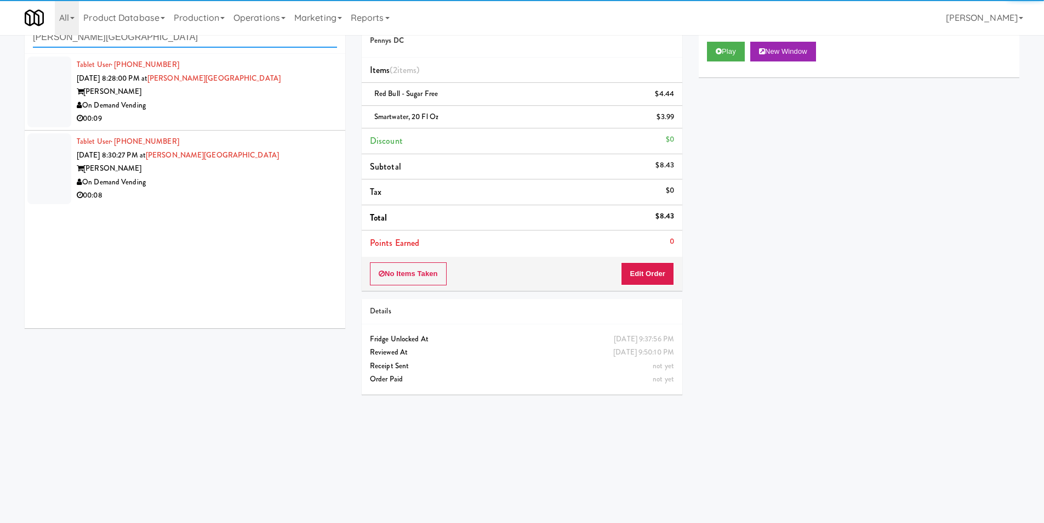
type input "[PERSON_NAME][GEOGRAPHIC_DATA]"
click at [271, 118] on div "00:09" at bounding box center [207, 119] width 260 height 14
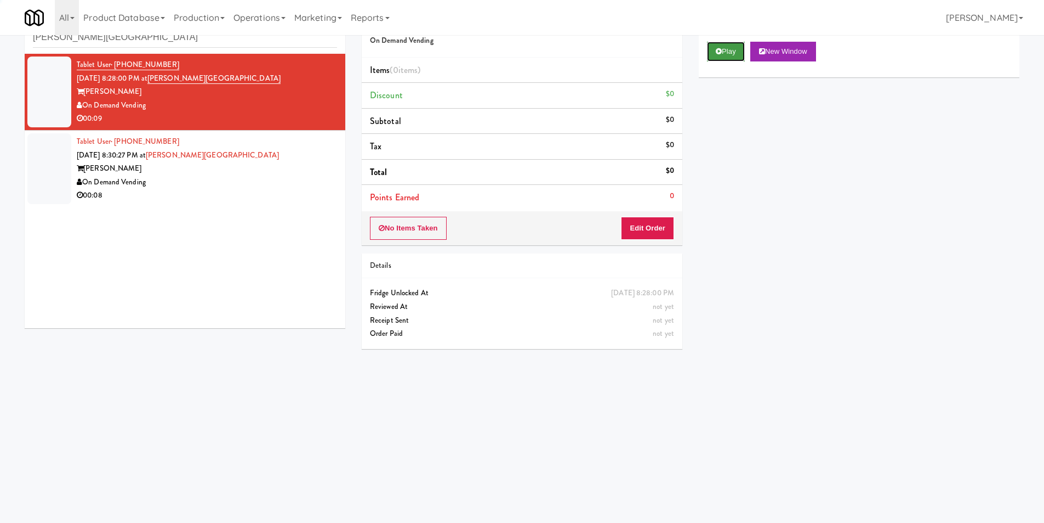
click at [730, 48] on button "Play" at bounding box center [726, 52] width 38 height 20
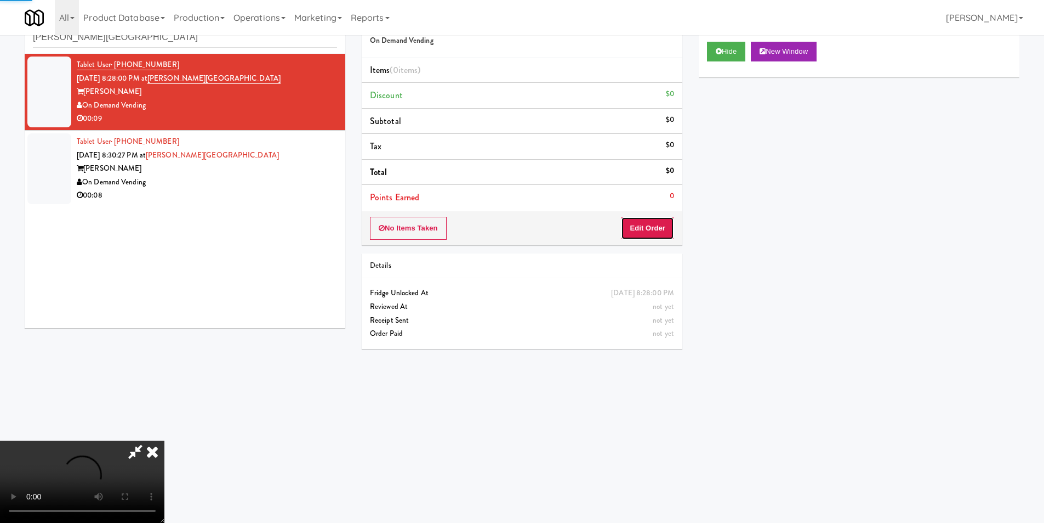
click at [633, 223] on button "Edit Order" at bounding box center [647, 228] width 53 height 23
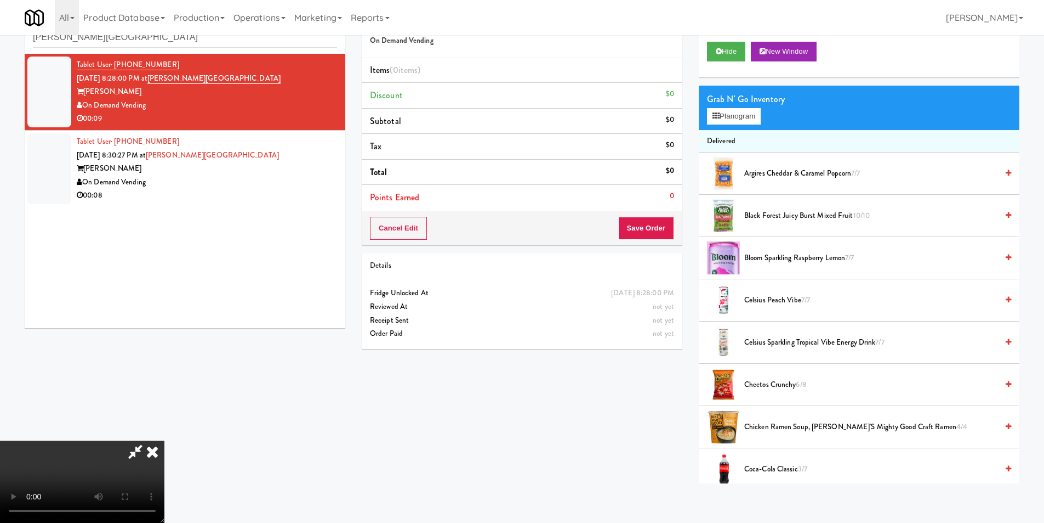
click at [164, 440] on video at bounding box center [82, 481] width 164 height 82
click at [718, 122] on button "Planogram" at bounding box center [734, 116] width 54 height 16
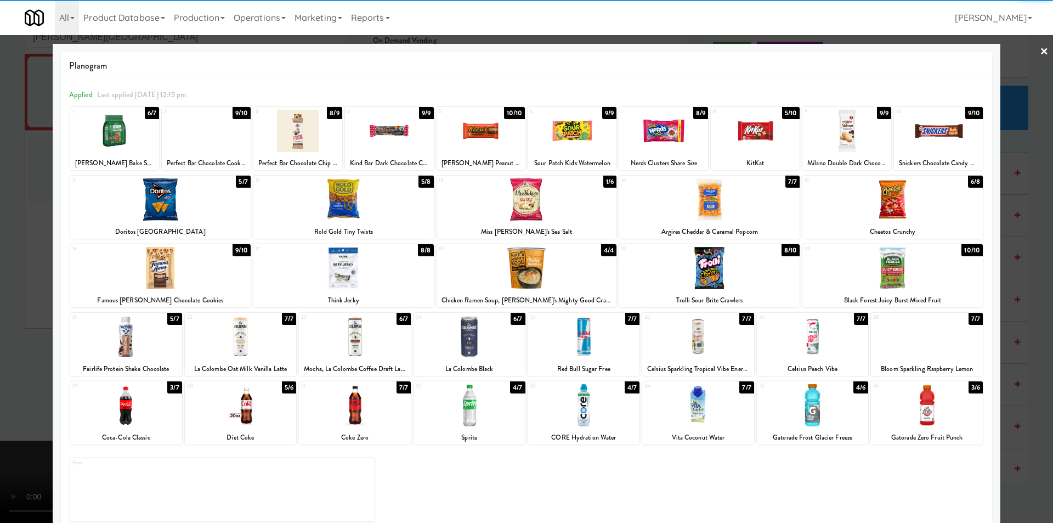
click at [481, 322] on div at bounding box center [469, 336] width 112 height 42
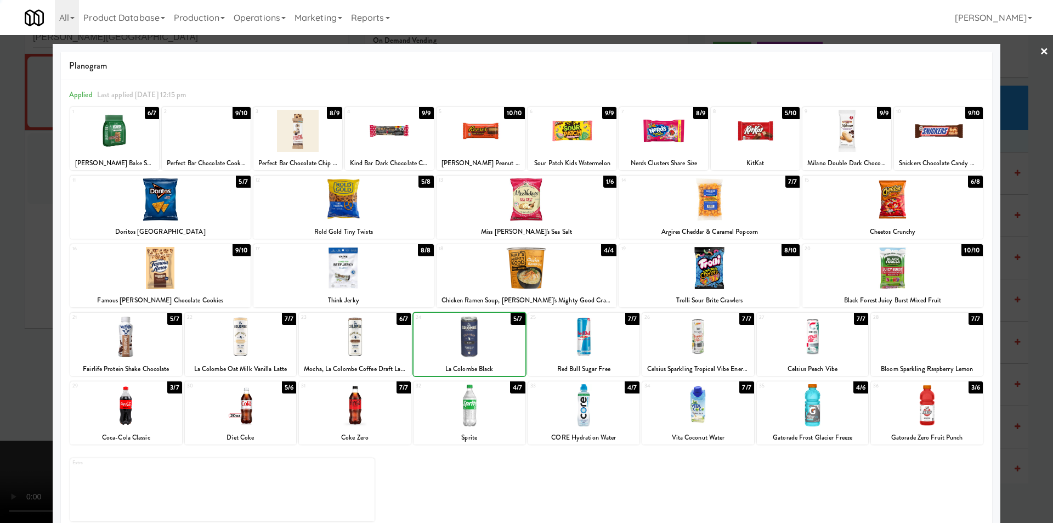
click at [43, 329] on div at bounding box center [526, 261] width 1053 height 523
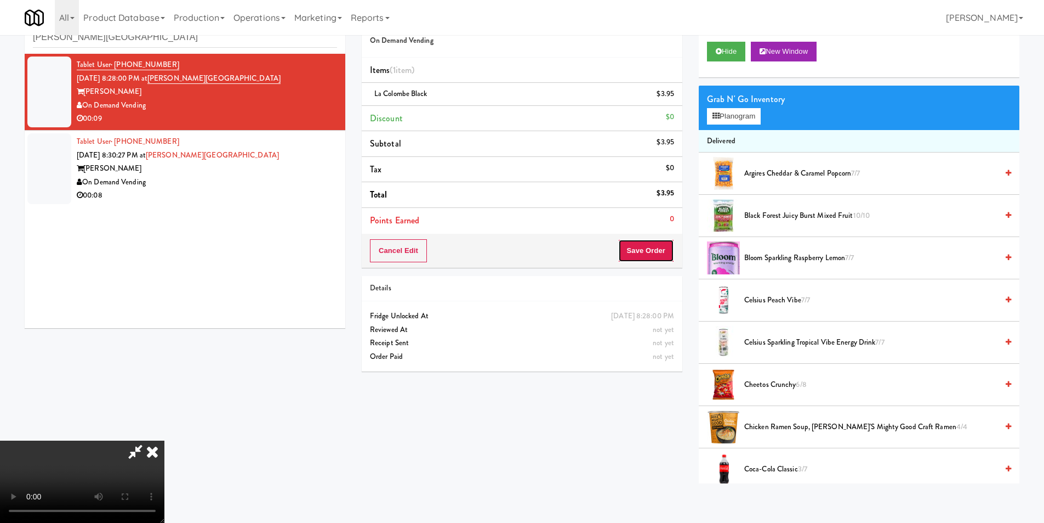
click at [662, 245] on button "Save Order" at bounding box center [646, 250] width 56 height 23
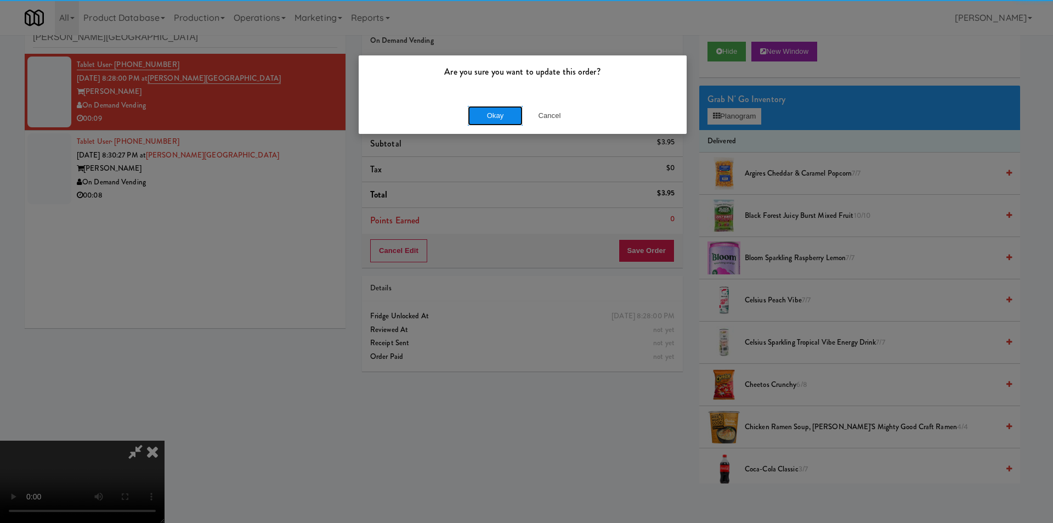
click at [490, 118] on button "Okay" at bounding box center [495, 116] width 55 height 20
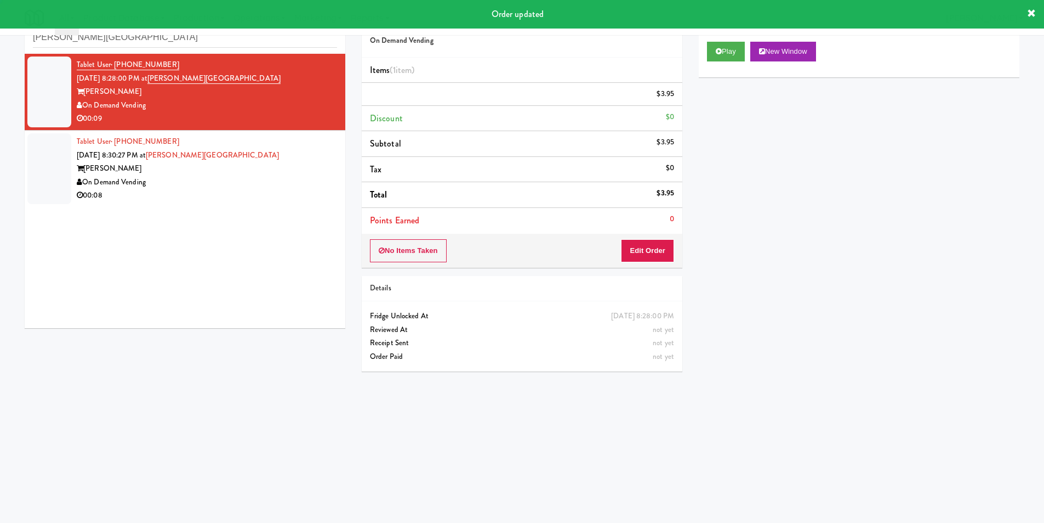
click at [290, 156] on div "Tablet User · (708) 446-5307 [DATE] 8:30:27 PM at [PERSON_NAME][GEOGRAPHIC_DATA…" at bounding box center [207, 168] width 260 height 67
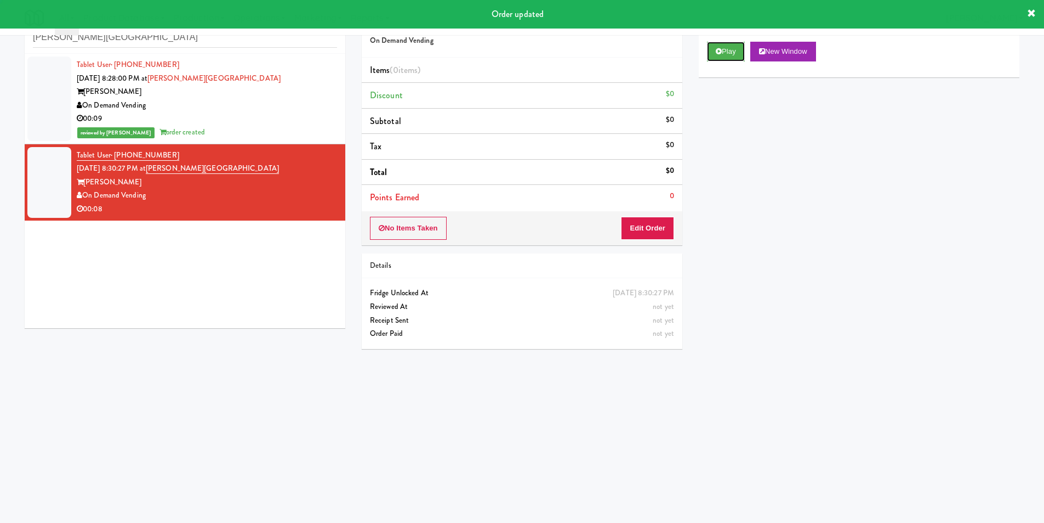
drag, startPoint x: 697, startPoint y: 75, endPoint x: 714, endPoint y: 70, distance: 17.0
click at [720, 60] on button "Play" at bounding box center [726, 52] width 38 height 20
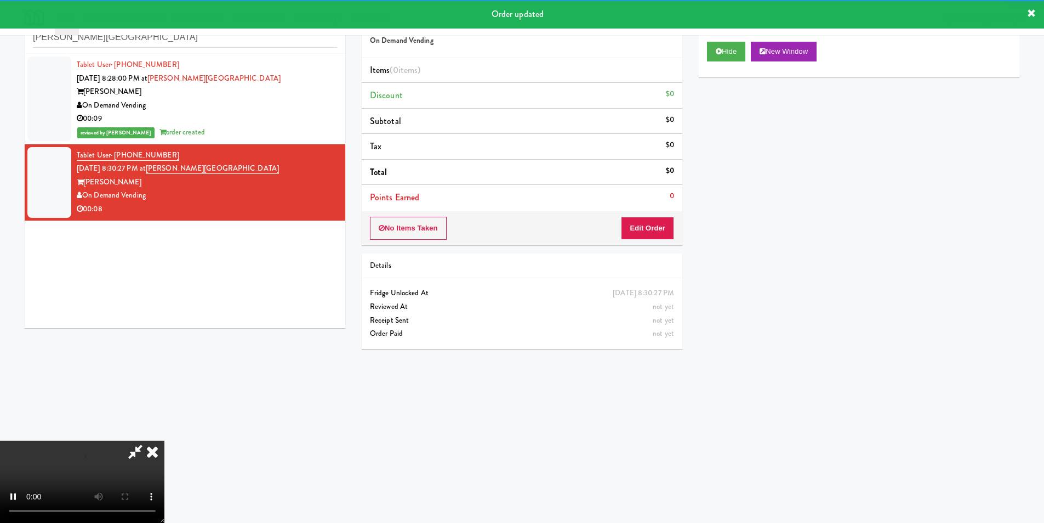
click at [648, 207] on li "Points Earned 0" at bounding box center [522, 197] width 321 height 25
click at [648, 222] on button "Edit Order" at bounding box center [647, 228] width 53 height 23
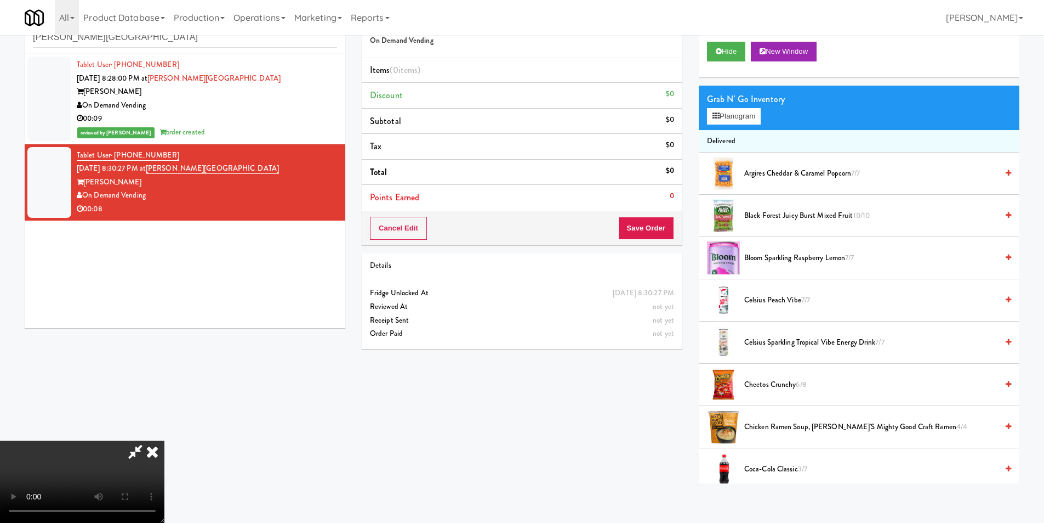
click at [164, 440] on video at bounding box center [82, 481] width 164 height 82
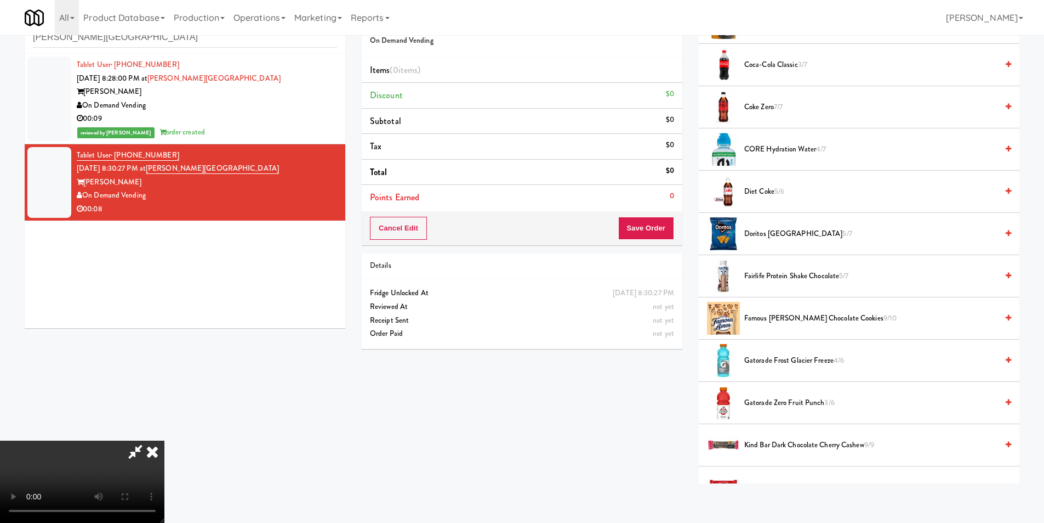
scroll to position [439, 0]
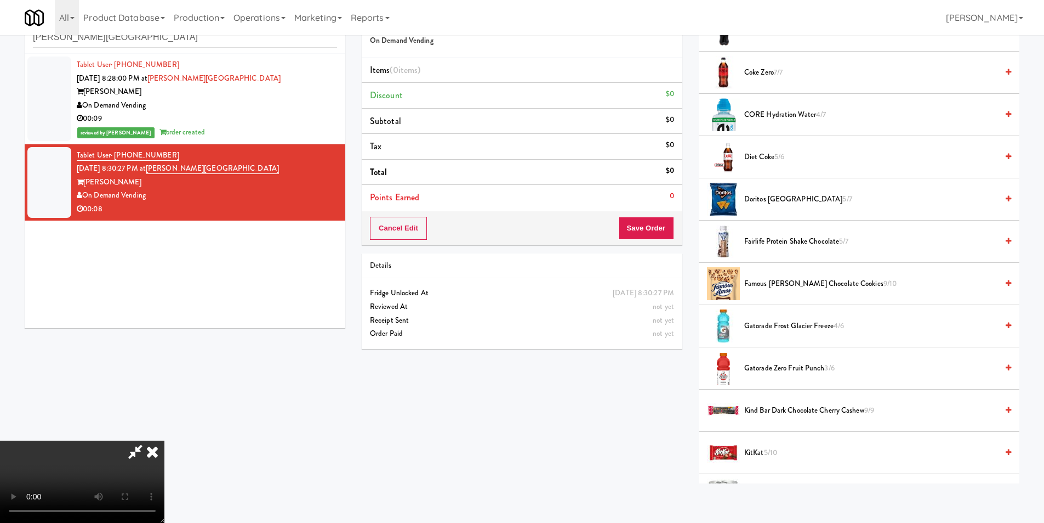
click at [792, 244] on span "Fairlife Protein Shake Chocolate 5/7" at bounding box center [871, 242] width 253 height 14
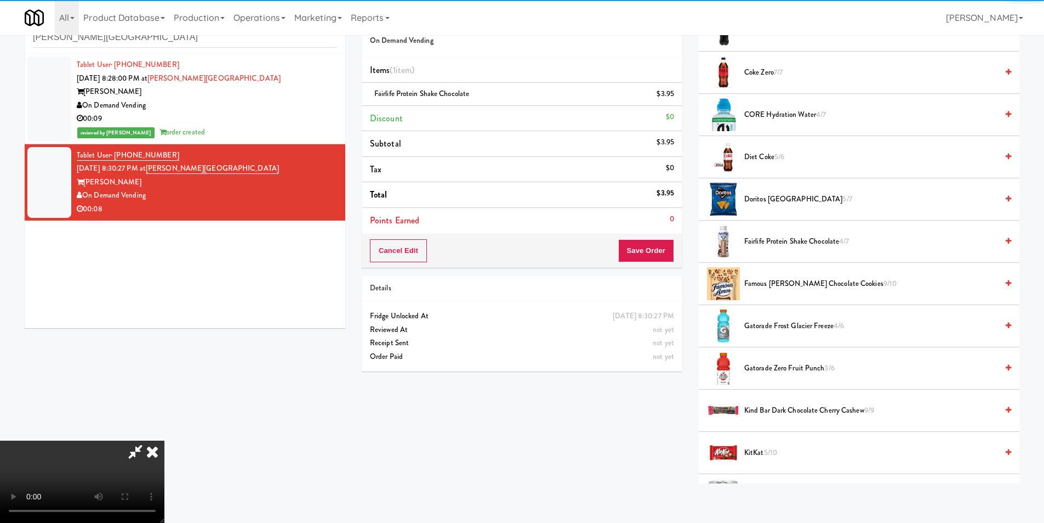
click at [794, 240] on span "Fairlife Protein Shake Chocolate 4/7" at bounding box center [871, 242] width 253 height 14
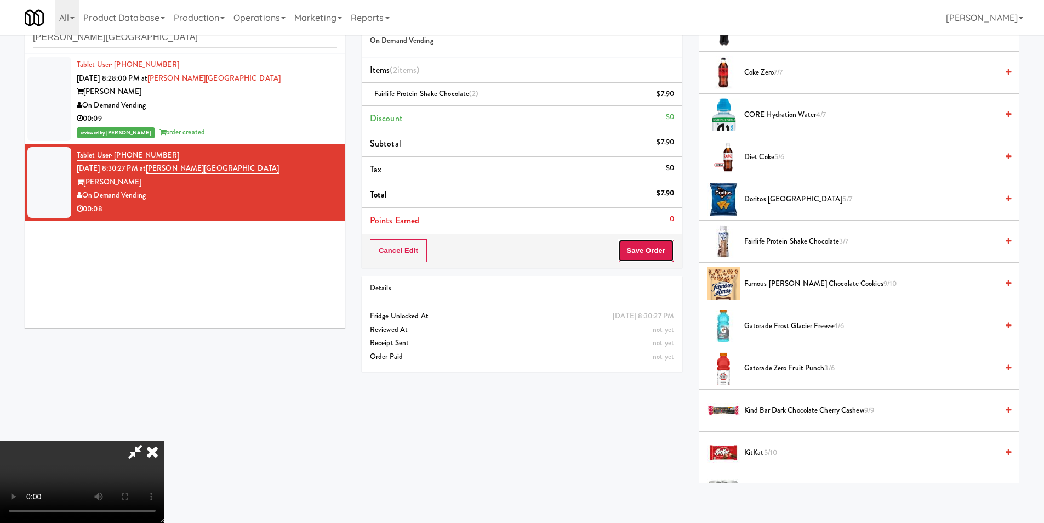
click at [654, 246] on button "Save Order" at bounding box center [646, 250] width 56 height 23
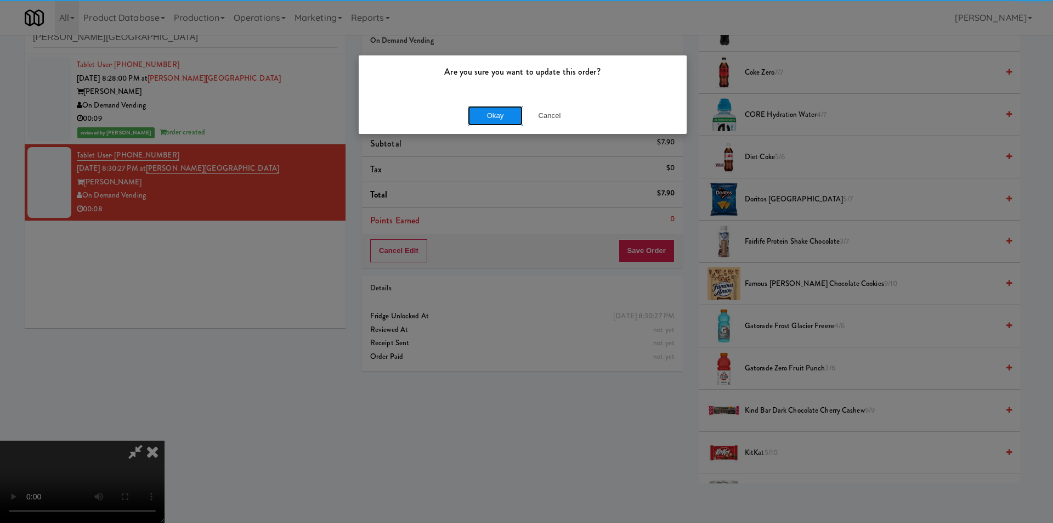
click at [481, 106] on button "Okay" at bounding box center [495, 116] width 55 height 20
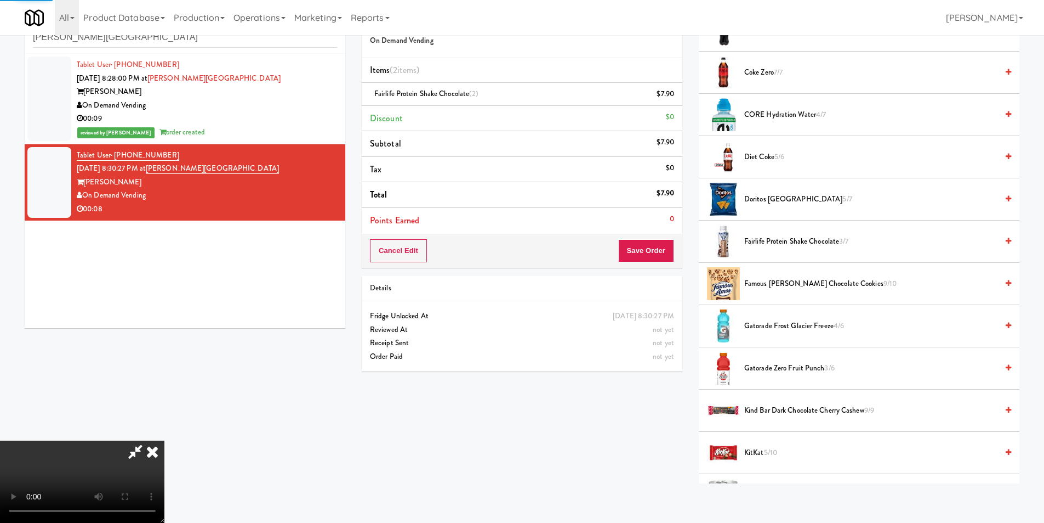
scroll to position [0, 0]
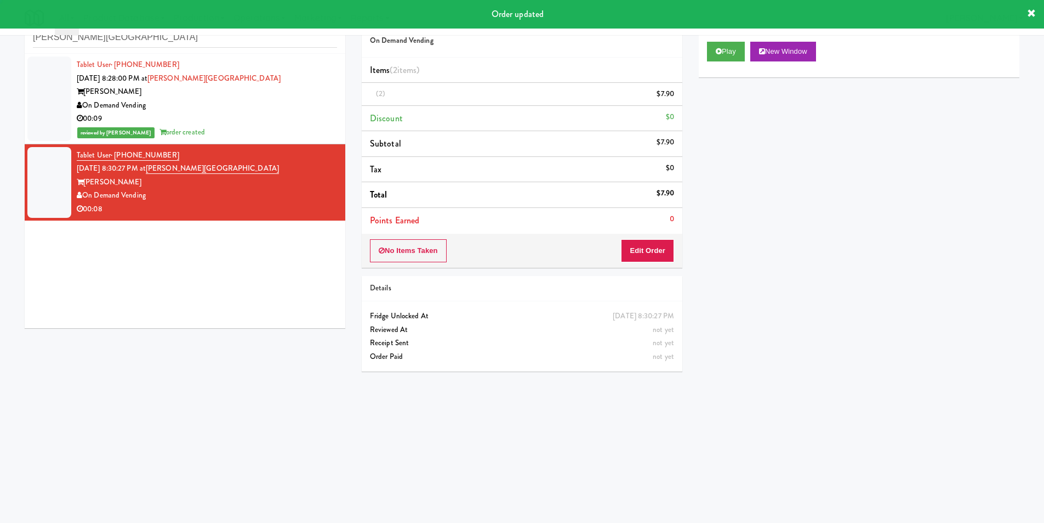
click at [190, 48] on div "inbox reviewed recent all unclear take inventory issue suspicious failed recent…" at bounding box center [185, 28] width 321 height 49
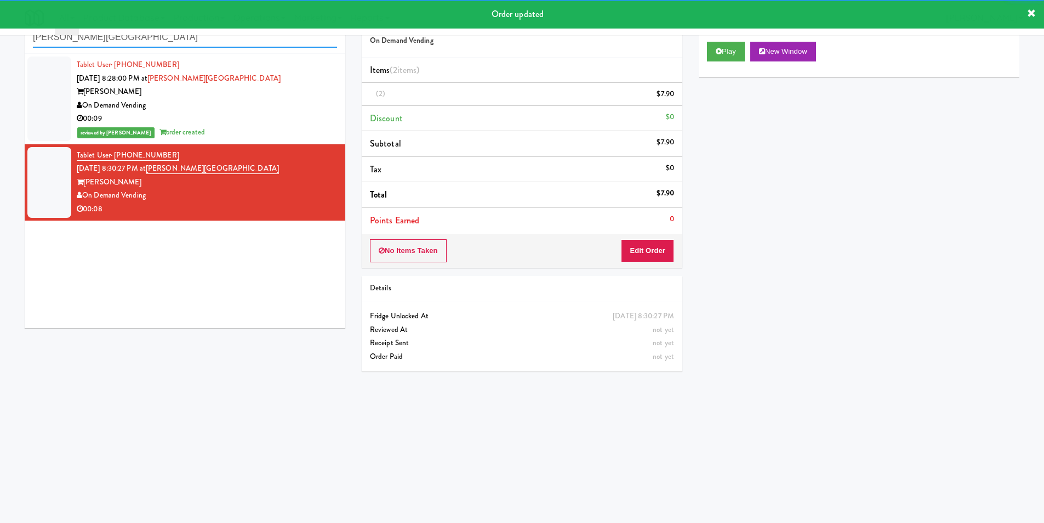
click at [190, 47] on input "[PERSON_NAME][GEOGRAPHIC_DATA]" at bounding box center [185, 37] width 304 height 20
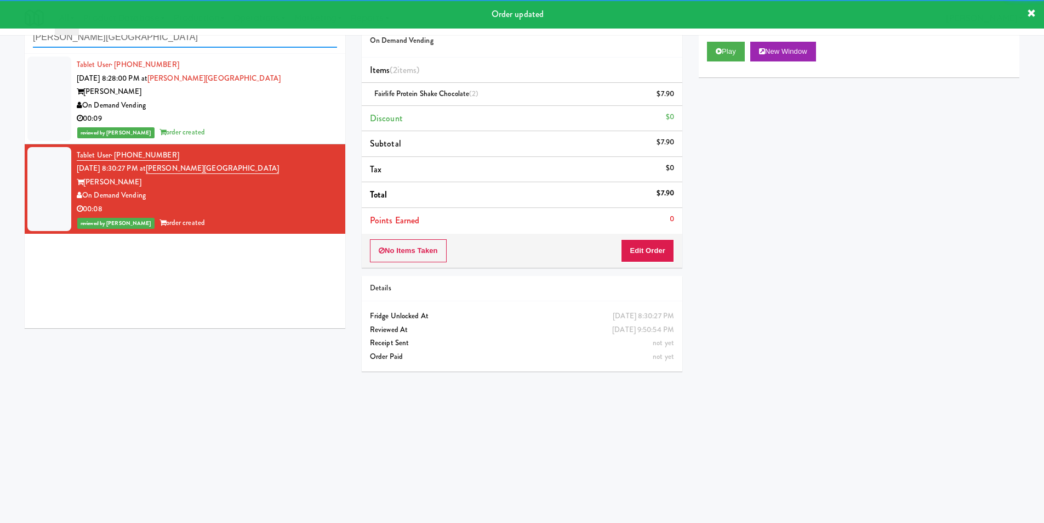
click at [190, 47] on input "[PERSON_NAME][GEOGRAPHIC_DATA]" at bounding box center [185, 37] width 304 height 20
paste input "1730 N [PERSON_NAME] - Right - Fridge"
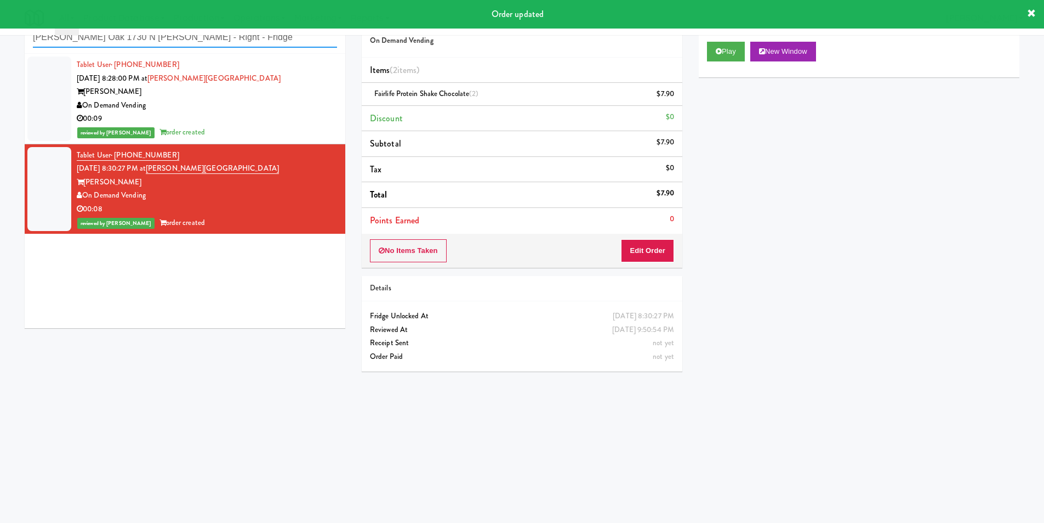
paste input "text"
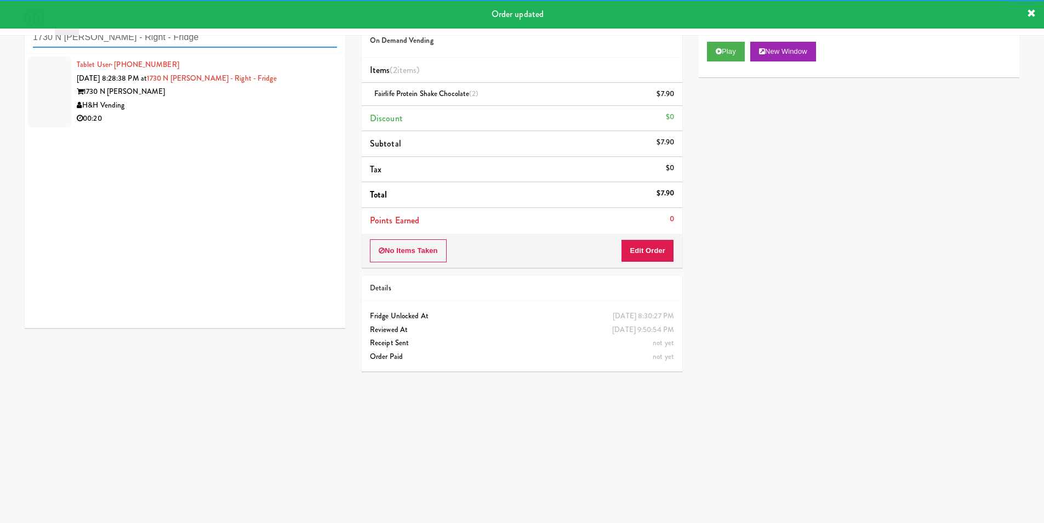
type input "1730 N [PERSON_NAME] - Right - Fridge"
click at [286, 123] on div "00:20" at bounding box center [207, 119] width 260 height 14
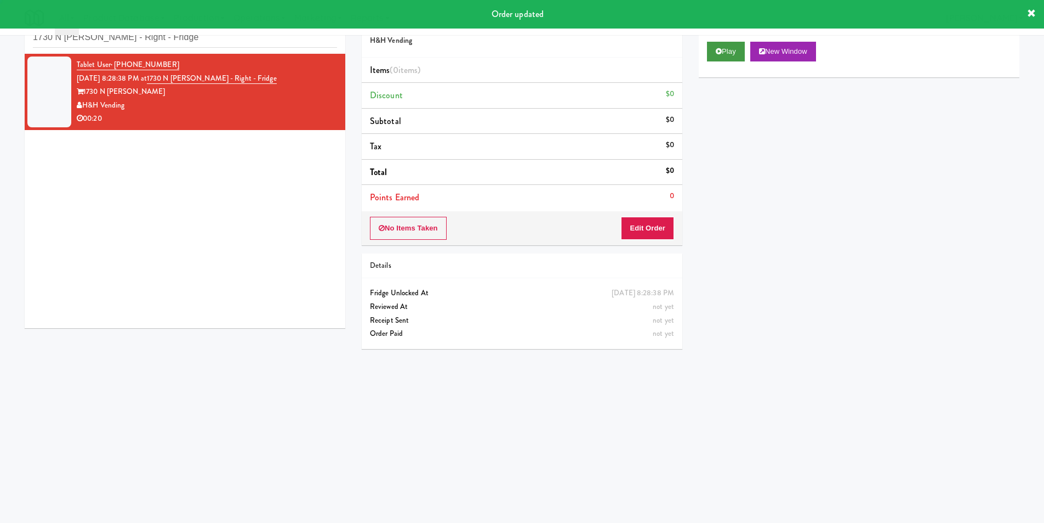
click at [708, 55] on div "Play New Window" at bounding box center [859, 55] width 321 height 44
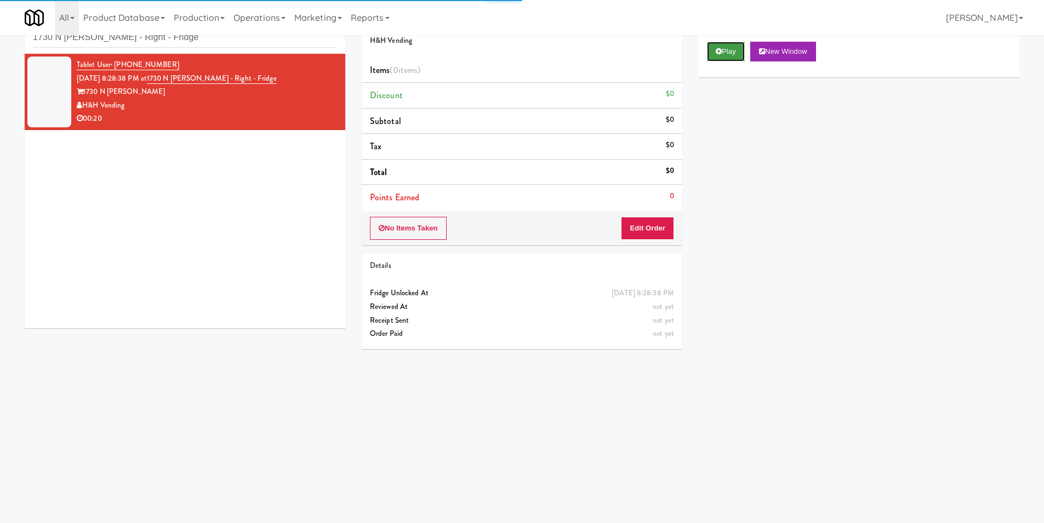
click at [722, 45] on button "Play" at bounding box center [726, 52] width 38 height 20
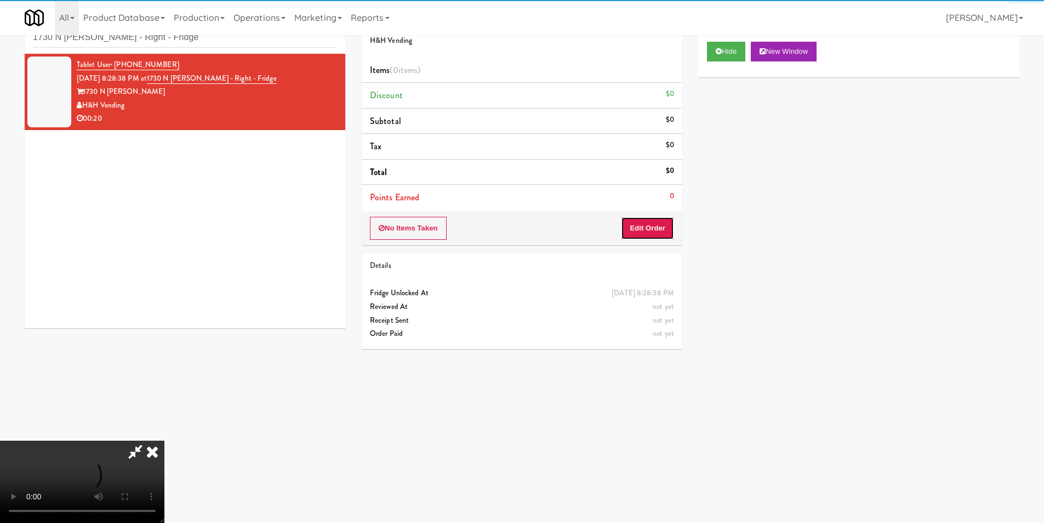
click at [645, 225] on button "Edit Order" at bounding box center [647, 228] width 53 height 23
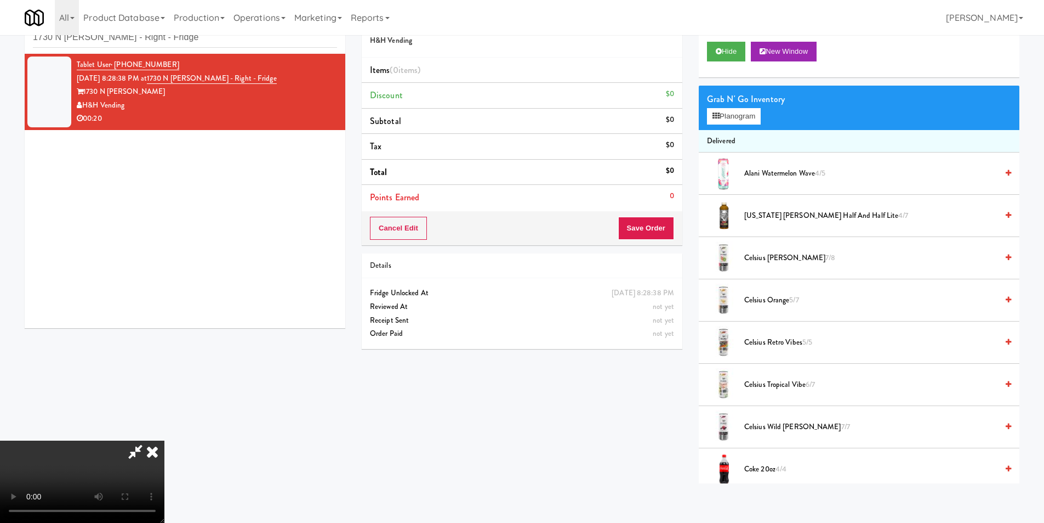
scroll to position [1, 0]
click at [733, 121] on button "Planogram" at bounding box center [734, 116] width 54 height 16
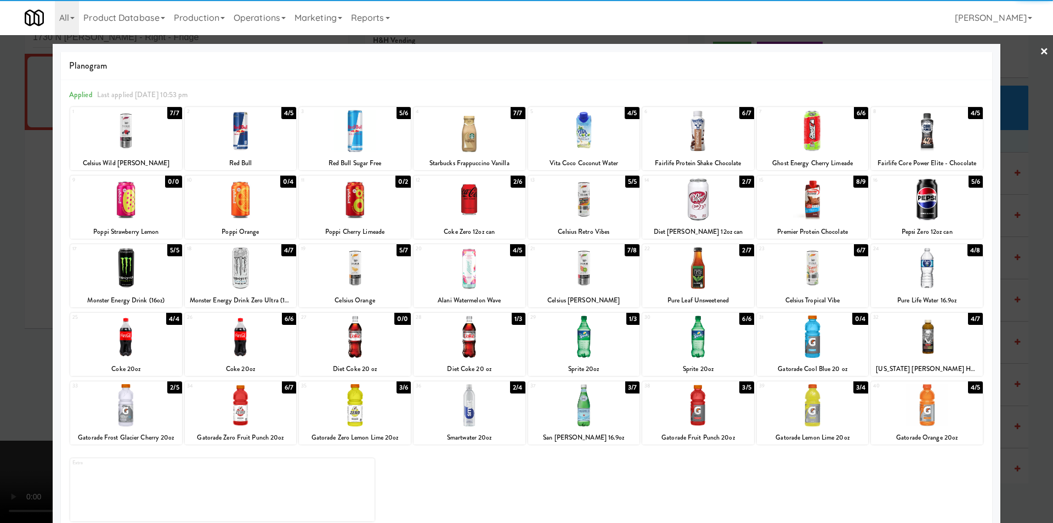
click at [808, 275] on div at bounding box center [813, 268] width 112 height 42
click at [1005, 243] on div at bounding box center [526, 261] width 1053 height 523
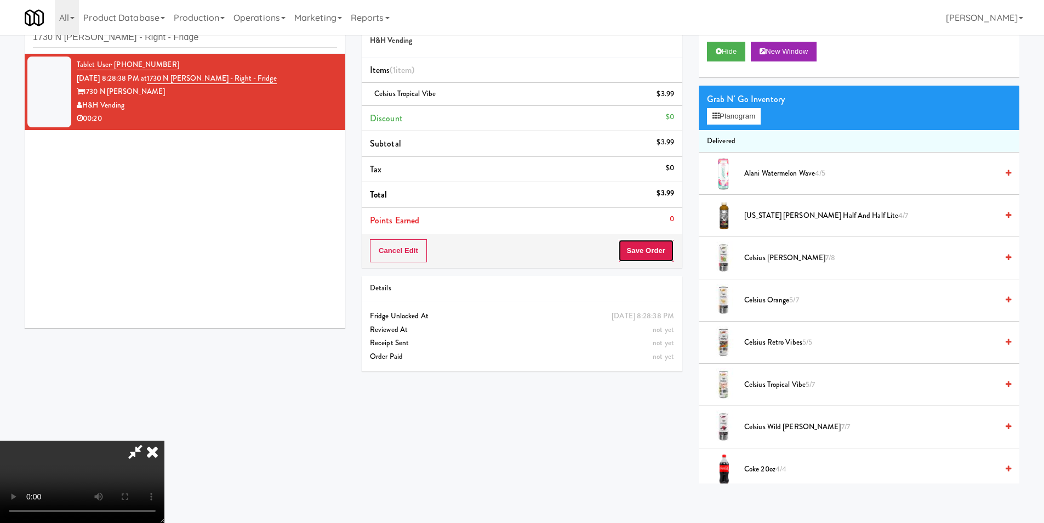
click at [664, 253] on button "Save Order" at bounding box center [646, 250] width 56 height 23
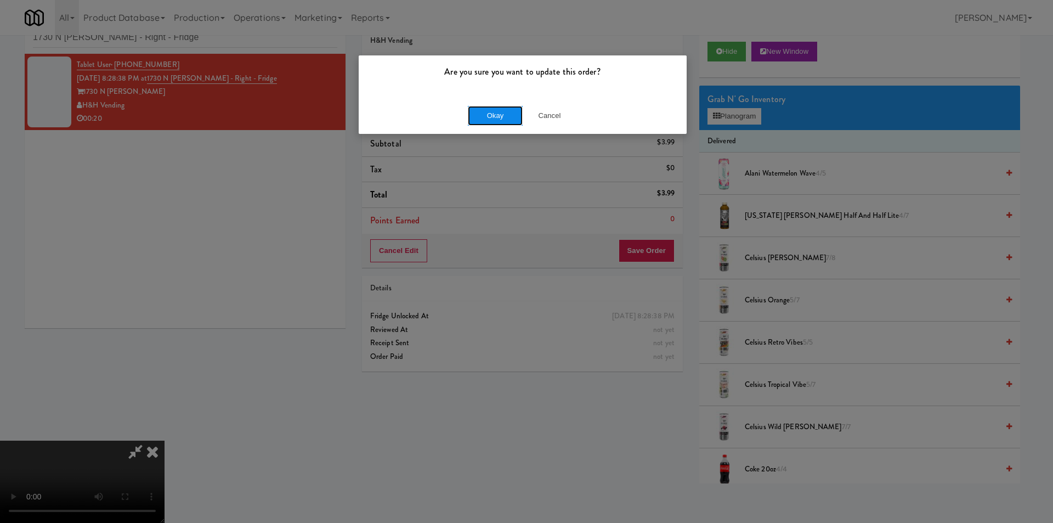
click at [487, 117] on button "Okay" at bounding box center [495, 116] width 55 height 20
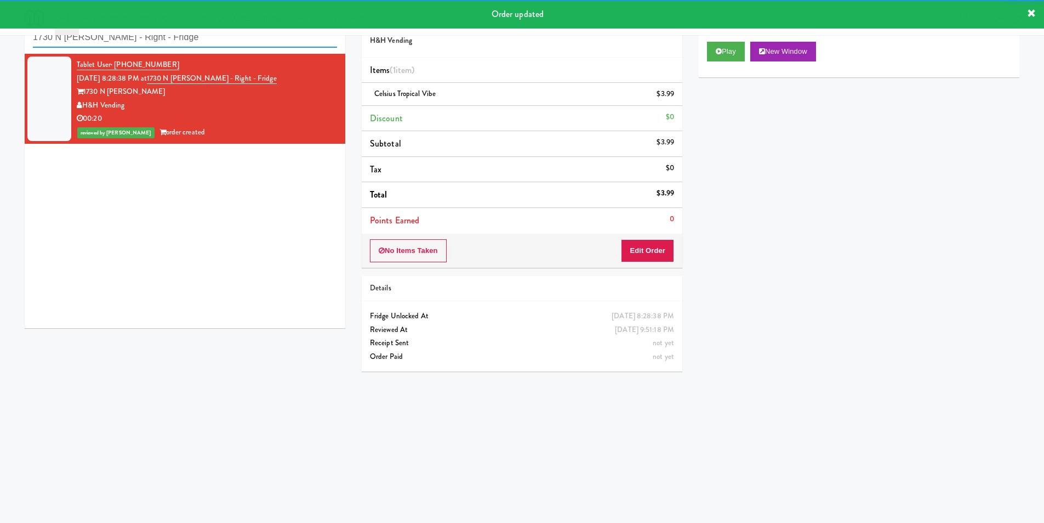
click at [188, 39] on input "1730 N [PERSON_NAME] - Right - Fridge" at bounding box center [185, 37] width 304 height 20
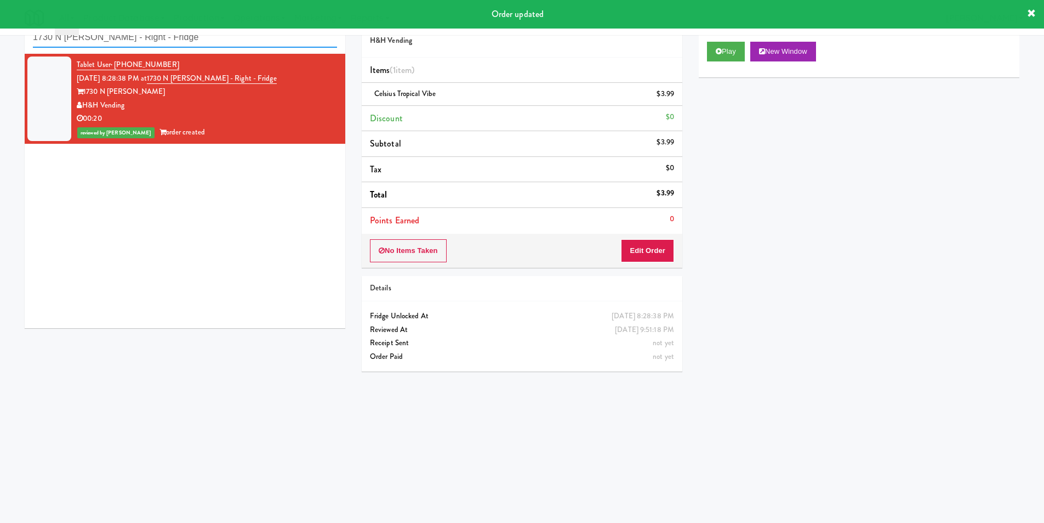
click at [188, 39] on input "1730 N [PERSON_NAME] - Right - Fridge" at bounding box center [185, 37] width 304 height 20
paste input "Arte KC- Drinks- Right"
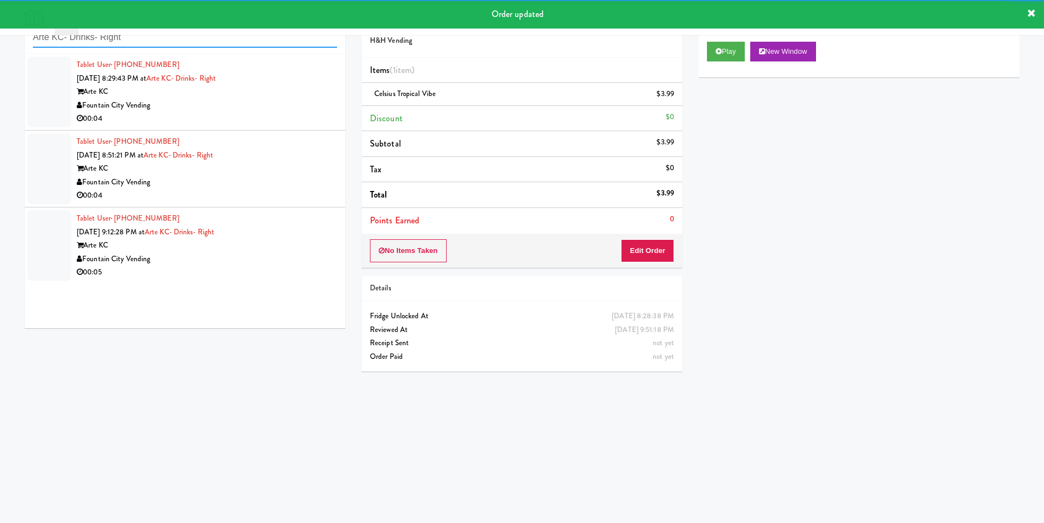
type input "Arte KC- Drinks- Right"
click at [297, 108] on div "Fountain City Vending" at bounding box center [207, 106] width 260 height 14
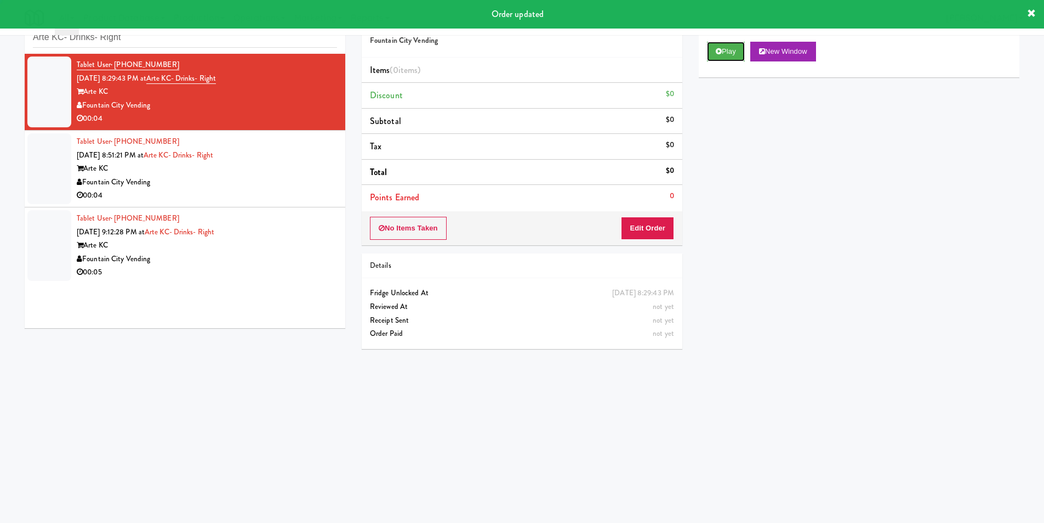
click at [726, 54] on button "Play" at bounding box center [726, 52] width 38 height 20
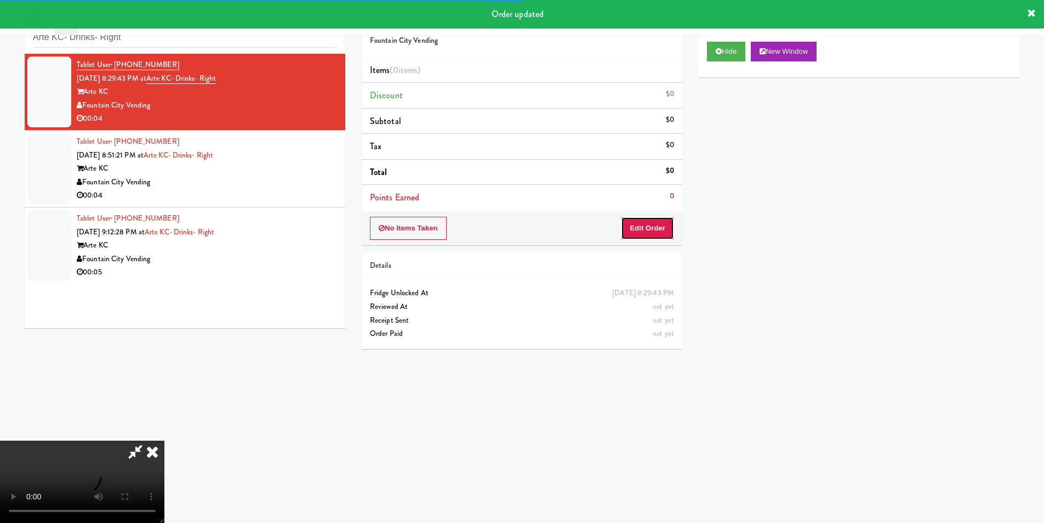
click at [660, 219] on button "Edit Order" at bounding box center [647, 228] width 53 height 23
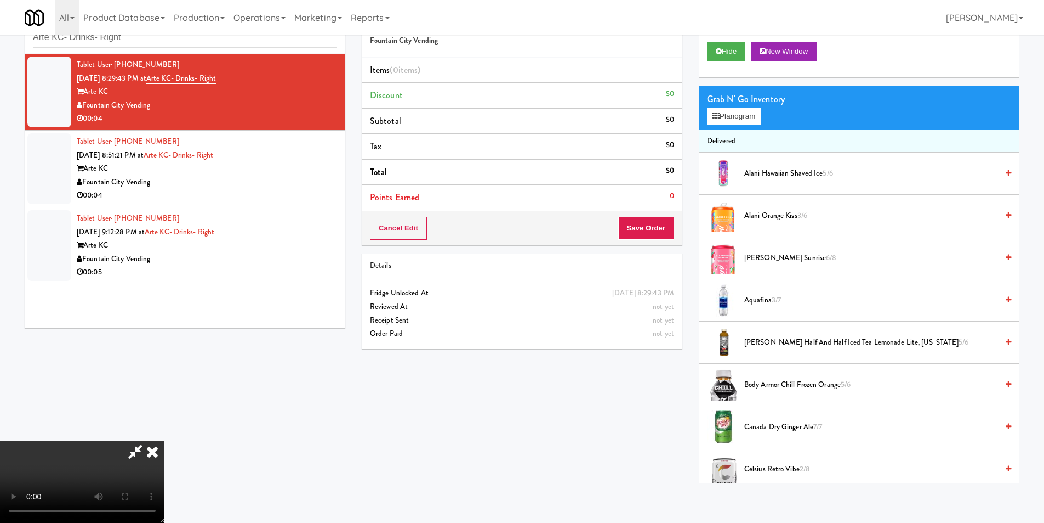
scroll to position [1, 0]
click at [164, 440] on video at bounding box center [82, 481] width 164 height 82
click at [720, 116] on button "Planogram" at bounding box center [734, 116] width 54 height 16
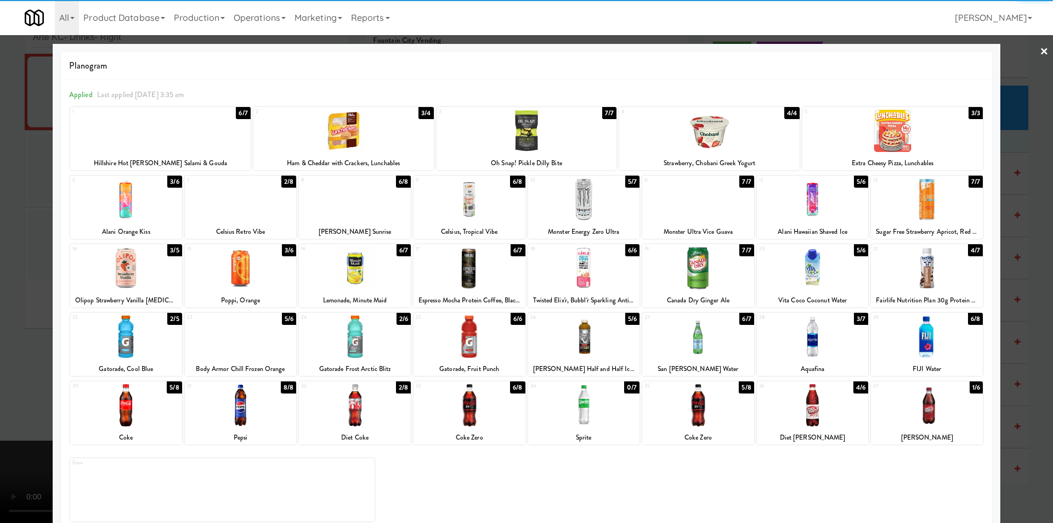
drag, startPoint x: 141, startPoint y: 196, endPoint x: 133, endPoint y: 201, distance: 10.3
click at [141, 196] on div at bounding box center [126, 199] width 112 height 42
click at [54, 220] on div "Planogram Applied Last applied [DATE] 3:35 am 1 6/7 Hillshire Hot [PERSON_NAME]…" at bounding box center [526, 291] width 947 height 495
click at [37, 231] on div at bounding box center [526, 261] width 1053 height 523
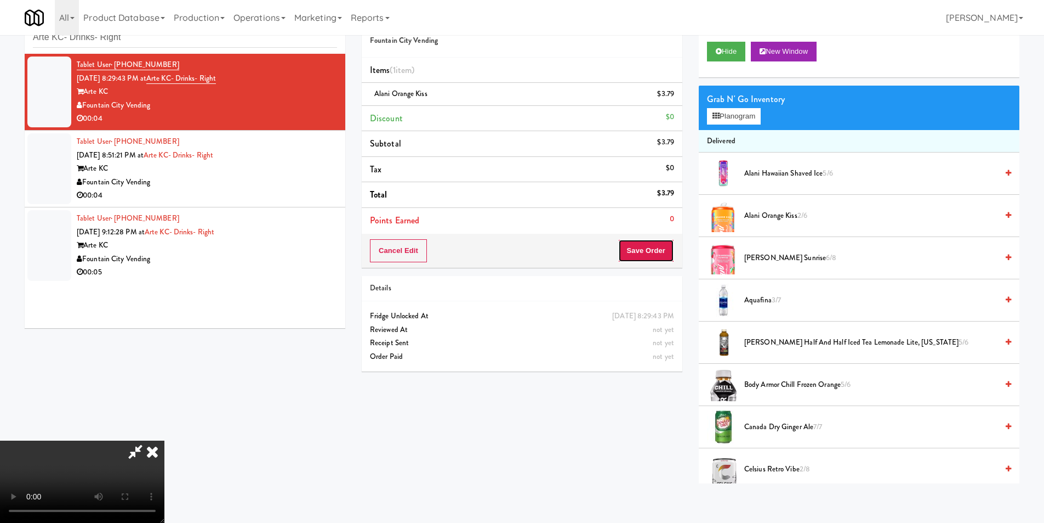
click at [665, 260] on button "Save Order" at bounding box center [646, 250] width 56 height 23
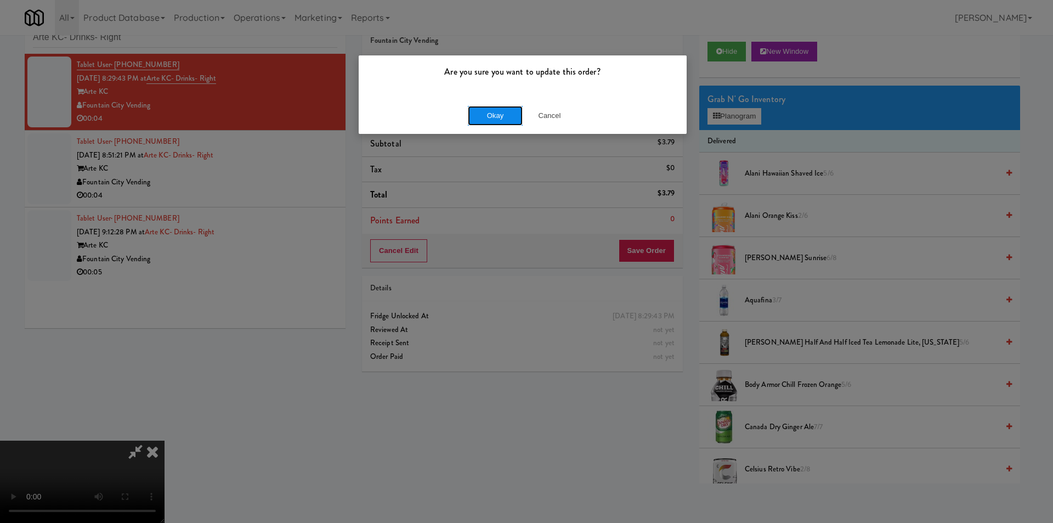
click at [494, 118] on button "Okay" at bounding box center [495, 116] width 55 height 20
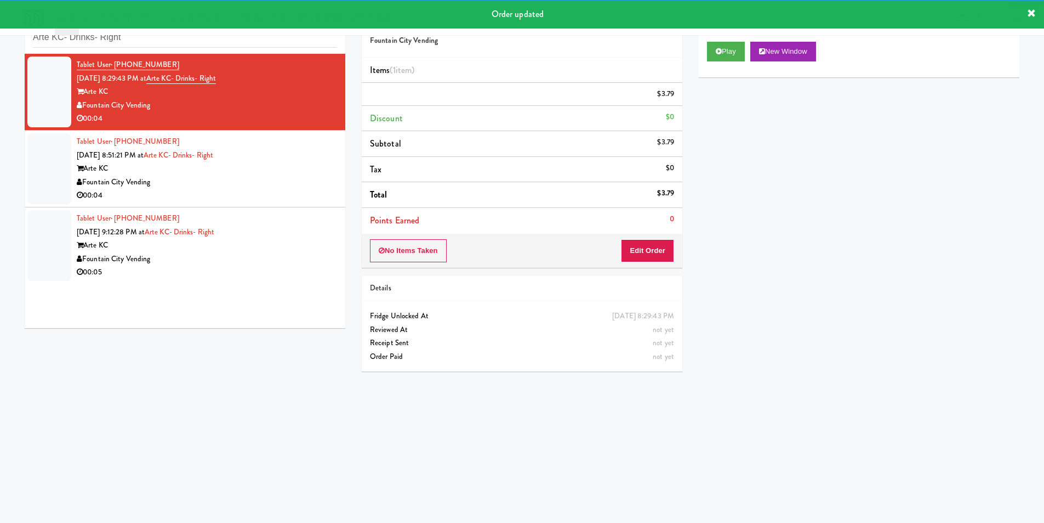
click at [328, 194] on li "Tablet User · (785) 338-2030 [DATE] 8:51:21 PM at Arte KC- Drinks- Right Arte […" at bounding box center [185, 168] width 321 height 77
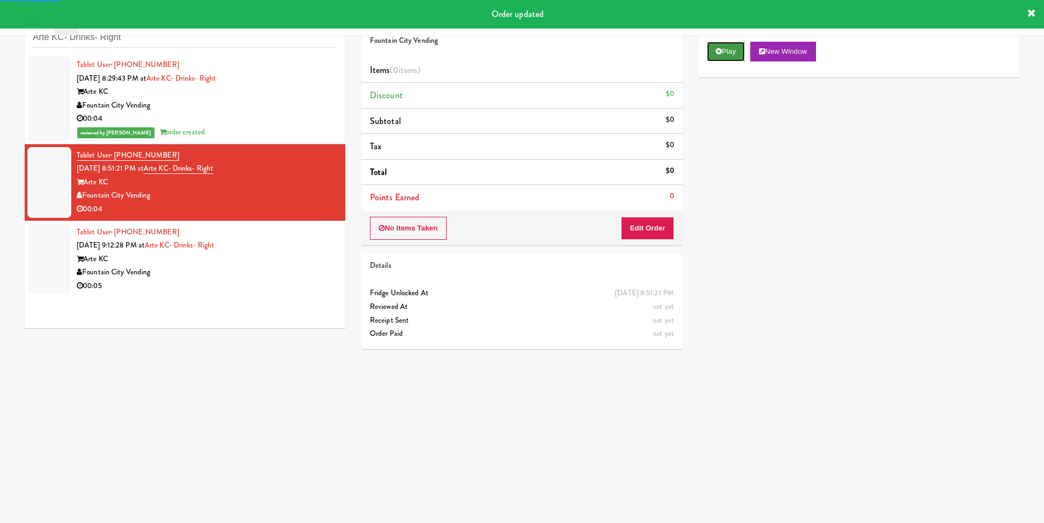
click at [730, 58] on button "Play" at bounding box center [726, 52] width 38 height 20
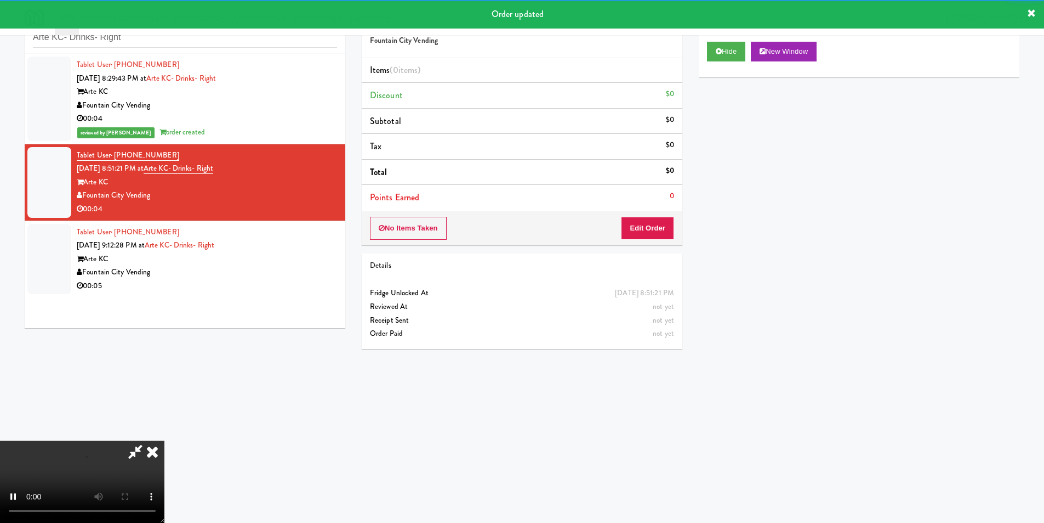
click at [618, 235] on div "No Items Taken Edit Order" at bounding box center [522, 228] width 321 height 34
click at [627, 228] on button "Edit Order" at bounding box center [647, 228] width 53 height 23
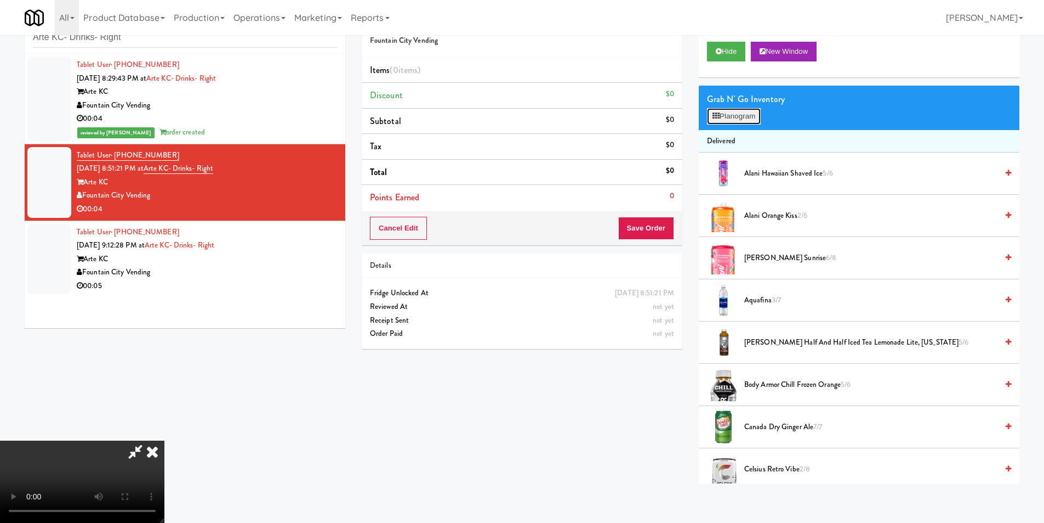
click at [733, 109] on button "Planogram" at bounding box center [734, 116] width 54 height 16
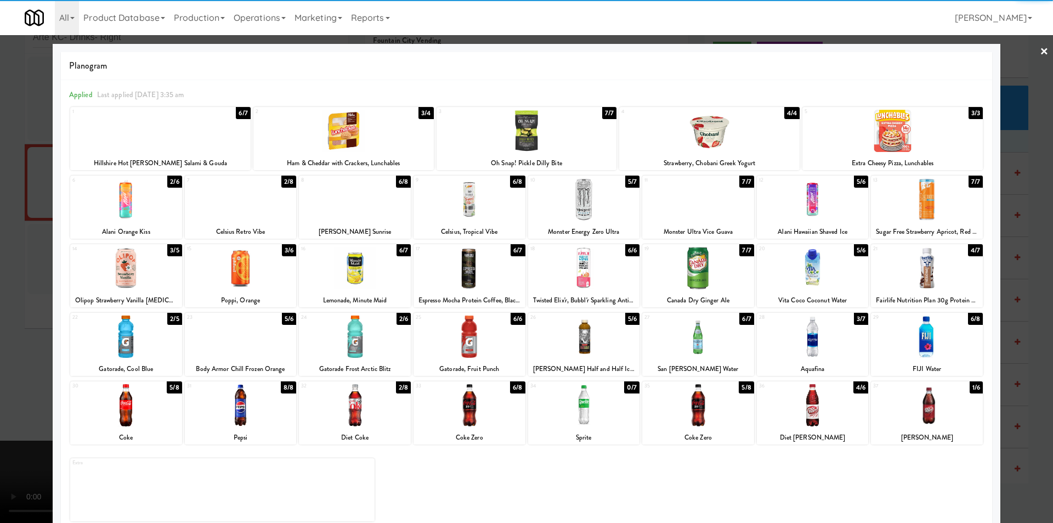
click at [600, 200] on div at bounding box center [584, 199] width 112 height 42
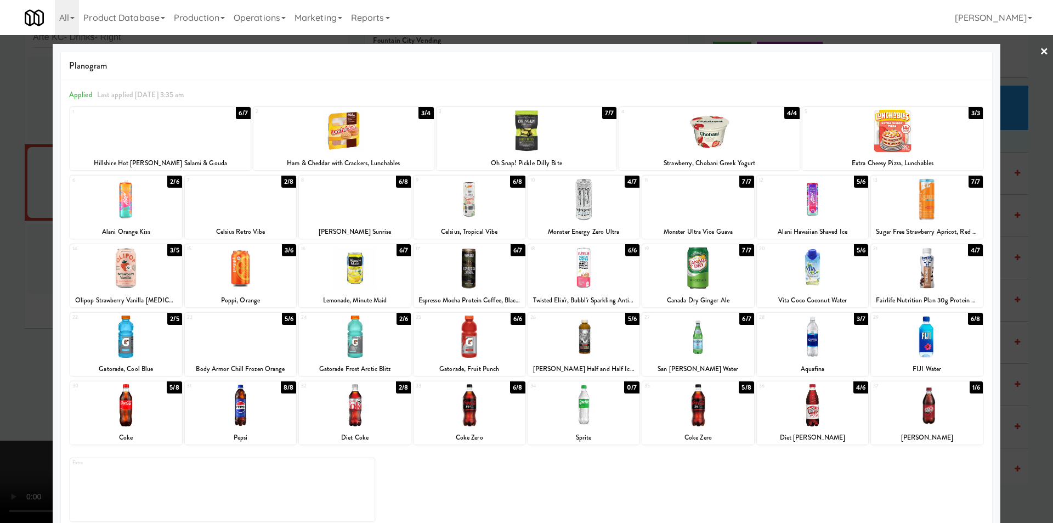
click at [1003, 195] on div at bounding box center [526, 261] width 1053 height 523
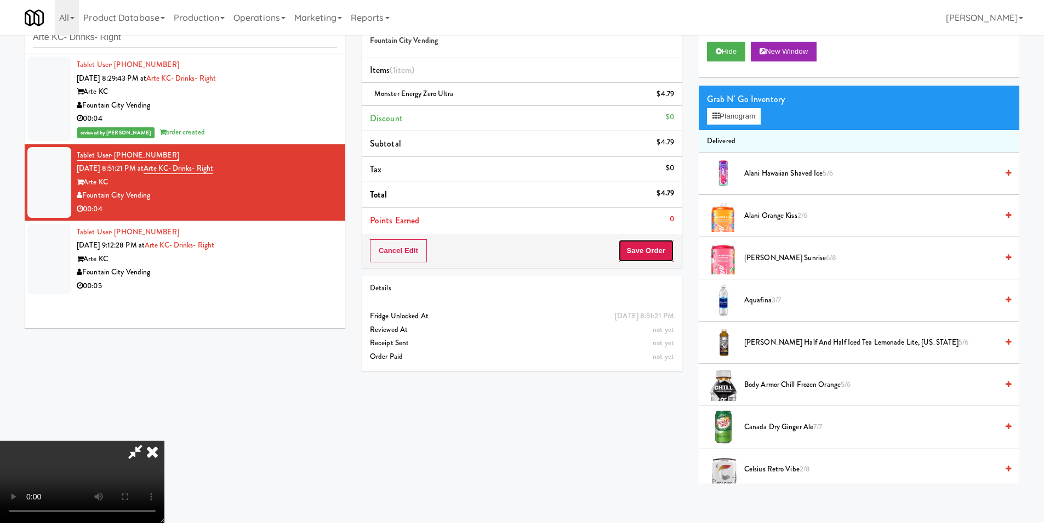
click at [656, 245] on button "Save Order" at bounding box center [646, 250] width 56 height 23
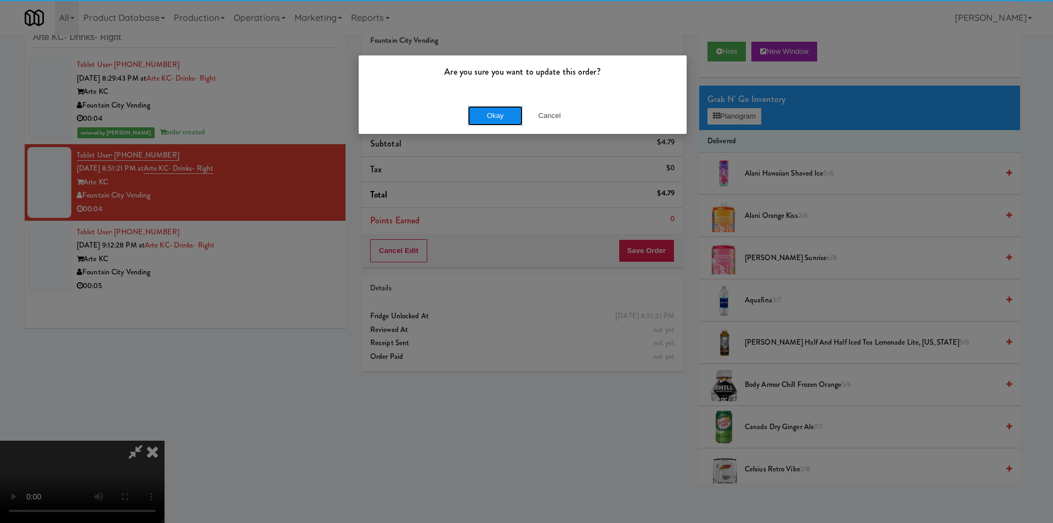
click at [502, 116] on button "Okay" at bounding box center [495, 116] width 55 height 20
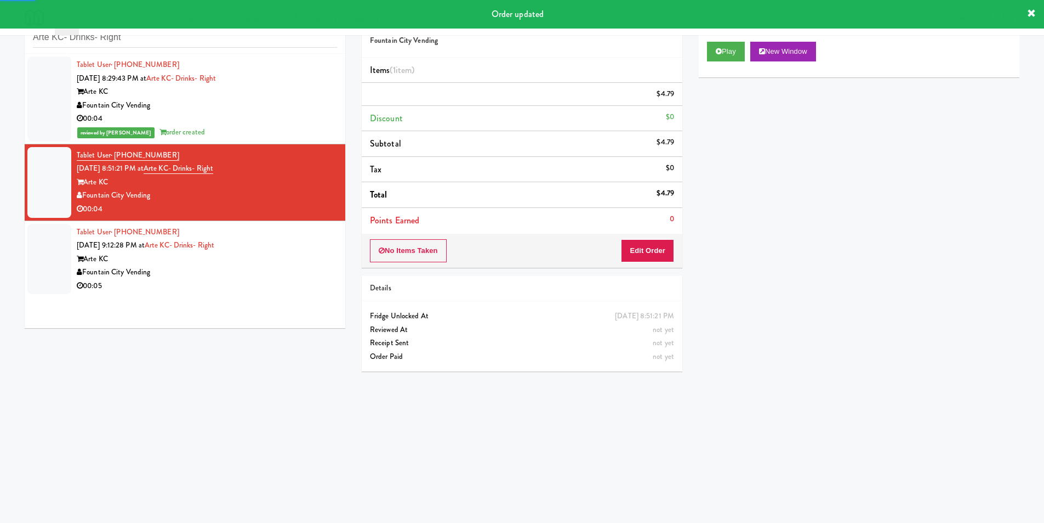
click at [276, 261] on div "Arte KC" at bounding box center [207, 259] width 260 height 14
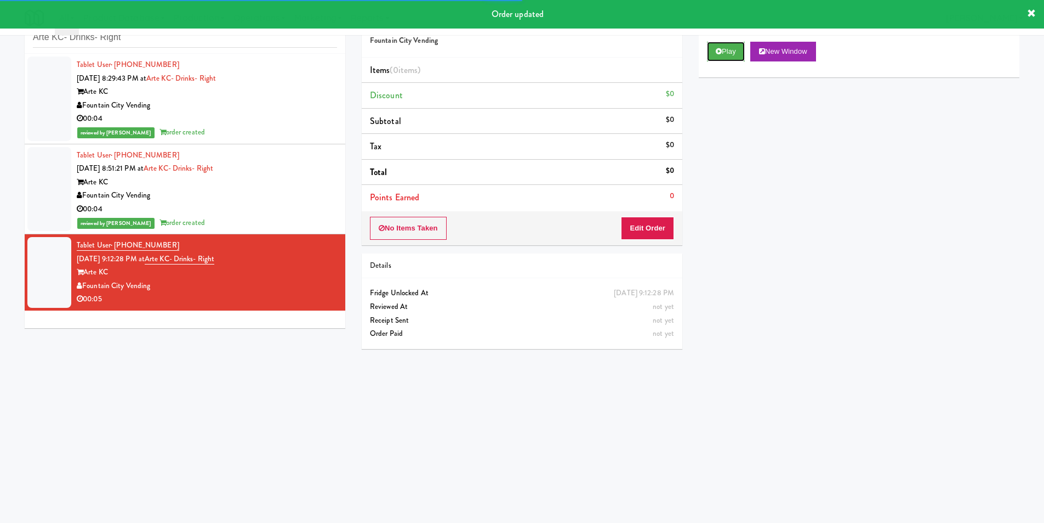
drag, startPoint x: 719, startPoint y: 59, endPoint x: 717, endPoint y: 67, distance: 9.2
click at [719, 58] on button "Play" at bounding box center [726, 52] width 38 height 20
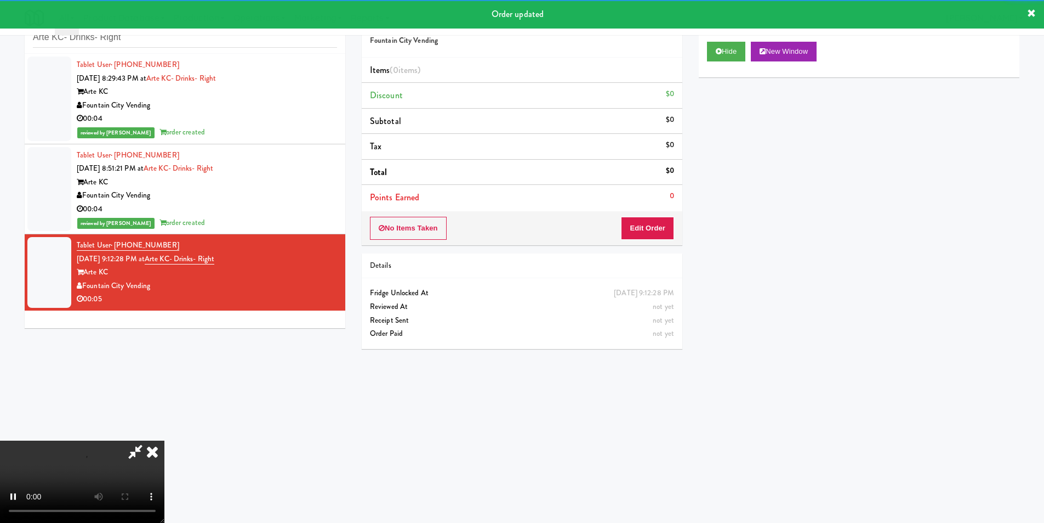
click at [678, 218] on div "No Items Taken Edit Order" at bounding box center [522, 228] width 321 height 34
click at [663, 222] on button "Edit Order" at bounding box center [647, 228] width 53 height 23
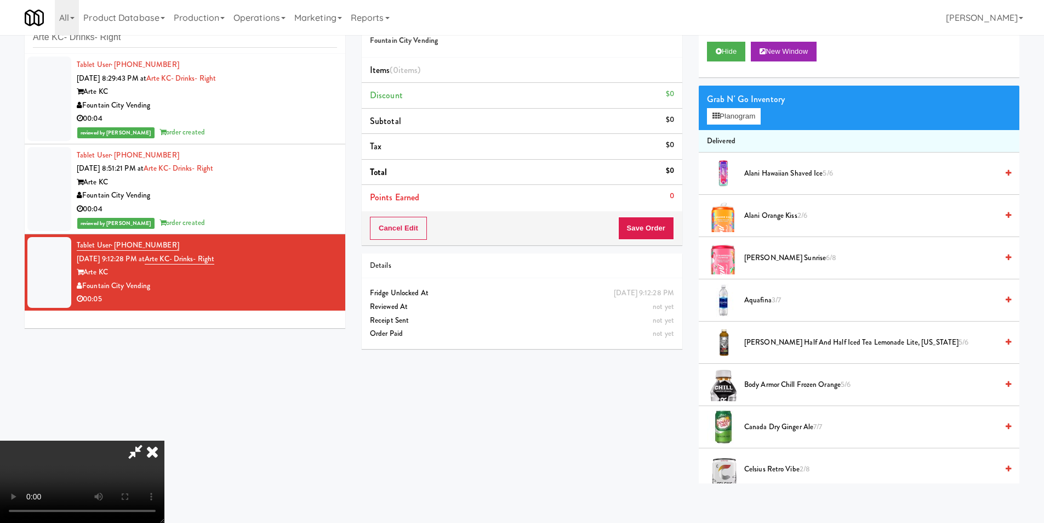
scroll to position [1, 0]
click at [164, 440] on video at bounding box center [82, 481] width 164 height 82
click at [740, 113] on button "Planogram" at bounding box center [734, 116] width 54 height 16
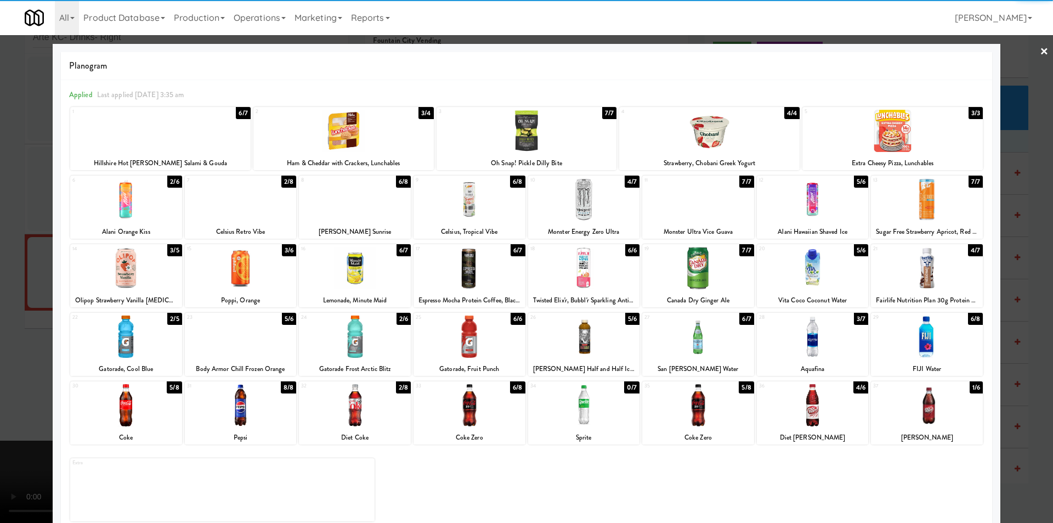
click at [487, 200] on div at bounding box center [469, 199] width 112 height 42
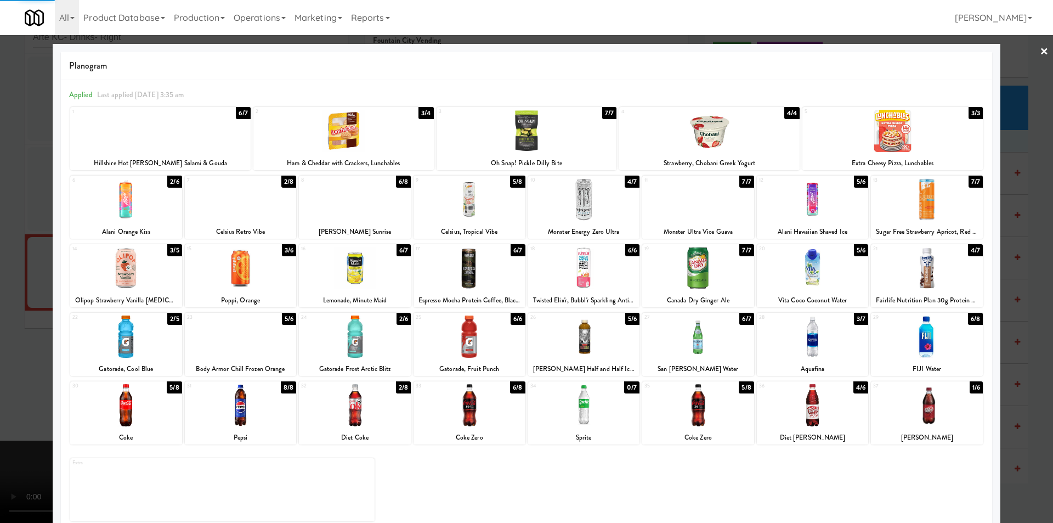
click at [1017, 225] on div at bounding box center [526, 261] width 1053 height 523
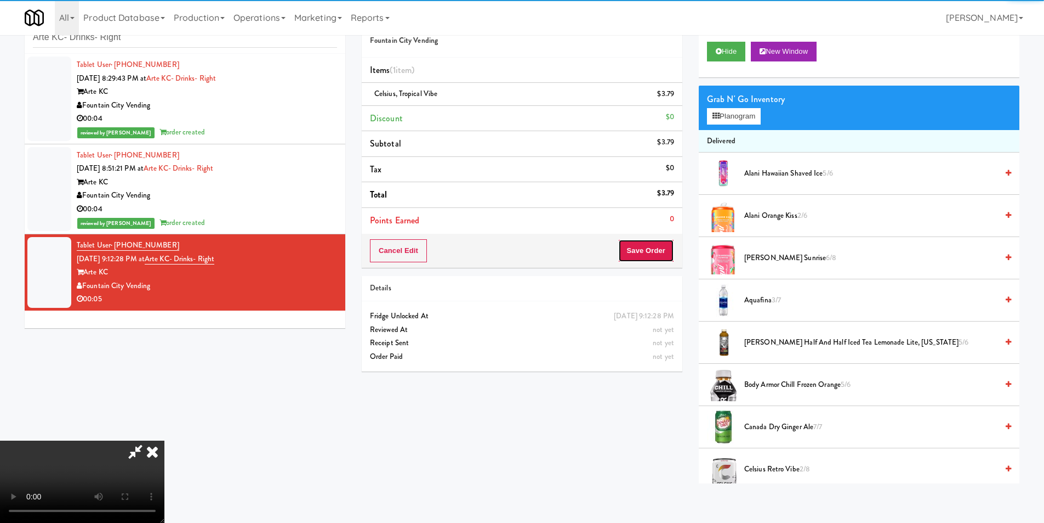
click at [655, 252] on button "Save Order" at bounding box center [646, 250] width 56 height 23
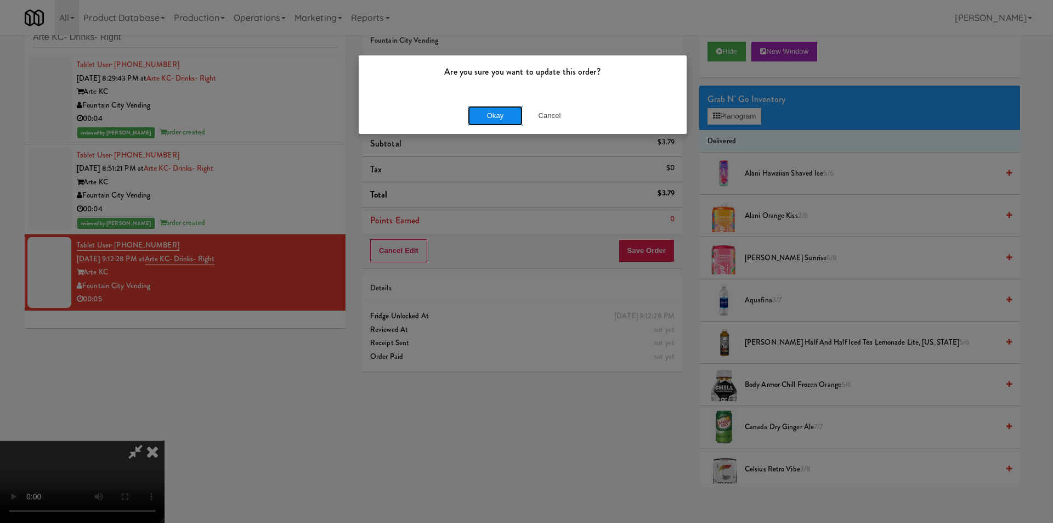
click at [491, 121] on button "Okay" at bounding box center [495, 116] width 55 height 20
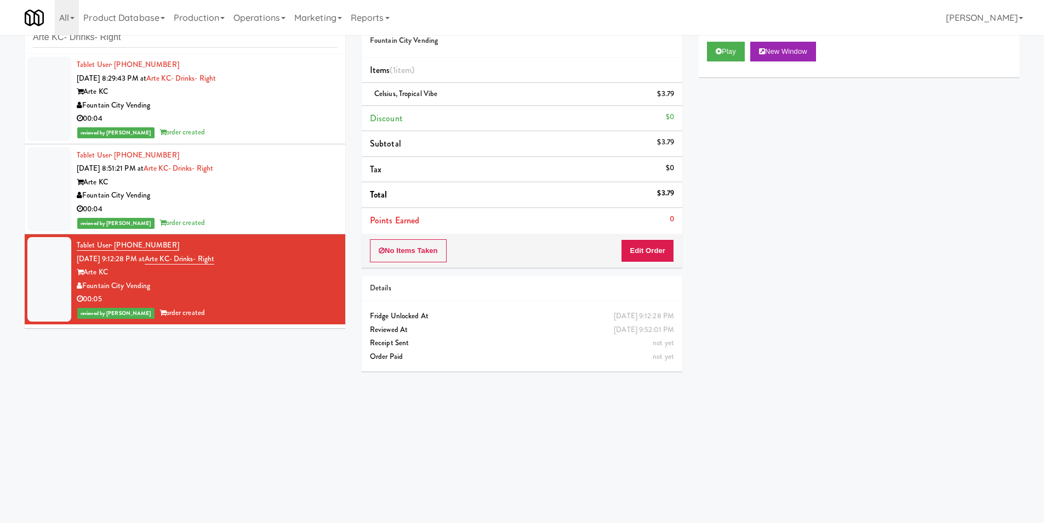
click at [201, 48] on div "inbox reviewed recent all unclear take inventory issue suspicious failed recent…" at bounding box center [185, 28] width 321 height 49
click at [201, 47] on input "Arte KC- Drinks- Right" at bounding box center [185, 37] width 304 height 20
click at [204, 44] on input "Arte KC- Drinks- Right" at bounding box center [185, 37] width 304 height 20
paste input "Cornish Brewery- Cooler"
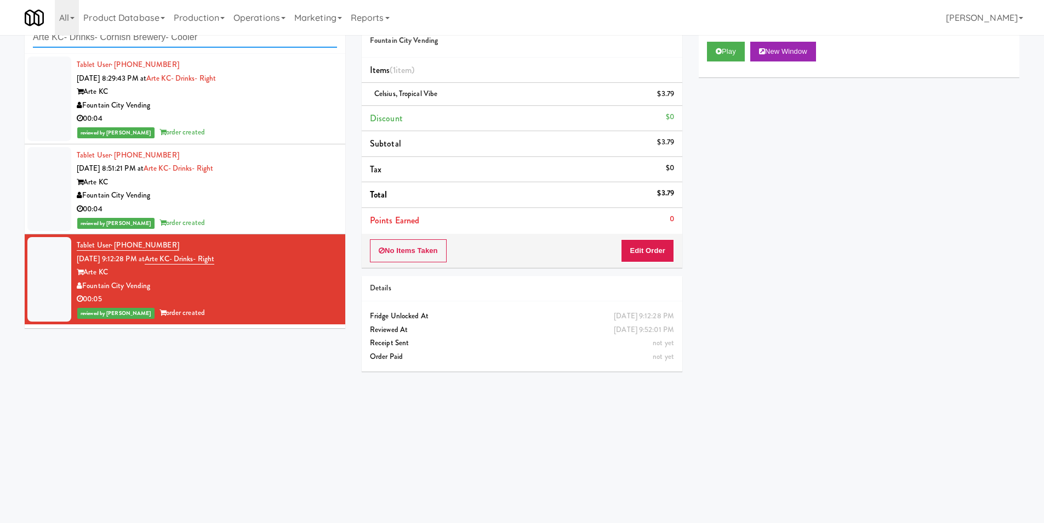
click at [204, 44] on input "Arte KC- Drinks- Cornish Brewery- Cooler" at bounding box center [185, 37] width 304 height 20
paste input "text"
type input "Cornish Brewery- Cooler"
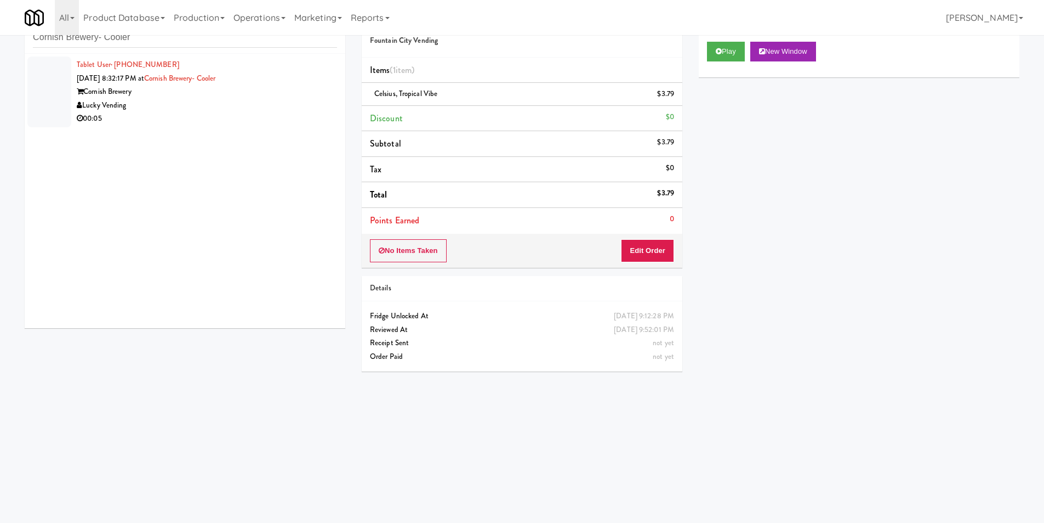
click at [222, 128] on div "Tablet User · (757) 998-1827 [DATE] 8:32:17 PM at [GEOGRAPHIC_DATA]- Cooler Cor…" at bounding box center [185, 191] width 321 height 274
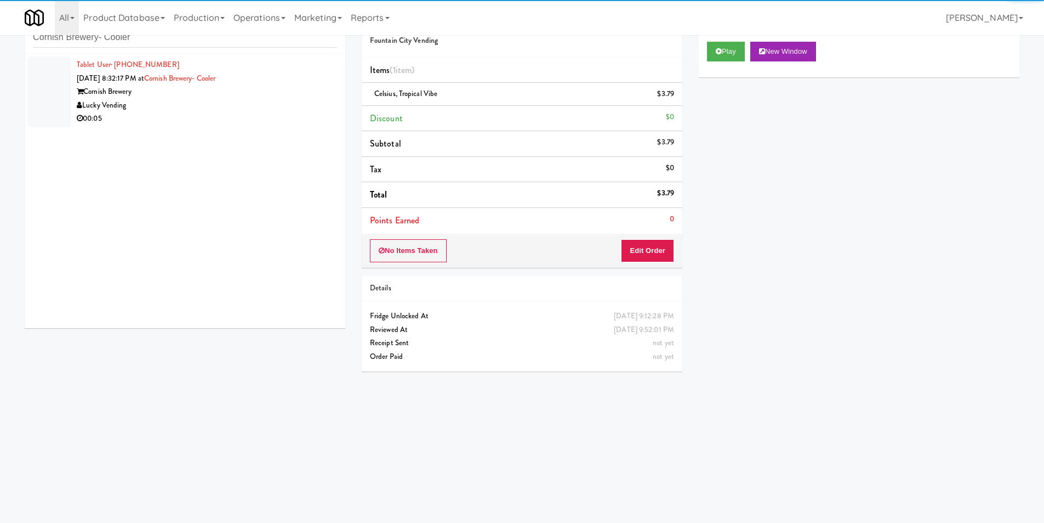
click at [243, 113] on div "Tablet User · (757) 998-1827 [DATE] 8:32:17 PM at [GEOGRAPHIC_DATA]- Cooler Cor…" at bounding box center [185, 191] width 321 height 274
click at [240, 105] on div "Lucky Vending" at bounding box center [207, 106] width 260 height 14
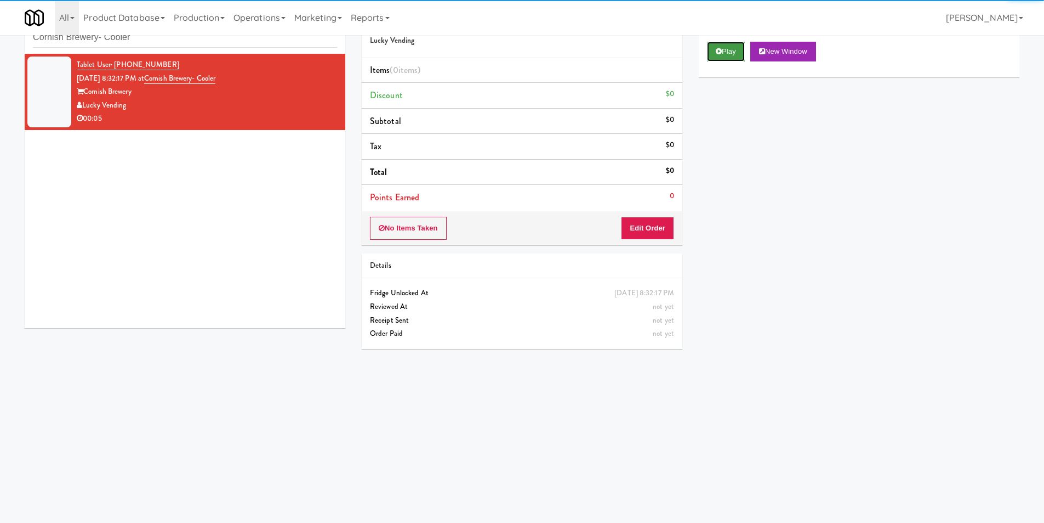
click at [737, 51] on button "Play" at bounding box center [726, 52] width 38 height 20
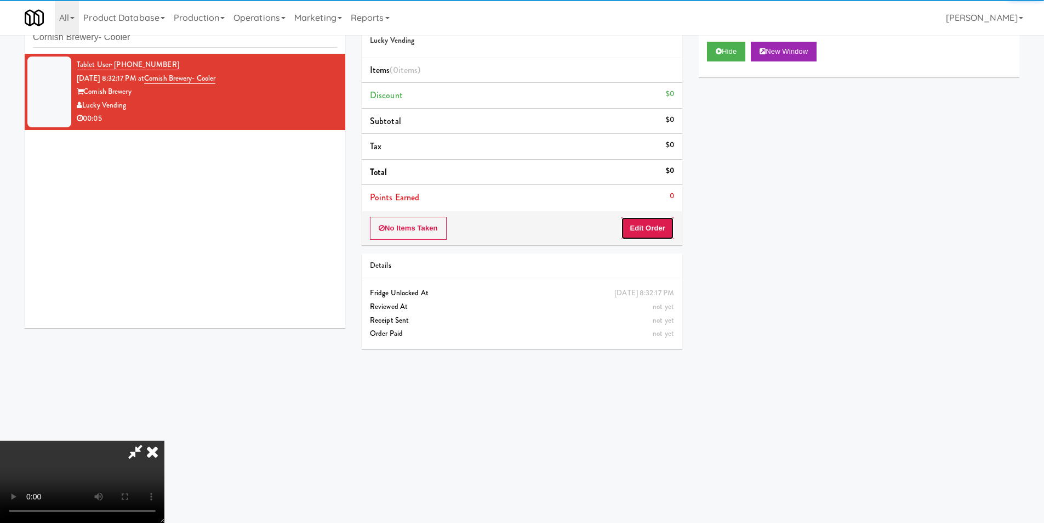
click at [652, 234] on button "Edit Order" at bounding box center [647, 228] width 53 height 23
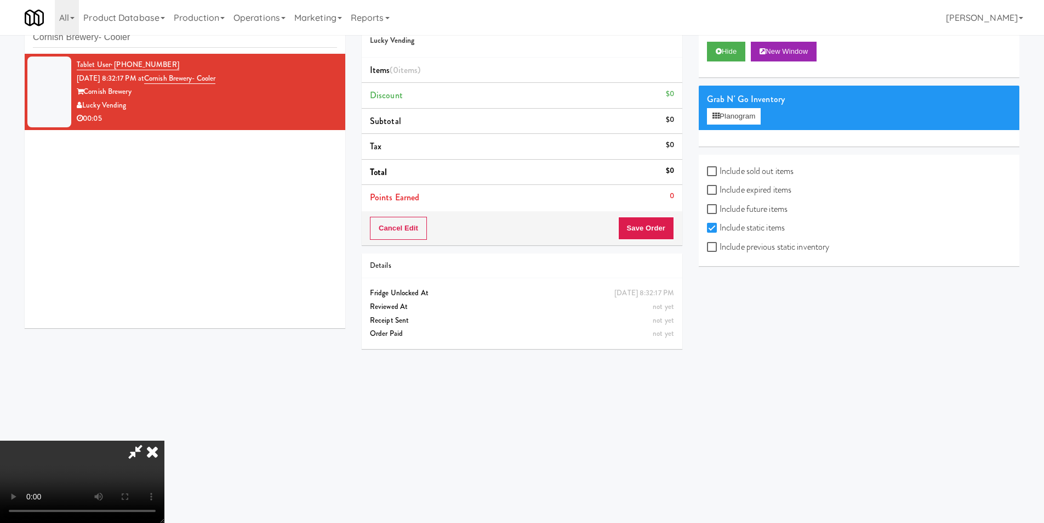
scroll to position [56, 0]
click at [164, 440] on video at bounding box center [82, 481] width 164 height 82
click at [748, 116] on button "Planogram" at bounding box center [734, 116] width 54 height 16
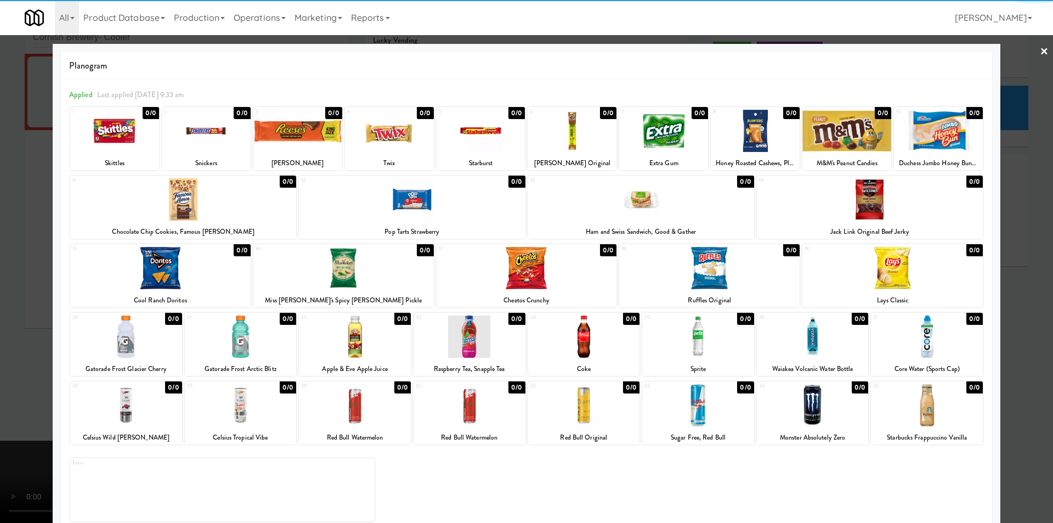
click at [416, 217] on div at bounding box center [412, 199] width 226 height 42
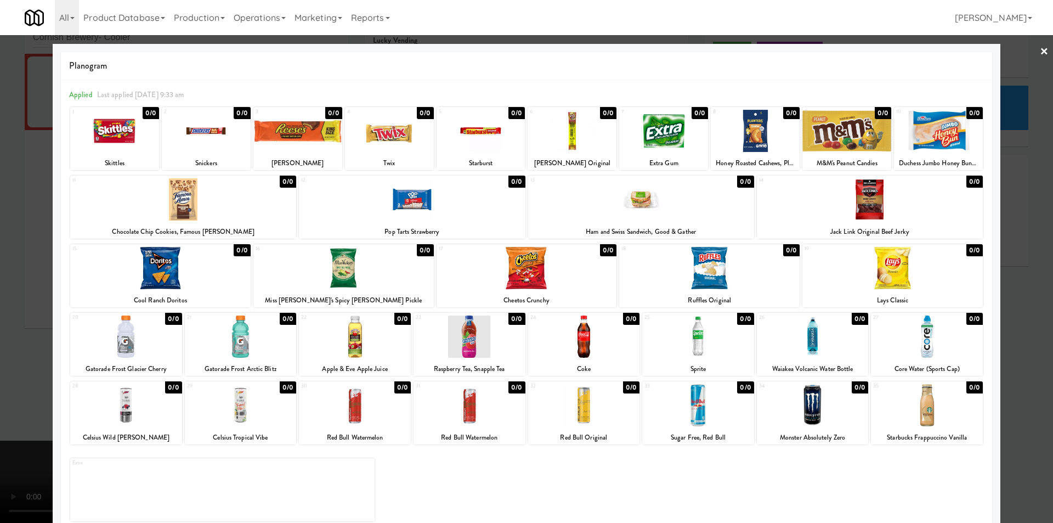
click at [394, 211] on div at bounding box center [412, 199] width 226 height 42
click at [395, 211] on div at bounding box center [412, 199] width 226 height 42
click at [1034, 325] on div at bounding box center [526, 261] width 1053 height 523
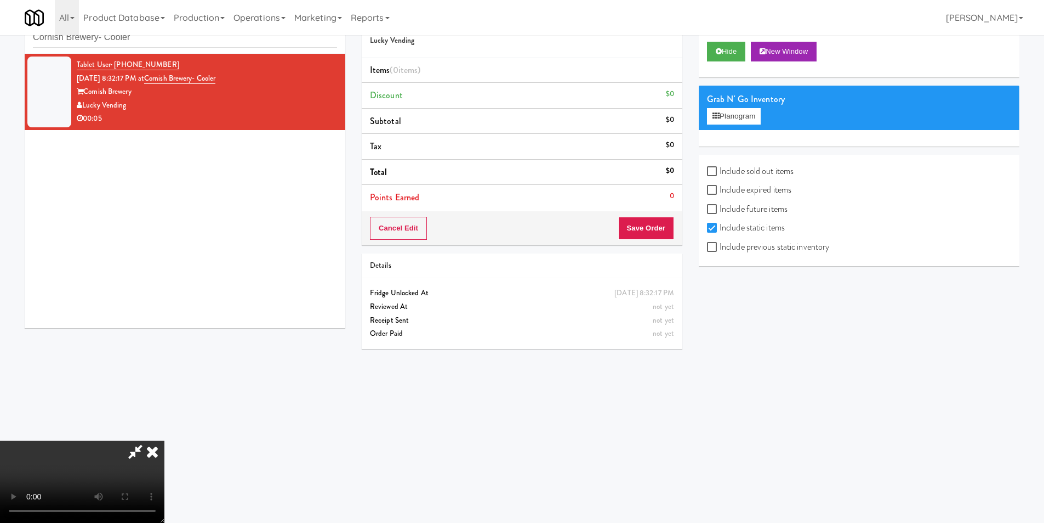
click at [754, 252] on label "Include previous static inventory" at bounding box center [768, 247] width 122 height 16
click at [720, 252] on input "Include previous static inventory" at bounding box center [713, 247] width 13 height 9
checkbox input "true"
click at [745, 117] on button "Planogram" at bounding box center [734, 116] width 54 height 16
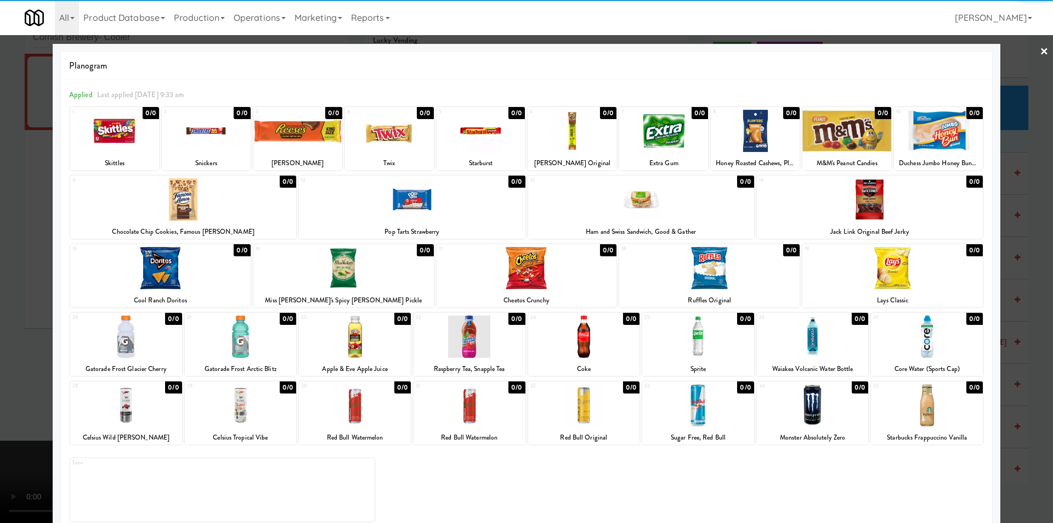
click at [438, 207] on div at bounding box center [412, 199] width 226 height 42
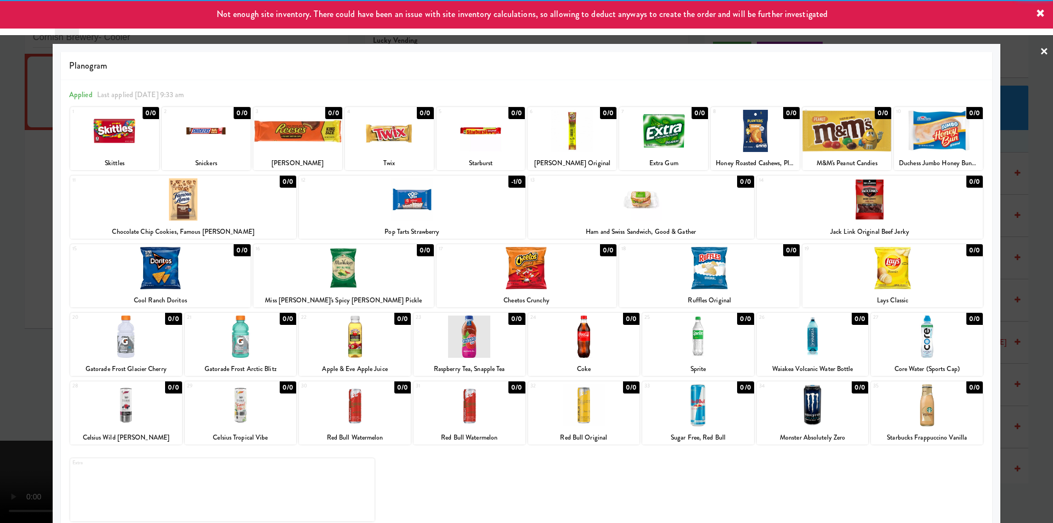
click at [1002, 214] on div at bounding box center [526, 261] width 1053 height 523
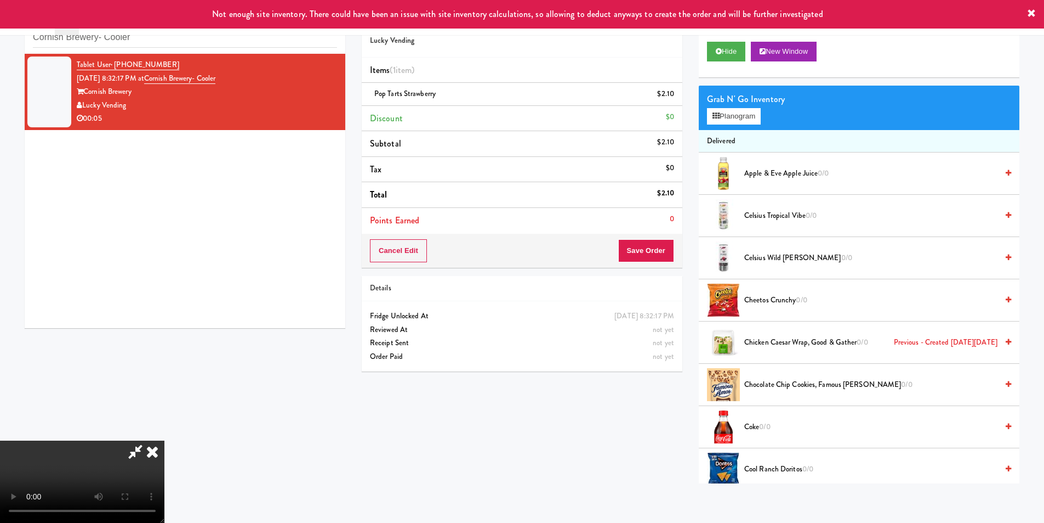
drag, startPoint x: 453, startPoint y: 217, endPoint x: 491, endPoint y: 225, distance: 38.1
click at [164, 440] on video at bounding box center [82, 481] width 164 height 82
click at [655, 252] on button "Save Order" at bounding box center [646, 250] width 56 height 23
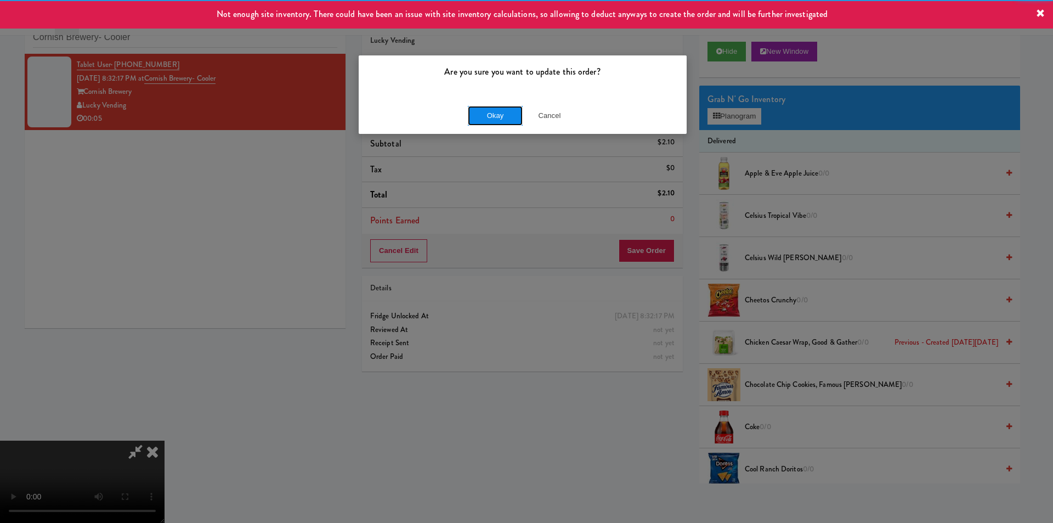
click at [484, 106] on button "Okay" at bounding box center [495, 116] width 55 height 20
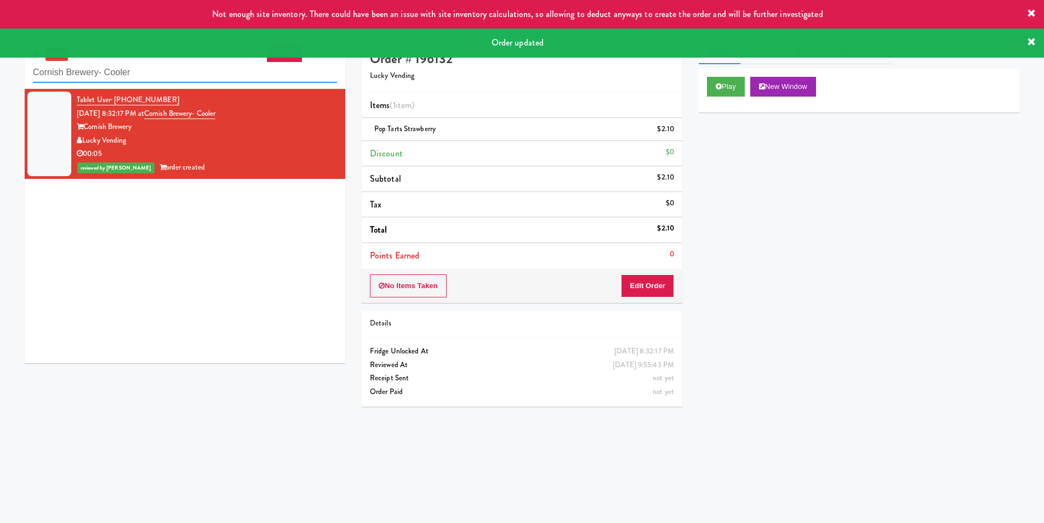
click at [218, 63] on input "Cornish Brewery- Cooler" at bounding box center [185, 73] width 304 height 20
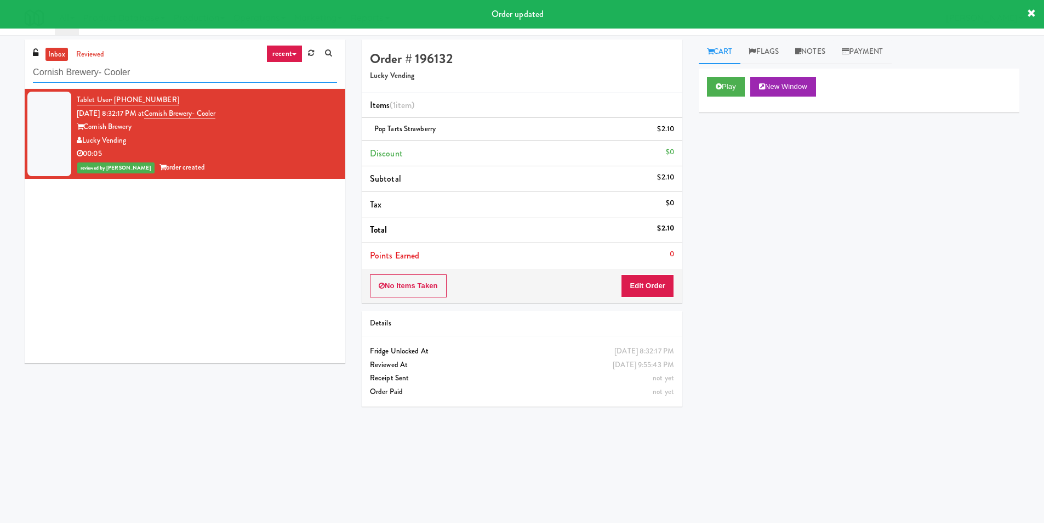
click at [218, 63] on input "Cornish Brewery- Cooler" at bounding box center [185, 73] width 304 height 20
paste input "Rosedale-Pantry-Right"
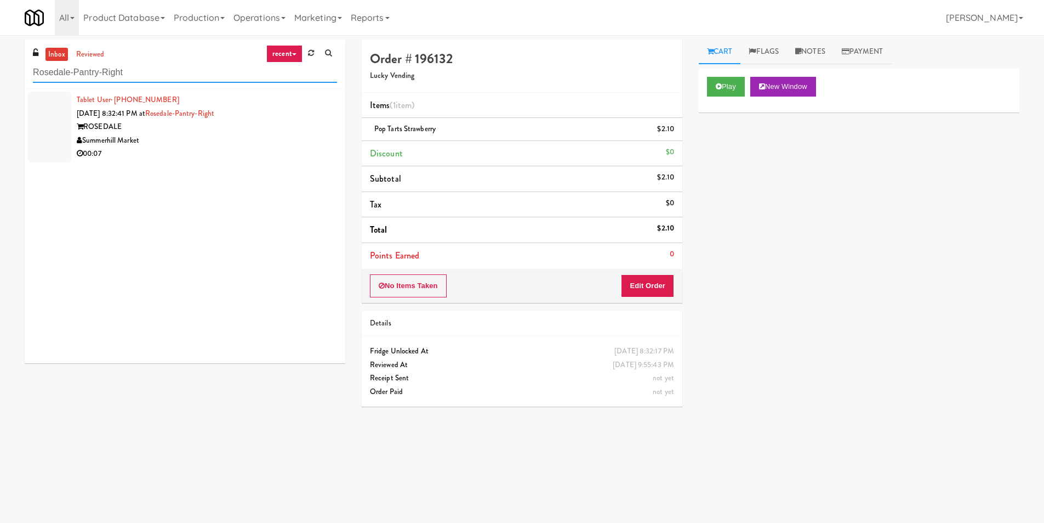
type input "Rosedale-Pantry-Right"
click at [298, 145] on div "Summerhill Market" at bounding box center [207, 141] width 260 height 14
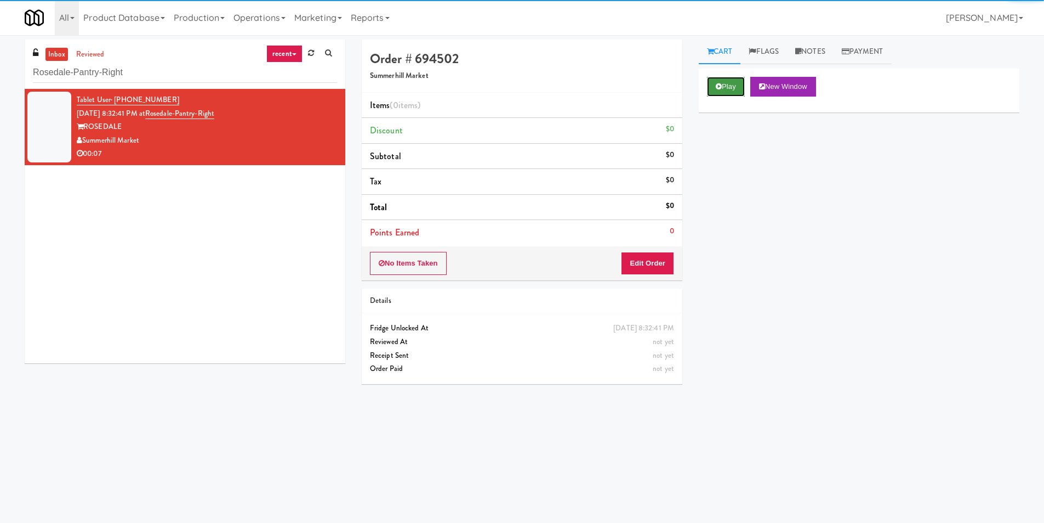
click at [714, 90] on button "Play" at bounding box center [726, 87] width 38 height 20
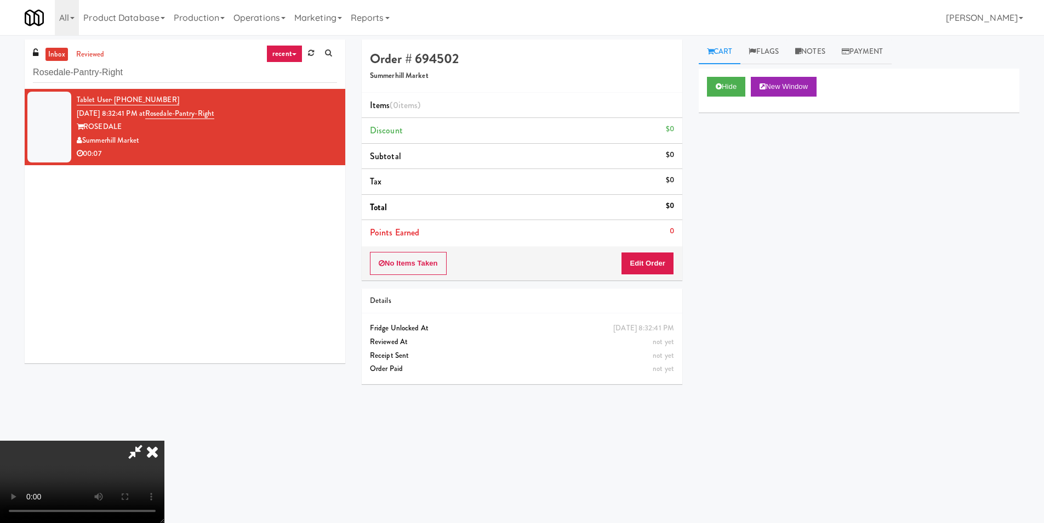
scroll to position [1, 0]
click at [164, 440] on video at bounding box center [82, 481] width 164 height 82
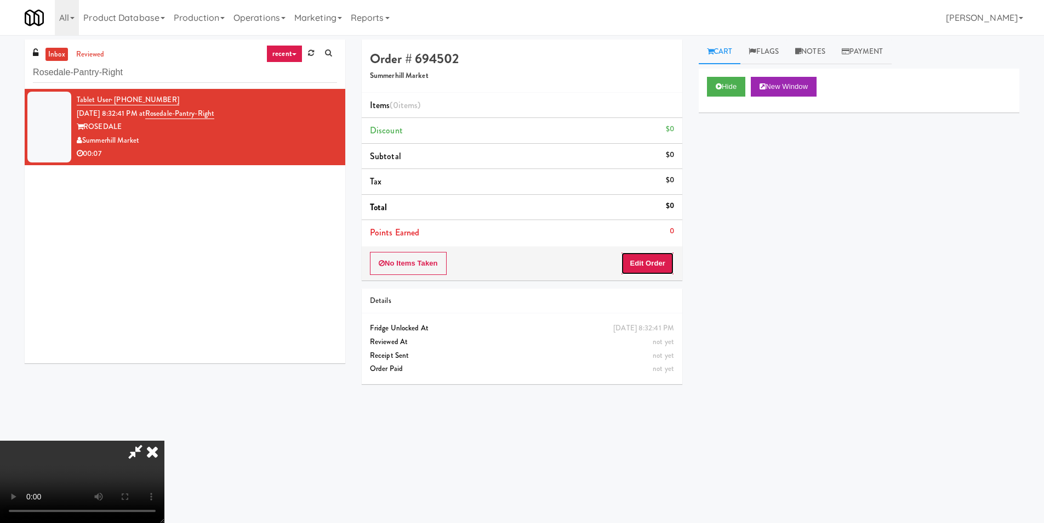
click at [643, 265] on button "Edit Order" at bounding box center [647, 263] width 53 height 23
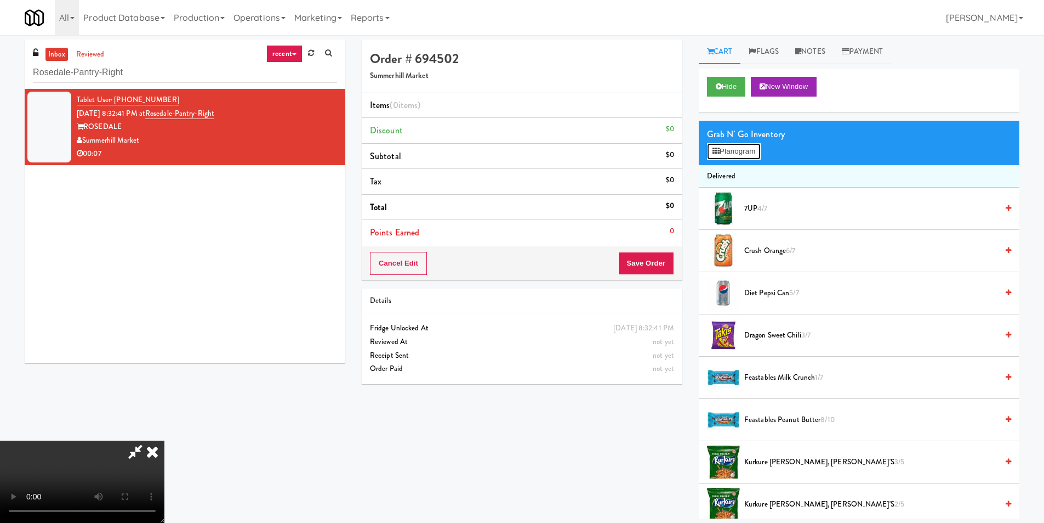
click at [725, 154] on button "Planogram" at bounding box center [734, 151] width 54 height 16
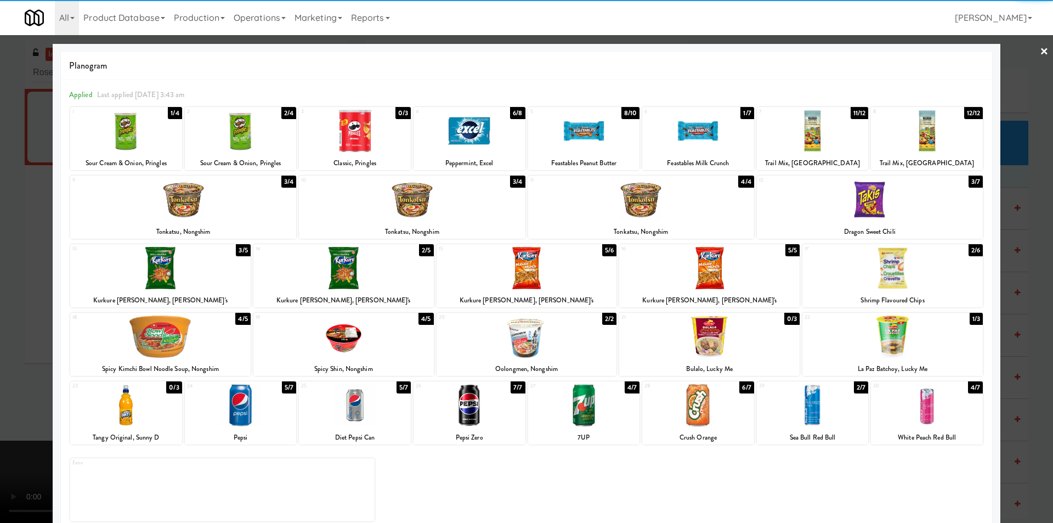
drag, startPoint x: 461, startPoint y: 136, endPoint x: 469, endPoint y: 139, distance: 9.4
click at [460, 136] on div at bounding box center [469, 131] width 112 height 42
drag, startPoint x: 1012, startPoint y: 188, endPoint x: 912, endPoint y: 209, distance: 102.6
click at [1013, 188] on div at bounding box center [526, 261] width 1053 height 523
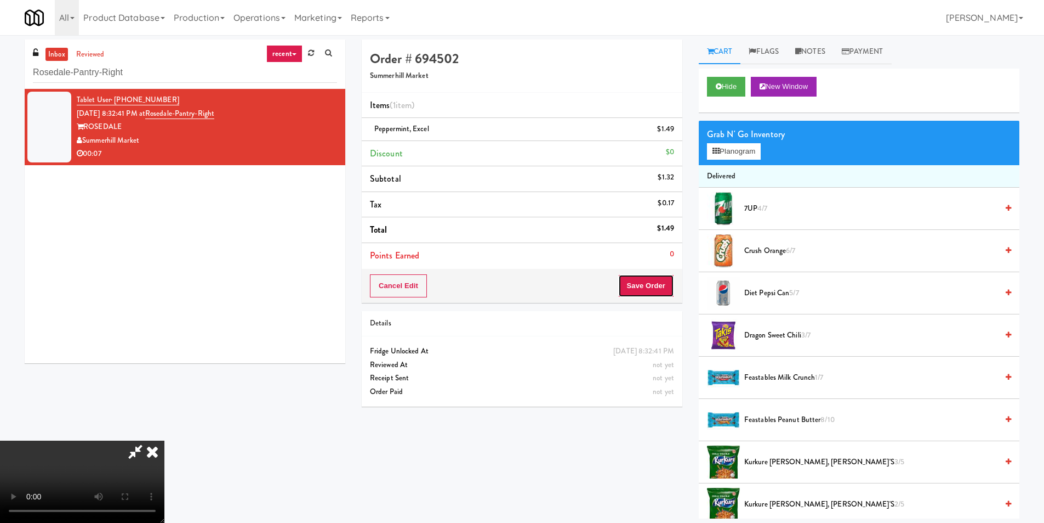
click at [660, 283] on button "Save Order" at bounding box center [646, 285] width 56 height 23
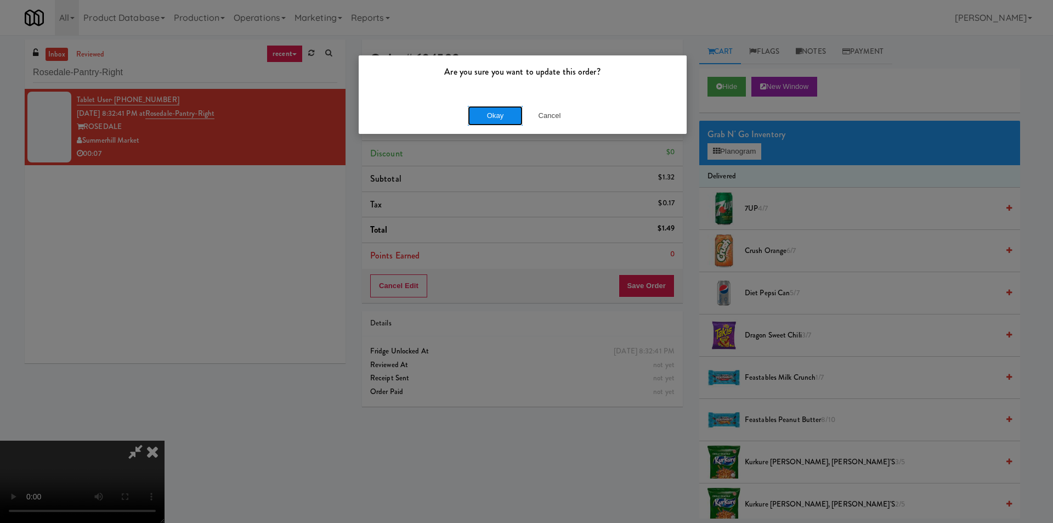
click at [492, 117] on button "Okay" at bounding box center [495, 116] width 55 height 20
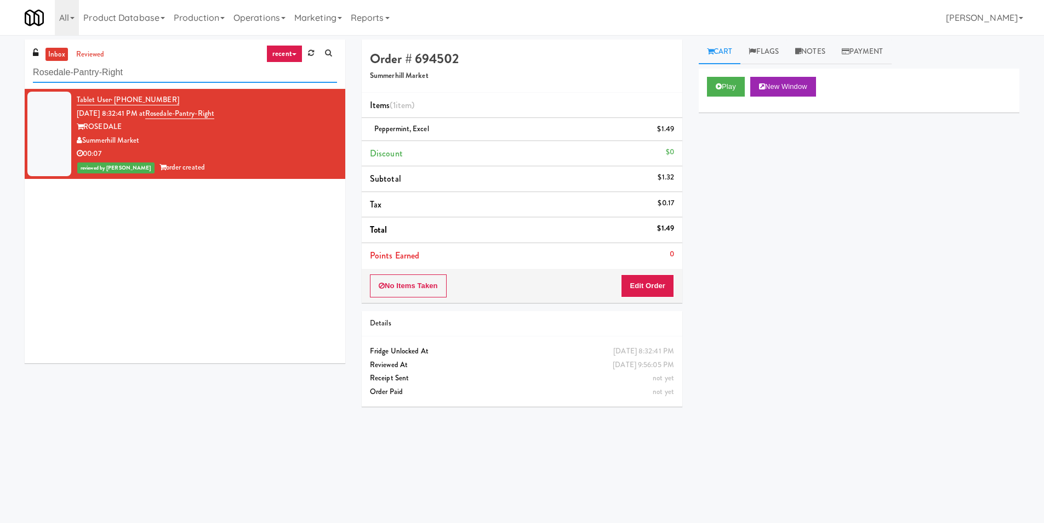
click at [126, 65] on input "Rosedale-Pantry-Right" at bounding box center [185, 73] width 304 height 20
paste input "Pinnacle - Cooler M"
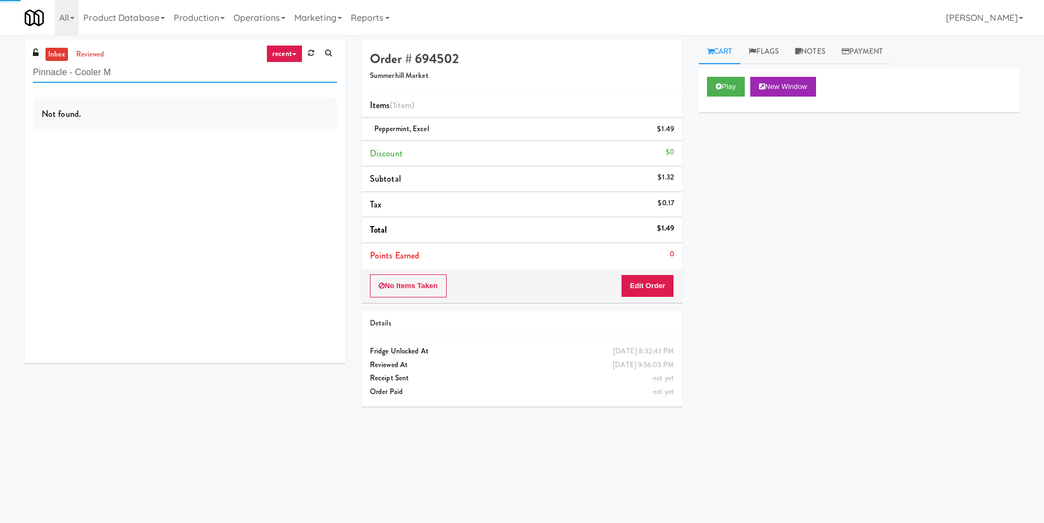
type input "Pinnacle - Cooler M"
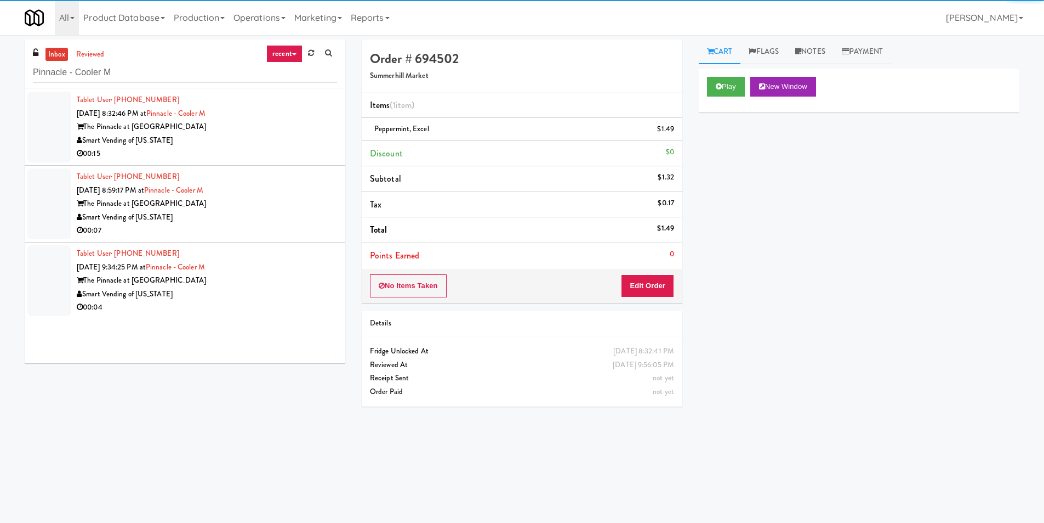
click at [286, 140] on div "Tablet User · (757) 580-4126 [DATE] 8:32:46 PM at Pinnacle - Cooler M The Pinna…" at bounding box center [185, 226] width 321 height 274
click at [286, 142] on div "Smart Vending of [US_STATE]" at bounding box center [207, 141] width 260 height 14
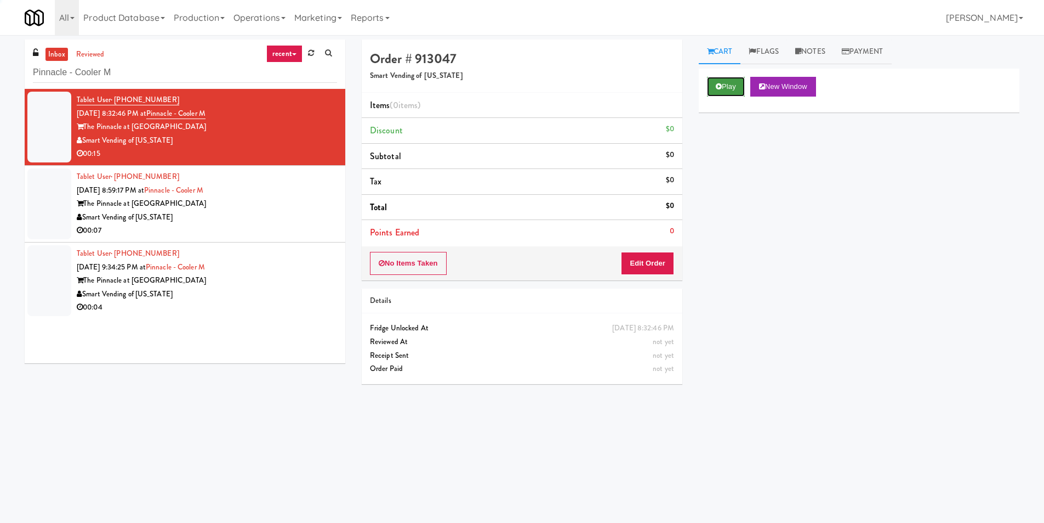
click at [711, 87] on button "Play" at bounding box center [726, 87] width 38 height 20
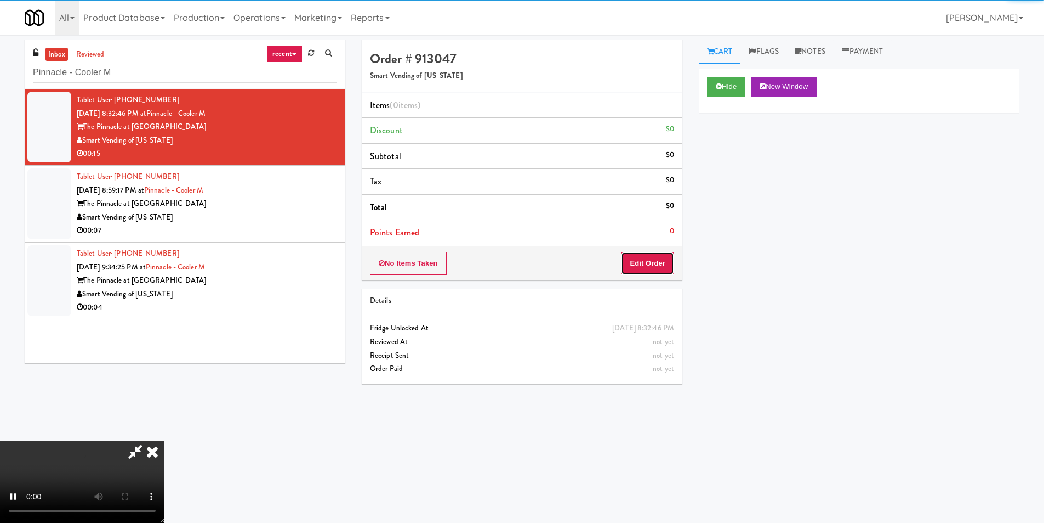
click at [655, 253] on button "Edit Order" at bounding box center [647, 263] width 53 height 23
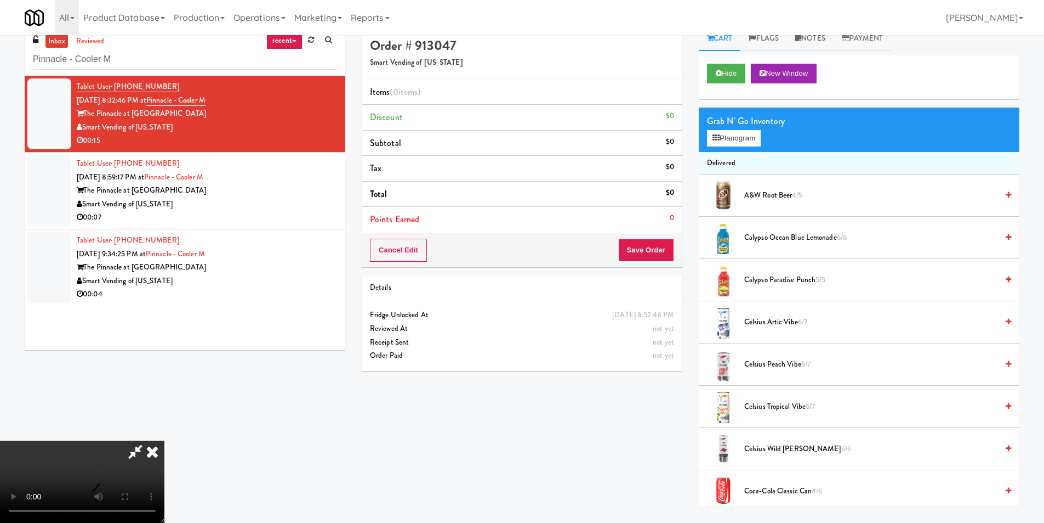
scroll to position [35, 0]
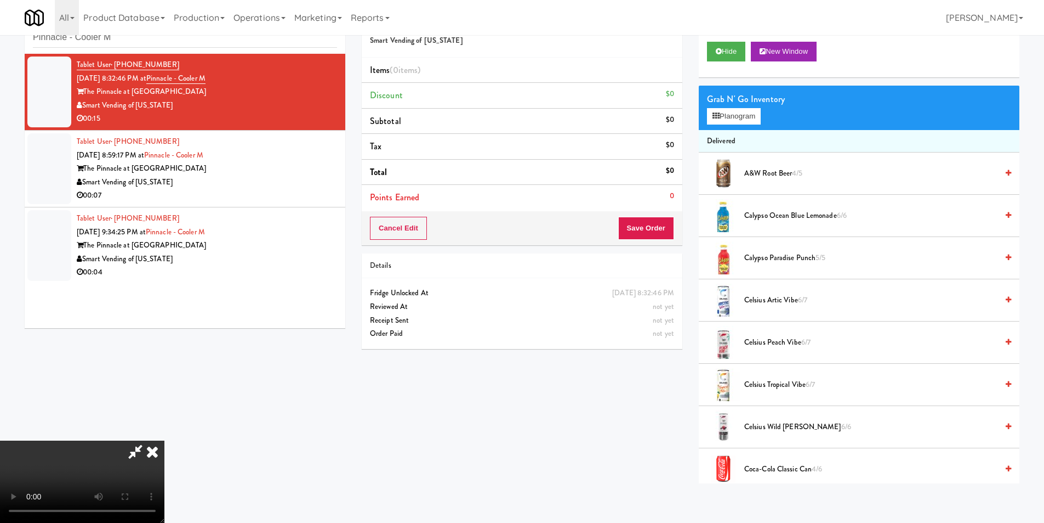
click at [164, 440] on video at bounding box center [82, 481] width 164 height 82
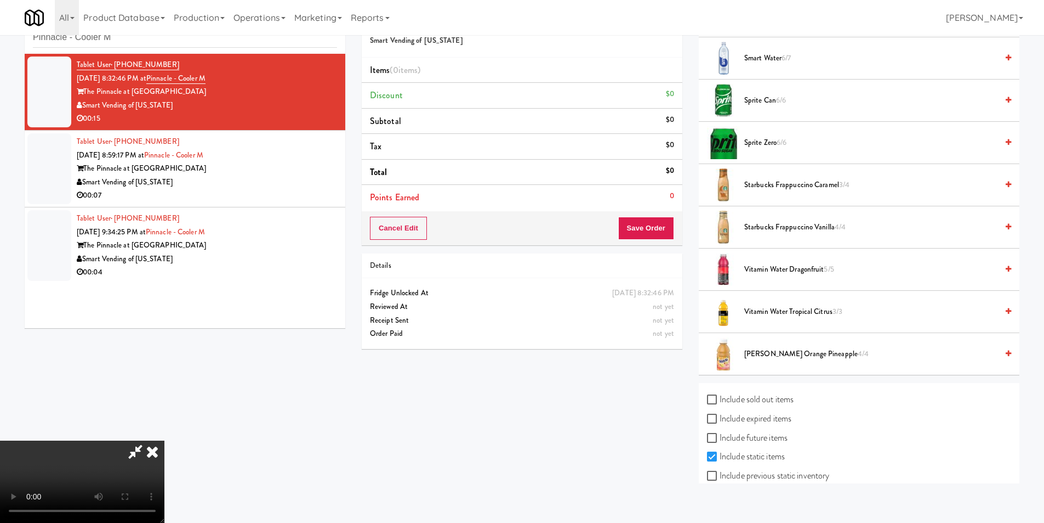
scroll to position [1443, 0]
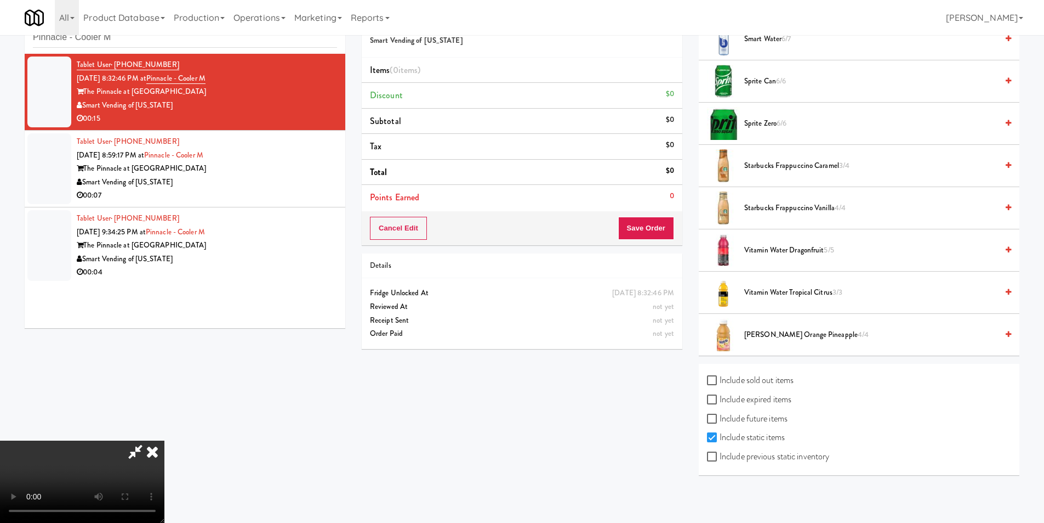
click at [164, 510] on video at bounding box center [82, 481] width 164 height 82
click at [164, 440] on video at bounding box center [82, 481] width 164 height 82
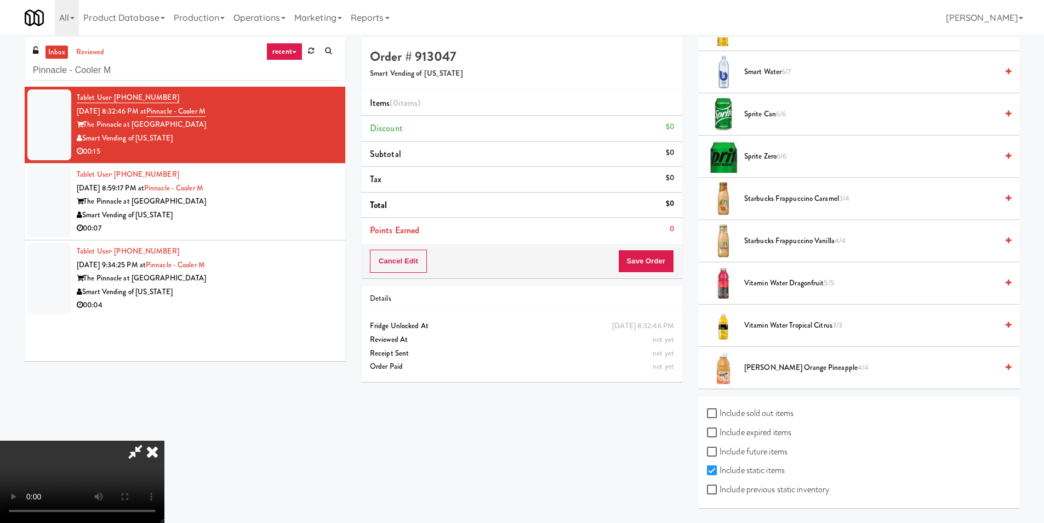
scroll to position [0, 0]
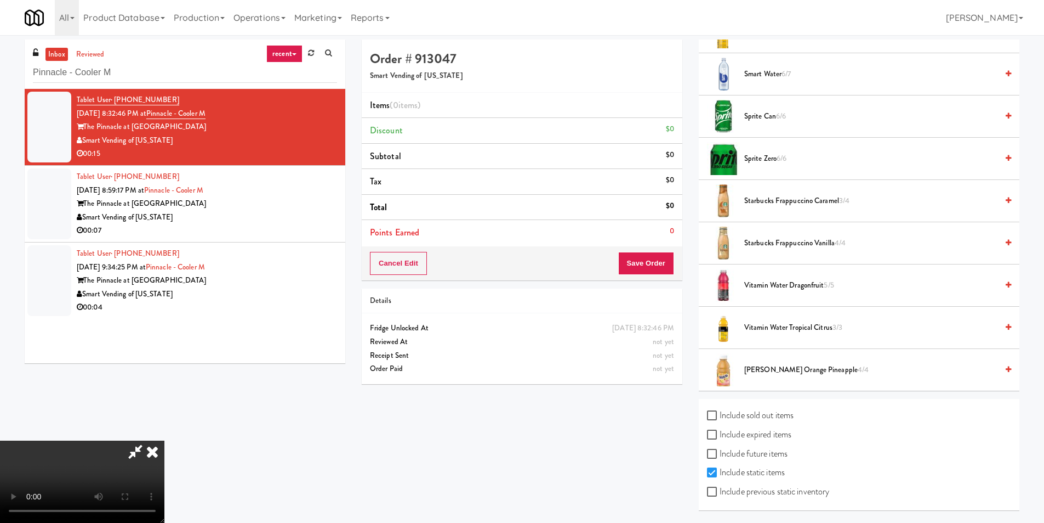
click at [164, 440] on video at bounding box center [82, 481] width 164 height 82
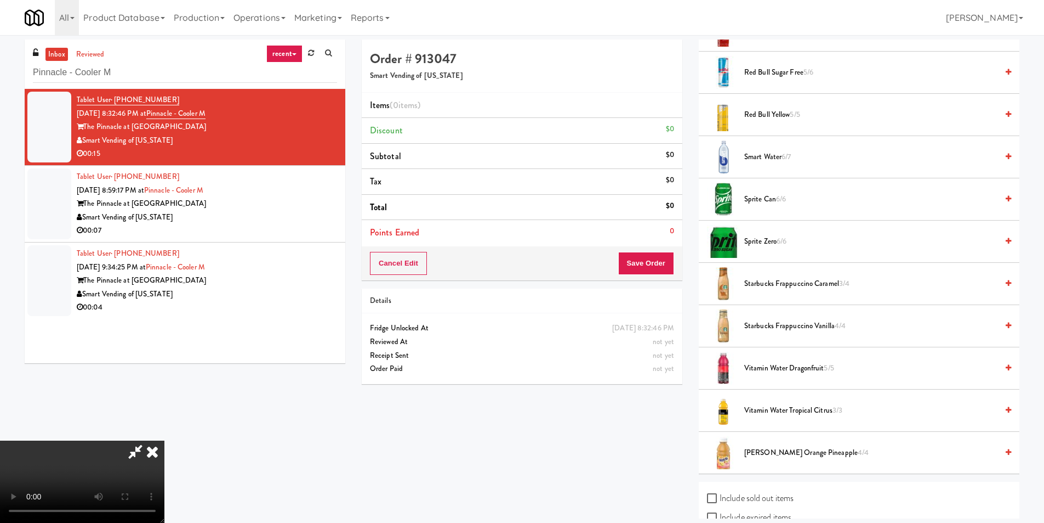
scroll to position [1333, 0]
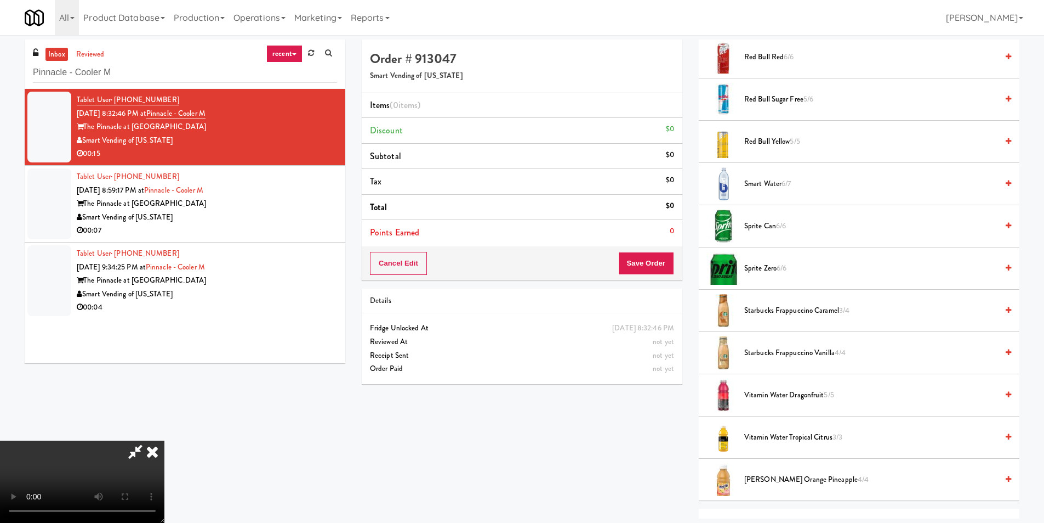
click at [770, 188] on span "Smart Water 6/7" at bounding box center [871, 184] width 253 height 14
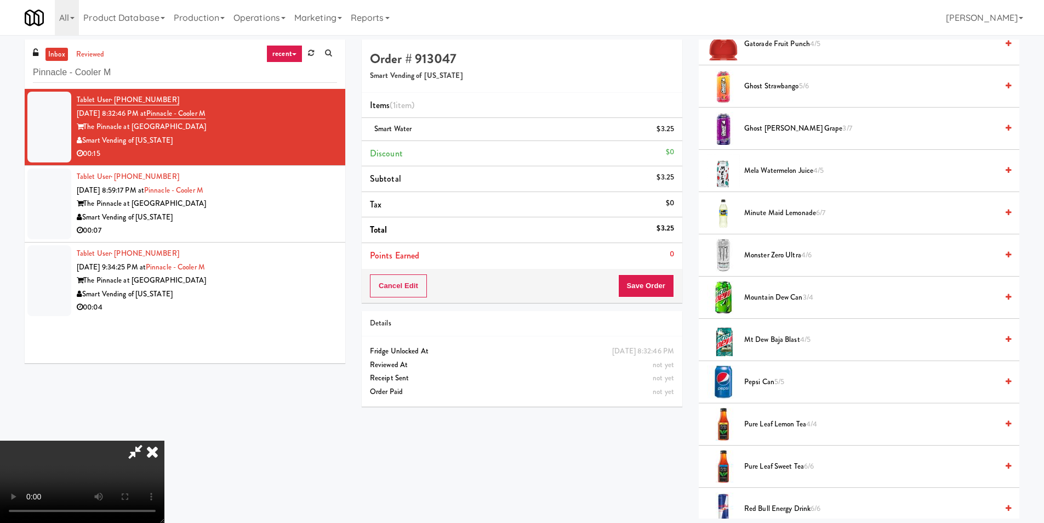
click at [775, 251] on span "Monster Zero Ultra 4/6" at bounding box center [871, 255] width 253 height 14
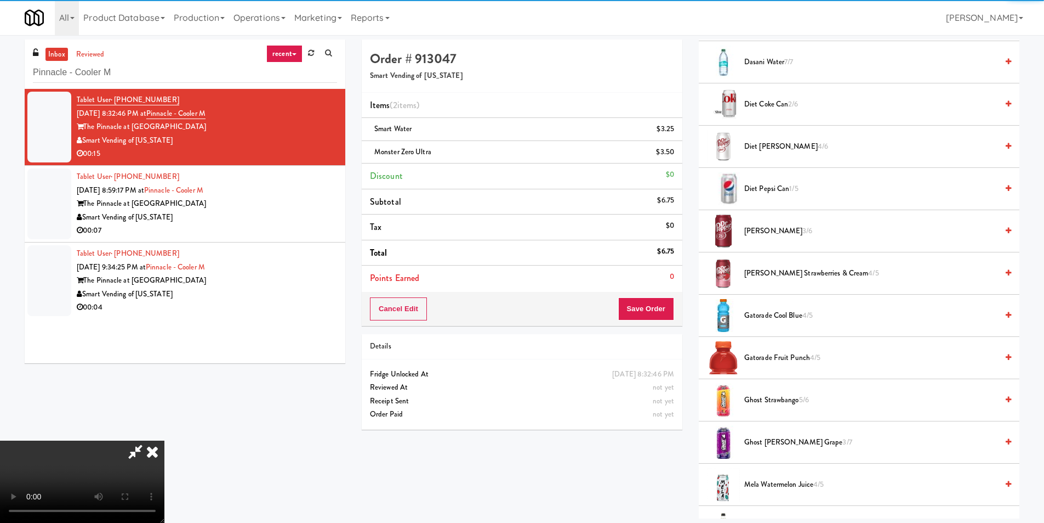
scroll to position [511, 0]
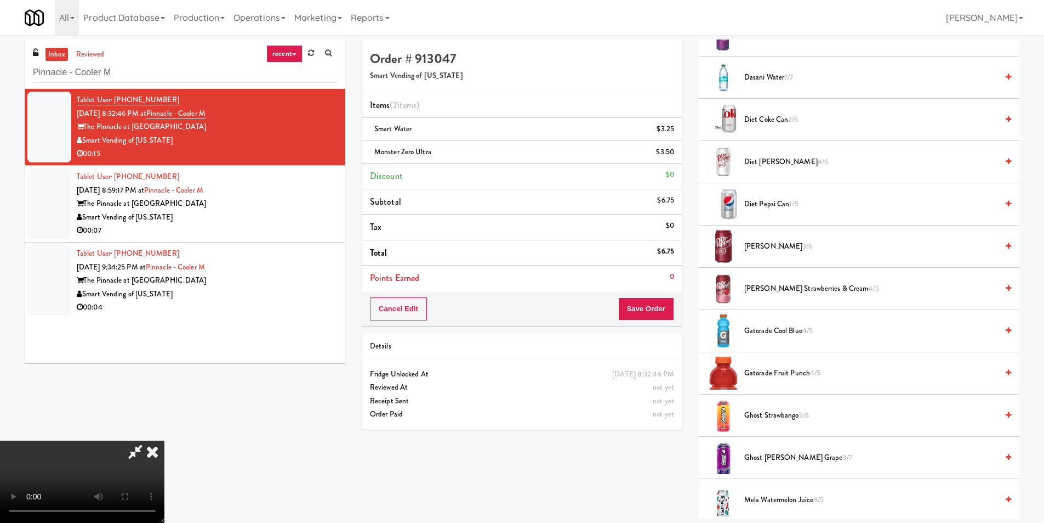
click at [763, 123] on span "Diet Coke Can 2/6" at bounding box center [871, 120] width 253 height 14
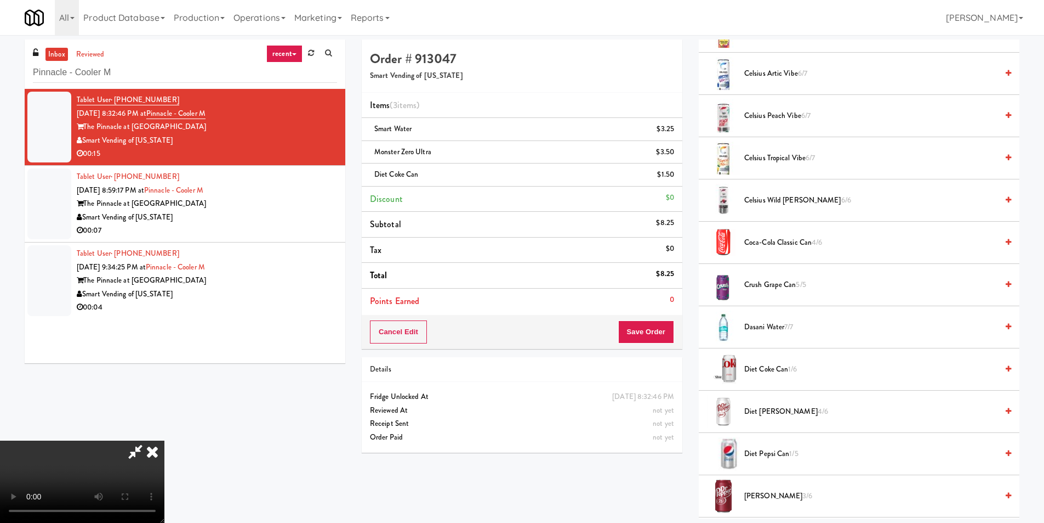
scroll to position [0, 0]
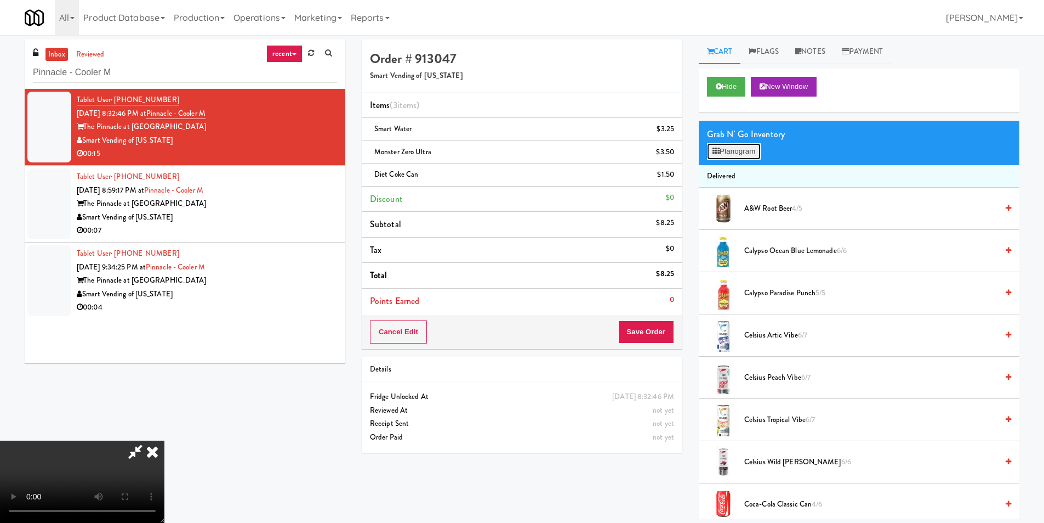
click at [752, 155] on button "Planogram" at bounding box center [734, 151] width 54 height 16
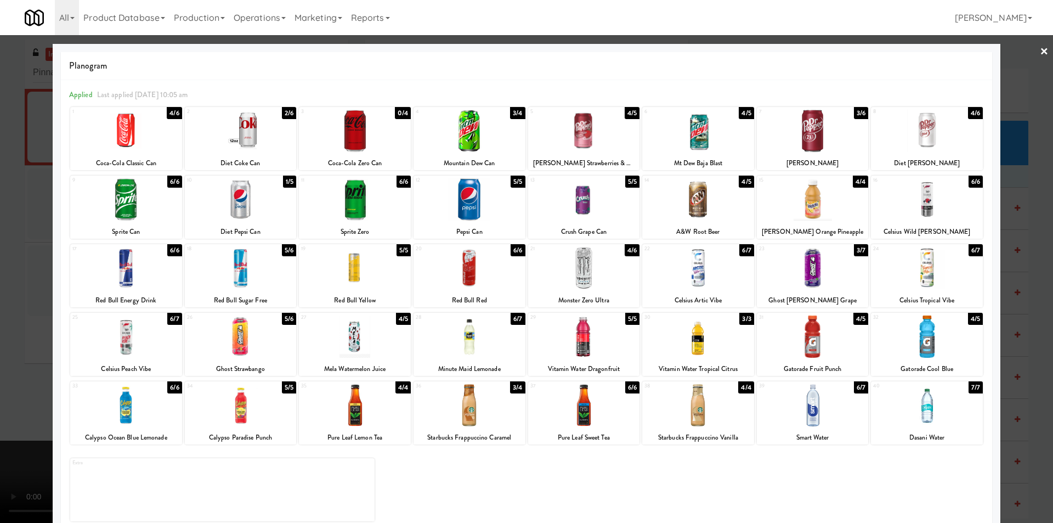
click at [1032, 225] on div at bounding box center [526, 261] width 1053 height 523
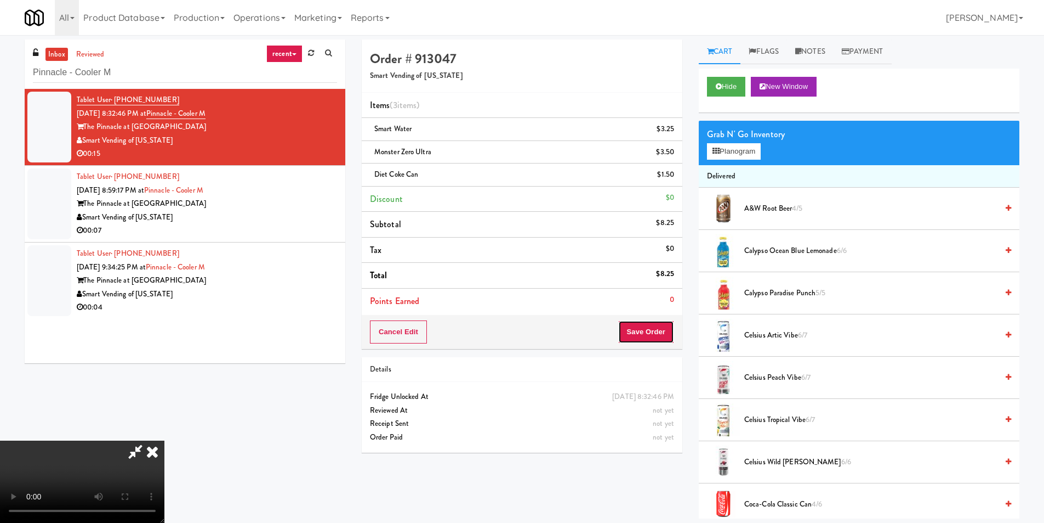
drag, startPoint x: 651, startPoint y: 327, endPoint x: 658, endPoint y: 328, distance: 7.1
click at [652, 327] on button "Save Order" at bounding box center [646, 331] width 56 height 23
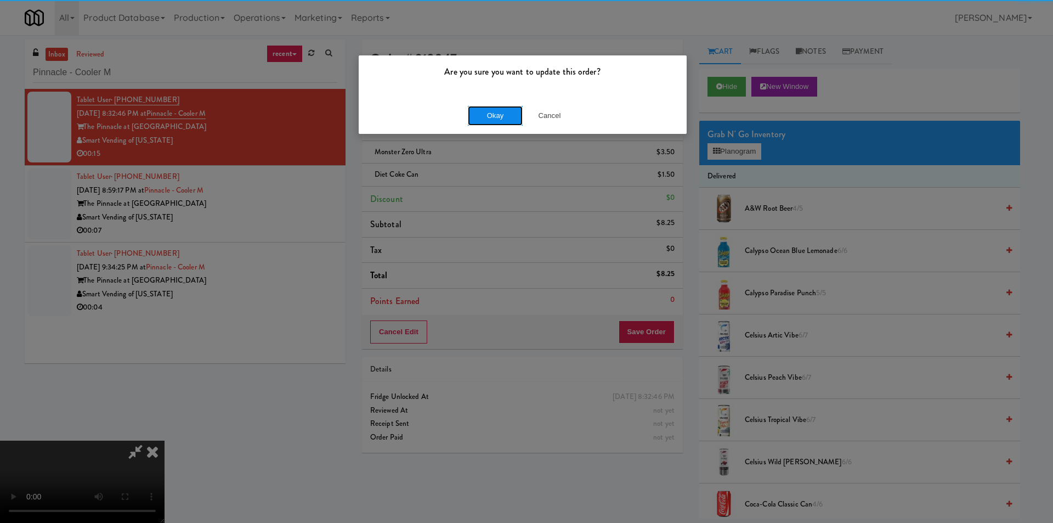
click at [484, 111] on button "Okay" at bounding box center [495, 116] width 55 height 20
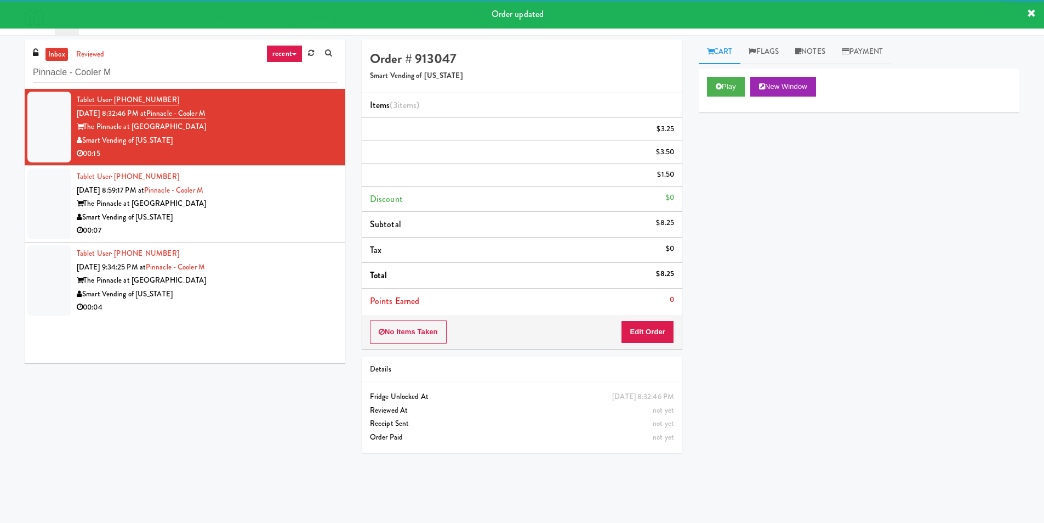
click at [291, 209] on div "The Pinnacle at [GEOGRAPHIC_DATA]" at bounding box center [207, 204] width 260 height 14
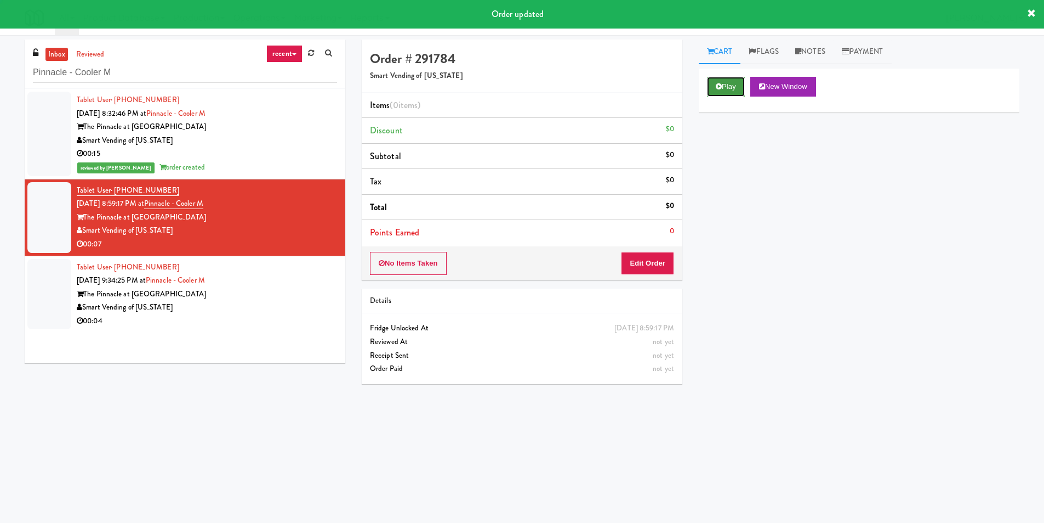
click at [713, 78] on button "Play" at bounding box center [726, 87] width 38 height 20
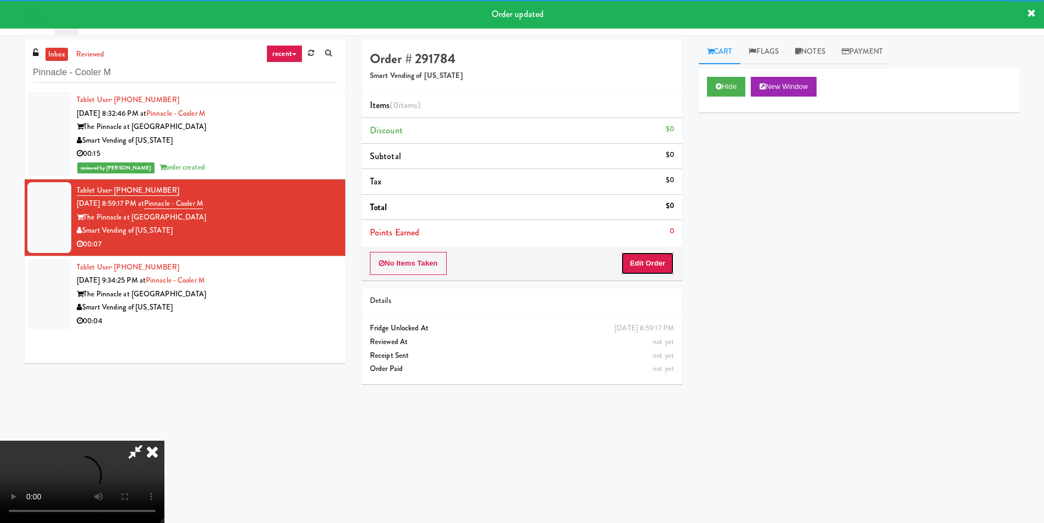
click at [648, 272] on button "Edit Order" at bounding box center [647, 263] width 53 height 23
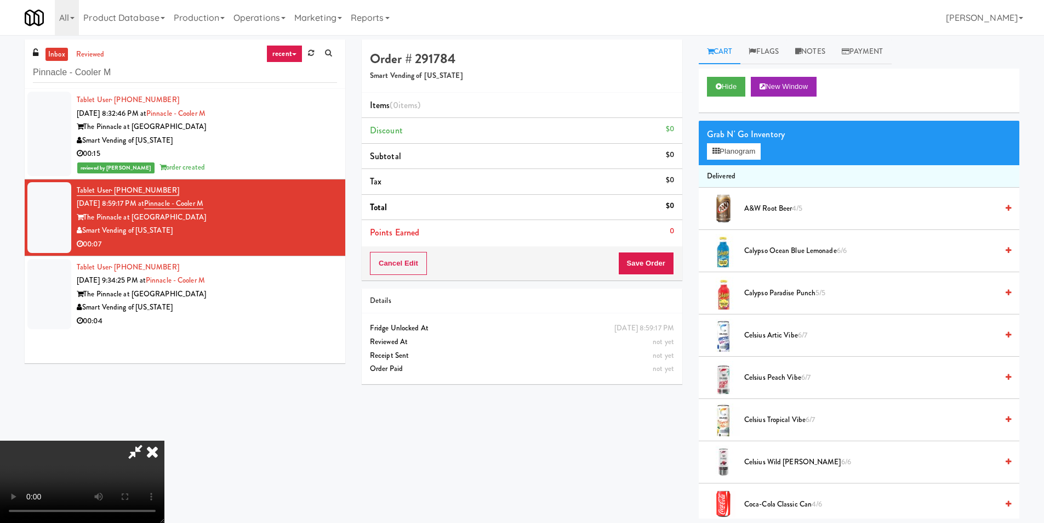
click at [732, 135] on div "Grab N' Go Inventory" at bounding box center [859, 134] width 304 height 16
click at [731, 143] on button "Planogram" at bounding box center [734, 151] width 54 height 16
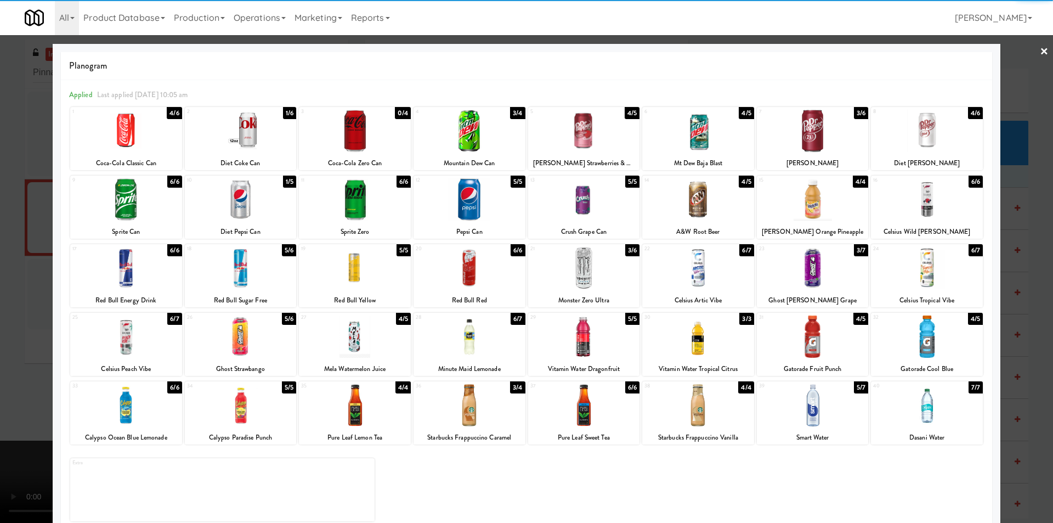
click at [113, 354] on div at bounding box center [126, 336] width 112 height 42
click at [27, 345] on div at bounding box center [526, 261] width 1053 height 523
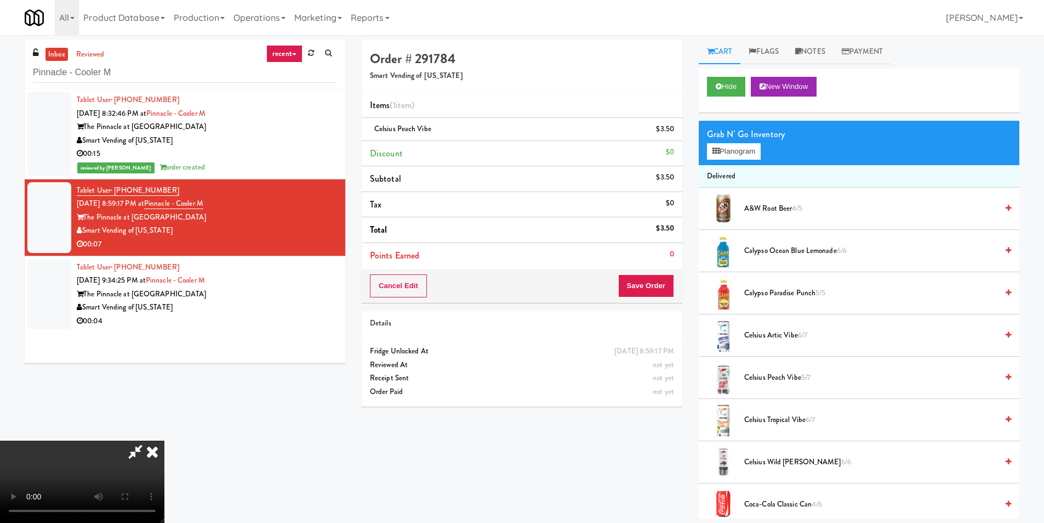
click at [164, 440] on video at bounding box center [82, 481] width 164 height 82
click at [649, 279] on button "Save Order" at bounding box center [646, 285] width 56 height 23
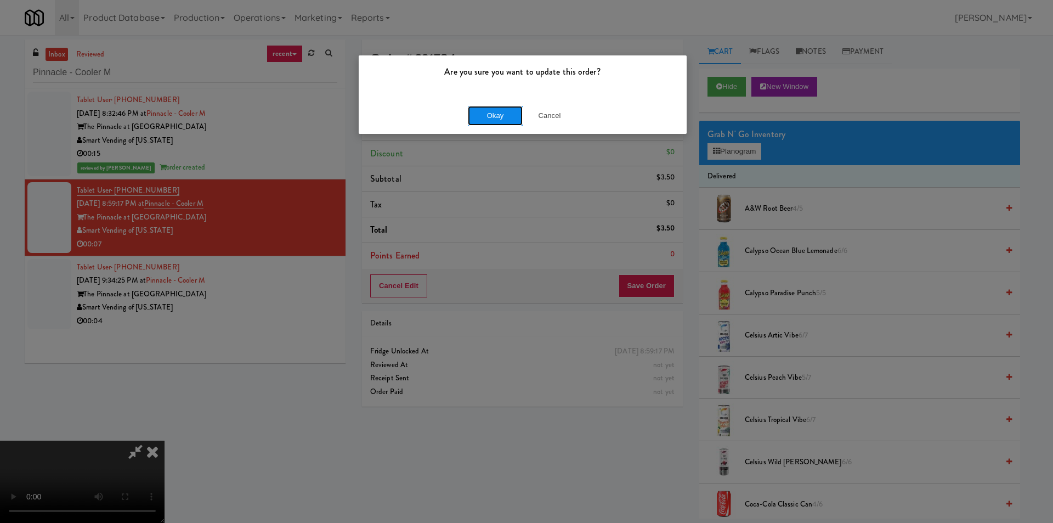
click at [483, 122] on button "Okay" at bounding box center [495, 116] width 55 height 20
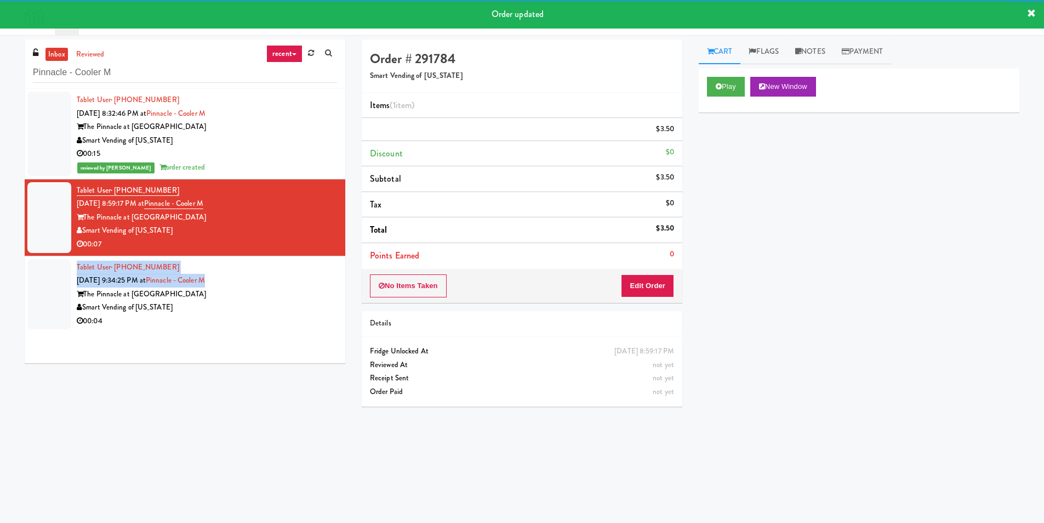
click at [268, 275] on div "Tablet User · (303) 870-9139 [DATE] 9:34:25 PM at Pinnacle - Cooler M The Pinna…" at bounding box center [207, 293] width 260 height 67
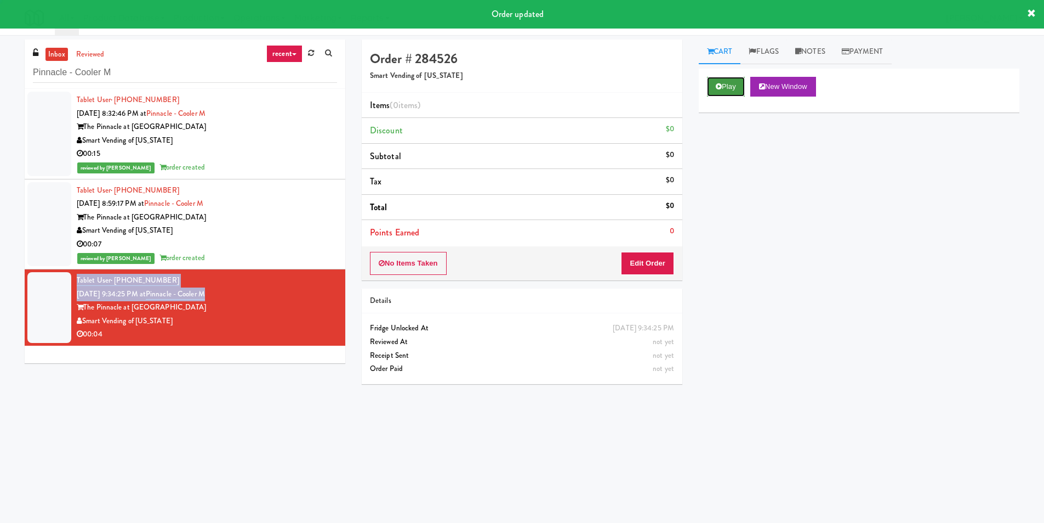
drag, startPoint x: 760, startPoint y: 104, endPoint x: 733, endPoint y: 84, distance: 33.8
click at [737, 77] on button "Play" at bounding box center [726, 87] width 38 height 20
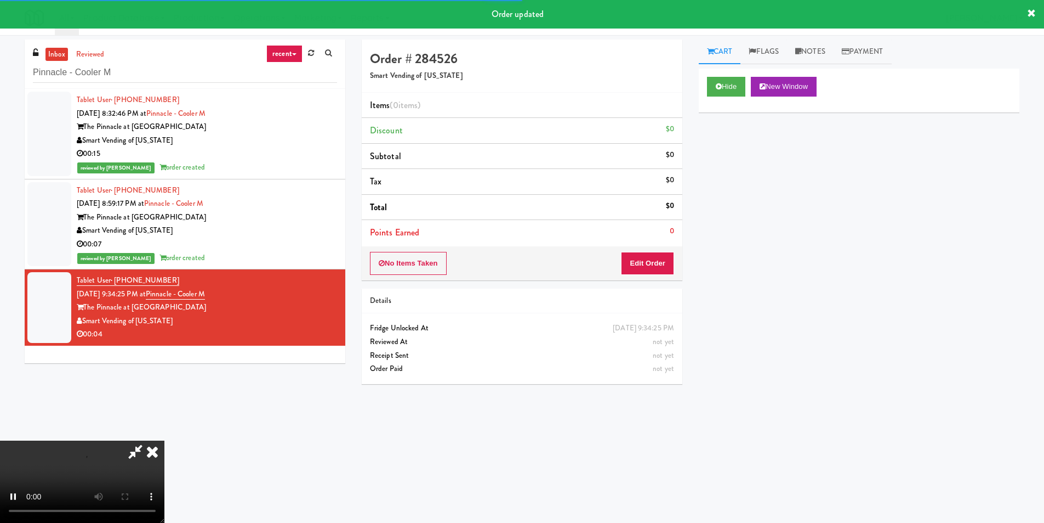
click at [662, 236] on li "Points Earned 0" at bounding box center [522, 232] width 321 height 25
click at [660, 259] on button "Edit Order" at bounding box center [647, 263] width 53 height 23
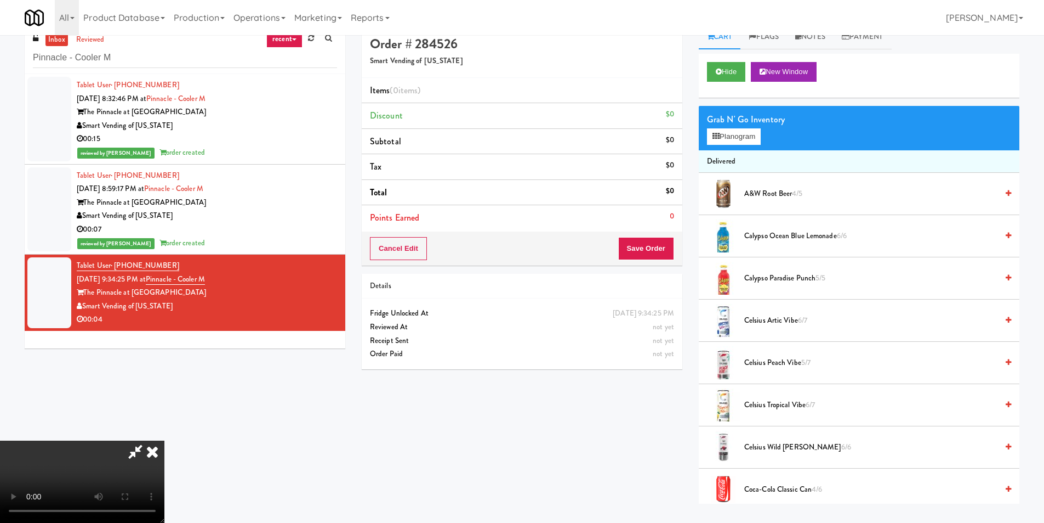
scroll to position [35, 0]
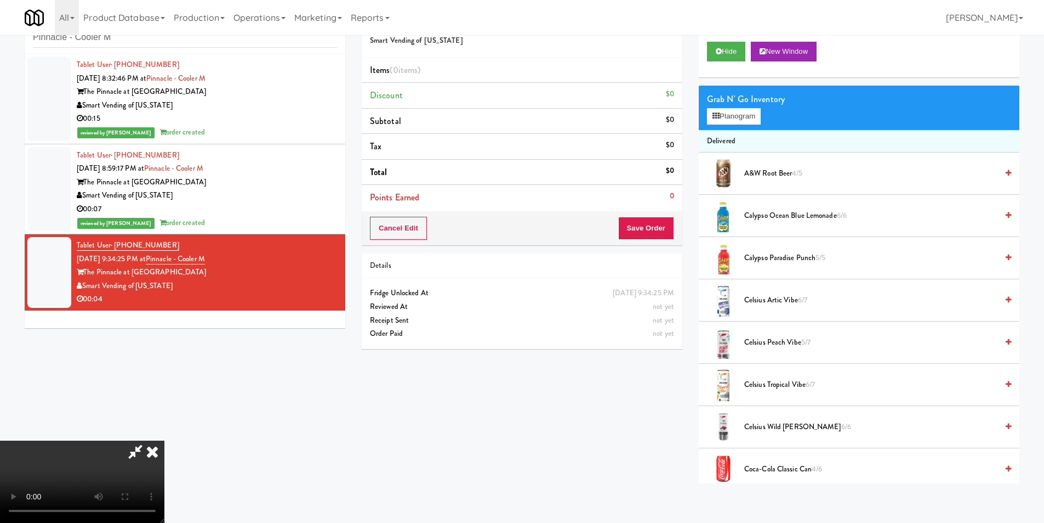
click at [164, 440] on video at bounding box center [82, 481] width 164 height 82
click at [741, 111] on button "Planogram" at bounding box center [734, 116] width 54 height 16
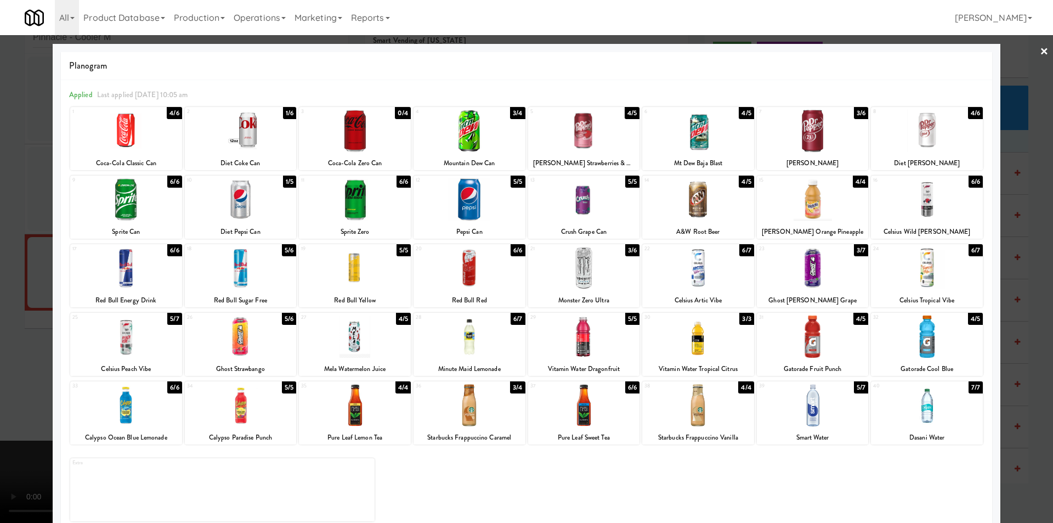
click at [1019, 254] on div at bounding box center [526, 261] width 1053 height 523
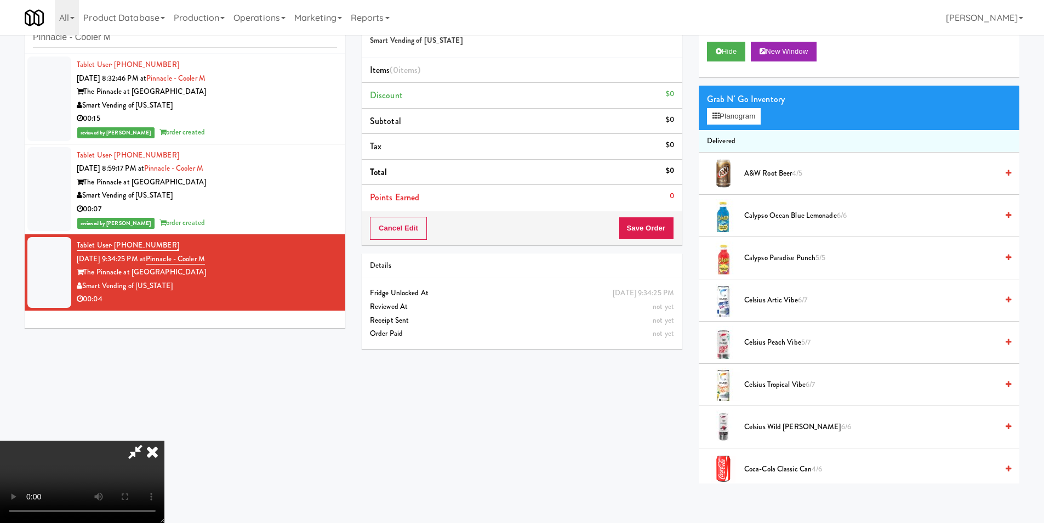
click at [164, 440] on video at bounding box center [82, 481] width 164 height 82
click at [729, 116] on button "Planogram" at bounding box center [734, 116] width 54 height 16
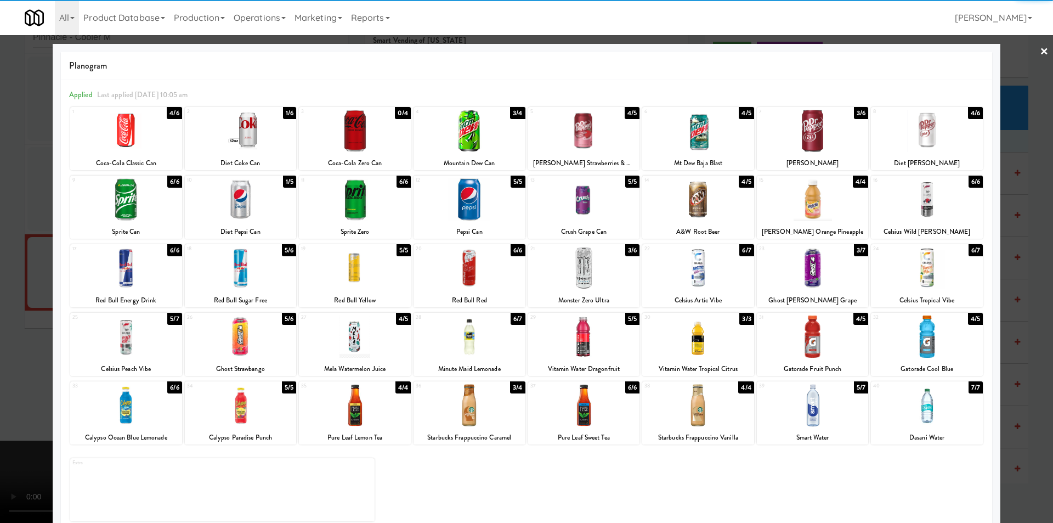
click at [800, 269] on div at bounding box center [813, 268] width 112 height 42
click at [1011, 282] on div at bounding box center [526, 261] width 1053 height 523
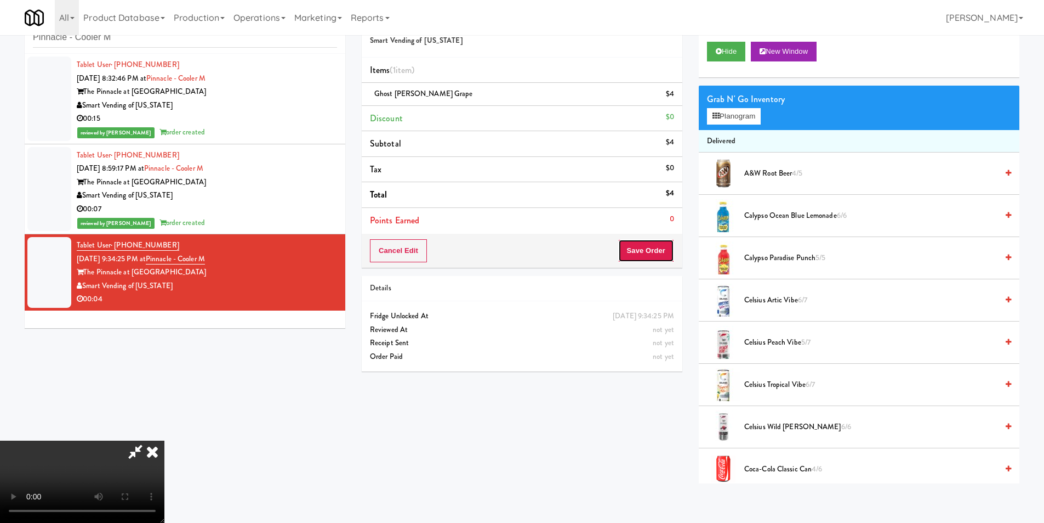
click at [661, 257] on button "Save Order" at bounding box center [646, 250] width 56 height 23
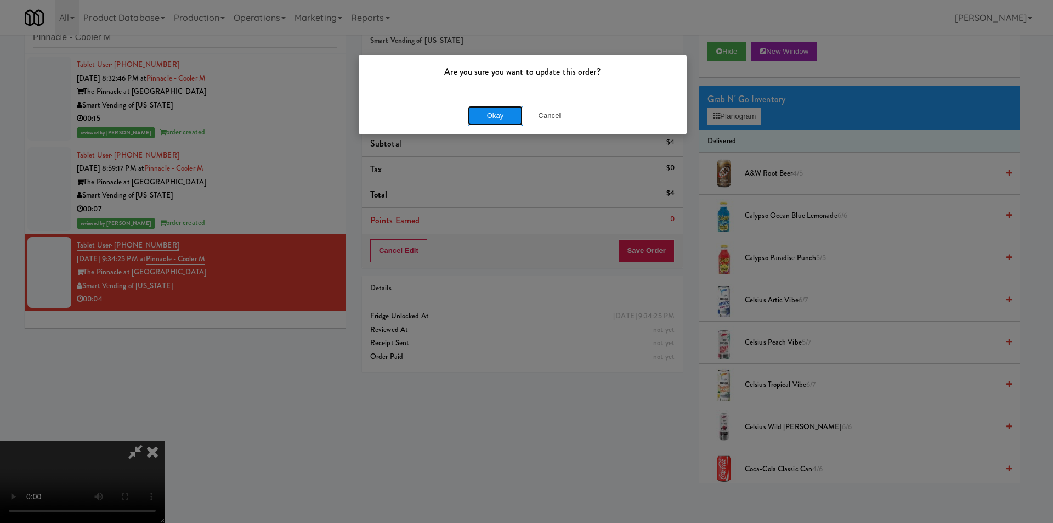
click at [478, 118] on button "Okay" at bounding box center [495, 116] width 55 height 20
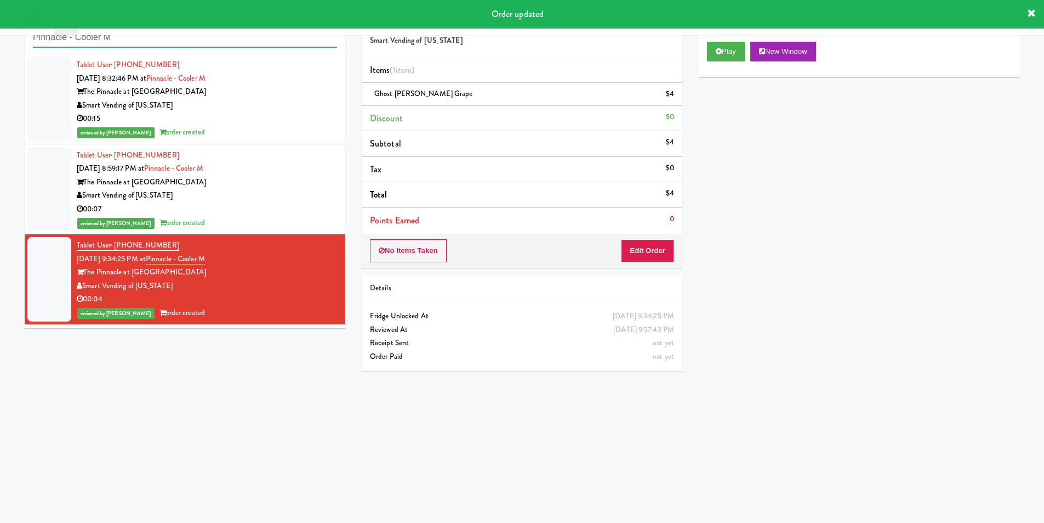
click at [275, 40] on input "Pinnacle - Cooler M" at bounding box center [185, 37] width 304 height 20
paste input "TC Combo Cooler Left"
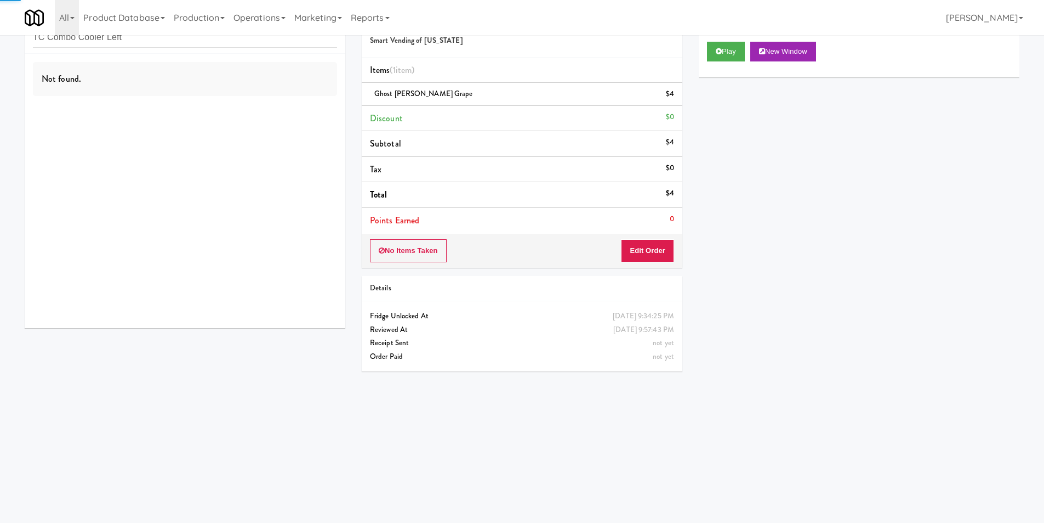
click at [236, 109] on div "Not found." at bounding box center [185, 191] width 321 height 274
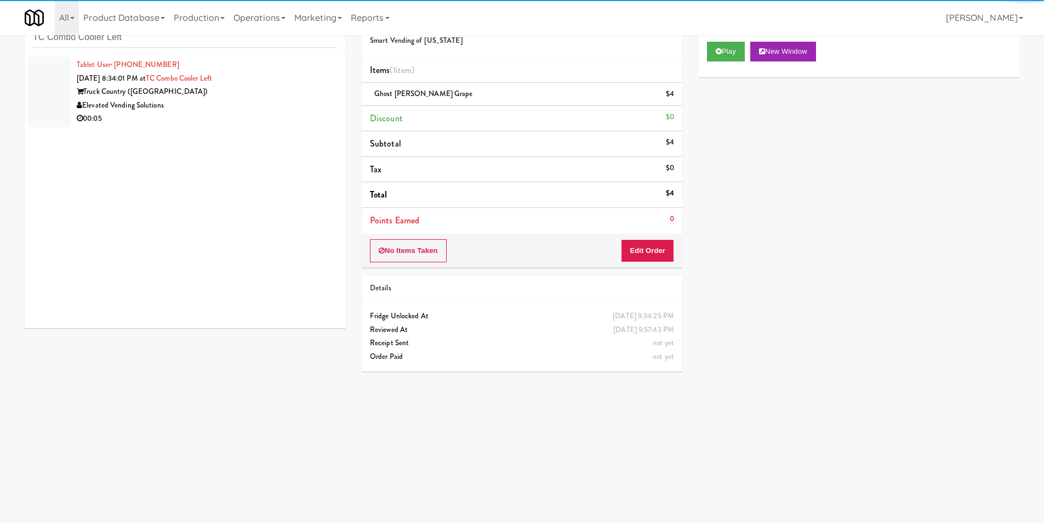
click at [289, 121] on div "00:05" at bounding box center [207, 119] width 260 height 14
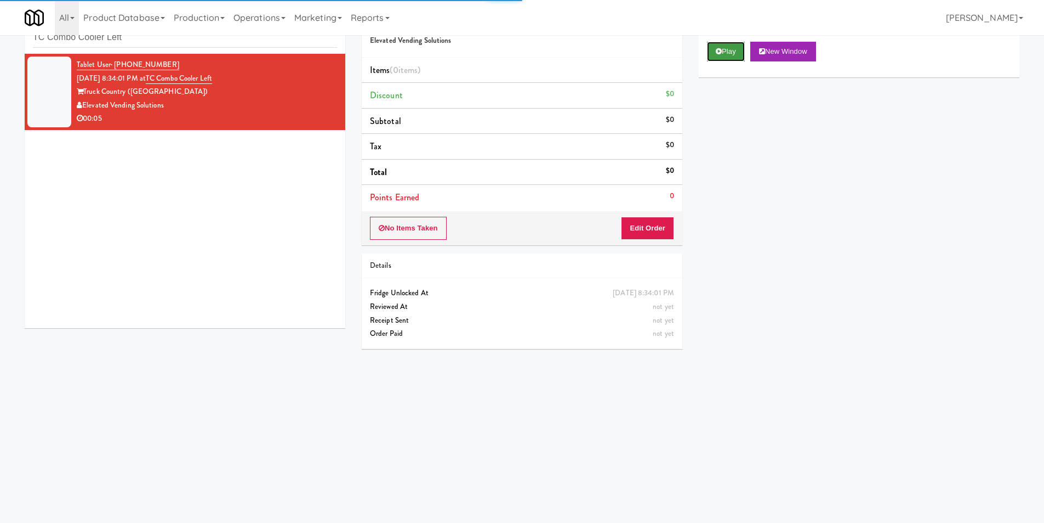
click at [717, 60] on button "Play" at bounding box center [726, 52] width 38 height 20
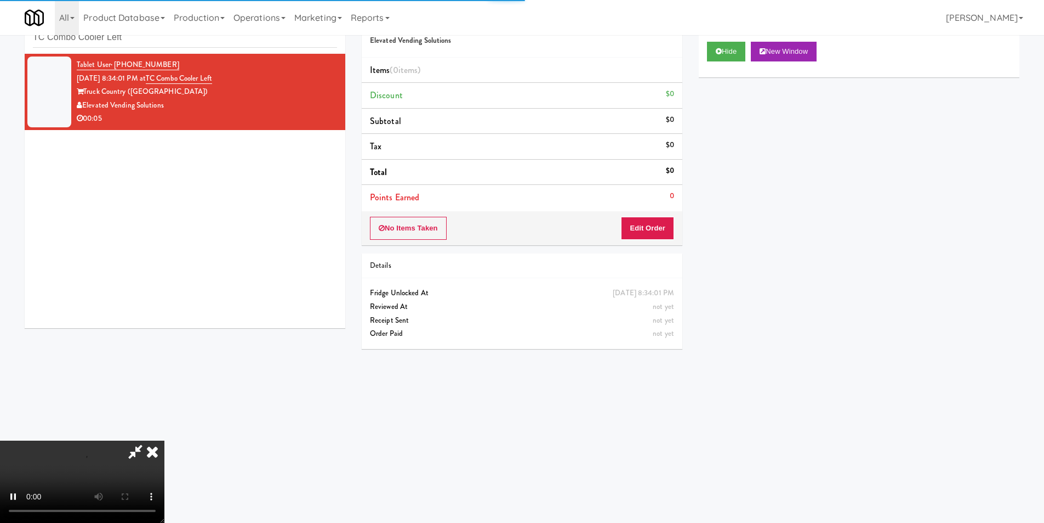
click at [644, 243] on div "No Items Taken Edit Order" at bounding box center [522, 228] width 321 height 34
drag, startPoint x: 655, startPoint y: 225, endPoint x: 657, endPoint y: 251, distance: 25.9
click at [655, 226] on button "Edit Order" at bounding box center [647, 228] width 53 height 23
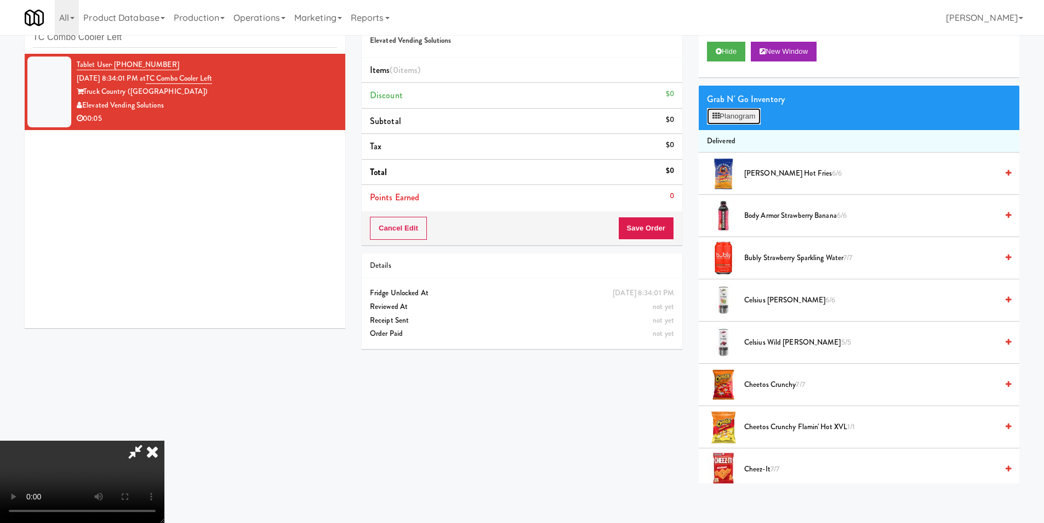
click at [750, 118] on button "Planogram" at bounding box center [734, 116] width 54 height 16
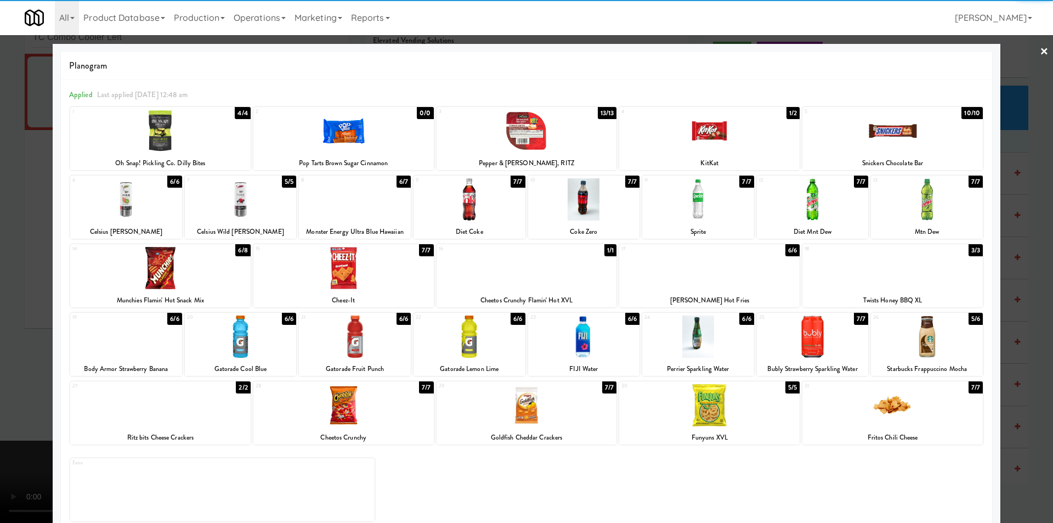
click at [249, 203] on div at bounding box center [241, 199] width 112 height 42
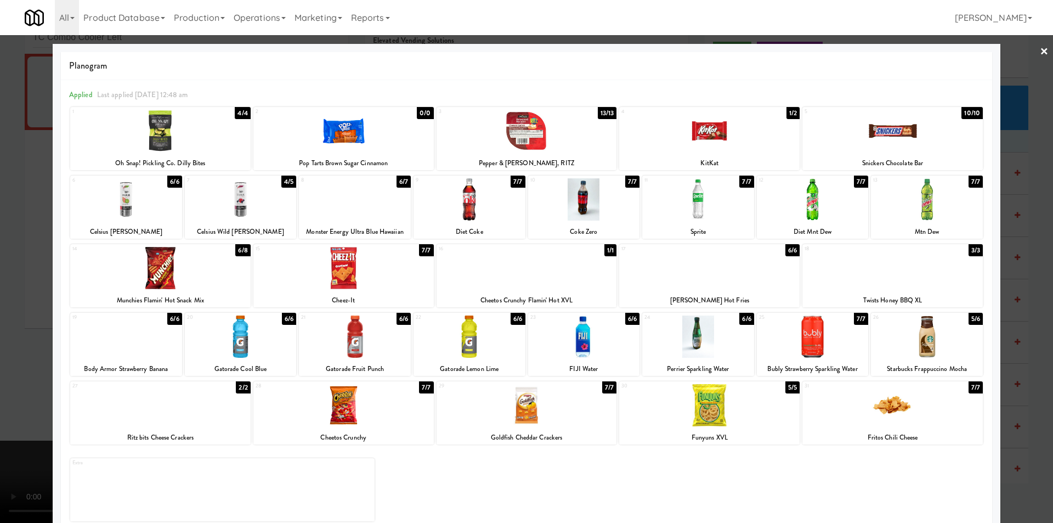
click at [21, 225] on div at bounding box center [526, 261] width 1053 height 523
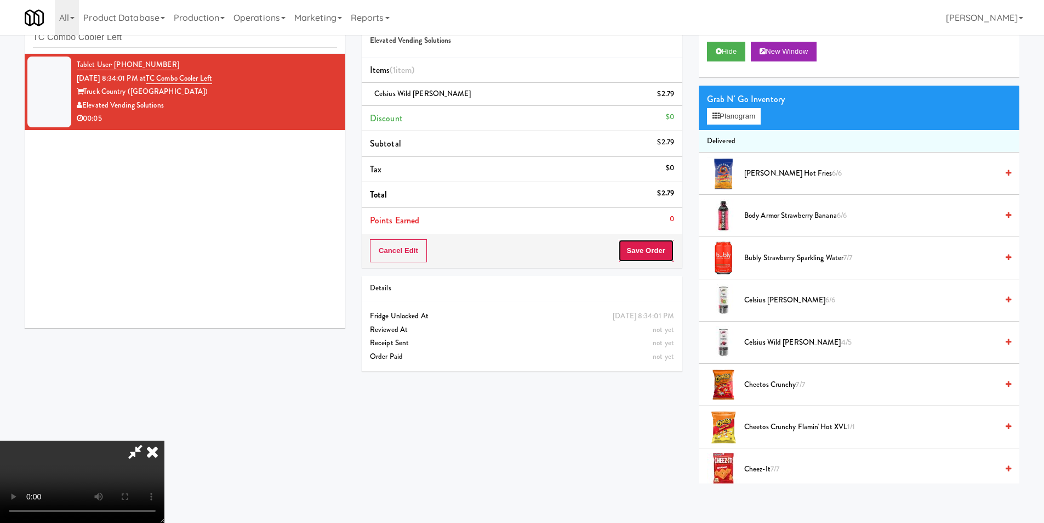
click at [645, 251] on button "Save Order" at bounding box center [646, 250] width 56 height 23
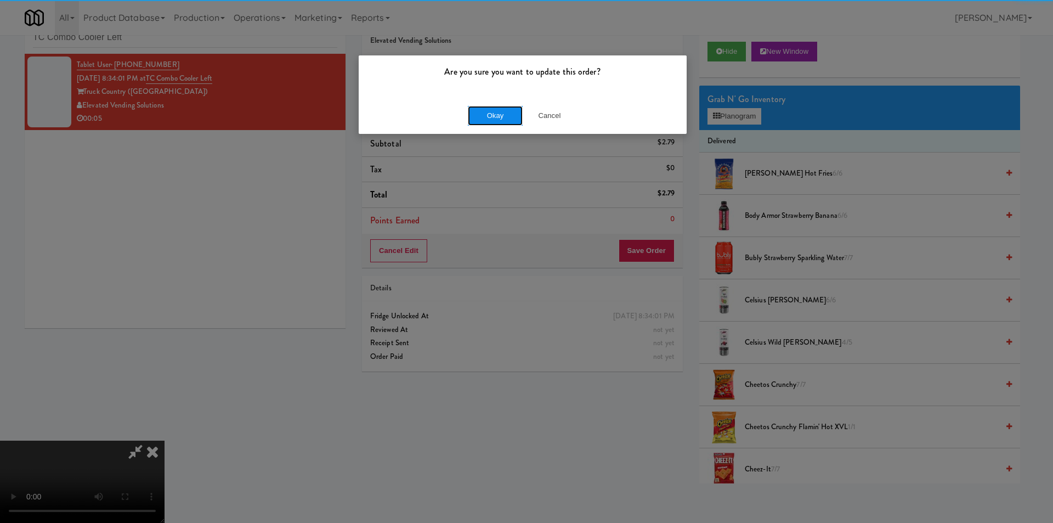
click at [487, 112] on button "Okay" at bounding box center [495, 116] width 55 height 20
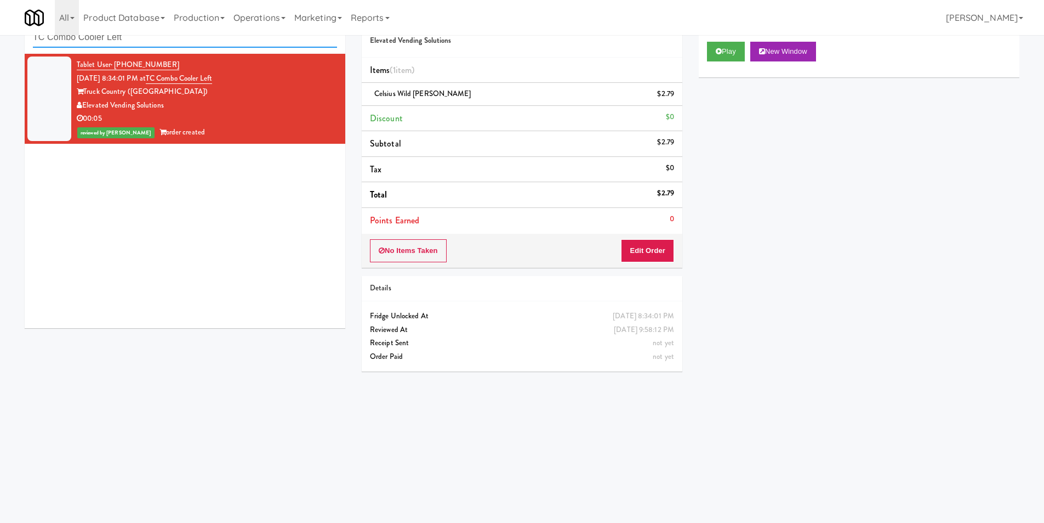
click at [243, 40] on input "TC Combo Cooler Left" at bounding box center [185, 37] width 304 height 20
paste input "aylo"
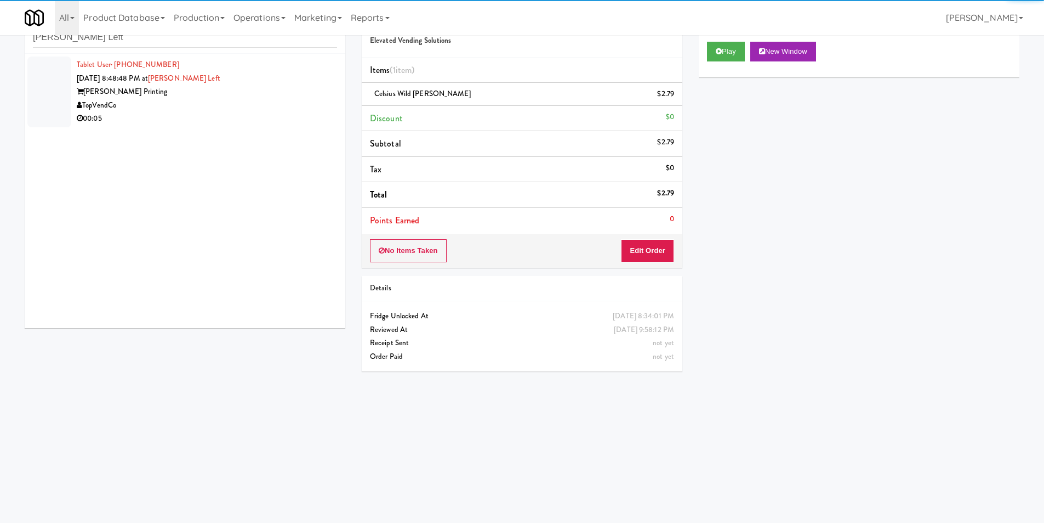
click at [223, 94] on div "[PERSON_NAME] Printing" at bounding box center [207, 92] width 260 height 14
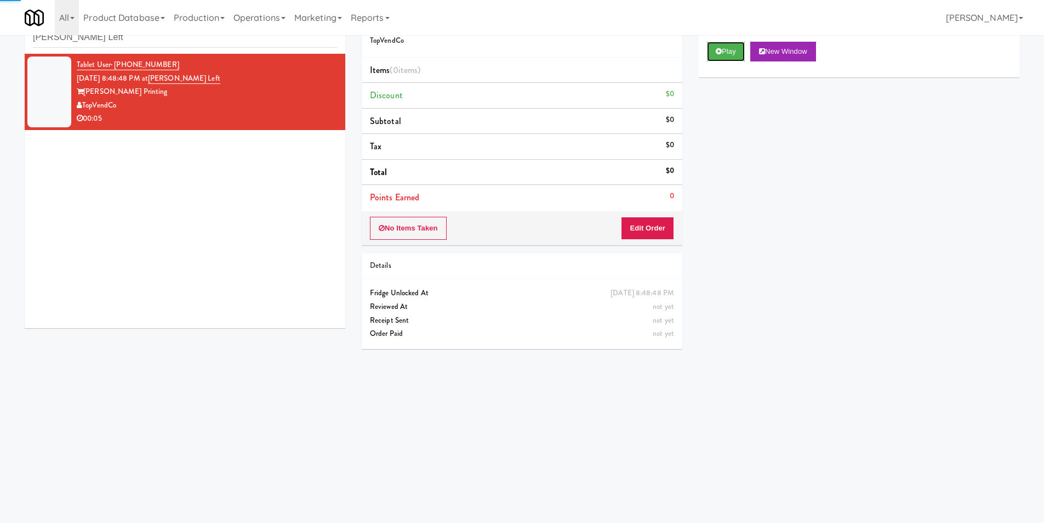
drag, startPoint x: 730, startPoint y: 54, endPoint x: 728, endPoint y: 67, distance: 13.3
click at [731, 54] on button "Play" at bounding box center [726, 52] width 38 height 20
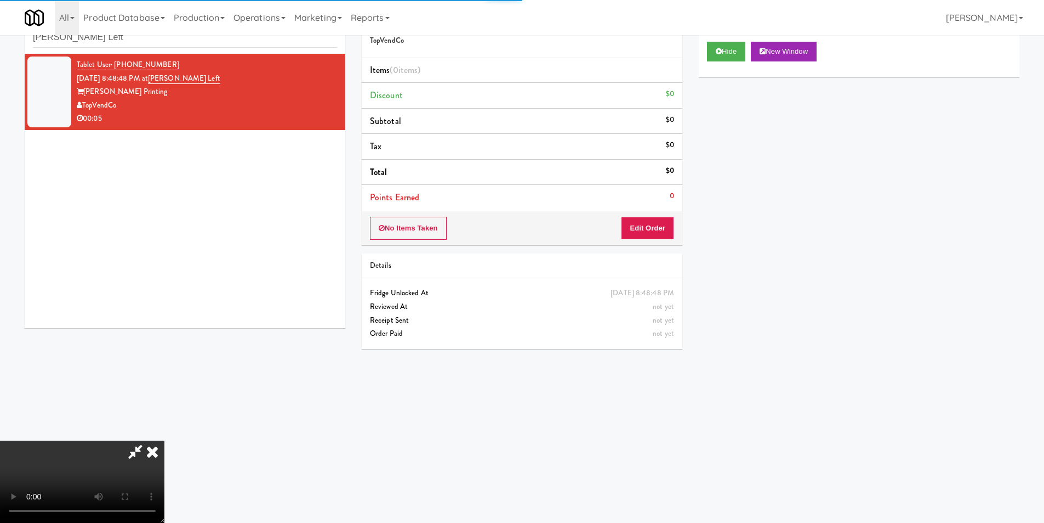
click at [668, 205] on li "Points Earned 0" at bounding box center [522, 197] width 321 height 25
click at [661, 230] on button "Edit Order" at bounding box center [647, 228] width 53 height 23
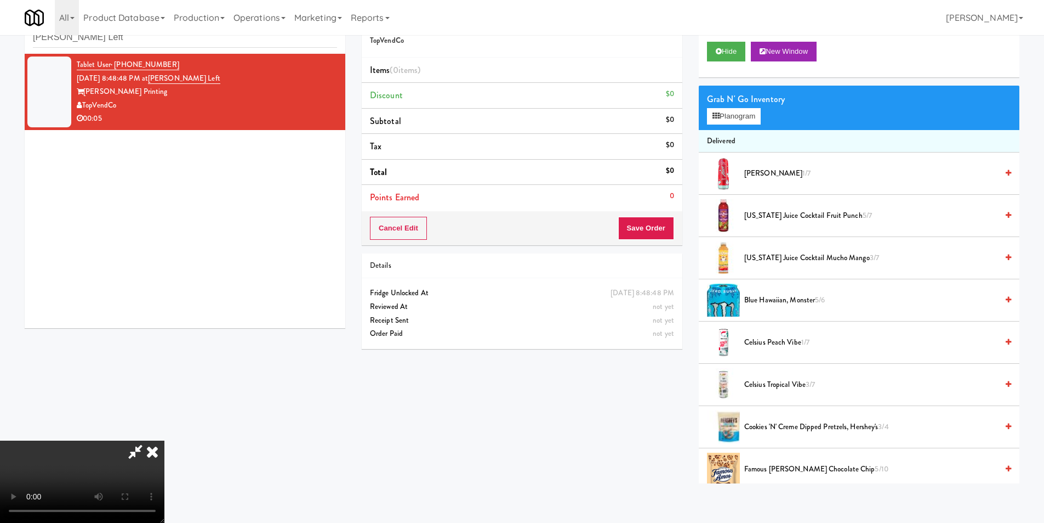
scroll to position [164, 0]
click at [747, 107] on div "Grab N' Go Inventory Planogram" at bounding box center [859, 108] width 321 height 44
click at [748, 110] on button "Planogram" at bounding box center [734, 116] width 54 height 16
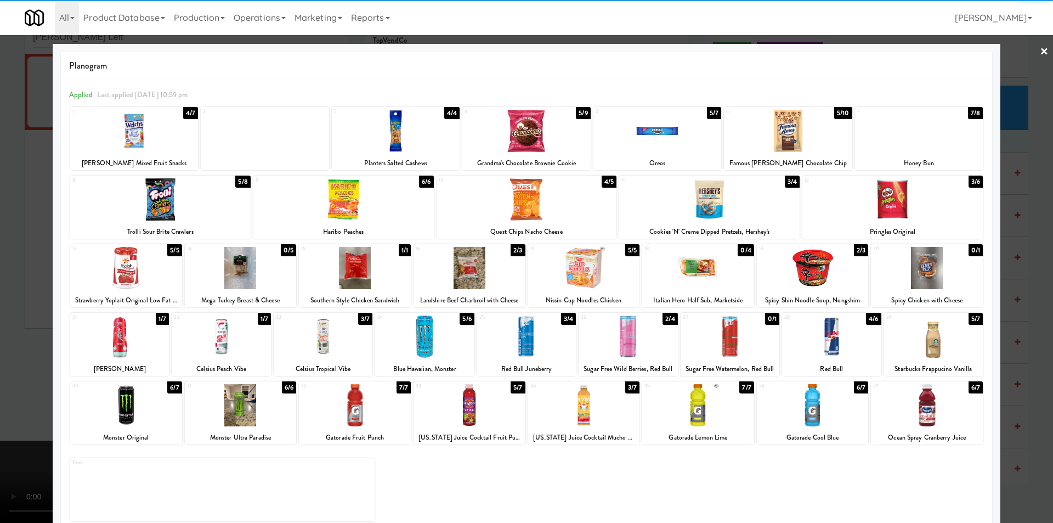
click at [328, 349] on div at bounding box center [323, 336] width 99 height 42
click at [1003, 282] on div at bounding box center [526, 261] width 1053 height 523
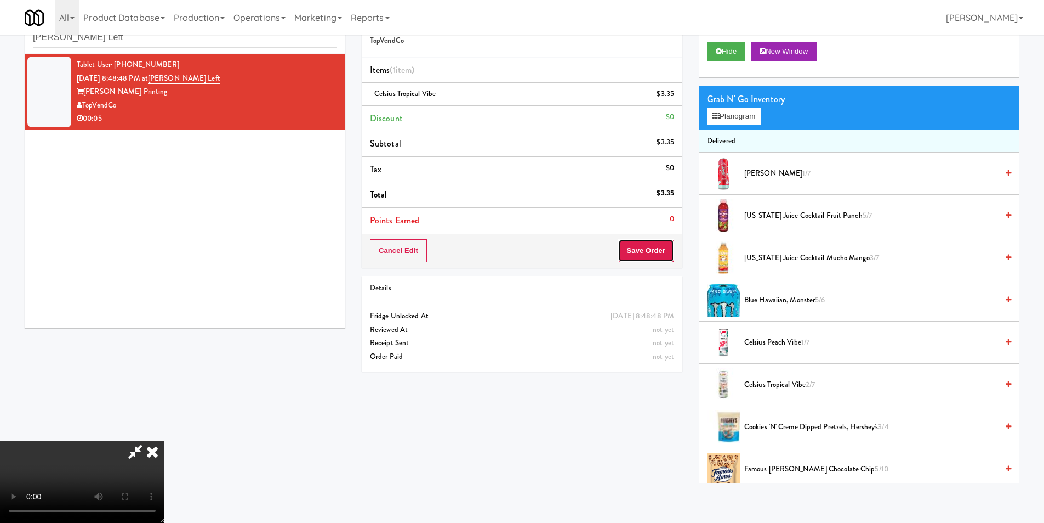
click at [667, 254] on button "Save Order" at bounding box center [646, 250] width 56 height 23
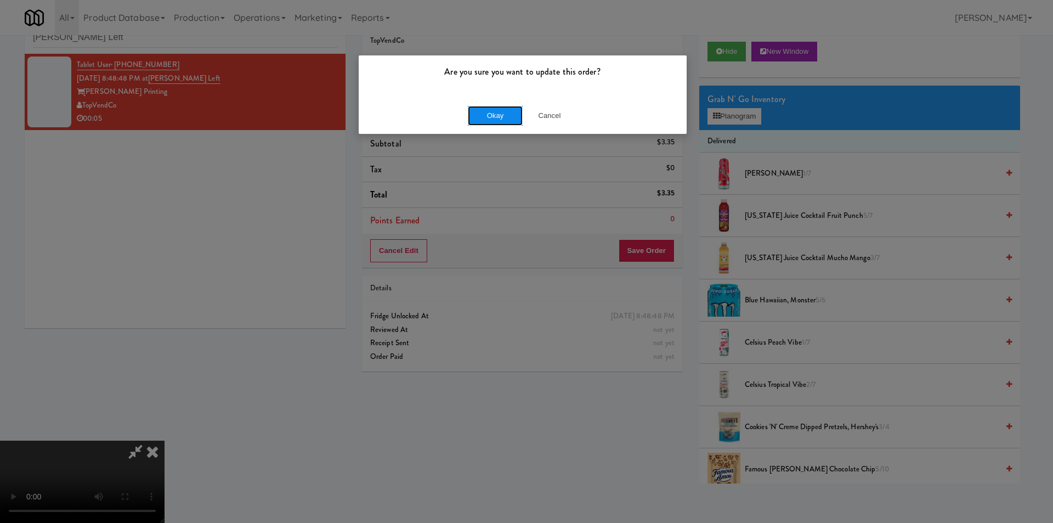
click at [473, 109] on button "Okay" at bounding box center [495, 116] width 55 height 20
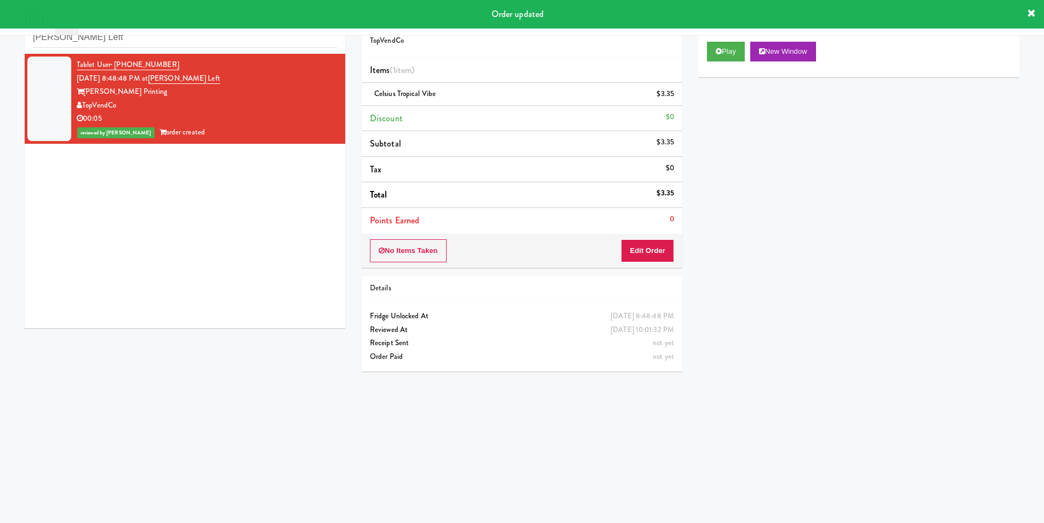
click at [137, 50] on div "inbox reviewed recent all unclear take inventory issue suspicious failed recent…" at bounding box center [185, 28] width 321 height 49
click at [139, 39] on input "[PERSON_NAME] Left" at bounding box center [185, 37] width 304 height 20
paste input "CC1 Drinks Cooler"
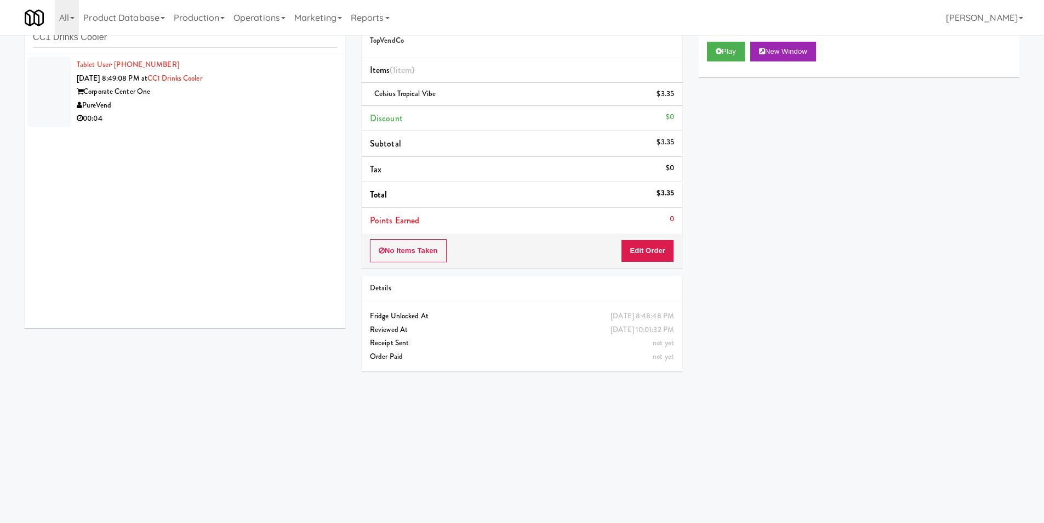
click at [214, 99] on div "PureVend" at bounding box center [207, 106] width 260 height 14
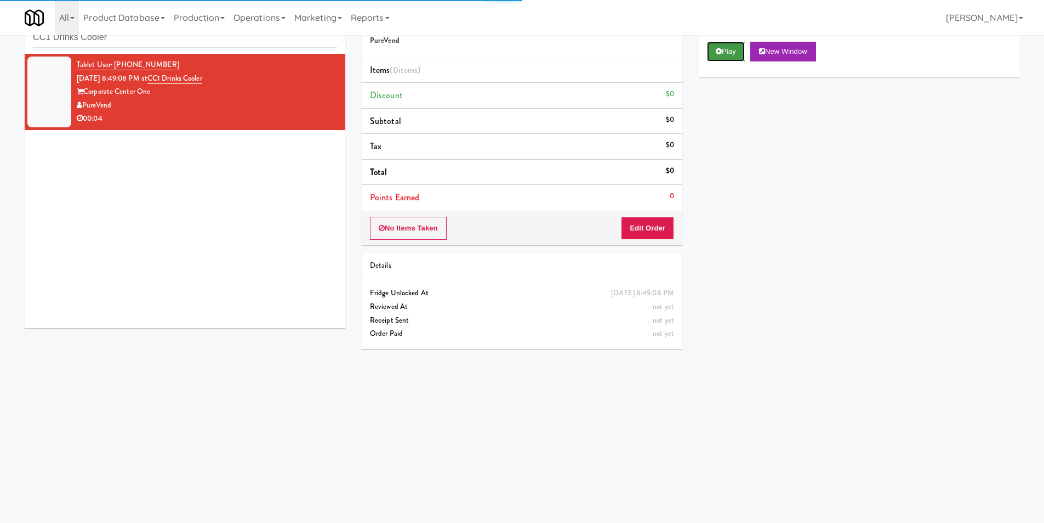
click at [718, 56] on button "Play" at bounding box center [726, 52] width 38 height 20
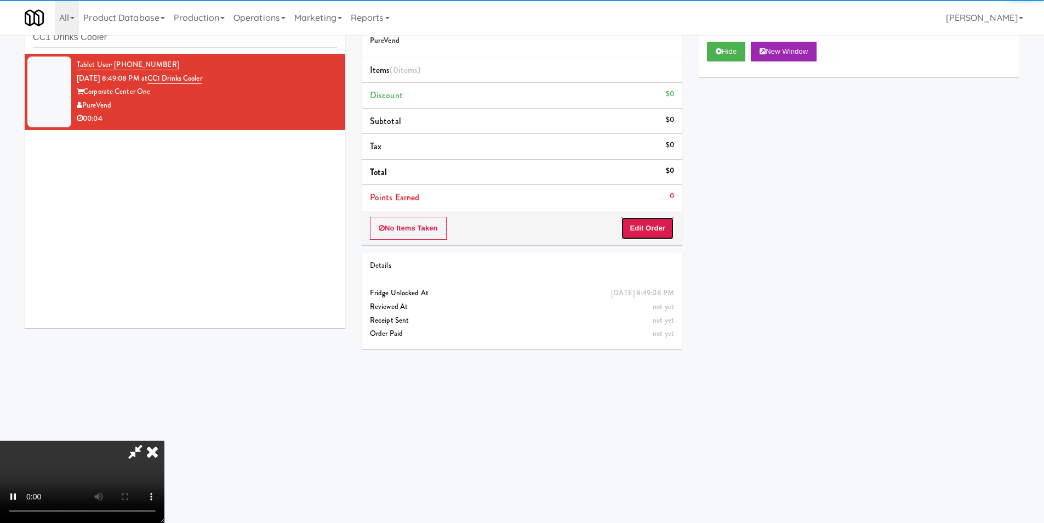
click at [646, 237] on button "Edit Order" at bounding box center [647, 228] width 53 height 23
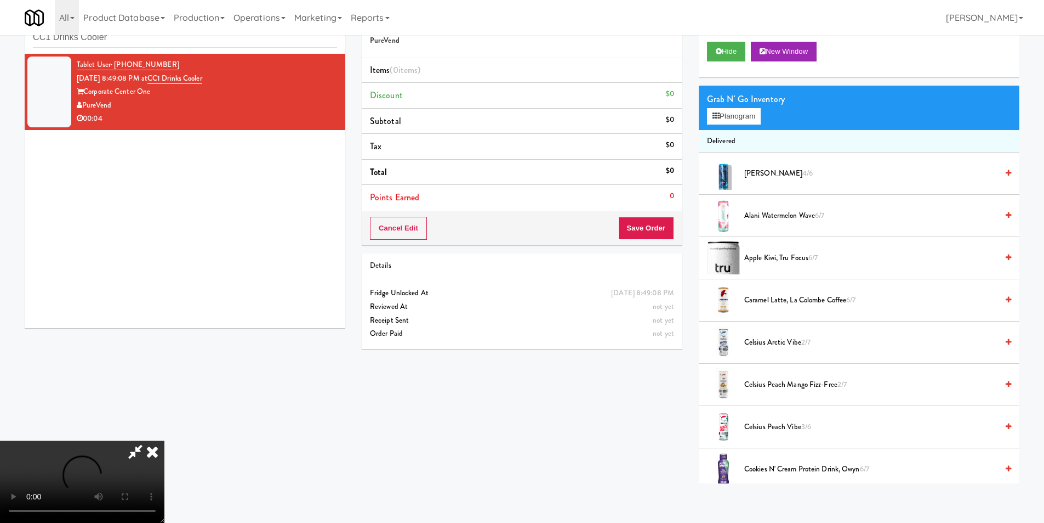
scroll to position [56, 0]
click at [730, 123] on button "Planogram" at bounding box center [734, 116] width 54 height 16
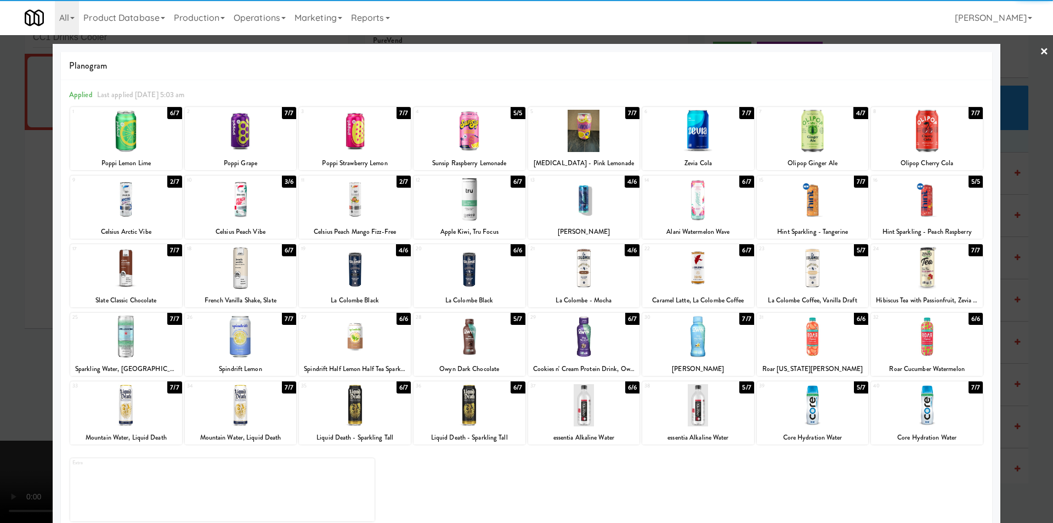
click at [240, 209] on div at bounding box center [241, 199] width 112 height 42
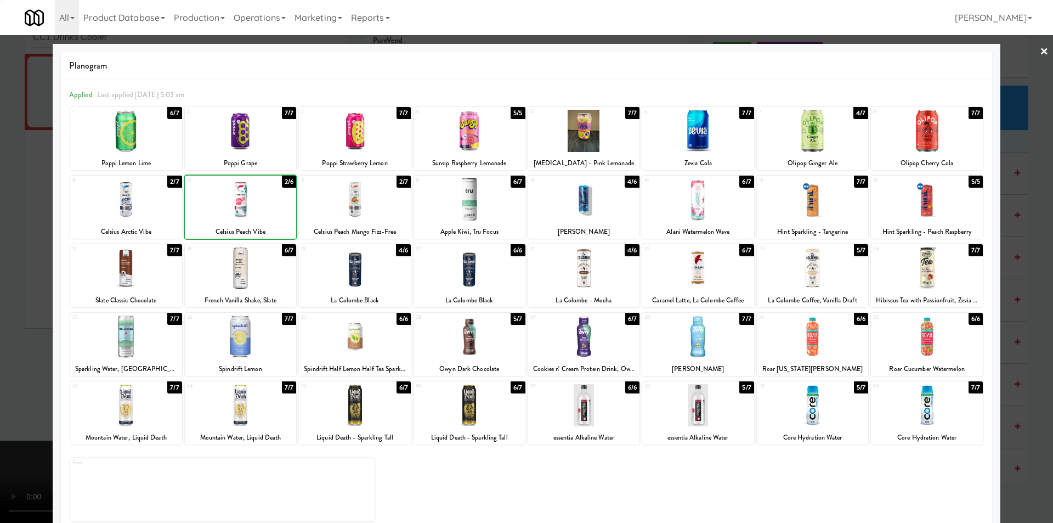
click at [26, 226] on div at bounding box center [526, 261] width 1053 height 523
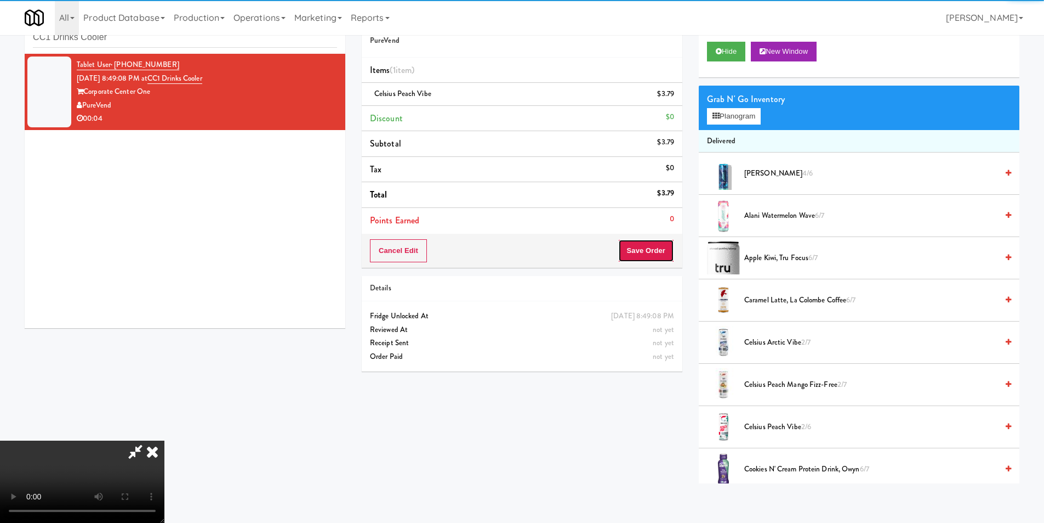
click at [672, 248] on button "Save Order" at bounding box center [646, 250] width 56 height 23
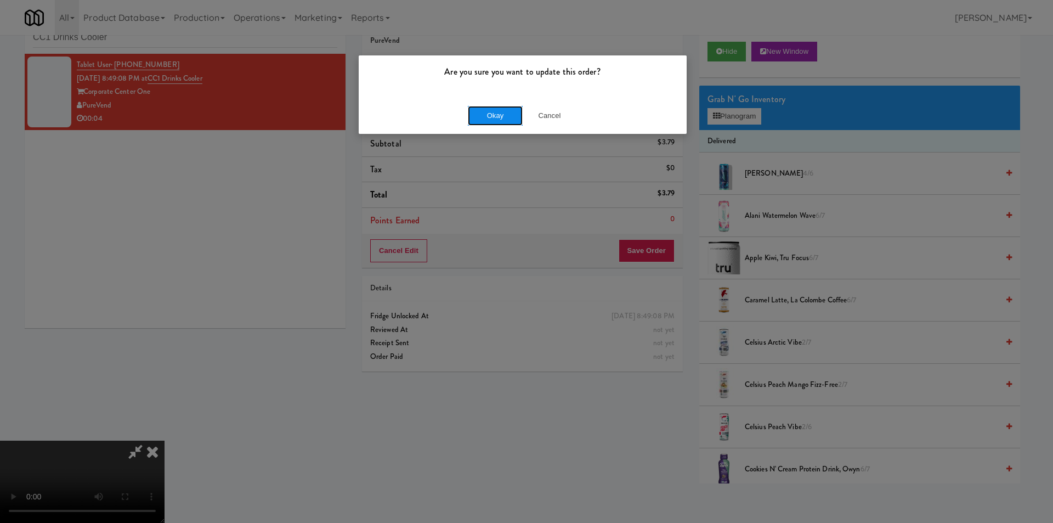
click at [497, 110] on button "Okay" at bounding box center [495, 116] width 55 height 20
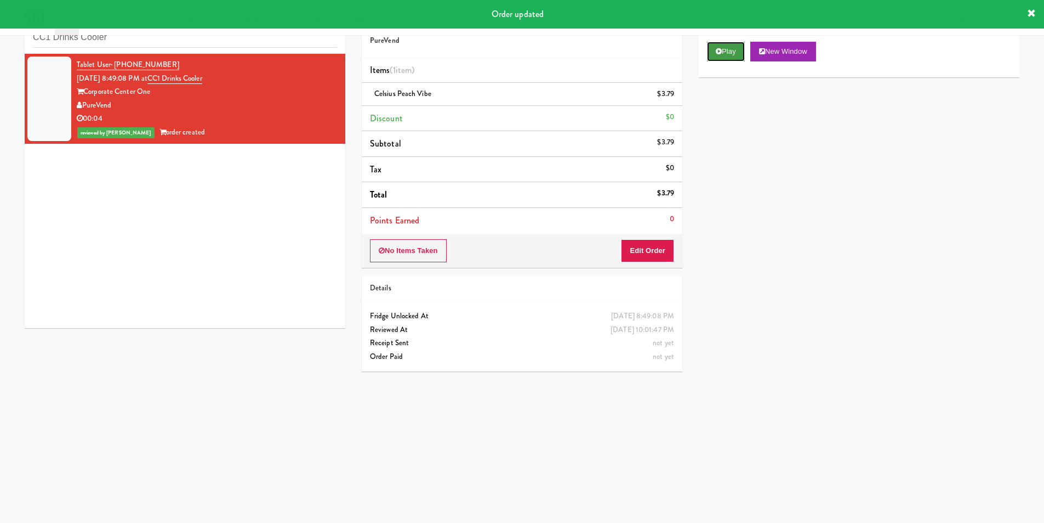
click at [719, 55] on button "Play" at bounding box center [726, 52] width 38 height 20
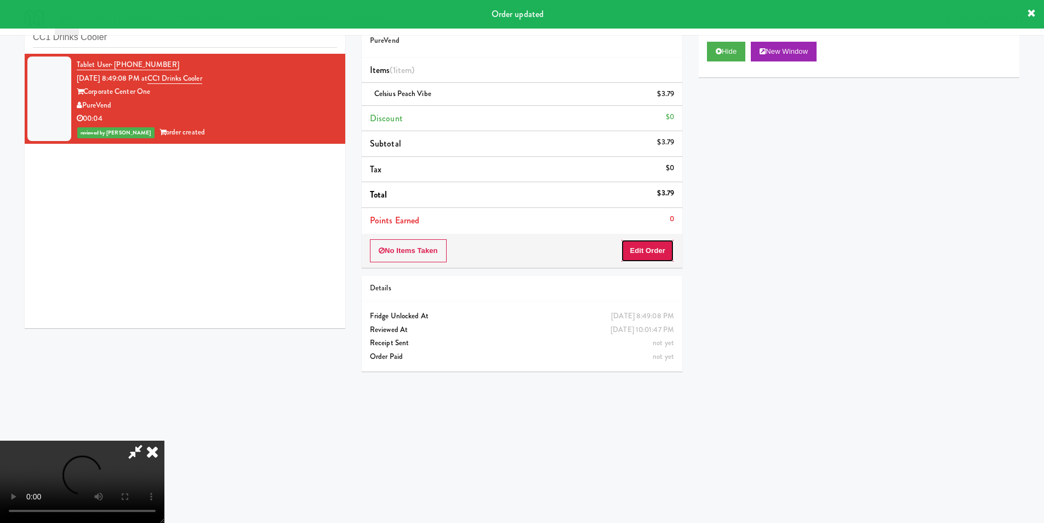
click at [653, 257] on button "Edit Order" at bounding box center [647, 250] width 53 height 23
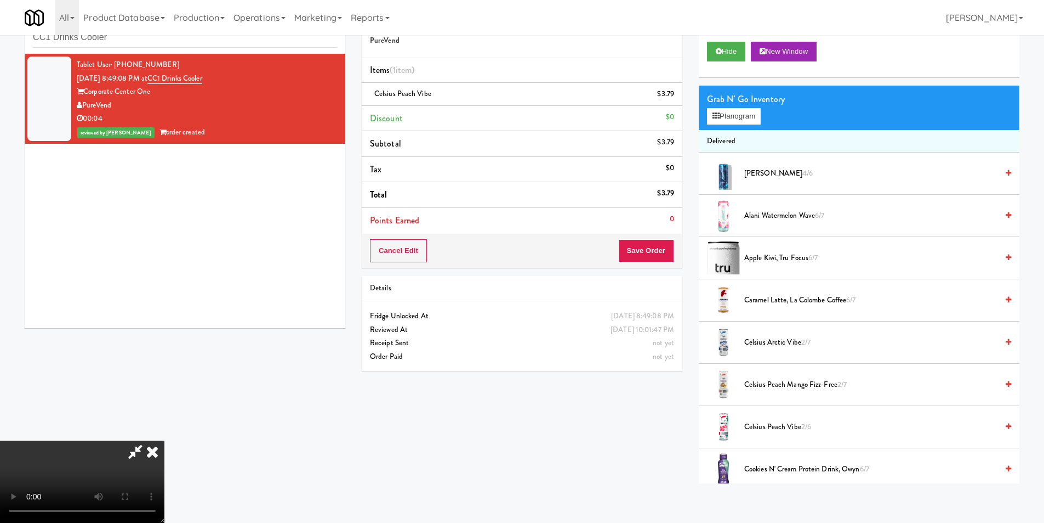
click at [164, 440] on icon at bounding box center [152, 451] width 24 height 22
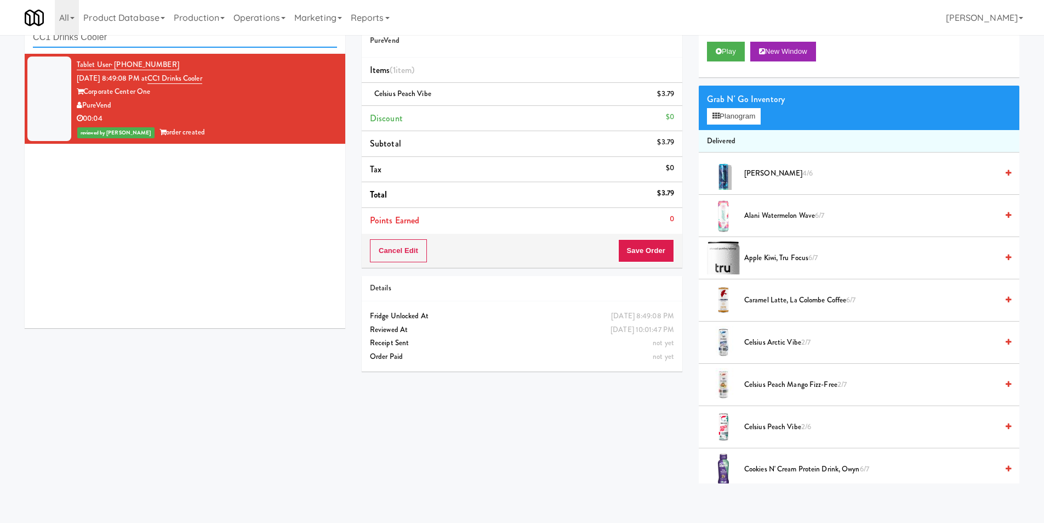
click at [170, 39] on input "CC1 Drinks Cooler" at bounding box center [185, 37] width 304 height 20
paste input "930 W [PERSON_NAME] - Combo"
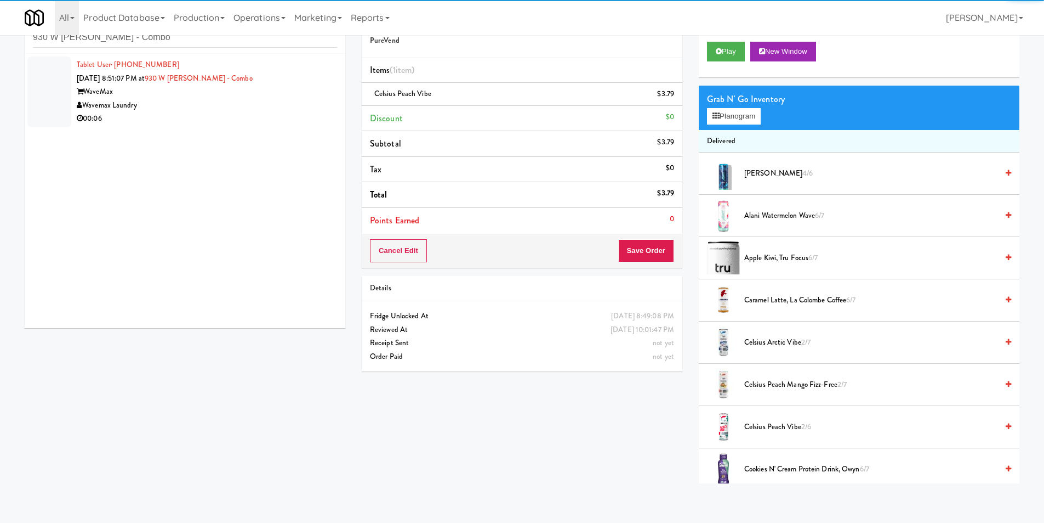
click at [264, 107] on div "Wavemax Laundry" at bounding box center [207, 106] width 260 height 14
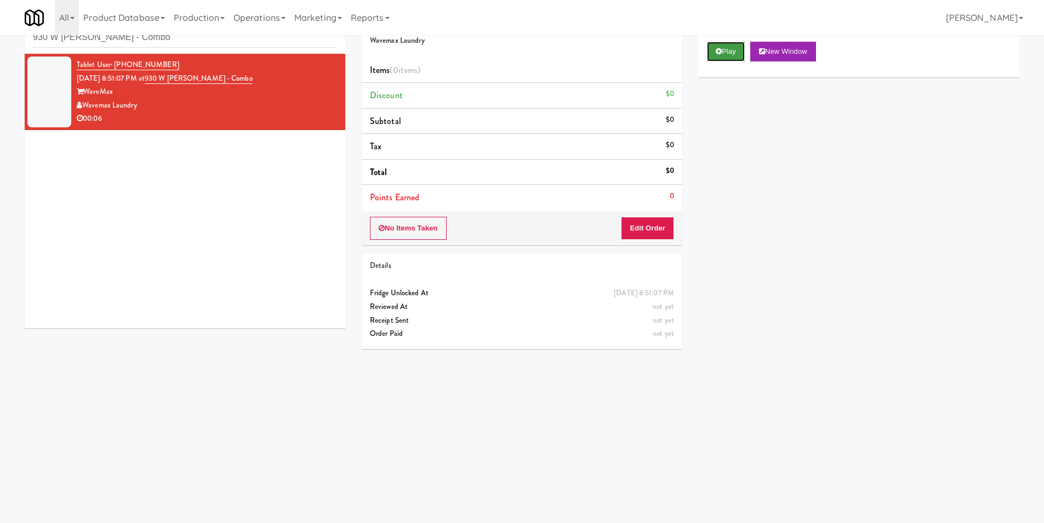
click at [730, 49] on button "Play" at bounding box center [726, 52] width 38 height 20
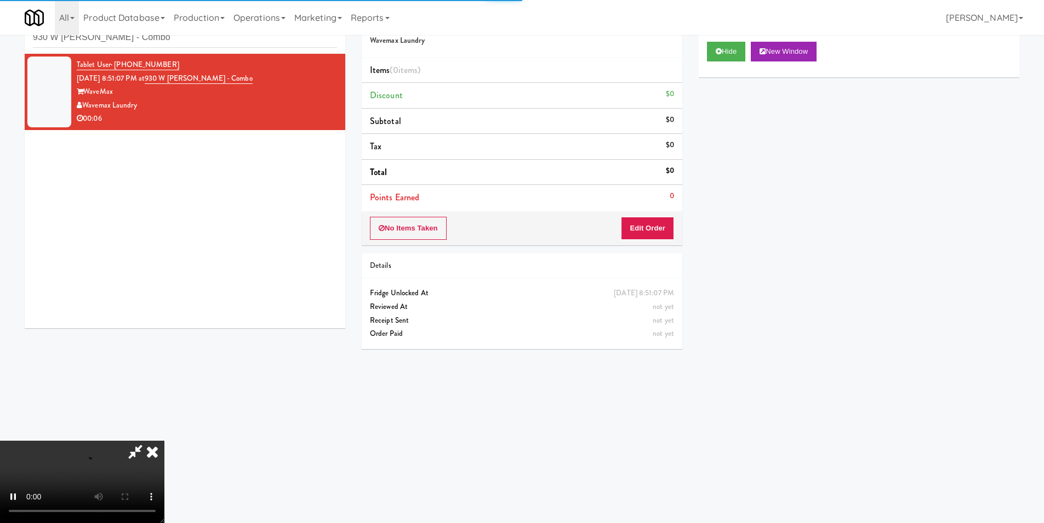
click at [658, 213] on div "No Items Taken Edit Order" at bounding box center [522, 228] width 321 height 34
click at [661, 215] on div "No Items Taken Edit Order" at bounding box center [522, 228] width 321 height 34
click at [657, 222] on button "Edit Order" at bounding box center [647, 228] width 53 height 23
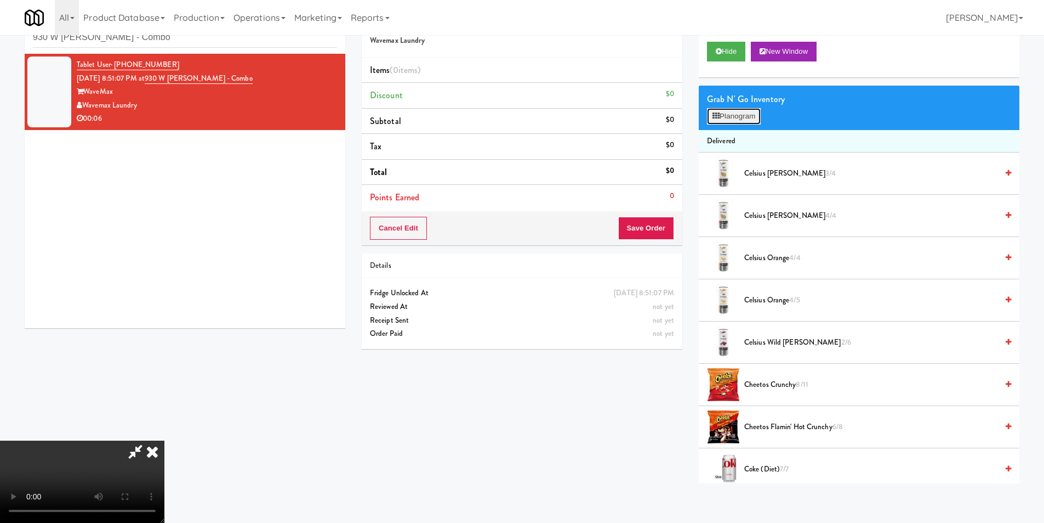
click at [741, 122] on button "Planogram" at bounding box center [734, 116] width 54 height 16
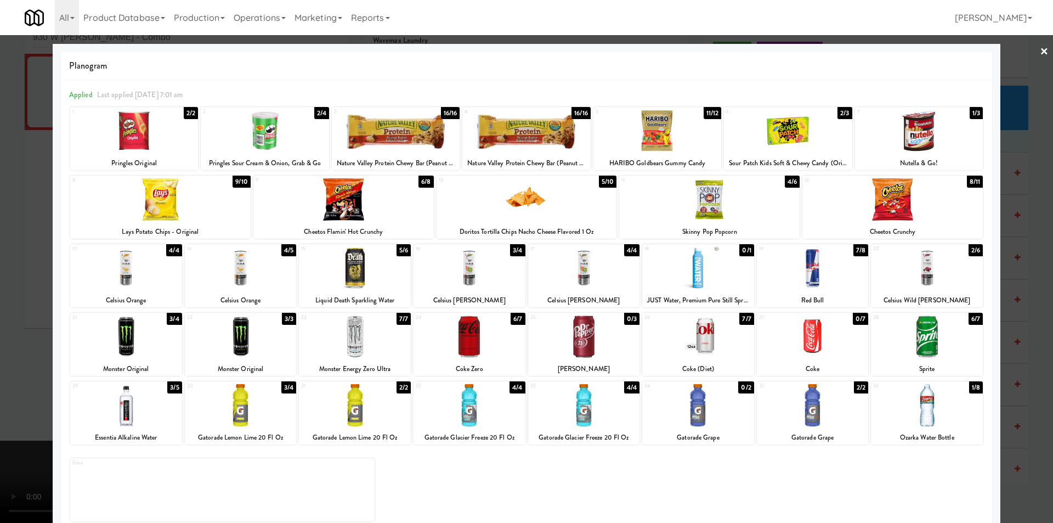
click at [922, 411] on div at bounding box center [927, 405] width 112 height 42
click at [1010, 388] on div at bounding box center [526, 261] width 1053 height 523
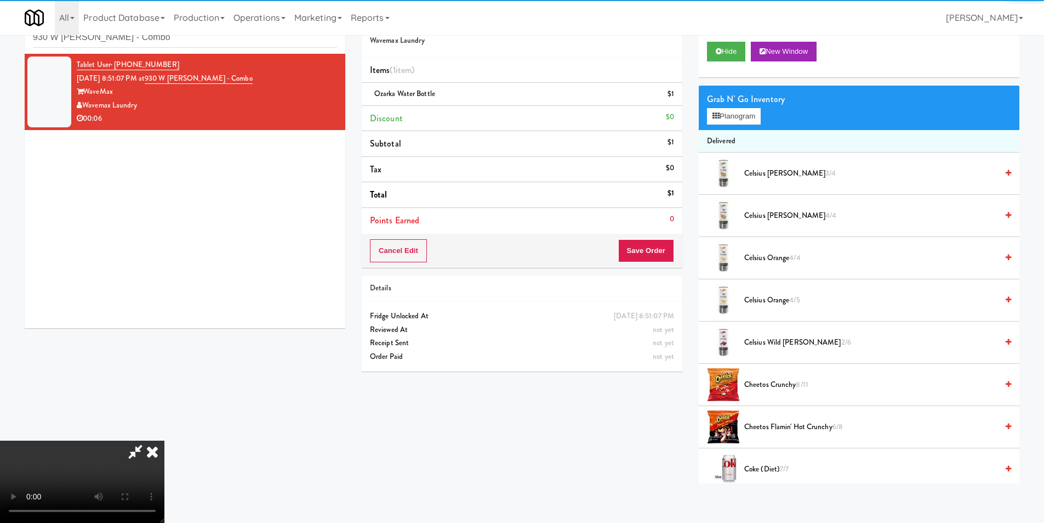
click at [659, 266] on div "Cancel Edit Save Order" at bounding box center [522, 251] width 321 height 34
click at [658, 254] on button "Save Order" at bounding box center [646, 250] width 56 height 23
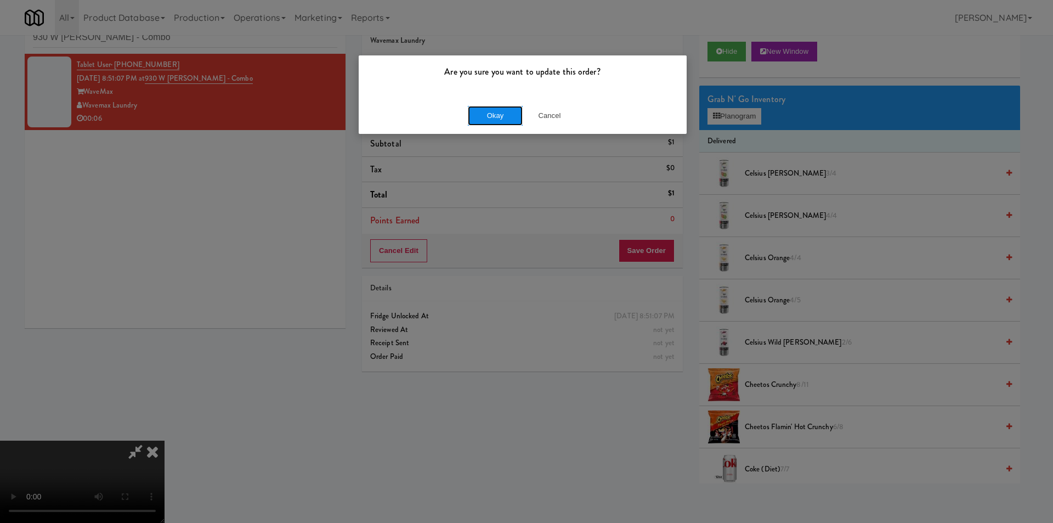
click at [481, 109] on button "Okay" at bounding box center [495, 116] width 55 height 20
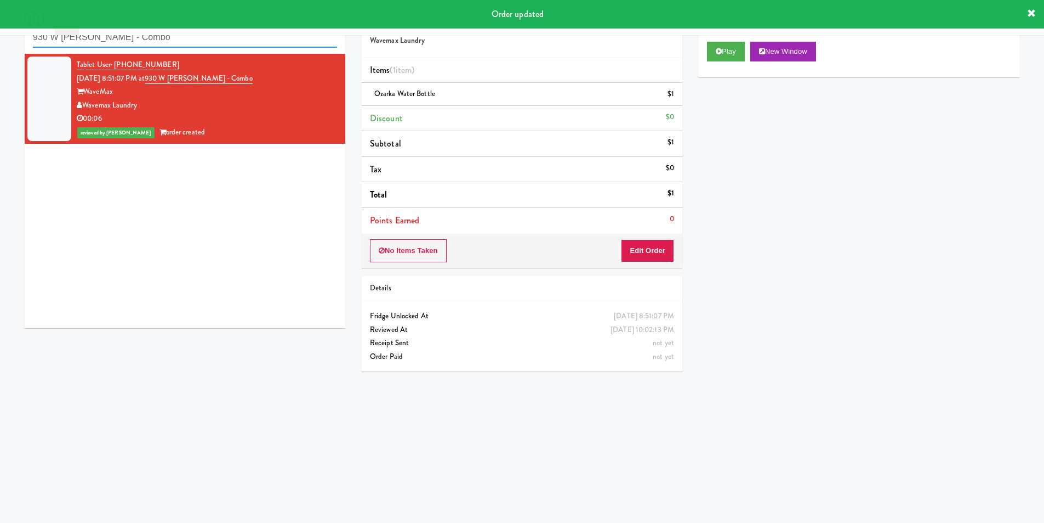
click at [237, 42] on input "930 W [PERSON_NAME] - Combo" at bounding box center [185, 37] width 304 height 20
paste input "CC3 Snack Cooler"
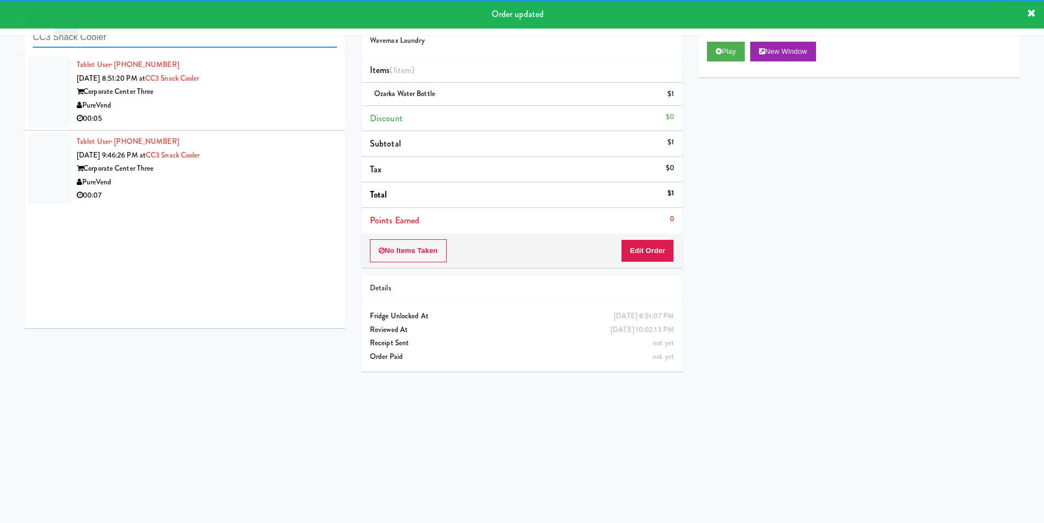
type input "CC3 Snack Cooler"
click at [275, 121] on div "00:05" at bounding box center [207, 119] width 260 height 14
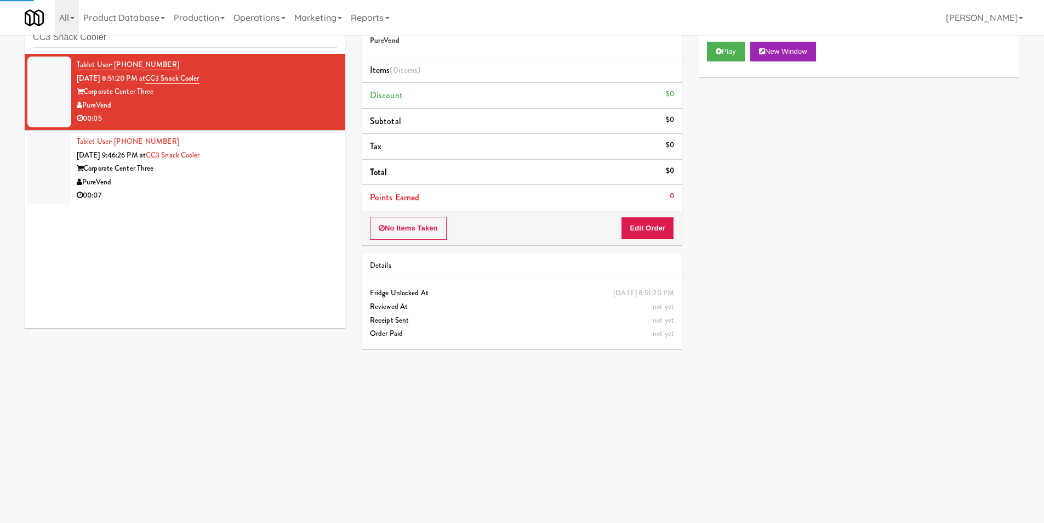
click at [723, 35] on div "Play New Window" at bounding box center [859, 55] width 321 height 44
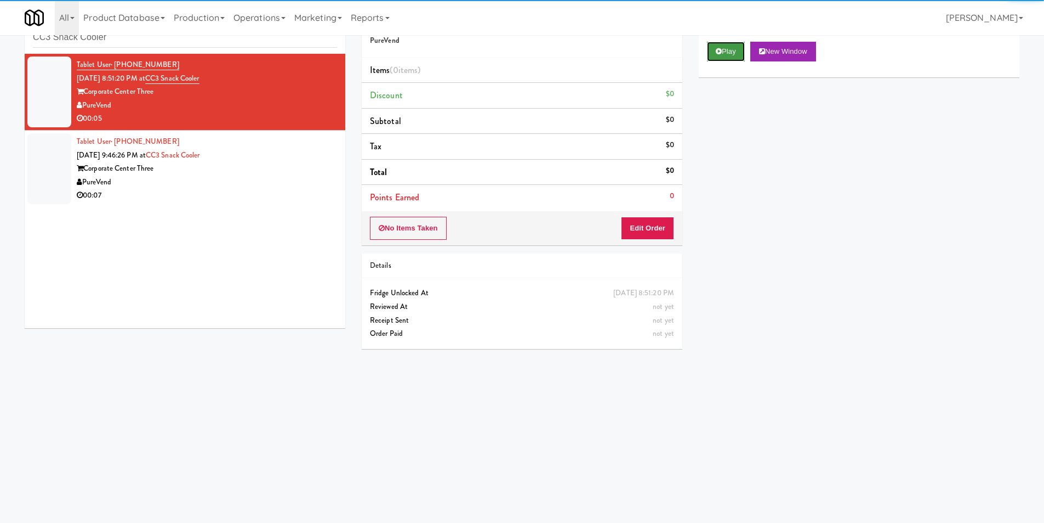
click at [723, 43] on button "Play" at bounding box center [726, 52] width 38 height 20
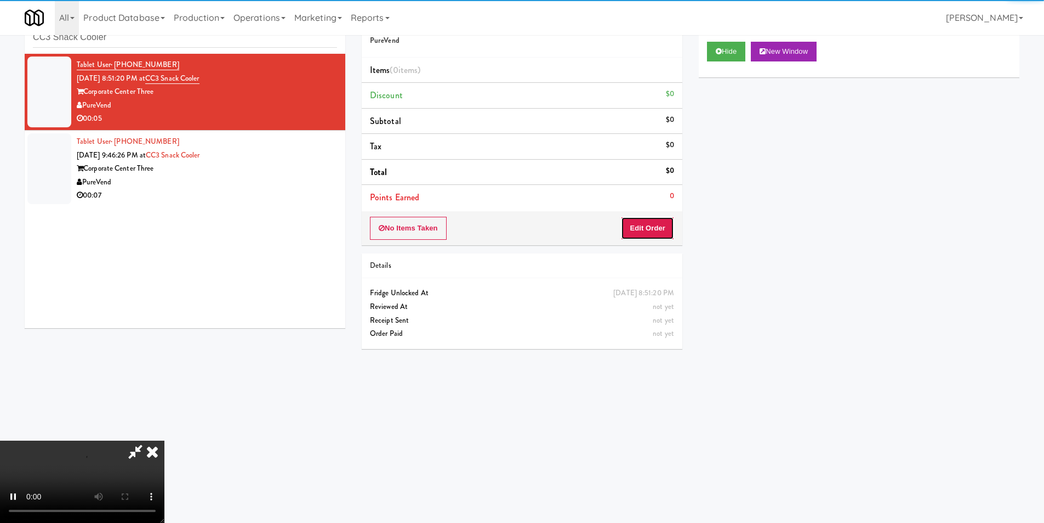
click at [643, 235] on button "Edit Order" at bounding box center [647, 228] width 53 height 23
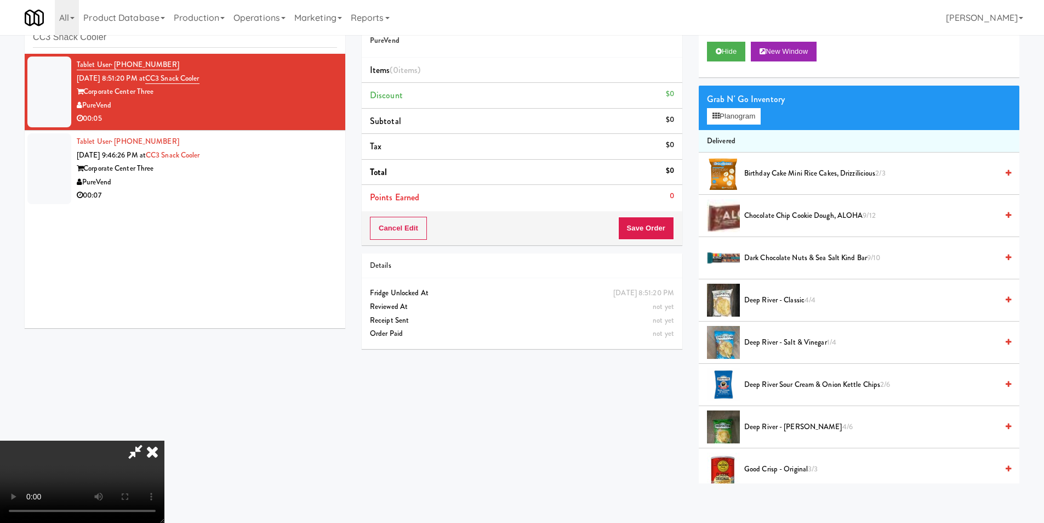
click at [164, 440] on video at bounding box center [82, 481] width 164 height 82
click at [768, 218] on span "Chocolate Chip Cookie Dough, ALOHA 9/12" at bounding box center [871, 216] width 253 height 14
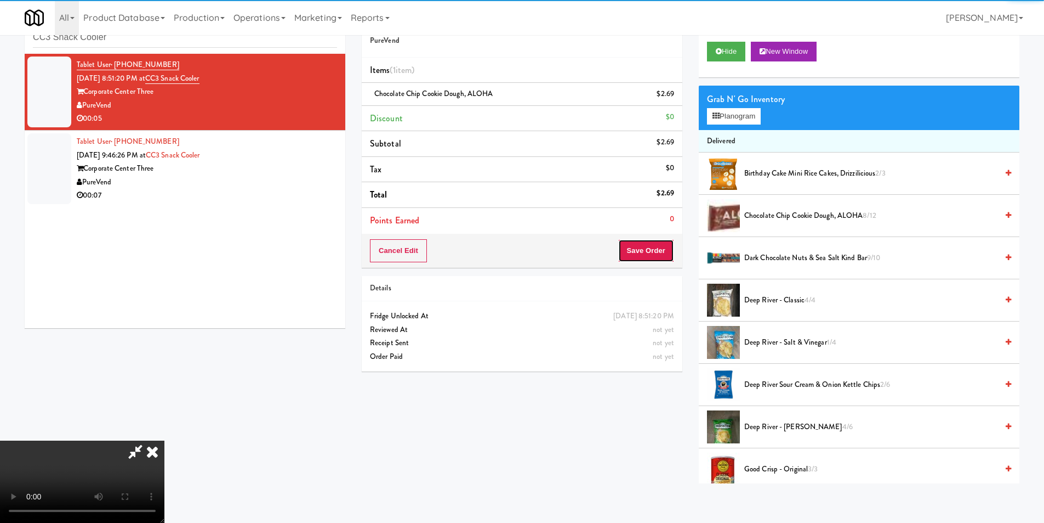
click at [651, 249] on button "Save Order" at bounding box center [646, 250] width 56 height 23
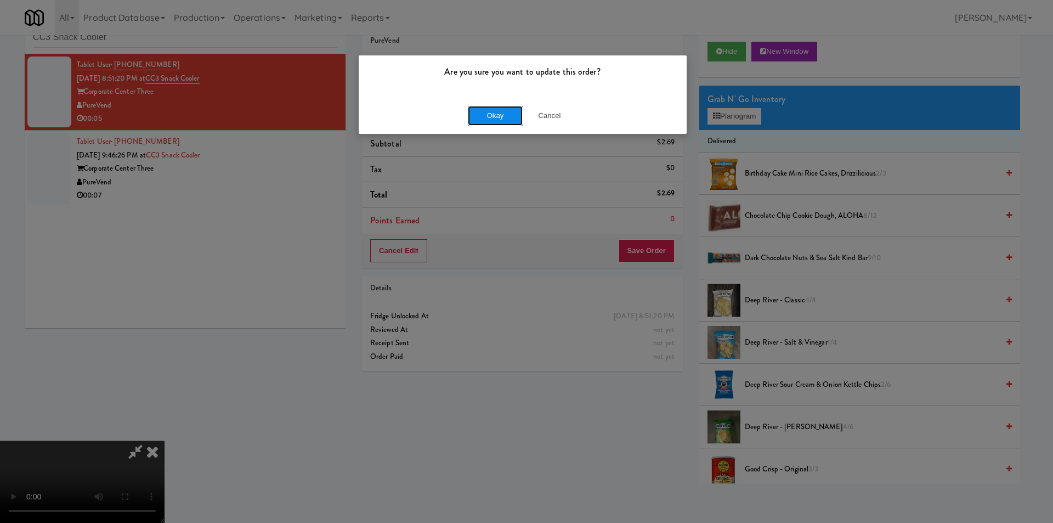
click at [490, 113] on button "Okay" at bounding box center [495, 116] width 55 height 20
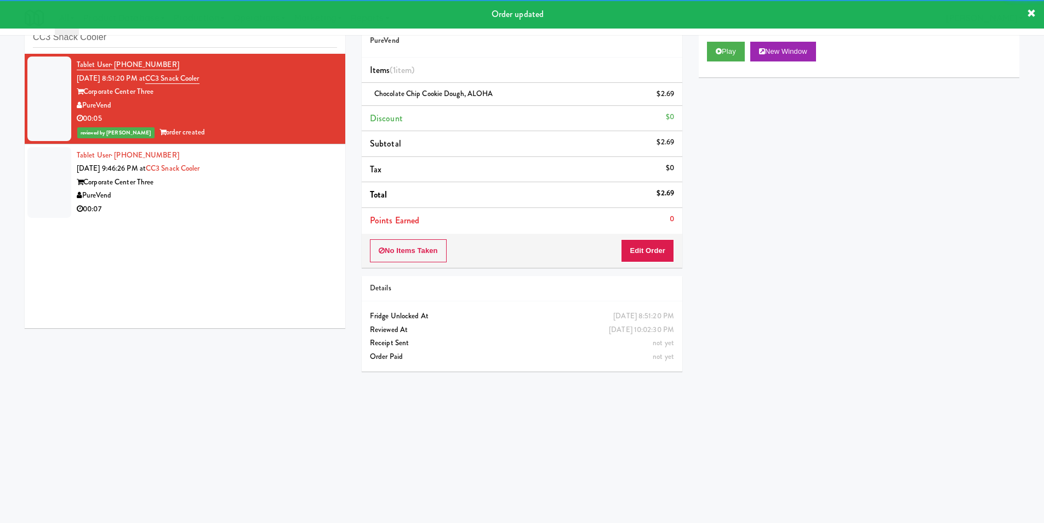
click at [260, 176] on div "Corporate Center Three" at bounding box center [207, 182] width 260 height 14
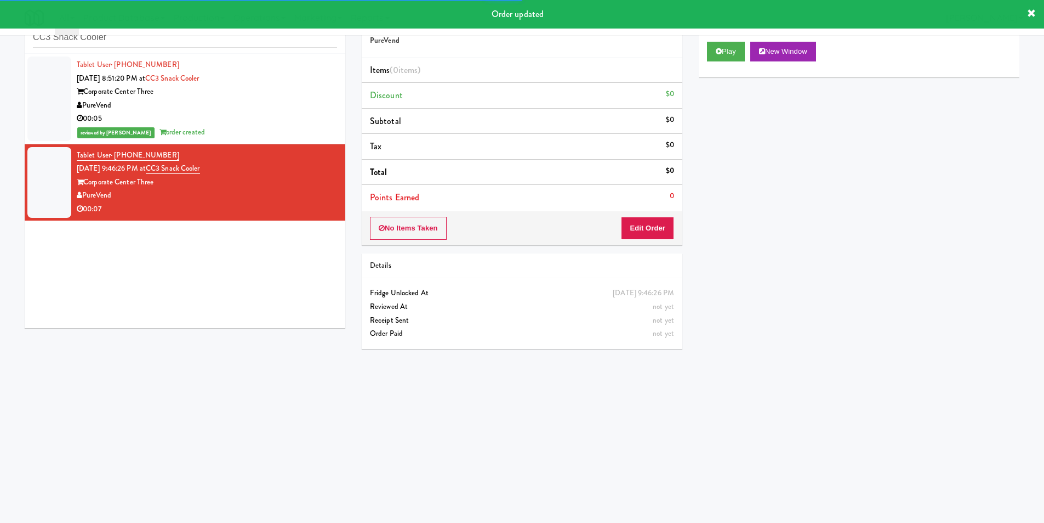
drag, startPoint x: 707, startPoint y: 52, endPoint x: 705, endPoint y: 67, distance: 16.1
click at [707, 51] on div "Play New Window" at bounding box center [859, 55] width 321 height 44
click at [724, 51] on button "Play" at bounding box center [726, 52] width 38 height 20
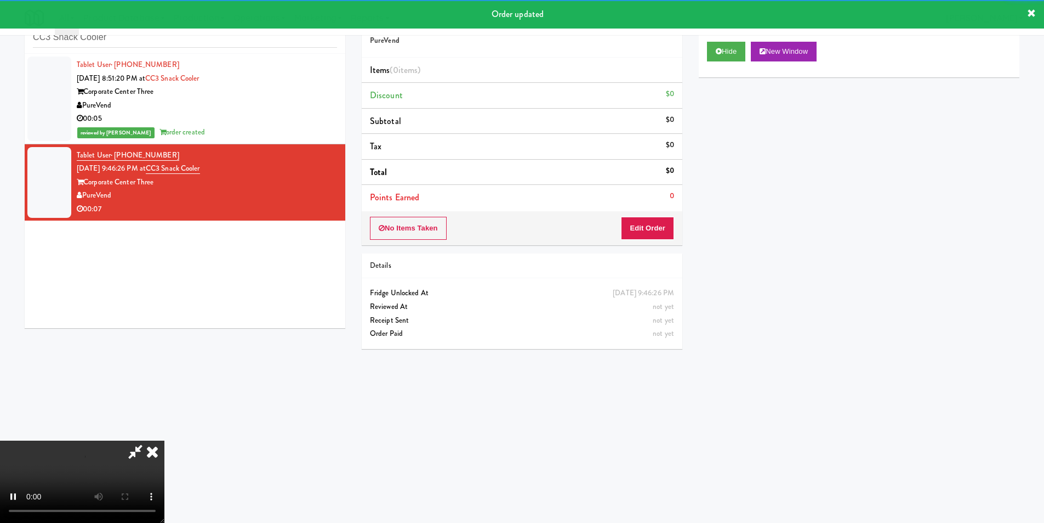
click at [606, 236] on div "No Items Taken Edit Order" at bounding box center [522, 228] width 321 height 34
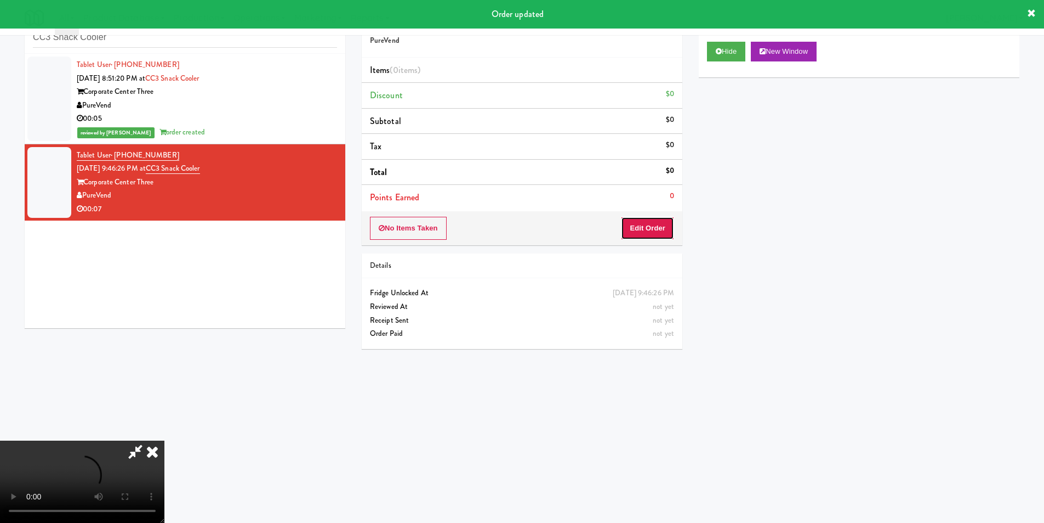
click at [624, 229] on button "Edit Order" at bounding box center [647, 228] width 53 height 23
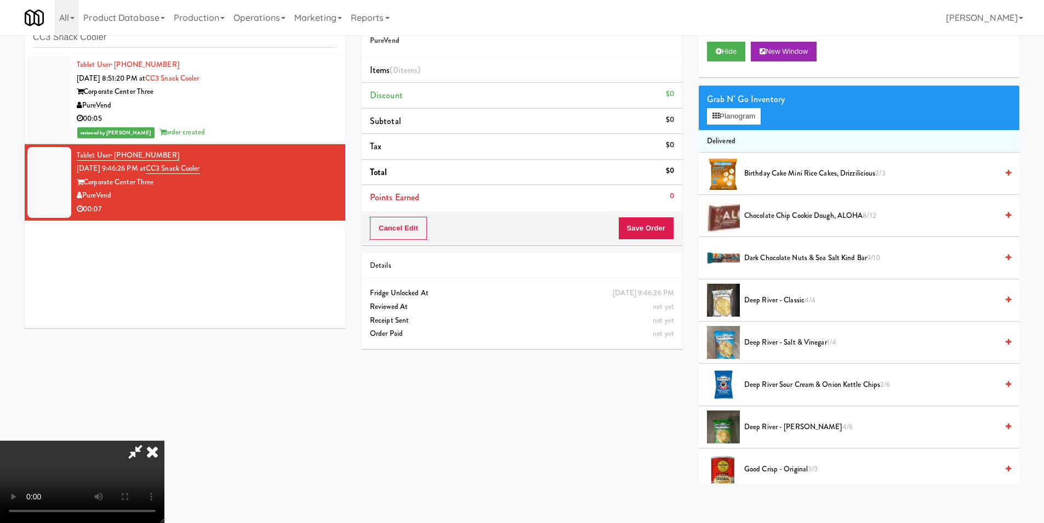
scroll to position [1, 0]
click at [164, 440] on video at bounding box center [82, 481] width 164 height 82
click at [788, 212] on span "Chocolate Chip Cookie Dough, ALOHA 8/12" at bounding box center [871, 216] width 253 height 14
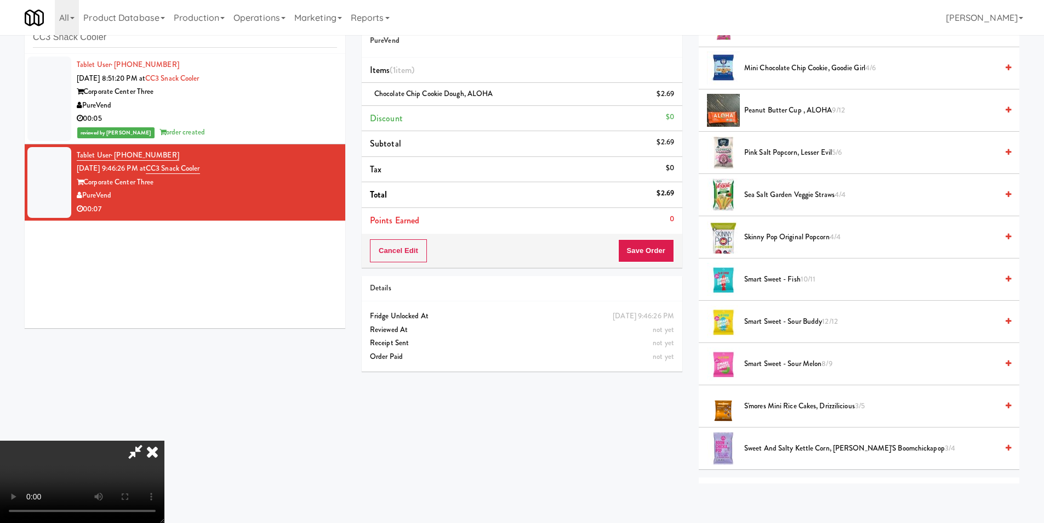
scroll to position [658, 0]
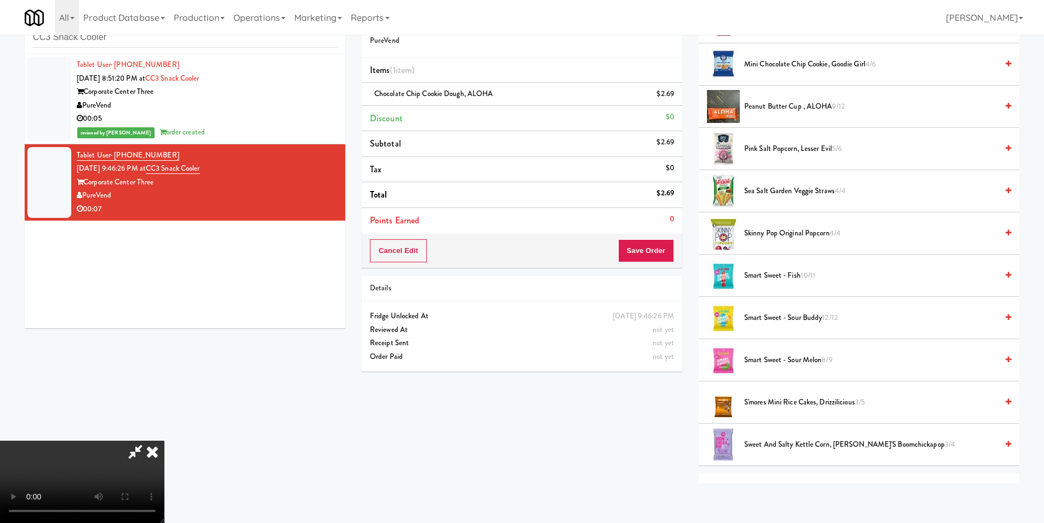
click at [792, 110] on span "Peanut Butter Cup , ALOHA 9/12" at bounding box center [871, 107] width 253 height 14
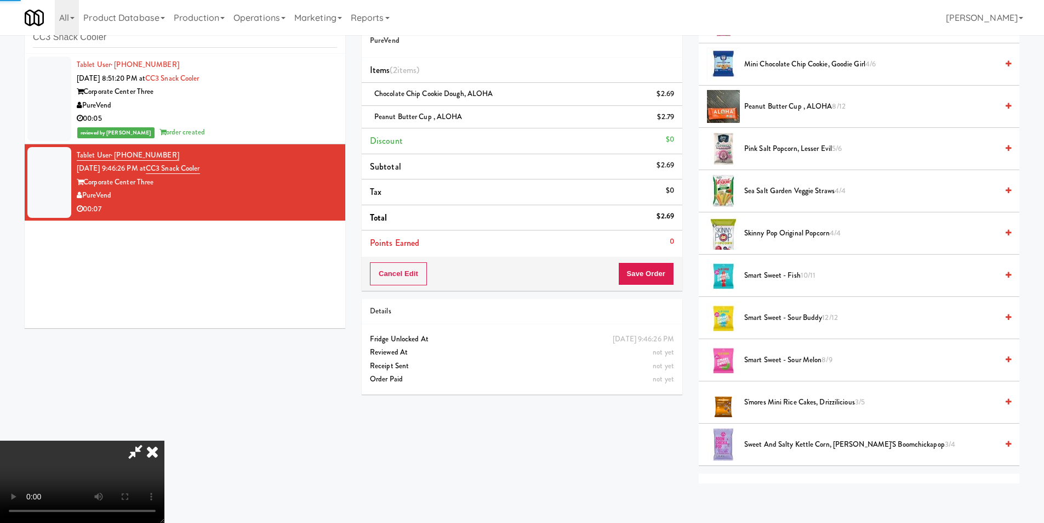
click at [674, 252] on li "Points Earned 0" at bounding box center [522, 242] width 321 height 25
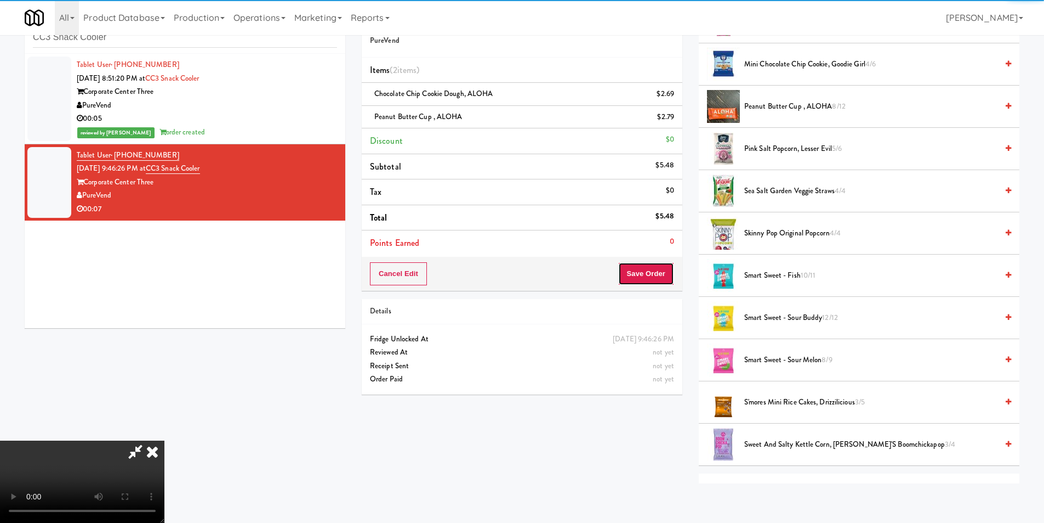
click at [661, 274] on button "Save Order" at bounding box center [646, 273] width 56 height 23
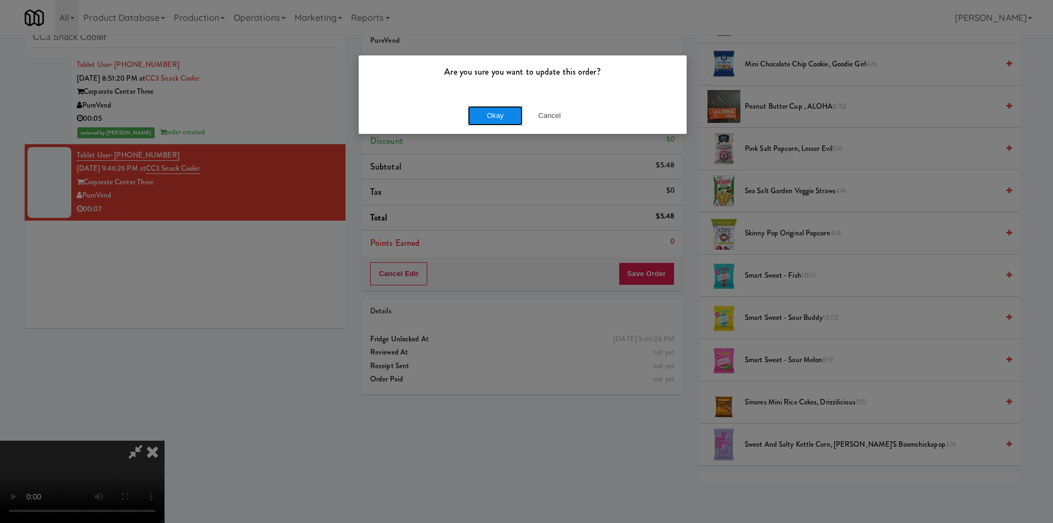
click at [496, 120] on button "Okay" at bounding box center [495, 116] width 55 height 20
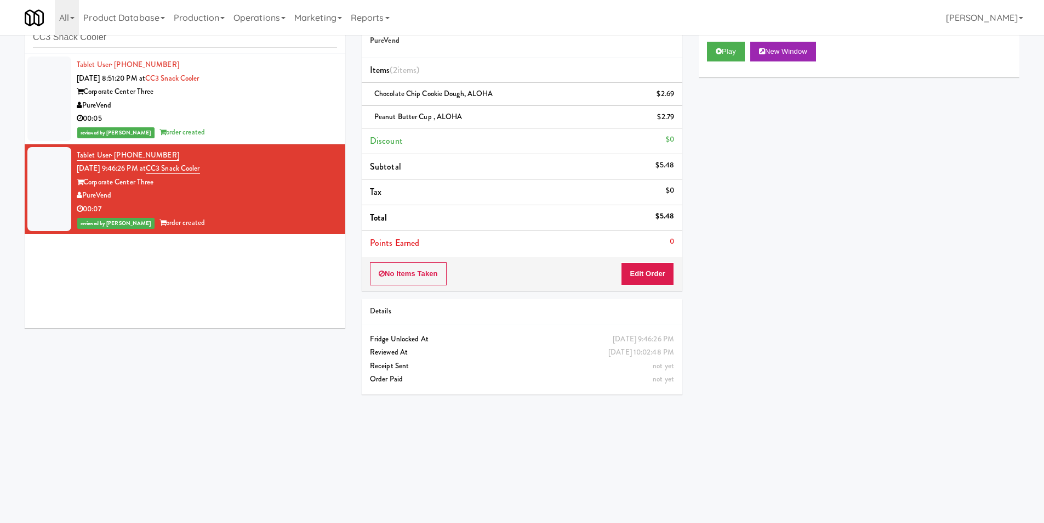
scroll to position [0, 0]
click at [150, 48] on div "inbox reviewed recent all unclear take inventory issue suspicious failed recent…" at bounding box center [185, 28] width 321 height 49
click at [150, 47] on input "CC3 Snack Cooler" at bounding box center [185, 37] width 304 height 20
click at [150, 46] on input "CC3 Snack Cooler" at bounding box center [185, 37] width 304 height 20
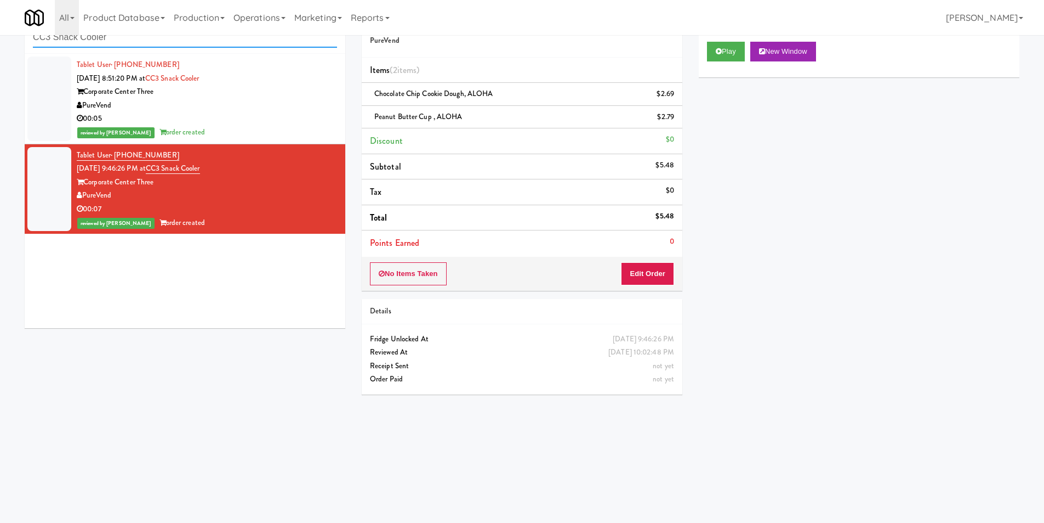
paste input "The Iris - Cooler - Right"
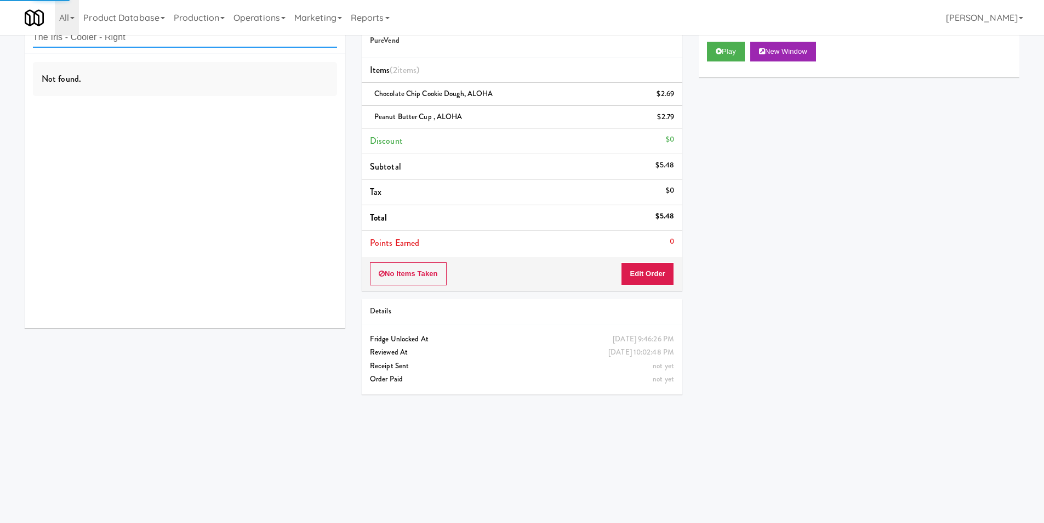
type input "The Iris - Cooler - Right"
click at [285, 116] on div "Not found." at bounding box center [185, 191] width 321 height 274
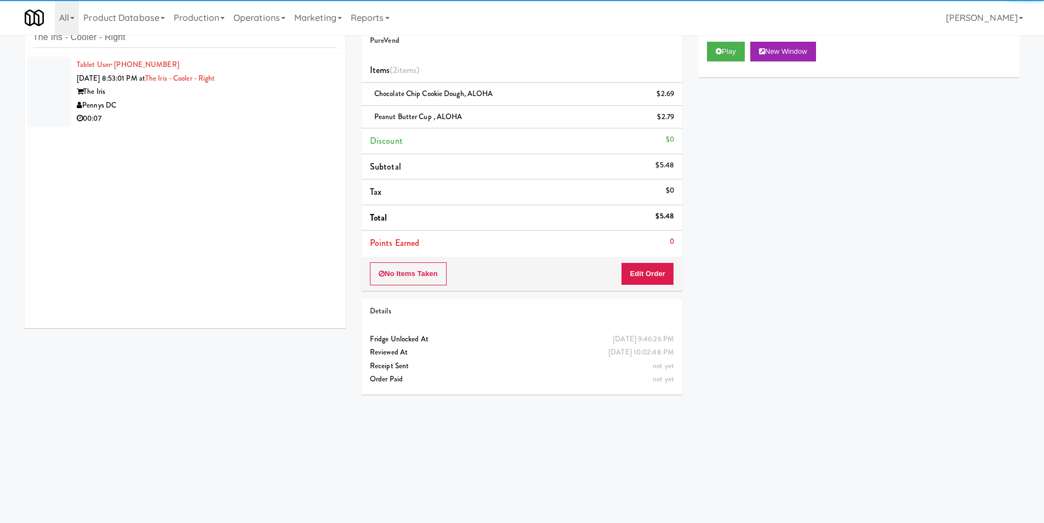
click at [288, 118] on div "00:07" at bounding box center [207, 119] width 260 height 14
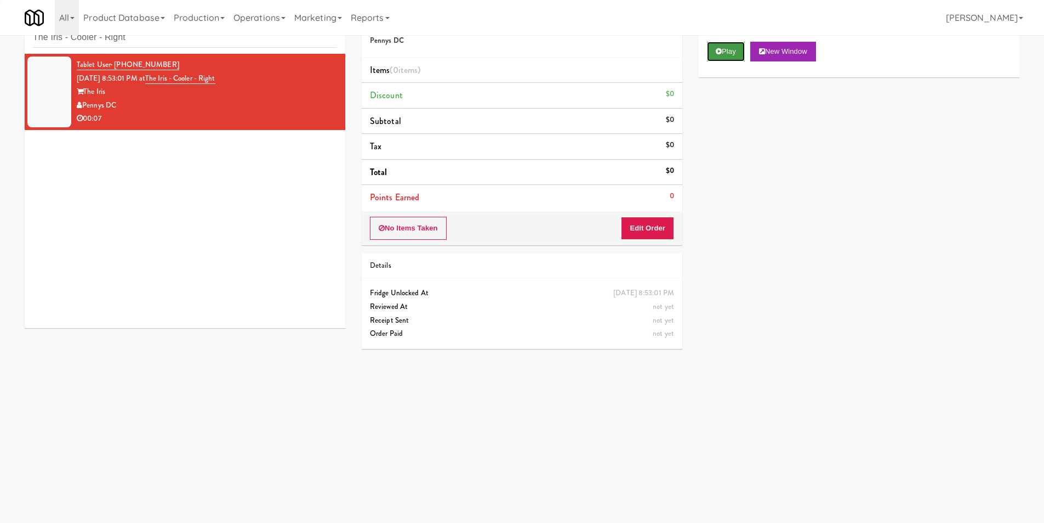
click at [728, 48] on button "Play" at bounding box center [726, 52] width 38 height 20
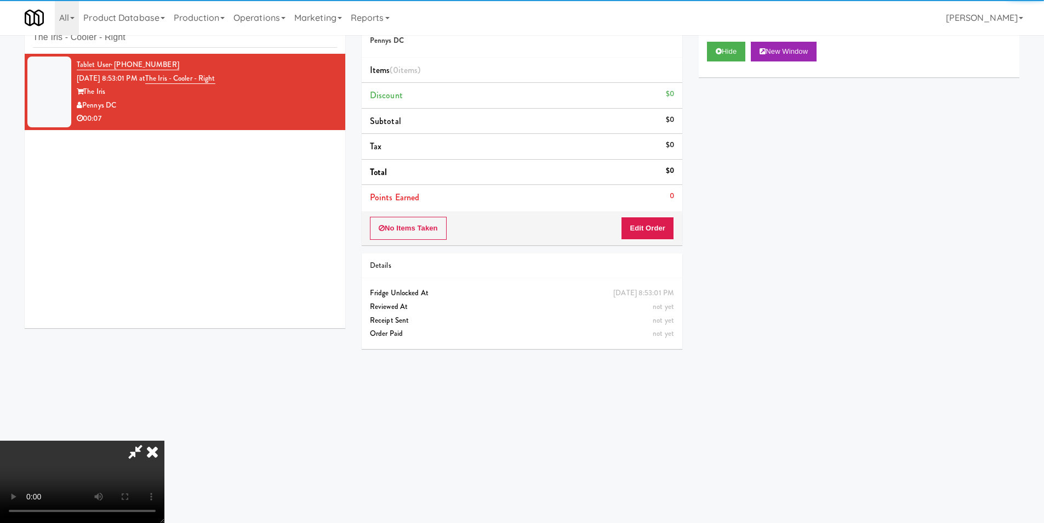
click at [672, 215] on div "No Items Taken Edit Order" at bounding box center [522, 228] width 321 height 34
click at [663, 226] on button "Edit Order" at bounding box center [647, 228] width 53 height 23
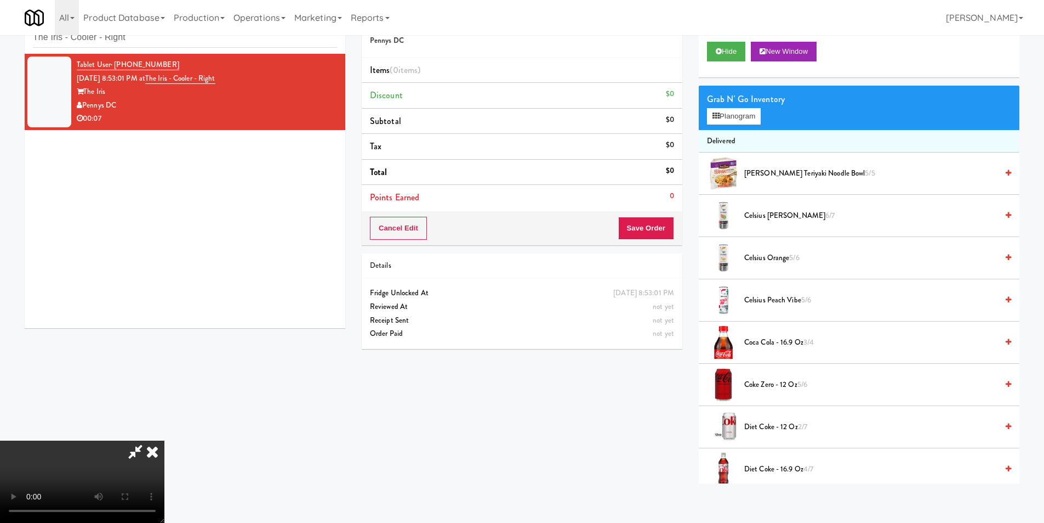
click at [860, 63] on div "Hide New Window" at bounding box center [859, 55] width 321 height 44
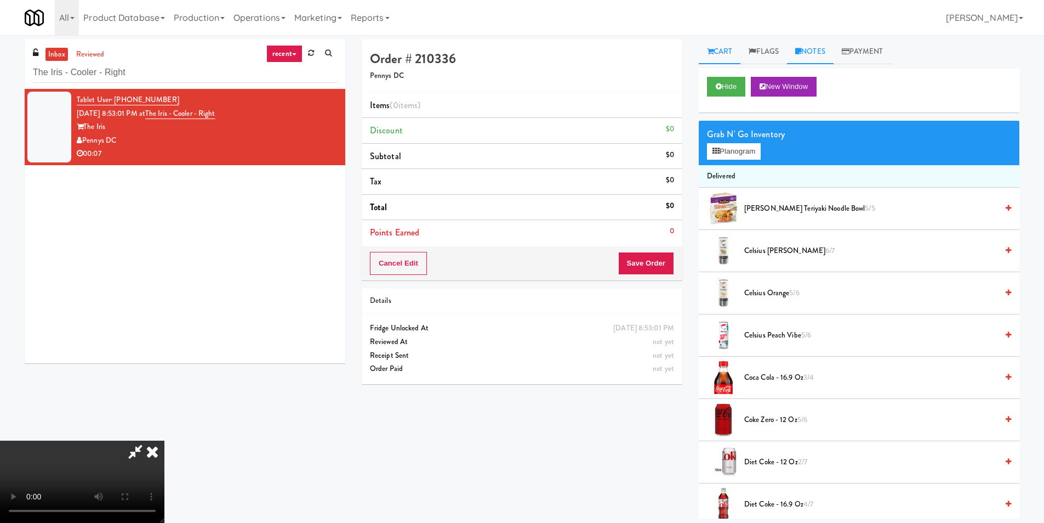
click at [814, 44] on link "Notes" at bounding box center [810, 51] width 47 height 25
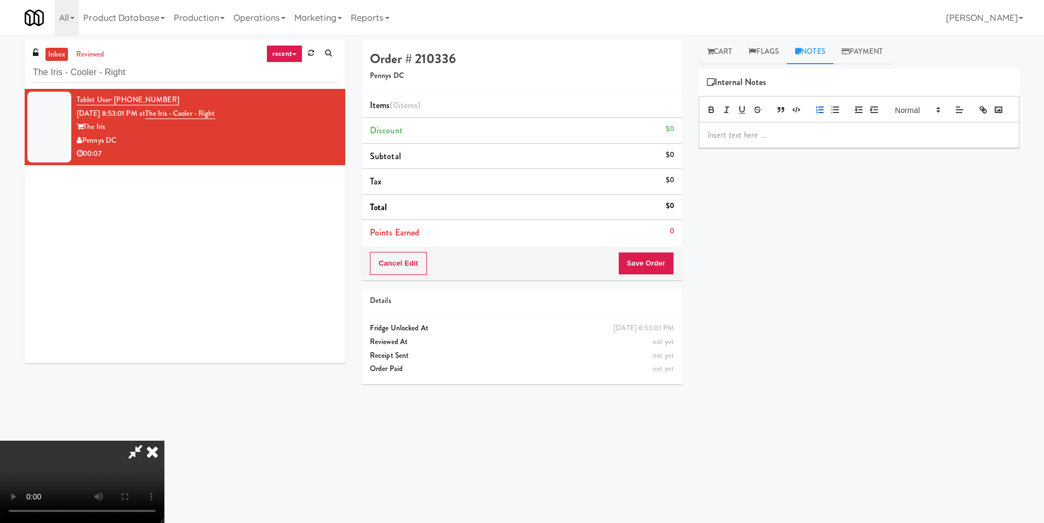
click at [815, 113] on icon "button" at bounding box center [820, 110] width 10 height 10
click at [815, 122] on div at bounding box center [859, 109] width 321 height 26
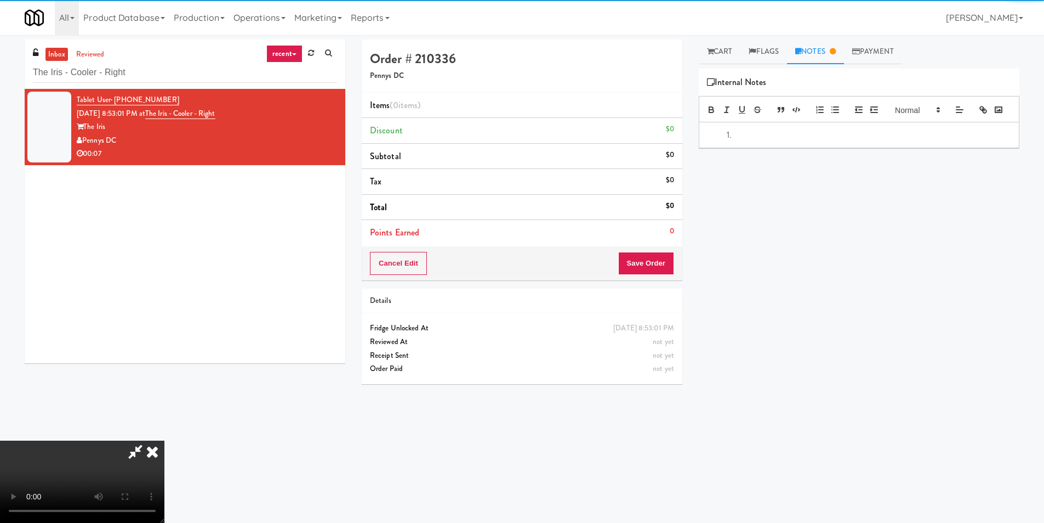
click at [799, 148] on div at bounding box center [860, 135] width 320 height 26
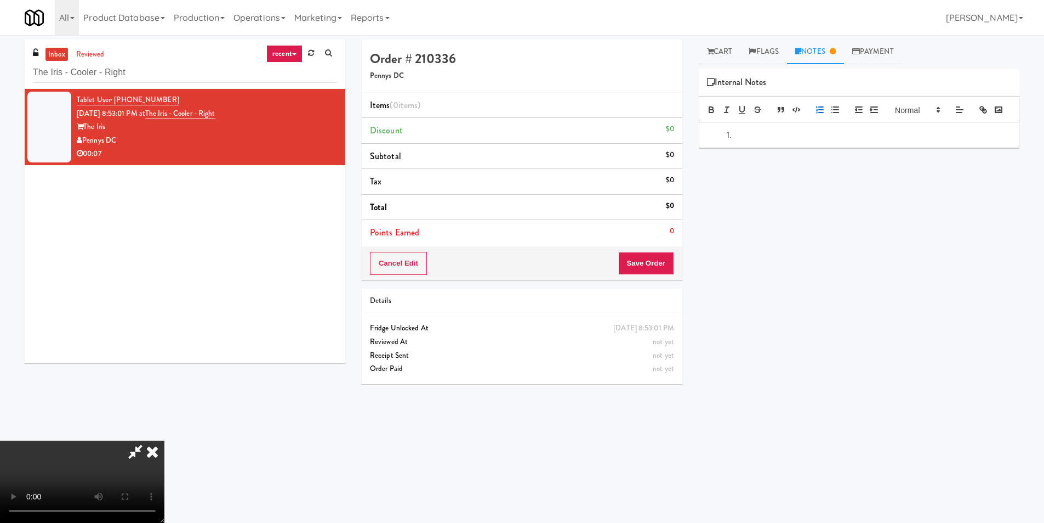
drag, startPoint x: 799, startPoint y: 160, endPoint x: 674, endPoint y: 158, distance: 125.0
click at [674, 158] on div "Order # 210336 Pennys DC Items (0 items ) Discount $0 Subtotal $0 Tax $0 Total …" at bounding box center [691, 259] width 674 height 440
click at [710, 111] on icon "button" at bounding box center [712, 110] width 10 height 10
drag, startPoint x: 750, startPoint y: 144, endPoint x: 682, endPoint y: 143, distance: 68.0
click at [677, 147] on div "Order # 210336 Pennys DC Items (0 items ) Discount $0 Subtotal $0 Tax $0 Total …" at bounding box center [691, 259] width 674 height 440
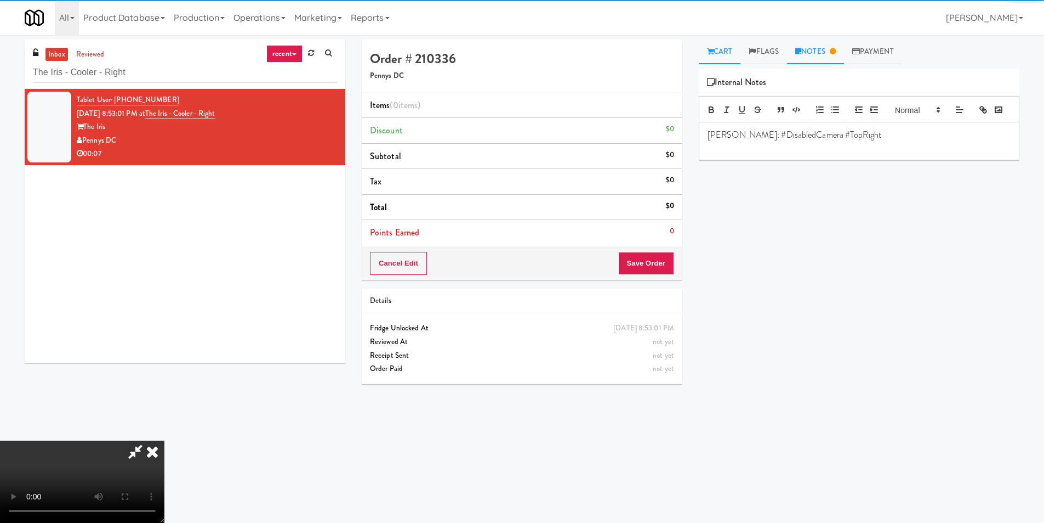
click at [722, 53] on link "Cart" at bounding box center [720, 51] width 42 height 25
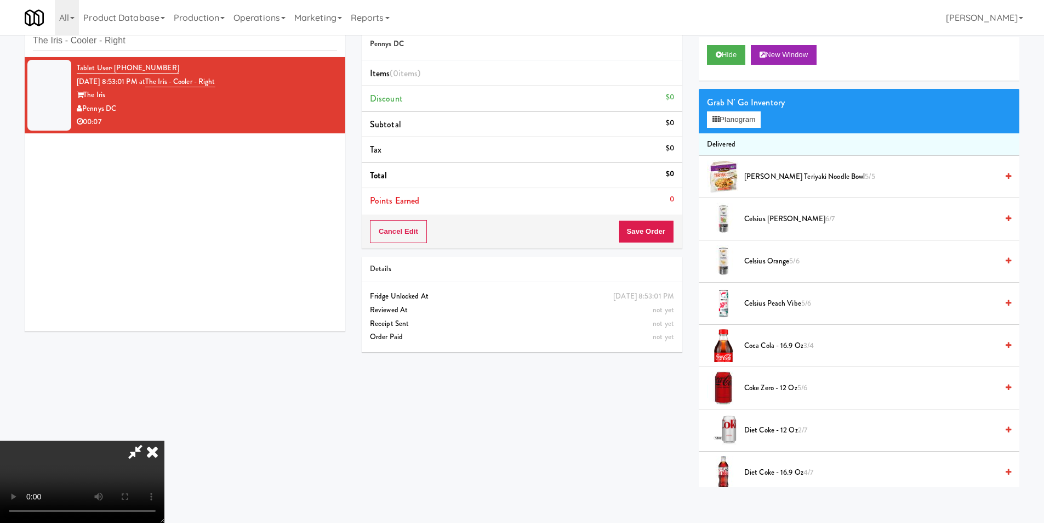
scroll to position [35, 0]
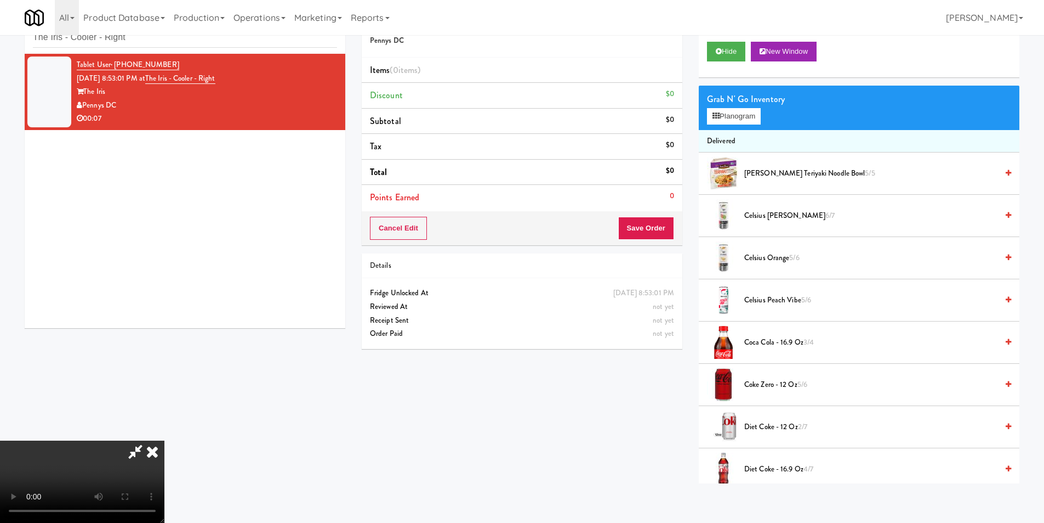
click at [164, 440] on video at bounding box center [82, 481] width 164 height 82
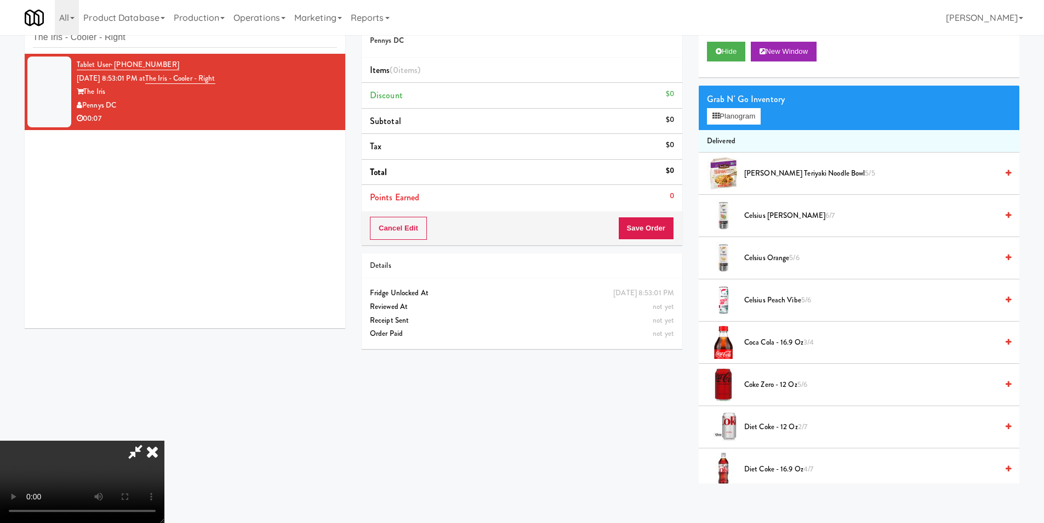
click at [164, 440] on video at bounding box center [82, 481] width 164 height 82
click at [739, 119] on button "Planogram" at bounding box center [734, 116] width 54 height 16
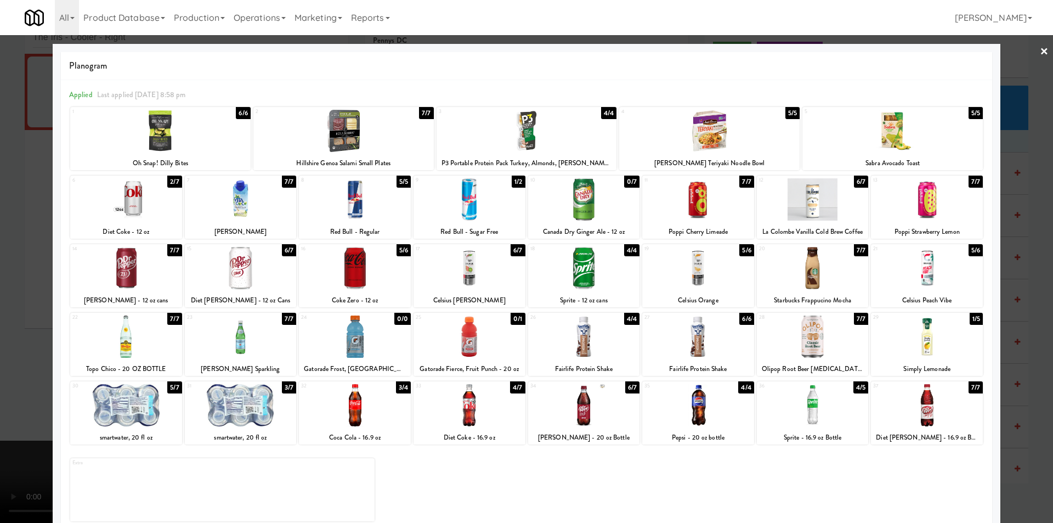
click at [716, 283] on div at bounding box center [698, 268] width 112 height 42
click at [714, 268] on div at bounding box center [698, 268] width 112 height 42
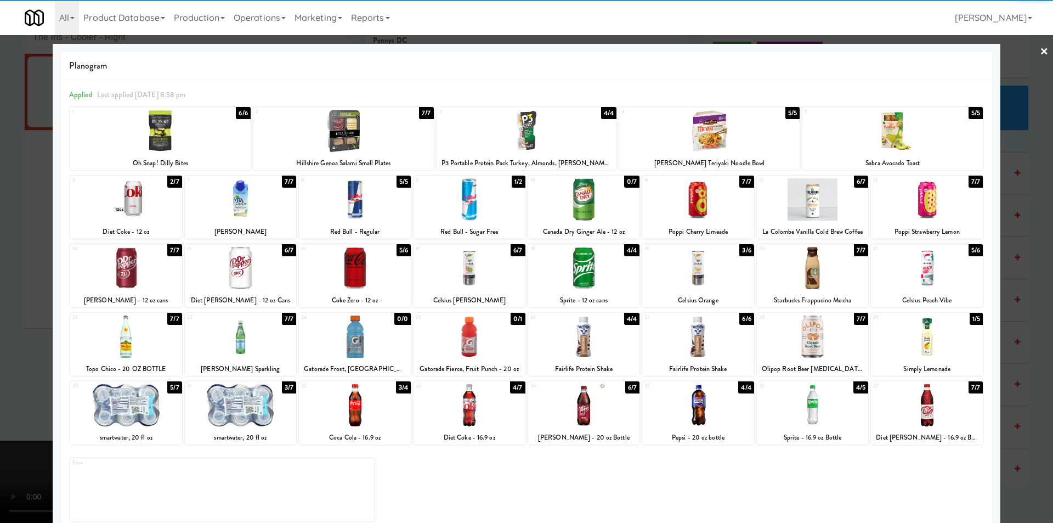
click at [1009, 274] on div at bounding box center [526, 261] width 1053 height 523
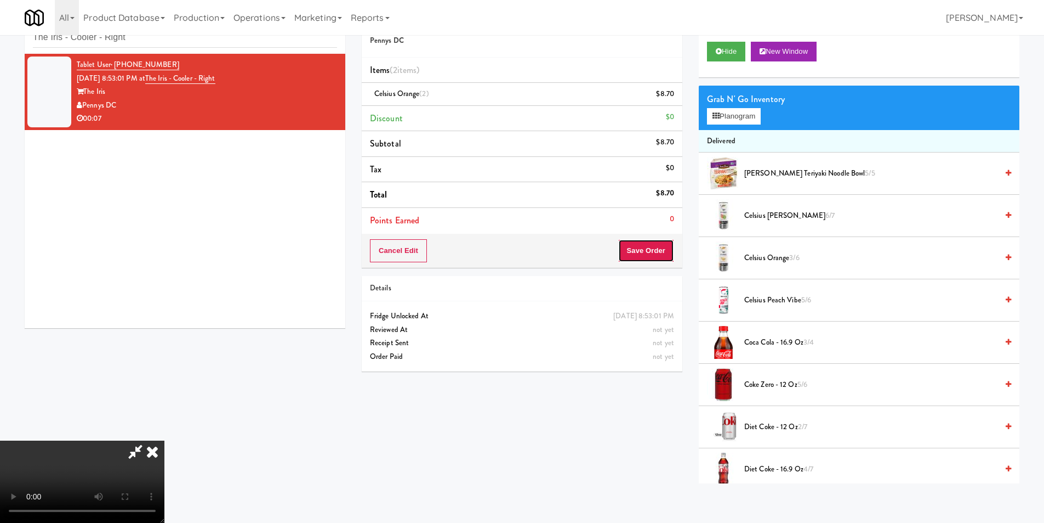
click at [649, 249] on button "Save Order" at bounding box center [646, 250] width 56 height 23
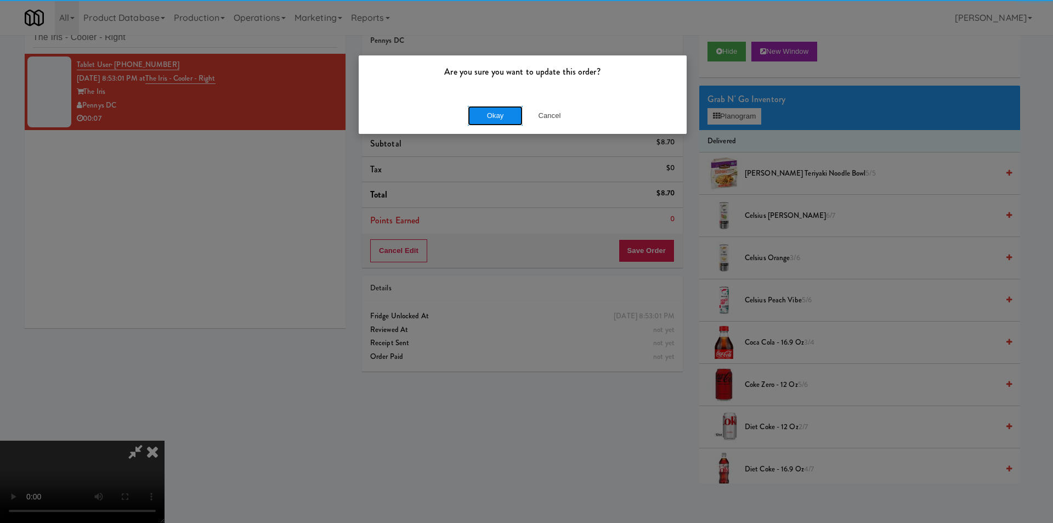
click at [496, 110] on button "Okay" at bounding box center [495, 116] width 55 height 20
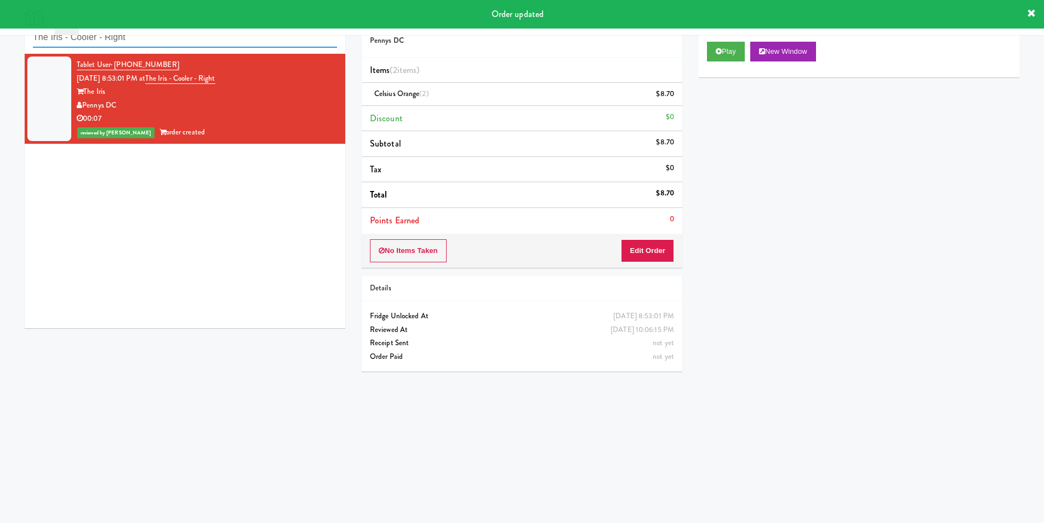
click at [196, 47] on input "The Iris - Cooler - Right" at bounding box center [185, 37] width 304 height 20
paste input "(Food, Snack & Drink) Hackensack Police Departmen"
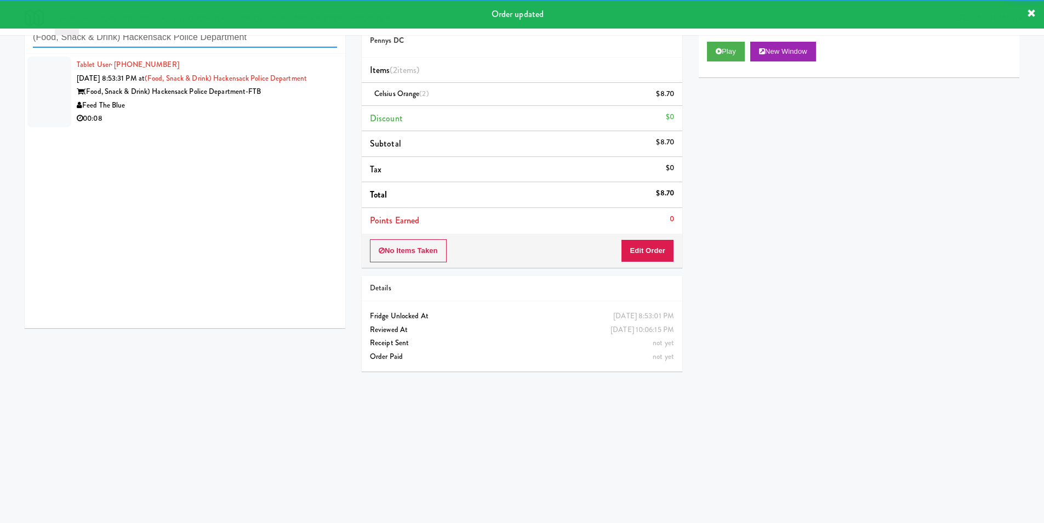
type input "(Food, Snack & Drink) Hackensack Police Department"
drag, startPoint x: 263, startPoint y: 125, endPoint x: 274, endPoint y: 127, distance: 11.7
click at [263, 124] on li "Tablet User · (312) 420-7278 [DATE] 8:53:31 PM at (Food, Snack & Drink) Hackens…" at bounding box center [185, 92] width 321 height 76
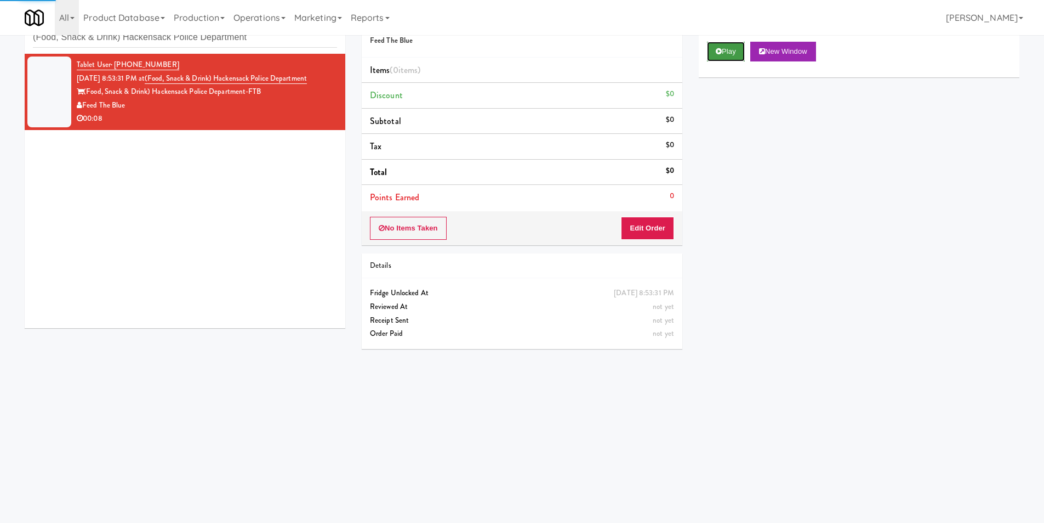
click at [720, 51] on icon at bounding box center [719, 51] width 6 height 7
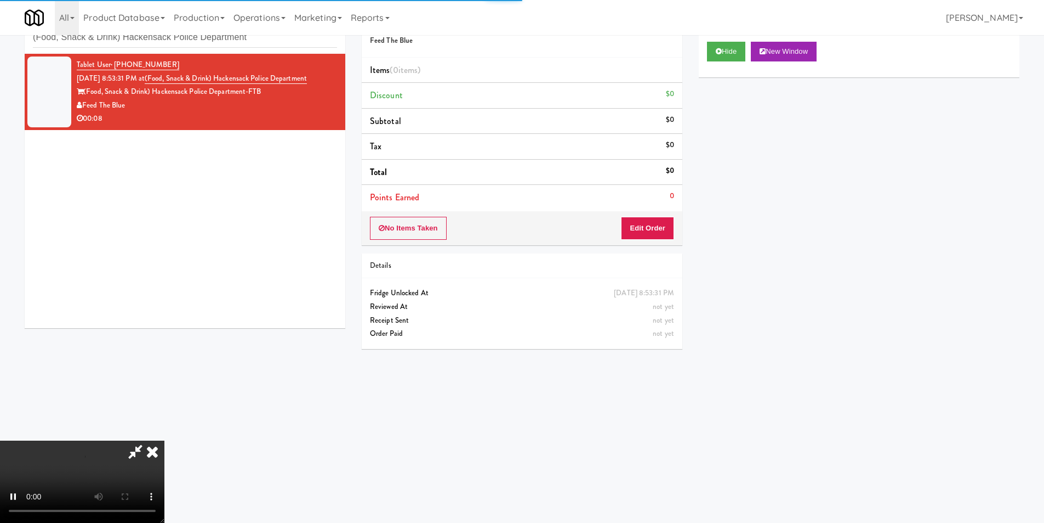
click at [648, 213] on div "No Items Taken Edit Order" at bounding box center [522, 228] width 321 height 34
click at [648, 228] on button "Edit Order" at bounding box center [647, 228] width 53 height 23
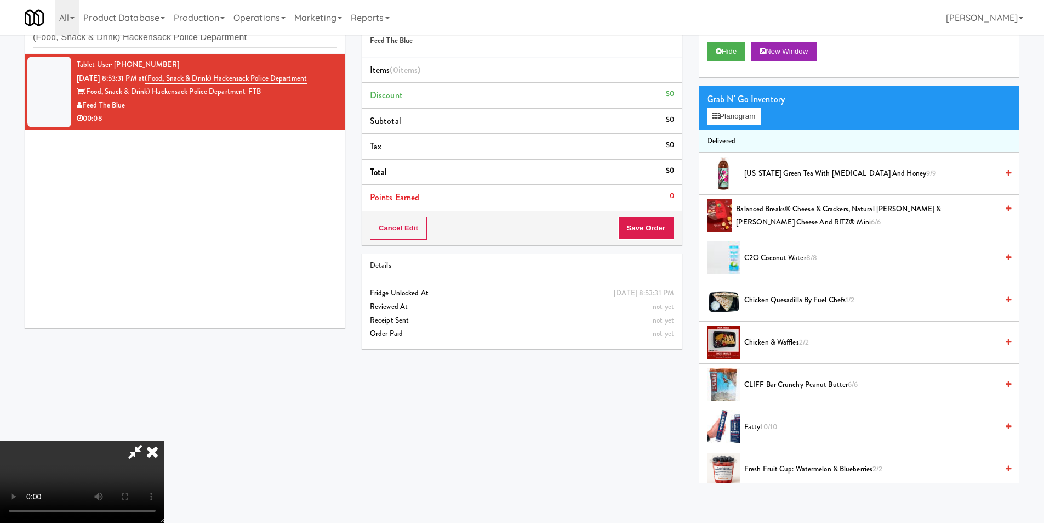
click at [164, 440] on video at bounding box center [82, 481] width 164 height 82
click at [660, 56] on div "Order # 401434 Feed The Blue" at bounding box center [522, 30] width 321 height 53
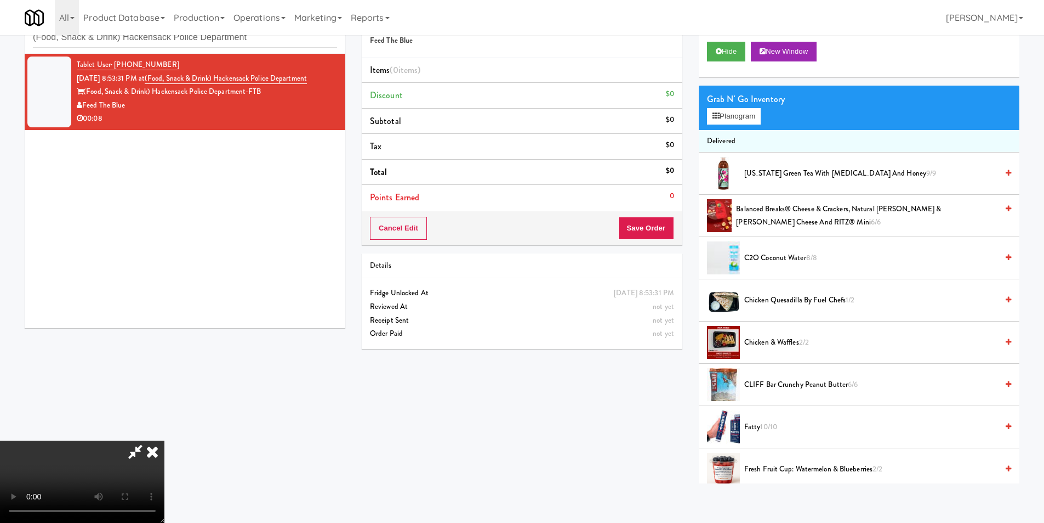
click at [164, 440] on video at bounding box center [82, 481] width 164 height 82
click at [731, 116] on button "Planogram" at bounding box center [734, 116] width 54 height 16
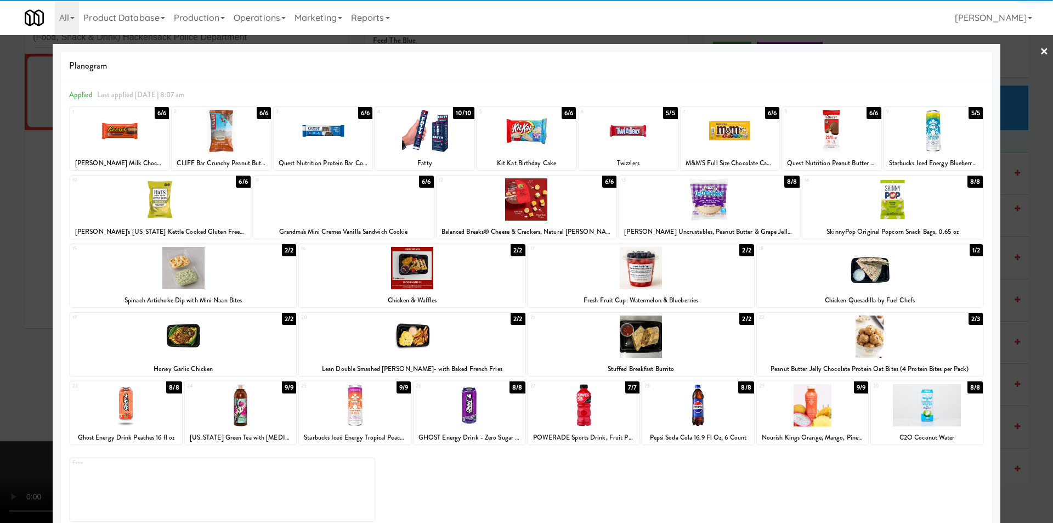
click at [146, 409] on div at bounding box center [126, 405] width 112 height 42
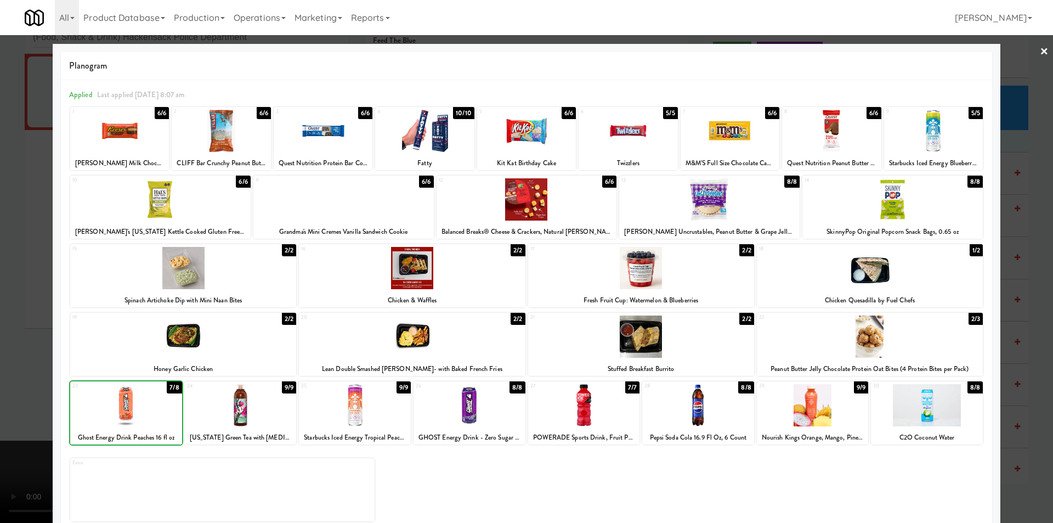
click at [37, 393] on div at bounding box center [526, 261] width 1053 height 523
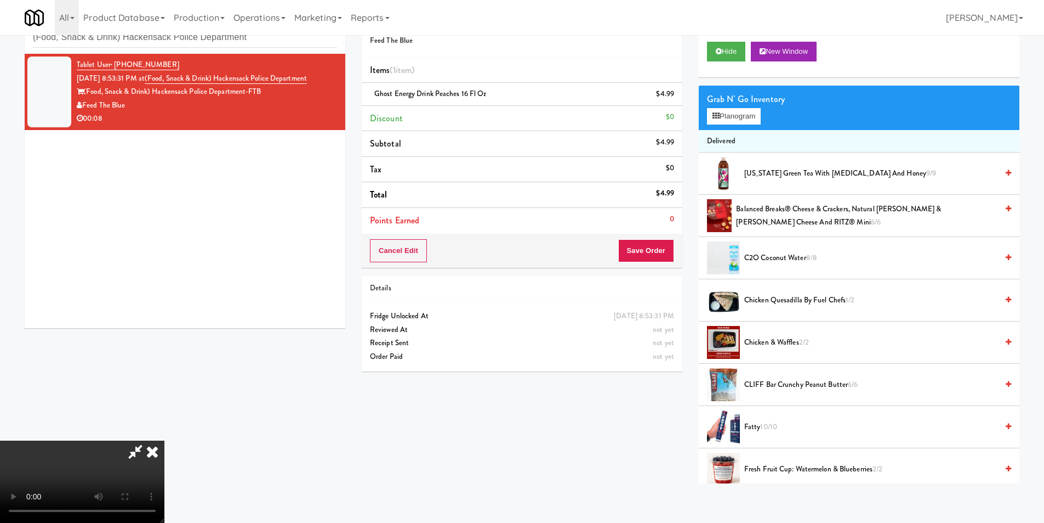
click at [677, 250] on div "Cancel Edit Save Order" at bounding box center [522, 251] width 321 height 34
click at [667, 248] on button "Save Order" at bounding box center [646, 250] width 56 height 23
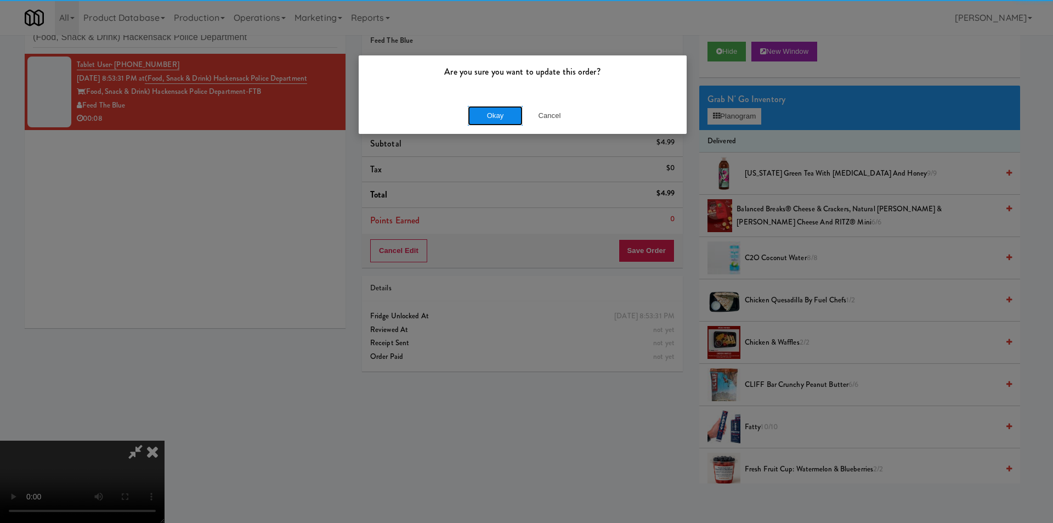
click at [511, 117] on button "Okay" at bounding box center [495, 116] width 55 height 20
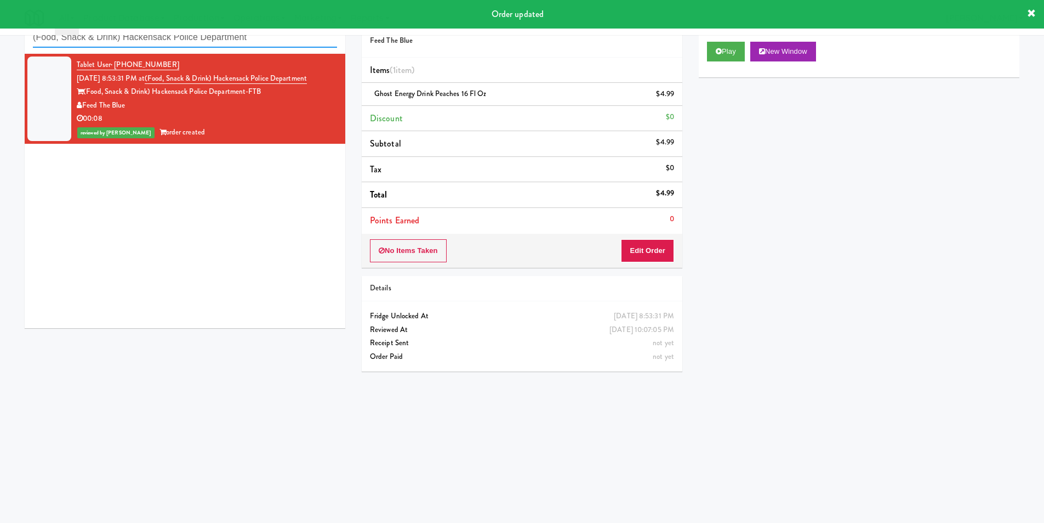
click at [209, 37] on input "(Food, Snack & Drink) Hackensack Police Department" at bounding box center [185, 37] width 304 height 20
paste input "640 N [PERSON_NAME] - Left - Fridge"
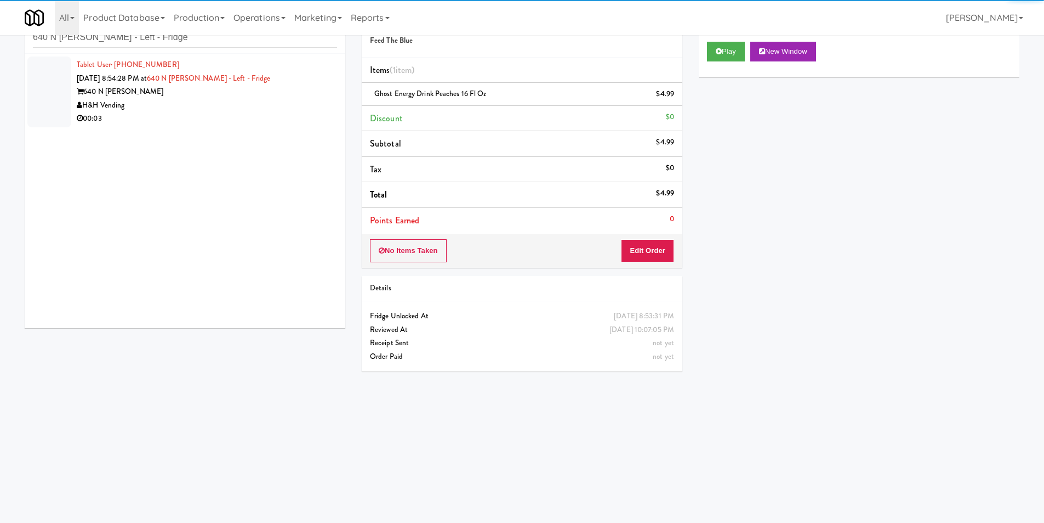
click at [279, 122] on div "00:03" at bounding box center [207, 119] width 260 height 14
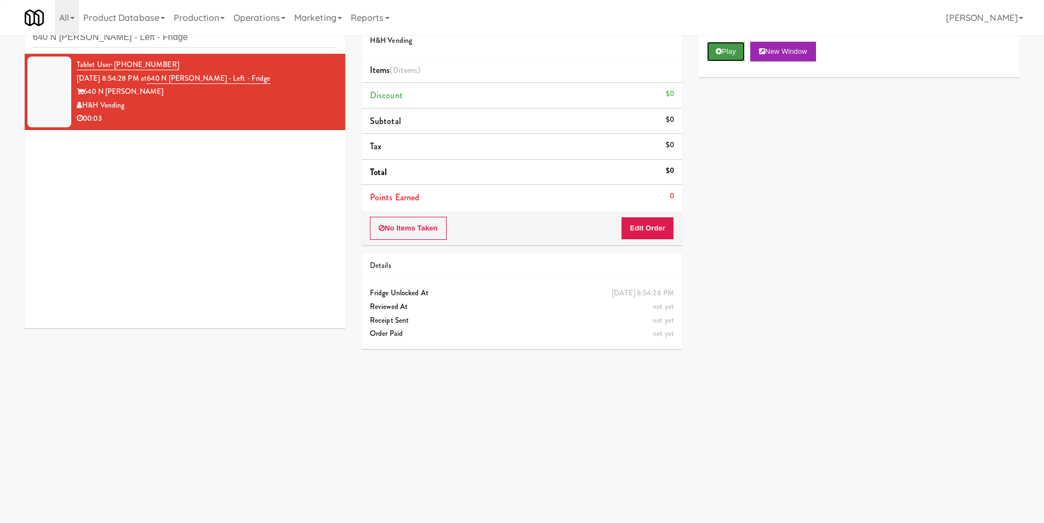
click at [707, 54] on button "Play" at bounding box center [726, 52] width 38 height 20
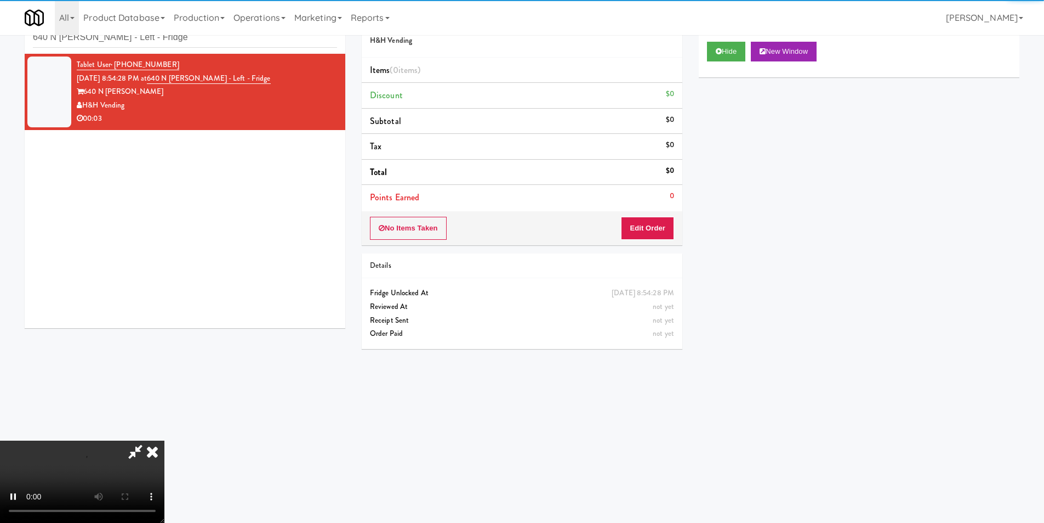
click at [675, 213] on div "No Items Taken Edit Order" at bounding box center [522, 228] width 321 height 34
click at [661, 231] on button "Edit Order" at bounding box center [647, 228] width 53 height 23
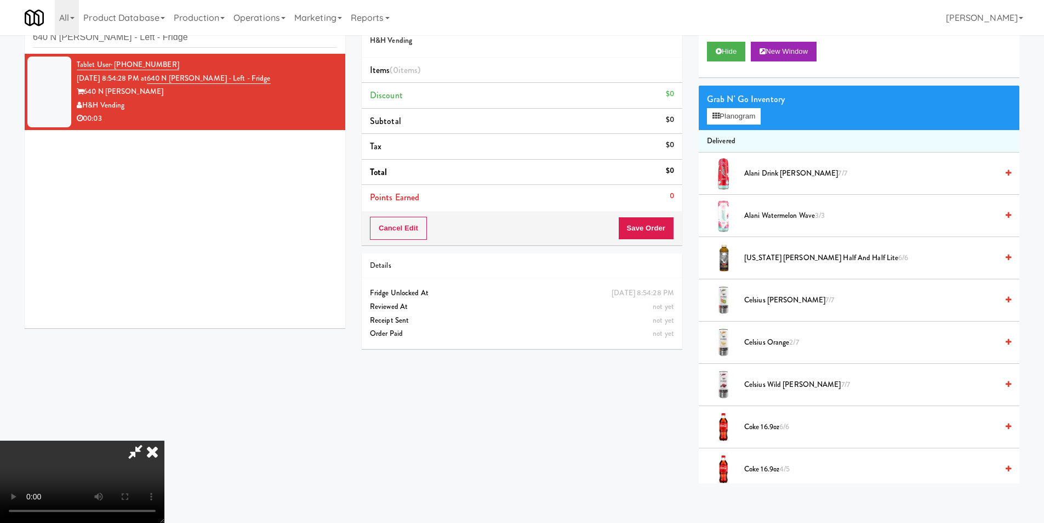
scroll to position [166, 0]
click at [727, 110] on button "Planogram" at bounding box center [734, 116] width 54 height 16
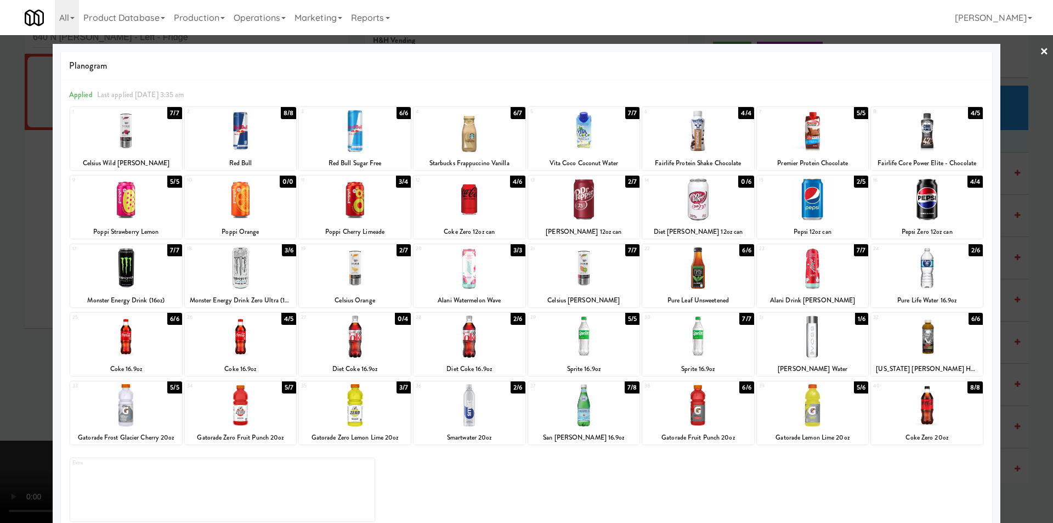
click at [371, 270] on div at bounding box center [355, 268] width 112 height 42
click at [1024, 264] on div at bounding box center [526, 261] width 1053 height 523
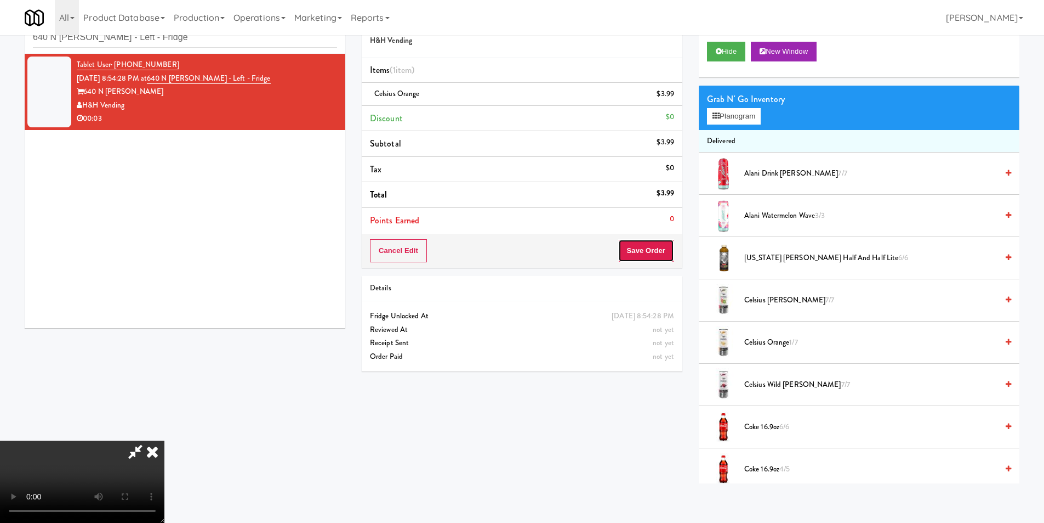
click at [658, 248] on button "Save Order" at bounding box center [646, 250] width 56 height 23
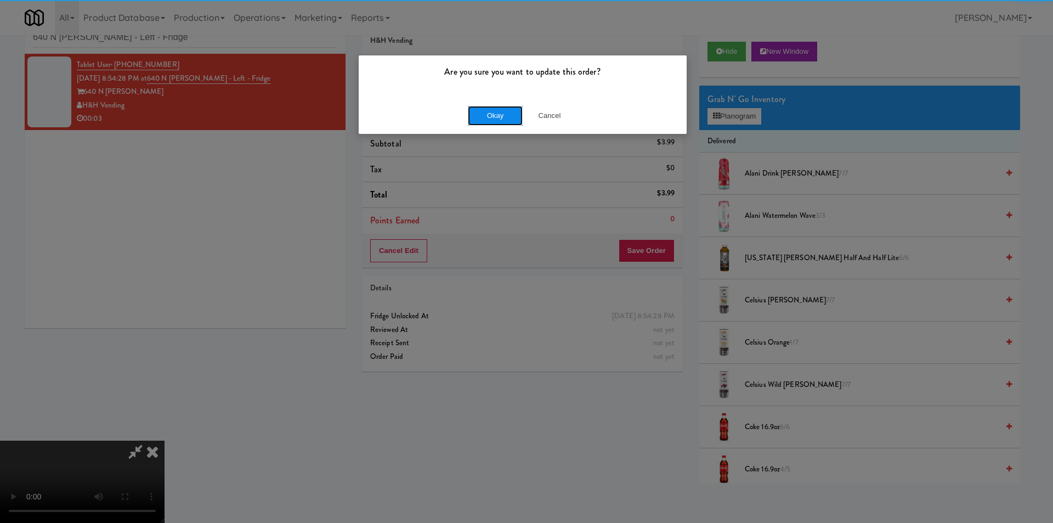
click at [517, 123] on button "Okay" at bounding box center [495, 116] width 55 height 20
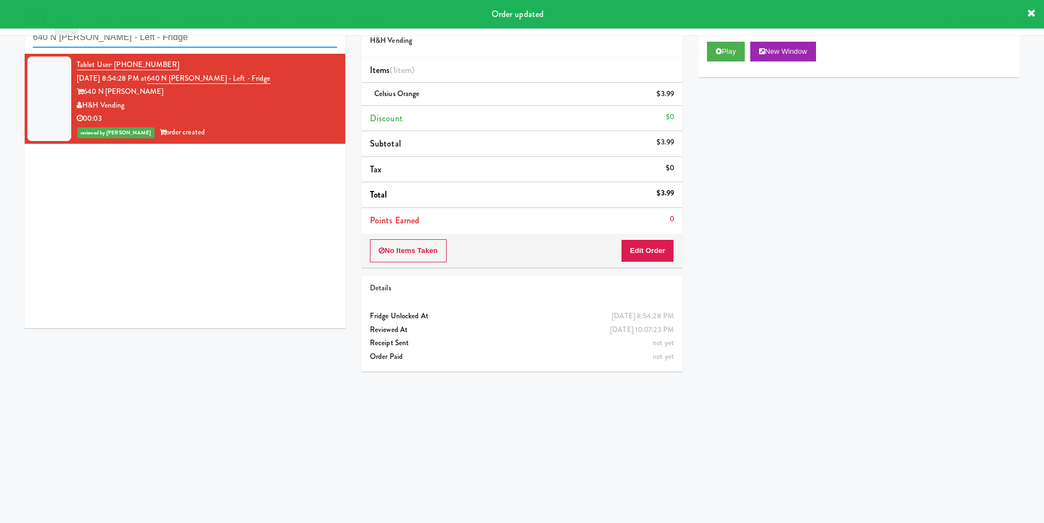
click at [238, 44] on input "640 N [PERSON_NAME] - Left - Fridge" at bounding box center [185, 37] width 304 height 20
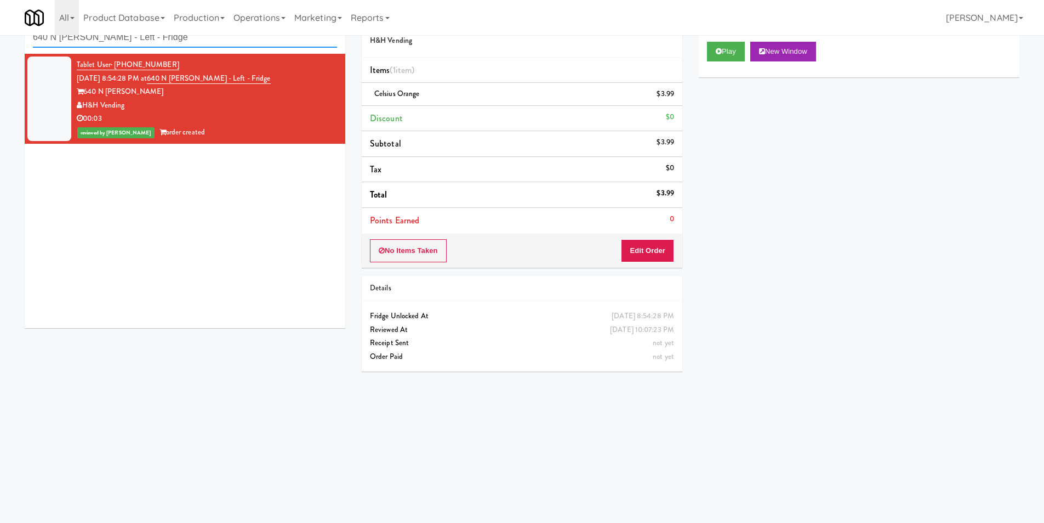
click at [238, 44] on input "640 N [PERSON_NAME] - Left - Fridge" at bounding box center [185, 37] width 304 height 20
paste input "Metro Wall - Combo cooler"
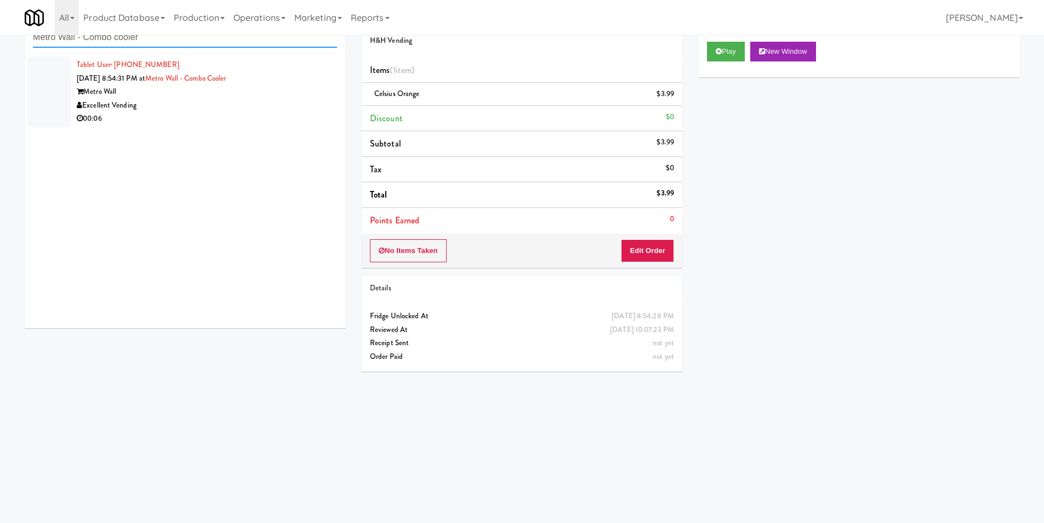
type input "Metro Wall - Combo cooler"
click at [302, 124] on li "Tablet User · (845) 608-9558 [DATE] 8:54:31 PM at [GEOGRAPHIC_DATA] - Combo coo…" at bounding box center [185, 92] width 321 height 76
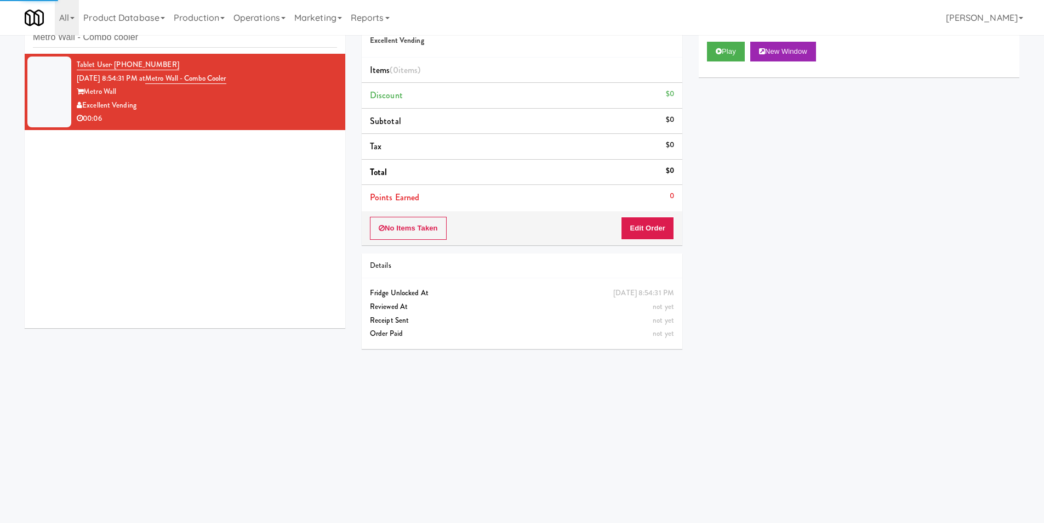
click at [720, 37] on div "Play New Window" at bounding box center [859, 55] width 321 height 44
click at [721, 44] on button "Play" at bounding box center [726, 52] width 38 height 20
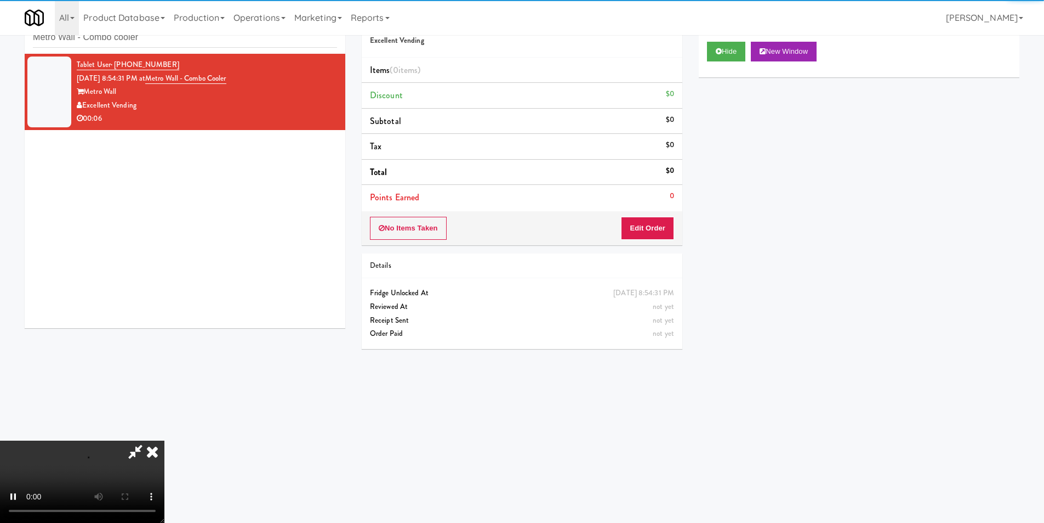
click at [633, 217] on div "No Items Taken Edit Order" at bounding box center [522, 228] width 321 height 34
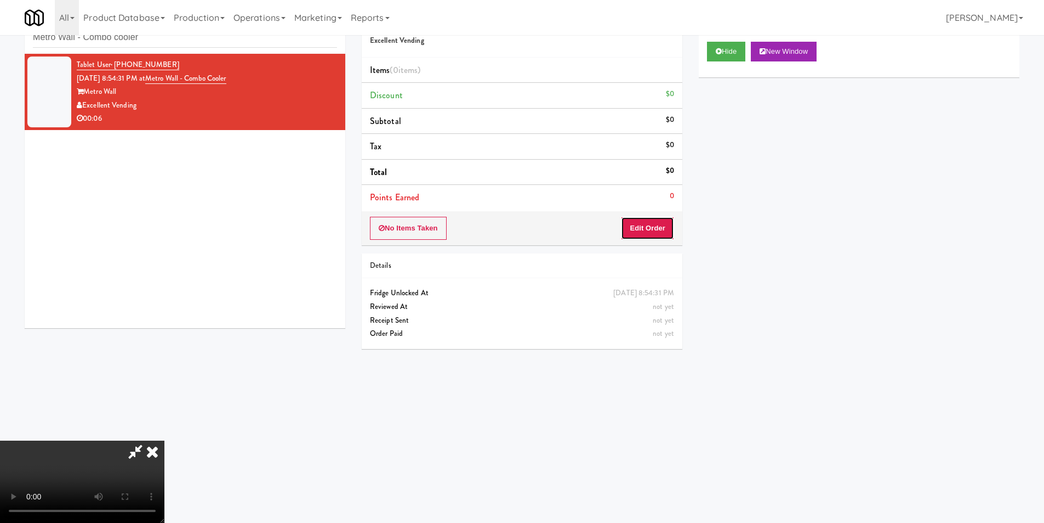
click at [636, 223] on button "Edit Order" at bounding box center [647, 228] width 53 height 23
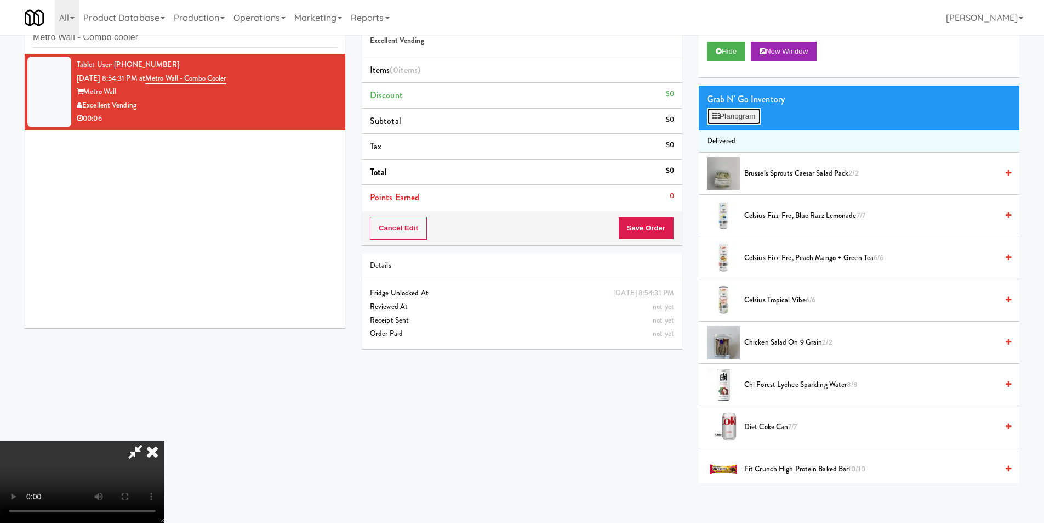
click at [713, 120] on icon at bounding box center [716, 115] width 7 height 7
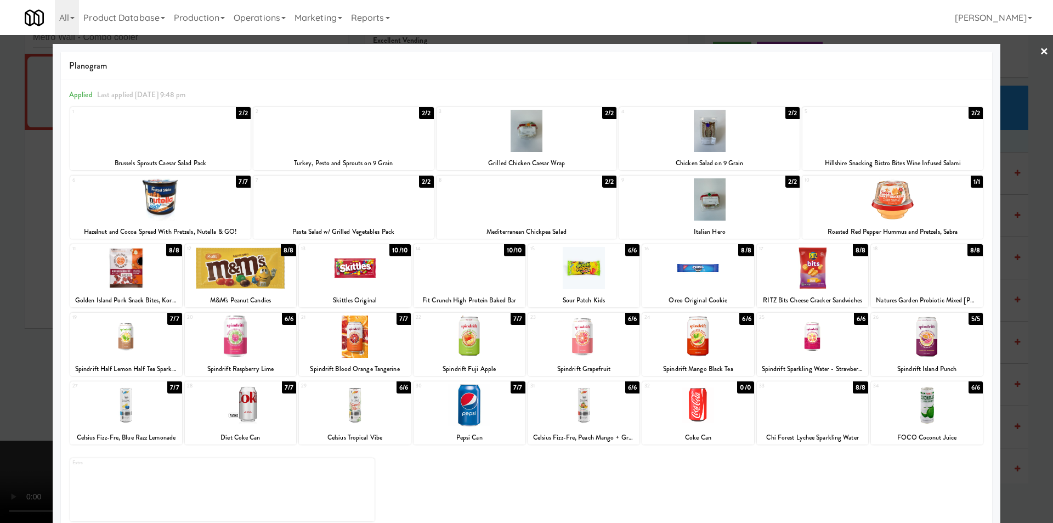
click at [935, 393] on div at bounding box center [927, 405] width 112 height 42
click at [991, 365] on div "Planogram Applied Last applied [DATE] 9:48 pm 1 2/2 Brussels Sprouts Caesar Sal…" at bounding box center [526, 291] width 947 height 495
click at [1008, 360] on div at bounding box center [526, 261] width 1053 height 523
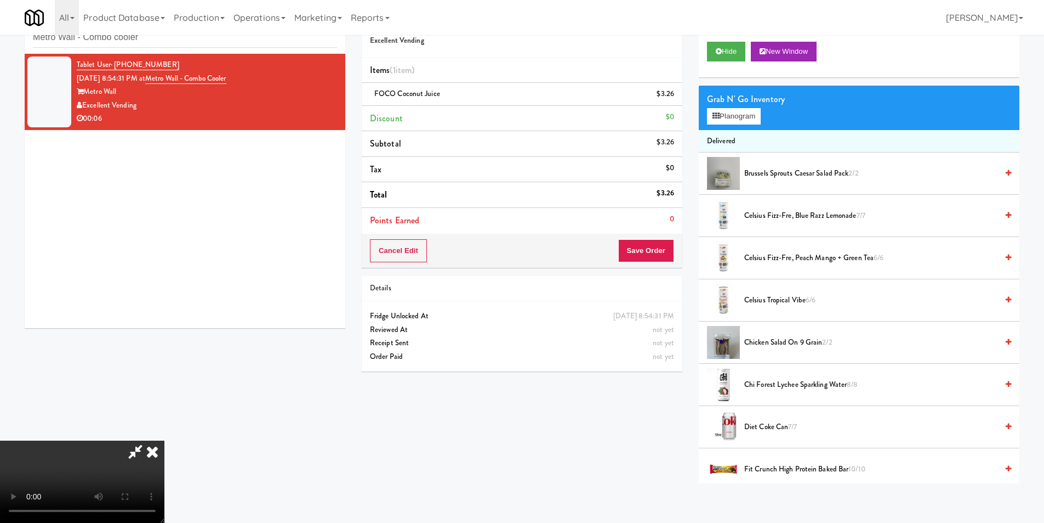
click at [164, 440] on video at bounding box center [82, 481] width 164 height 82
click at [652, 251] on button "Save Order" at bounding box center [646, 250] width 56 height 23
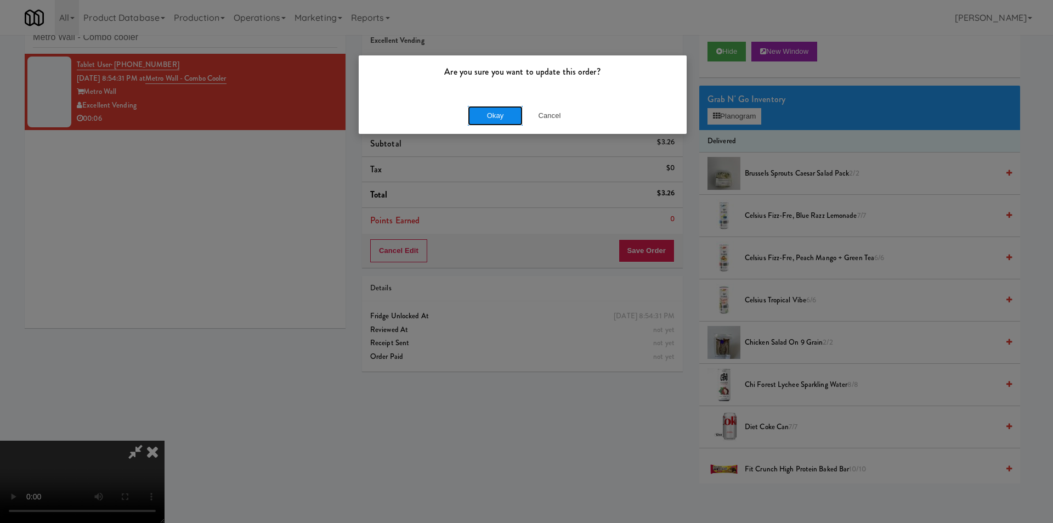
click at [503, 116] on button "Okay" at bounding box center [495, 116] width 55 height 20
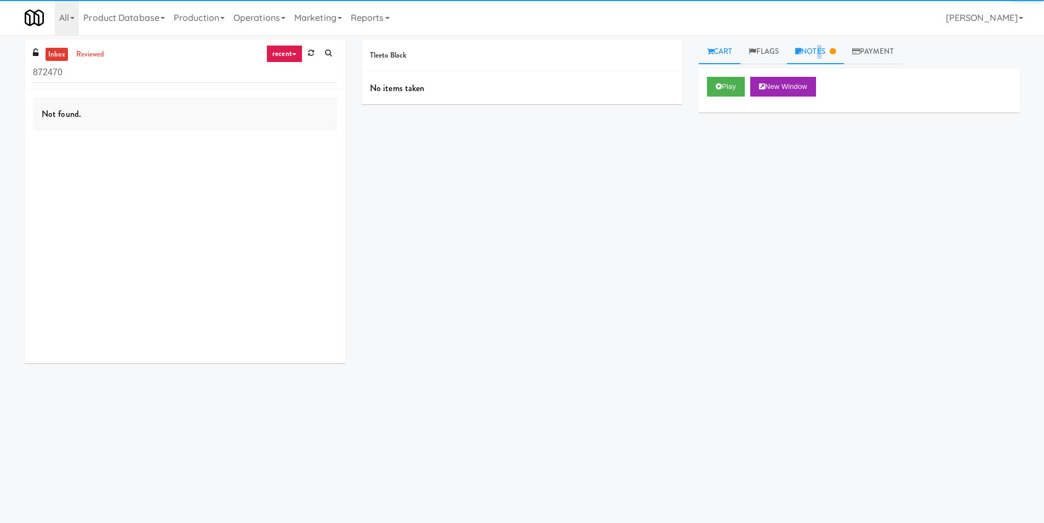
click at [820, 46] on link "Notes" at bounding box center [815, 51] width 57 height 25
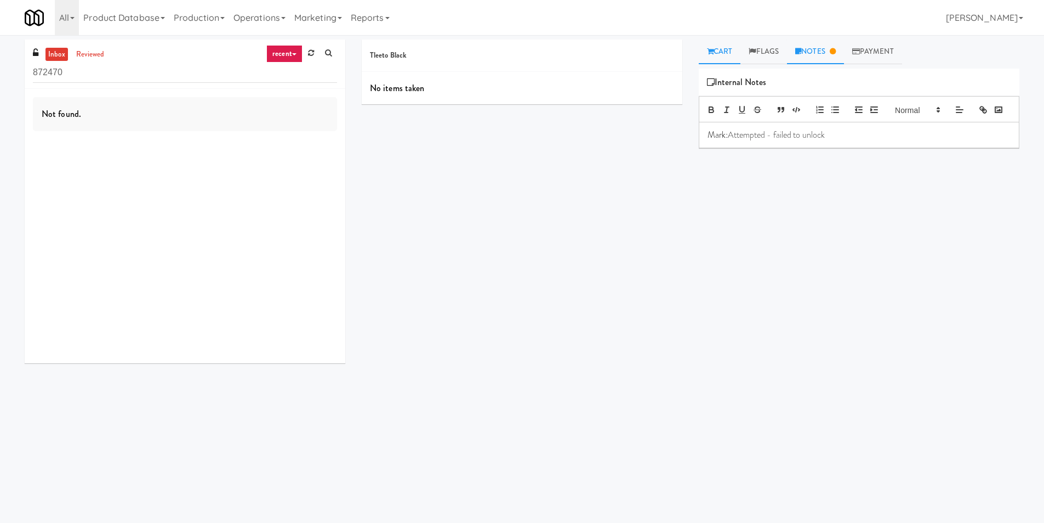
click at [724, 54] on link "Cart" at bounding box center [720, 51] width 42 height 25
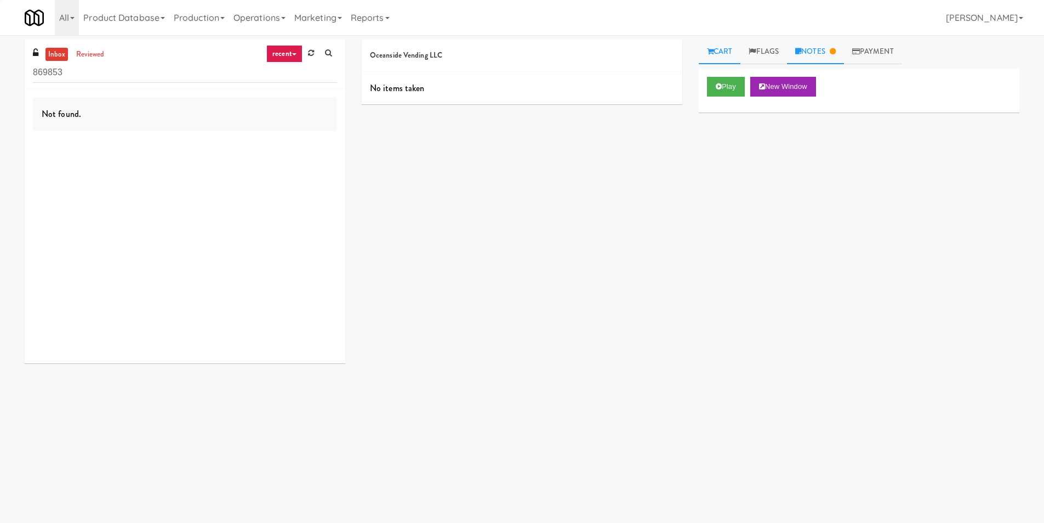
click at [802, 50] on icon at bounding box center [799, 51] width 6 height 7
